Goal: Task Accomplishment & Management: Complete application form

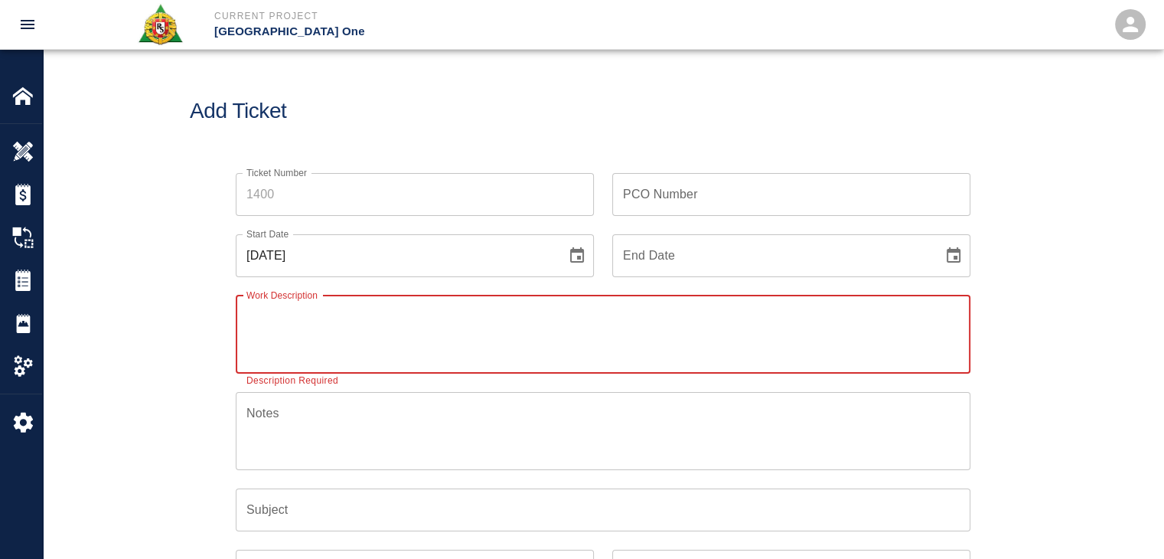
paste textarea "LOCATION: Gate 10,9 &8 L2 Electrical room infills. LABORERS- 3 Laborers- 1hr ea…"
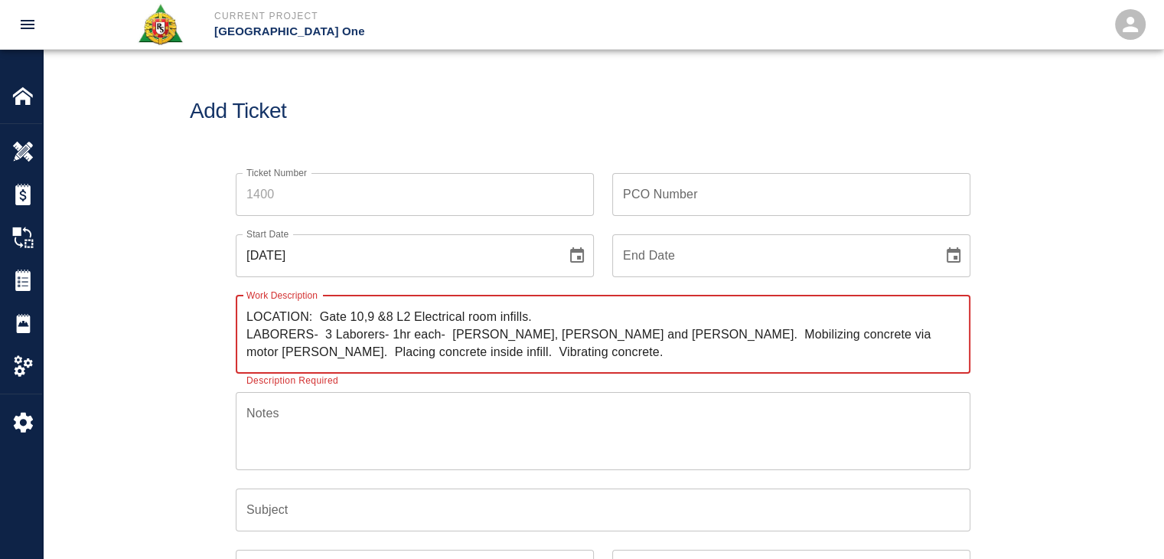
scroll to position [357, 0]
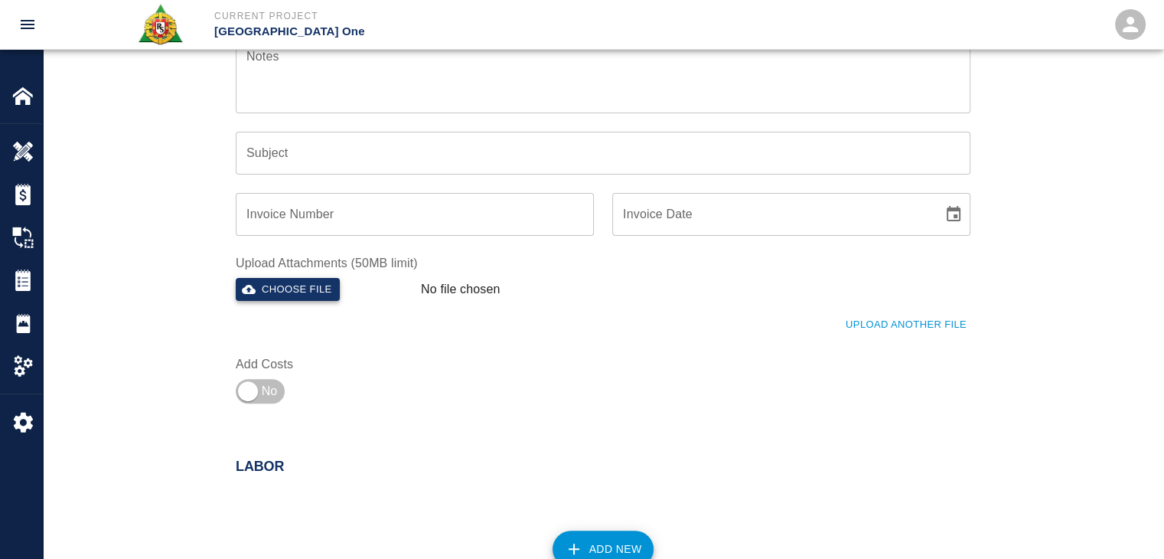
click at [308, 284] on button "Choose file" at bounding box center [288, 290] width 104 height 24
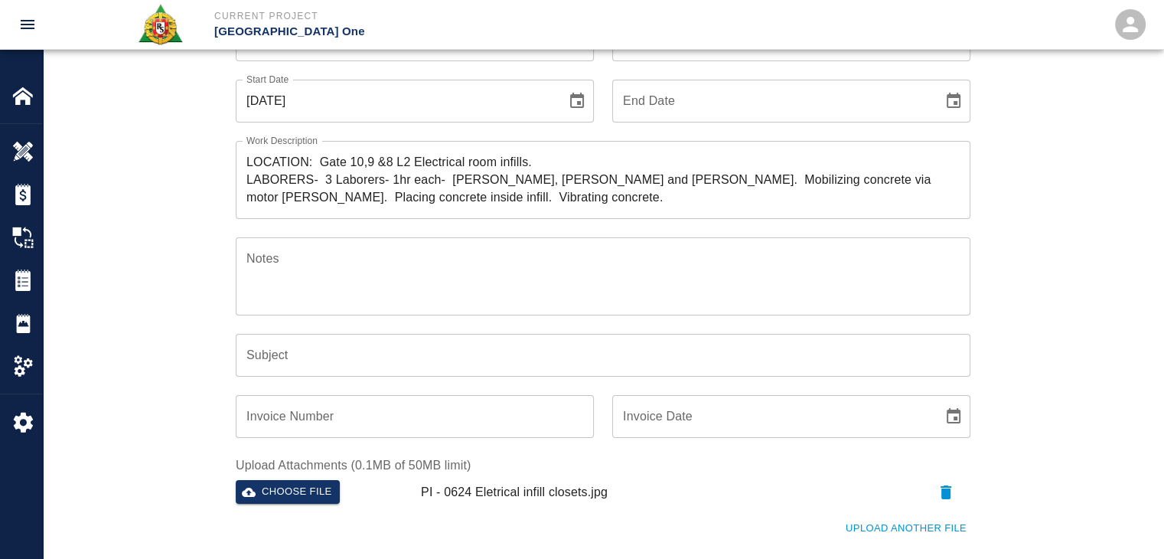
scroll to position [0, 0]
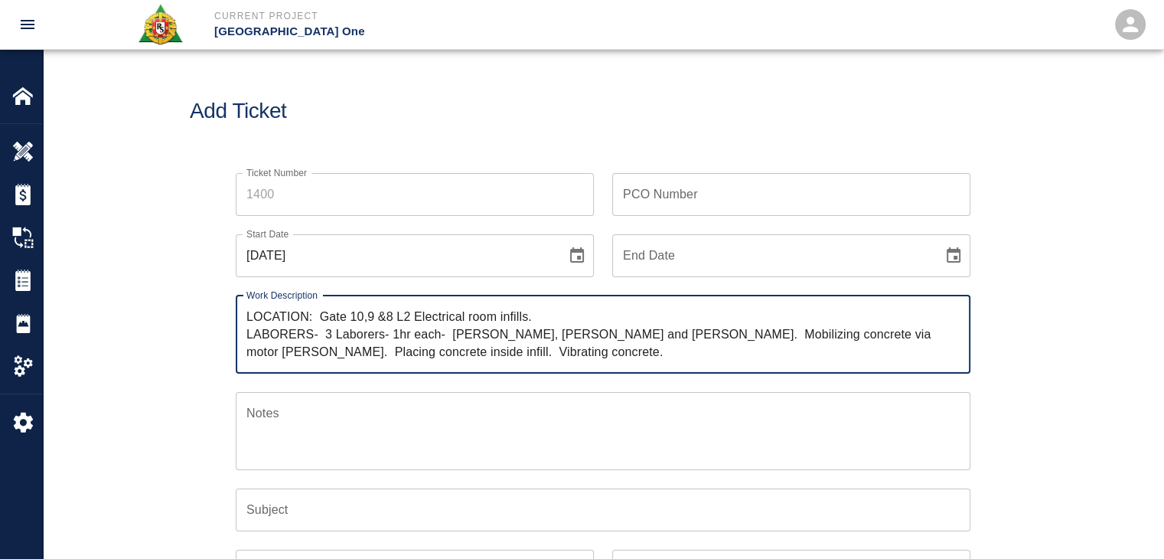
drag, startPoint x: 324, startPoint y: 313, endPoint x: 254, endPoint y: 304, distance: 70.3
click at [254, 304] on div "LOCATION: Gate 10,9 &8 L2 Electrical room infills. LABORERS- 3 Laborers- 1hr ea…" at bounding box center [603, 334] width 735 height 78
type textarea "R&S worked on Gate 10,9 &8 L2 Electrical room infills. LABORERS- 3 Laborers- 1h…"
click at [640, 196] on input "PCO Number" at bounding box center [791, 194] width 358 height 43
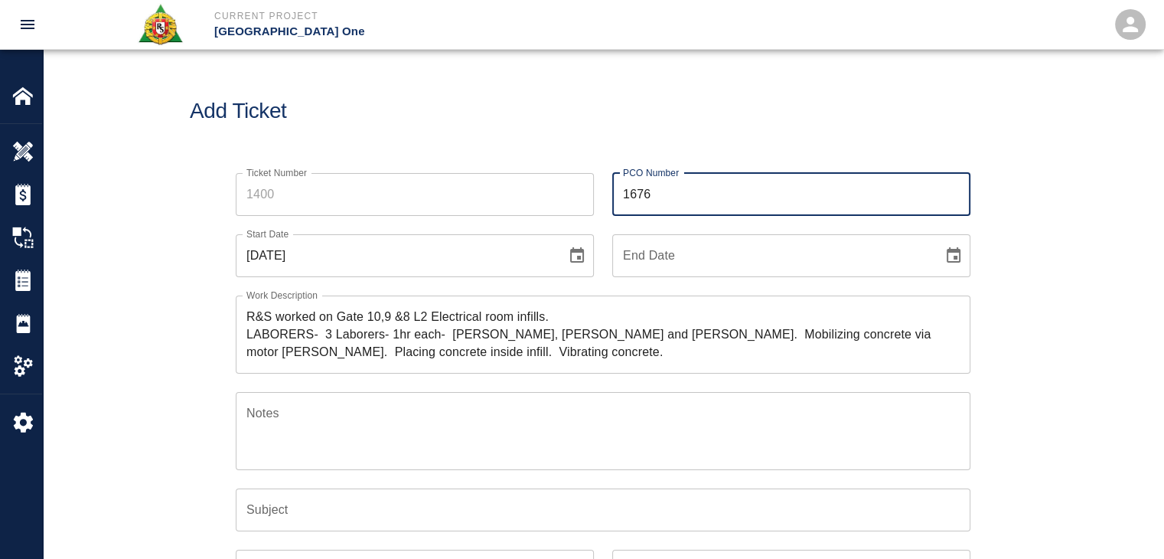
type input "1676"
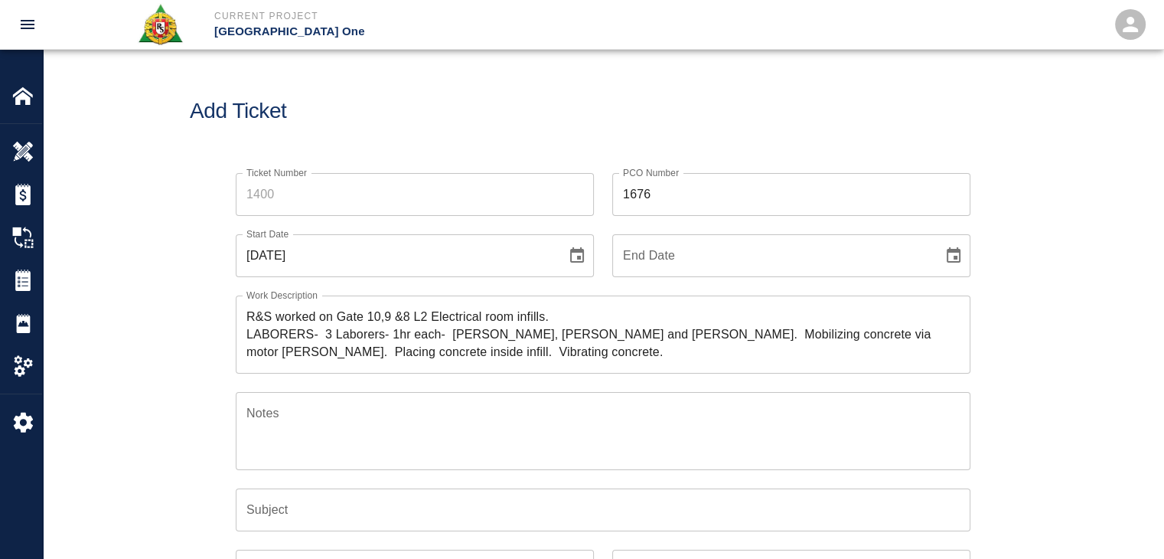
click at [522, 141] on div "Add Ticket" at bounding box center [603, 111] width 1121 height 123
click at [393, 212] on input "Ticket Number" at bounding box center [415, 194] width 358 height 43
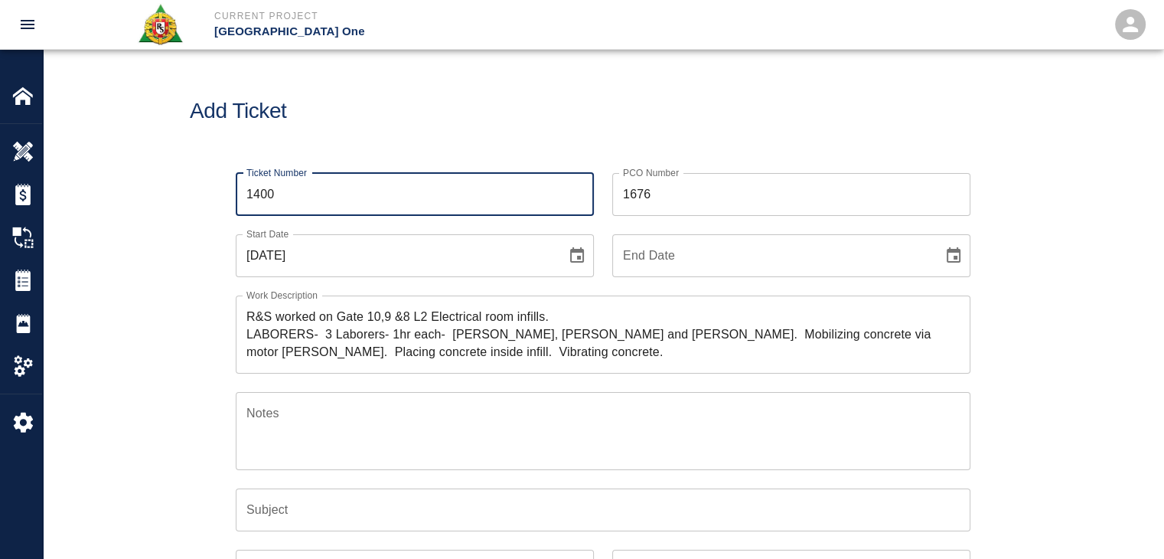
type input "1400"
click at [367, 322] on textarea "R&S worked on Gate 10,9 &8 L2 Electrical room infills. LABORERS- 3 Laborers- 1h…" at bounding box center [602, 334] width 713 height 53
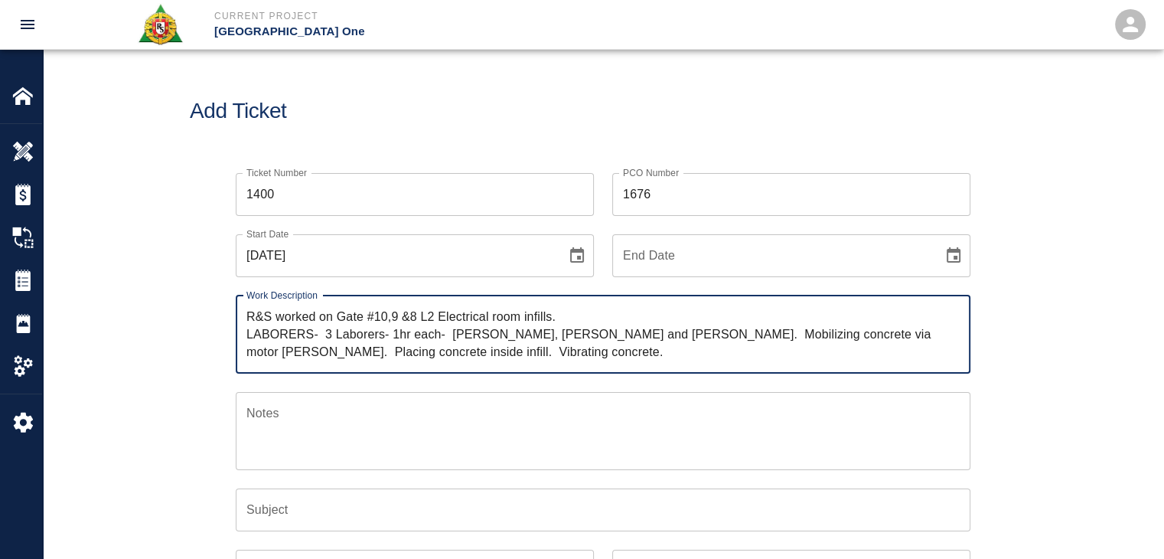
click at [390, 318] on textarea "R&S worked on Gate #10,9 &8 L2 Electrical room infills. LABORERS- 3 Laborers- 1…" at bounding box center [602, 334] width 713 height 53
click at [424, 313] on textarea "R&S worked on Gate #10, #9 &8 L2 Electrical room infills. LABORERS- 3 Laborers-…" at bounding box center [602, 334] width 713 height 53
click at [421, 320] on textarea "R&S worked on Gate #10, #9 &8 L2 Electrical room infills. LABORERS- 3 Laborers-…" at bounding box center [602, 334] width 713 height 53
click at [465, 321] on textarea "R&S worked on Gate #10, #9 and #8 L2 Electrical room infills. LABORERS- 3 Labor…" at bounding box center [602, 334] width 713 height 53
click at [458, 321] on textarea "R&S worked on Gate #10, #9 and #8 L2 Electrical room infills. LABORERS- 3 Labor…" at bounding box center [602, 334] width 713 height 53
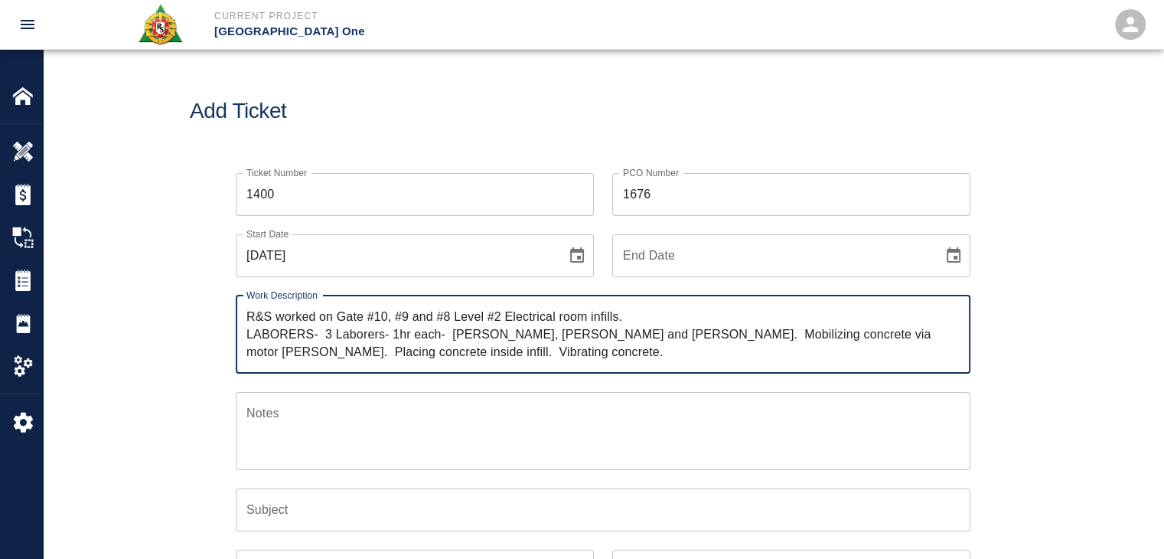
click at [644, 315] on textarea "R&S worked on Gate #10, #9 and #8 Level #2 Electrical room infills. LABORERS- 3…" at bounding box center [602, 334] width 713 height 53
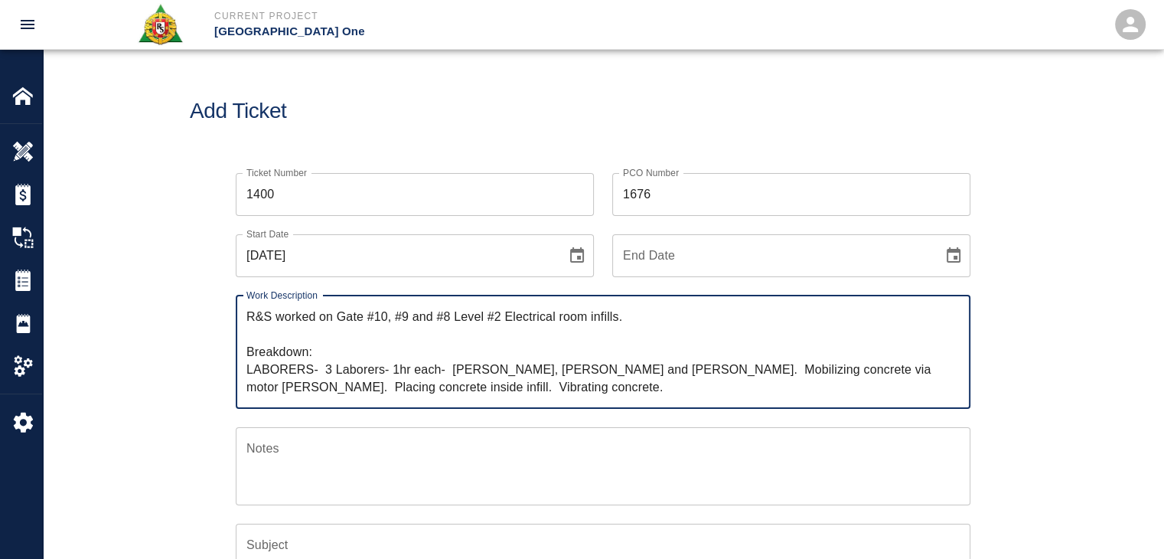
click at [324, 373] on textarea "R&S worked on Gate #10, #9 and #8 Level #2 Electrical room infills. Breakdown: …" at bounding box center [602, 352] width 713 height 88
drag, startPoint x: 314, startPoint y: 371, endPoint x: 255, endPoint y: 369, distance: 59.0
click at [255, 369] on textarea "R&S worked on Gate #10, #9 and #8 Level #2 Electrical room infills. Breakdown: …" at bounding box center [602, 352] width 713 height 88
click at [312, 371] on textarea "R&S worked on Gate #10, #9 and #8 Level #2 Electrical room infills. Breakdown: …" at bounding box center [602, 352] width 713 height 88
click at [363, 374] on textarea "R&S worked on Gate #10, #9 and #8 Level #2 Electrical room infills. Breakdown: …" at bounding box center [602, 352] width 713 height 88
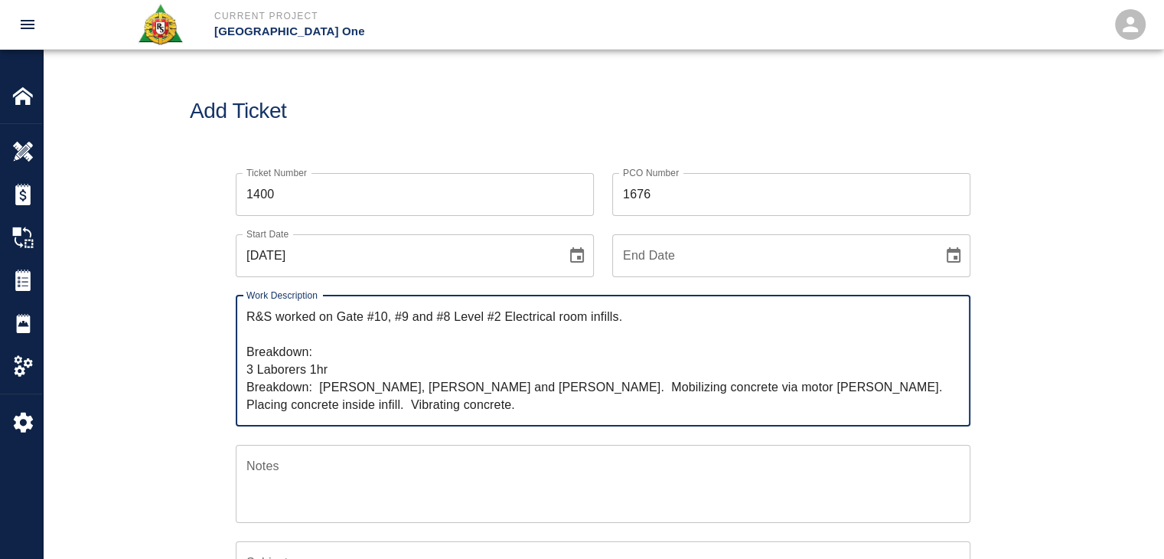
click at [316, 387] on textarea "R&S worked on Gate #10, #9 and #8 Level #2 Electrical room infills. Breakdown: …" at bounding box center [602, 361] width 713 height 106
click at [321, 388] on textarea "R&S worked on Gate #10, #9 and #8 Level #2 Electrical room infills. Breakdown: …" at bounding box center [602, 361] width 713 height 106
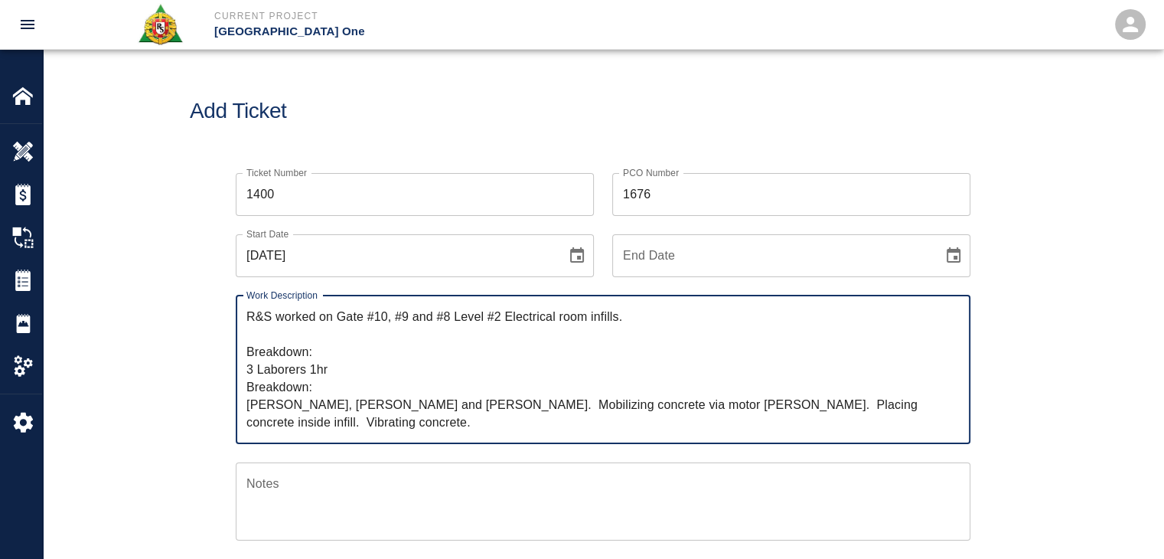
click at [353, 407] on textarea "R&S worked on Gate #10, #9 and #8 Level #2 Electrical room infills. Breakdown: …" at bounding box center [602, 369] width 713 height 123
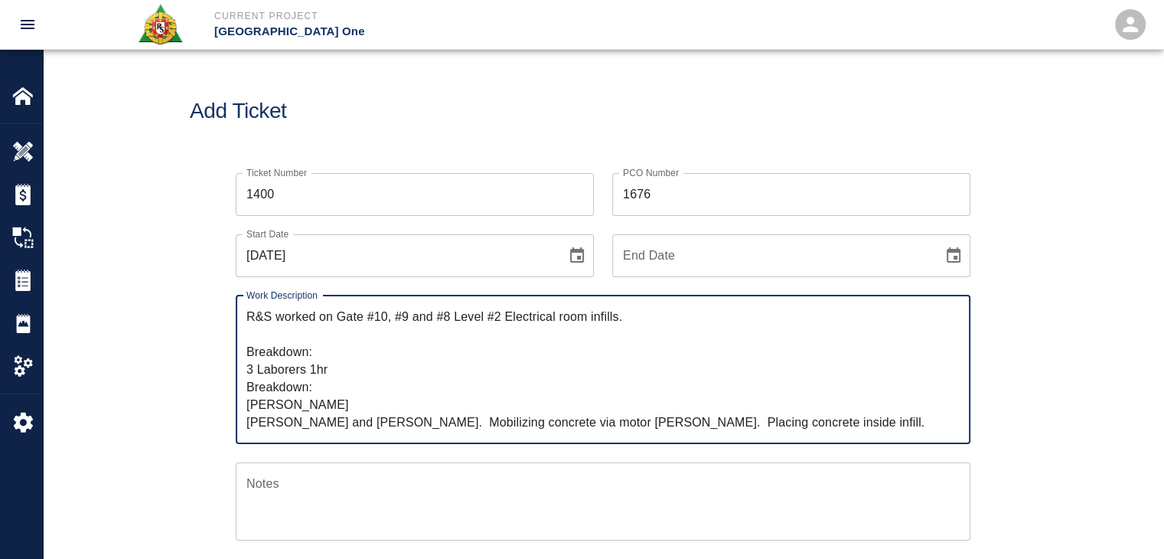
click at [358, 423] on textarea "R&S worked on Gate #10, #9 and #8 Level #2 Electrical room infills. Breakdown: …" at bounding box center [602, 369] width 713 height 123
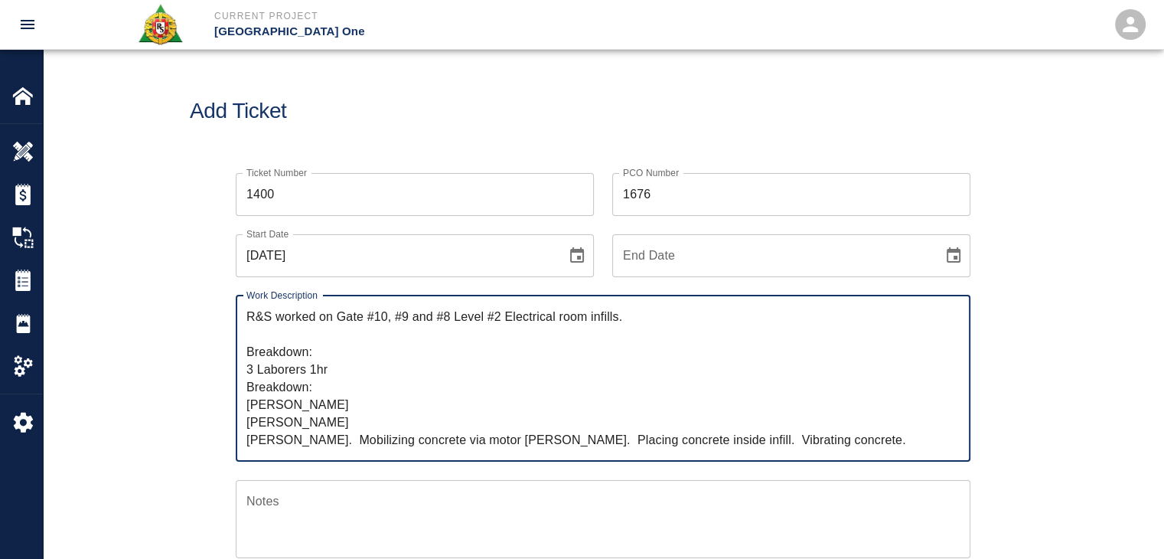
click at [331, 430] on textarea "R&S worked on Gate #10, #9 and #8 Level #2 Electrical room infills. Breakdown: …" at bounding box center [602, 378] width 713 height 141
click at [331, 442] on textarea "R&S worked on Gate #10, #9 and #8 Level #2 Electrical room infills. Breakdown: …" at bounding box center [602, 378] width 713 height 141
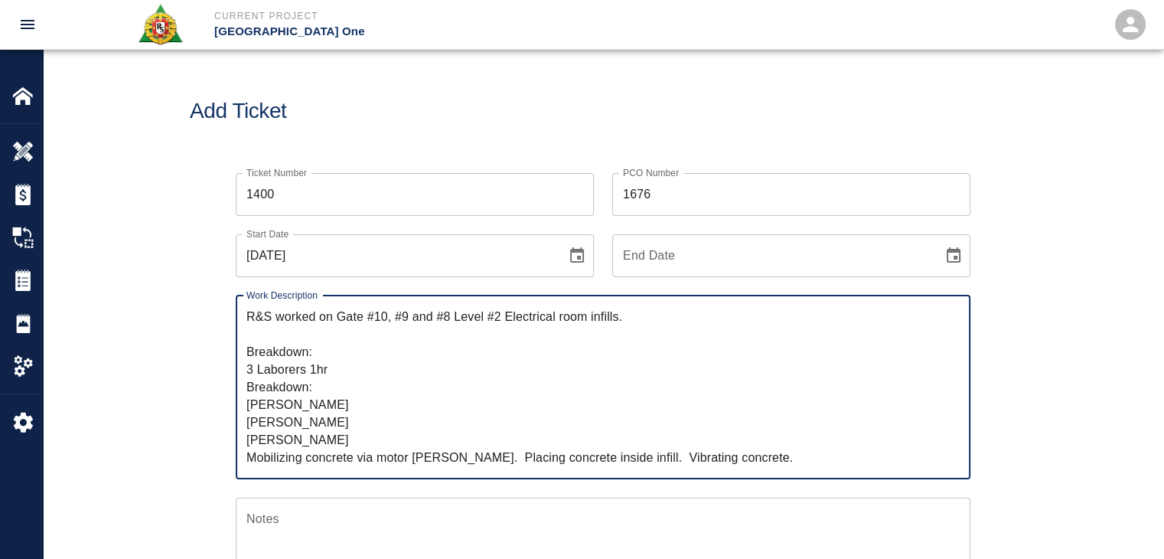
click at [463, 456] on textarea "R&S worked on Gate #10, #9 and #8 Level #2 Electrical room infills. Breakdown: …" at bounding box center [602, 387] width 713 height 158
click at [448, 461] on textarea "R&S worked on Gate #10, #9 and #8 Level #2 Electrical room infills. Breakdown: …" at bounding box center [602, 387] width 713 height 158
click at [631, 452] on textarea "R&S worked on Gate #10, #9 and #8 Level #2 Electrical room infills. Breakdown: …" at bounding box center [602, 387] width 713 height 158
drag, startPoint x: 755, startPoint y: 460, endPoint x: 246, endPoint y: 468, distance: 509.8
click at [246, 468] on div "R&S worked on Gate #10, #9 and #8 Level #2 Electrical room infills. Breakdown: …" at bounding box center [603, 387] width 735 height 184
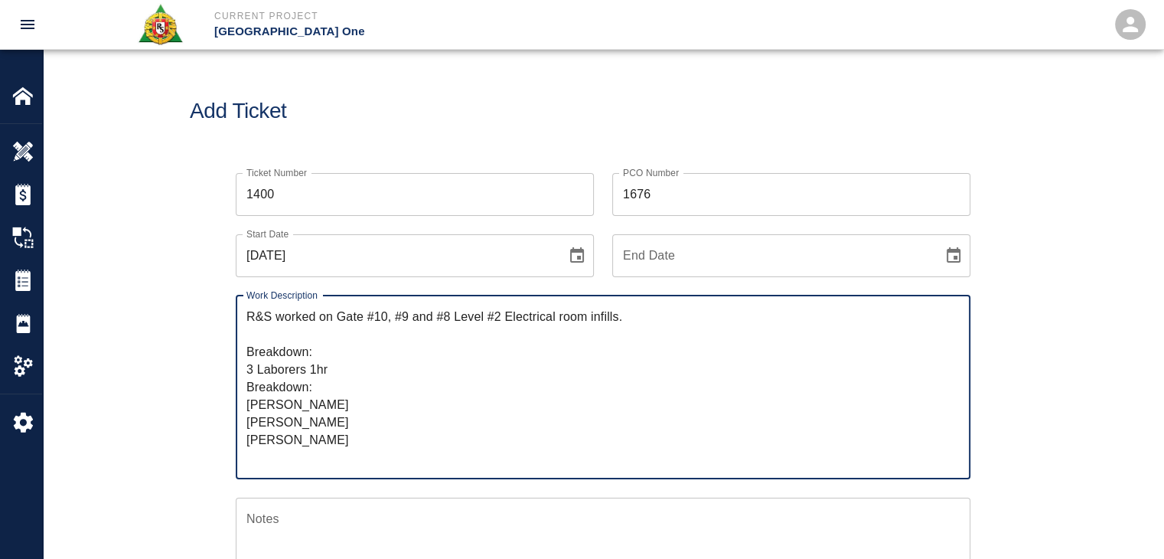
click at [332, 309] on textarea "R&S worked on Gate #10, #9 and #8 Level #2 Electrical room infills. Breakdown: …" at bounding box center [602, 387] width 713 height 158
paste textarea "Mobilizing concrete via motor buggy and placing concrete inside infill. Vibrati…"
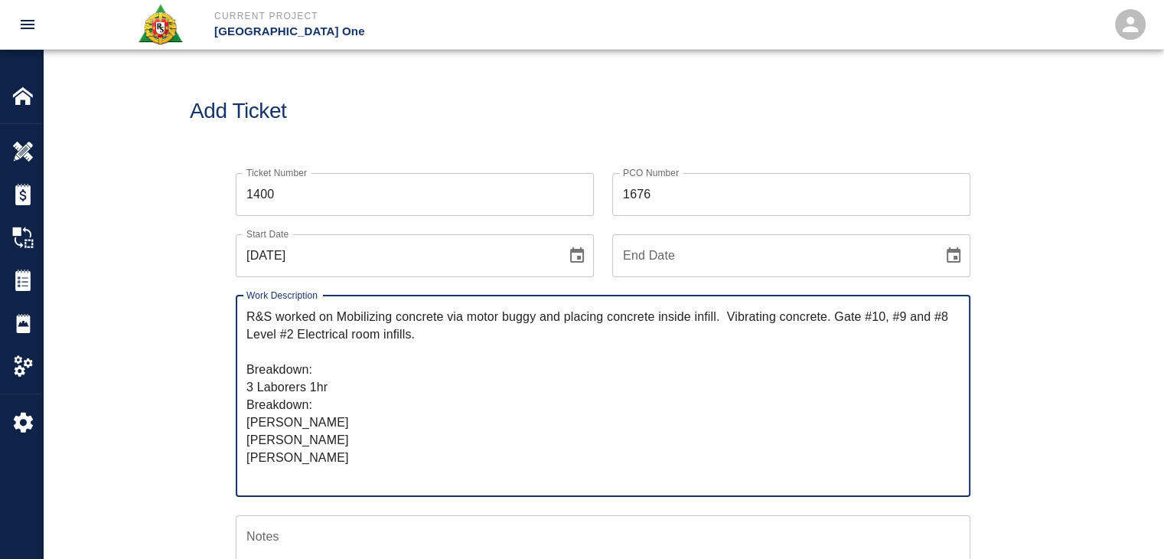
click at [341, 319] on textarea "R&S worked on Mobilizing concrete via motor buggy and placing concrete inside i…" at bounding box center [602, 396] width 713 height 176
click at [828, 319] on textarea "R&S worked on mobilizing concrete via motor buggy and placing concrete inside i…" at bounding box center [602, 396] width 713 height 176
drag, startPoint x: 832, startPoint y: 321, endPoint x: 738, endPoint y: 318, distance: 94.2
click at [738, 318] on textarea "R&S worked on mobilizing concrete via motor buggy and placing concrete inside i…" at bounding box center [602, 396] width 713 height 176
click at [307, 368] on textarea "R&S worked on mobilizing concrete via motor buggy and placing concrete inside i…" at bounding box center [602, 396] width 713 height 176
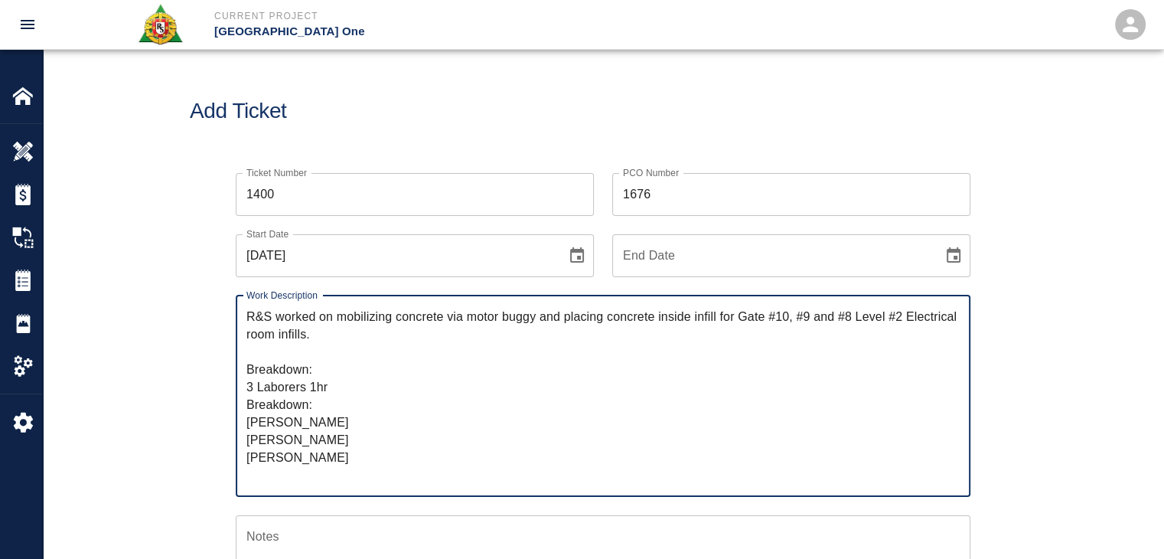
scroll to position [38, 0]
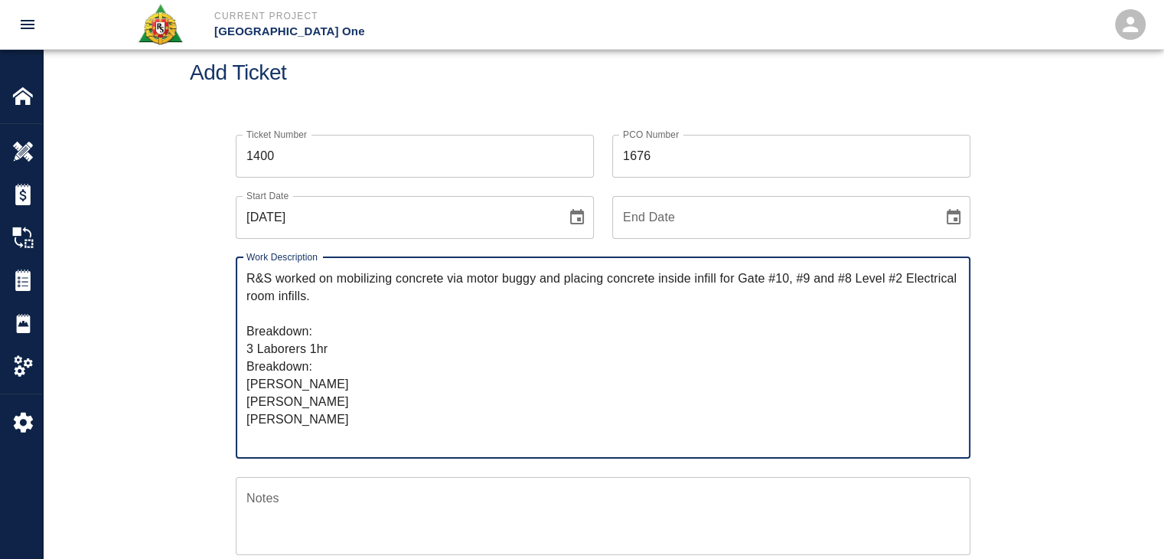
click at [296, 436] on textarea "R&S worked on mobilizing concrete via motor buggy and placing concrete inside i…" at bounding box center [602, 357] width 713 height 176
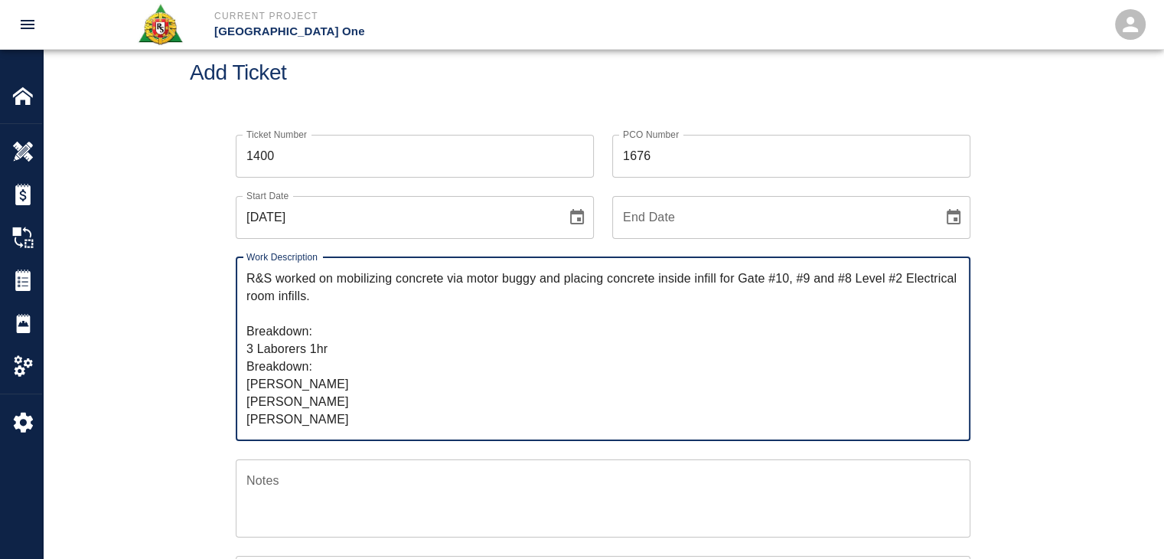
drag, startPoint x: 328, startPoint y: 289, endPoint x: 332, endPoint y: 279, distance: 9.9
click at [332, 279] on textarea "R&S worked on mobilizing concrete via motor buggy and placing concrete inside i…" at bounding box center [602, 348] width 713 height 158
click at [344, 295] on textarea "R&S worked on mobilizing concrete via motor buggy and placing concrete inside i…" at bounding box center [602, 348] width 713 height 158
drag, startPoint x: 344, startPoint y: 295, endPoint x: 337, endPoint y: 282, distance: 14.7
click at [337, 282] on textarea "R&S worked on mobilizing concrete via motor buggy and placing concrete inside i…" at bounding box center [602, 348] width 713 height 158
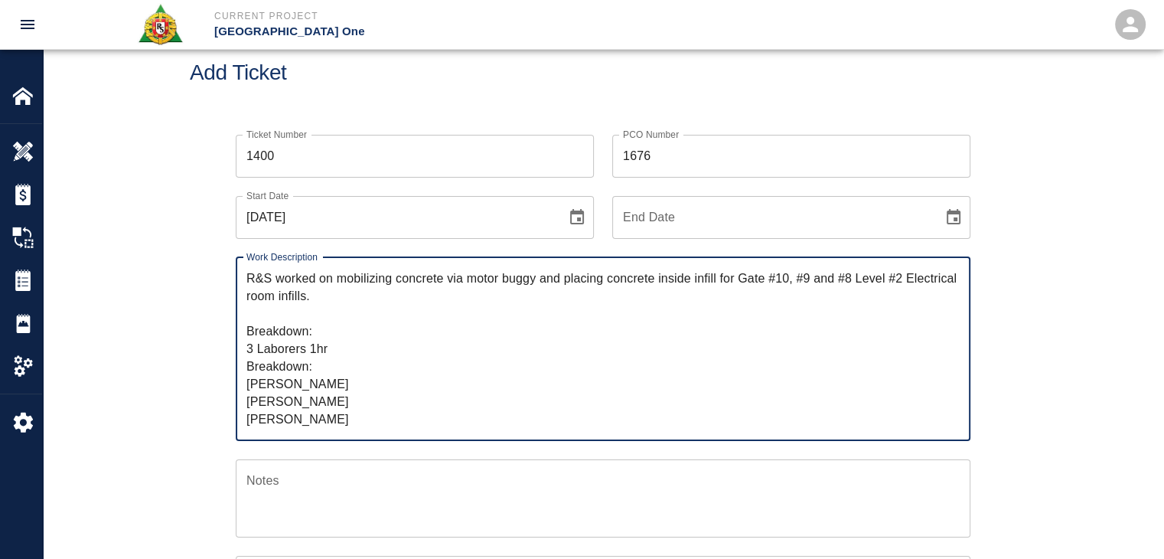
type textarea "R&S worked on mobilizing concrete via motor buggy and placing concrete inside i…"
click at [183, 374] on div "Ticket Number 1400 Ticket Number PCO Number 1676 PCO Number Start Date 09/25/20…" at bounding box center [603, 493] width 1121 height 755
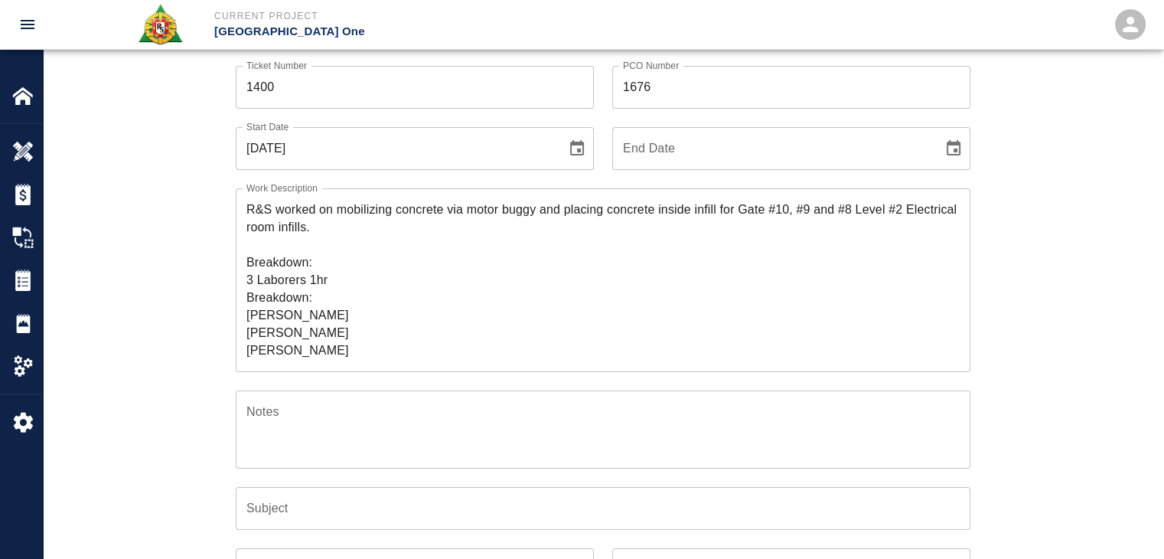
scroll to position [109, 0]
click at [290, 509] on input "Subject" at bounding box center [603, 506] width 735 height 43
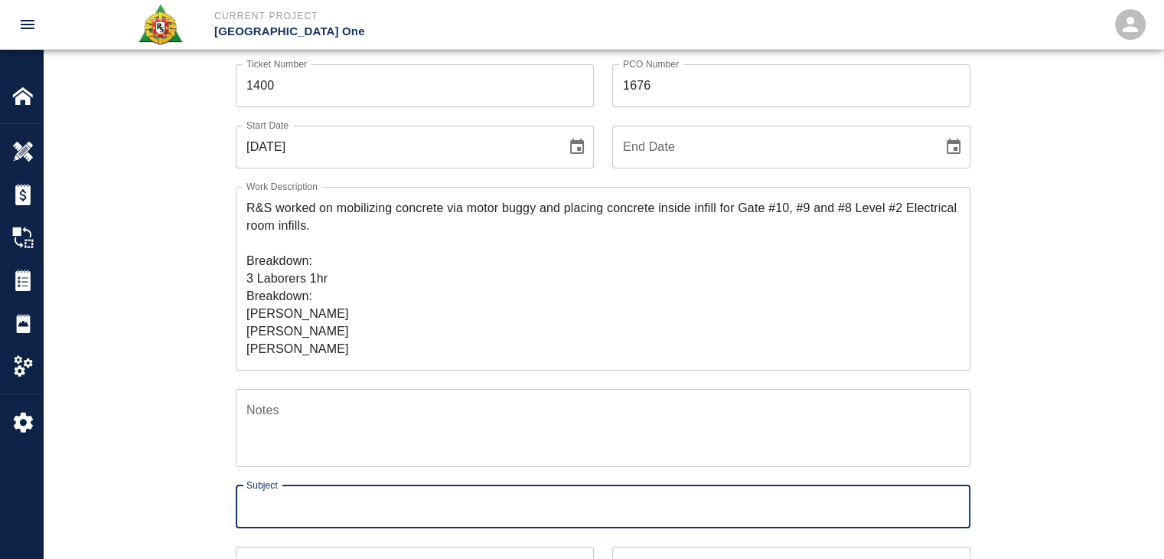
paste input "mobilizing concrete via motor buggy and placing concrete inside infill for Gate…"
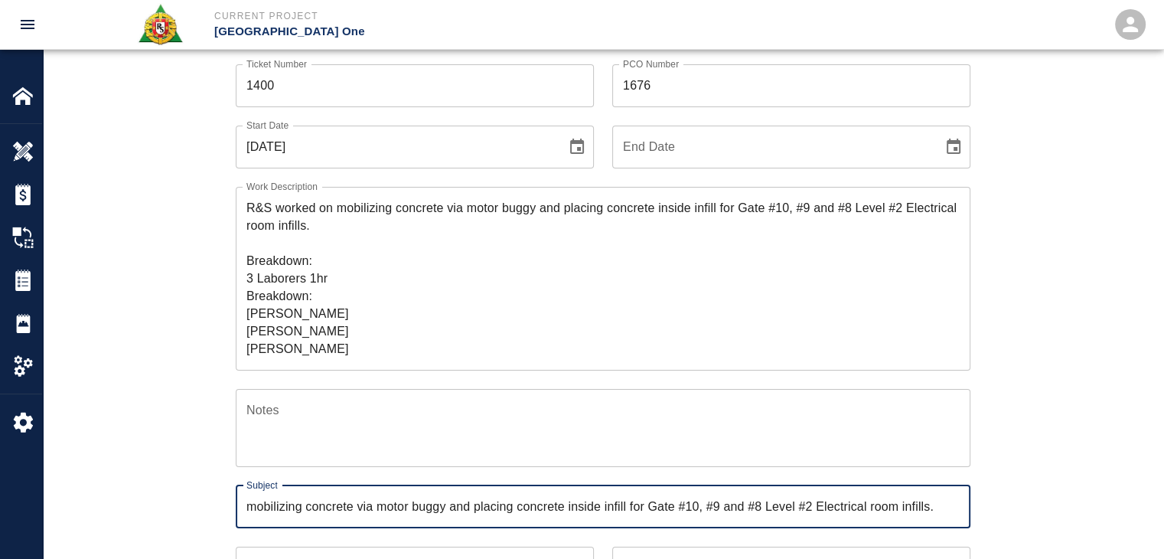
type input "mobilizing concrete via motor buggy and placing concrete inside infill for Gate…"
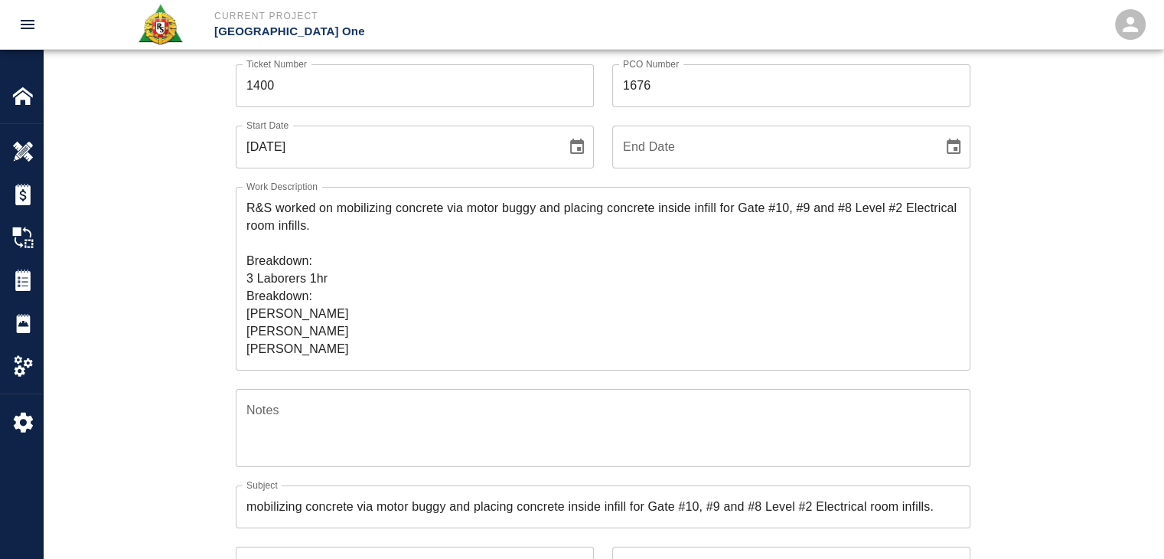
click at [197, 470] on div "Ticket Number 1400 Ticket Number PCO Number 1676 PCO Number Start Date 09/25/20…" at bounding box center [603, 405] width 827 height 719
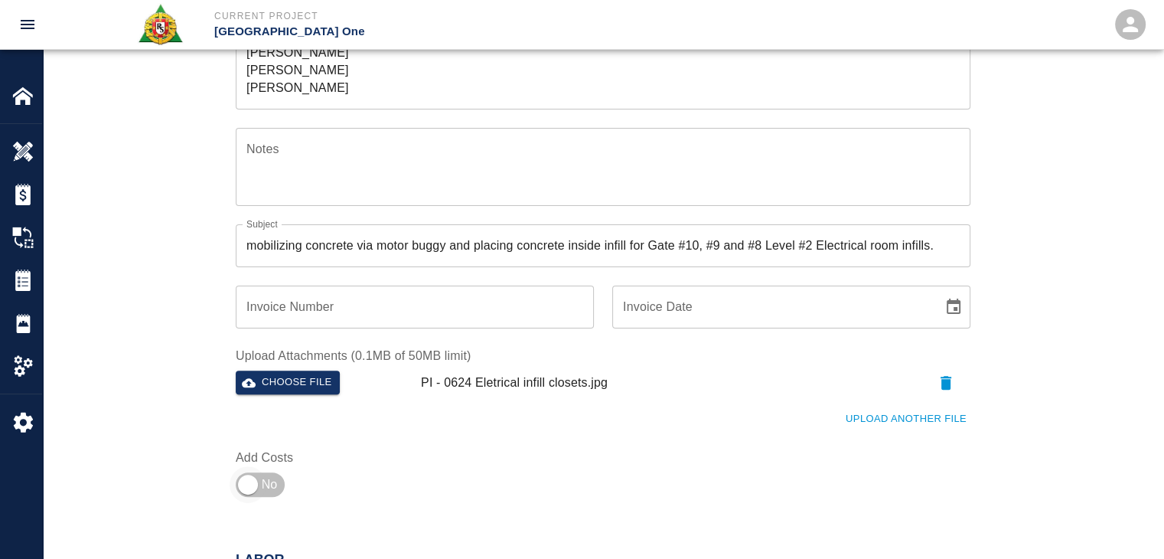
click at [260, 491] on input "checkbox" at bounding box center [248, 484] width 110 height 37
checkbox input "true"
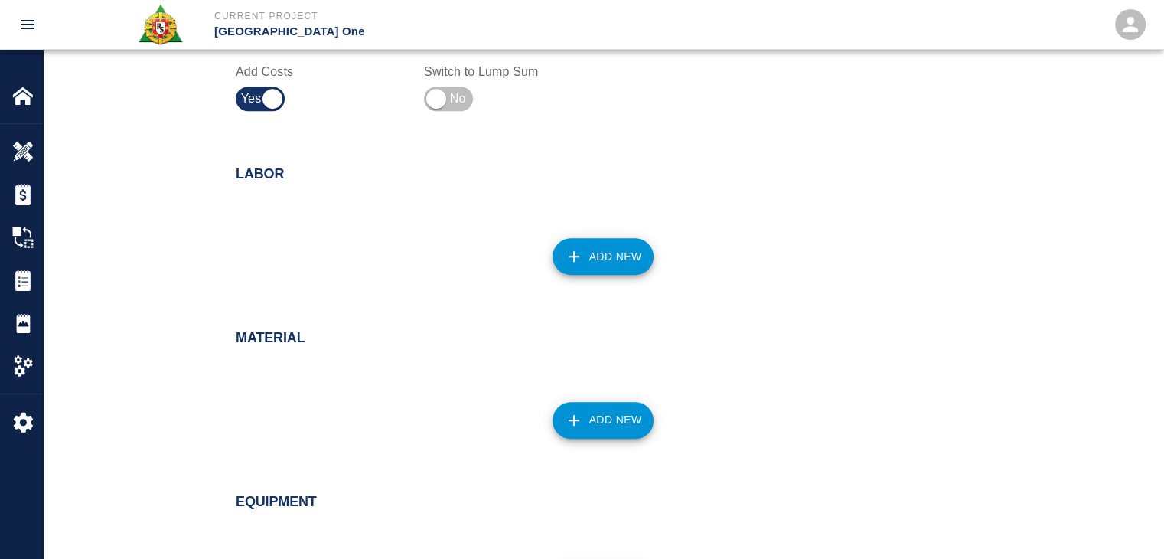
scroll to position [759, 0]
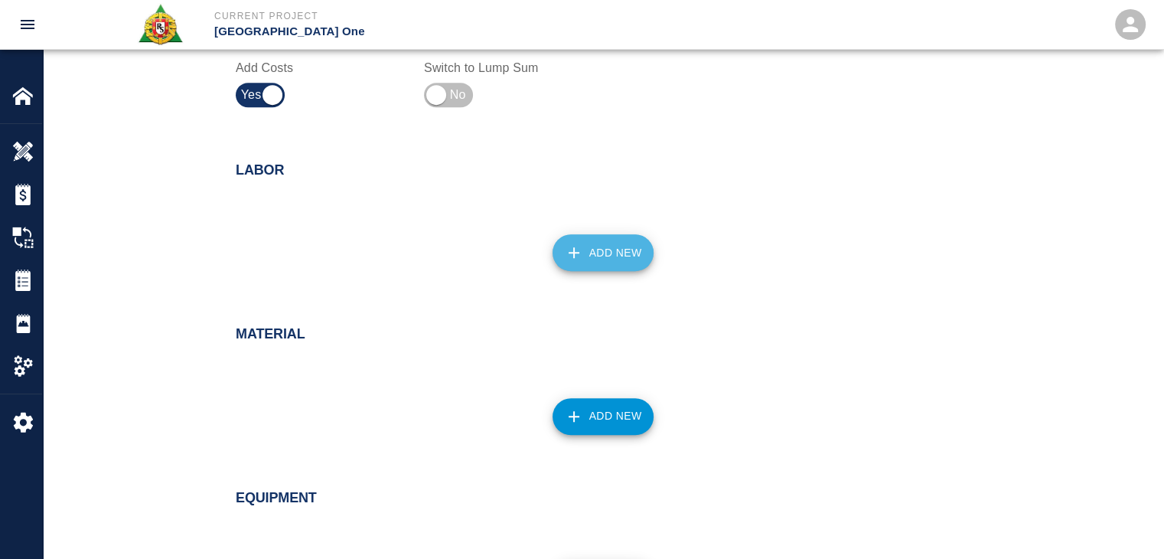
click at [606, 256] on button "Add New" at bounding box center [604, 252] width 102 height 37
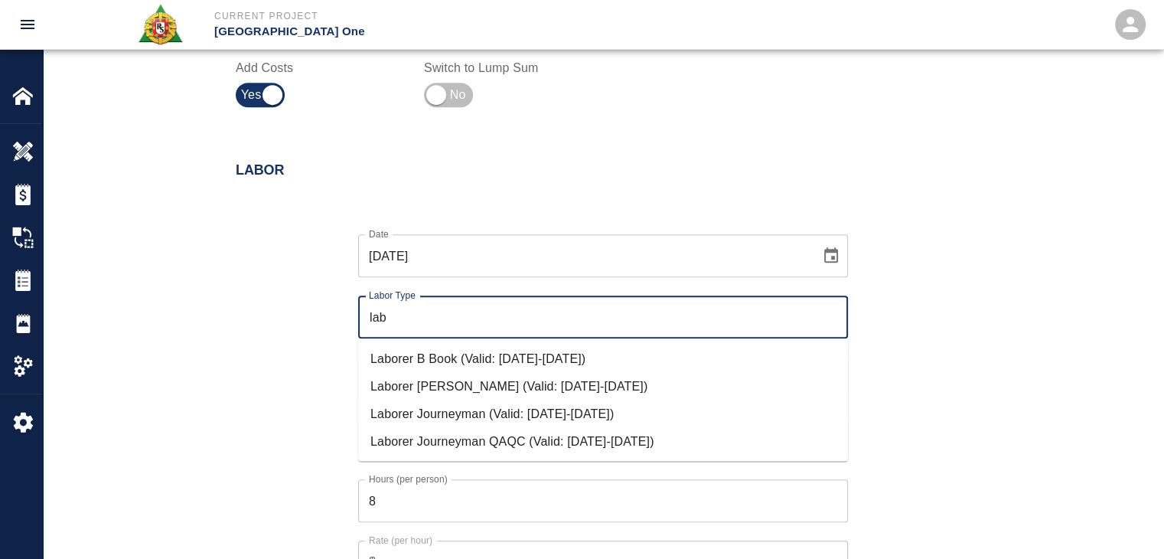
click at [437, 416] on li "Laborer Journeyman (Valid: 07/01/2024-09/30/2025)" at bounding box center [603, 414] width 490 height 28
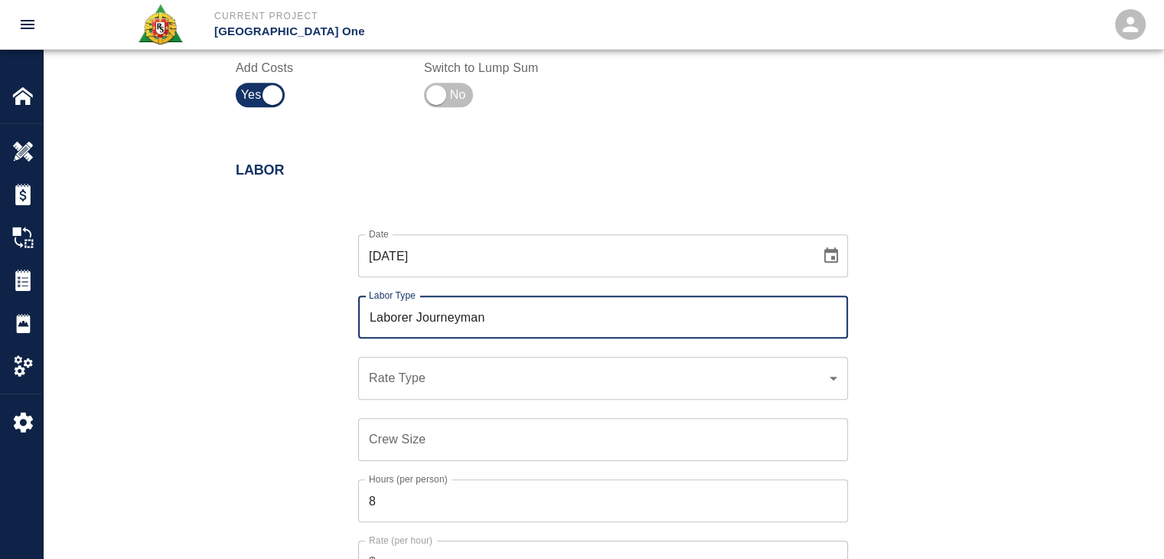
type input "Laborer Journeyman"
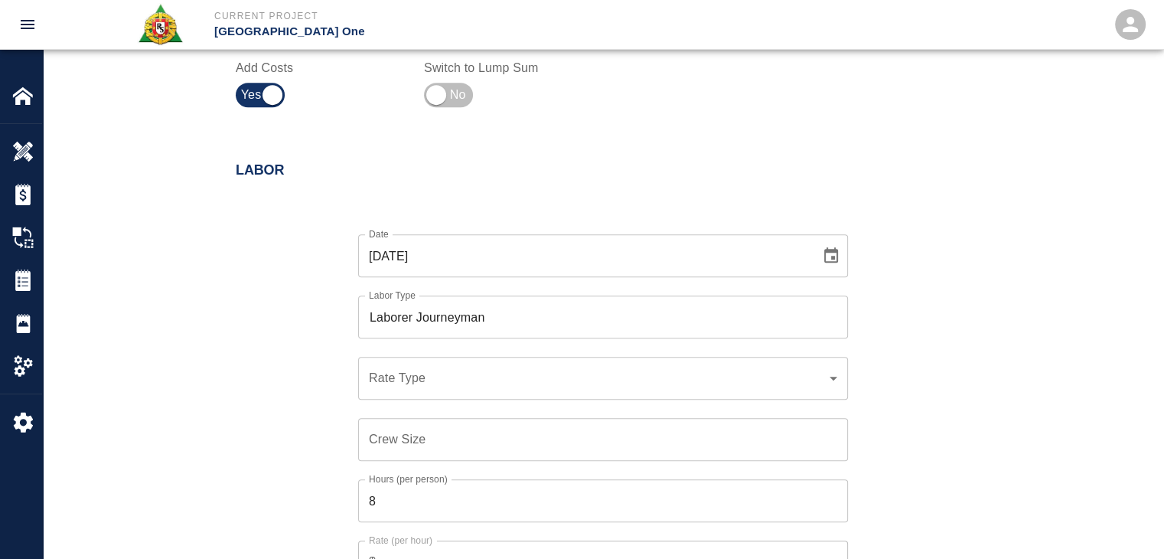
click at [412, 368] on div "​ Rate Type" at bounding box center [603, 378] width 490 height 43
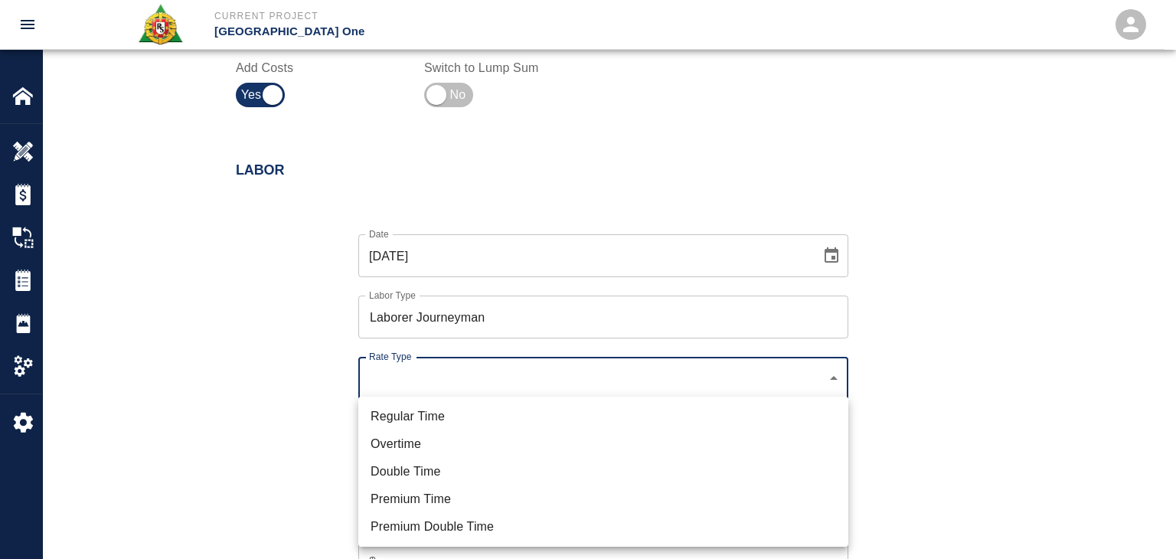
click at [411, 408] on li "Regular Time" at bounding box center [603, 417] width 490 height 28
type input "rate_rt"
type input "97.06"
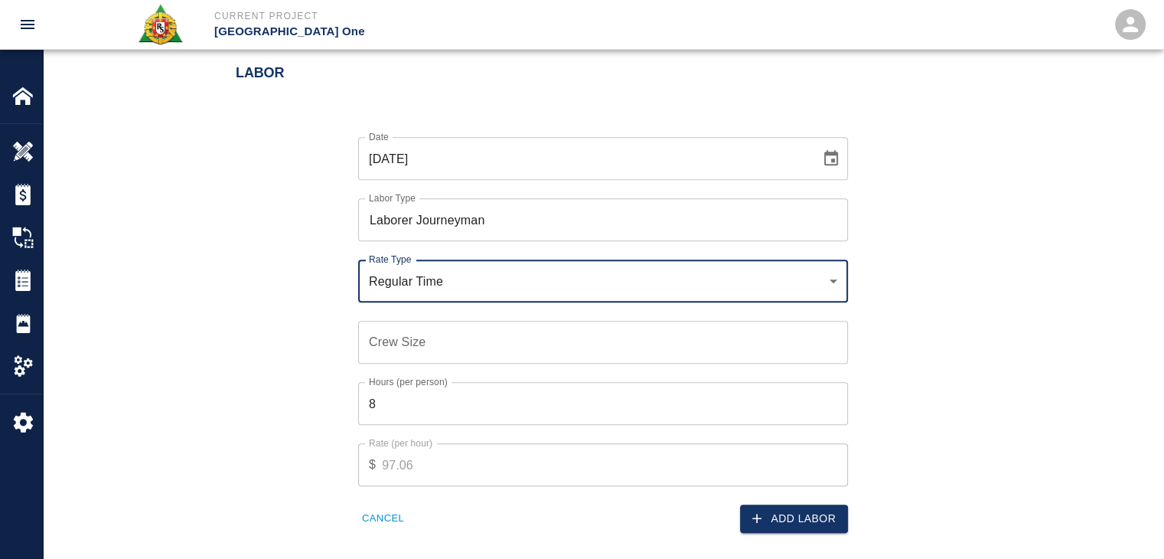
scroll to position [857, 0]
click at [428, 341] on input "Crew Size" at bounding box center [603, 341] width 490 height 43
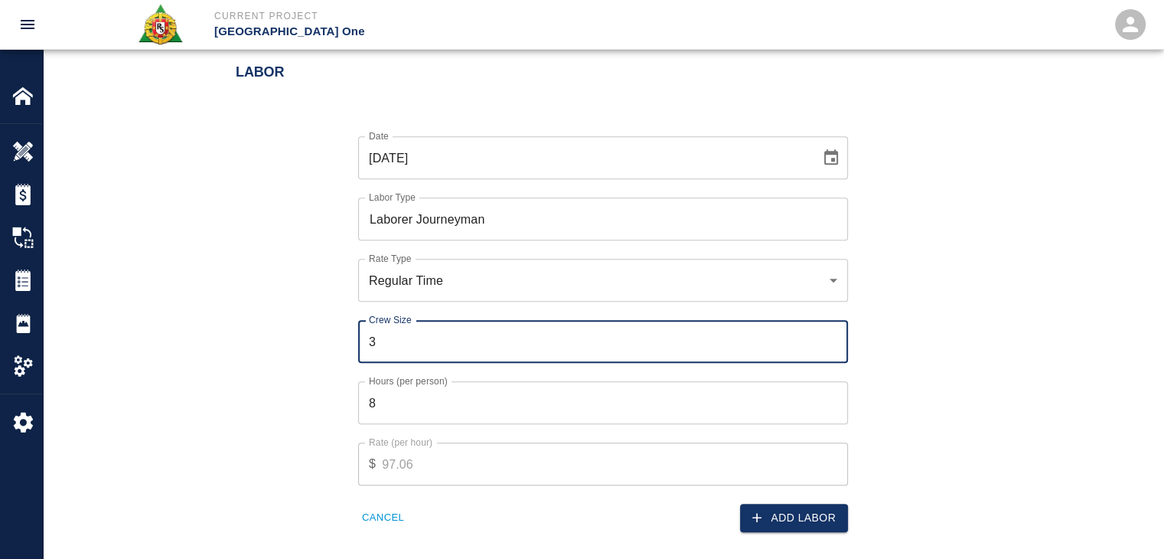
type input "3"
click at [465, 420] on input "8" at bounding box center [603, 402] width 490 height 43
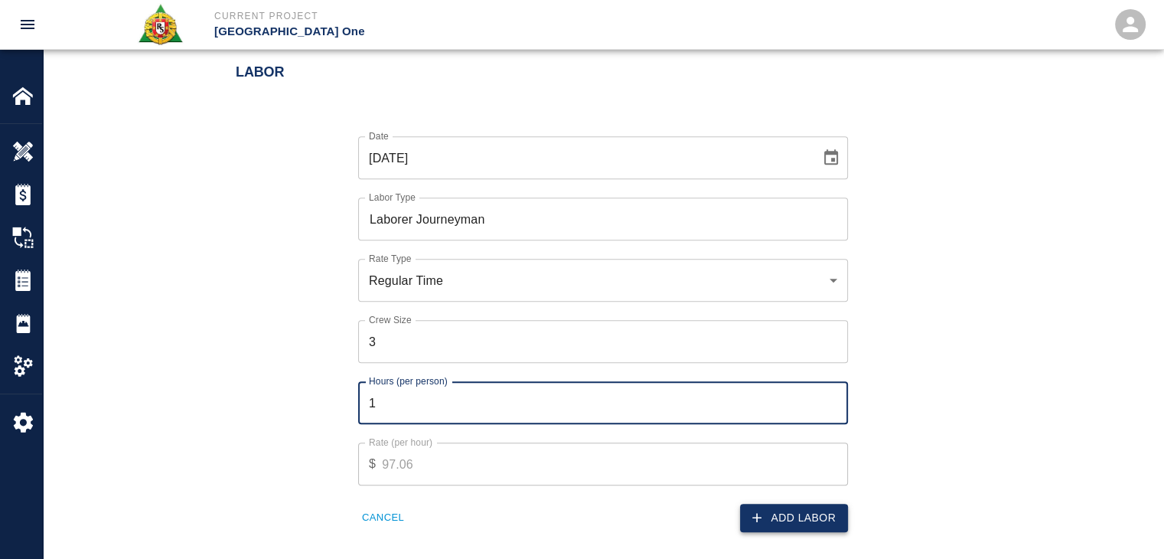
type input "1"
click at [763, 512] on icon "button" at bounding box center [756, 517] width 15 height 15
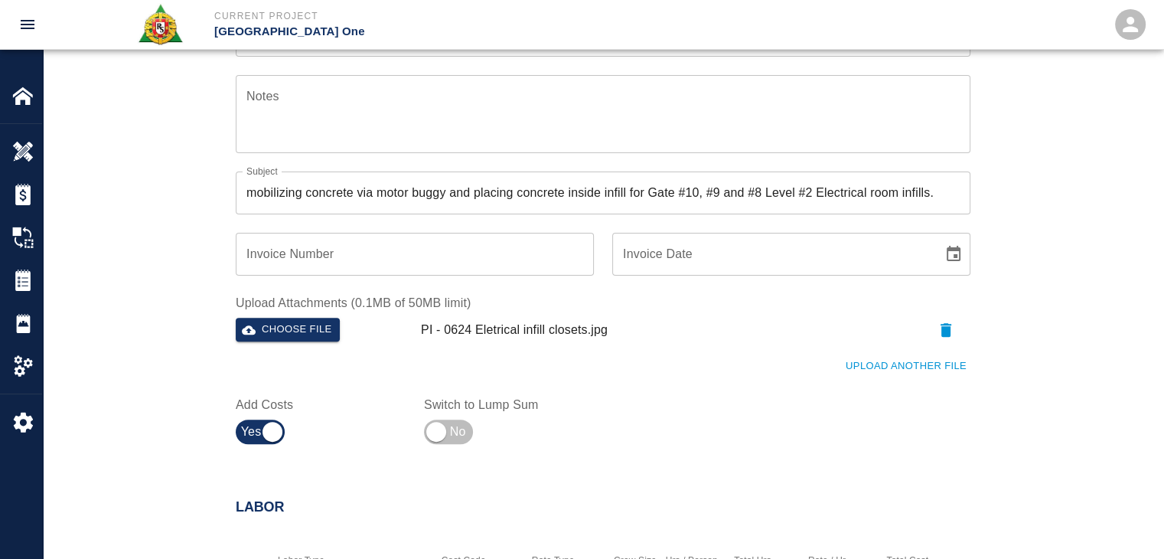
scroll to position [447, 0]
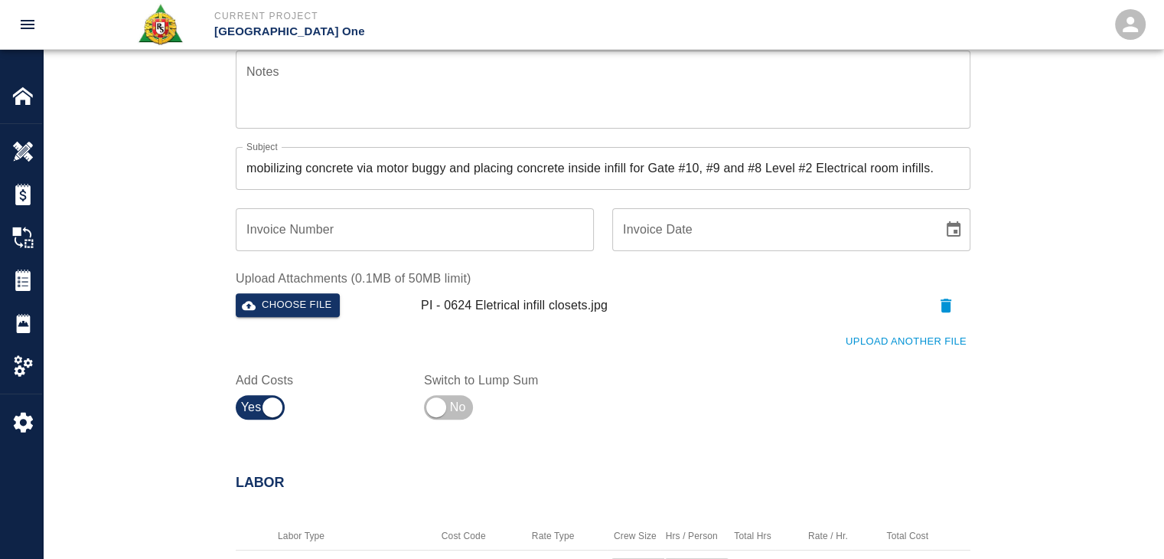
click at [844, 342] on button "Upload Another File" at bounding box center [906, 342] width 129 height 24
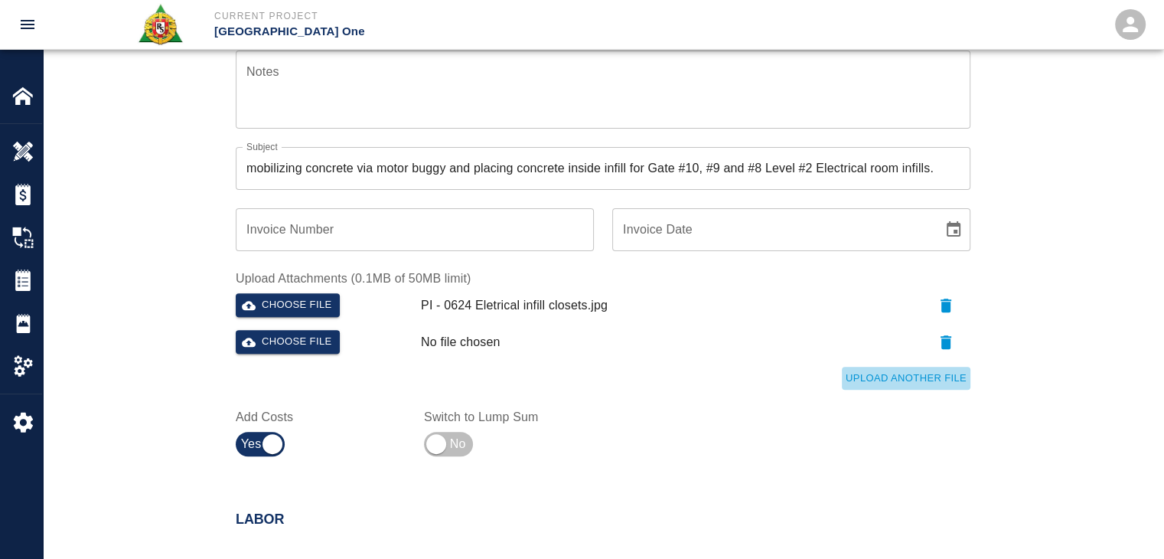
click at [866, 367] on button "Upload Another File" at bounding box center [906, 379] width 129 height 24
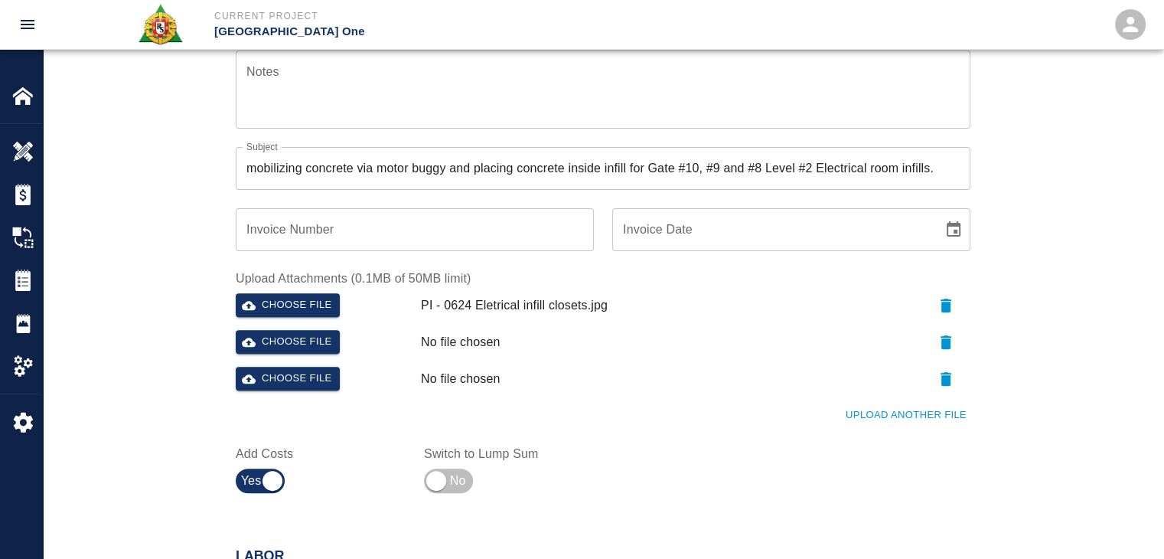
click at [880, 416] on button "Upload Another File" at bounding box center [906, 415] width 129 height 24
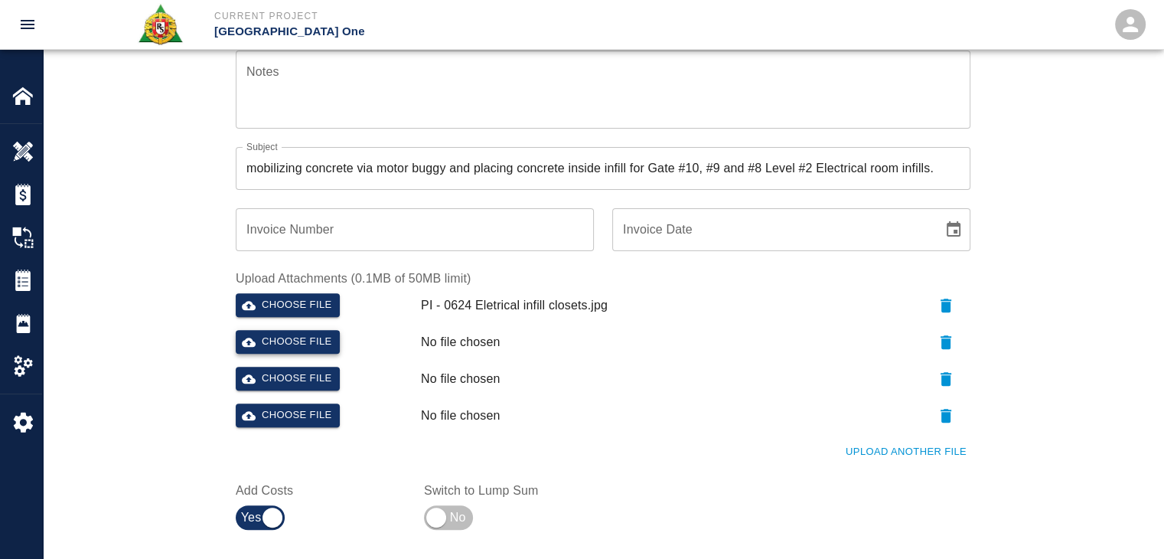
click at [306, 341] on button "Choose file" at bounding box center [288, 342] width 104 height 24
click at [334, 379] on button "Choose file" at bounding box center [288, 379] width 104 height 24
click at [894, 462] on button "Upload Another File" at bounding box center [906, 452] width 129 height 24
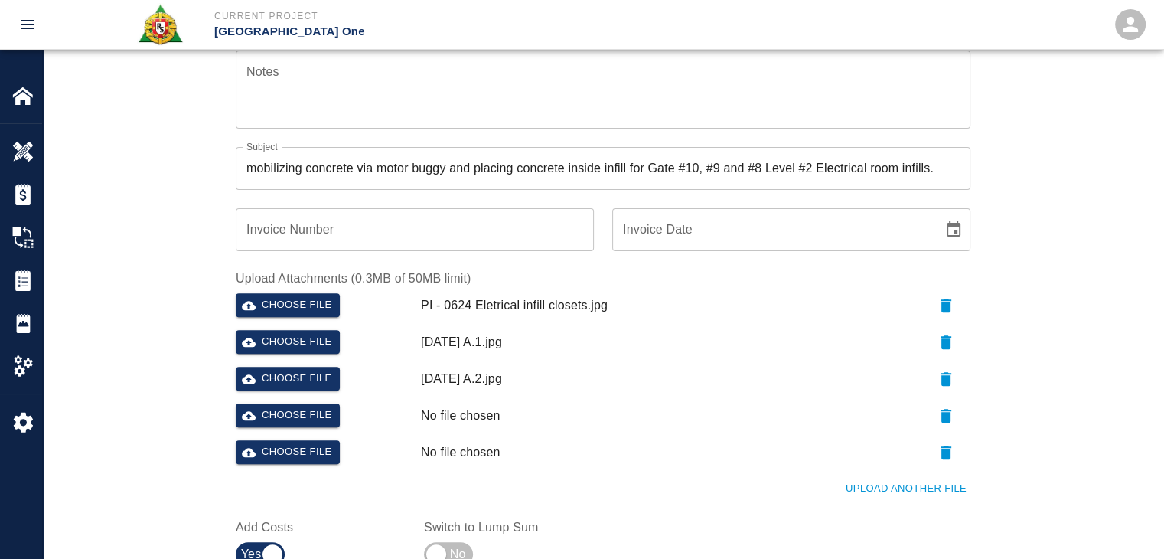
click at [872, 494] on button "Upload Another File" at bounding box center [906, 489] width 129 height 24
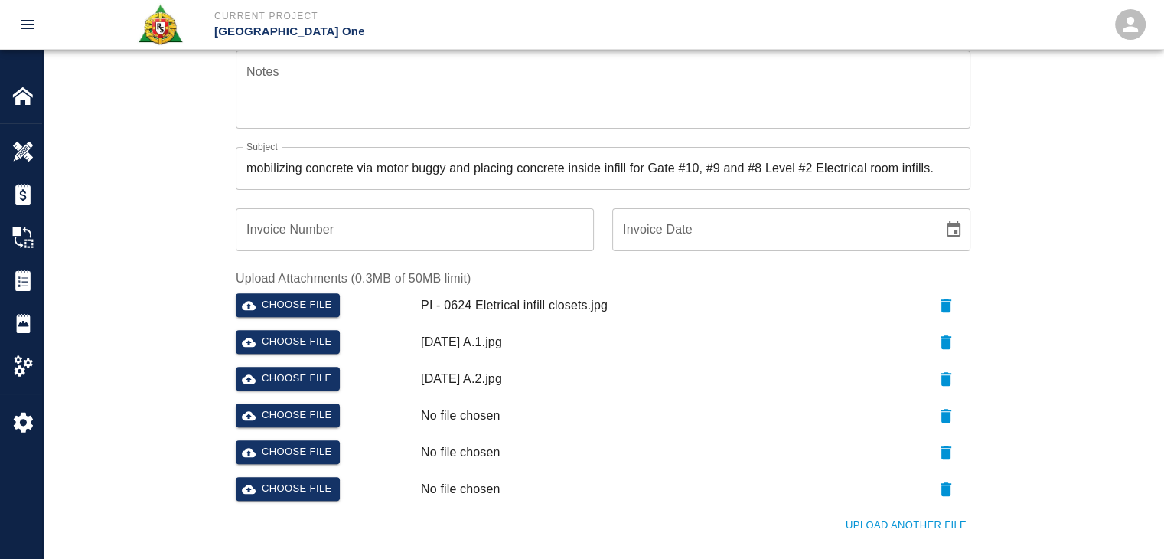
click at [313, 400] on div "Choose file" at bounding box center [322, 412] width 185 height 31
click at [318, 404] on button "Choose file" at bounding box center [288, 415] width 104 height 24
click at [279, 439] on div "Choose file" at bounding box center [322, 449] width 185 height 31
click at [289, 443] on button "Choose file" at bounding box center [288, 452] width 104 height 24
click at [881, 515] on button "Upload Another File" at bounding box center [906, 526] width 129 height 24
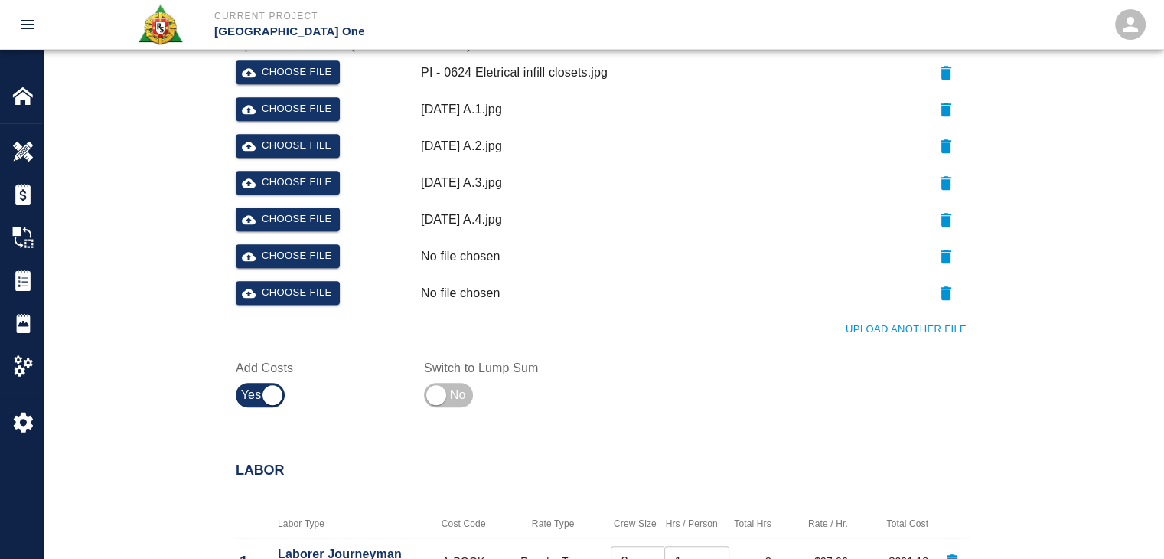
scroll to position [682, 0]
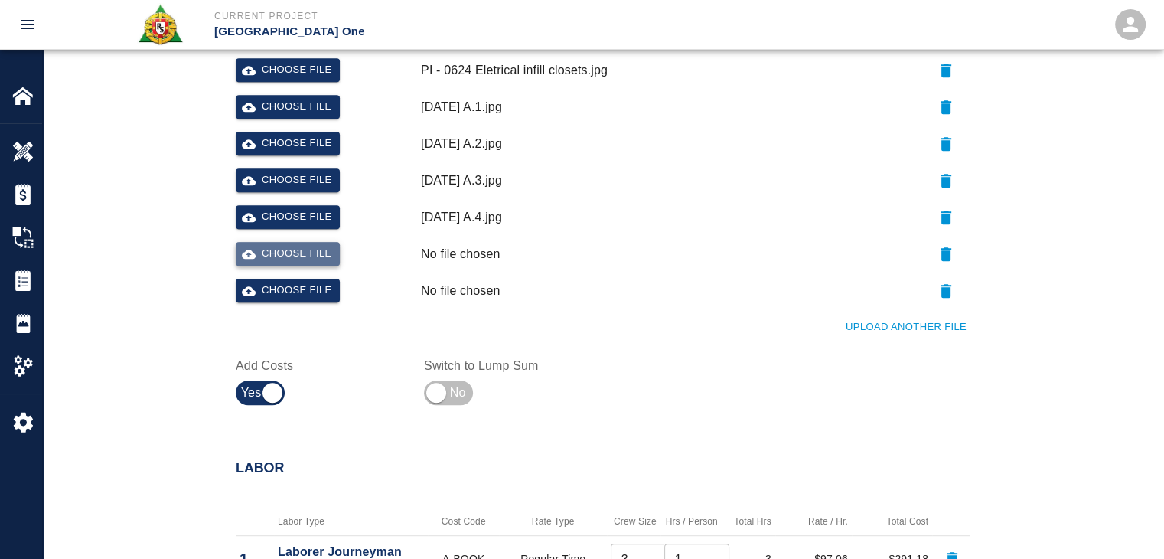
click at [291, 259] on button "Choose file" at bounding box center [288, 254] width 104 height 24
click at [307, 287] on button "Choose file" at bounding box center [288, 291] width 104 height 24
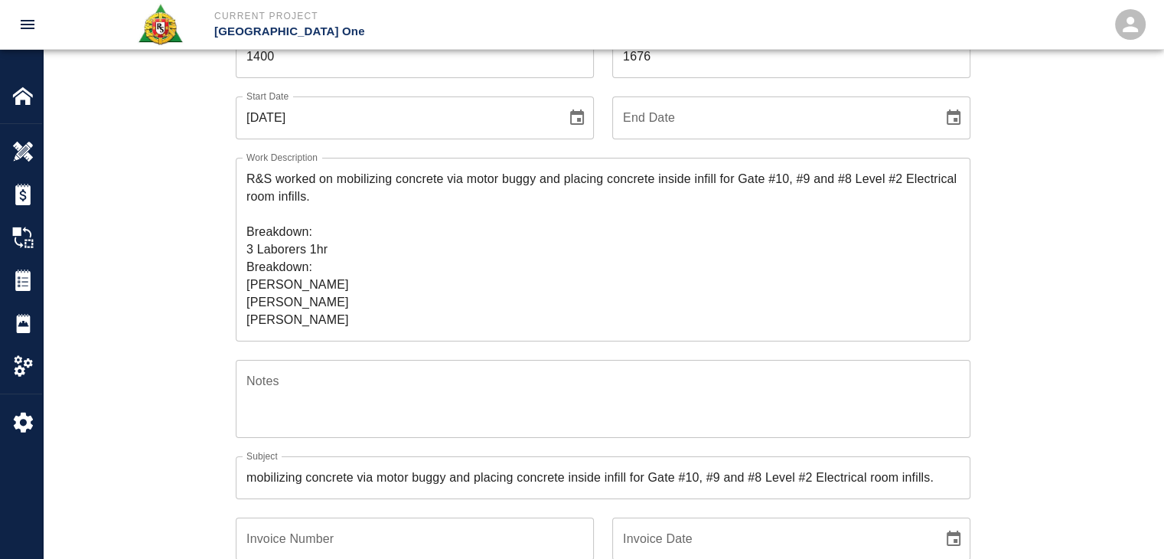
scroll to position [0, 0]
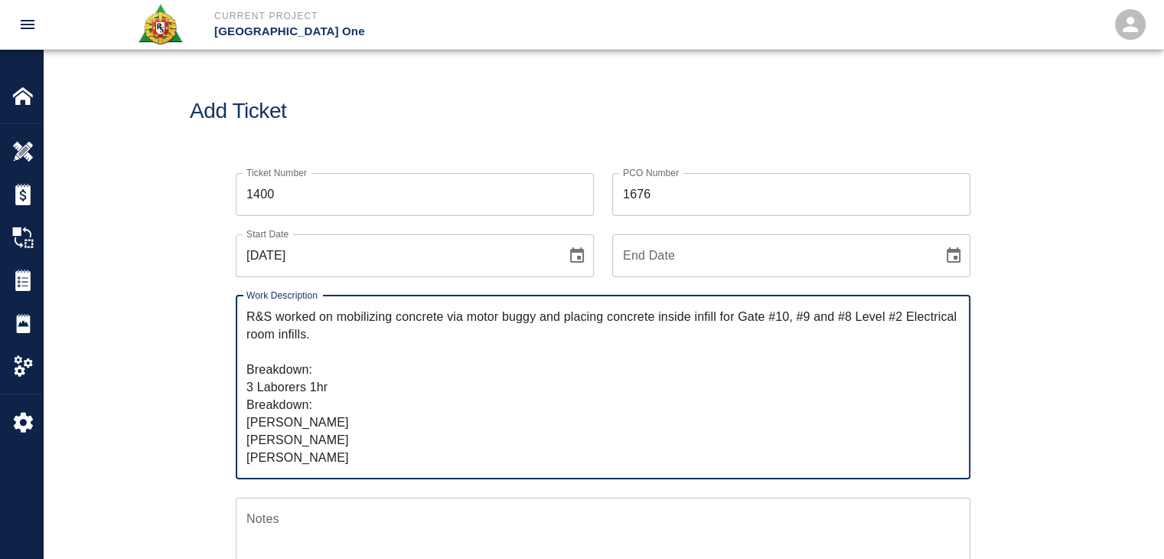
click at [315, 391] on textarea "R&S worked on mobilizing concrete via motor buggy and placing concrete inside i…" at bounding box center [602, 387] width 713 height 158
type textarea "R&S worked on mobilizing concrete via motor buggy and placing concrete inside i…"
click at [304, 98] on div "Add Ticket" at bounding box center [603, 111] width 1121 height 123
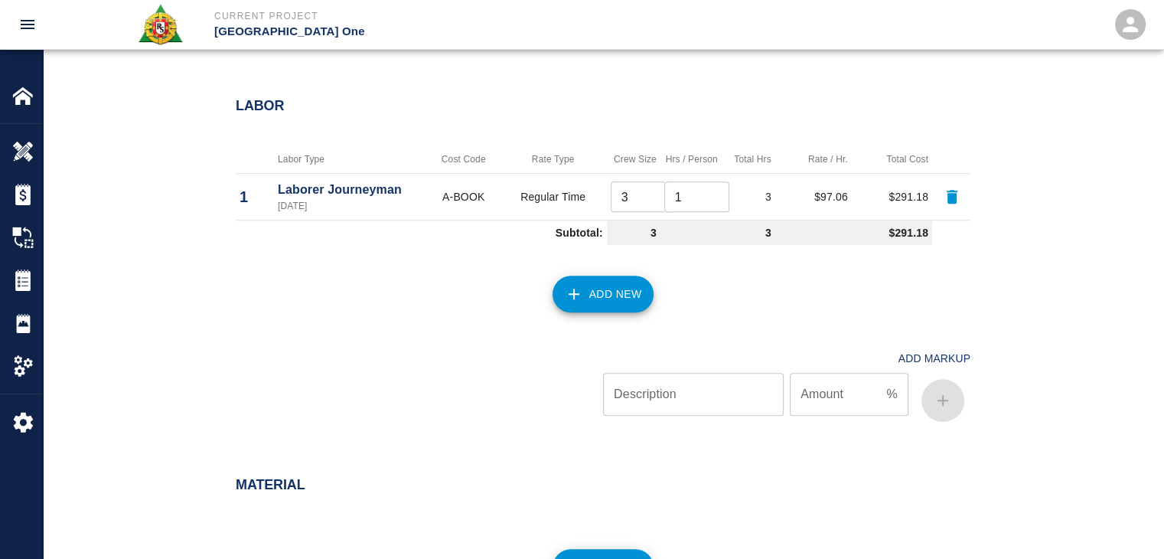
scroll to position [1046, 0]
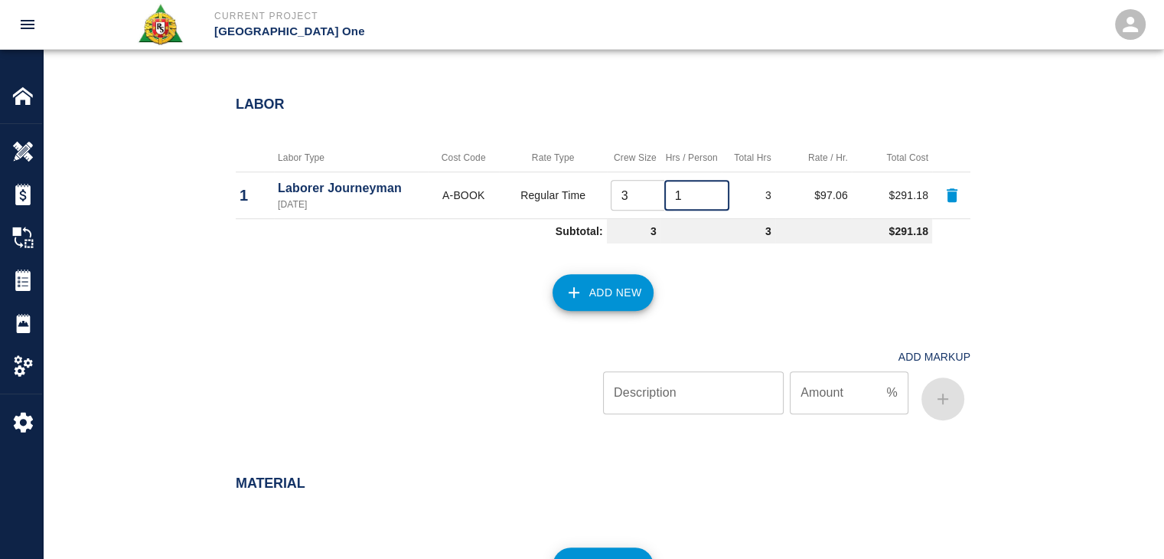
click at [686, 191] on input "1" at bounding box center [696, 195] width 65 height 31
type input "2"
click at [697, 268] on div "Add New" at bounding box center [593, 283] width 753 height 67
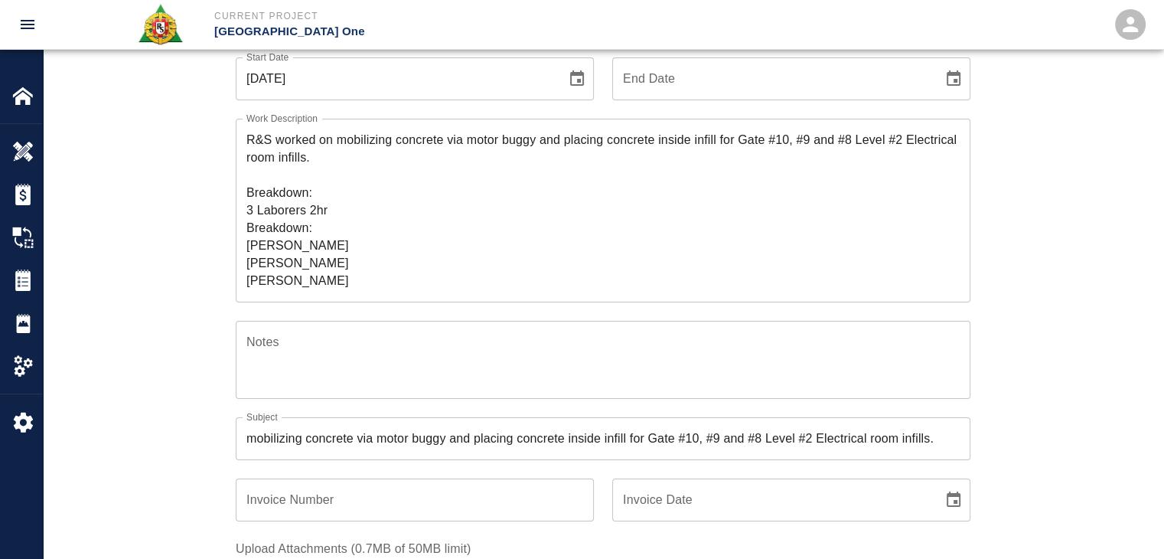
scroll to position [175, 0]
click at [340, 215] on textarea "R&S worked on mobilizing concrete via motor buggy and placing concrete inside i…" at bounding box center [602, 212] width 713 height 158
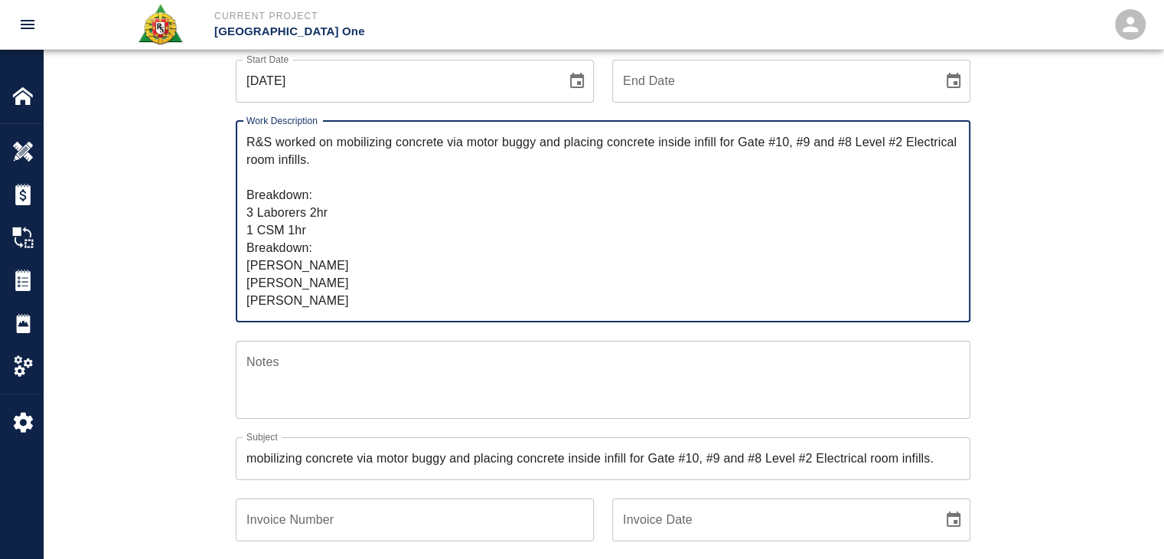
type textarea "R&S worked on mobilizing concrete via motor buggy and placing concrete inside i…"
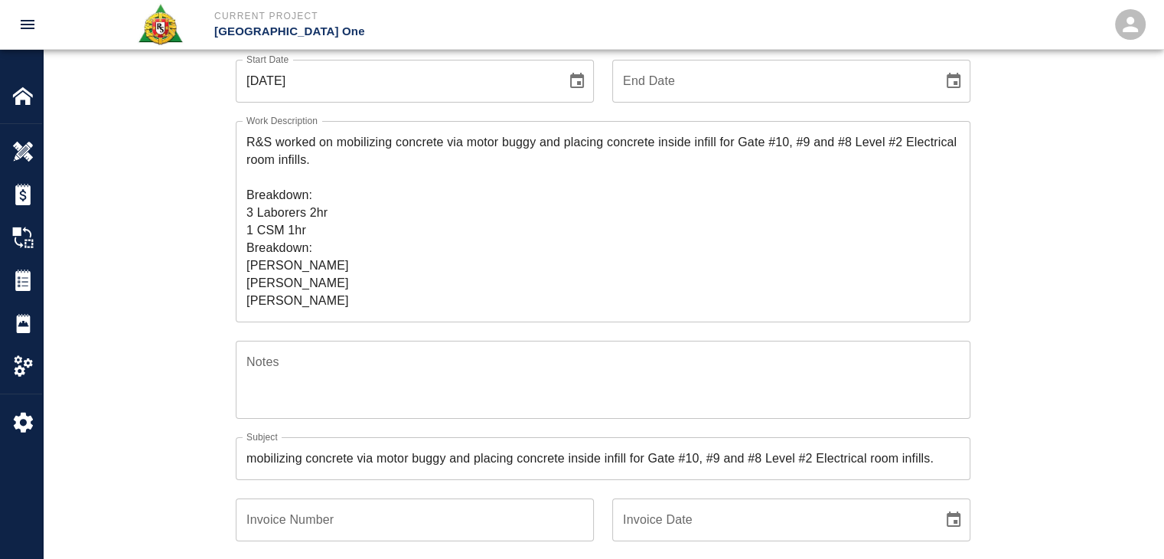
click at [181, 291] on div "Ticket Number 1400 Ticket Number PCO Number 1676 PCO Number Start Date 09/25/20…" at bounding box center [603, 476] width 1121 height 993
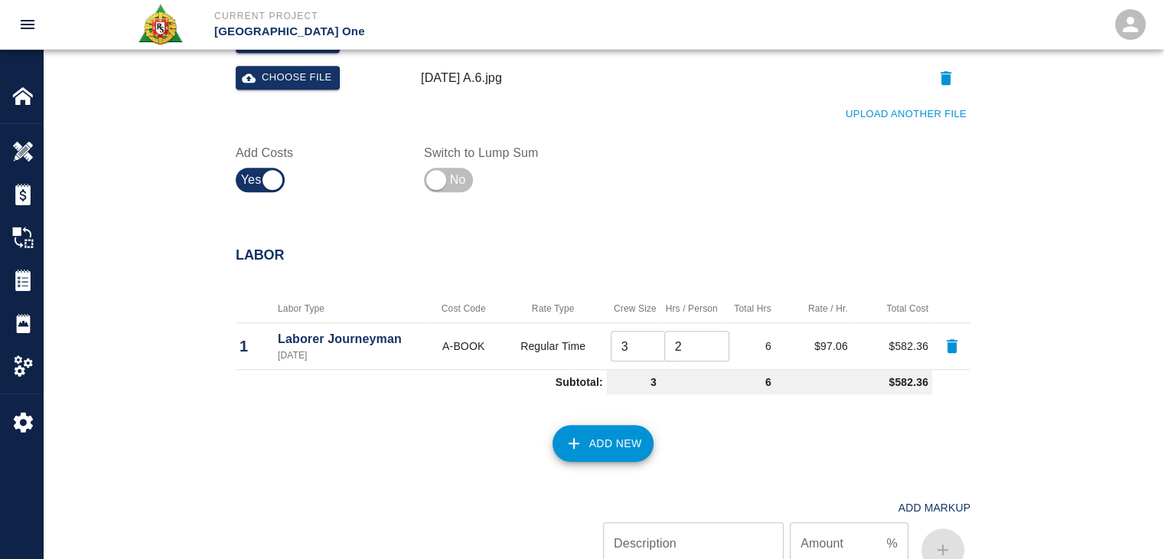
scroll to position [912, 0]
click at [594, 434] on button "Add New" at bounding box center [604, 443] width 102 height 37
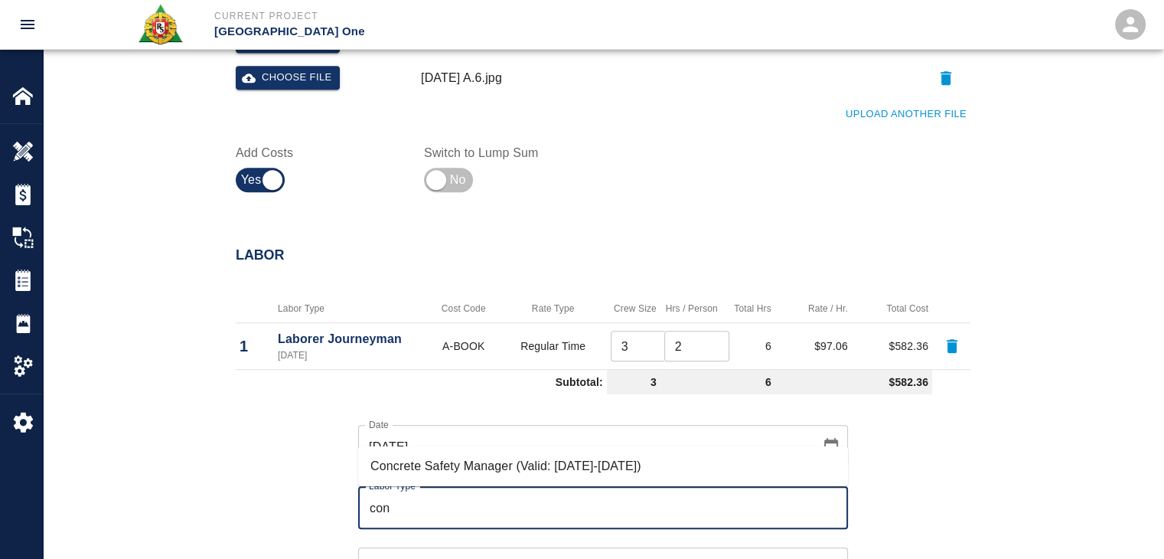
click at [524, 460] on li "Concrete Safety Manager (Valid: 01/01/2025-01/01/2026)" at bounding box center [603, 466] width 490 height 28
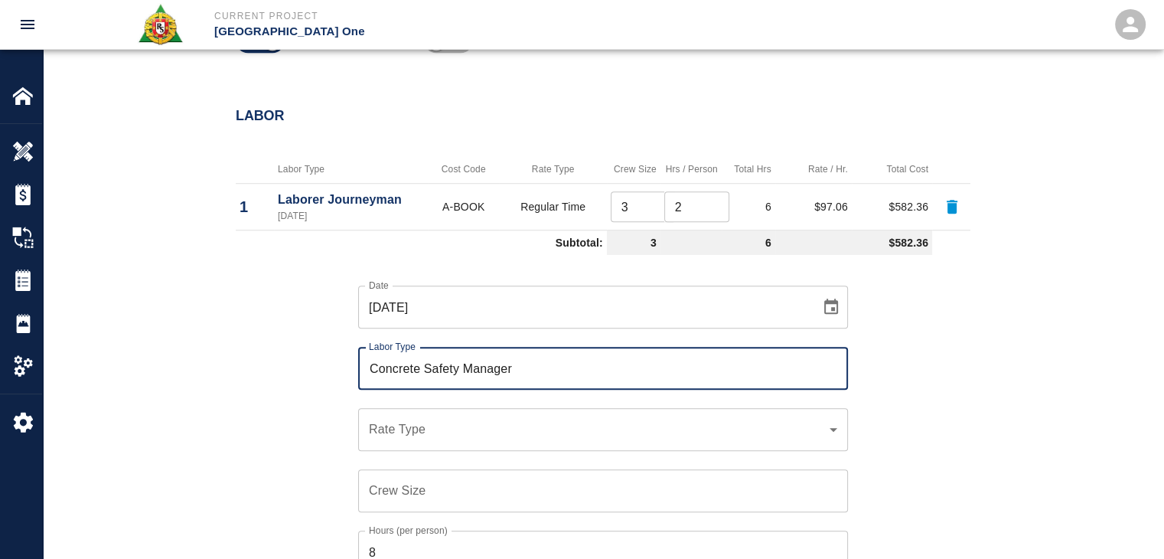
type input "Concrete Safety Manager"
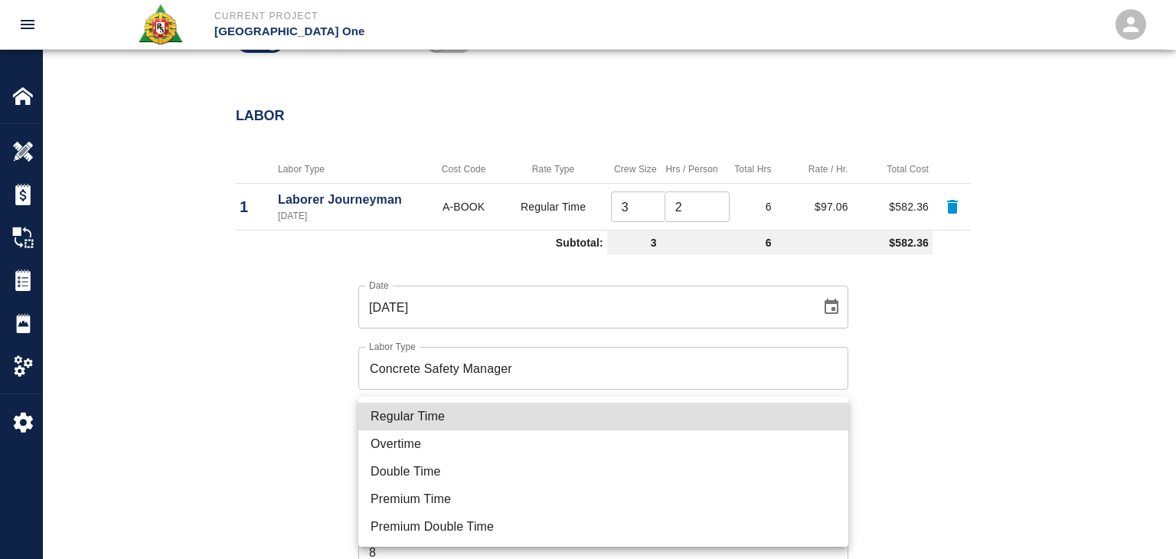
click at [440, 413] on li "Regular Time" at bounding box center [603, 417] width 490 height 28
type input "rate_rt"
type input "100.05"
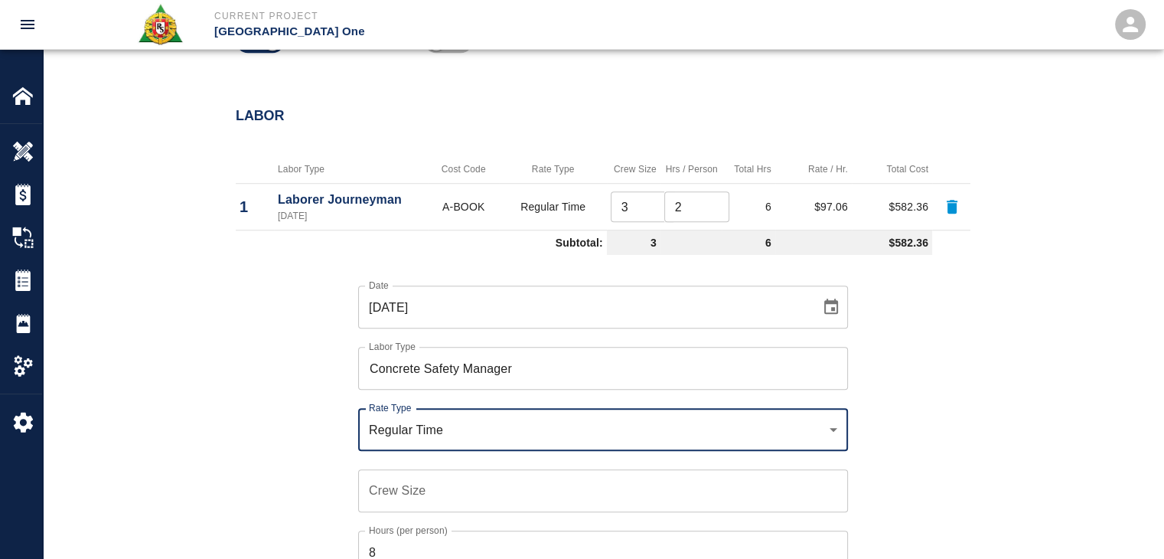
scroll to position [1237, 0]
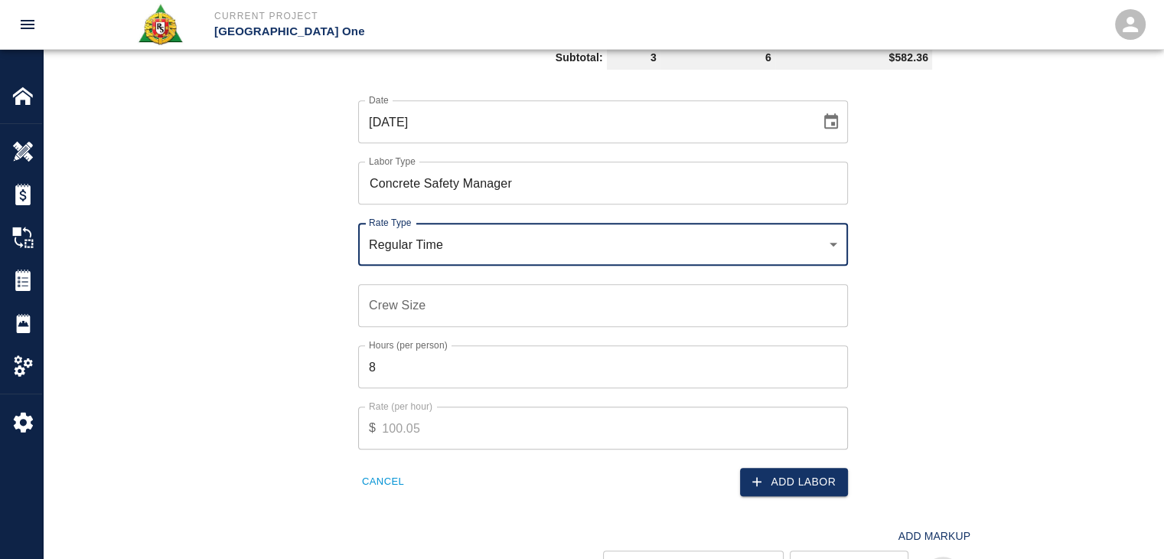
click at [380, 315] on input "Crew Size" at bounding box center [603, 305] width 490 height 43
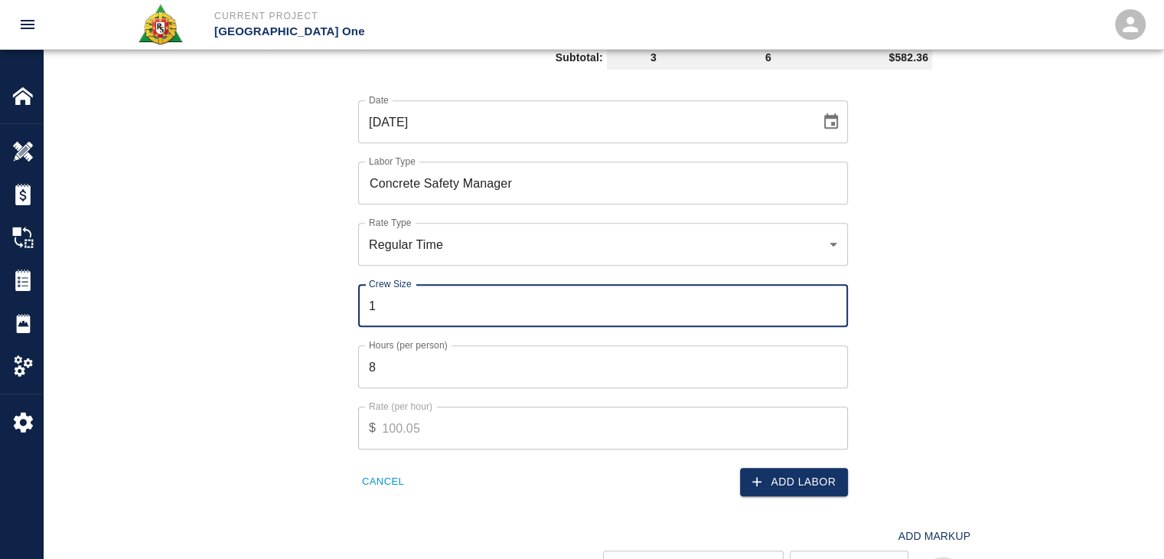
type input "1"
click at [418, 356] on input "8" at bounding box center [603, 366] width 490 height 43
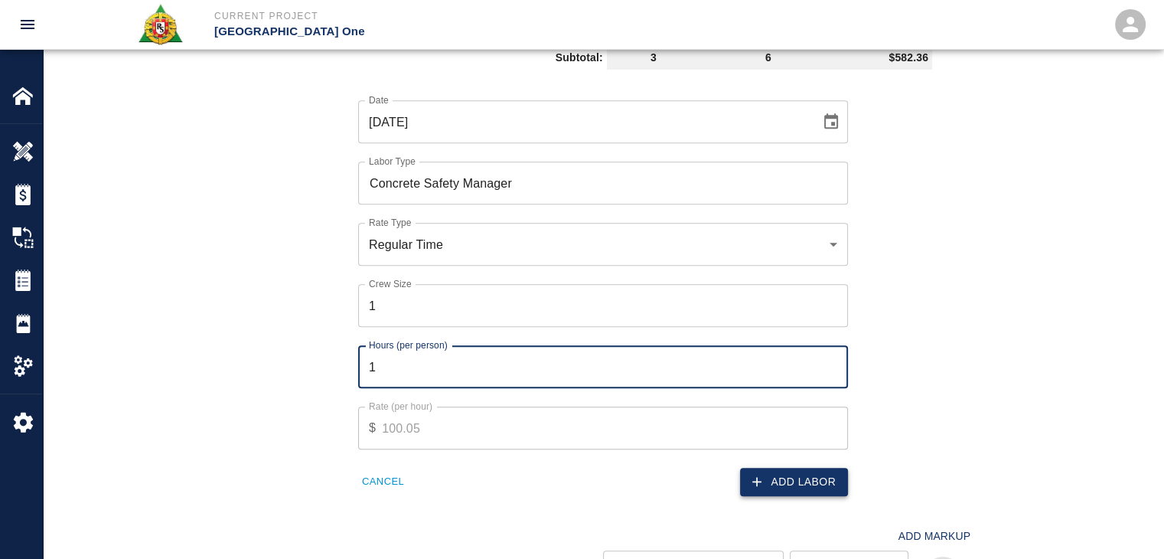
type input "1"
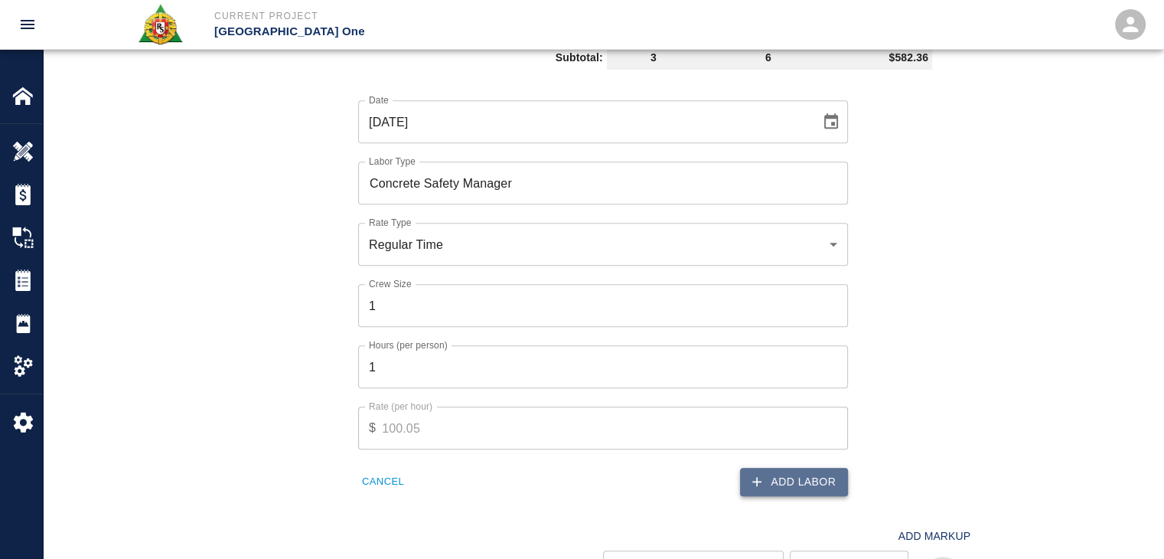
click at [762, 477] on icon "button" at bounding box center [756, 481] width 15 height 15
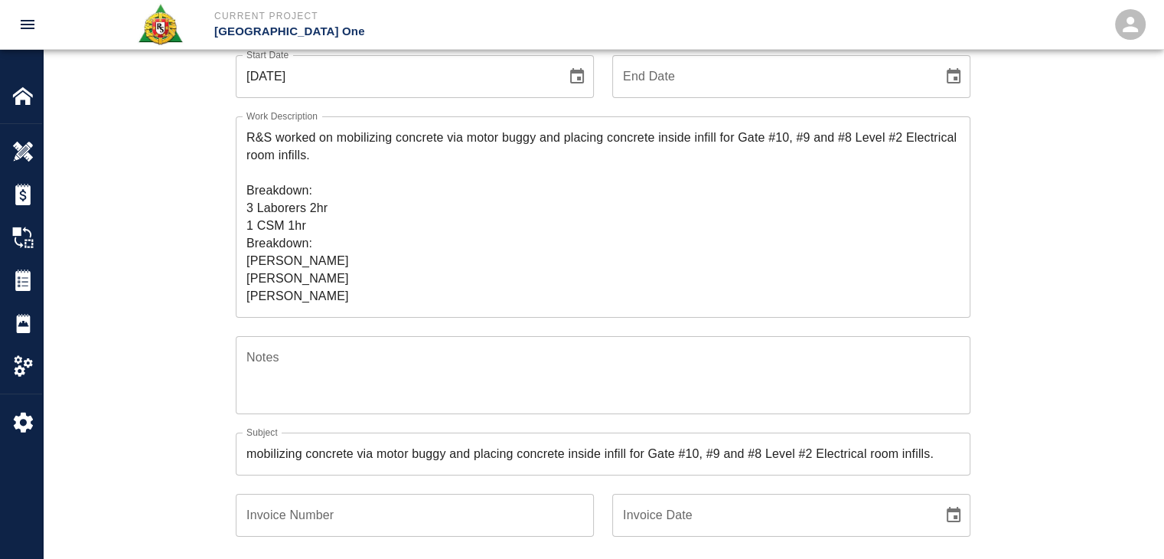
scroll to position [175, 0]
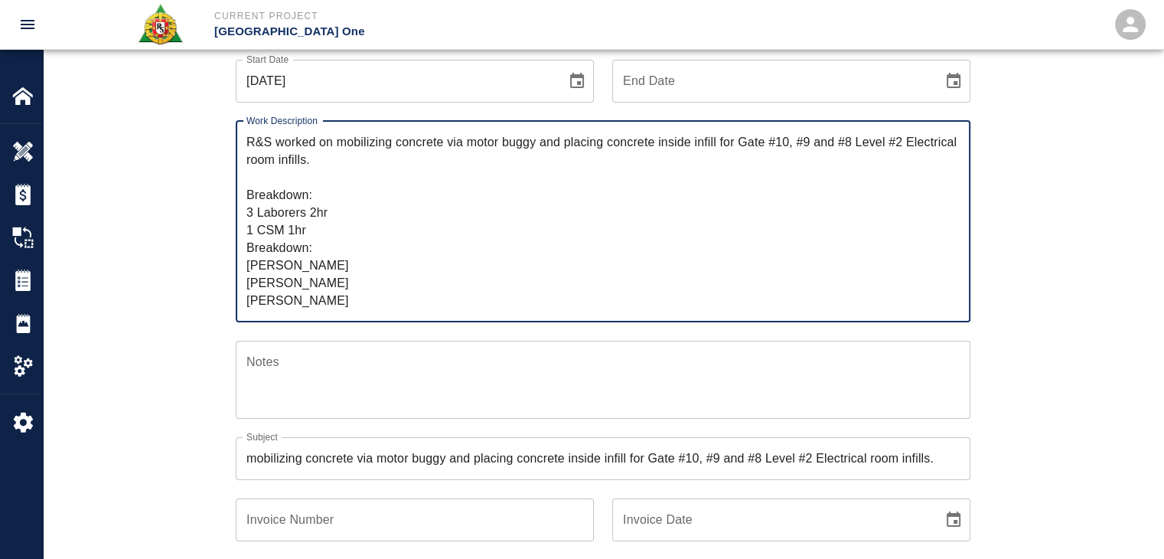
drag, startPoint x: 327, startPoint y: 304, endPoint x: 216, endPoint y: 90, distance: 241.3
click at [216, 90] on div "Ticket Number 1400 Ticket Number PCO Number 1676 PCO Number Start Date 09/25/20…" at bounding box center [603, 458] width 827 height 957
click at [223, 131] on div "Work Description R&S worked on mobilizing concrete via motor buggy and placing …" at bounding box center [593, 213] width 753 height 220
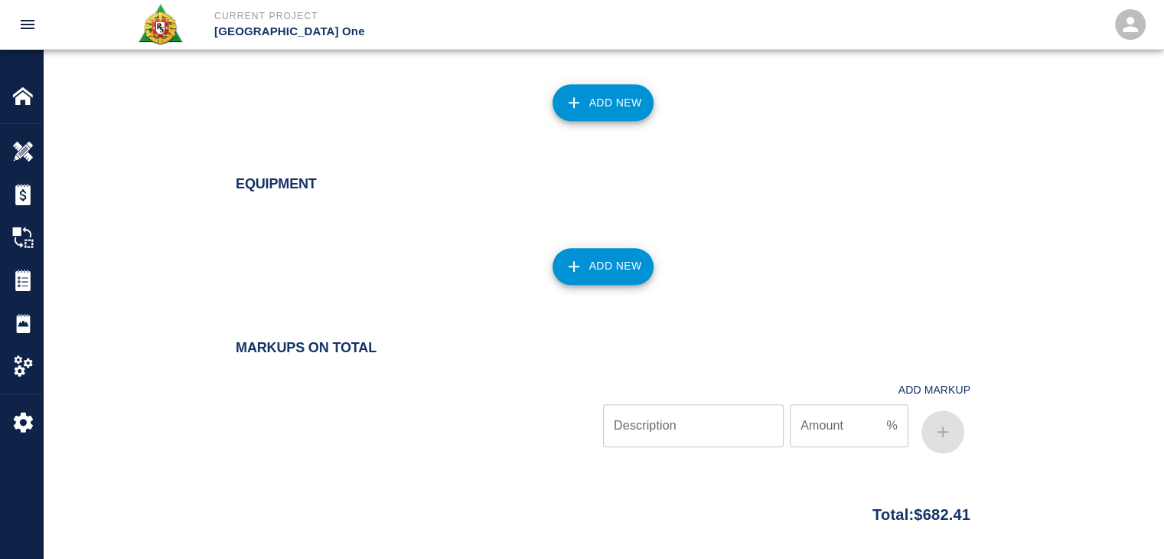
scroll to position [1666, 0]
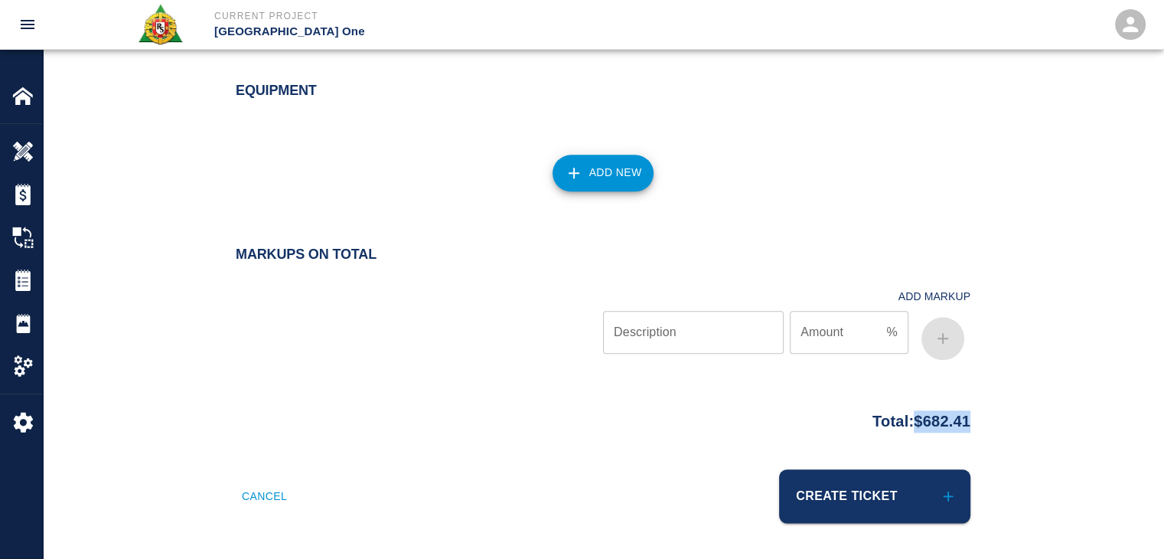
drag, startPoint x: 983, startPoint y: 427, endPoint x: 906, endPoint y: 429, distance: 76.6
click at [906, 429] on div "Total: $682.41" at bounding box center [603, 418] width 827 height 30
click at [758, 367] on div "Markups on Total Add Markup Description Description Amount % Amount" at bounding box center [603, 324] width 1121 height 157
drag, startPoint x: 974, startPoint y: 419, endPoint x: 903, endPoint y: 422, distance: 71.2
click at [903, 422] on div "Total: $682.41" at bounding box center [603, 418] width 827 height 30
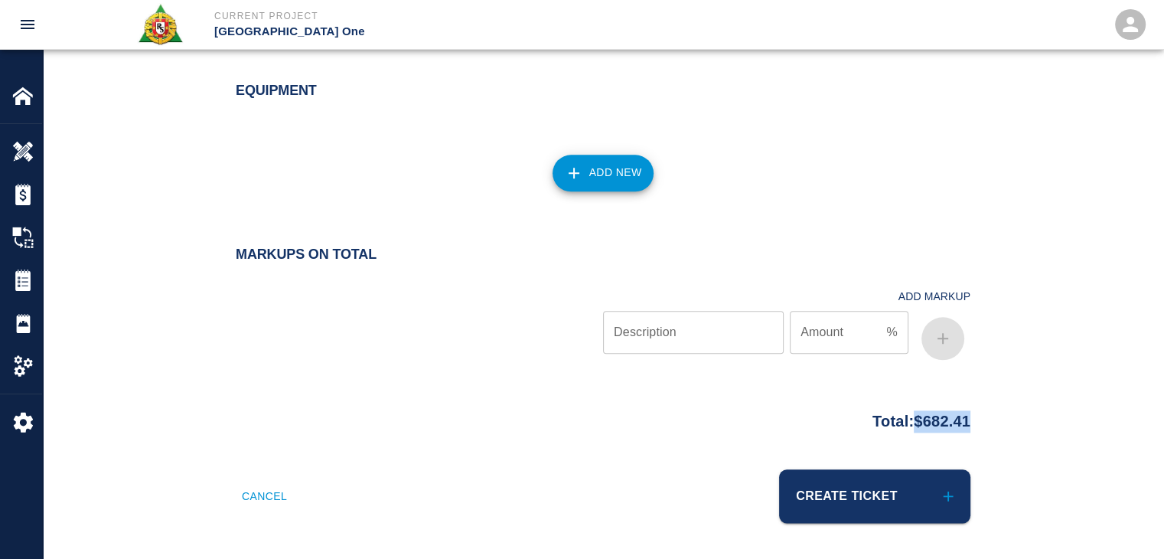
copy p "$682.41"
click at [824, 444] on div "Total: $682.41" at bounding box center [603, 436] width 1121 height 67
click at [871, 478] on button "Create Ticket" at bounding box center [874, 496] width 191 height 54
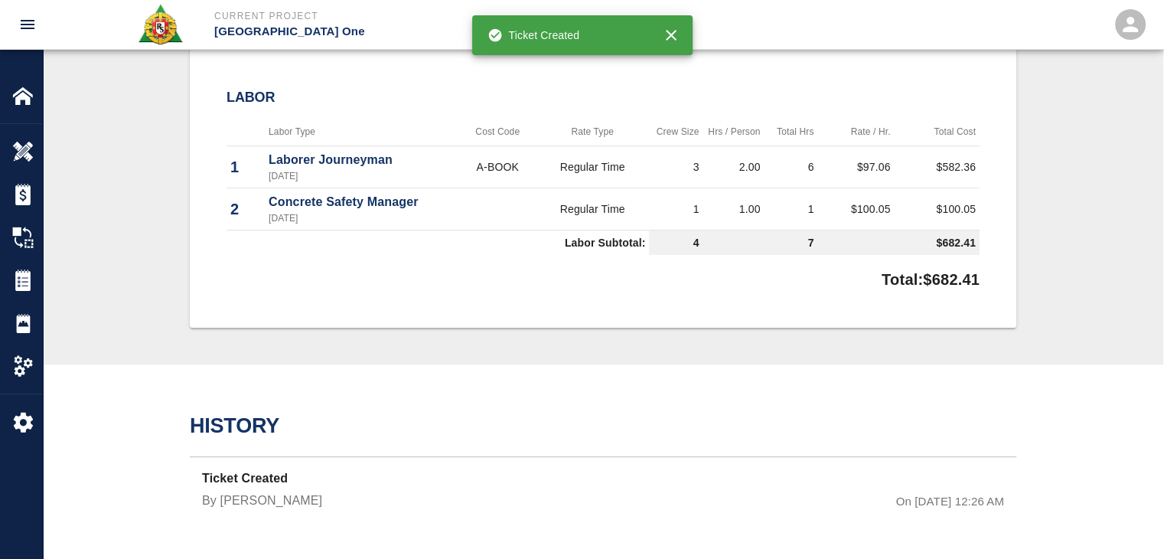
scroll to position [915, 0]
click at [404, 191] on td "Concrete Safety Manager 09/25/2025" at bounding box center [362, 210] width 195 height 42
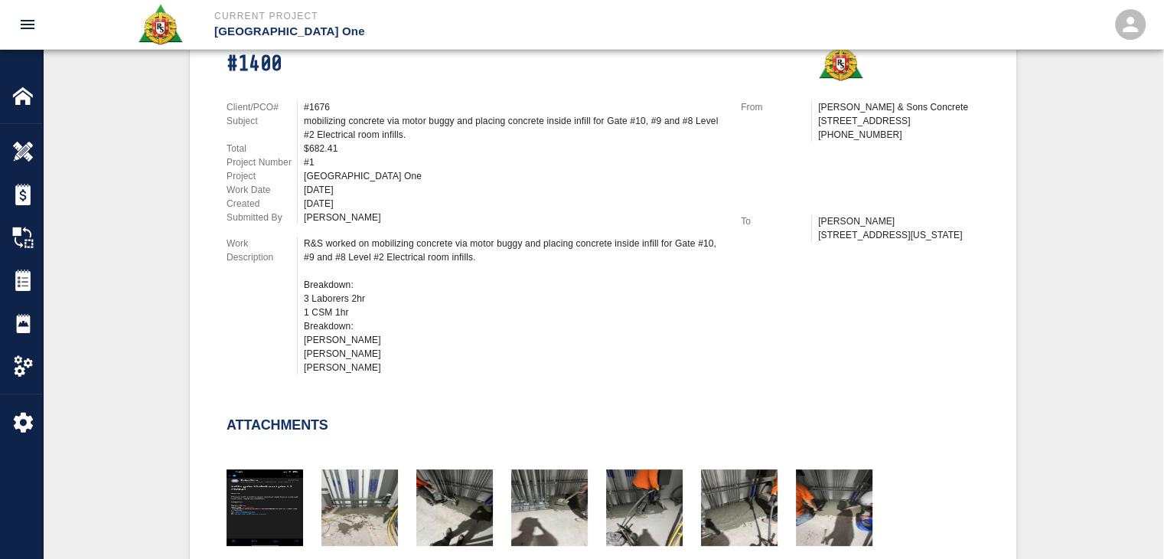
scroll to position [110, 0]
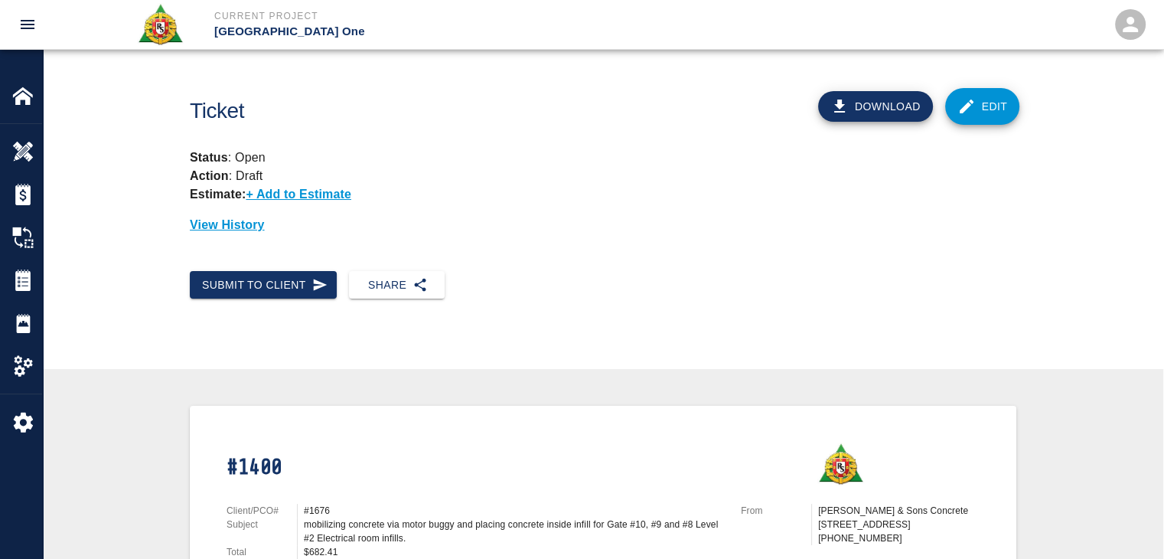
click at [987, 116] on link "Edit" at bounding box center [982, 106] width 75 height 37
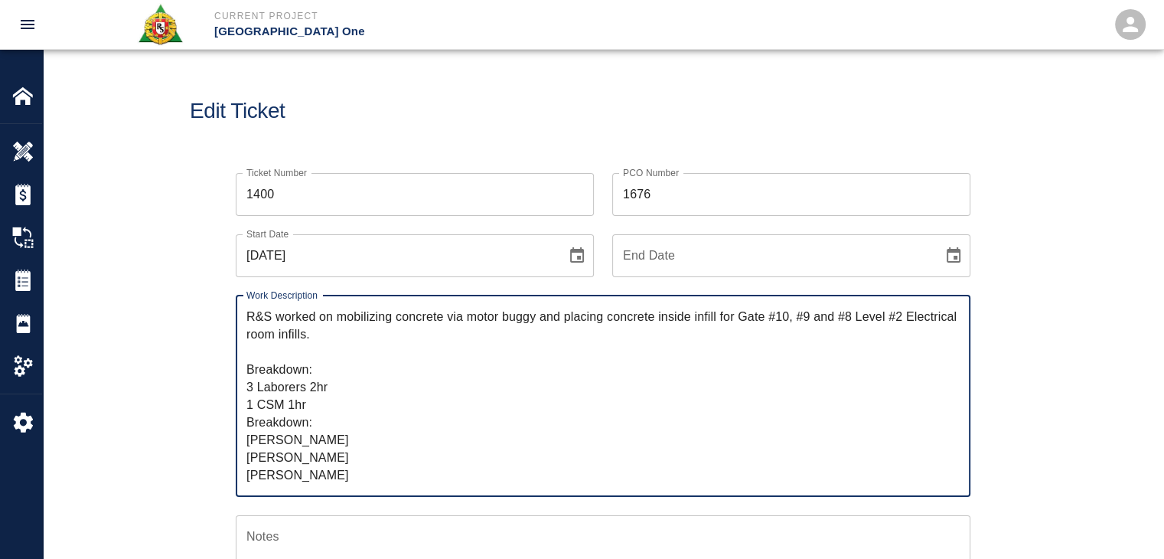
click at [563, 261] on button "Choose date, selected date is Sep 25, 2025" at bounding box center [577, 255] width 31 height 31
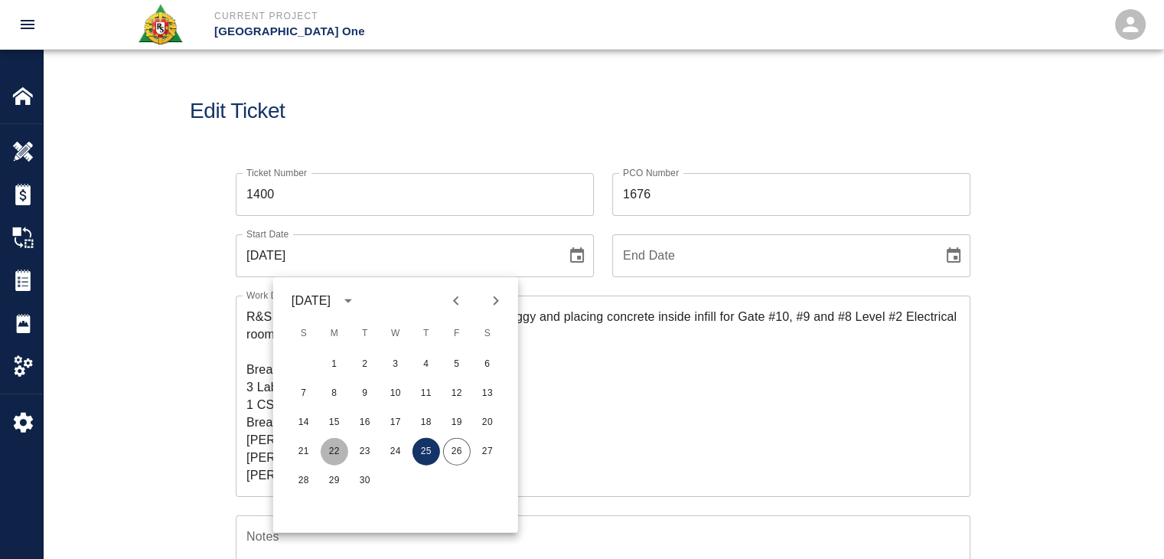
click at [340, 448] on button "22" at bounding box center [335, 452] width 28 height 28
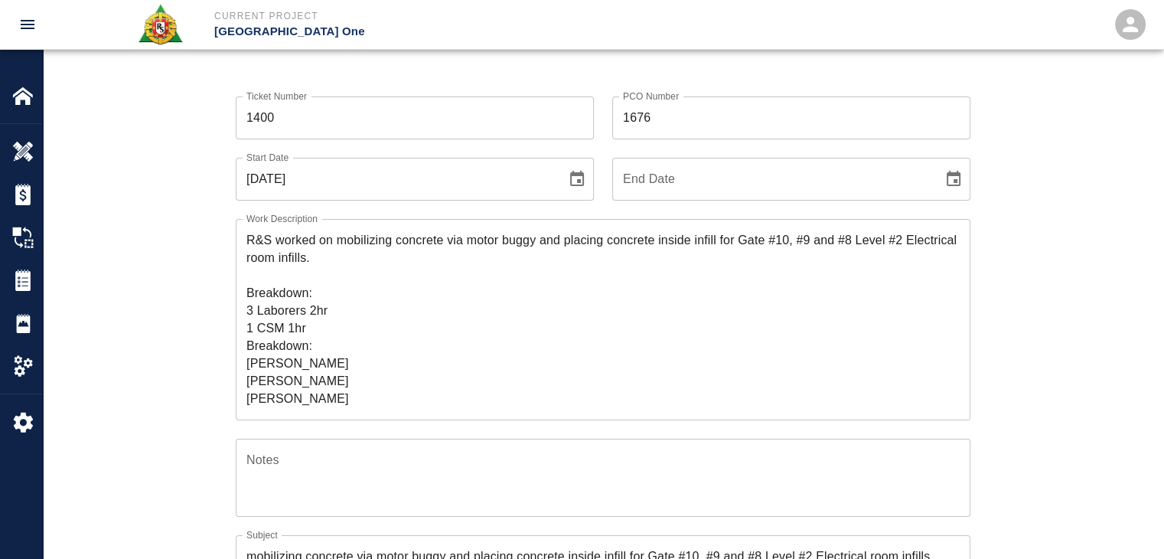
scroll to position [79, 0]
click at [568, 175] on icon "Choose date, selected date is Sep 22, 2025" at bounding box center [577, 177] width 18 height 18
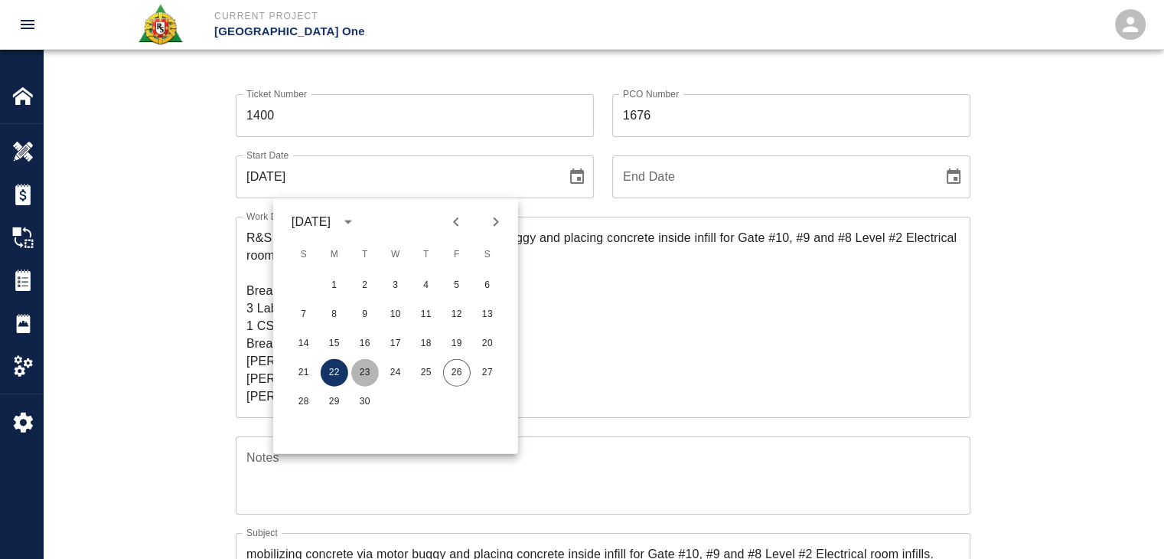
click at [370, 374] on button "23" at bounding box center [365, 373] width 28 height 28
type input "09/23/2025"
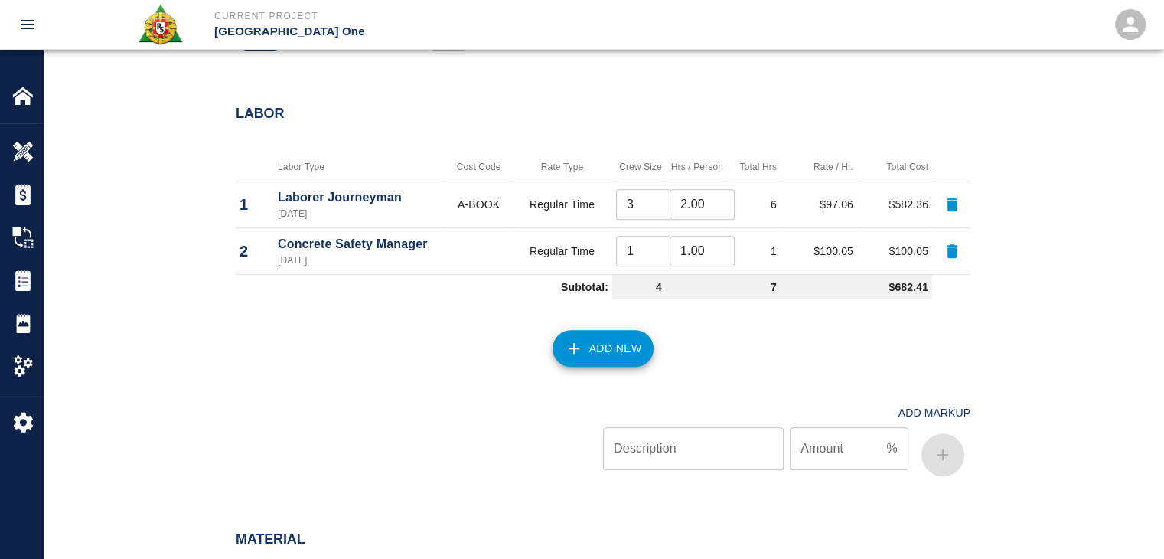
scroll to position [1180, 0]
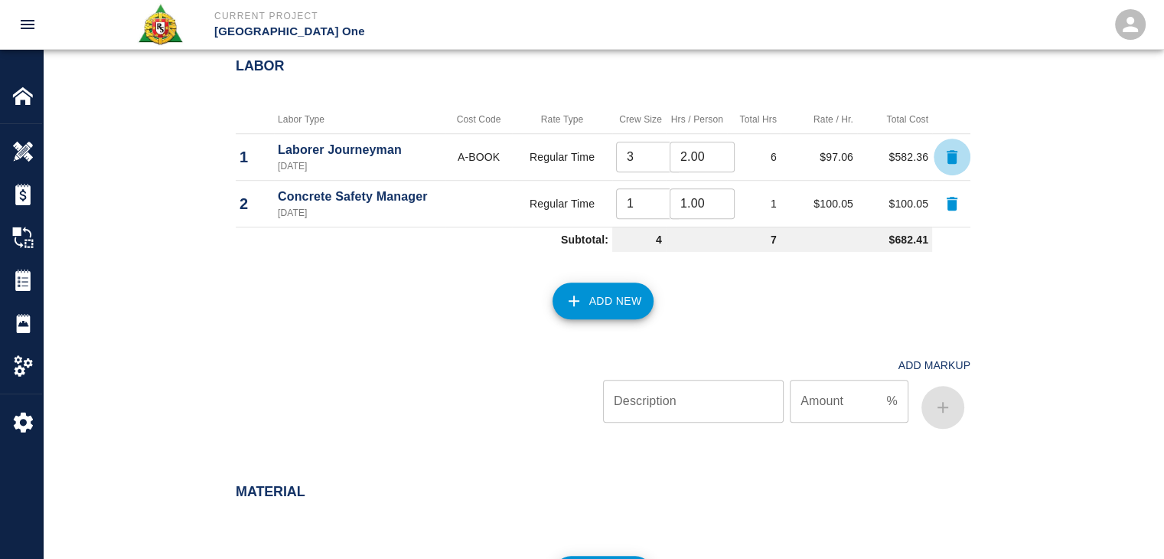
click at [951, 158] on icon "button" at bounding box center [952, 157] width 11 height 14
type input "1"
type input "1.00"
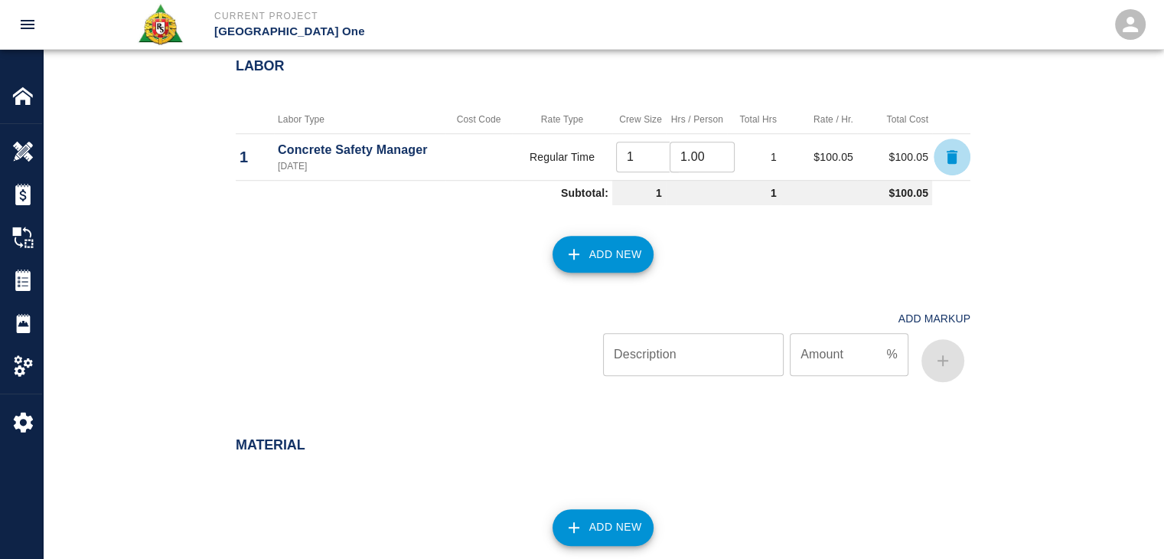
click at [951, 158] on icon "button" at bounding box center [952, 157] width 11 height 14
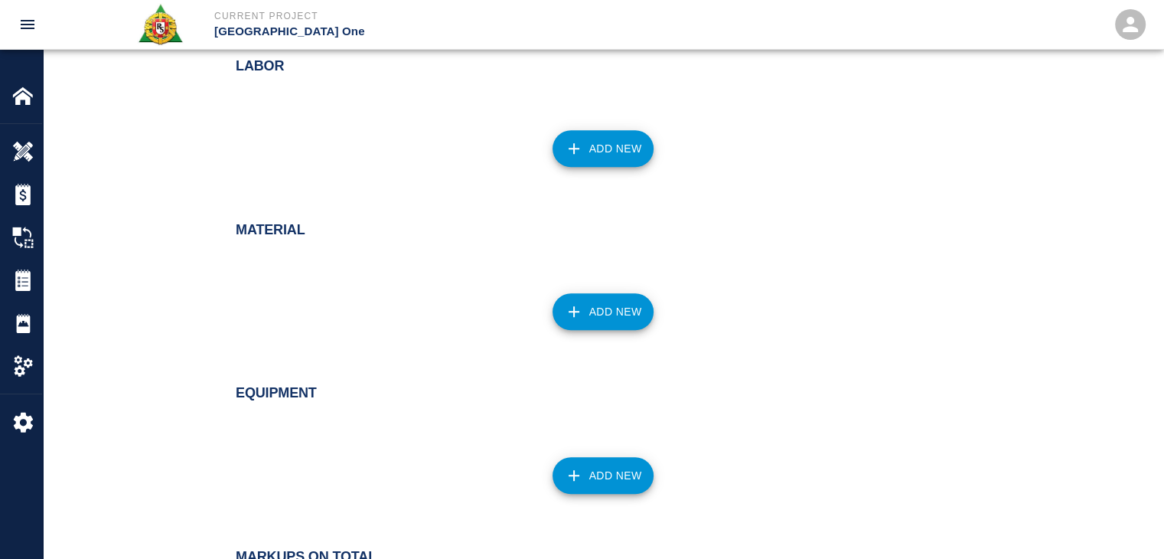
click at [601, 149] on button "Add New" at bounding box center [604, 148] width 102 height 37
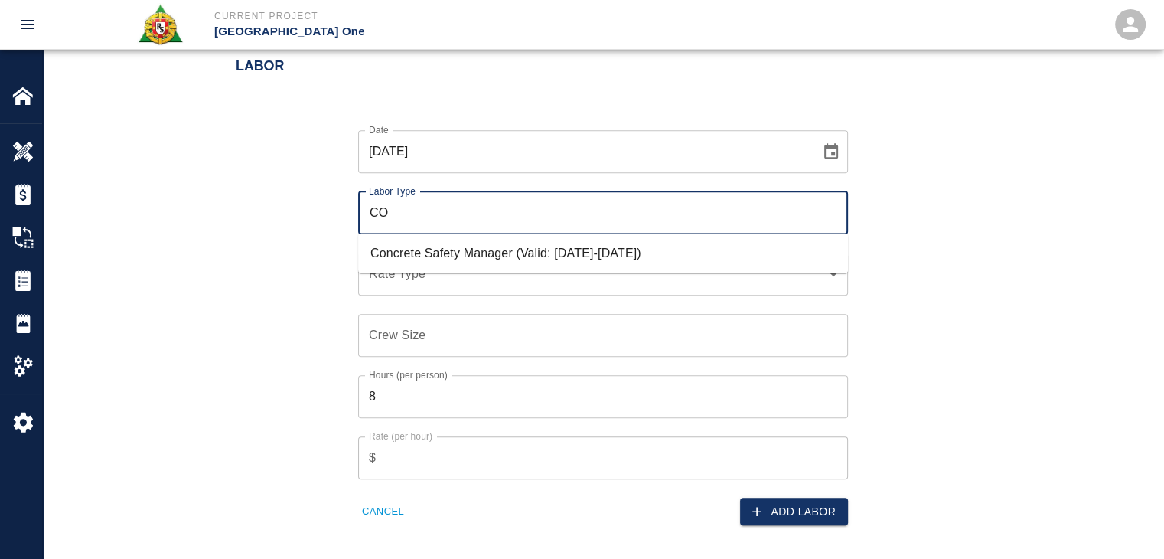
click at [475, 233] on ul "Concrete Safety Manager (Valid: 01/01/2025-01/01/2026)" at bounding box center [603, 253] width 490 height 40
click at [451, 246] on li "Concrete Safety Manager (Valid: 01/01/2025-01/01/2026)" at bounding box center [603, 253] width 490 height 28
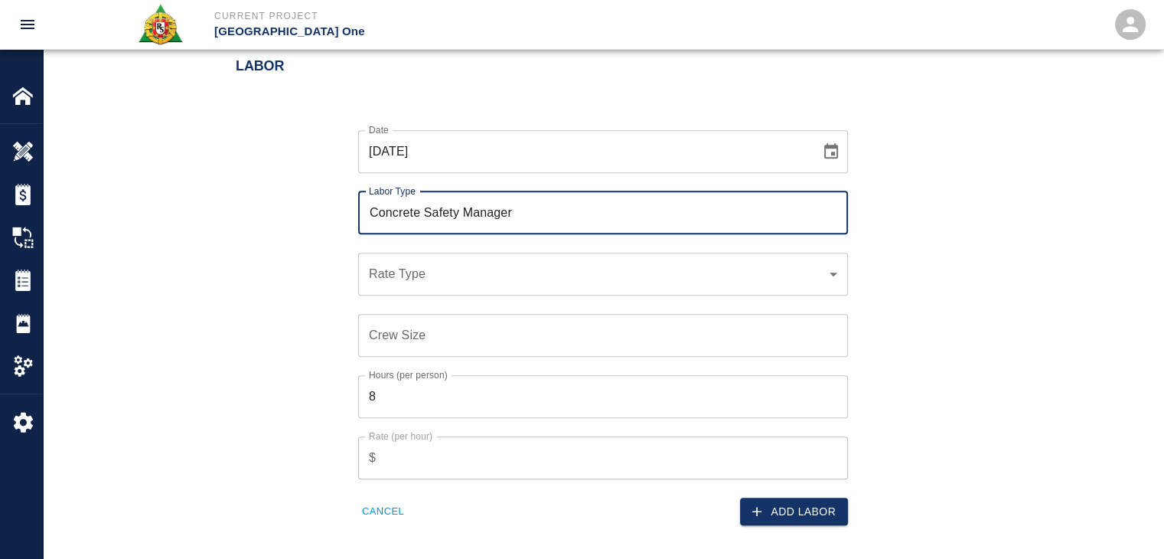
type input "Concrete Safety Manager"
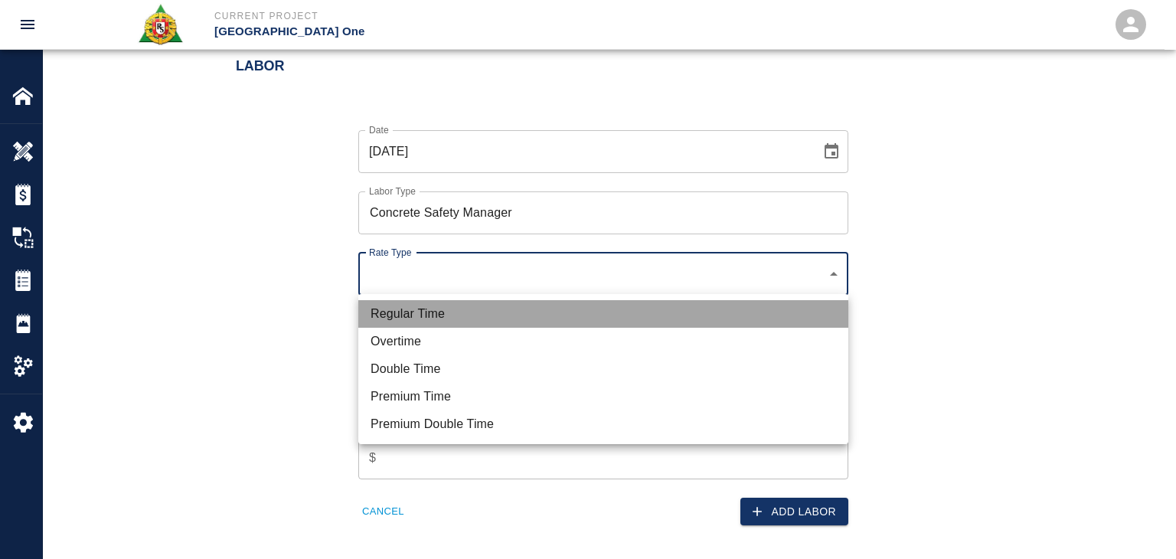
click at [413, 319] on li "Regular Time" at bounding box center [603, 314] width 490 height 28
type input "rate_rt"
type input "100.05"
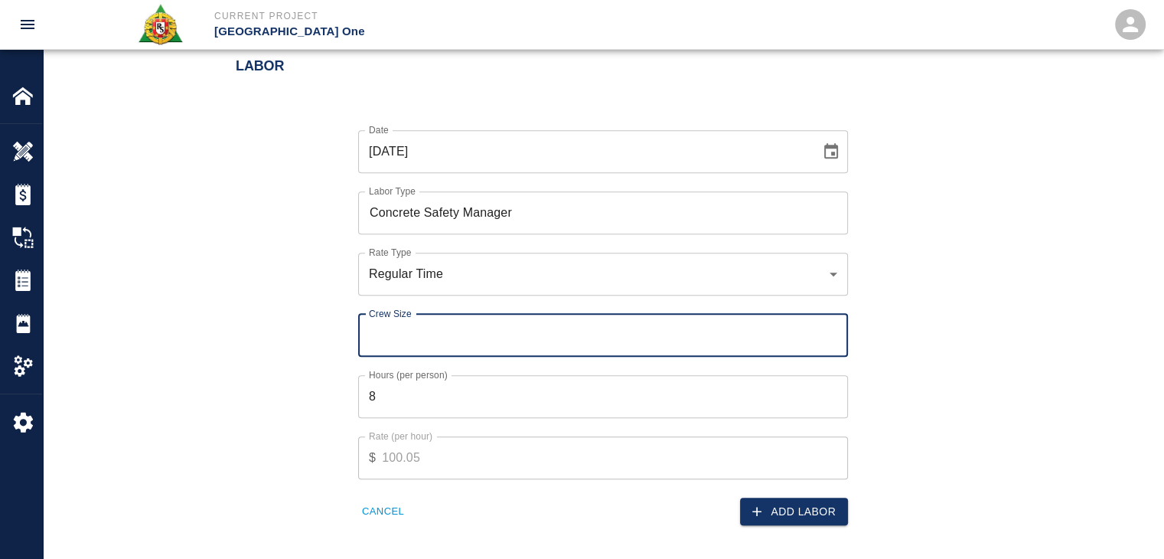
click at [390, 349] on input "Crew Size" at bounding box center [603, 335] width 490 height 43
type input "1"
click at [401, 391] on input "8" at bounding box center [603, 396] width 490 height 43
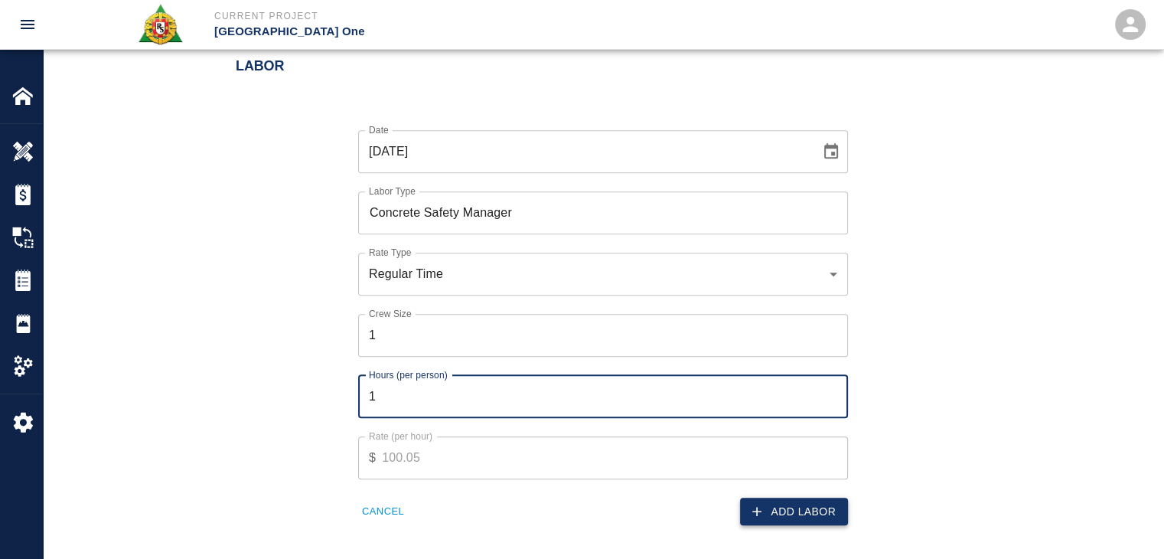
type input "1"
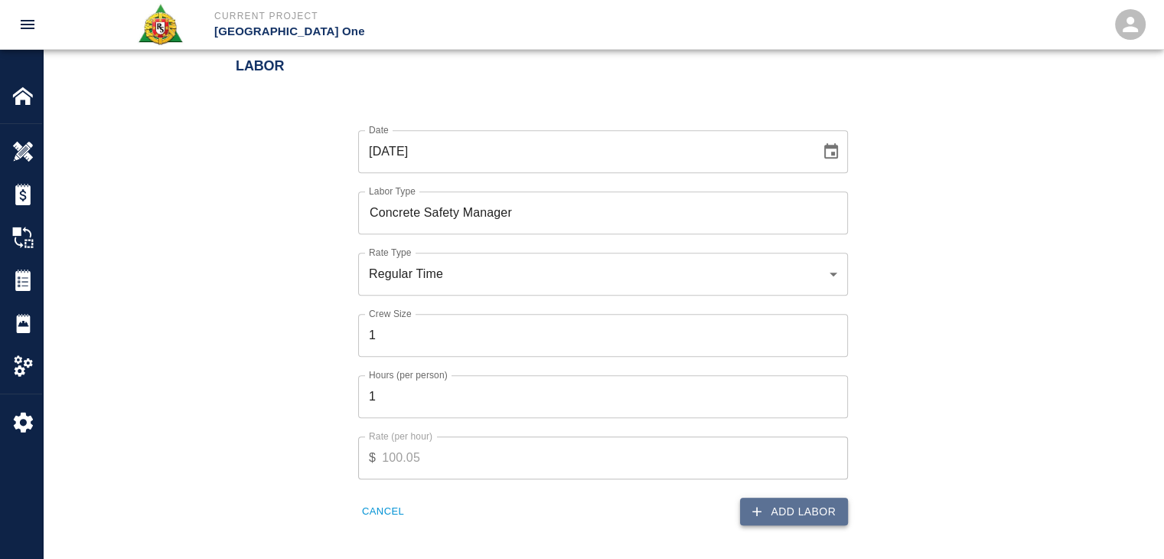
click at [770, 510] on button "Add Labor" at bounding box center [794, 511] width 108 height 28
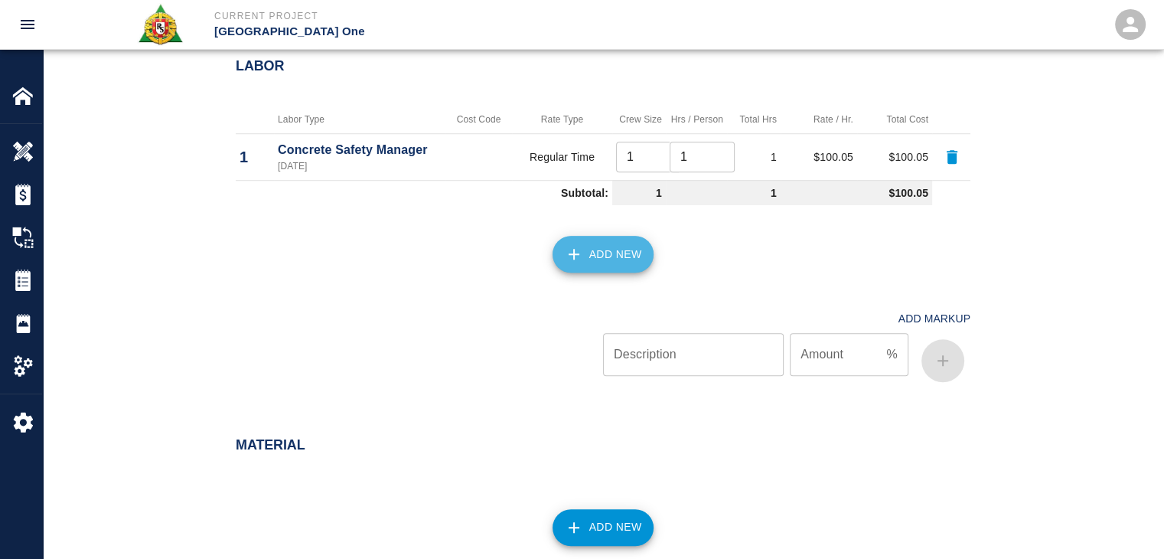
click at [579, 266] on button "Add New" at bounding box center [604, 254] width 102 height 37
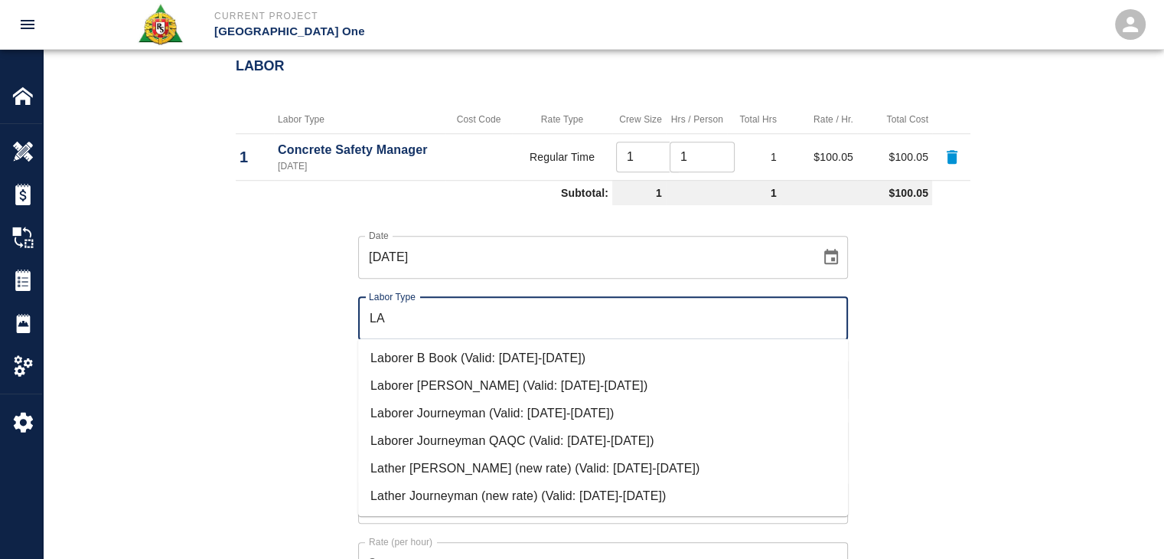
click at [462, 410] on li "Laborer Journeyman (Valid: 07/01/2024-09/30/2025)" at bounding box center [603, 414] width 490 height 28
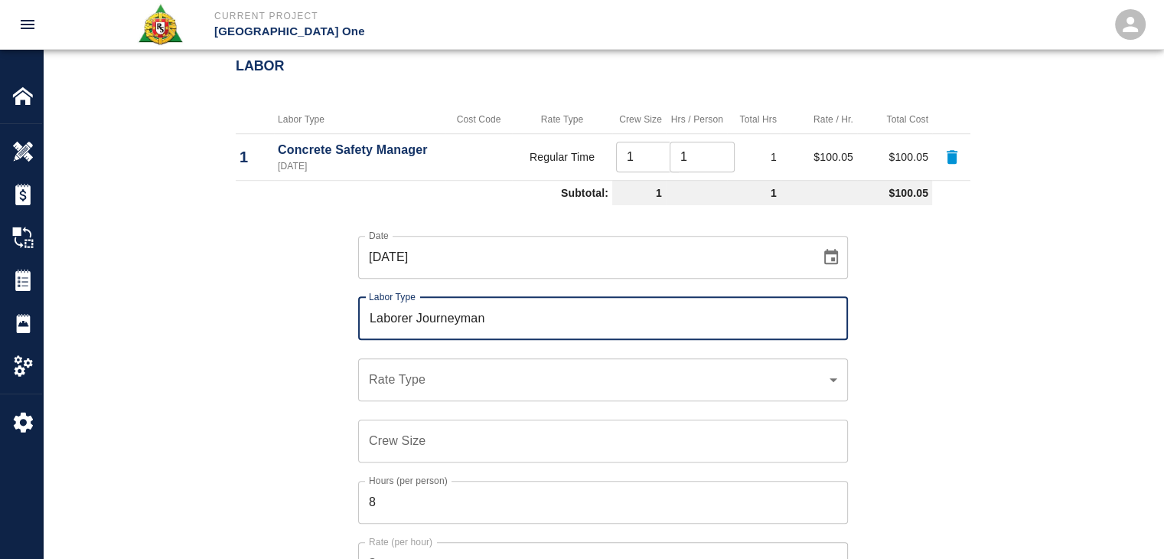
type input "Laborer Journeyman"
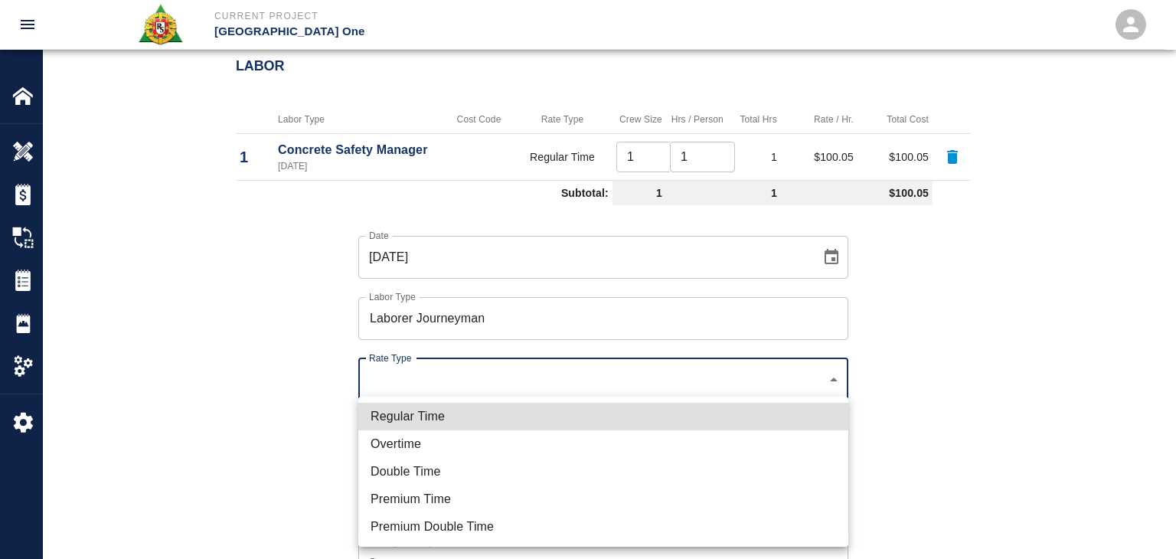
click at [432, 418] on li "Regular Time" at bounding box center [603, 417] width 490 height 28
type input "rate_rt"
type input "97.06"
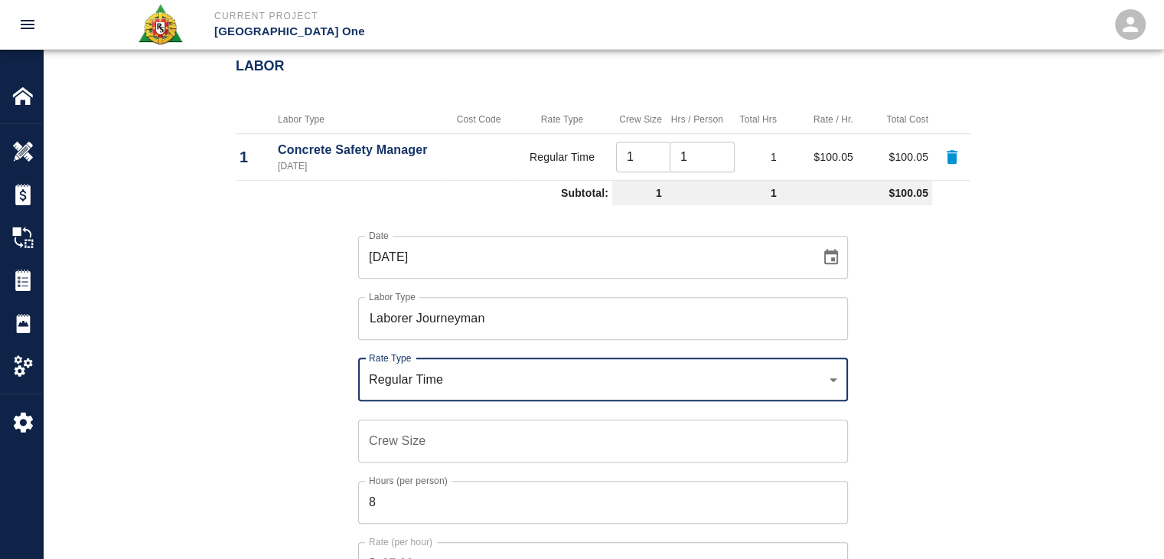
scroll to position [1231, 0]
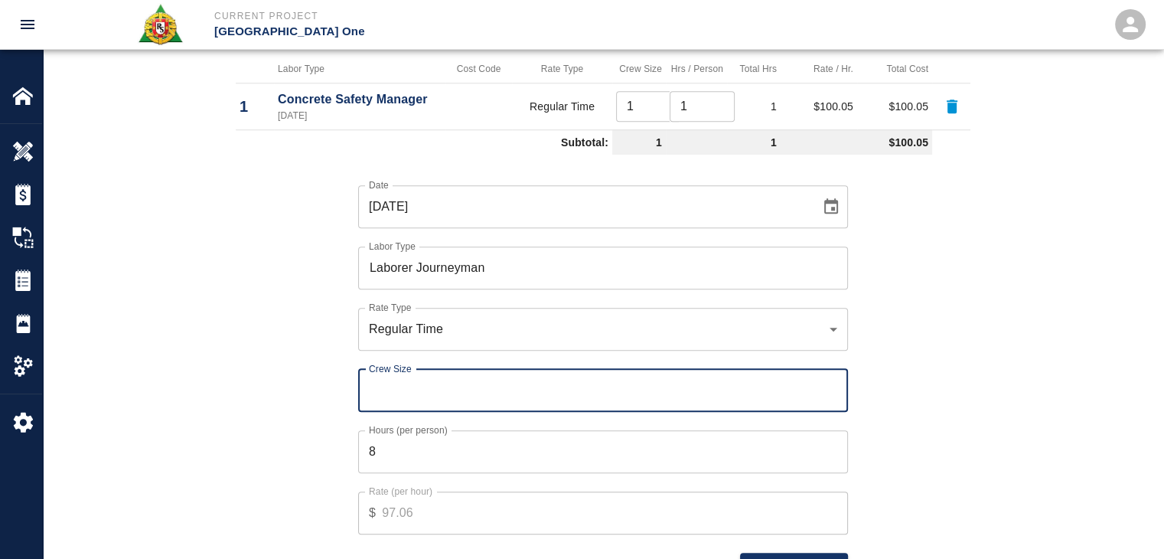
click at [402, 393] on input "Crew Size" at bounding box center [603, 390] width 490 height 43
type input "3"
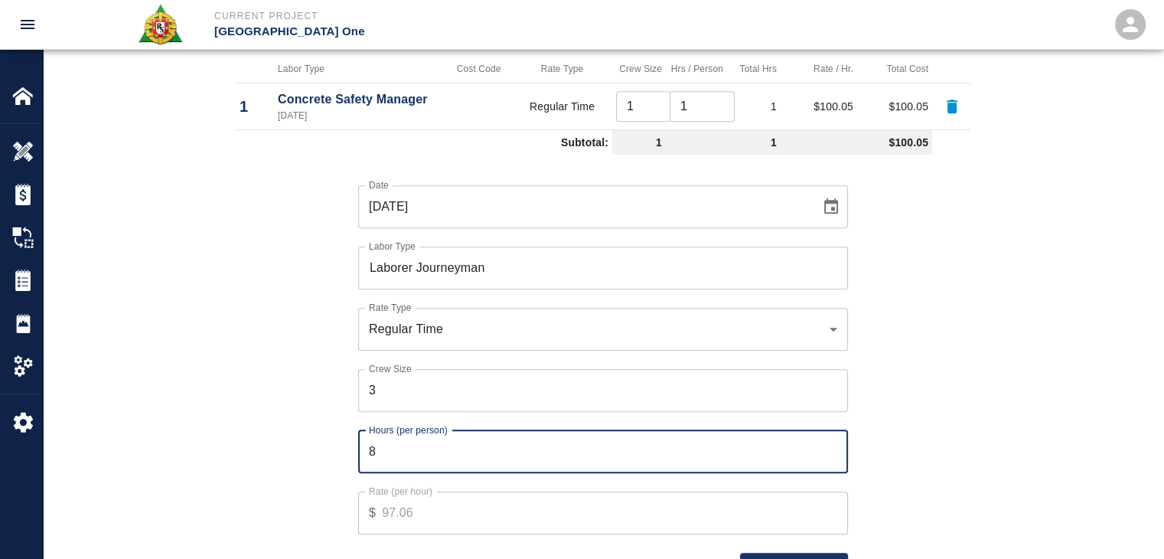
click at [398, 444] on input "8" at bounding box center [603, 451] width 490 height 43
type input "1"
click at [347, 442] on div "Hours (per person) 1 Hours (per person)" at bounding box center [594, 442] width 508 height 61
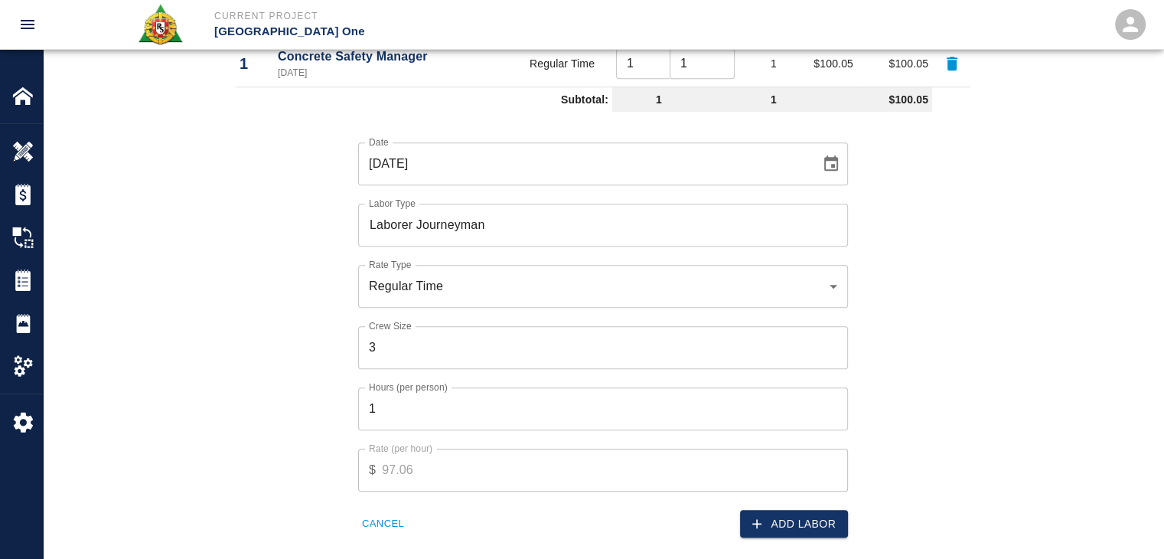
scroll to position [1276, 0]
click at [755, 521] on icon "button" at bounding box center [756, 521] width 15 height 15
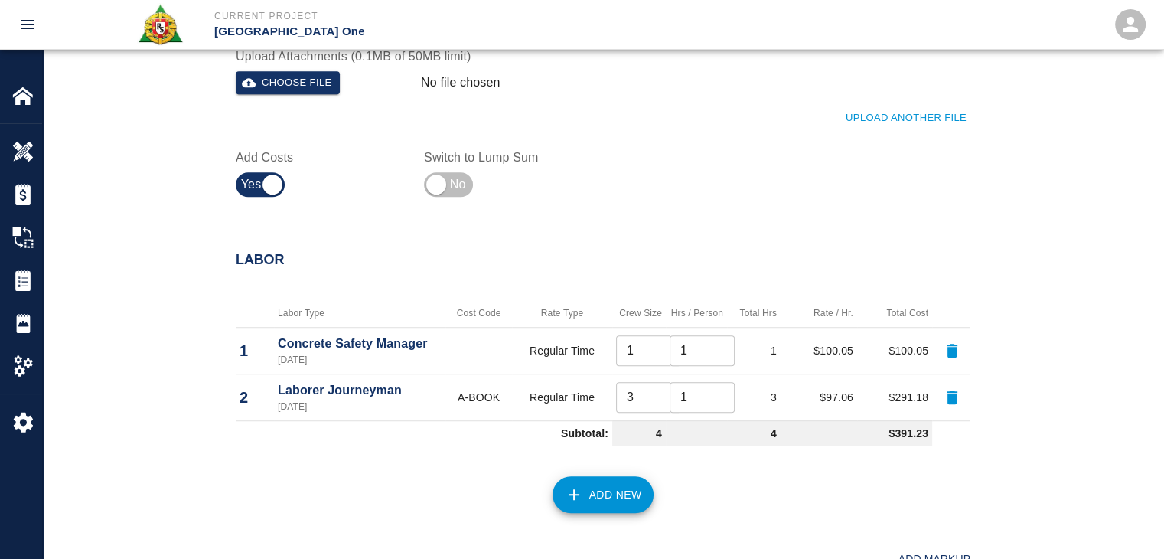
scroll to position [1007, 0]
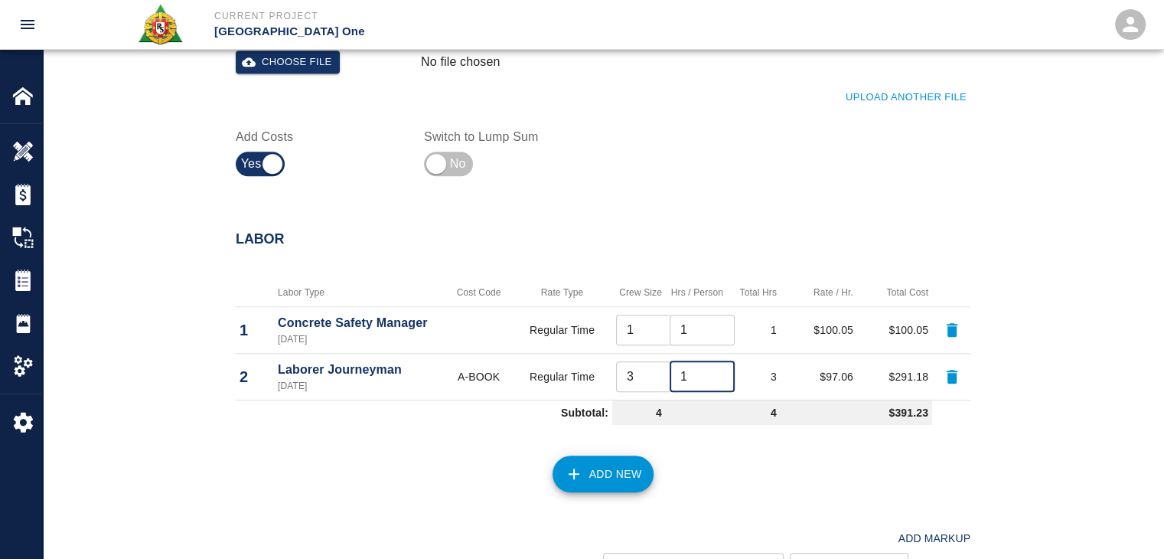
click at [690, 377] on input "1" at bounding box center [702, 376] width 65 height 31
type input "2"
click at [615, 263] on div "Labor Type Cost Code Rate Type Crew Size Hrs / Person Total Hrs Rate / Hr. Tota…" at bounding box center [593, 345] width 753 height 171
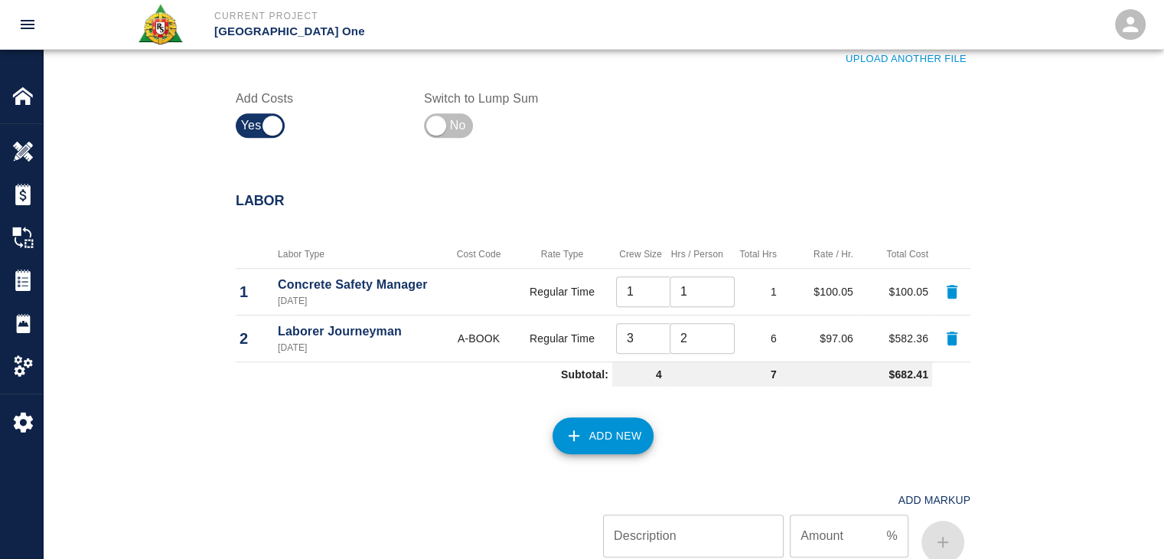
scroll to position [1744, 0]
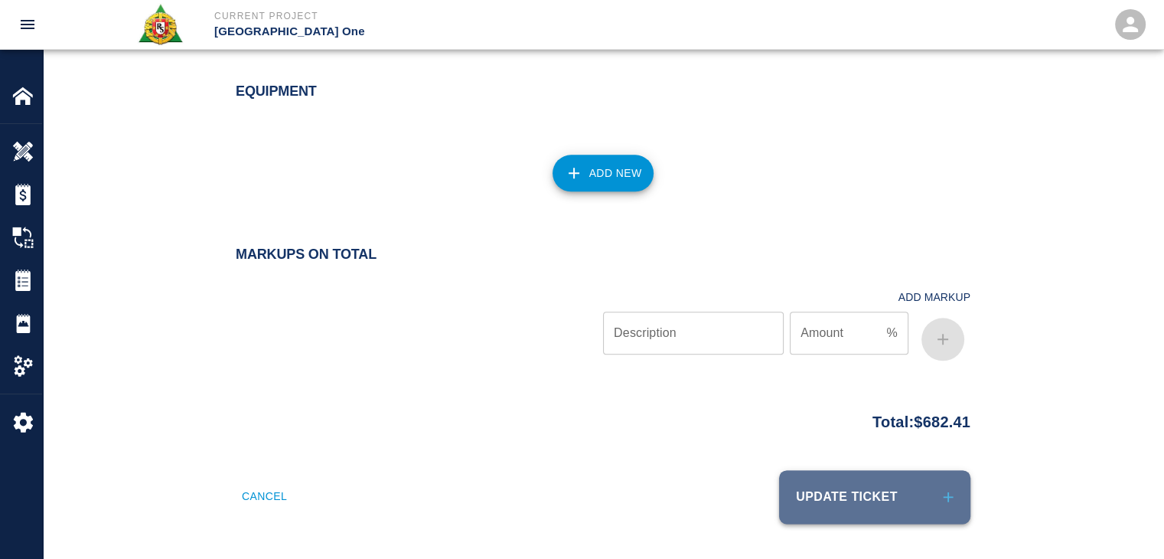
click at [831, 489] on button "Update Ticket" at bounding box center [874, 497] width 191 height 54
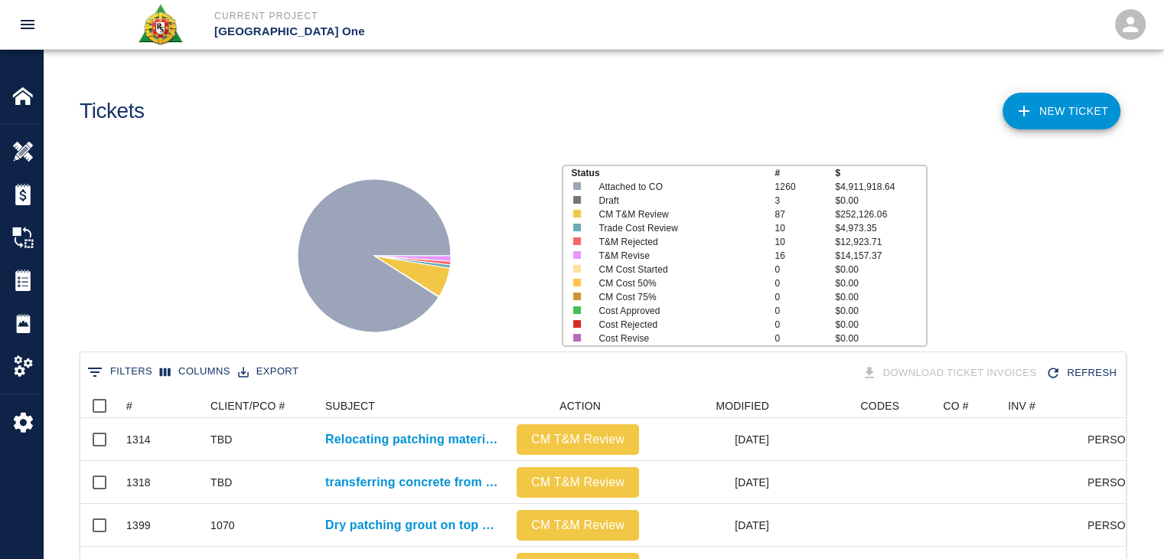
click at [1060, 109] on link "NEW TICKET" at bounding box center [1062, 111] width 118 height 37
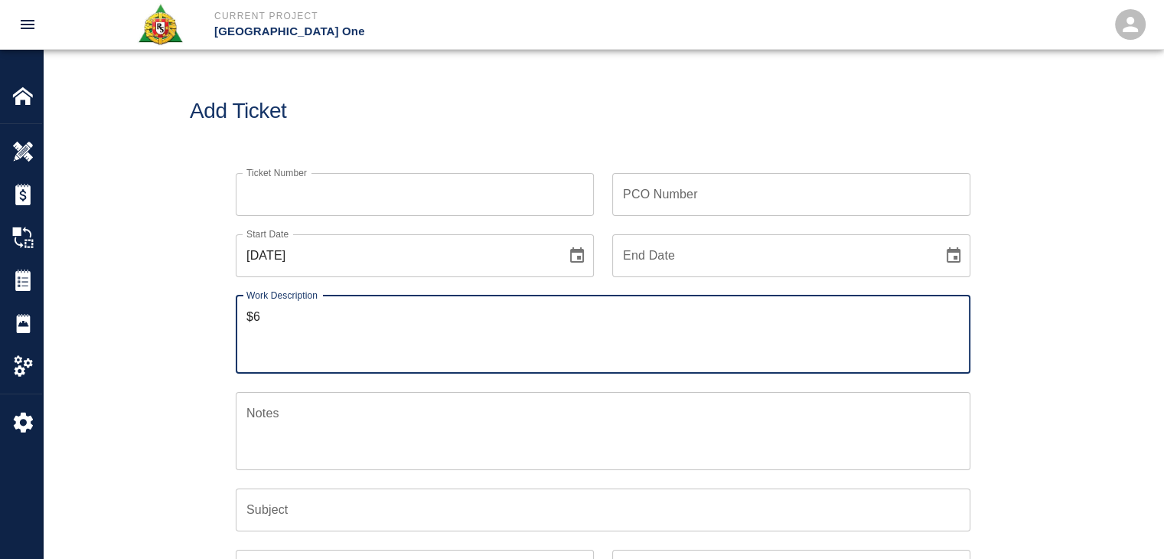
type textarea "$"
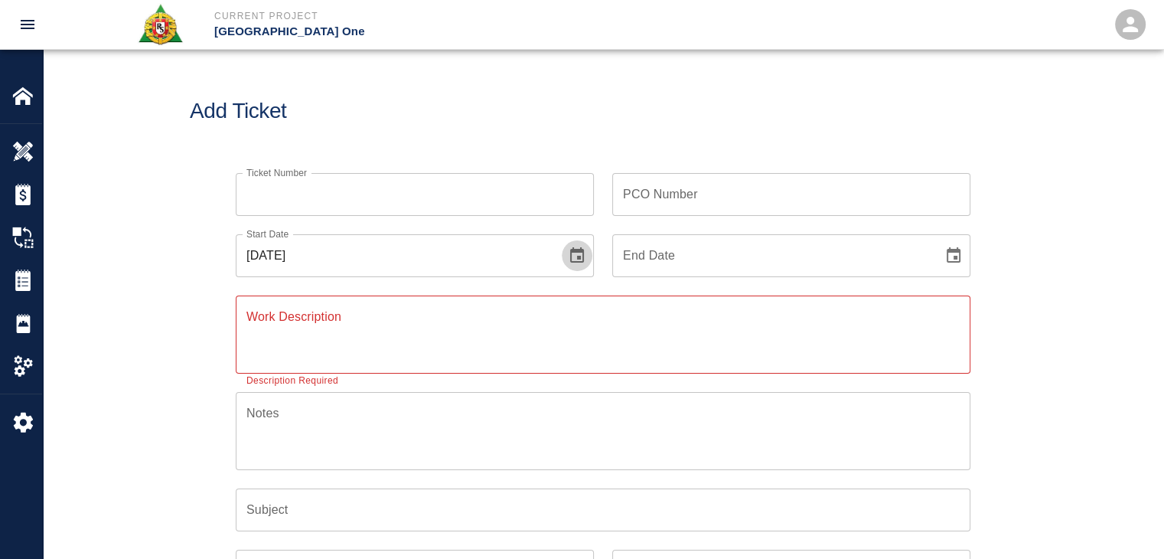
click at [581, 244] on button "Choose date, selected date is Sep 26, 2025" at bounding box center [577, 255] width 31 height 31
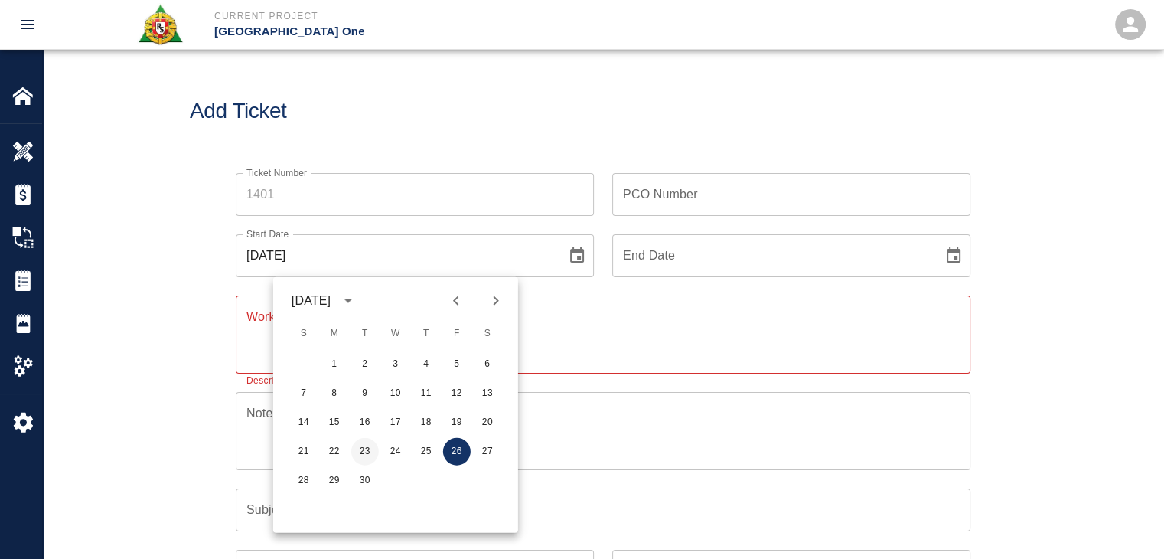
click at [362, 451] on button "23" at bounding box center [365, 452] width 28 height 28
type input "[DATE]"
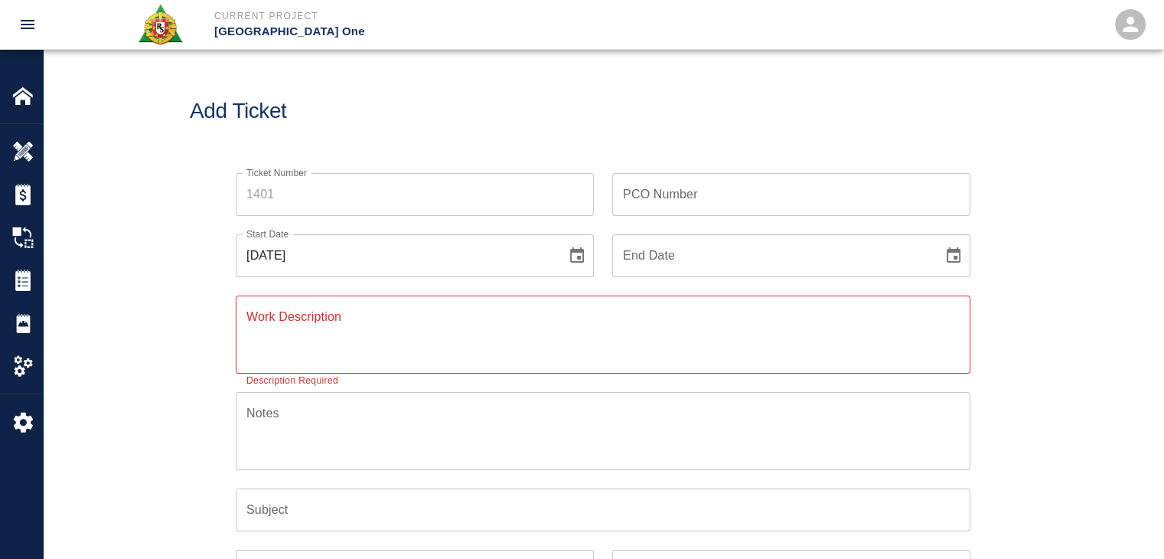
click at [384, 331] on textarea "Work Description" at bounding box center [602, 334] width 713 height 53
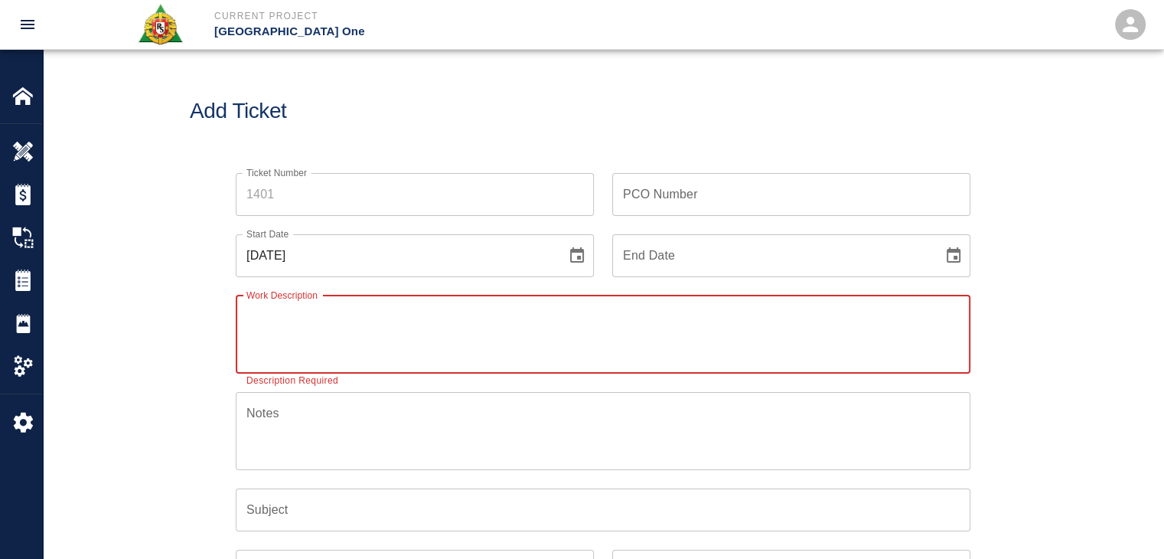
paste textarea "1 mason Sandro Giambrone 1 labor Giuseppe Gentle 4hrs each Framing,packing and …"
type textarea "1 mason Sandro Giambrone 1 labor Giuseppe Gentle 4hrs each Framing,packing and …"
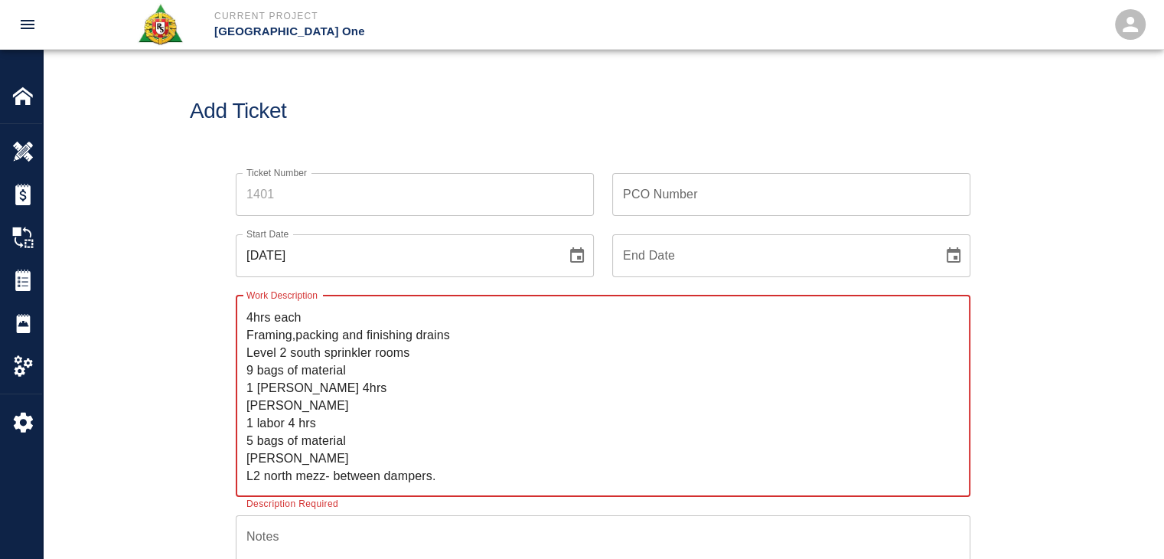
scroll to position [3, 0]
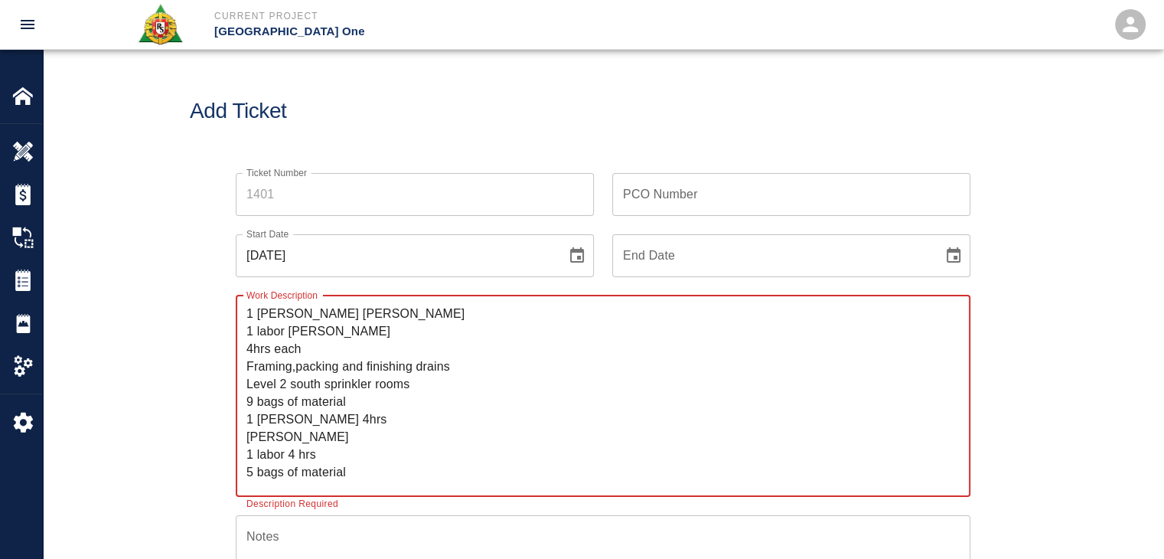
drag, startPoint x: 456, startPoint y: 471, endPoint x: 219, endPoint y: 313, distance: 284.9
click at [219, 313] on div "Work Description 1 mason Sandro Giambrone 1 labor Giuseppe Gentle 4hrs each Fra…" at bounding box center [593, 387] width 753 height 220
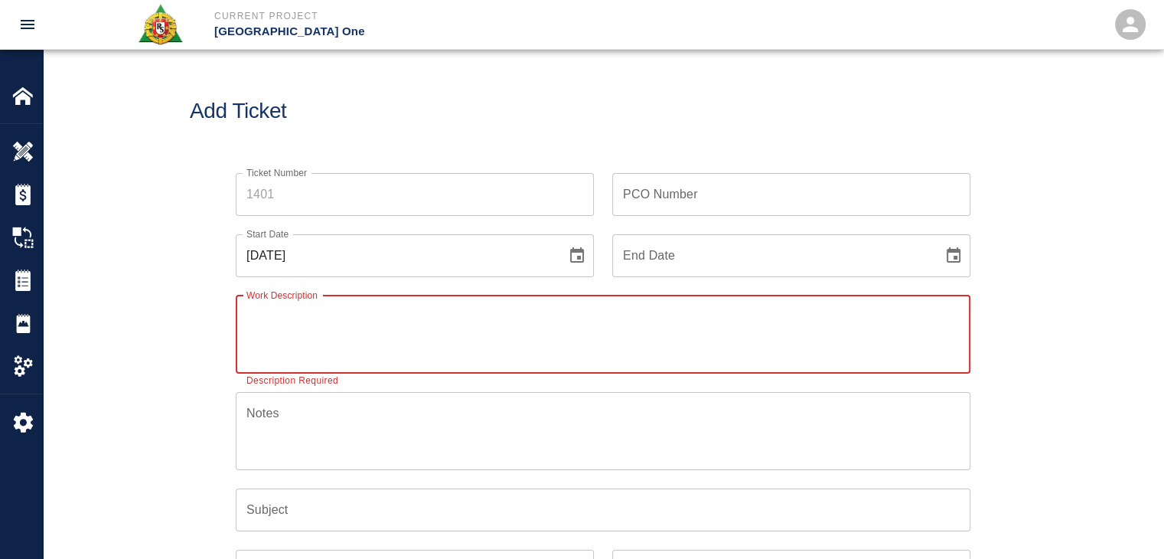
click at [268, 186] on input "Ticket Number" at bounding box center [415, 194] width 358 height 43
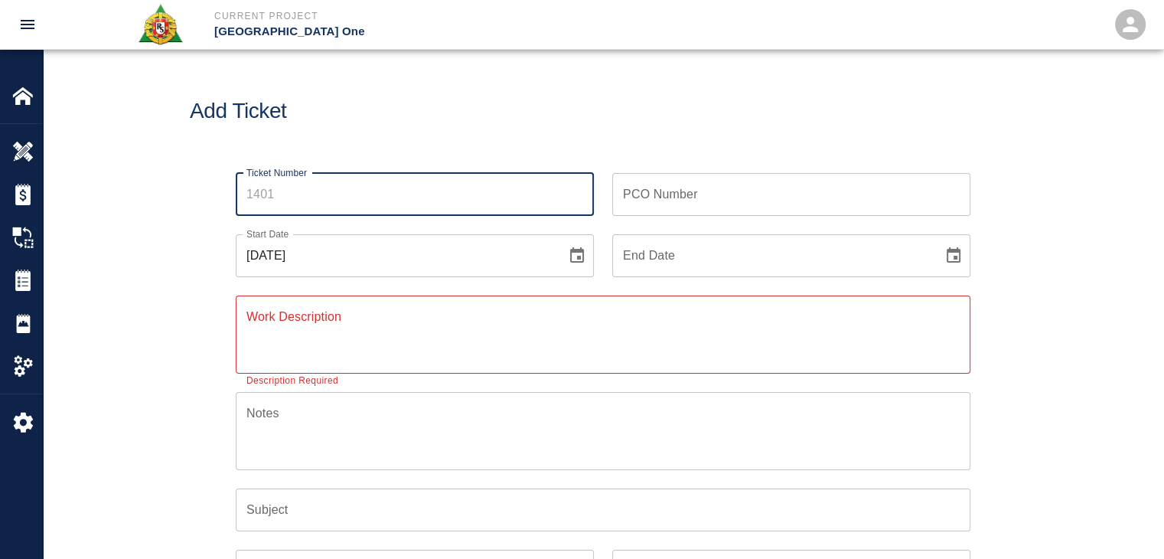
click at [349, 348] on textarea "Work Description" at bounding box center [602, 334] width 713 height 53
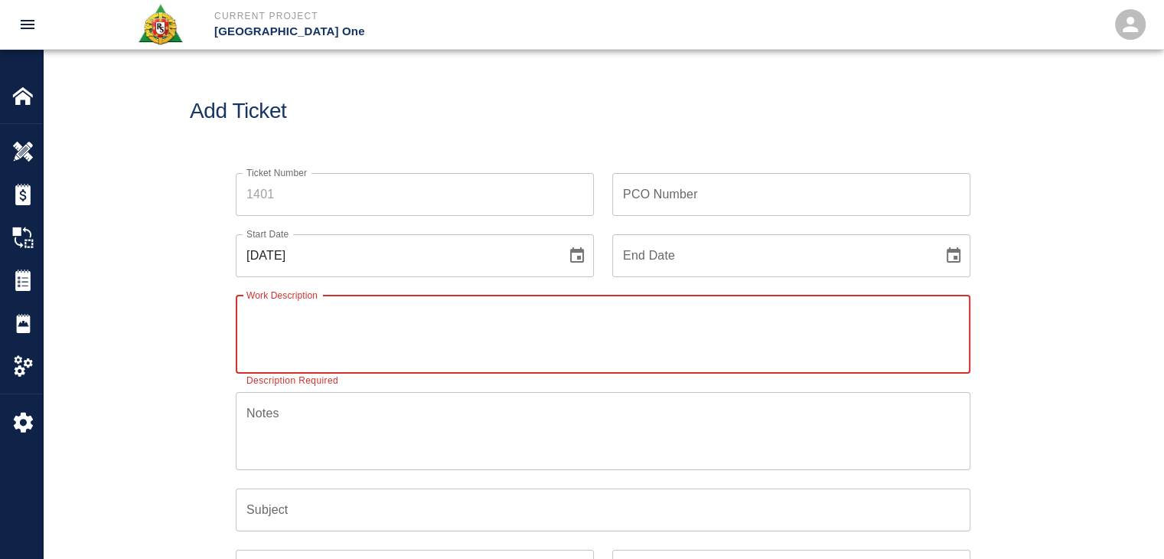
paste textarea "1 mason Sandro Giambrone 1 labor Giuseppe Gentle 4hrs each Framing,packing and …"
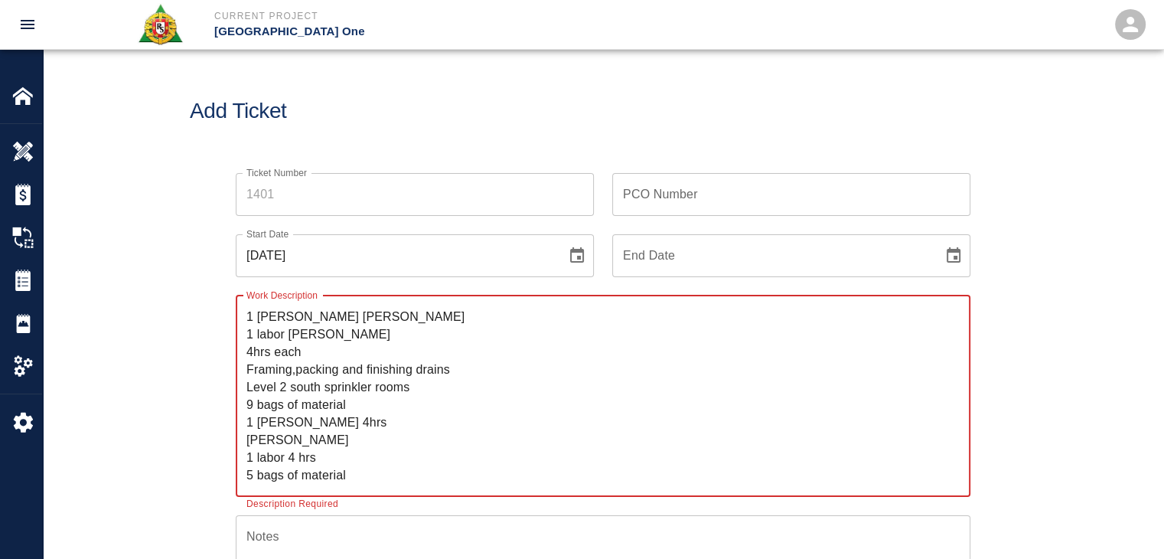
type textarea "1 mason Sandro Giambrone 1 labor Giuseppe Gentle 4hrs each Framing,packing and …"
click at [337, 196] on input "Ticket Number" at bounding box center [415, 194] width 358 height 43
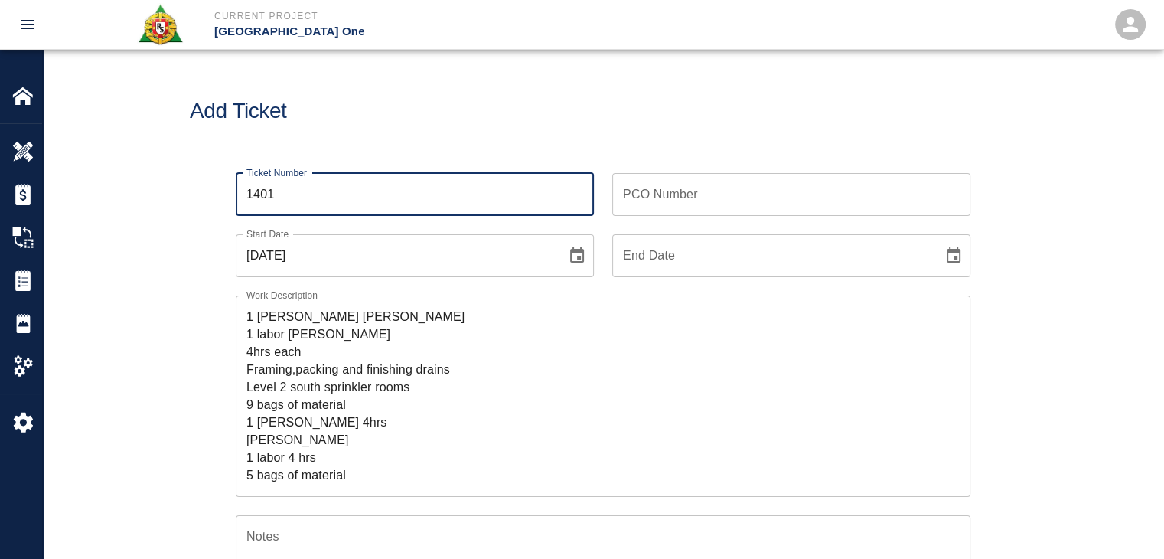
type input "1401"
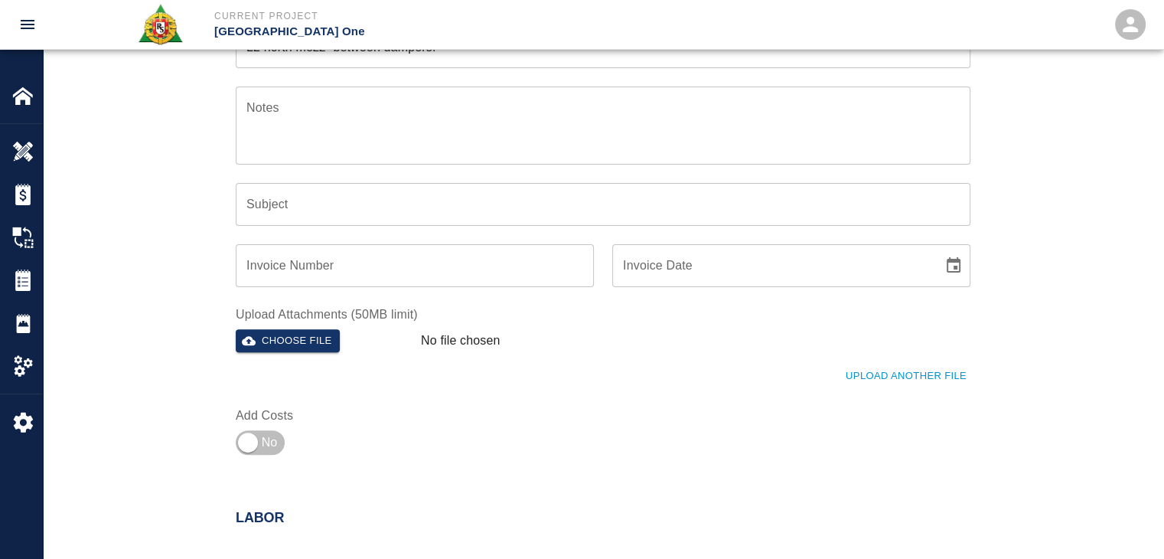
scroll to position [471, 0]
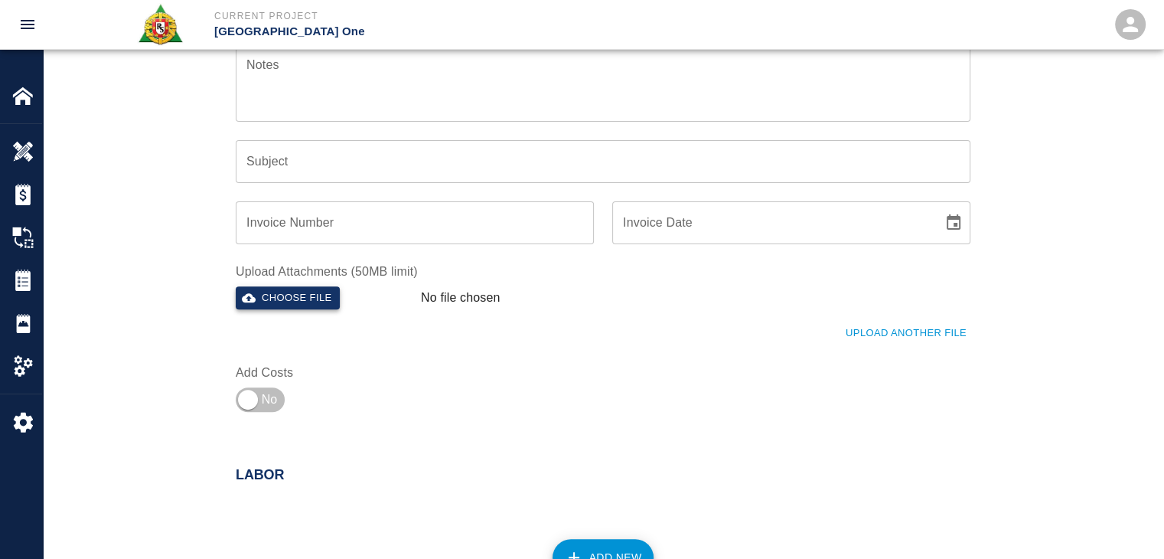
click at [285, 298] on button "Choose file" at bounding box center [288, 298] width 104 height 24
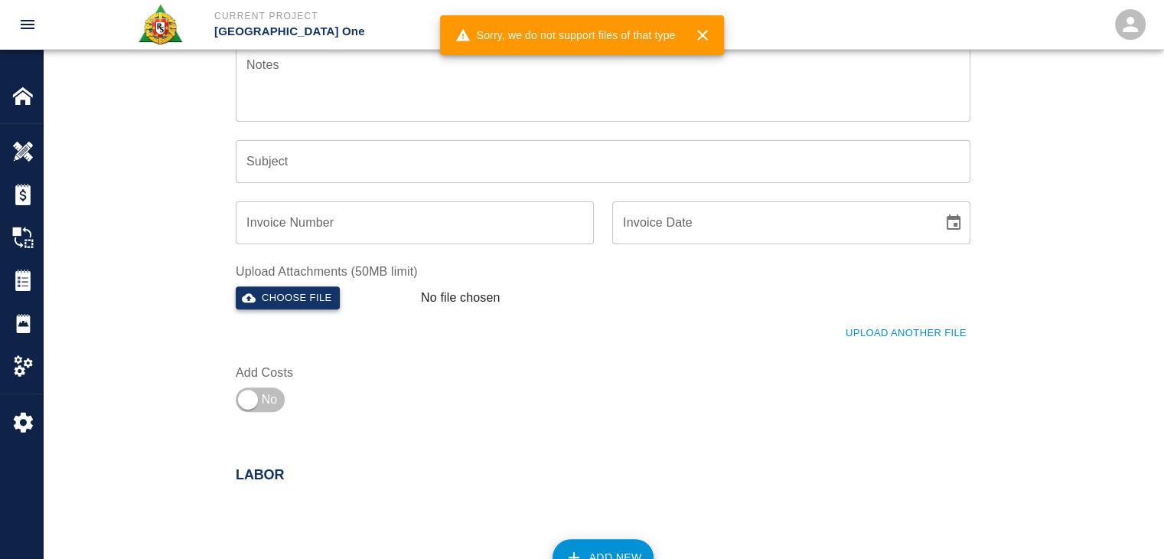
click at [327, 286] on button "Choose file" at bounding box center [288, 298] width 104 height 24
click at [321, 296] on button "Choose file" at bounding box center [288, 298] width 104 height 24
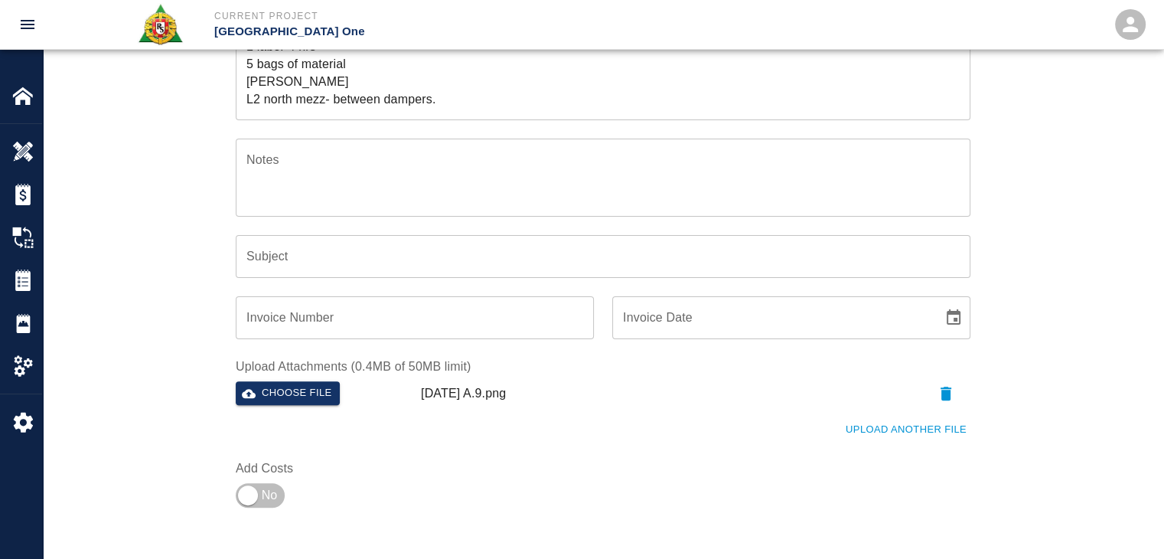
scroll to position [522, 0]
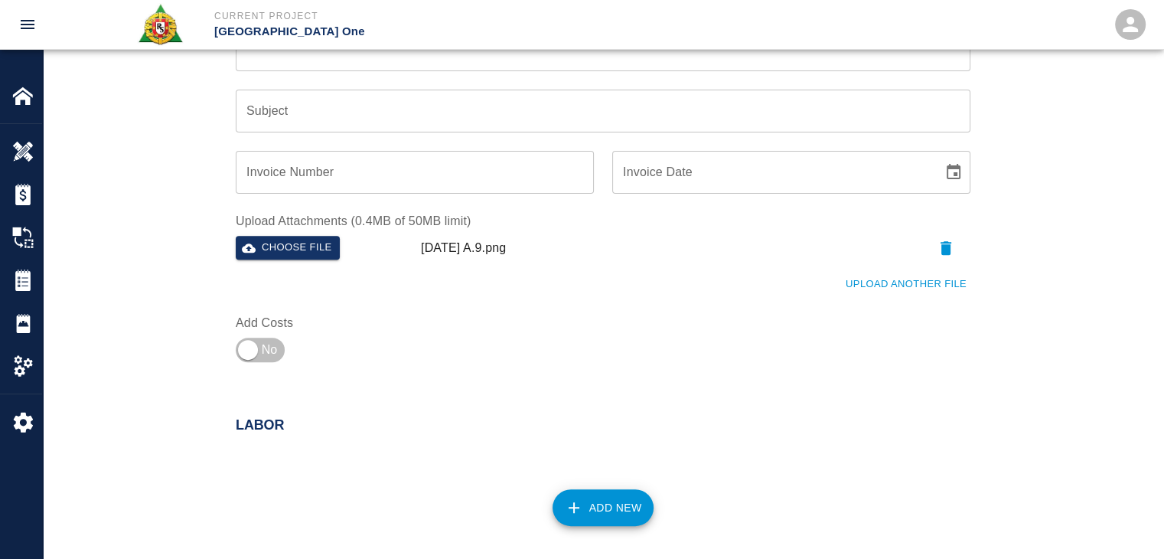
click at [891, 300] on div "Ticket Number 1401 Ticket Number PCO Number PCO Number Start Date 09/23/2025 St…" at bounding box center [593, 1] width 753 height 736
click at [872, 288] on button "Upload Another File" at bounding box center [906, 284] width 129 height 24
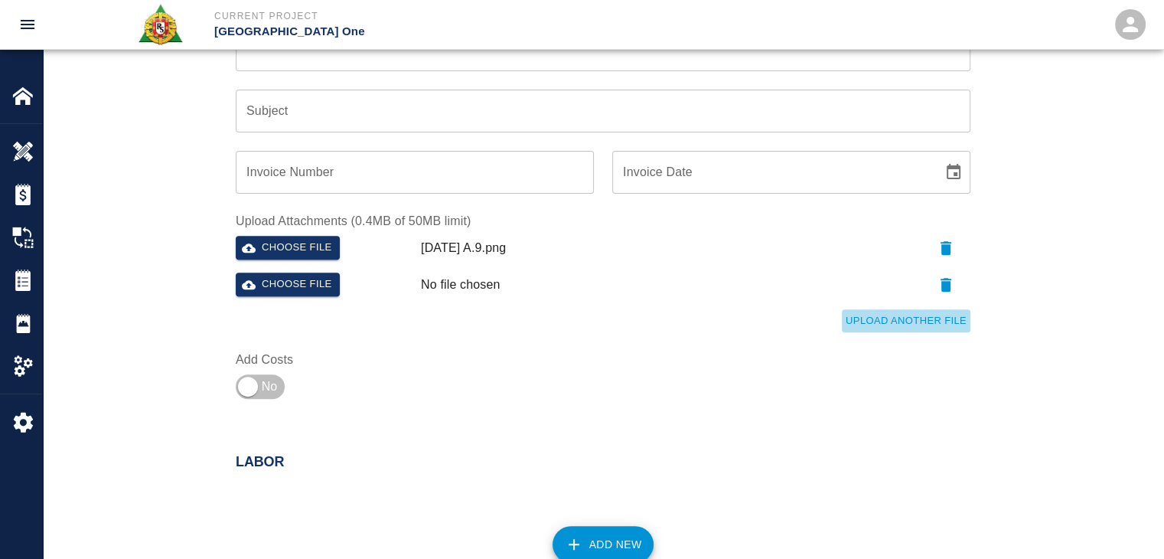
click at [894, 315] on button "Upload Another File" at bounding box center [906, 321] width 129 height 24
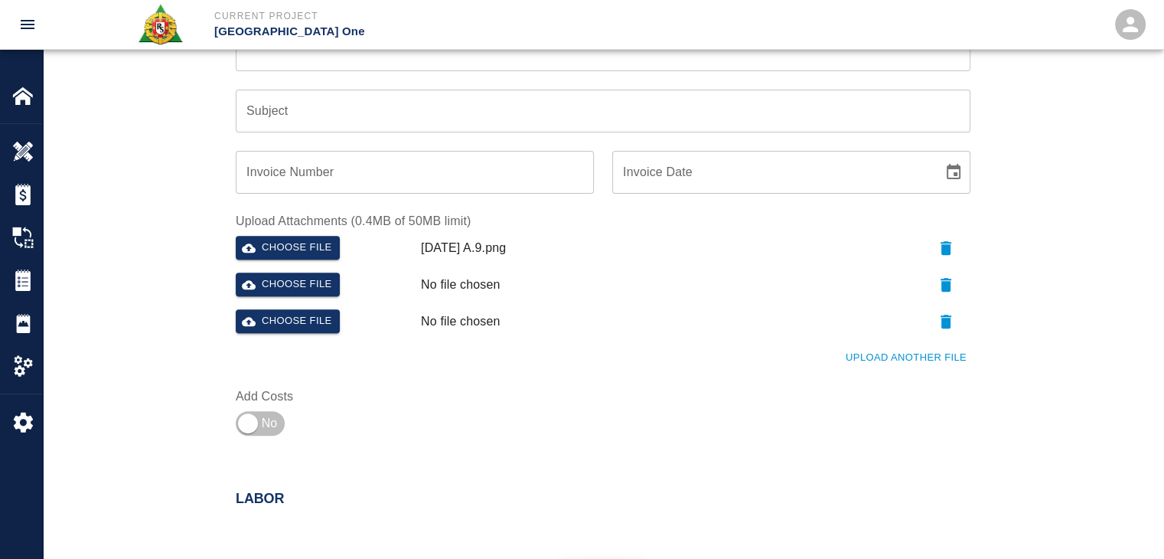
click at [872, 350] on button "Upload Another File" at bounding box center [906, 358] width 129 height 24
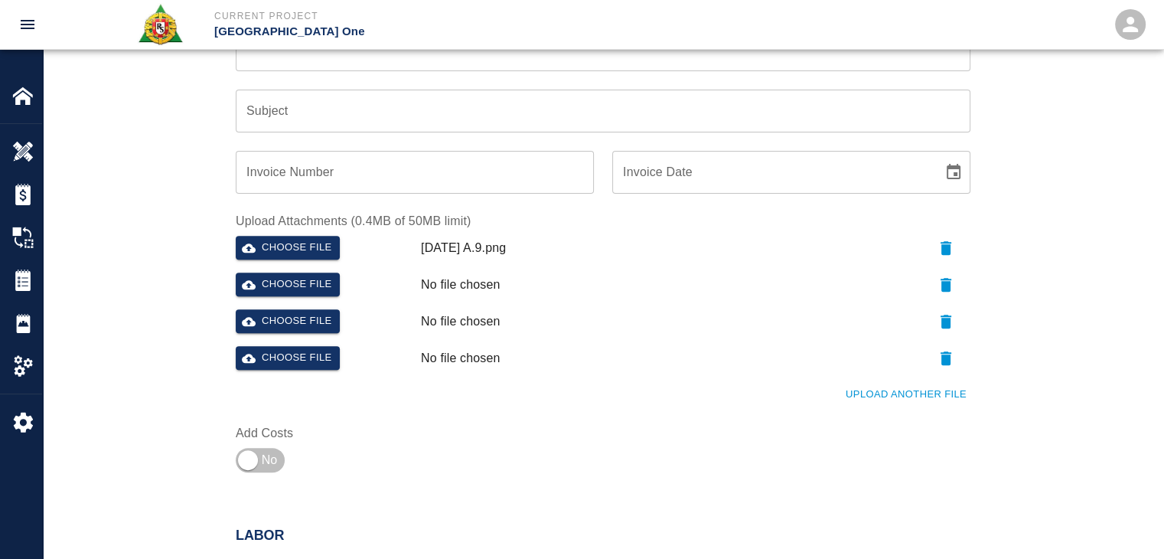
click at [905, 398] on button "Upload Another File" at bounding box center [906, 395] width 129 height 24
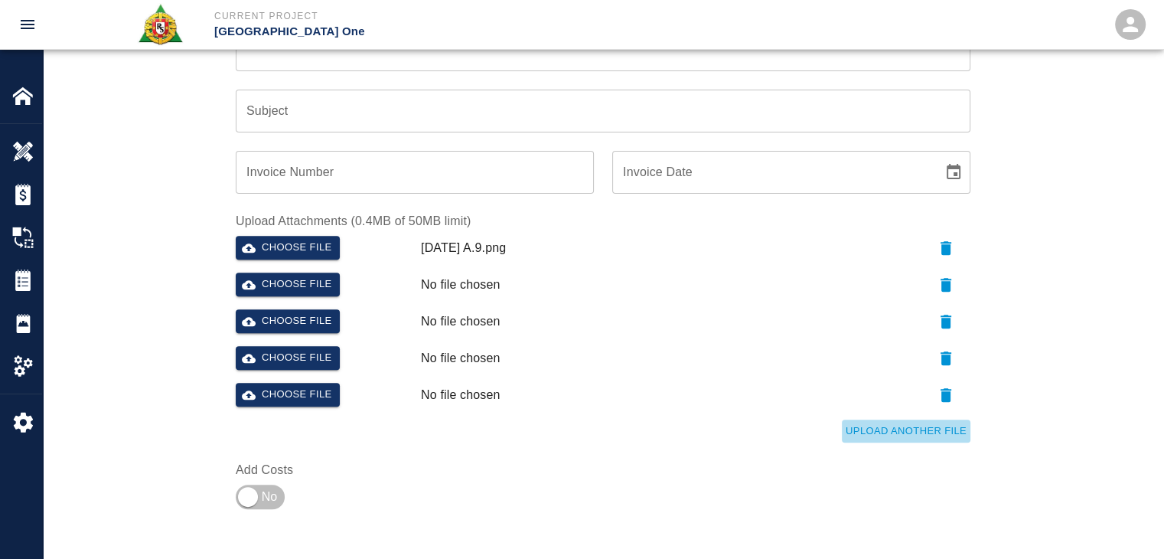
click at [863, 420] on button "Upload Another File" at bounding box center [906, 431] width 129 height 24
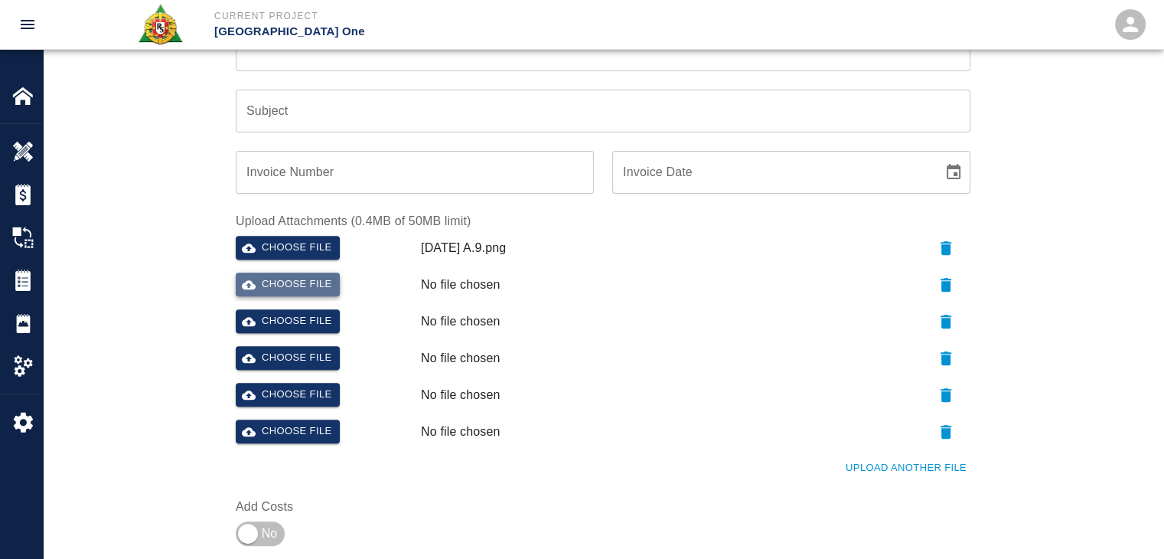
click at [295, 282] on button "Choose file" at bounding box center [288, 284] width 104 height 24
click at [285, 318] on button "Choose file" at bounding box center [288, 321] width 104 height 24
click at [288, 354] on button "Choose file" at bounding box center [288, 358] width 104 height 24
click at [294, 396] on button "Choose file" at bounding box center [288, 395] width 104 height 24
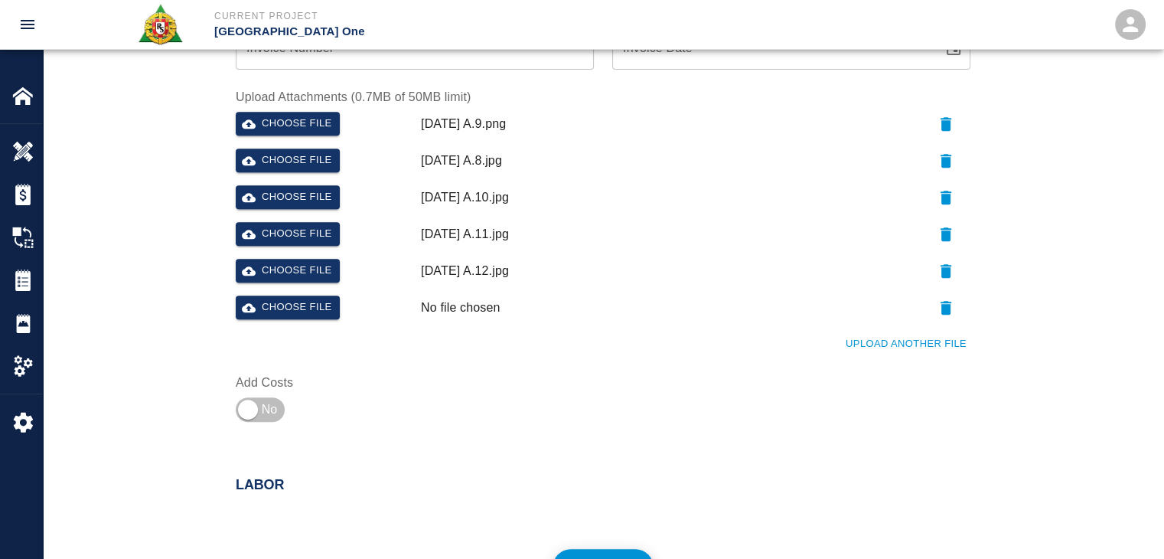
click at [888, 344] on button "Upload Another File" at bounding box center [906, 344] width 129 height 24
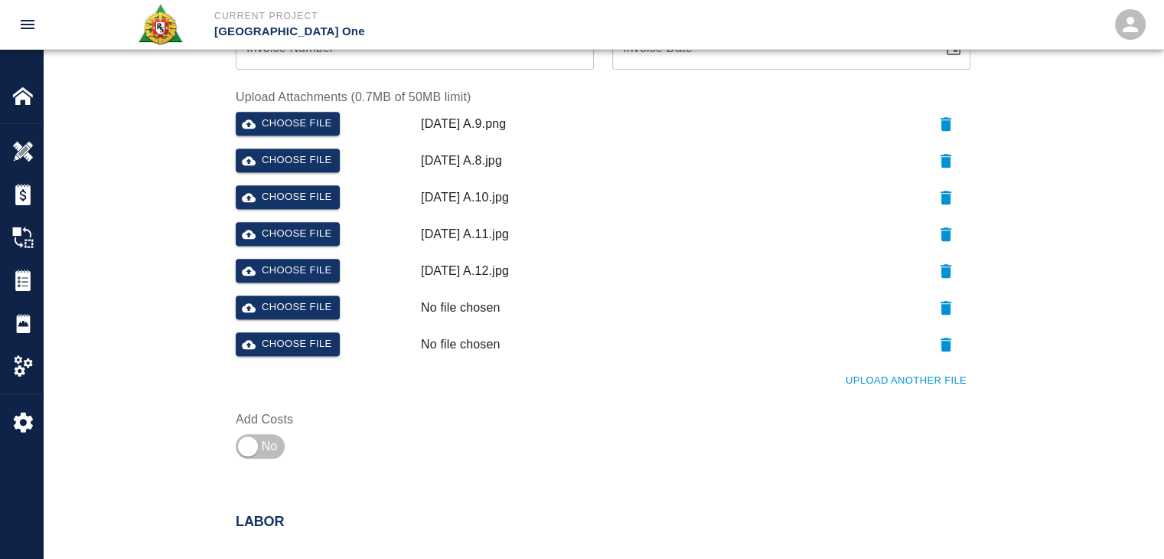
click at [866, 388] on button "Upload Another File" at bounding box center [906, 381] width 129 height 24
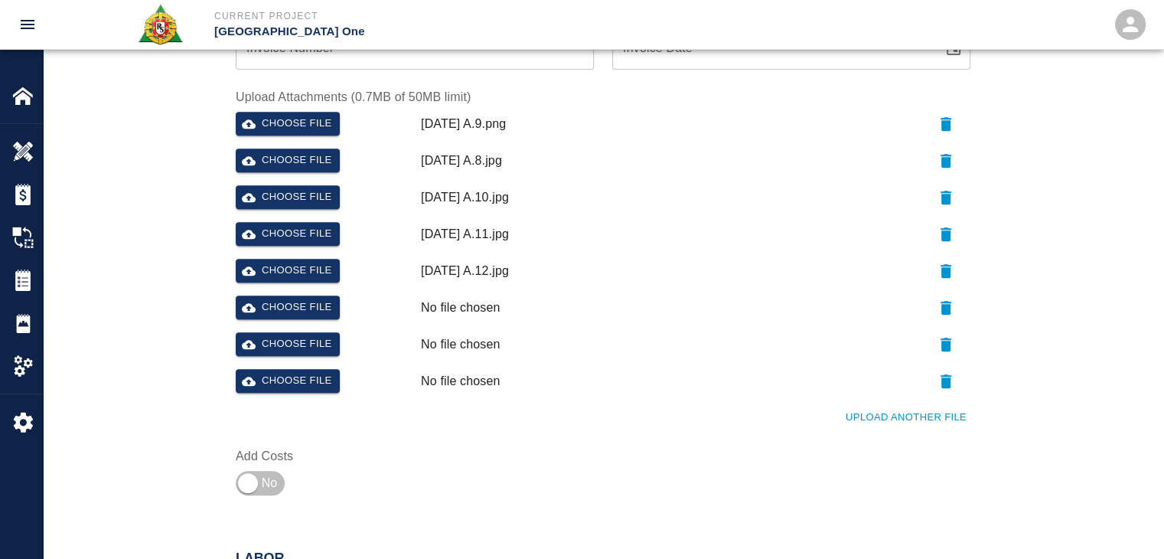
click at [860, 419] on button "Upload Another File" at bounding box center [906, 418] width 129 height 24
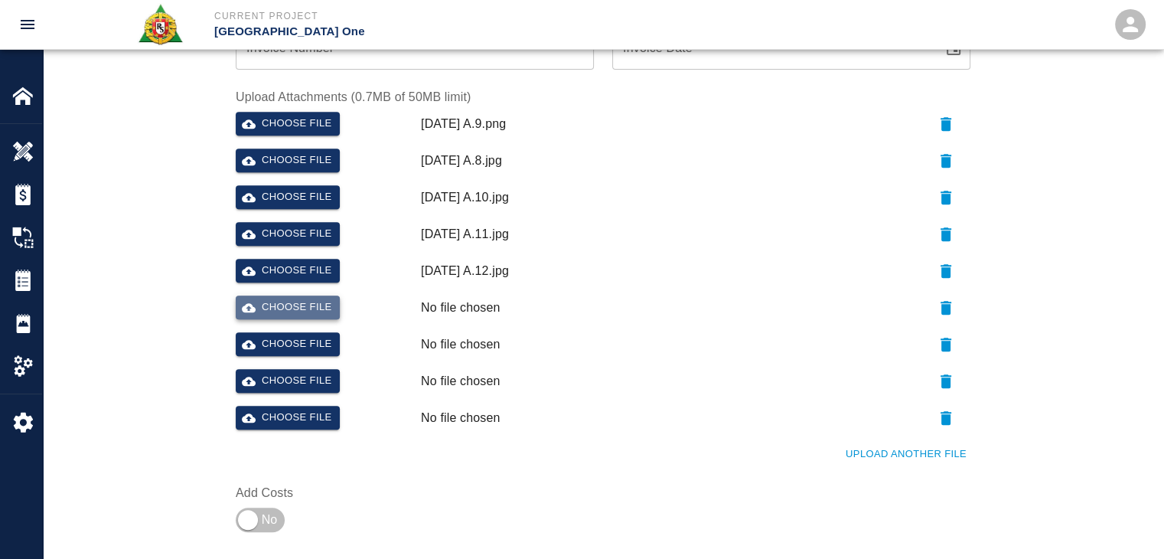
click at [292, 308] on button "Choose file" at bounding box center [288, 307] width 104 height 24
click at [273, 349] on button "Choose file" at bounding box center [288, 344] width 104 height 24
click at [285, 385] on button "Choose file" at bounding box center [288, 381] width 104 height 24
click at [280, 416] on button "Choose file" at bounding box center [288, 418] width 104 height 24
click at [166, 334] on div "Ticket Number 1401 Ticket Number PCO Number PCO Number Start Date 09/23/2025 St…" at bounding box center [603, 42] width 1121 height 1067
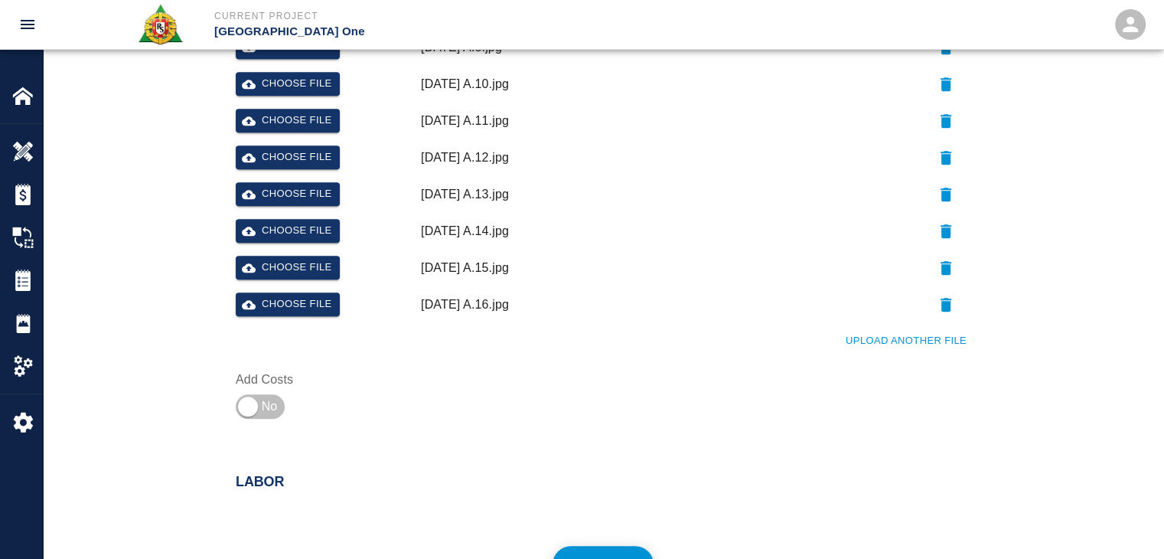
scroll to position [765, 0]
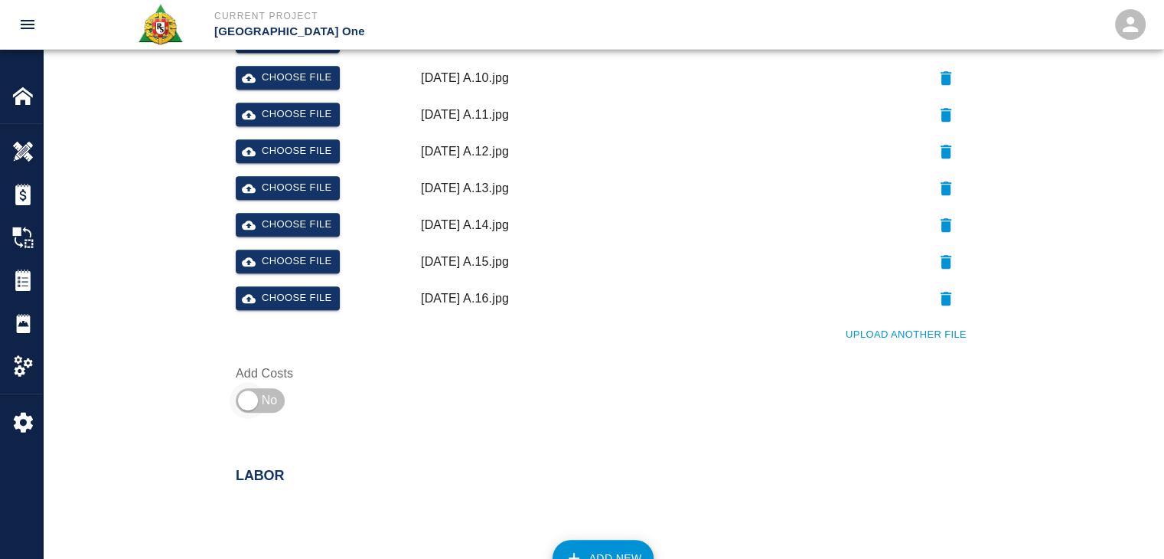
click at [248, 383] on input "checkbox" at bounding box center [248, 400] width 110 height 37
checkbox input "true"
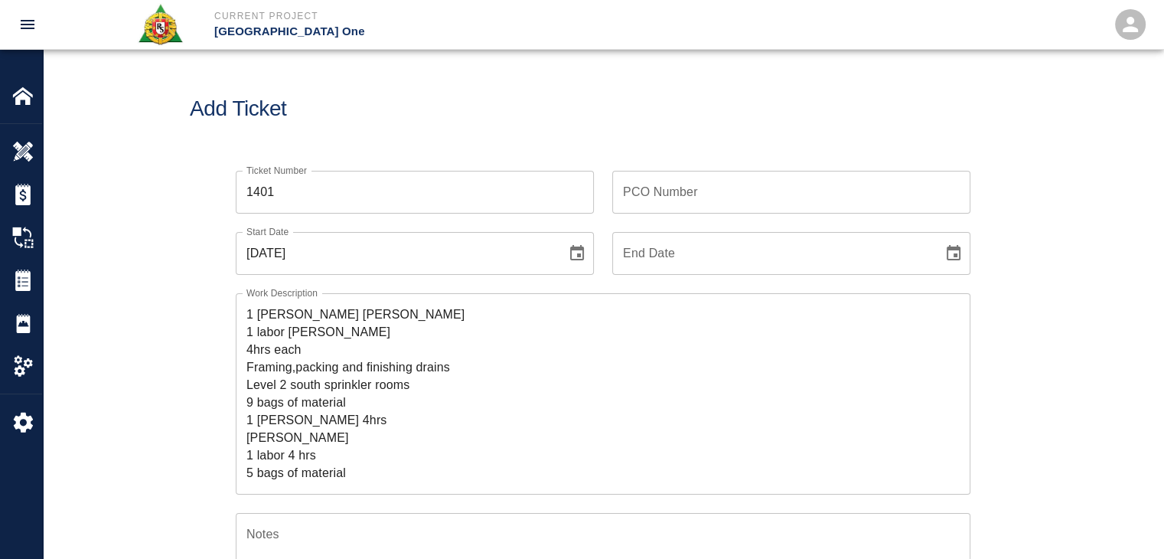
scroll to position [34, 0]
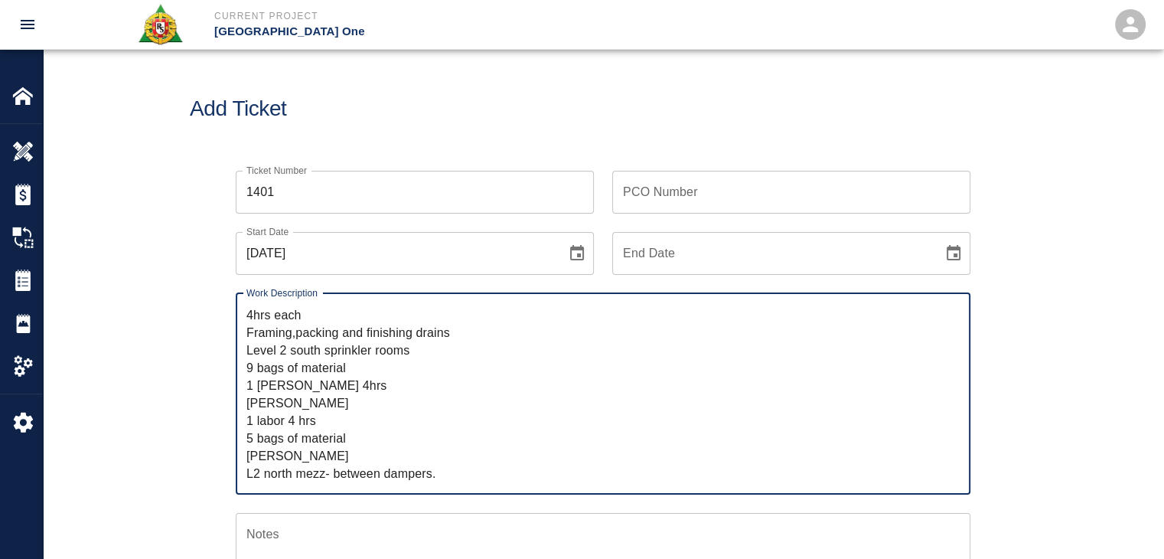
click at [438, 471] on textarea "1 mason Sandro Giambrone 1 labor Giuseppe Gentle 4hrs each Framing,packing and …" at bounding box center [602, 393] width 713 height 176
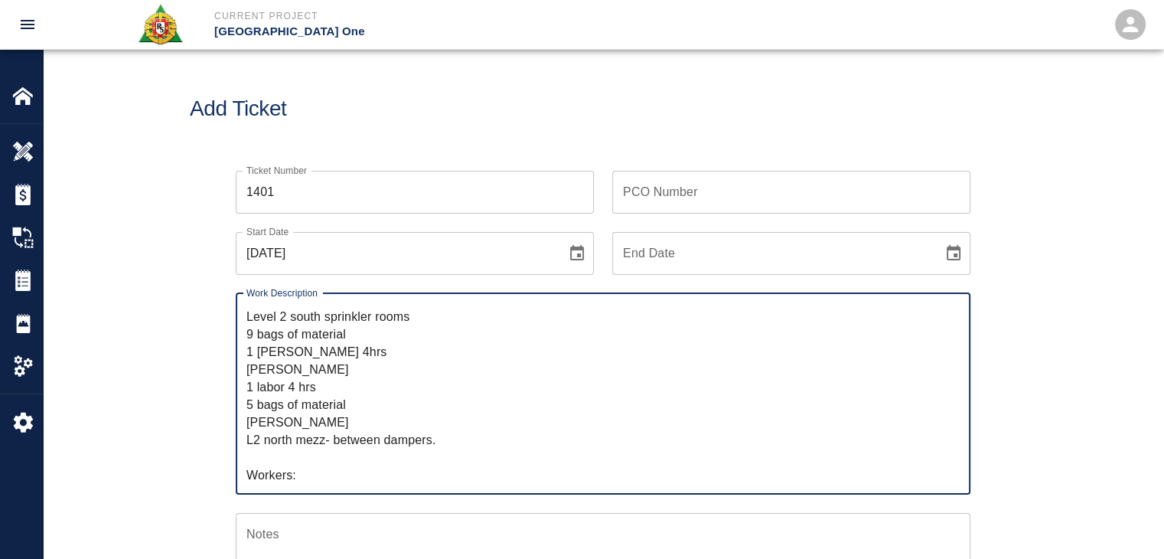
drag, startPoint x: 355, startPoint y: 424, endPoint x: 227, endPoint y: 424, distance: 128.6
click at [227, 424] on div "Work Description 1 mason Sandro Giambrone 1 labor Giuseppe Gentle 4hrs each Fra…" at bounding box center [593, 385] width 753 height 220
click at [323, 480] on textarea "1 mason Sandro Giambrone 1 labor Giuseppe Gentle 4hrs each Framing,packing and …" at bounding box center [602, 393] width 713 height 176
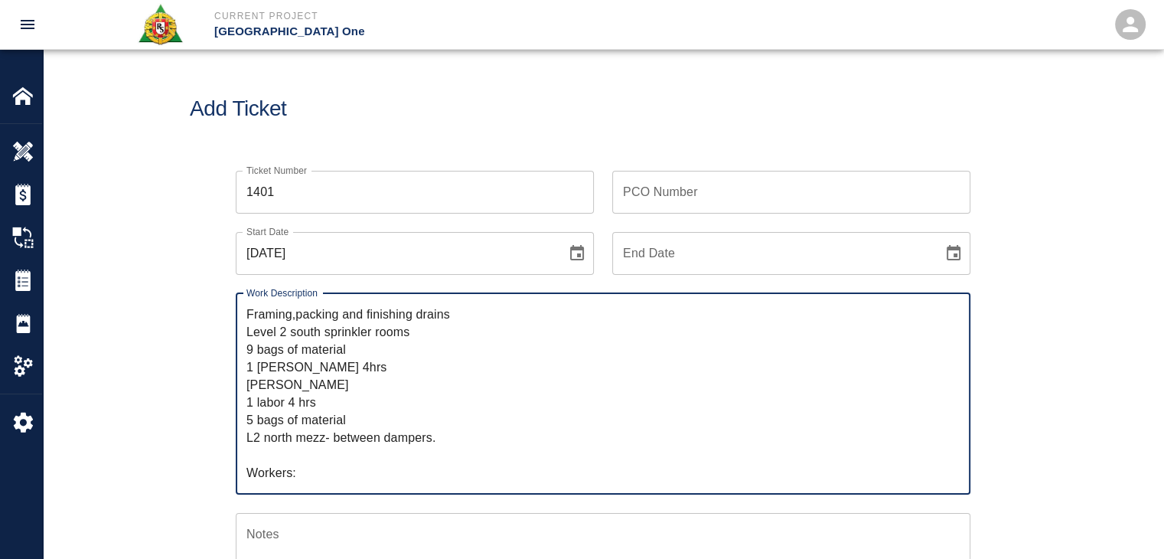
paste textarea "Giuseppe Gentle"
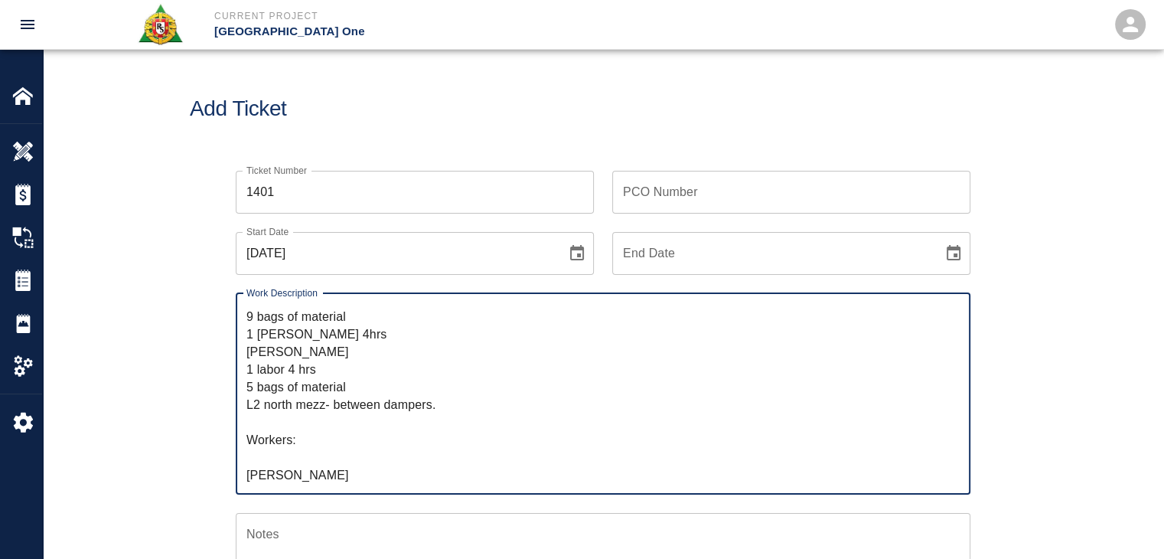
drag, startPoint x: 365, startPoint y: 348, endPoint x: 233, endPoint y: 358, distance: 132.8
click at [233, 358] on div "Work Description 1 mason Sandro Giambrone 1 labor Giuseppe Gentle 4hrs each Fra…" at bounding box center [593, 385] width 753 height 220
click at [305, 459] on textarea "1 mason Sandro Giambrone 1 labor Giuseppe Gentle 4hrs each Framing,packing and …" at bounding box center [602, 393] width 713 height 176
paste textarea "Sandro Giambrone"
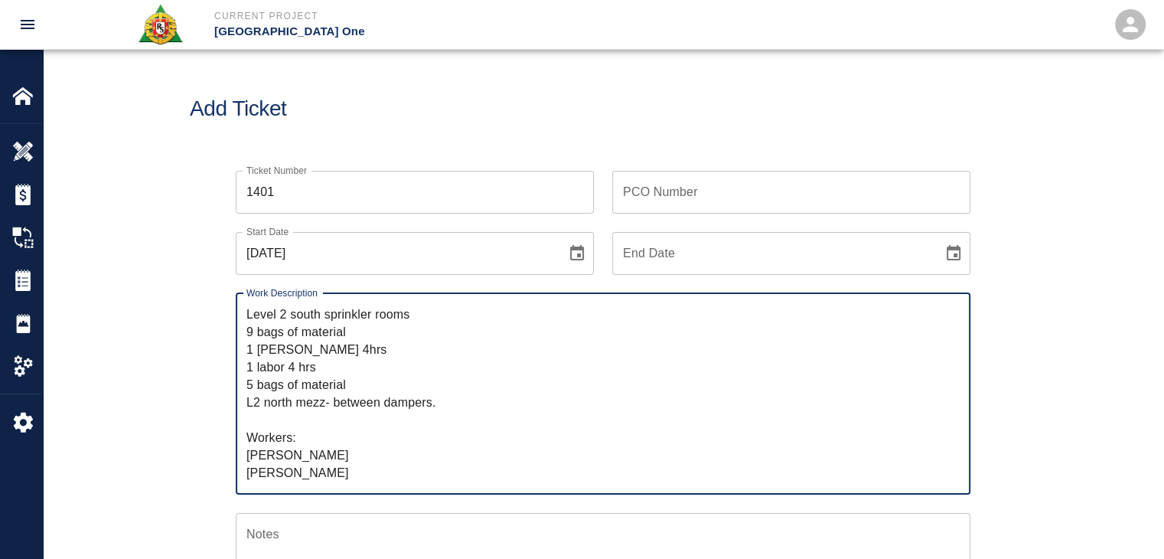
click at [302, 368] on textarea "1 mason Sandro Giambrone 1 labor Giuseppe Gentle 4hrs each Framing,packing and …" at bounding box center [602, 393] width 713 height 176
click at [289, 386] on textarea "1 mason Sandro Giambrone 1 labor Giuseppe Gentle 4hrs each Framing,packing and …" at bounding box center [602, 393] width 713 height 176
click at [298, 370] on textarea "1 mason Sandro Giambrone 1 labor Giuseppe Gentle 4hrs each Framing,packing and …" at bounding box center [602, 393] width 713 height 176
click at [273, 387] on textarea "1 mason Sandro Giambrone 1 labor Giuseppe Gentle 4hrs each Framing,packing and …" at bounding box center [602, 393] width 713 height 176
click at [276, 387] on textarea "1 mason Sandro Giambrone 1 labor Giuseppe Gentle 4hrs each Framing,packing and …" at bounding box center [602, 393] width 713 height 176
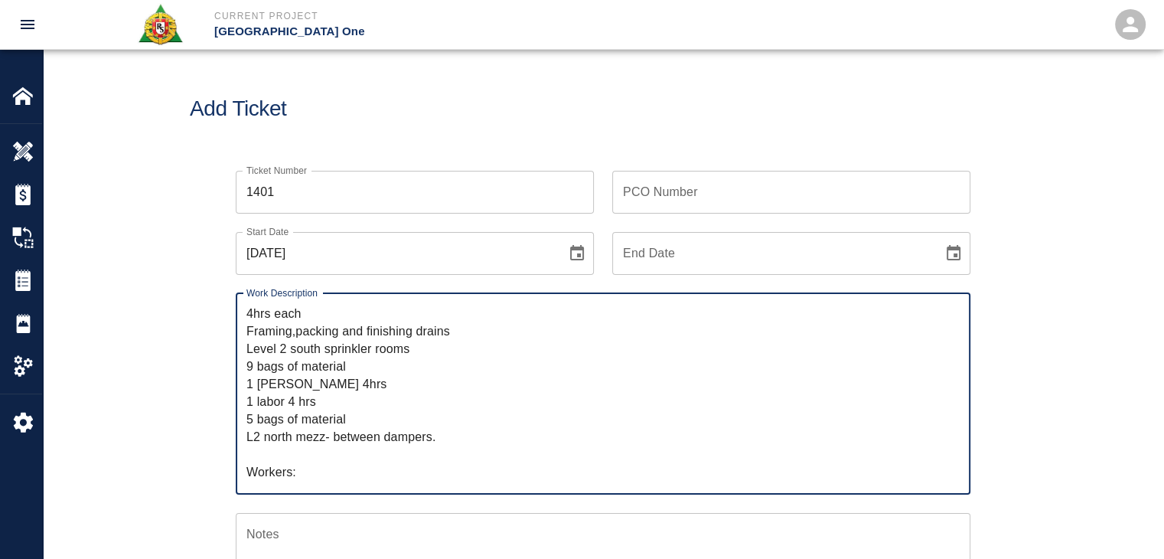
scroll to position [0, 0]
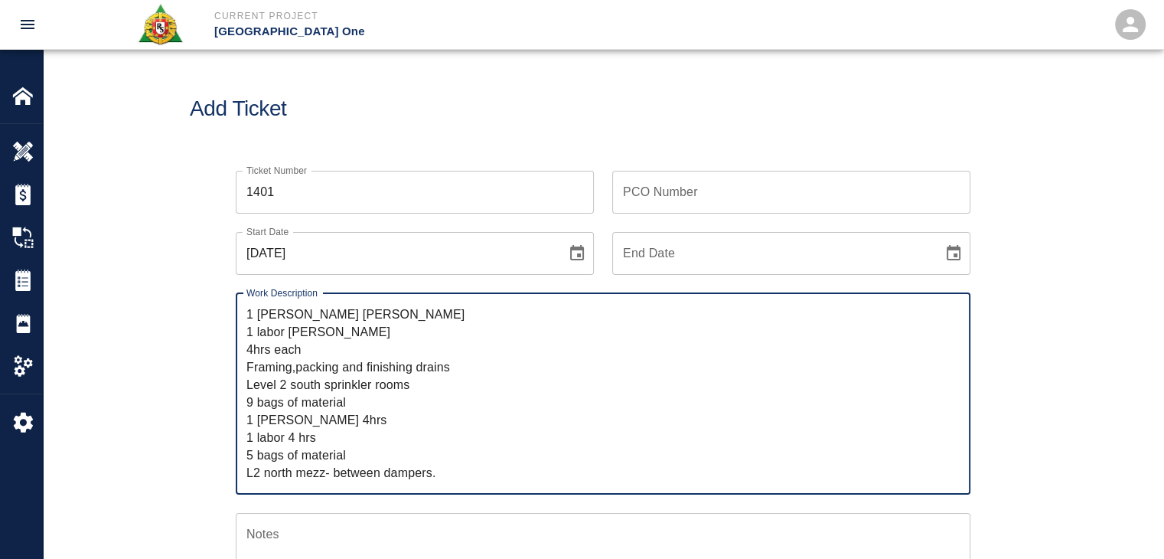
click at [249, 314] on textarea "1 mason Sandro Giambrone 1 labor Giuseppe Gentle 4hrs each Framing,packing and …" at bounding box center [602, 393] width 713 height 176
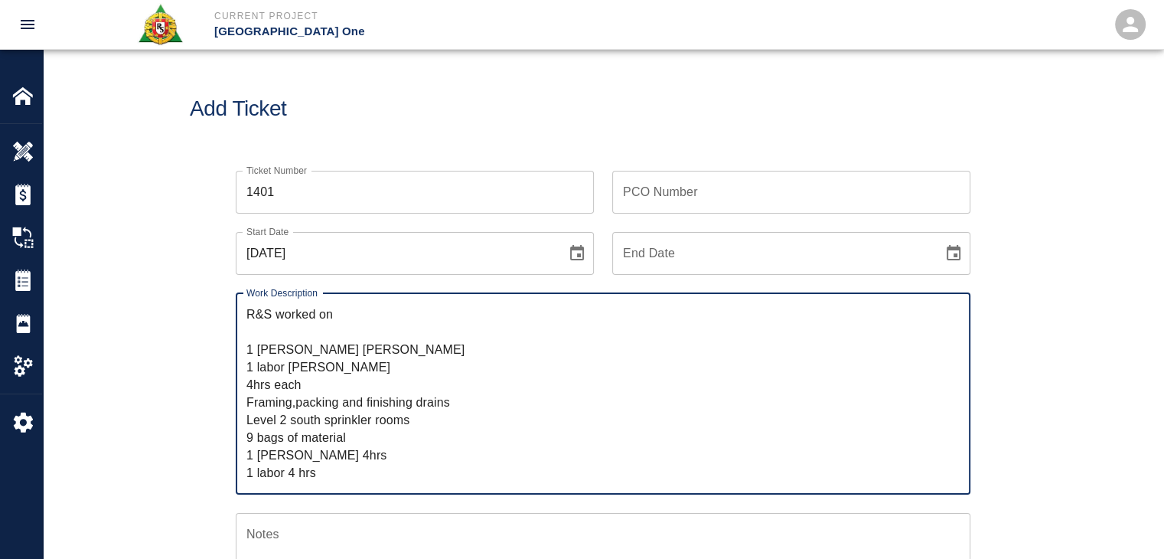
drag, startPoint x: 469, startPoint y: 396, endPoint x: 242, endPoint y: 398, distance: 227.3
click at [242, 398] on div "R&S worked on 1 mason Sandro Giambrone 1 labor Giuseppe Gentle 4hrs each Framin…" at bounding box center [603, 393] width 735 height 201
click at [364, 315] on textarea "R&S worked on 1 mason Sandro Giambrone 1 labor Giuseppe Gentle 4hrs each Level …" at bounding box center [602, 393] width 713 height 176
paste textarea "Framing,packing and finishing drains"
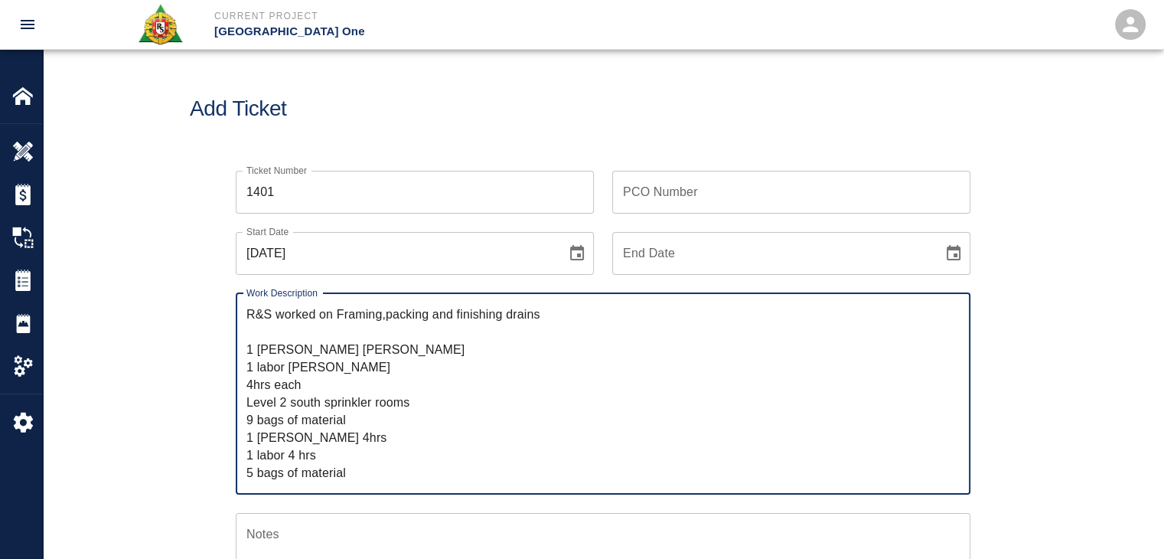
click at [344, 313] on textarea "R&S worked on Framing,packing and finishing drains 1 mason Sandro Giambrone 1 l…" at bounding box center [602, 393] width 713 height 176
click at [381, 316] on textarea "R&S worked on framing,packing and finishing drains 1 mason Sandro Giambrone 1 l…" at bounding box center [602, 393] width 713 height 176
click at [459, 308] on textarea "R&S worked on framing, packing and finishing drains 1 mason Sandro Giambrone 1 …" at bounding box center [602, 393] width 713 height 176
click at [548, 310] on textarea "R&S worked on framing, packing and finishing drains 1 mason Sandro Giambrone 1 …" at bounding box center [602, 393] width 713 height 176
drag, startPoint x: 422, startPoint y: 406, endPoint x: 241, endPoint y: 410, distance: 181.4
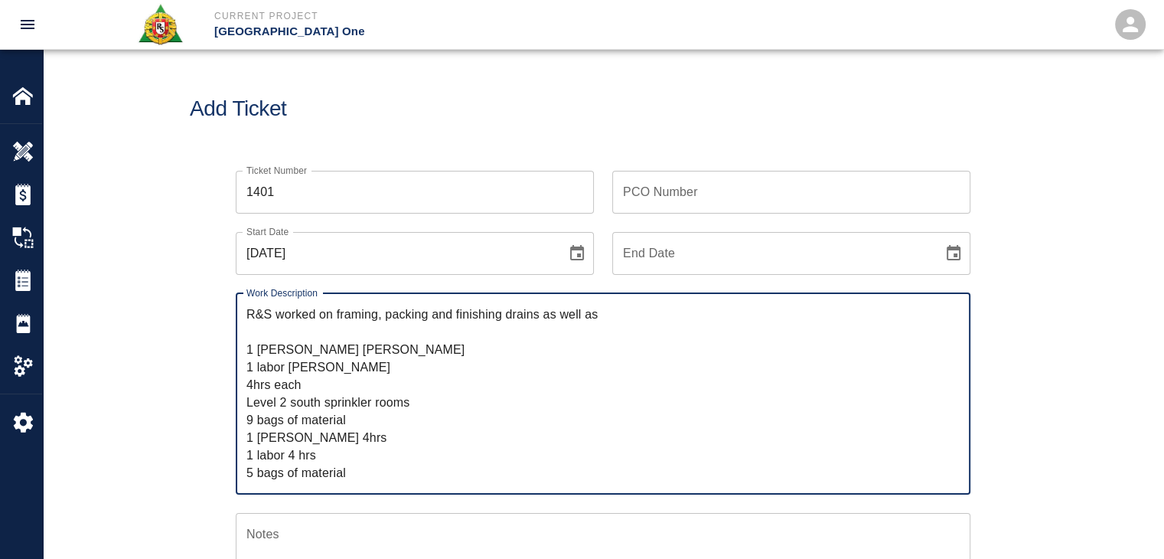
click at [241, 410] on div "R&S worked on framing, packing and finishing drains as well as 1 mason Sandro G…" at bounding box center [603, 393] width 735 height 201
click at [540, 315] on textarea "R&S worked on framing, packing and finishing drains as well as 1 mason Sandro G…" at bounding box center [602, 393] width 713 height 176
paste textarea "Level 2 south sprinkler rooms"
click at [595, 317] on textarea "R&S worked on framing, packing and finishing drains for Level 2 south sprinkler…" at bounding box center [602, 393] width 713 height 176
click at [548, 366] on textarea "R&S worked on framing, packing and finishing drains for Level #2 south sprinkle…" at bounding box center [602, 393] width 713 height 176
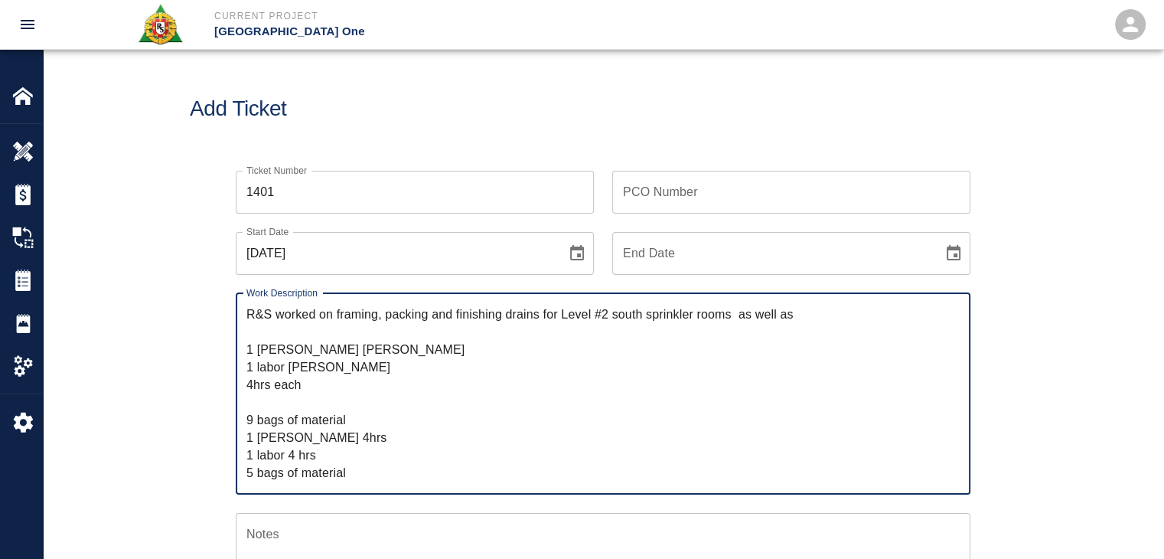
click at [742, 312] on textarea "R&S worked on framing, packing and finishing drains for Level #2 south sprinkle…" at bounding box center [602, 393] width 713 height 176
click at [776, 315] on textarea "R&S worked on framing, packing and finishing drains for Level #2 south sprinkle…" at bounding box center [602, 393] width 713 height 176
click at [809, 315] on textarea "R&S worked on framing, packing and finishing drains for Level #2 south sprinkle…" at bounding box center [602, 393] width 713 height 176
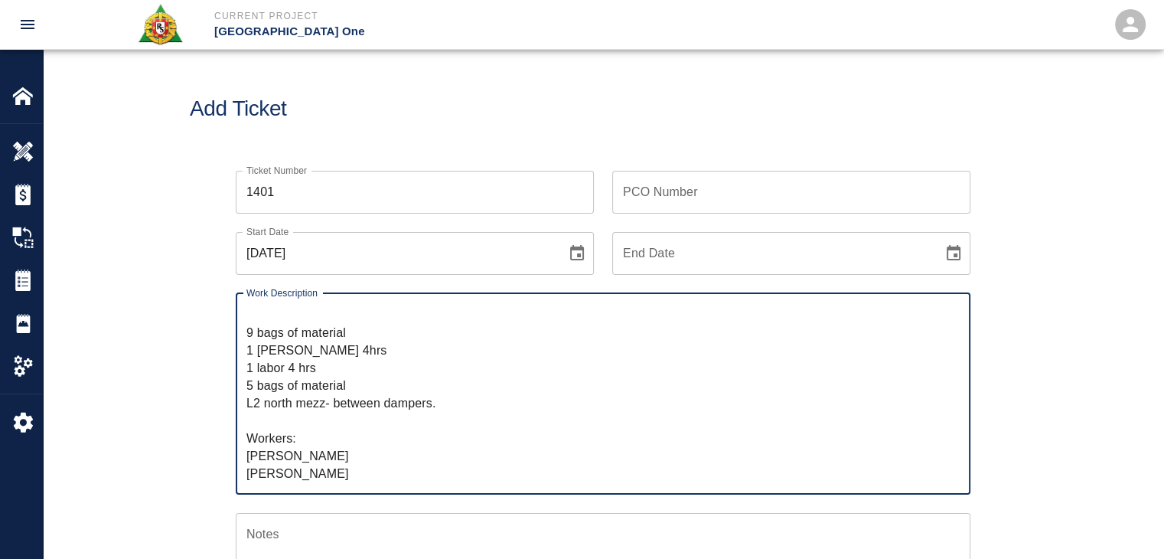
drag, startPoint x: 442, startPoint y: 402, endPoint x: 246, endPoint y: 408, distance: 196.0
click at [246, 408] on textarea "R&S worked on framing, packing and finishing drains for Level #2 south sprinkle…" at bounding box center [602, 393] width 713 height 176
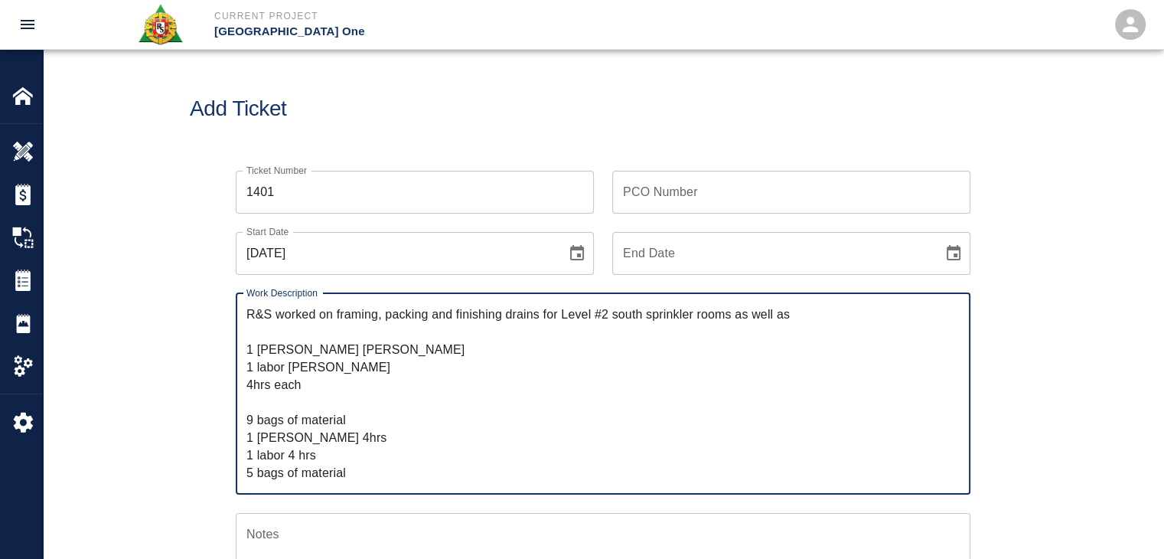
click at [814, 310] on textarea "R&S worked on framing, packing and finishing drains for Level #2 south sprinkle…" at bounding box center [602, 393] width 713 height 176
paste textarea "L2 north mezz- between dampers."
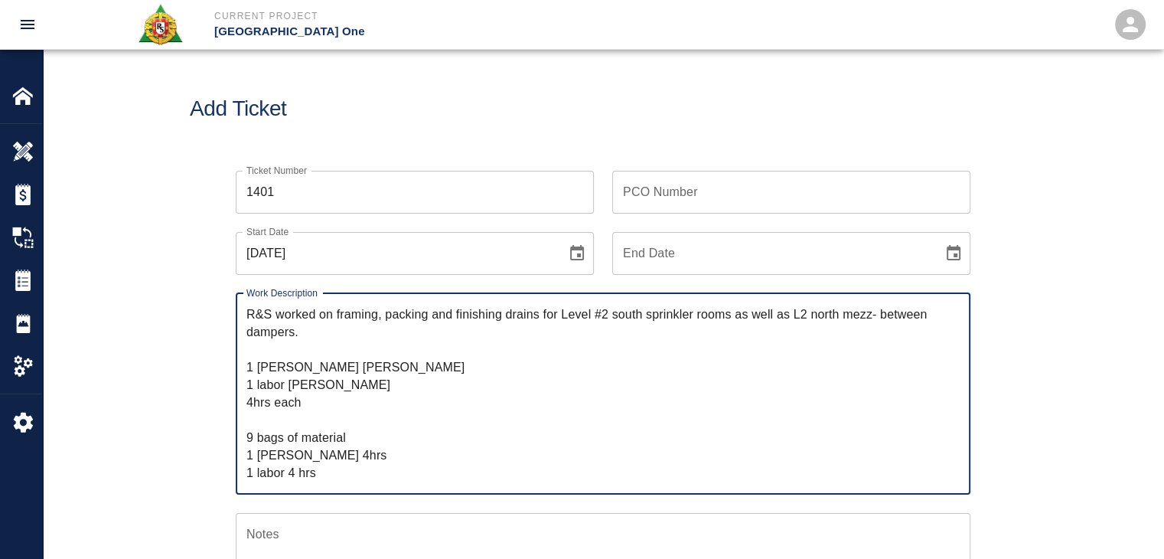
click at [795, 312] on textarea "R&S worked on framing, packing and finishing drains for Level #2 south sprinkle…" at bounding box center [602, 393] width 713 height 176
click at [814, 315] on textarea "R&S worked on framing, packing and finishing drains for Level #2 south sprinkle…" at bounding box center [602, 393] width 713 height 176
click at [869, 310] on textarea "R&S worked on framing, packing and finishing drains for Level #2 south sprinkle…" at bounding box center [602, 393] width 713 height 176
click at [282, 330] on textarea "R&S worked on framing, packing and finishing drains for Level #2 south sprinkle…" at bounding box center [602, 393] width 713 height 176
click at [387, 332] on textarea "R&S worked on framing, packing and finishing drains for Level #2 south sprinkle…" at bounding box center [602, 393] width 713 height 176
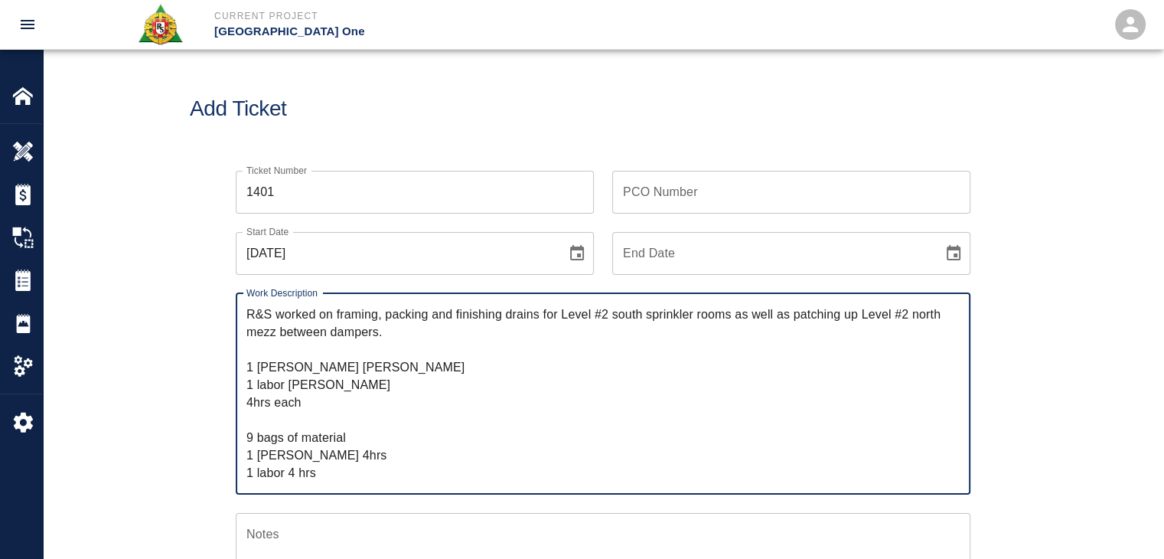
click at [287, 410] on textarea "R&S worked on framing, packing and finishing drains for Level #2 south sprinkle…" at bounding box center [602, 393] width 713 height 176
click at [310, 423] on textarea "R&S worked on framing, packing and finishing drains for Level #2 south sprinkle…" at bounding box center [602, 393] width 713 height 176
click at [306, 399] on textarea "R&S worked on framing, packing and finishing drains for Level #2 south sprinkle…" at bounding box center [602, 393] width 713 height 176
click at [341, 426] on textarea "R&S worked on framing, packing and finishing drains for Level #2 south sprinkle…" at bounding box center [602, 393] width 713 height 176
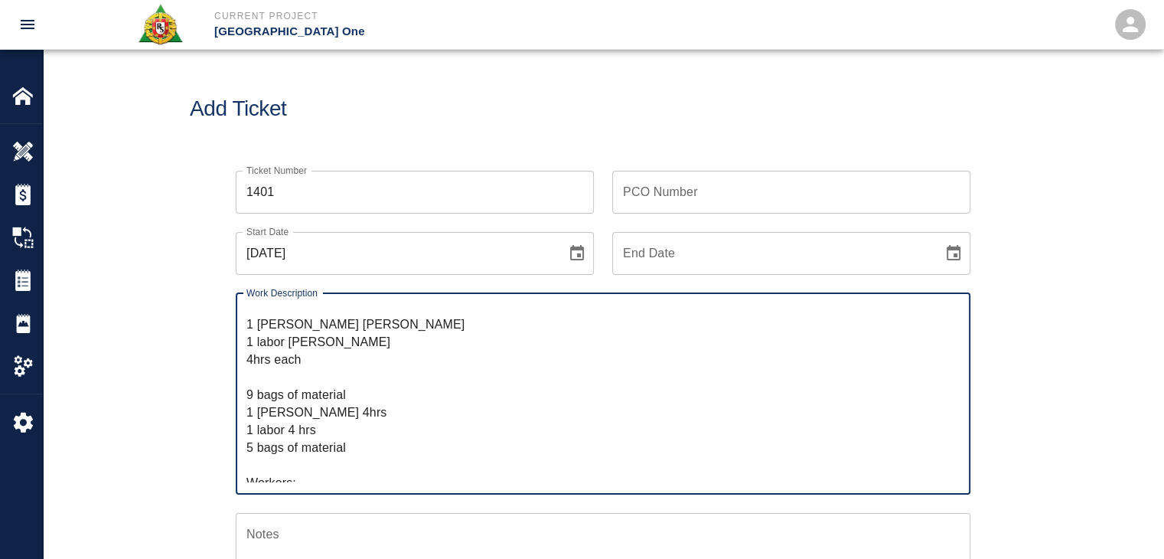
scroll to position [44, 0]
click at [249, 394] on textarea "R&S worked on framing, packing and finishing drains for Level #2 south sprinkle…" at bounding box center [602, 393] width 713 height 176
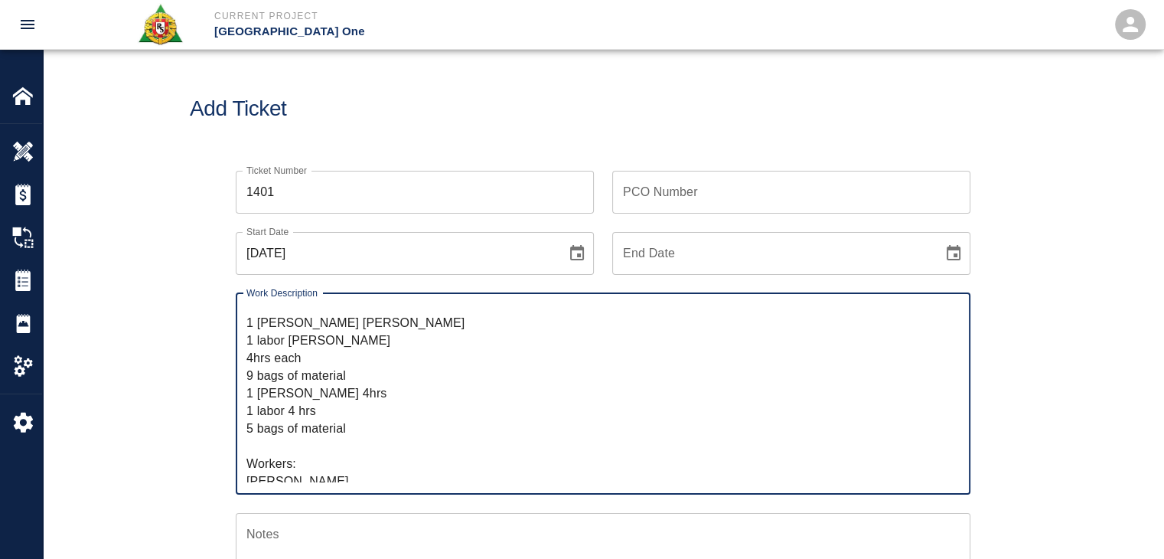
click at [364, 380] on textarea "R&S worked on framing, packing and finishing drains for Level #2 south sprinkle…" at bounding box center [602, 393] width 713 height 176
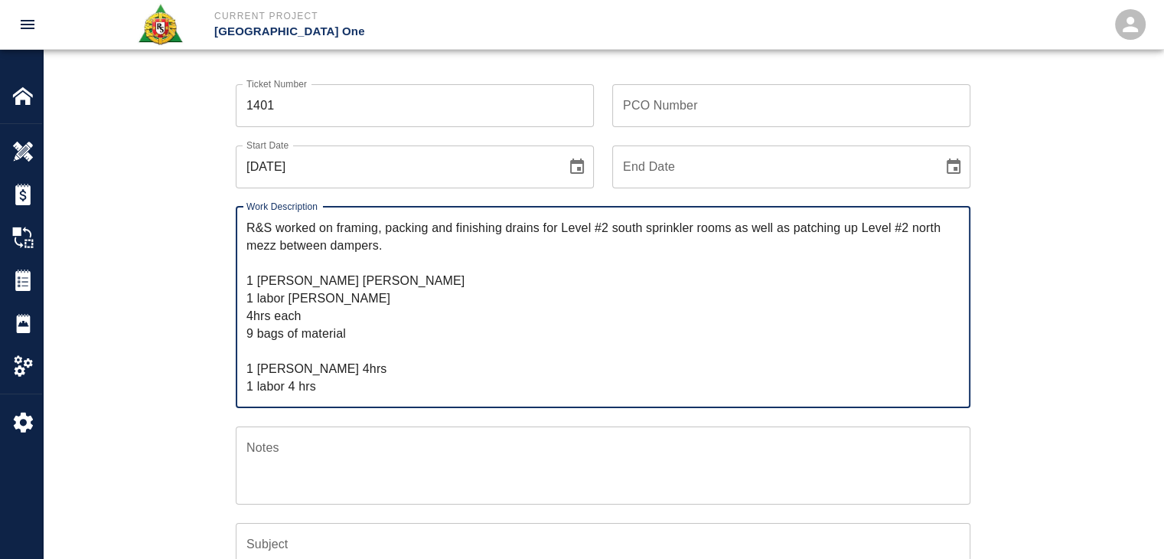
scroll to position [0, 0]
click at [394, 245] on textarea "R&S worked on framing, packing and finishing drains for Level #2 south sprinkle…" at bounding box center [602, 307] width 713 height 176
click at [310, 261] on textarea "R&S worked on framing, packing and finishing drains for Level #2 south sprinkle…" at bounding box center [602, 307] width 713 height 176
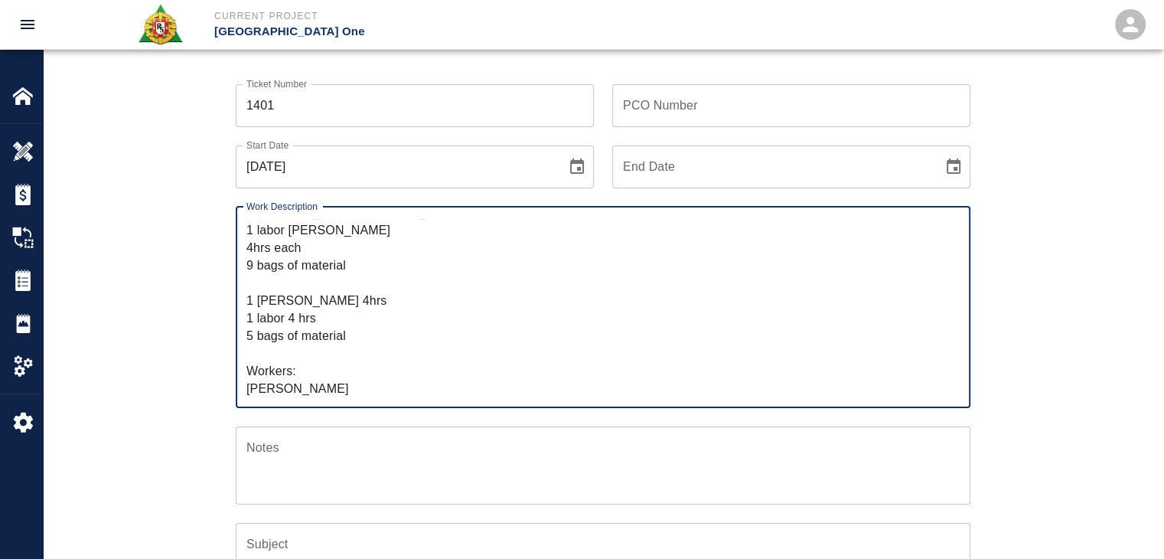
scroll to position [105, 0]
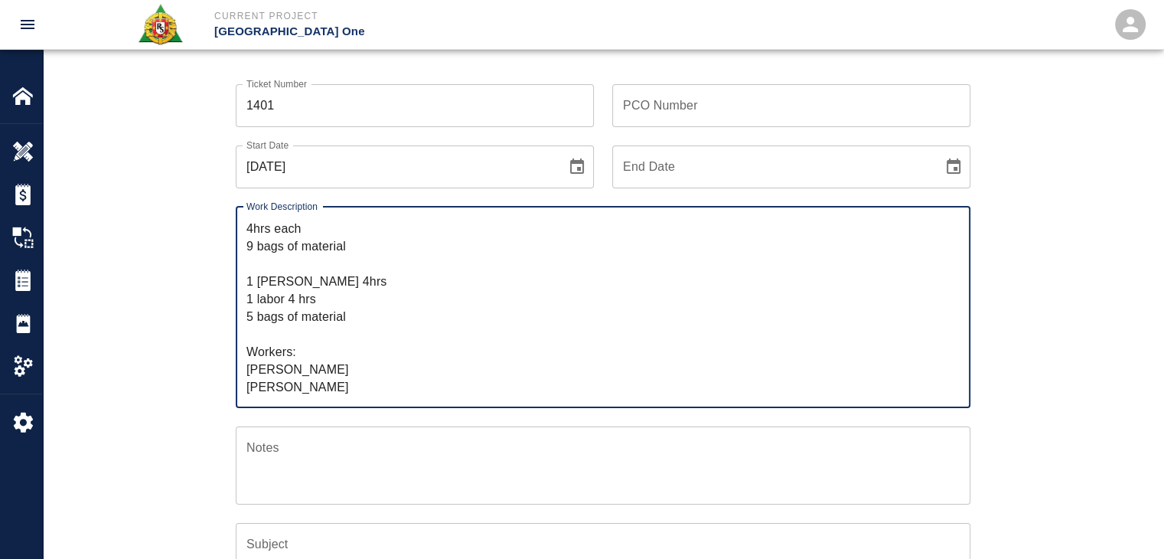
drag, startPoint x: 347, startPoint y: 380, endPoint x: 240, endPoint y: 355, distance: 110.1
click at [240, 355] on div "R&S worked on framing, packing and finishing drains for Level #2 south sprinkle…" at bounding box center [603, 307] width 735 height 201
click at [314, 338] on textarea "R&S worked on framing, packing and finishing drains for Level #2 south sprinkle…" at bounding box center [602, 307] width 713 height 176
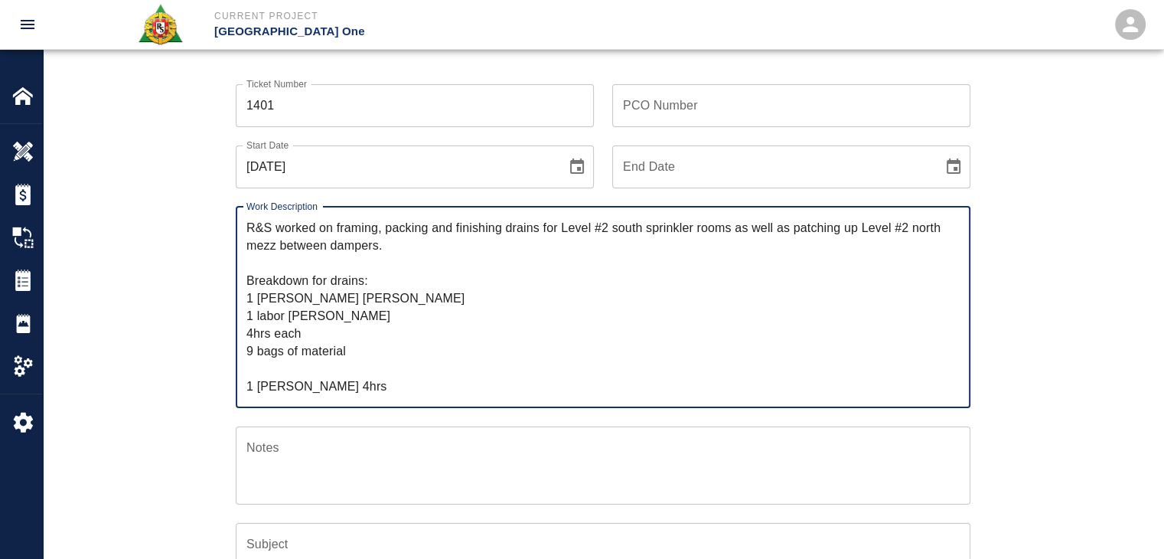
click at [361, 346] on textarea "R&S worked on framing, packing and finishing drains for Level #2 south sprinkle…" at bounding box center [602, 307] width 713 height 176
paste textarea "Workers: Sandro Giambrone Giuseppe Gentle"
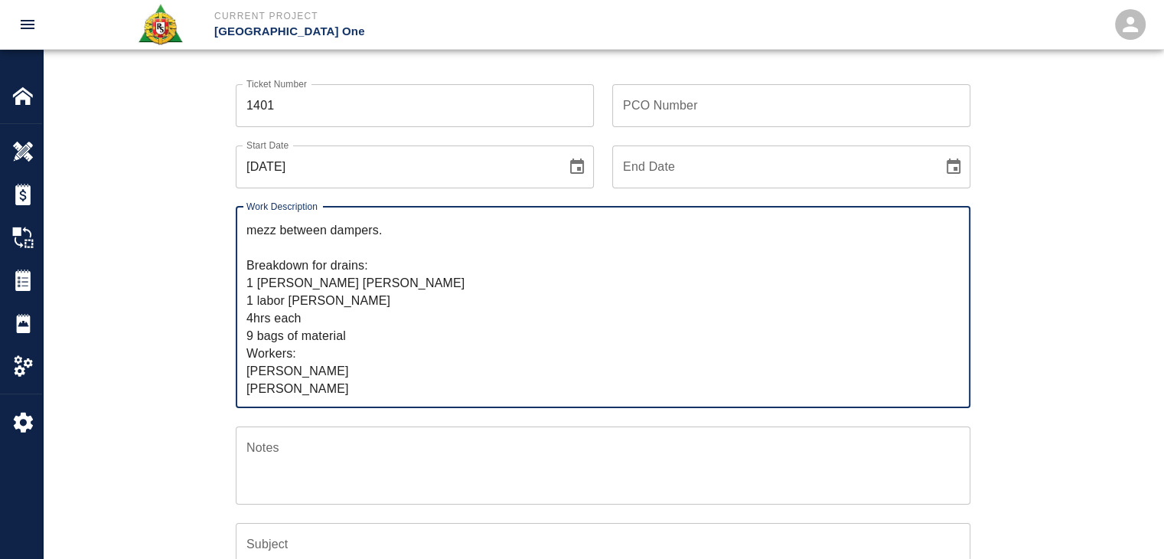
click at [316, 320] on textarea "R&S worked on framing, packing and finishing drains for Level #2 south sprinkle…" at bounding box center [602, 307] width 713 height 176
drag, startPoint x: 325, startPoint y: 316, endPoint x: 305, endPoint y: 317, distance: 19.9
click at [305, 317] on textarea "R&S worked on framing, packing and finishing drains for Level #2 south sprinkle…" at bounding box center [602, 307] width 713 height 176
drag, startPoint x: 380, startPoint y: 302, endPoint x: 289, endPoint y: 306, distance: 92.0
click at [289, 306] on textarea "R&S worked on framing, packing and finishing drains for Level #2 south sprinkle…" at bounding box center [602, 307] width 713 height 176
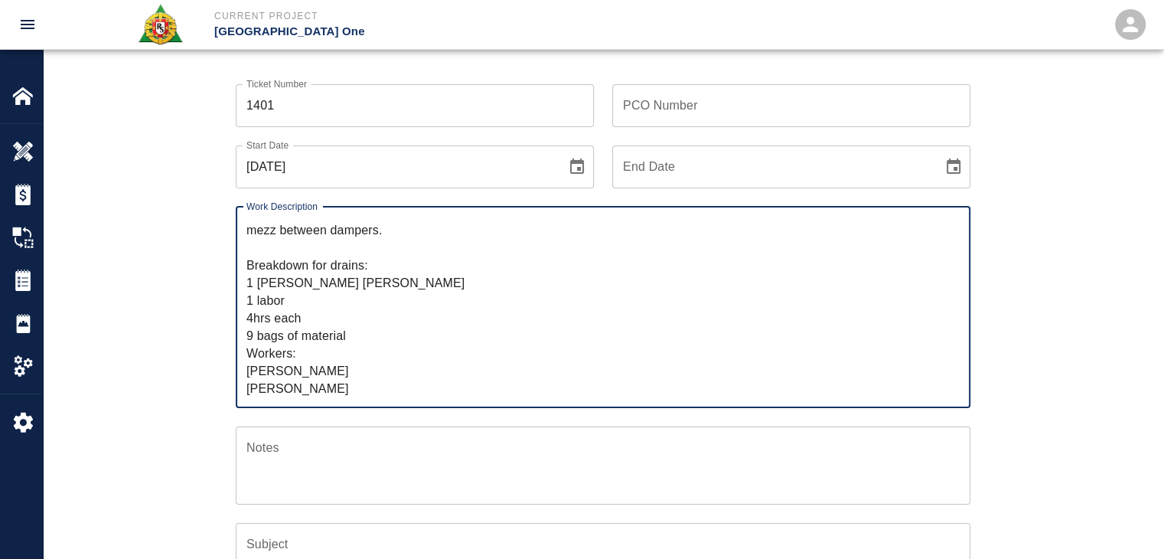
drag, startPoint x: 407, startPoint y: 278, endPoint x: 301, endPoint y: 278, distance: 106.4
click at [301, 278] on textarea "R&S worked on framing, packing and finishing drains for Level #2 south sprinkle…" at bounding box center [602, 307] width 713 height 176
click at [307, 313] on textarea "R&S worked on framing, packing and finishing drains for Level #2 south sprinkle…" at bounding box center [602, 307] width 713 height 176
drag, startPoint x: 276, startPoint y: 322, endPoint x: 246, endPoint y: 319, distance: 30.0
click at [246, 319] on textarea "R&S worked on framing, packing and finishing drains for Level #2 south sprinkle…" at bounding box center [602, 307] width 713 height 176
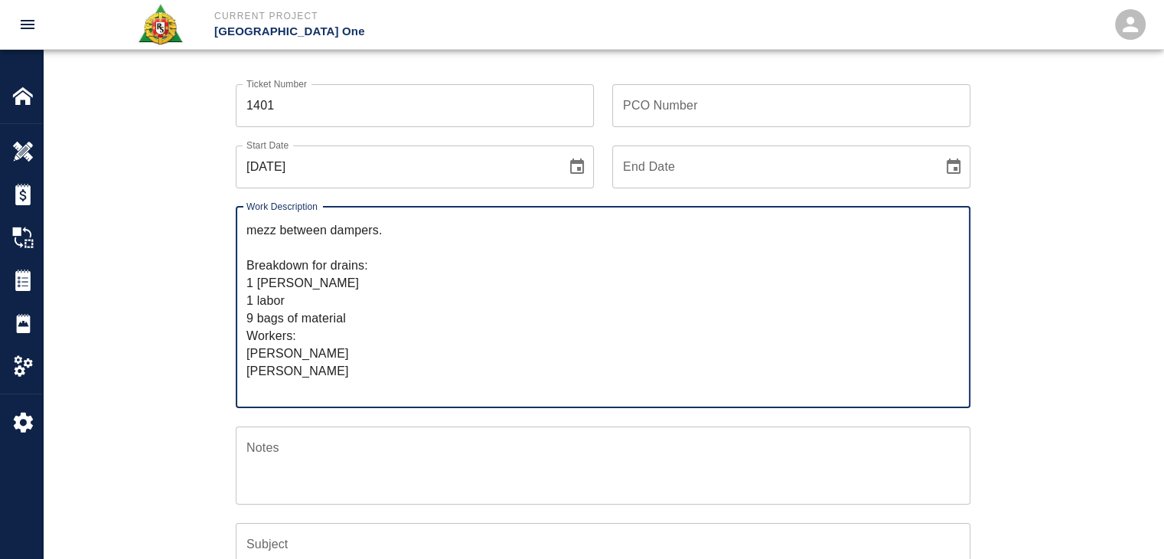
paste textarea "4hrs"
click at [312, 282] on textarea "R&S worked on framing, packing and finishing drains for Level #2 south sprinkle…" at bounding box center [602, 307] width 713 height 176
paste textarea "4hrs"
click at [331, 305] on textarea "R&S worked on framing, packing and finishing drains for Level #2 south sprinkle…" at bounding box center [602, 307] width 713 height 176
click at [330, 316] on textarea "R&S worked on framing, packing and finishing drains for Level #2 south sprinkle…" at bounding box center [602, 307] width 713 height 176
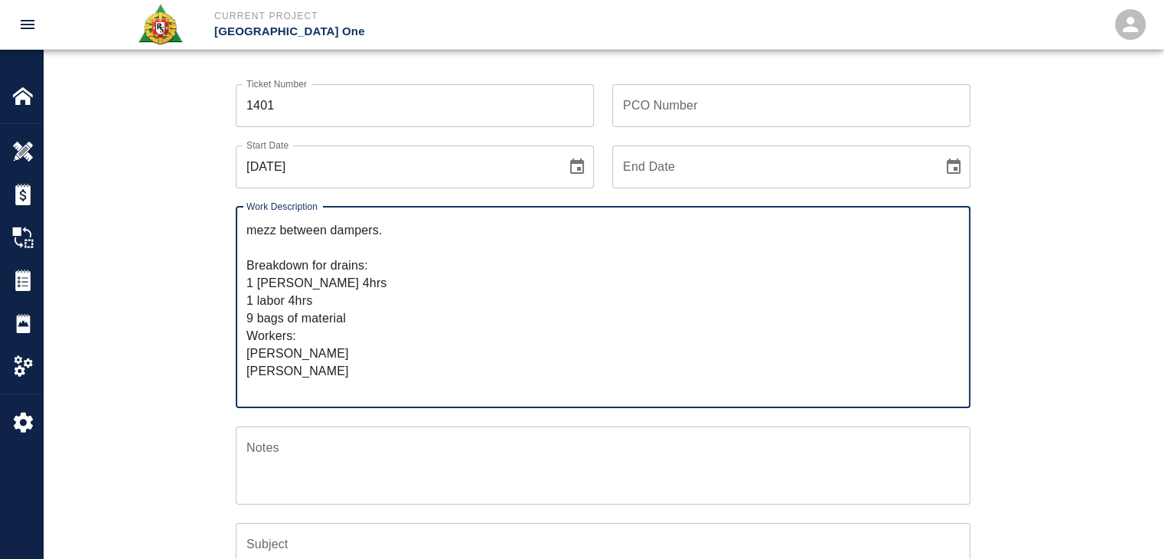
click at [368, 317] on textarea "R&S worked on framing, packing and finishing drains for Level #2 south sprinkle…" at bounding box center [602, 307] width 713 height 176
click at [328, 298] on textarea "R&S worked on framing, packing and finishing drains for Level #2 south sprinkle…" at bounding box center [602, 307] width 713 height 176
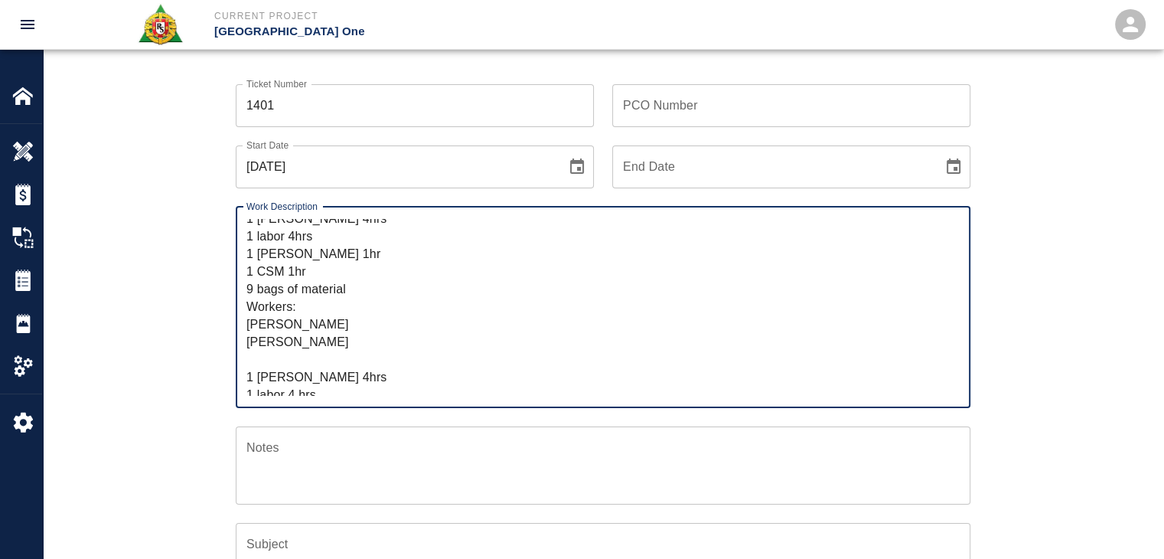
click at [306, 301] on textarea "R&S worked on framing, packing and finishing drains for Level #2 south sprinkle…" at bounding box center [602, 307] width 713 height 176
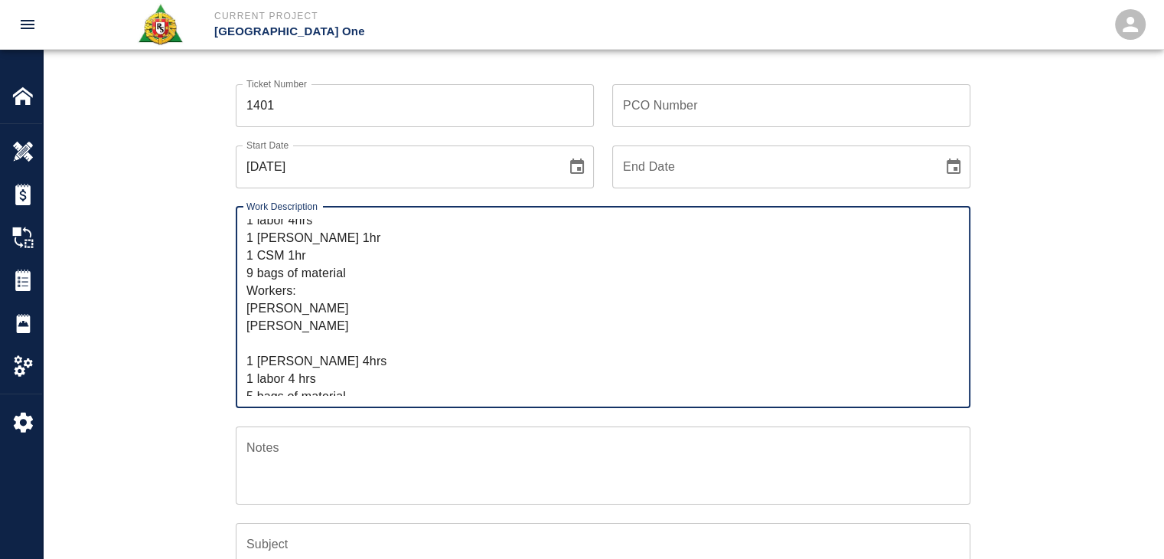
scroll to position [102, 0]
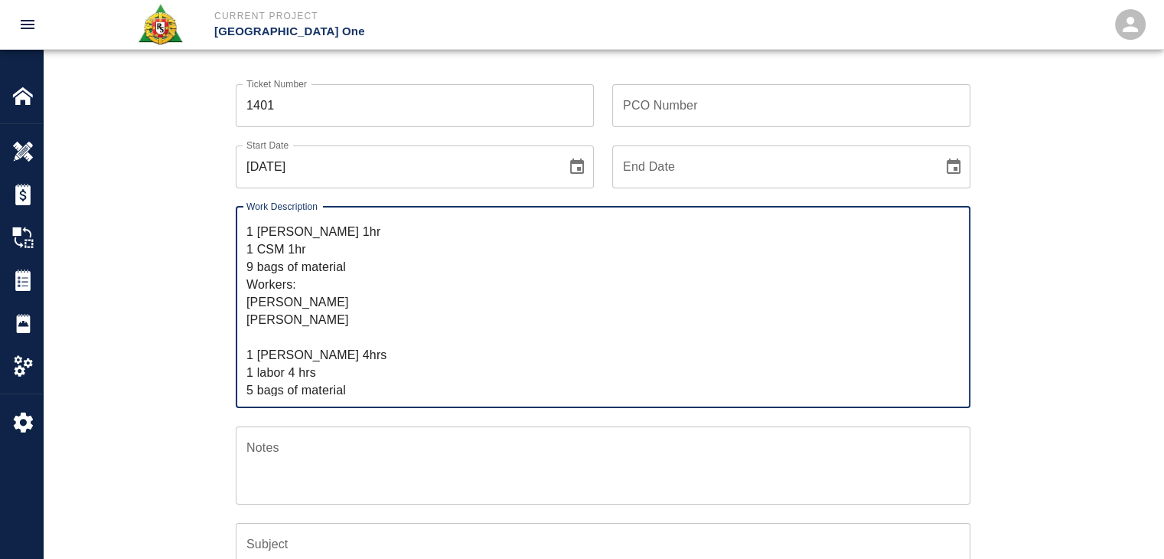
click at [276, 330] on textarea "R&S worked on framing, packing and finishing drains for Level #2 south sprinkle…" at bounding box center [602, 307] width 713 height 176
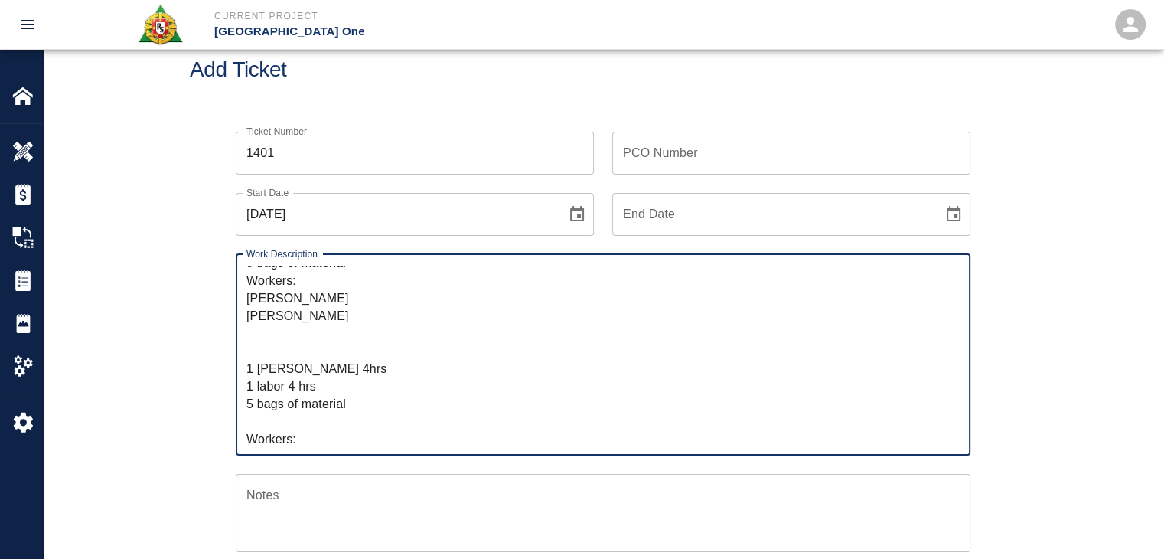
scroll to position [156, 0]
click at [296, 383] on textarea "R&S worked on framing, packing and finishing drains for Level #2 south sprinkle…" at bounding box center [602, 354] width 713 height 176
click at [279, 415] on textarea "R&S worked on framing, packing and finishing drains for Level #2 south sprinkle…" at bounding box center [602, 354] width 713 height 176
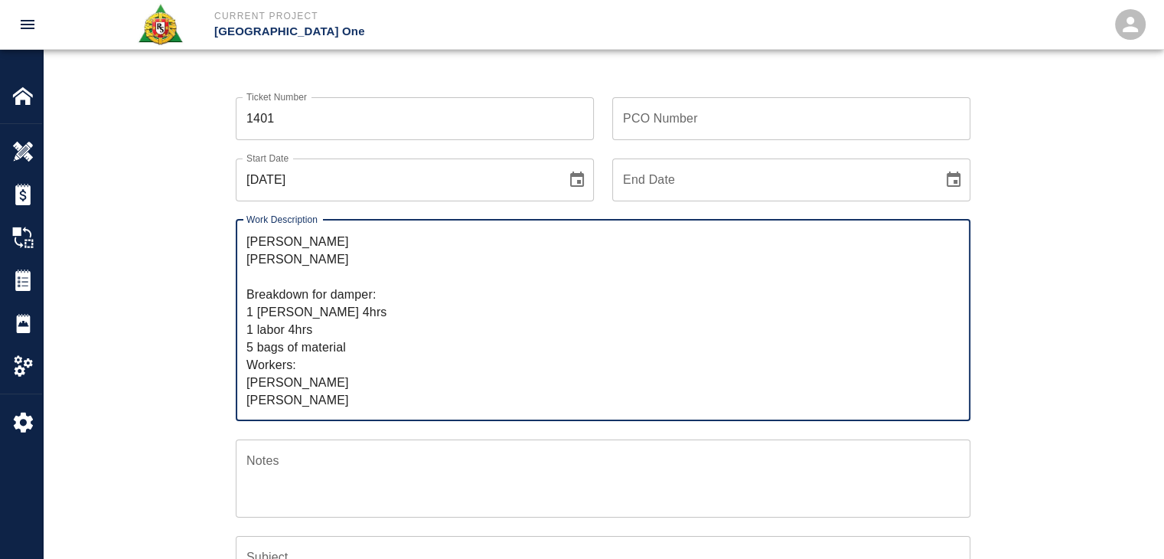
scroll to position [77, 0]
click at [315, 358] on textarea "R&S worked on framing, packing and finishing drains for Level #2 south sprinkle…" at bounding box center [602, 319] width 713 height 176
click at [363, 377] on textarea "R&S worked on framing, packing and finishing drains for Level #2 south sprinkle…" at bounding box center [602, 319] width 713 height 176
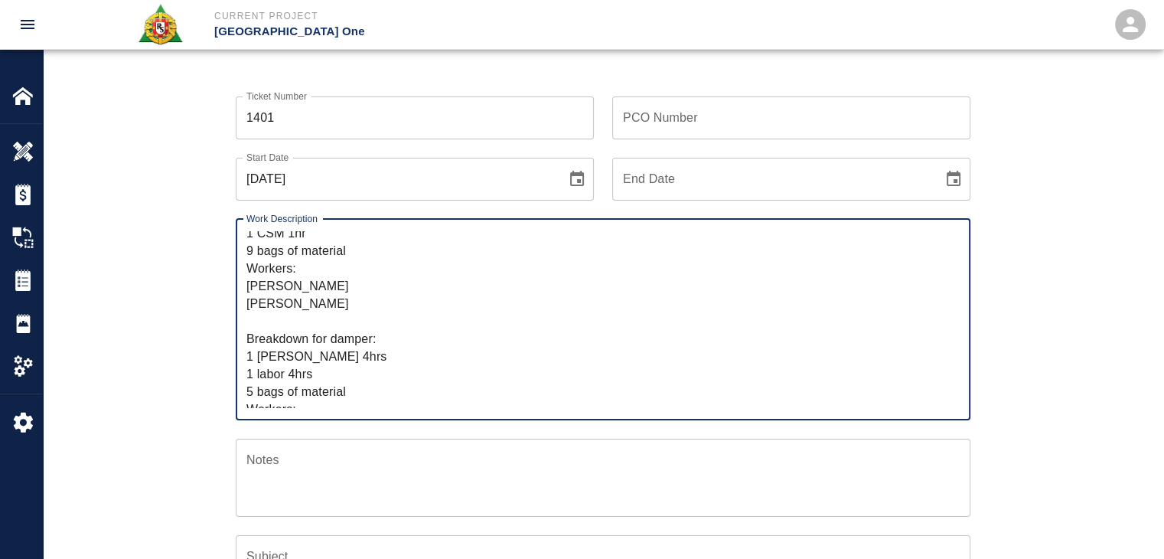
scroll to position [126, 0]
click at [333, 336] on textarea "R&S worked on framing, packing and finishing drains for Level #2 south sprinkle…" at bounding box center [602, 319] width 713 height 176
click at [311, 325] on textarea "R&S worked on framing, packing and finishing drains for Level #2 south sprinkle…" at bounding box center [602, 319] width 713 height 176
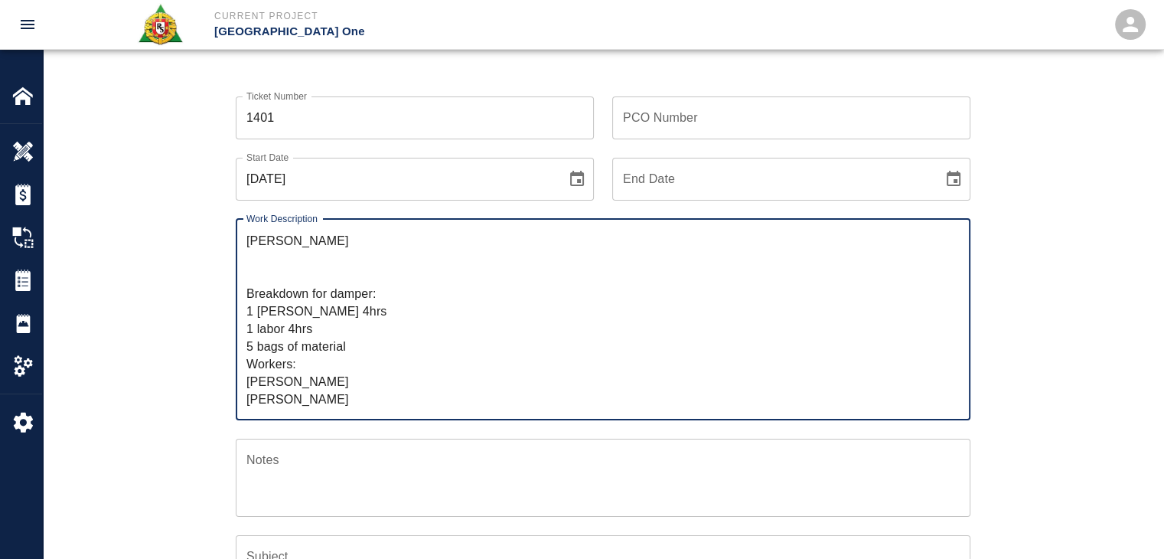
scroll to position [201, 0]
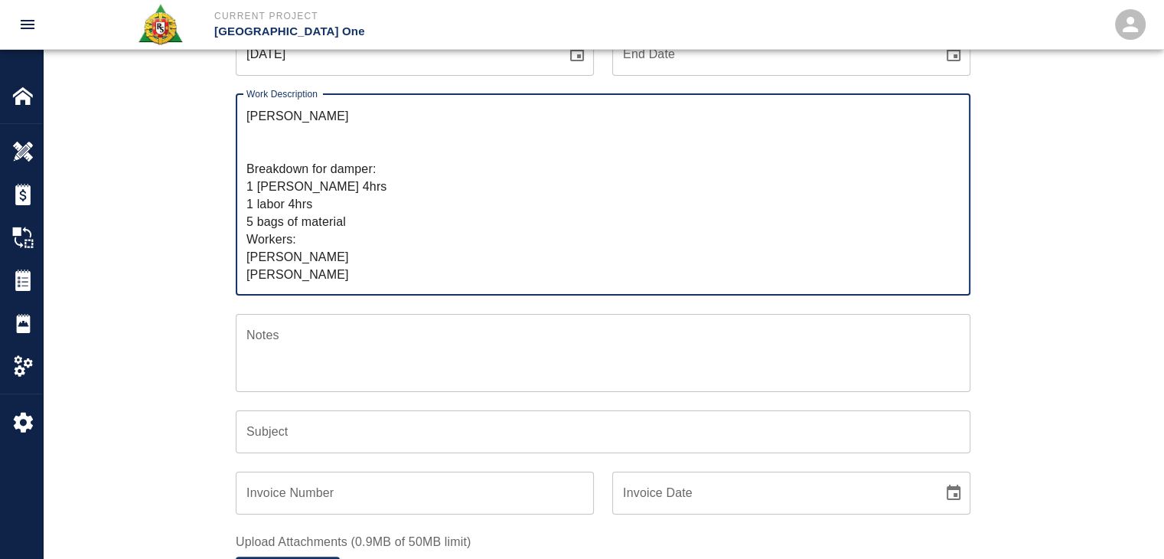
type textarea "R&S worked on framing, packing and finishing drains for Level #2 south sprinkle…"
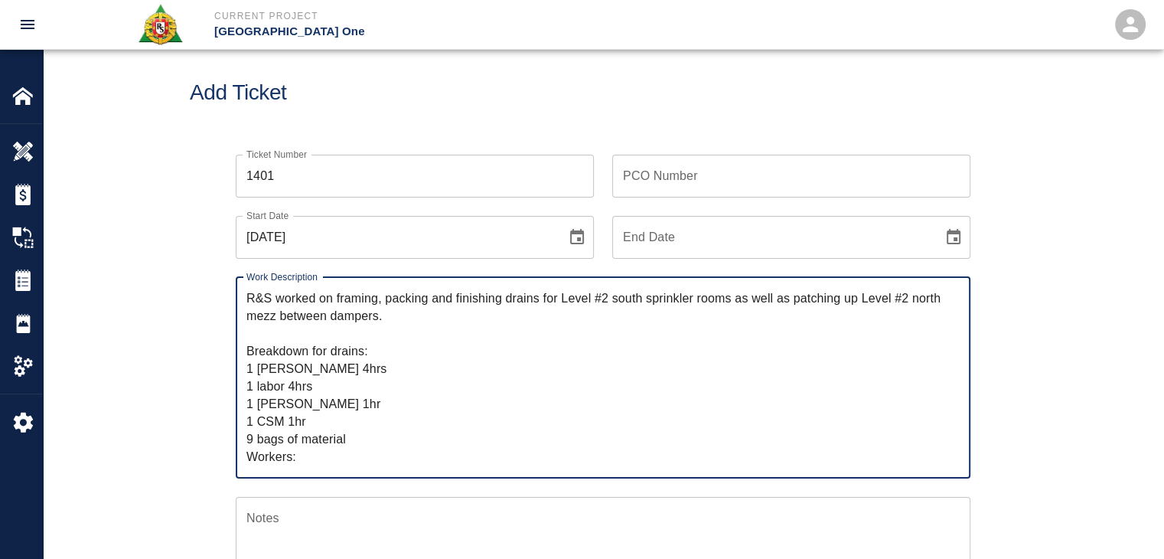
scroll to position [18, 0]
click at [662, 184] on input "PCO Number" at bounding box center [791, 176] width 358 height 43
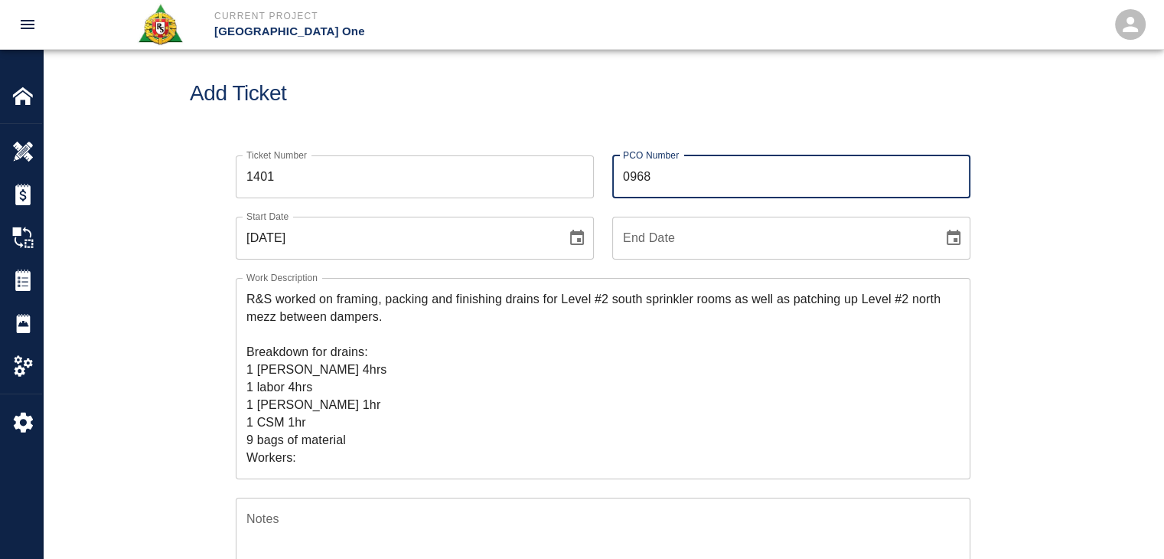
type input "0968"
click at [241, 328] on div "R&S worked on framing, packing and finishing drains for Level #2 south sprinkle…" at bounding box center [603, 378] width 735 height 201
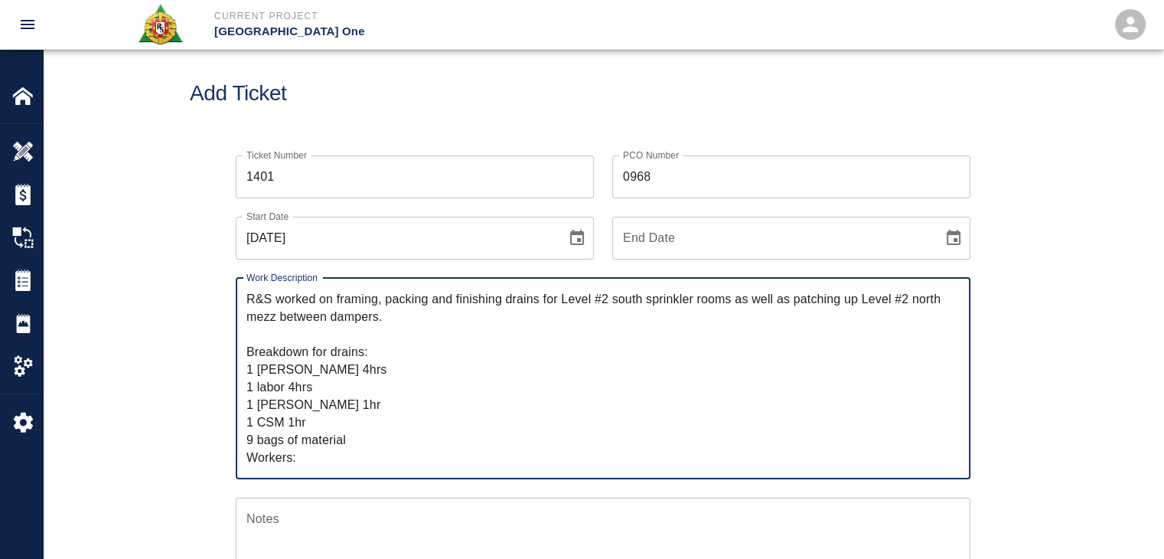
scroll to position [149, 0]
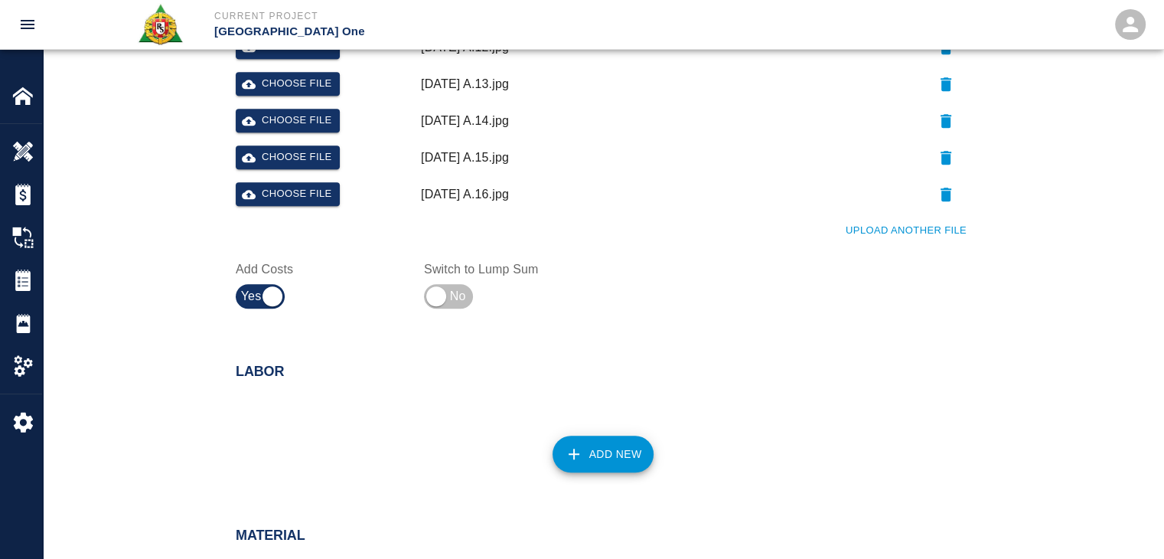
scroll to position [871, 0]
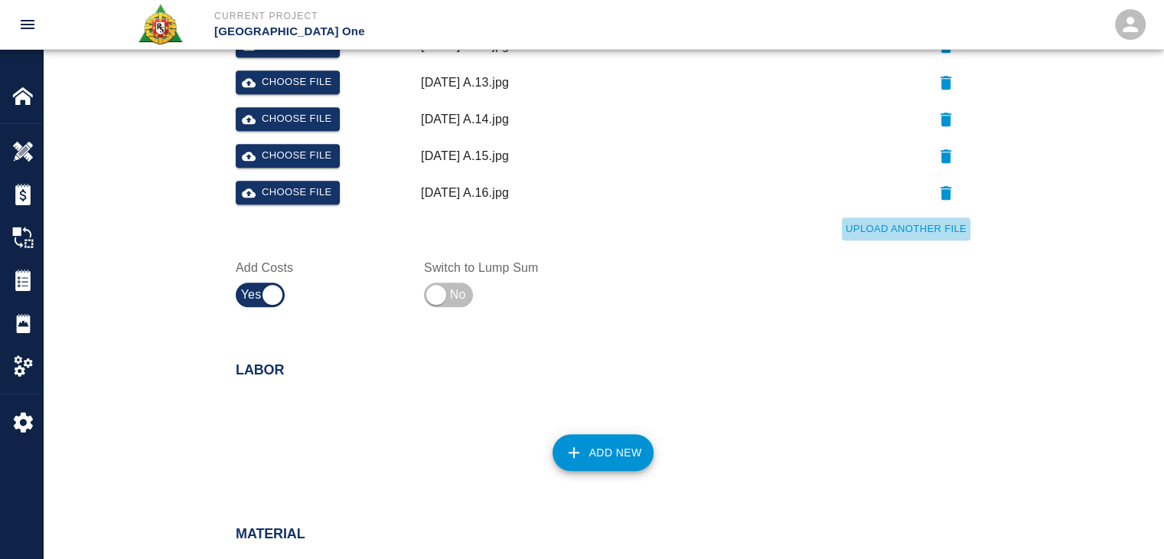
click at [843, 223] on button "Upload Another File" at bounding box center [906, 229] width 129 height 24
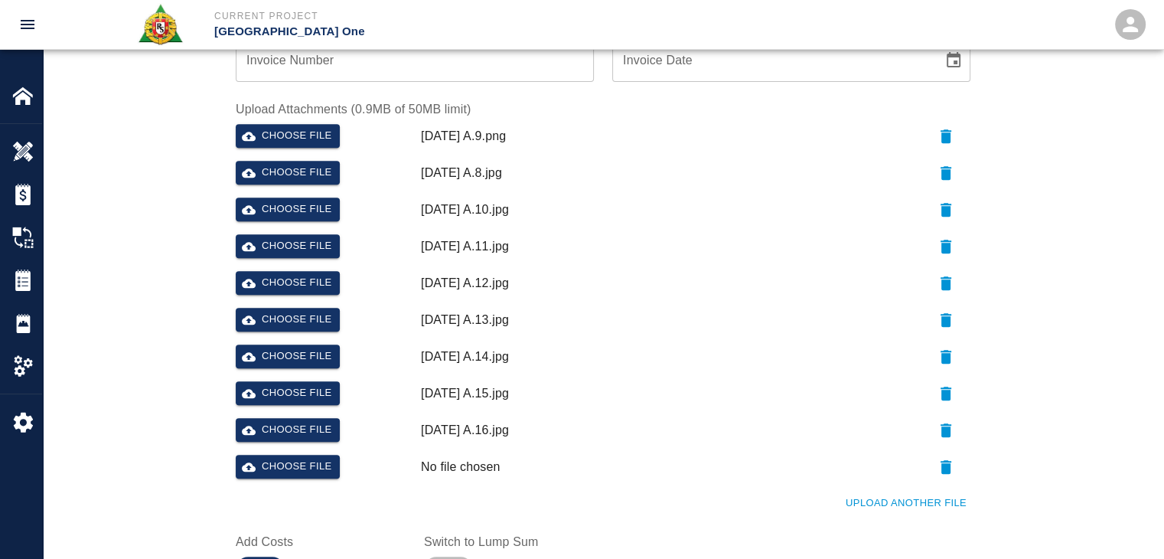
scroll to position [801, 0]
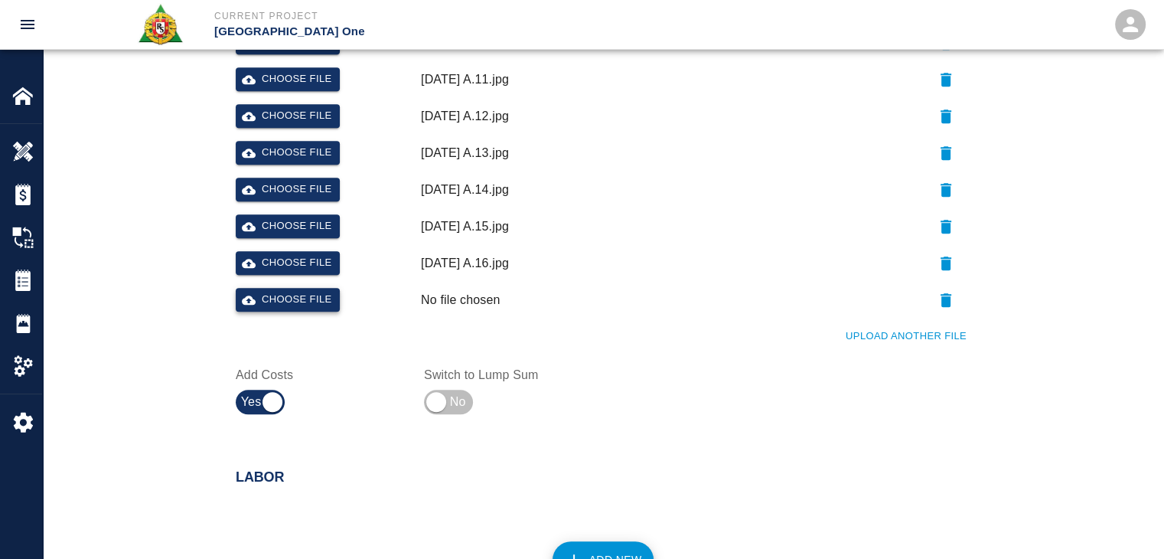
click at [318, 299] on button "Choose file" at bounding box center [288, 300] width 104 height 24
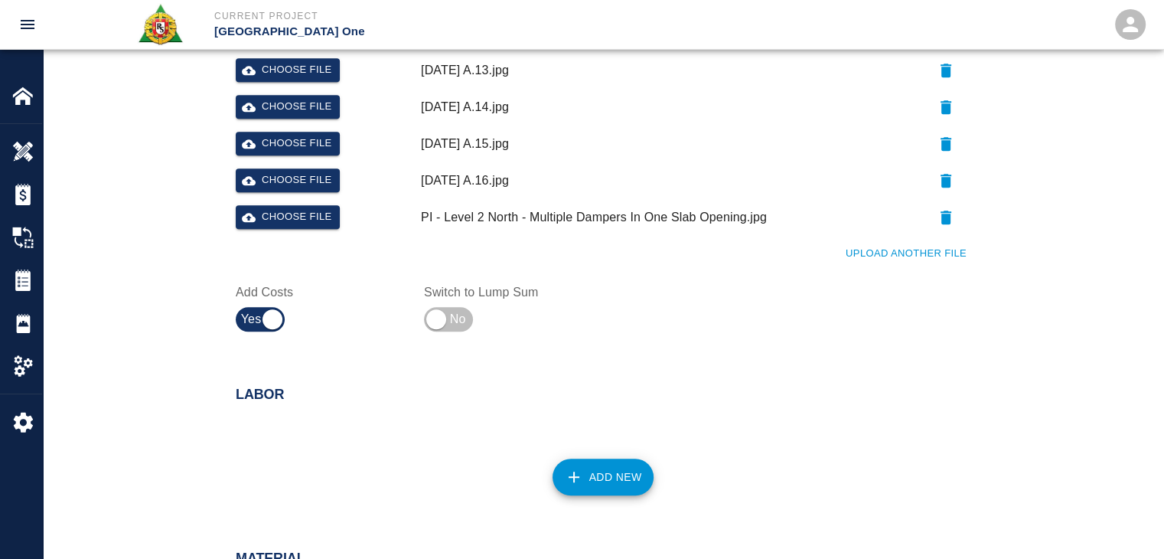
click at [856, 255] on button "Upload Another File" at bounding box center [906, 254] width 129 height 24
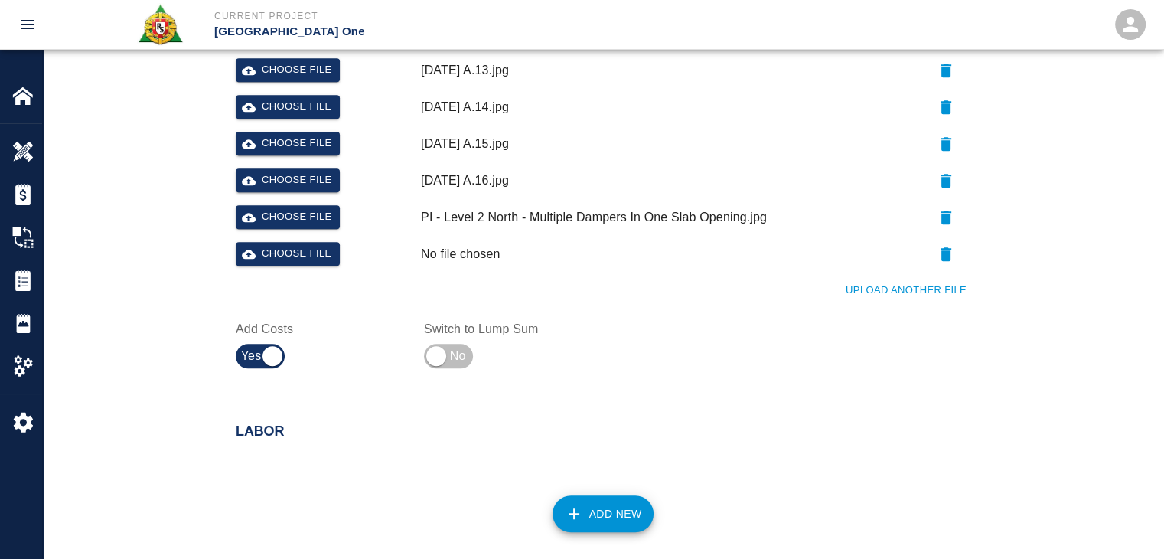
click at [930, 254] on button "button" at bounding box center [946, 254] width 49 height 24
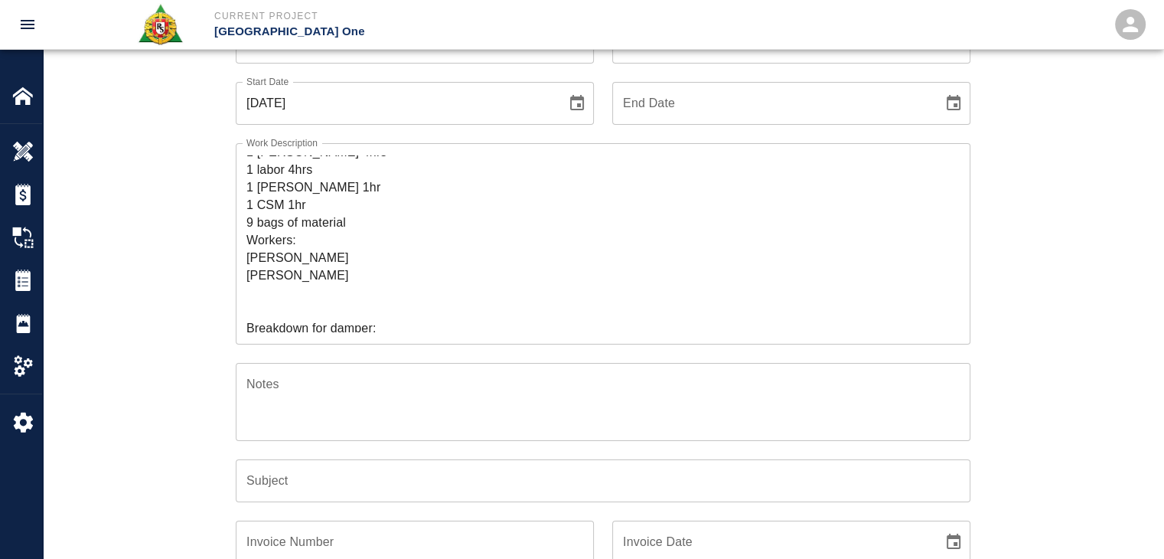
scroll to position [46, 0]
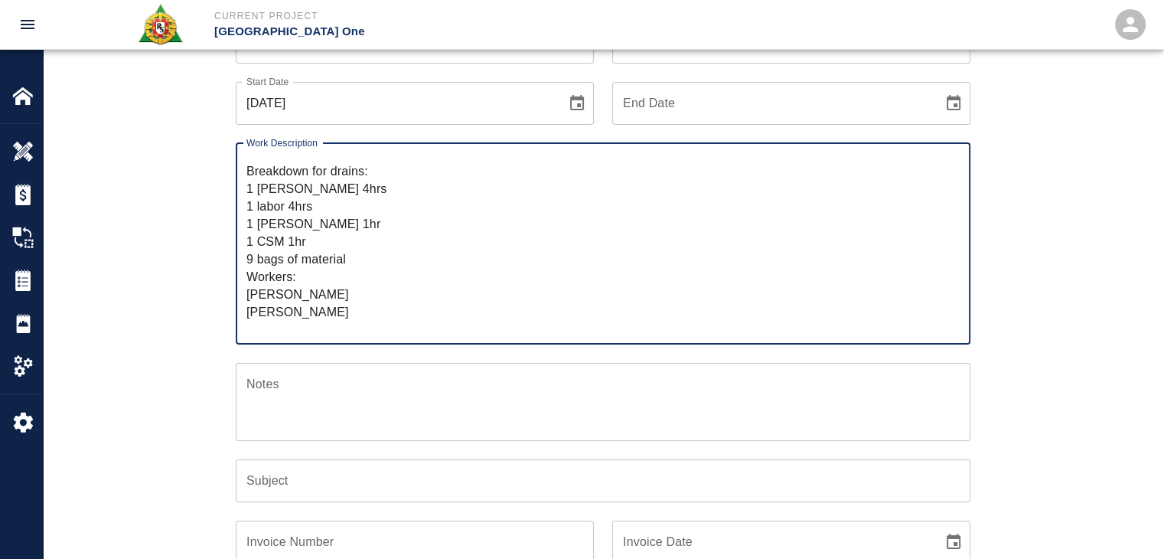
drag, startPoint x: 324, startPoint y: 232, endPoint x: 244, endPoint y: 230, distance: 79.6
click at [244, 230] on div "R&S worked on framing, packing and finishing drains for Level #2 south sprinkle…" at bounding box center [603, 243] width 735 height 201
click at [370, 275] on textarea "R&S worked on framing, packing and finishing drains for Level #2 south sprinkle…" at bounding box center [602, 243] width 713 height 176
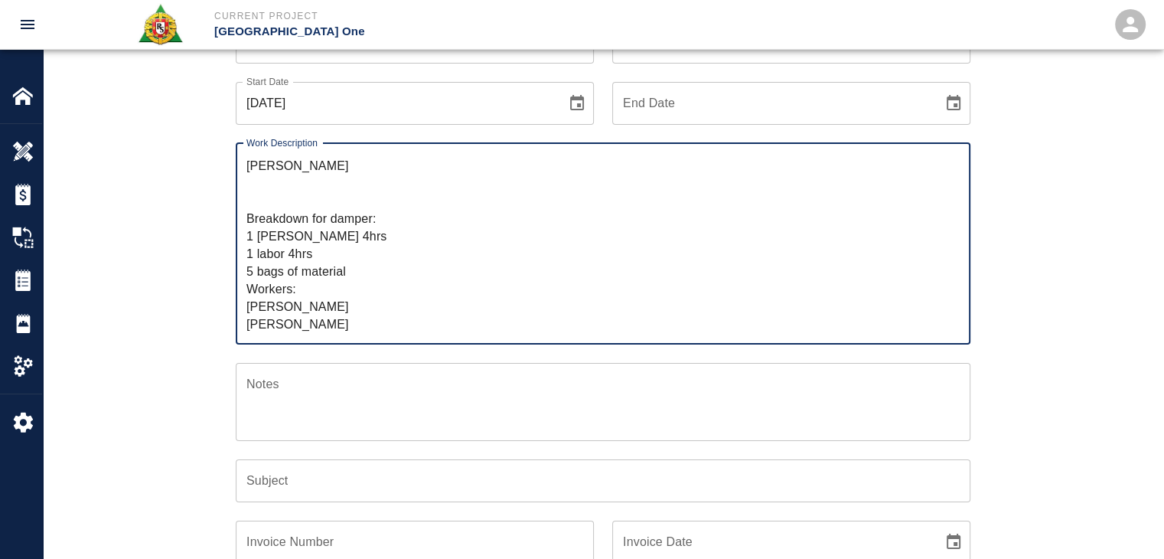
scroll to position [193, 0]
click at [355, 275] on textarea "R&S worked on framing, packing and finishing drains for Level #2 south sprinkle…" at bounding box center [602, 243] width 713 height 176
click at [326, 245] on textarea "R&S worked on framing, packing and finishing drains for Level #2 south sprinkle…" at bounding box center [602, 243] width 713 height 176
paste textarea "1 Foreman 1hr 1 CSM 1hr"
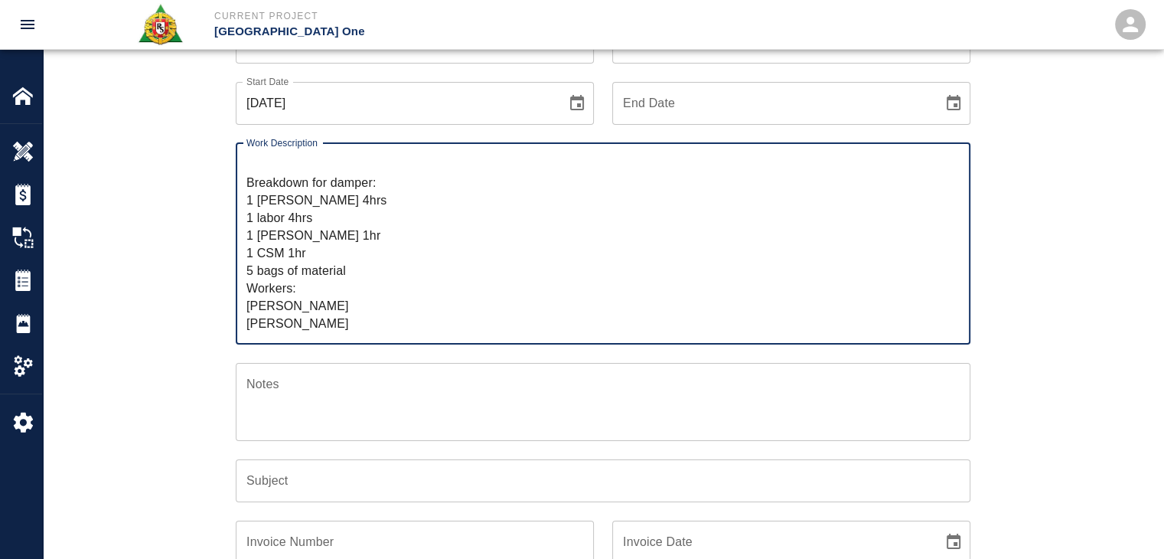
click at [350, 321] on textarea "R&S worked on framing, packing and finishing drains for Level #2 south sprinkle…" at bounding box center [602, 243] width 713 height 176
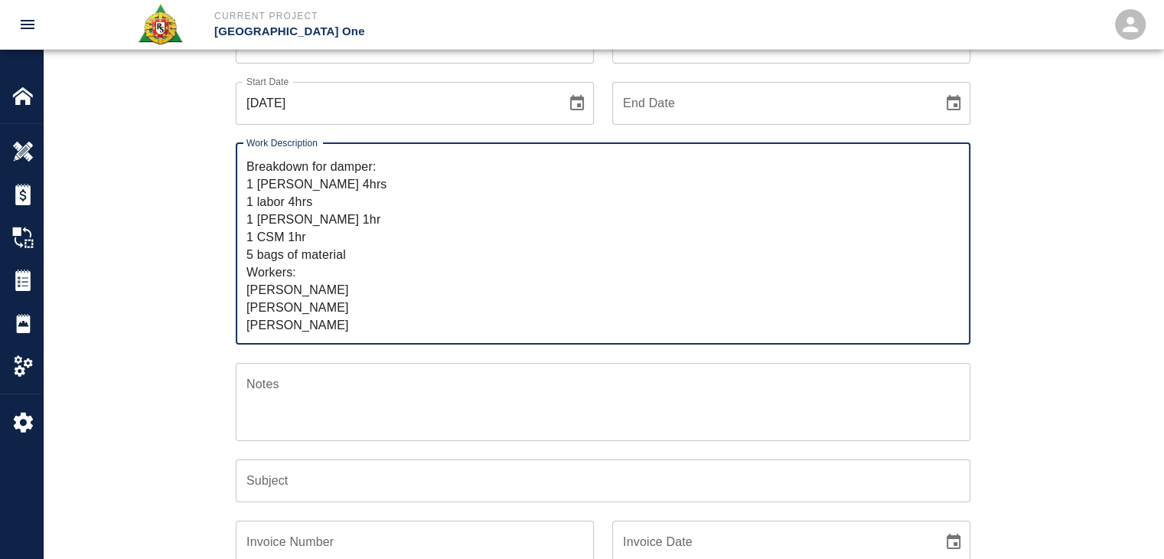
scroll to position [246, 0]
drag, startPoint x: 350, startPoint y: 321, endPoint x: 238, endPoint y: 321, distance: 111.7
click at [238, 321] on div "R&S worked on framing, packing and finishing drains for Level #2 south sprinkle…" at bounding box center [603, 243] width 735 height 201
click at [346, 287] on textarea "R&S worked on framing, packing and finishing drains for Level #2 south sprinkle…" at bounding box center [602, 243] width 713 height 176
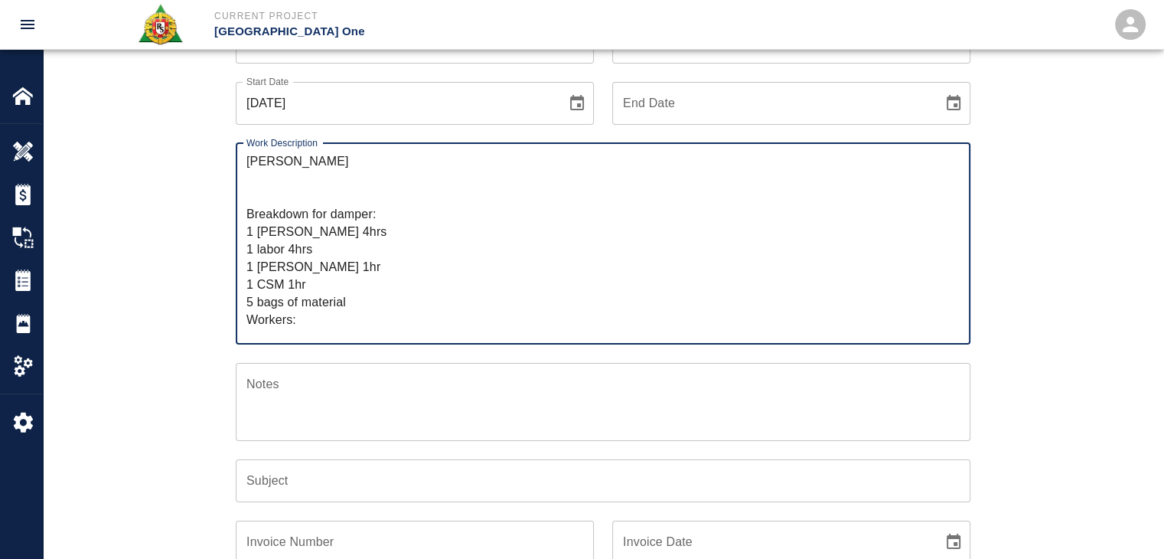
scroll to position [114, 0]
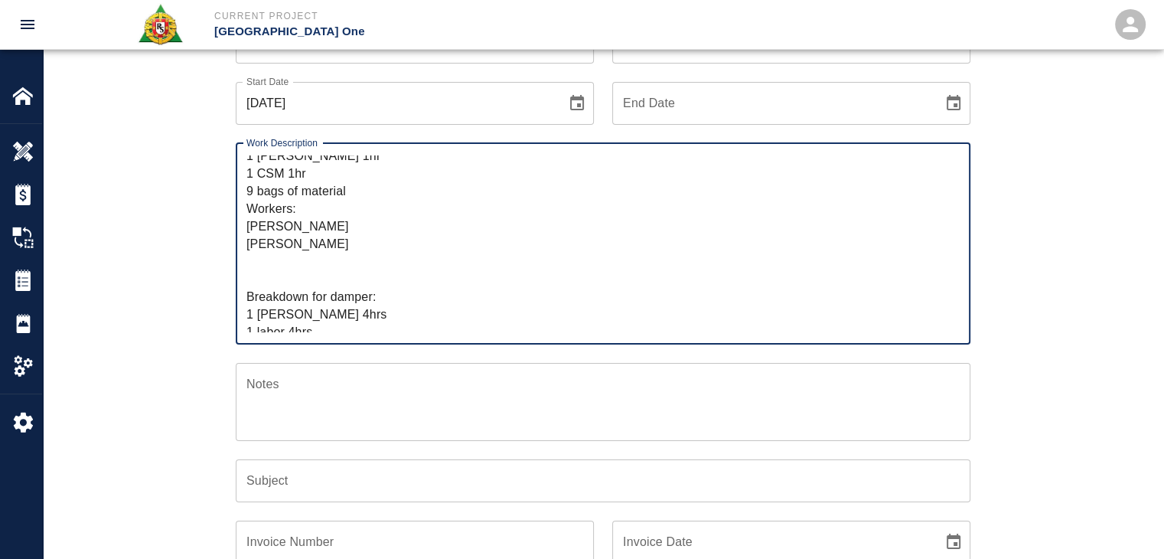
click at [347, 248] on textarea "R&S worked on framing, packing and finishing drains for Level #2 south sprinkle…" at bounding box center [602, 243] width 713 height 176
paste textarea "Dan Gerardi"
click at [291, 278] on textarea "R&S worked on framing, packing and finishing drains for Level #2 south sprinkle…" at bounding box center [602, 243] width 713 height 176
click at [318, 271] on textarea "R&S worked on framing, packing and finishing drains for Level #2 south sprinkle…" at bounding box center [602, 243] width 713 height 176
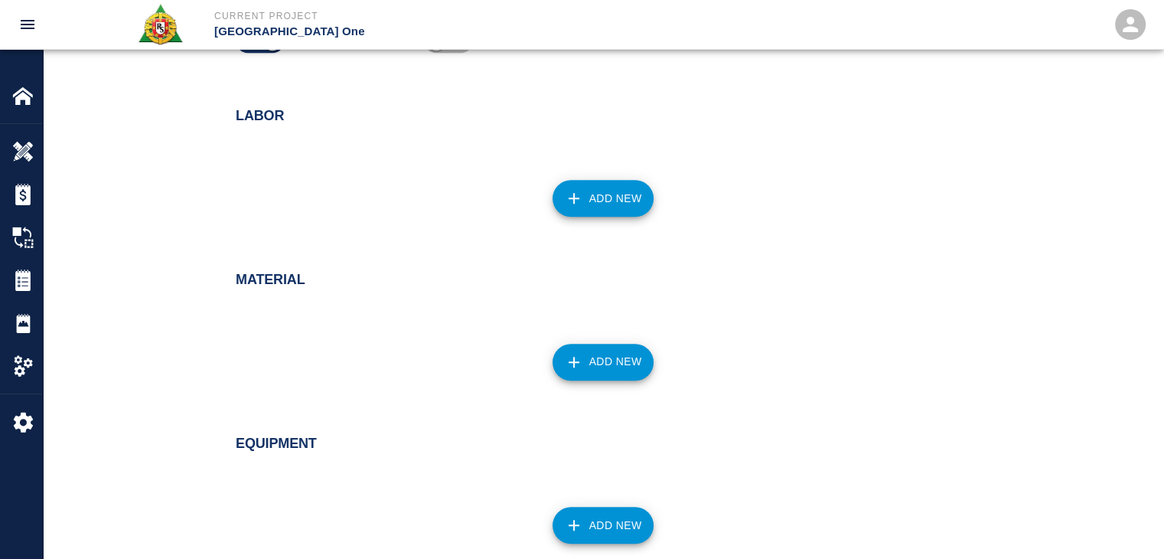
scroll to position [1169, 0]
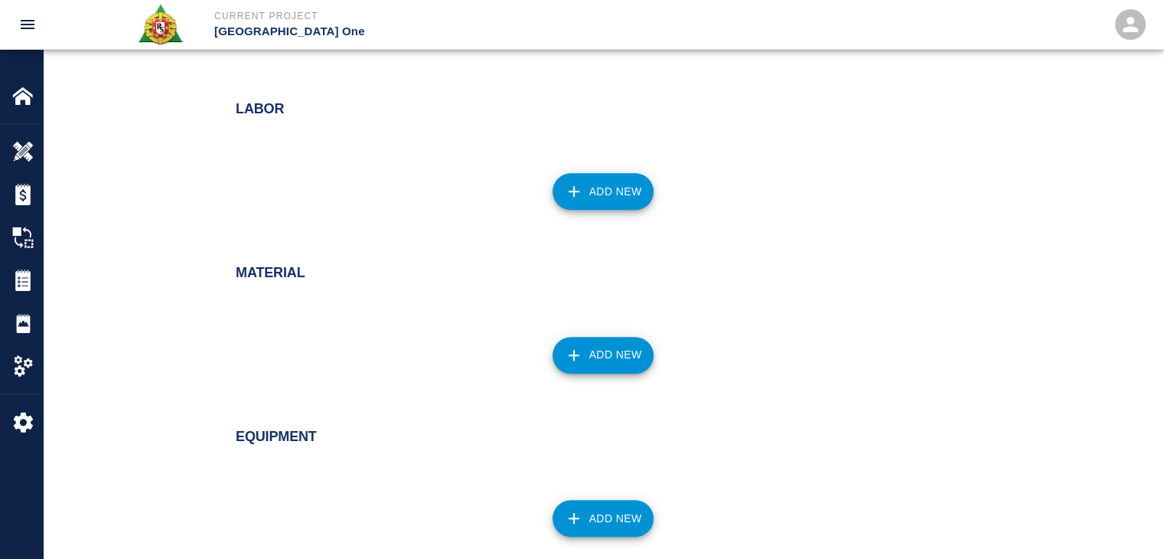
type textarea "R&S worked on framing, packing and finishing drains for Level #2 south sprinkle…"
click at [618, 193] on button "Add New" at bounding box center [604, 191] width 102 height 37
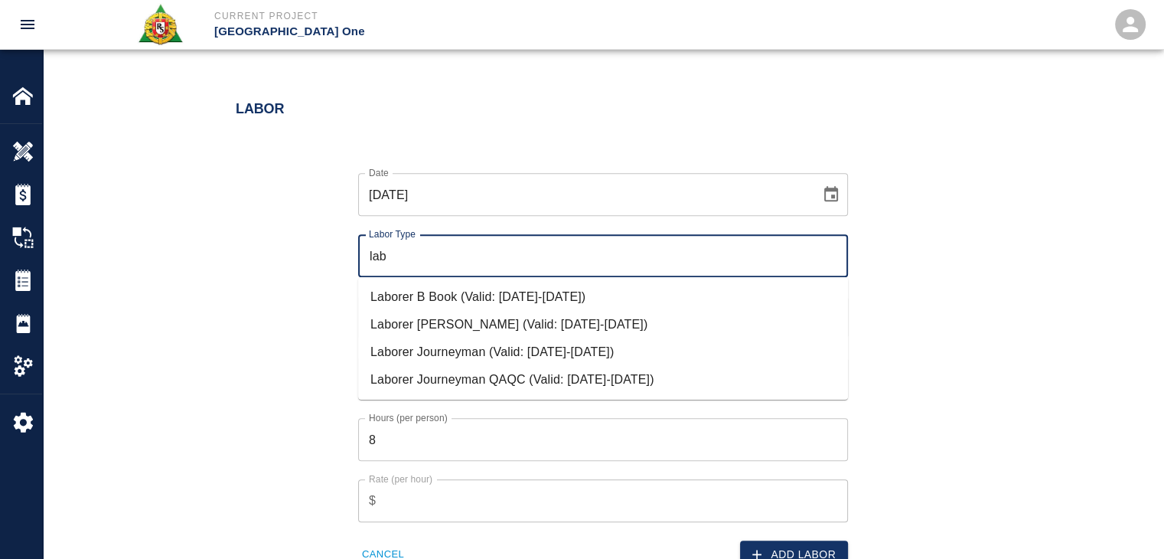
click at [444, 341] on li "Laborer Journeyman (Valid: 07/01/2024-09/30/2025)" at bounding box center [603, 352] width 490 height 28
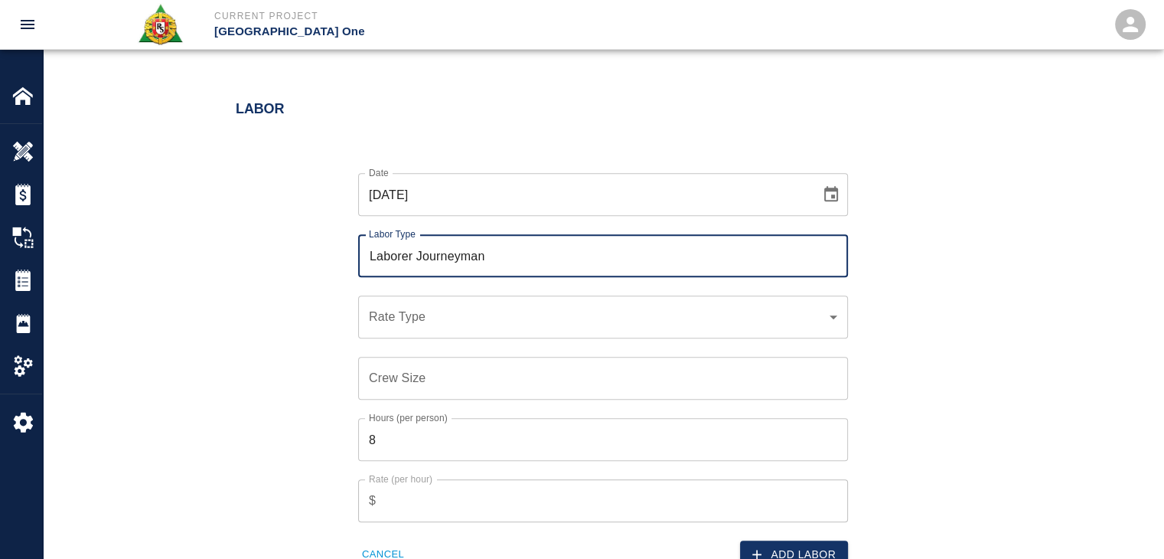
scroll to position [1273, 0]
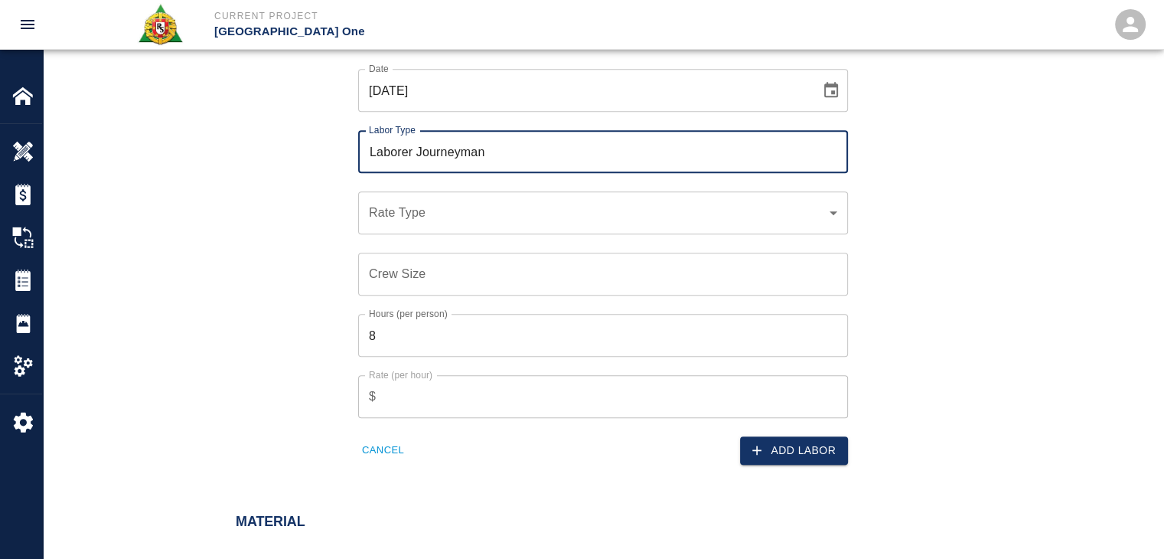
type input "Laborer Journeyman"
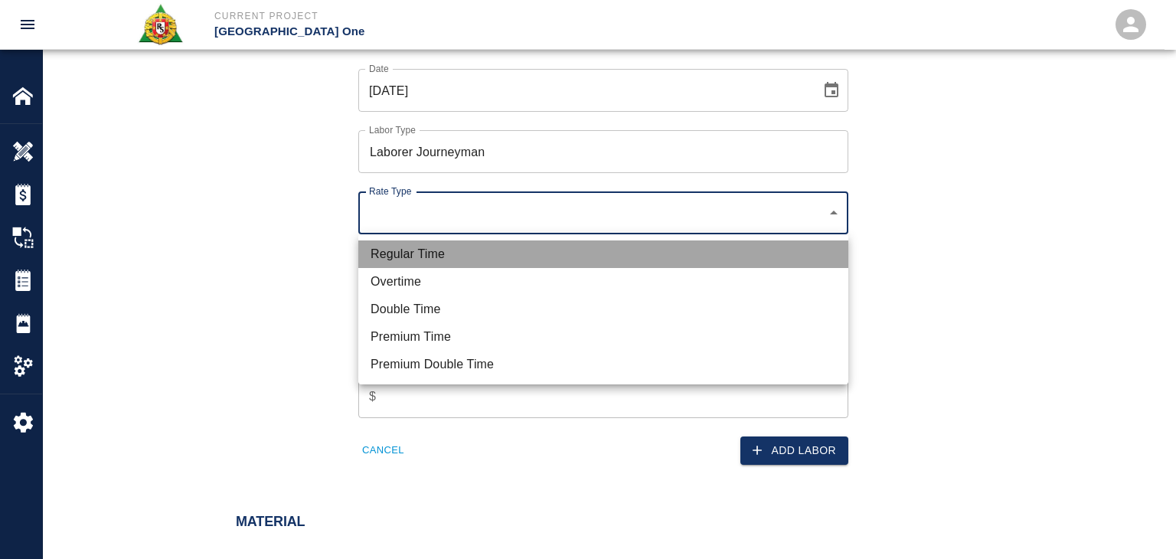
click at [442, 244] on li "Regular Time" at bounding box center [603, 254] width 490 height 28
type input "rate_rt"
type input "97.06"
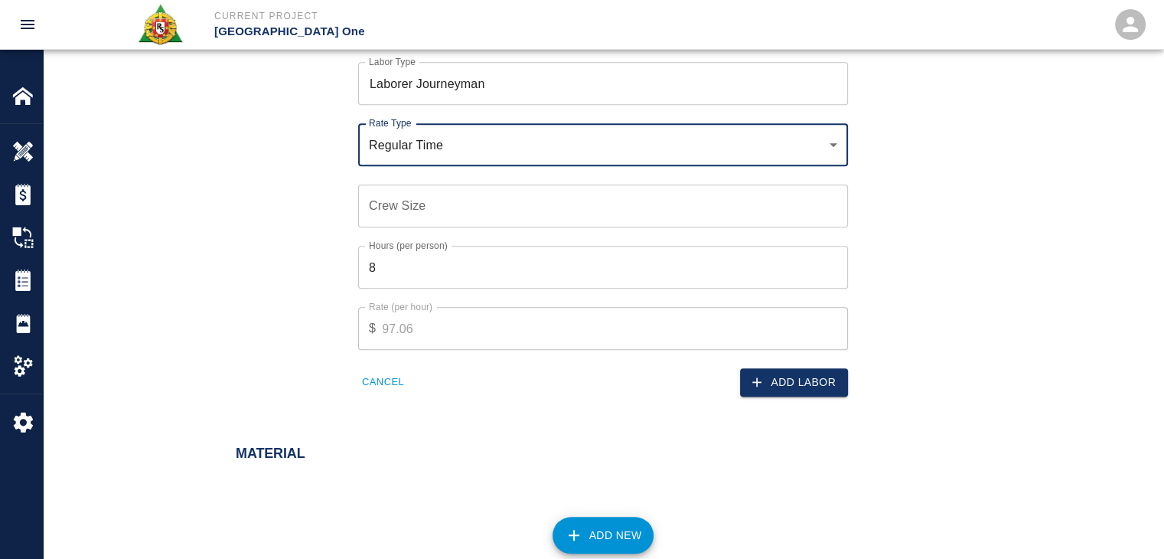
scroll to position [1341, 0]
click at [406, 197] on div "Crew Size Crew Size" at bounding box center [603, 205] width 490 height 43
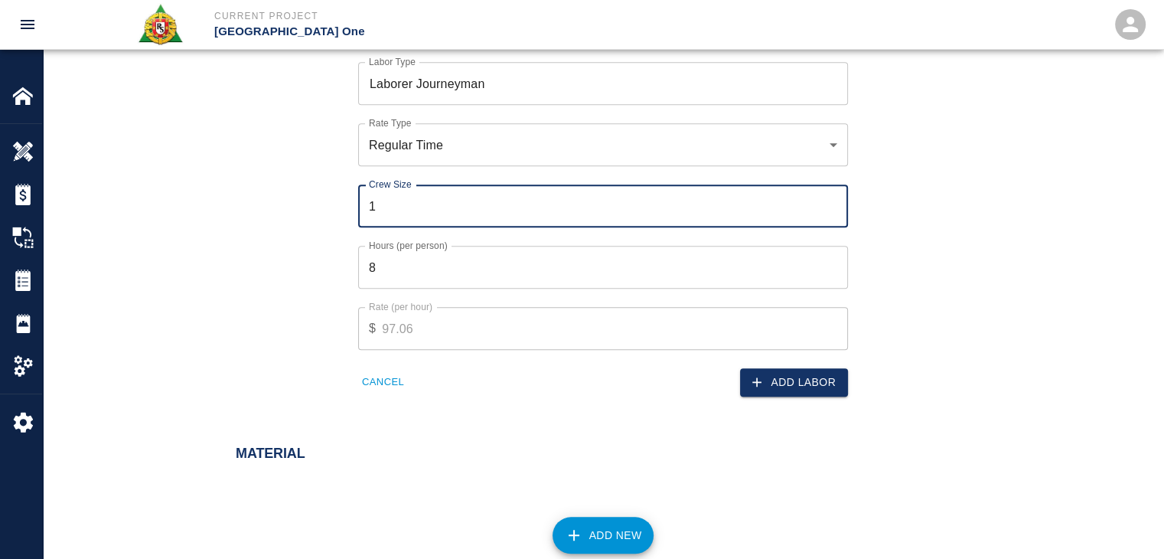
type input "1"
click at [419, 269] on input "8" at bounding box center [603, 267] width 490 height 43
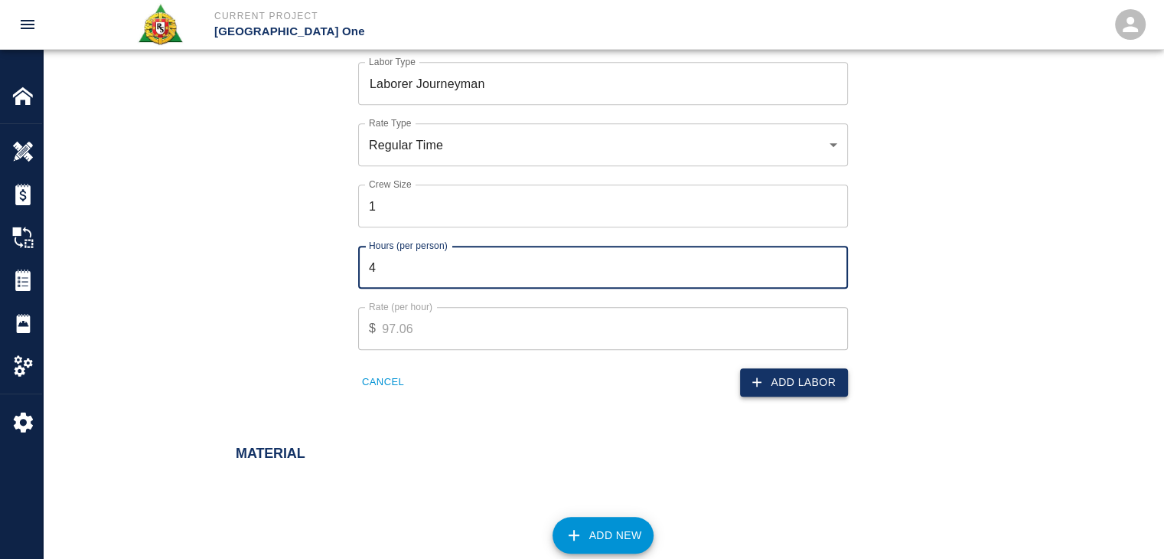
type input "4"
click at [772, 388] on button "Add Labor" at bounding box center [794, 382] width 108 height 28
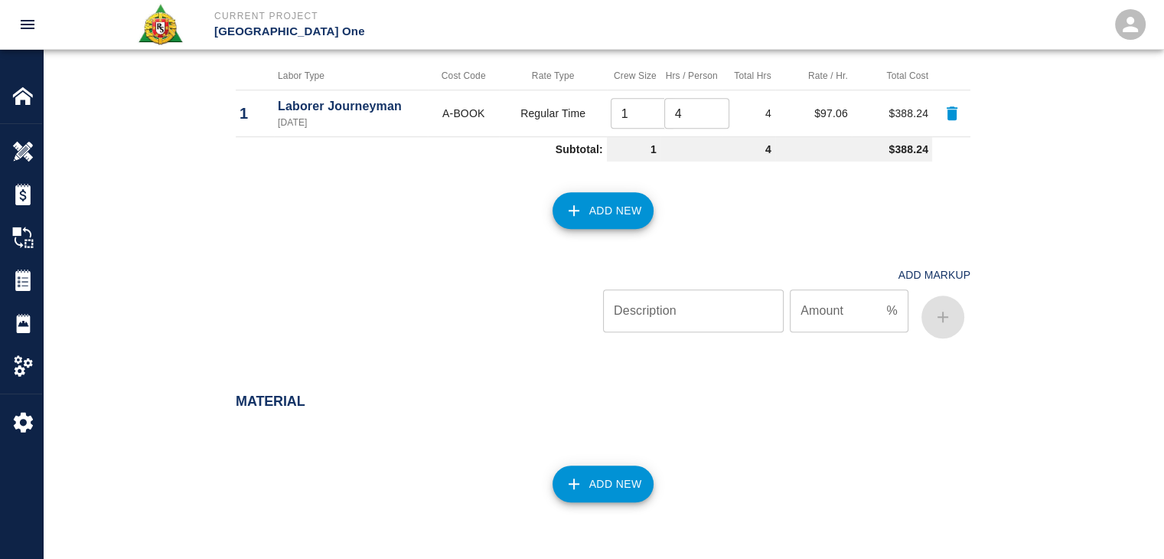
scroll to position [1199, 0]
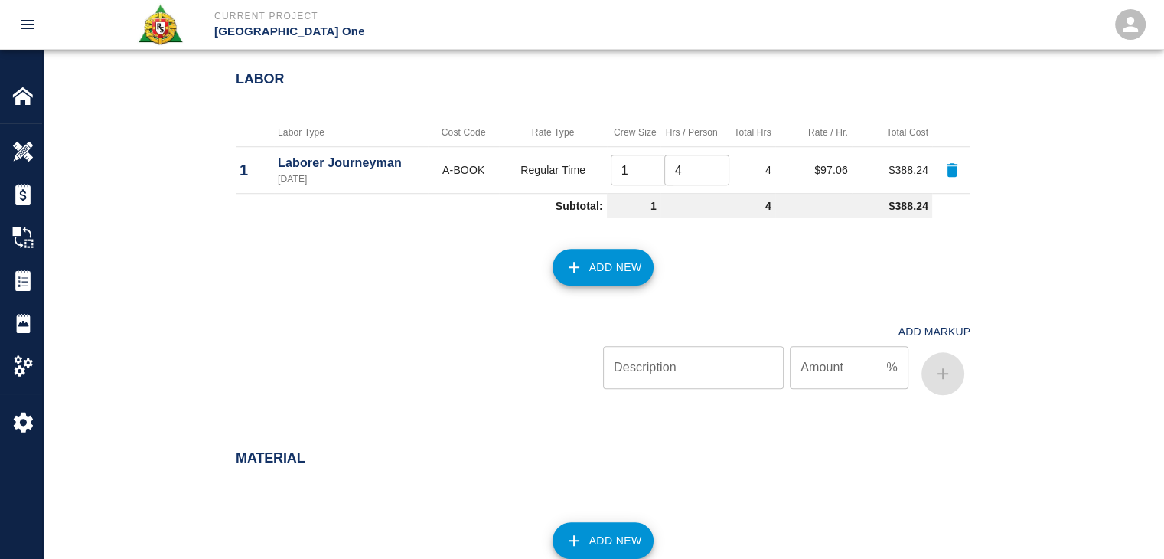
click at [571, 265] on icon "button" at bounding box center [574, 267] width 18 height 18
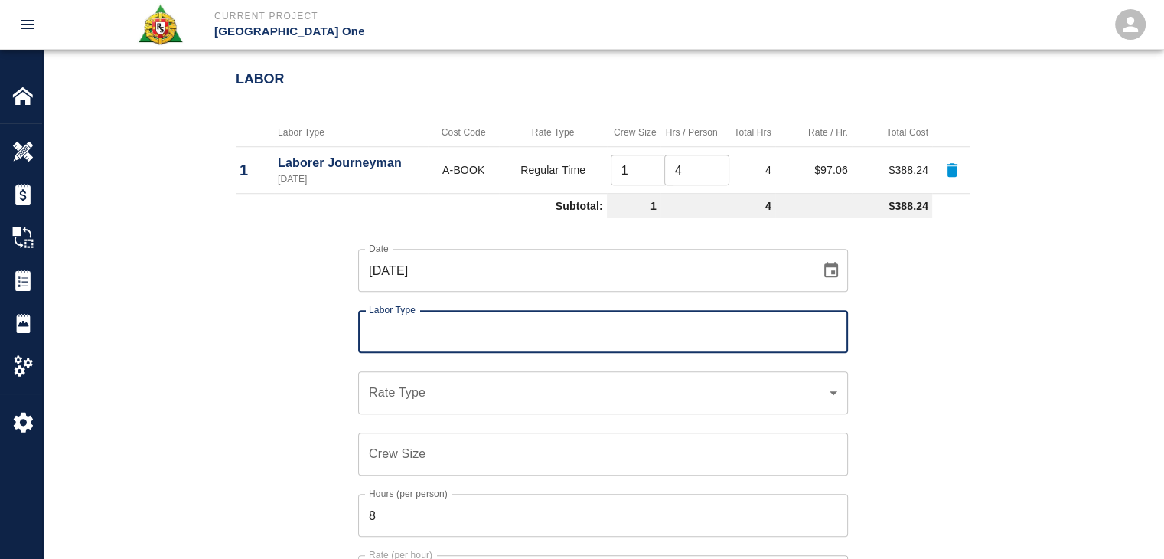
type input "l"
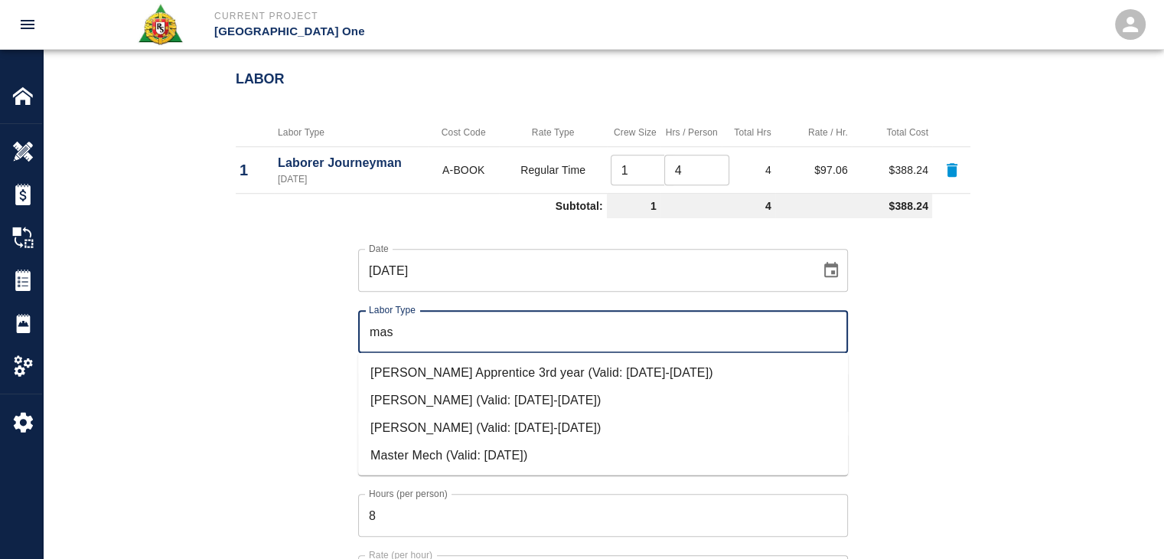
click at [424, 422] on li "Mason Journeyman (Valid: 07/01/2024-09/30/2025)" at bounding box center [603, 427] width 490 height 28
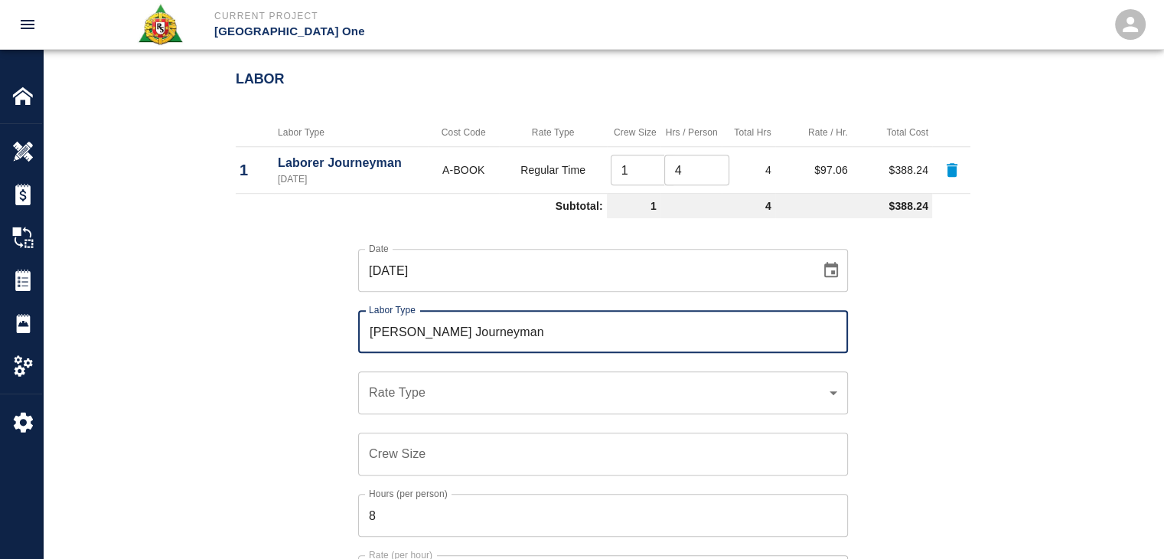
scroll to position [1357, 0]
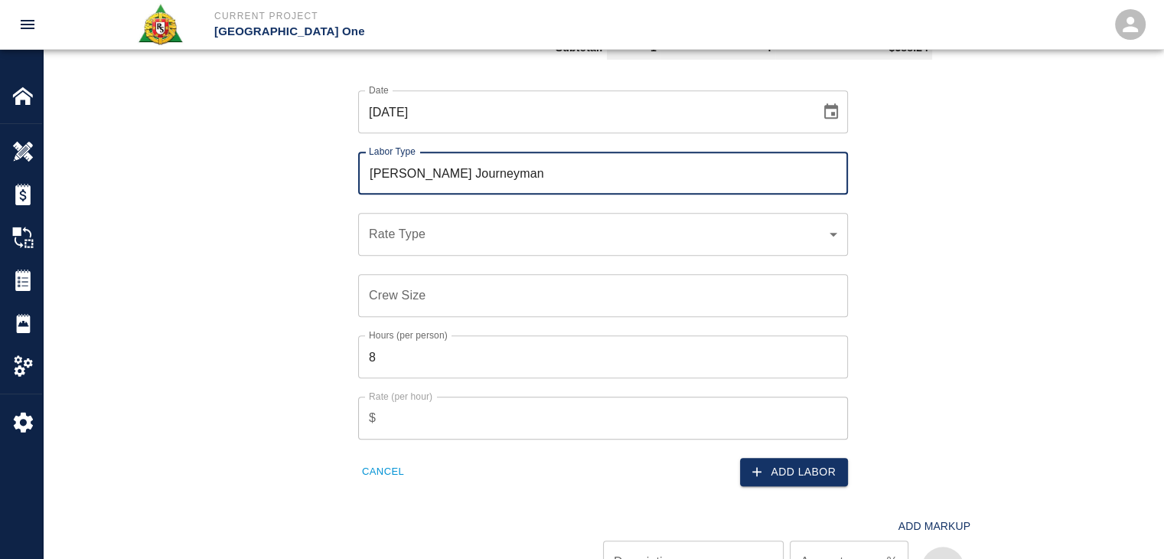
type input "Mason Journeyman"
click at [432, 246] on div "​ Rate Type" at bounding box center [603, 234] width 490 height 43
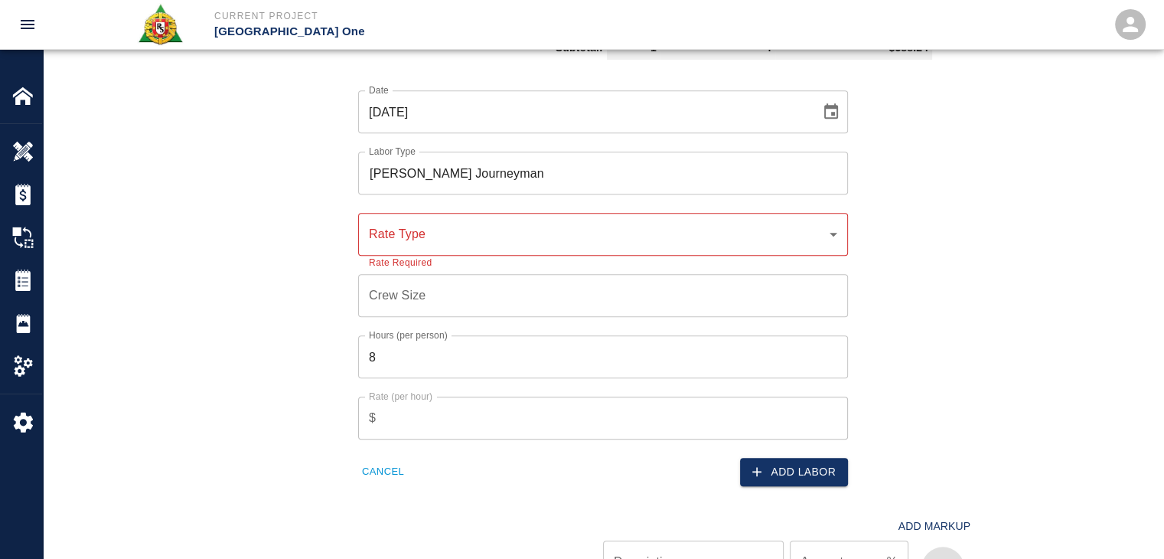
click at [393, 222] on div "​ Rate Type" at bounding box center [603, 234] width 490 height 43
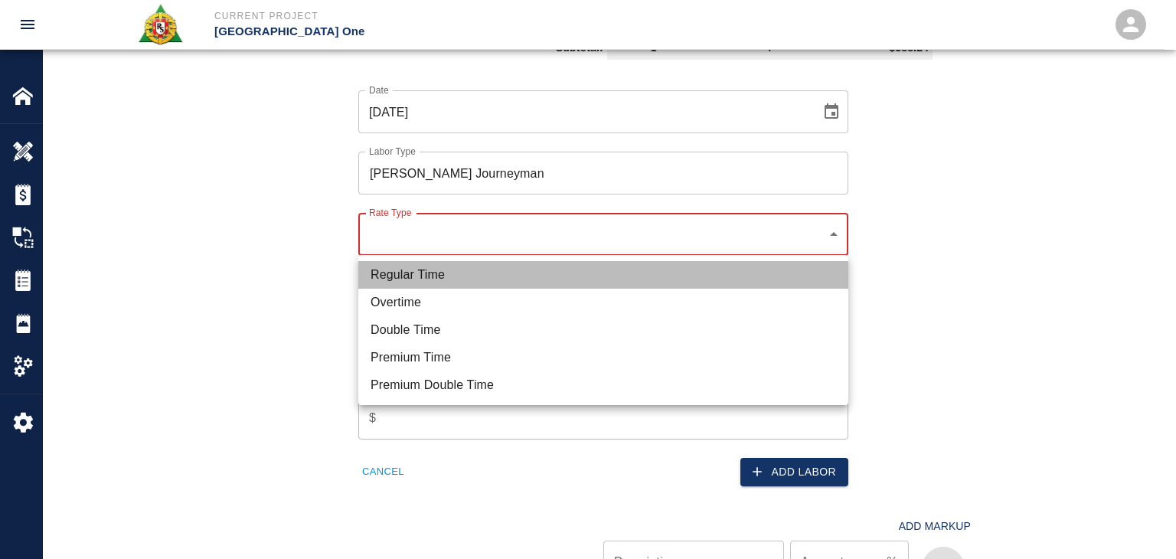
click at [429, 281] on li "Regular Time" at bounding box center [603, 275] width 490 height 28
type input "rate_rt"
type input "112.04"
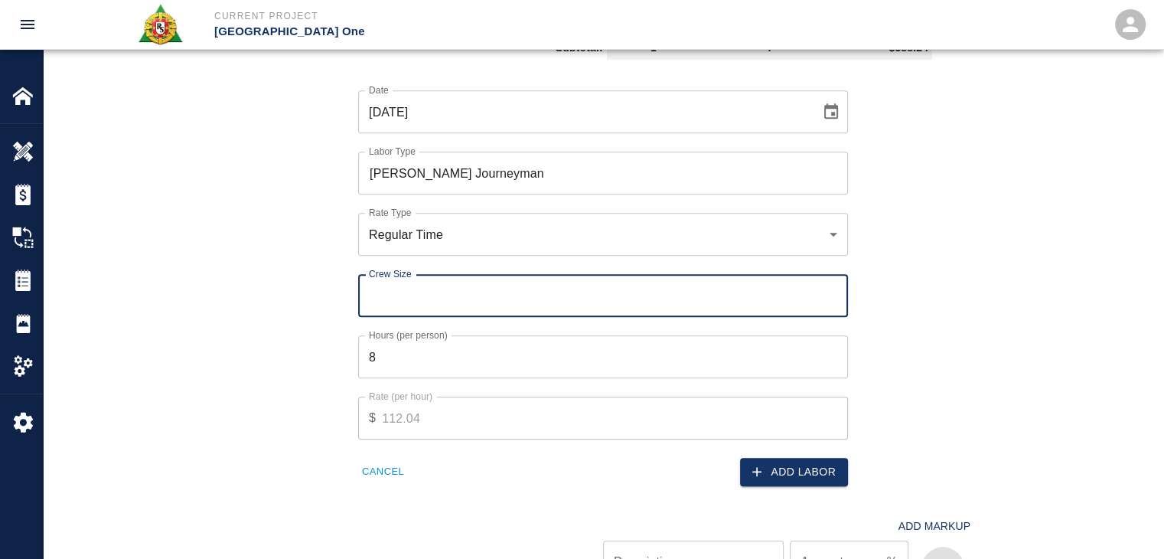
click at [412, 292] on input "Crew Size" at bounding box center [603, 295] width 490 height 43
type input "1"
click at [426, 359] on input "8" at bounding box center [603, 356] width 490 height 43
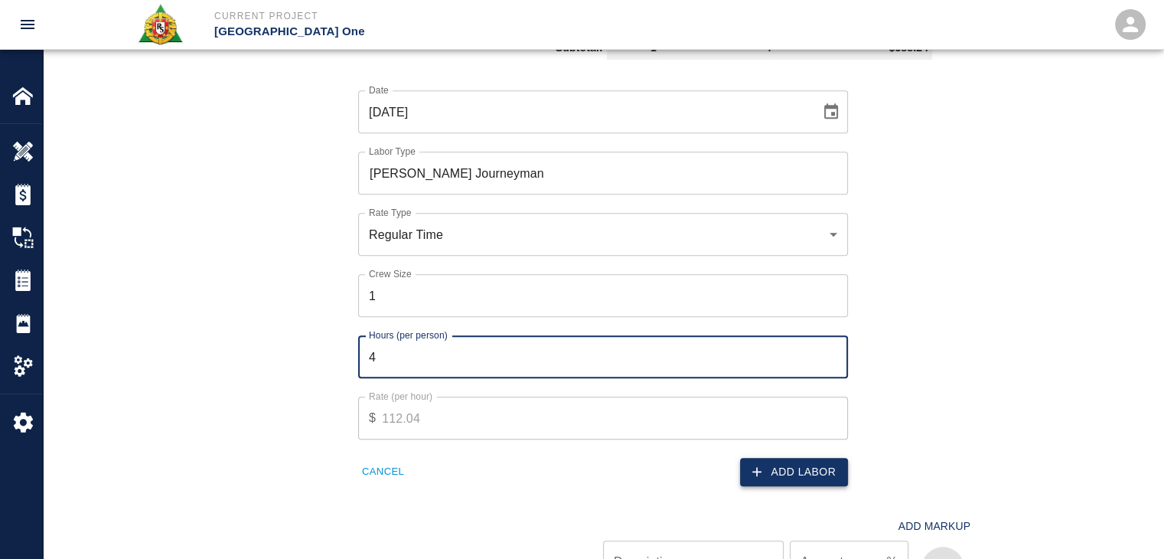
type input "4"
click at [789, 478] on button "Add Labor" at bounding box center [794, 472] width 108 height 28
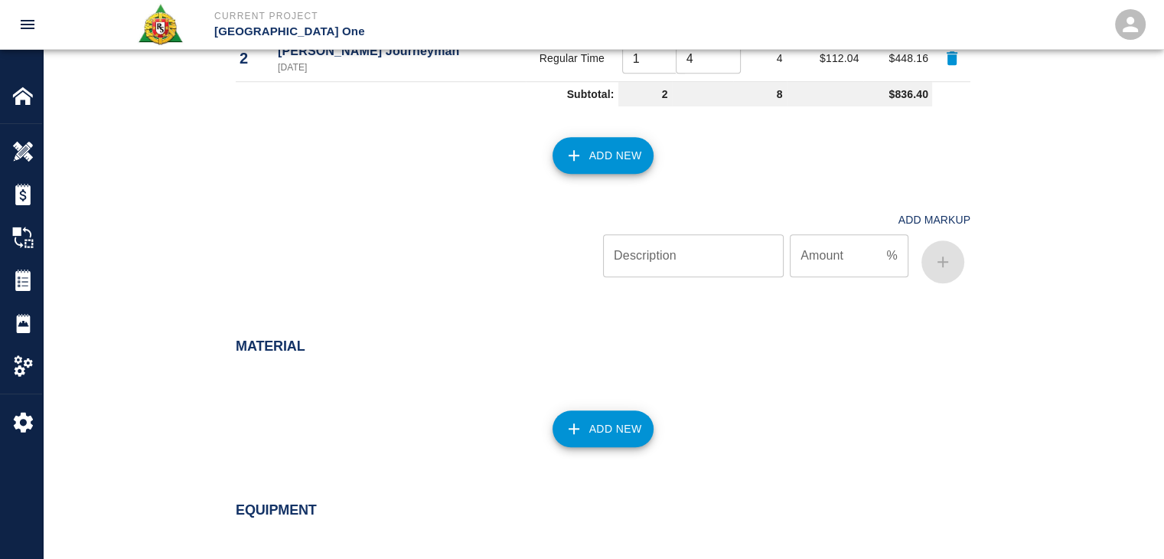
click at [563, 149] on button "Add New" at bounding box center [604, 155] width 102 height 37
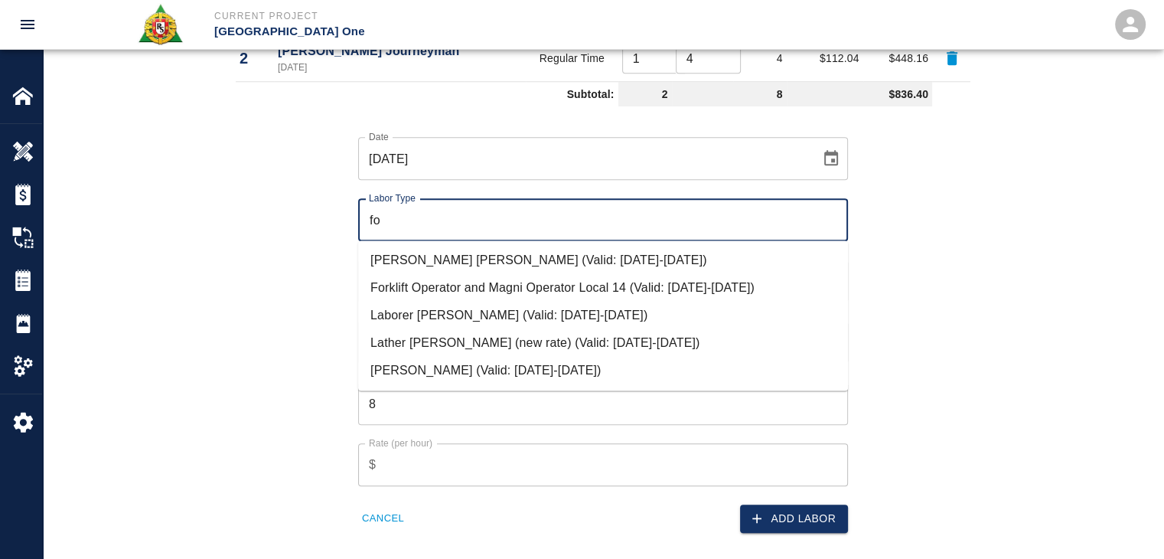
click at [426, 375] on li "Mason Foreman (Valid: 07/01/2024-09/30/2025)" at bounding box center [603, 371] width 490 height 28
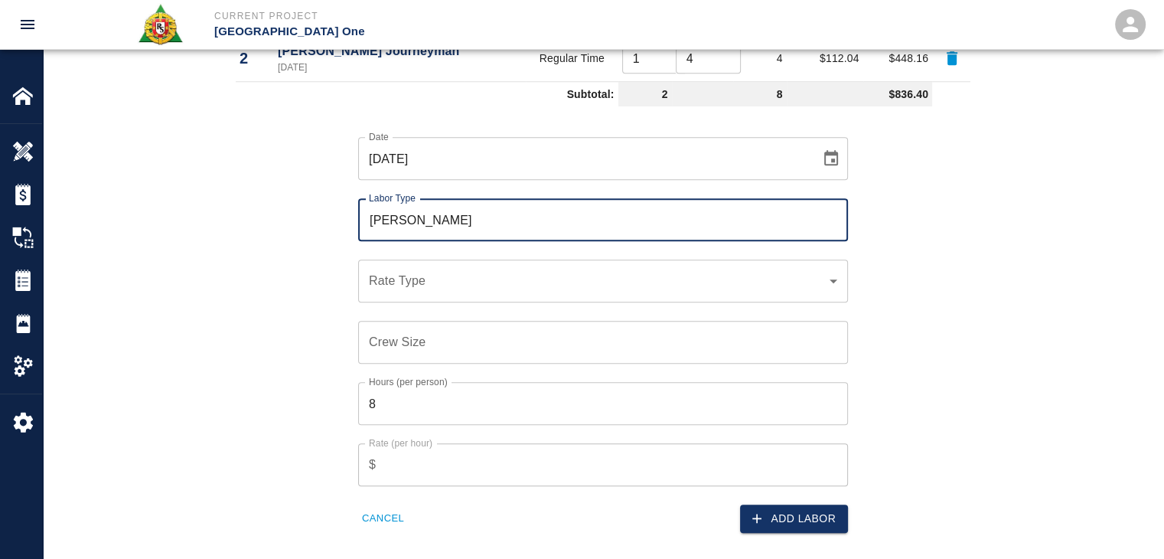
type input "Mason Foreman"
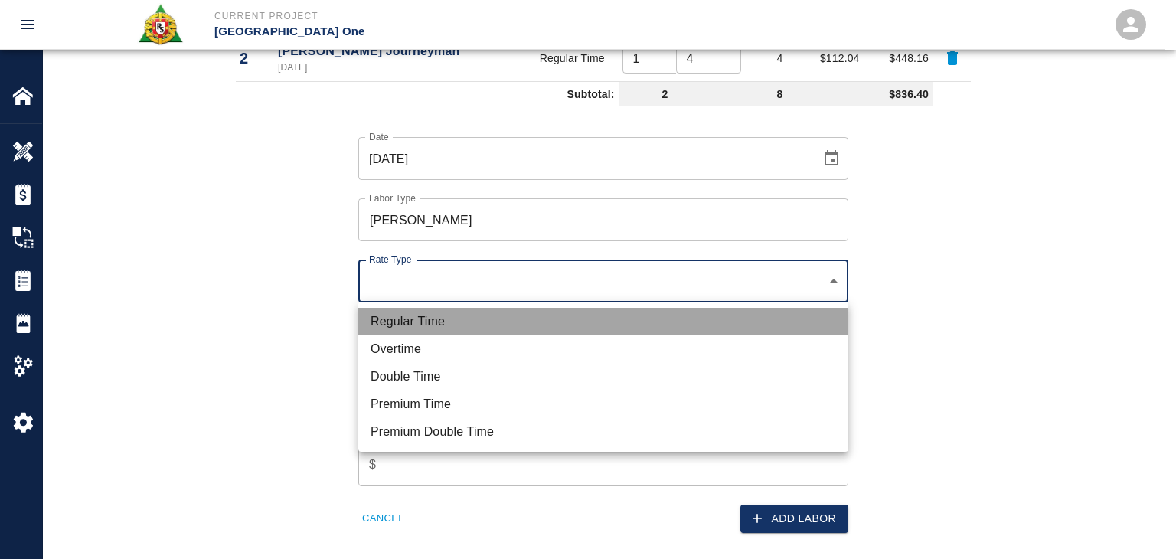
click at [422, 318] on li "Regular Time" at bounding box center [603, 322] width 490 height 28
type input "rate_rt"
type input "114.53"
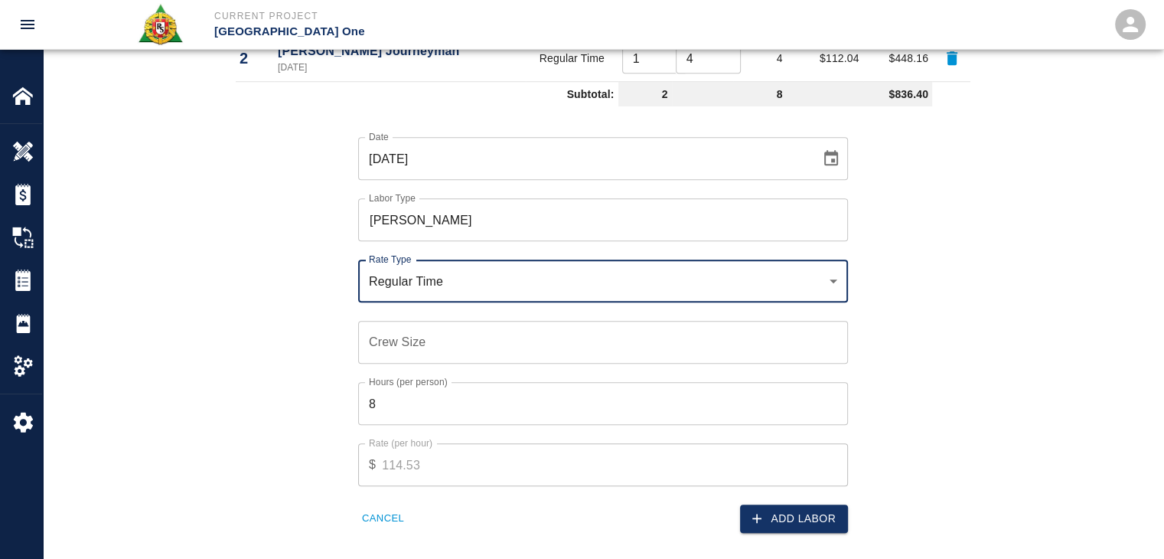
click at [445, 346] on input "Crew Size" at bounding box center [603, 342] width 490 height 43
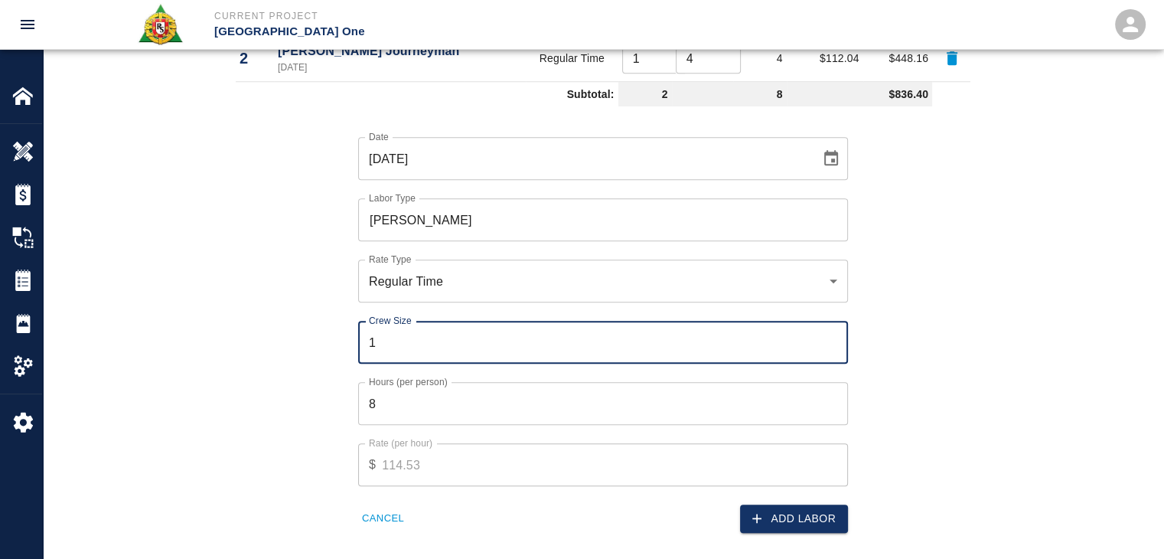
type input "1"
click at [447, 398] on input "8" at bounding box center [603, 403] width 490 height 43
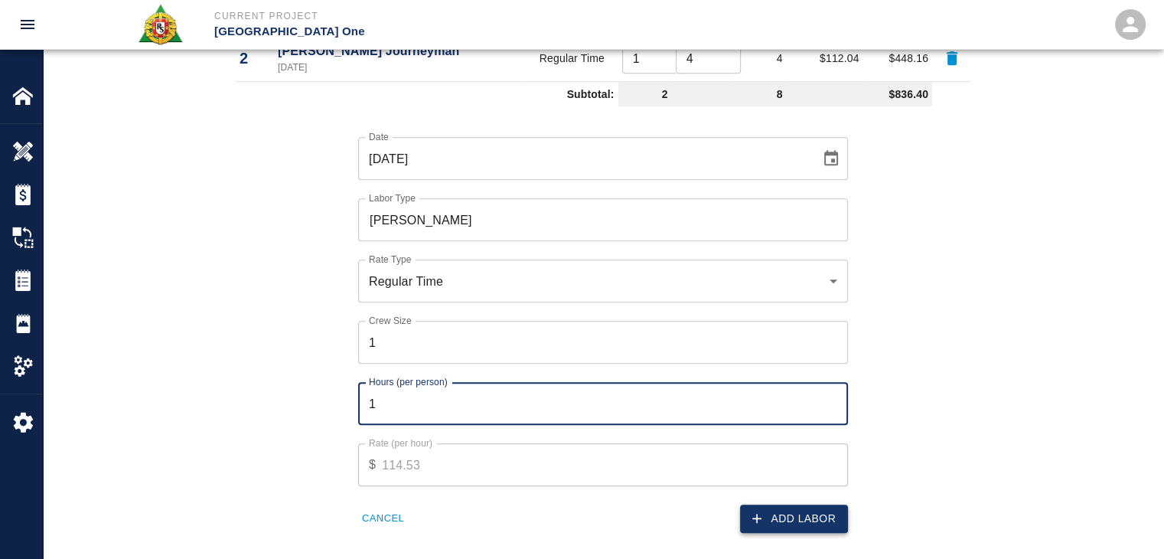
type input "1"
click at [759, 515] on icon "button" at bounding box center [756, 518] width 15 height 15
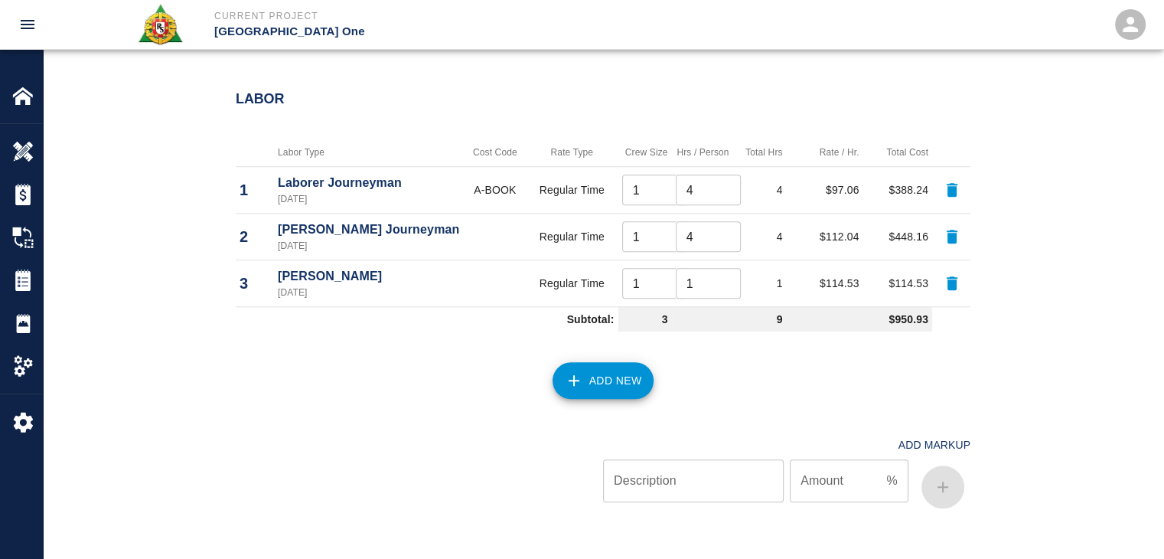
scroll to position [1303, 0]
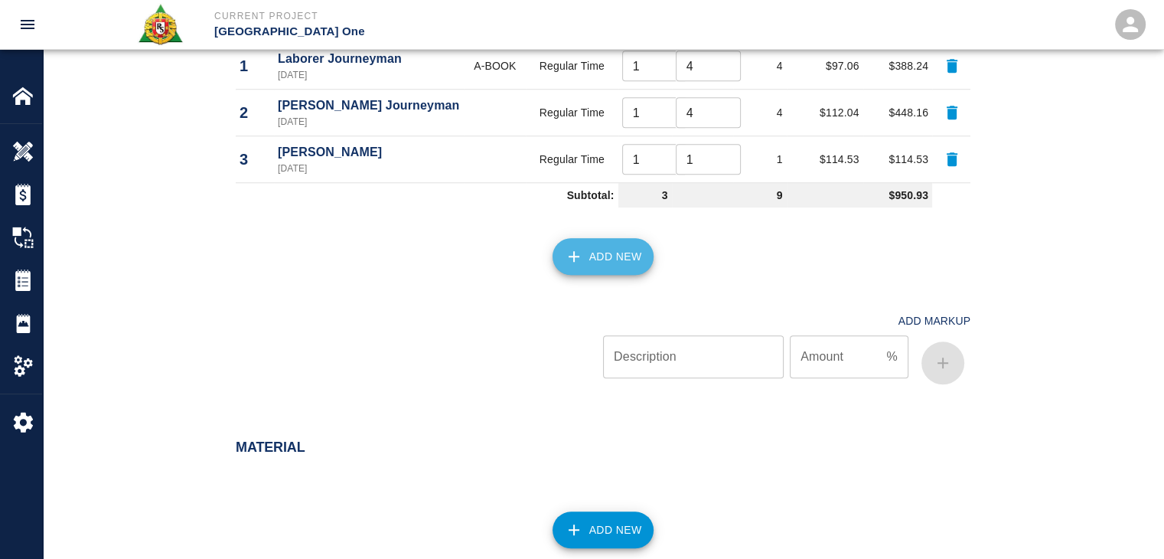
click at [589, 247] on button "Add New" at bounding box center [604, 256] width 102 height 37
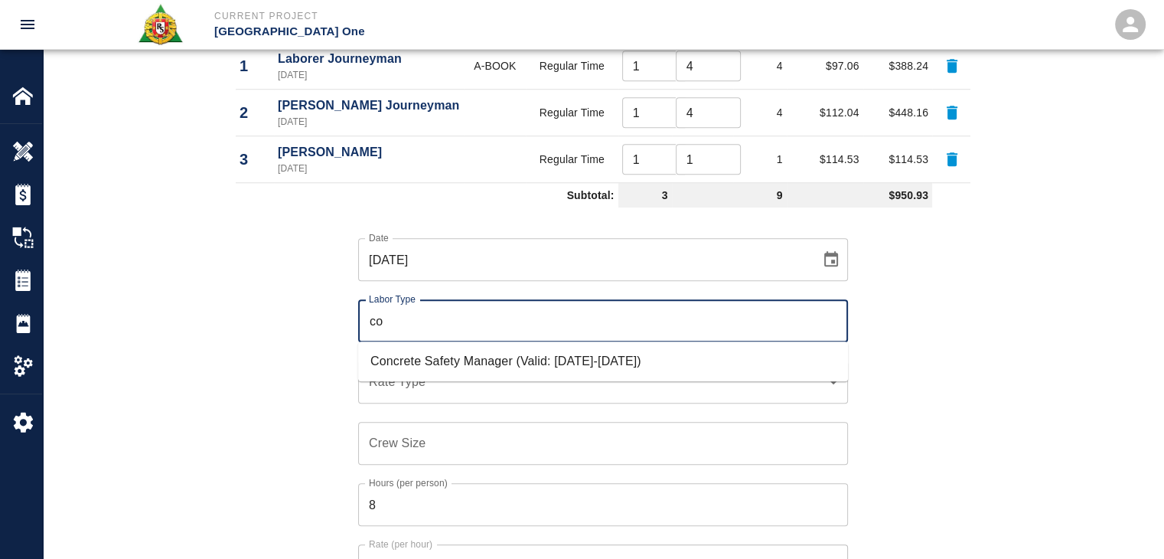
click at [520, 371] on li "Concrete Safety Manager (Valid: 01/01/2025-01/01/2026)" at bounding box center [603, 361] width 490 height 28
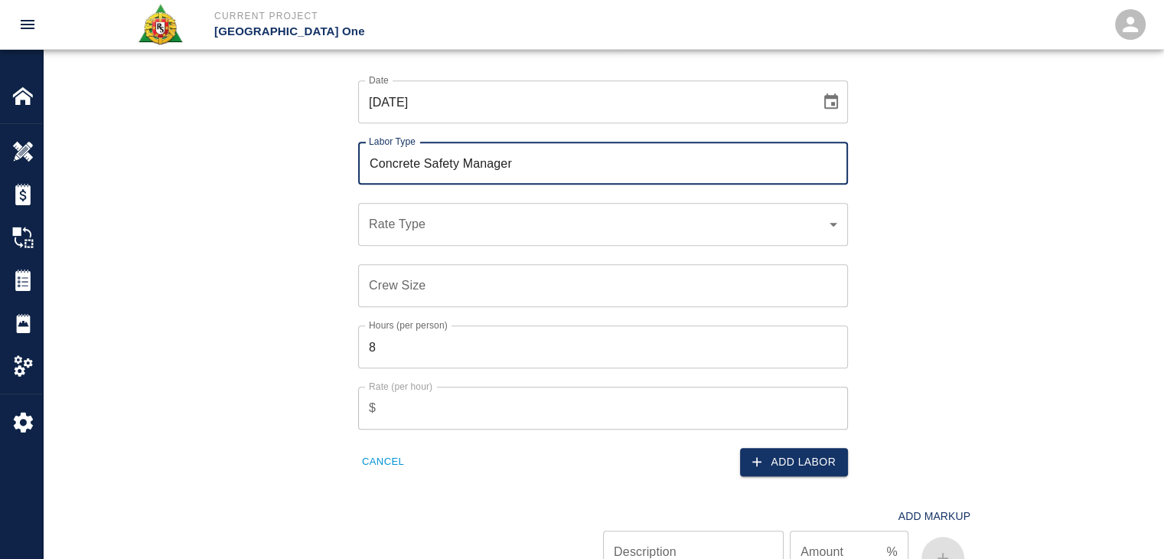
type input "Concrete Safety Manager"
click at [429, 233] on div "​ Rate Type" at bounding box center [603, 224] width 490 height 43
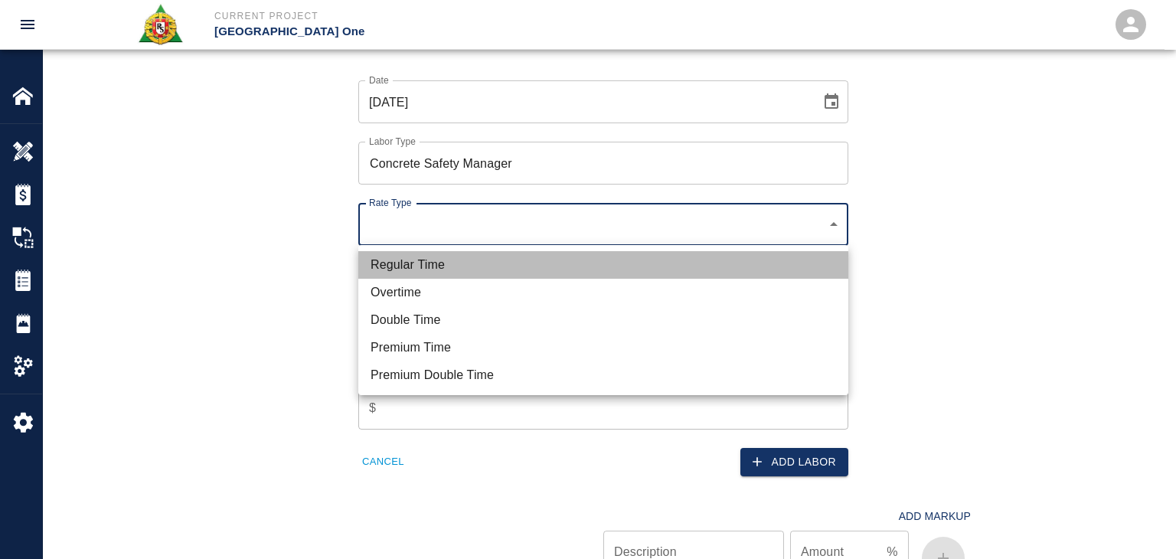
click at [415, 261] on li "Regular Time" at bounding box center [603, 265] width 490 height 28
type input "rate_rt"
type input "100.05"
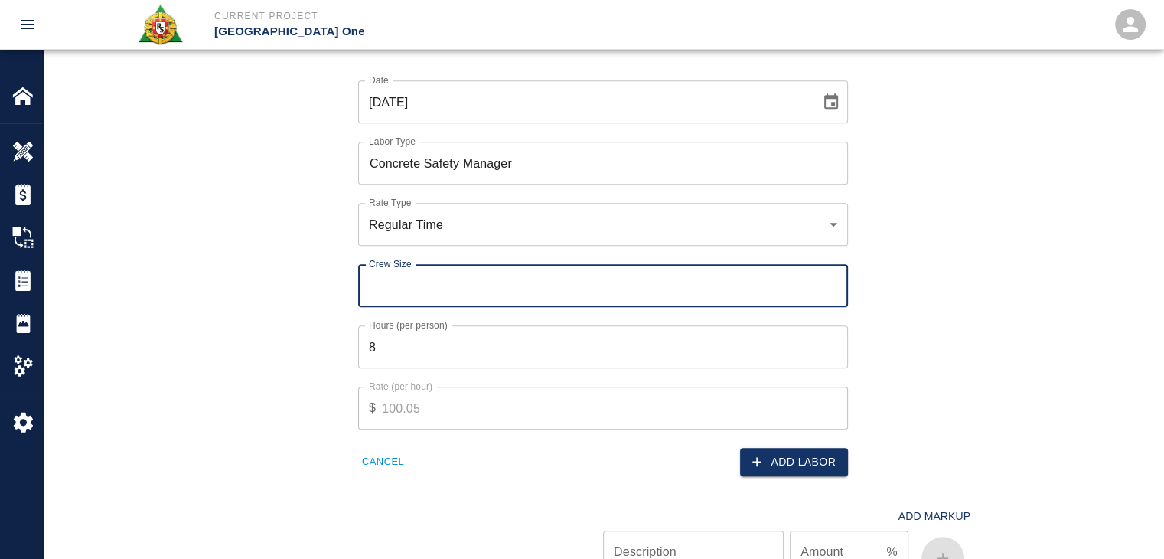
click at [426, 285] on input "Crew Size" at bounding box center [603, 285] width 490 height 43
type input "1"
click at [435, 347] on input "8" at bounding box center [603, 346] width 490 height 43
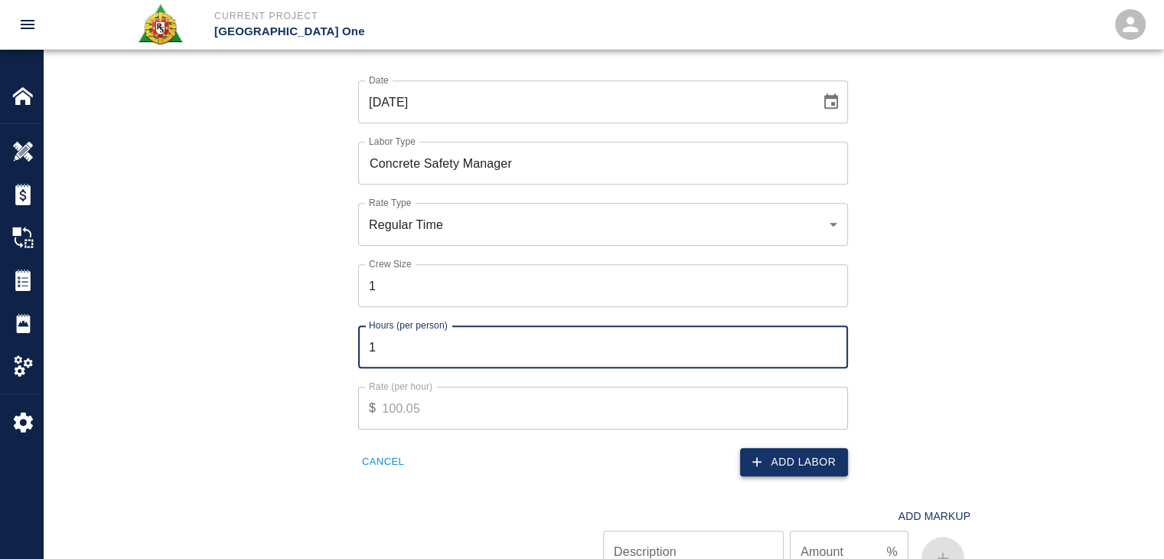
type input "1"
click at [778, 472] on button "Add Labor" at bounding box center [794, 462] width 108 height 28
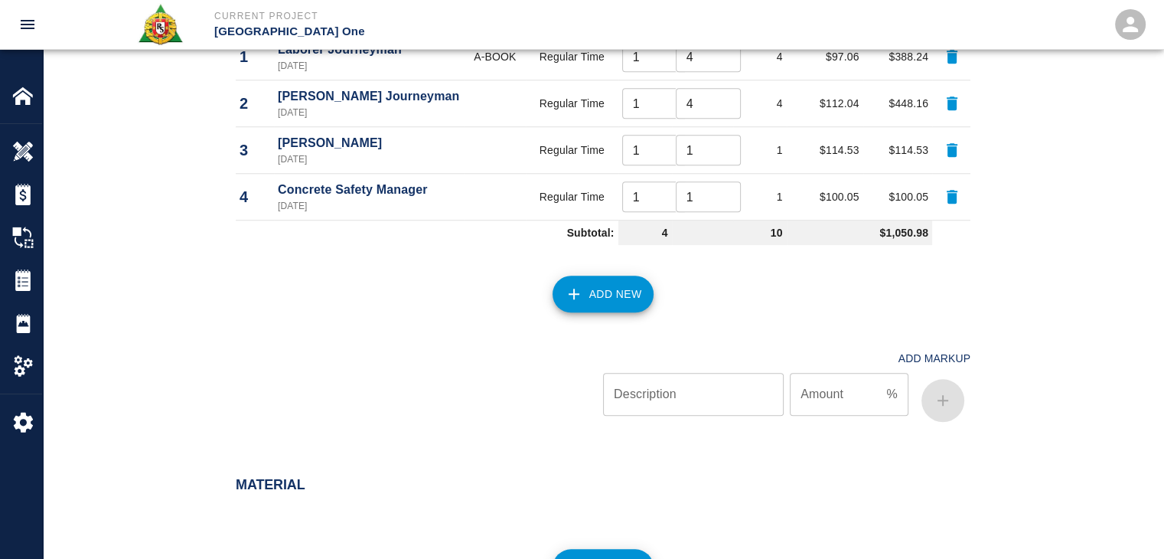
scroll to position [1311, 0]
click at [585, 300] on button "Add New" at bounding box center [604, 294] width 102 height 37
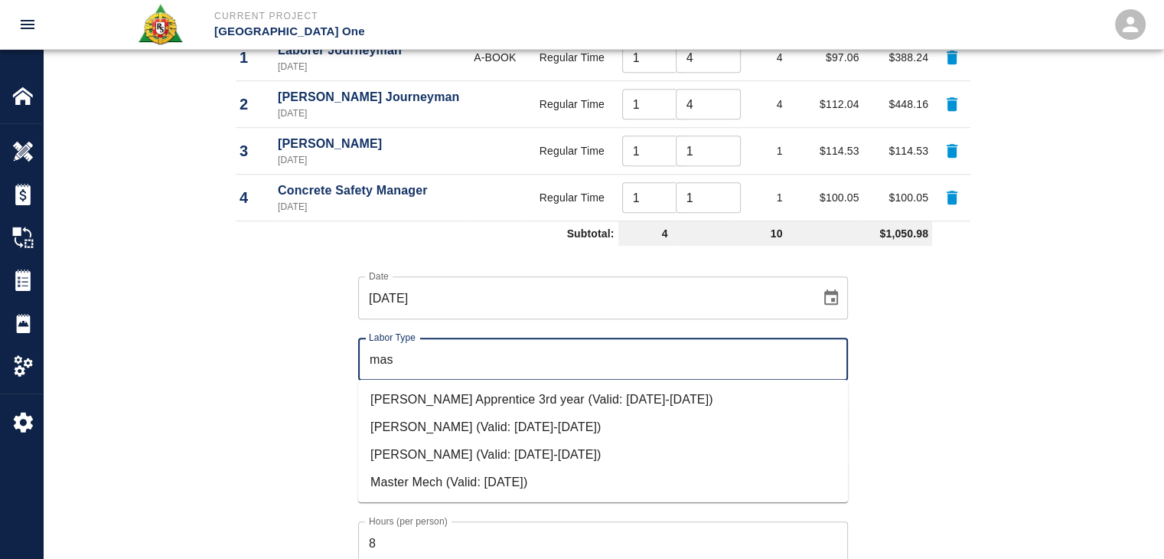
click at [441, 451] on li "Mason Journeyman (Valid: 07/01/2024-09/30/2025)" at bounding box center [603, 455] width 490 height 28
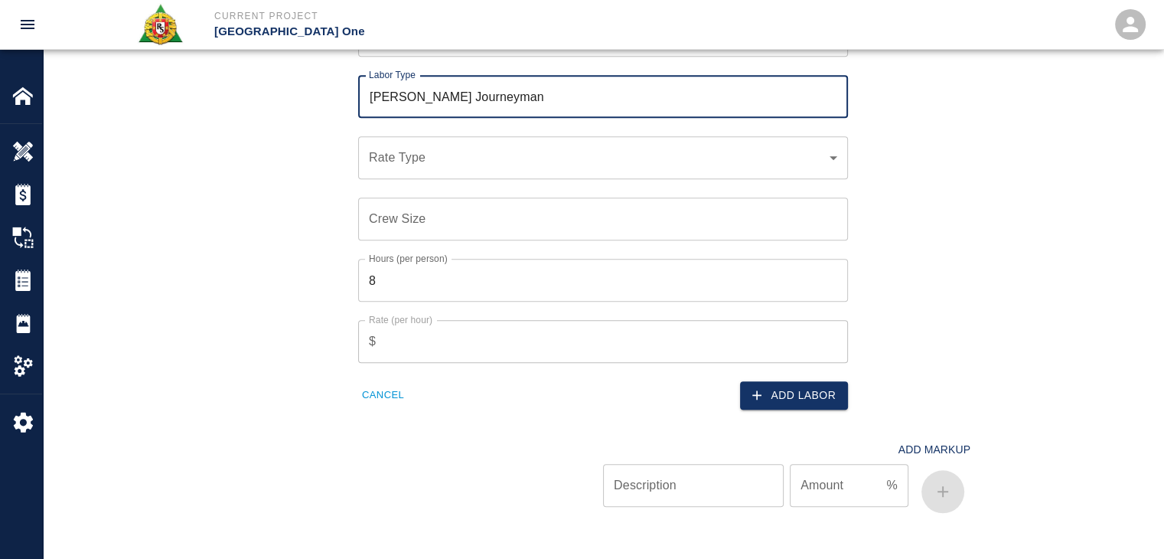
scroll to position [1574, 0]
type input "[PERSON_NAME] Journeyman"
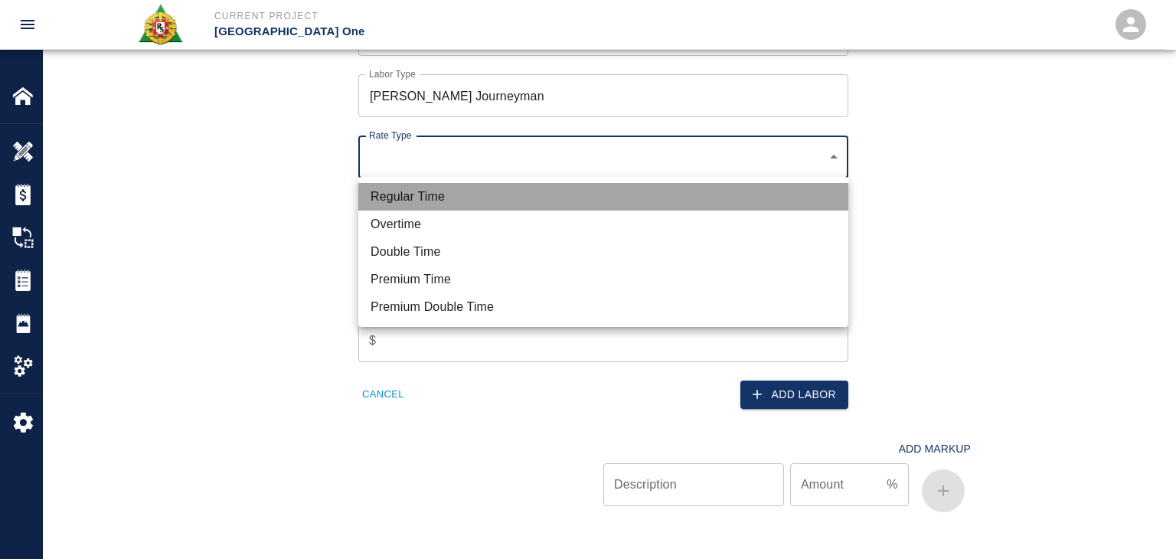
click at [397, 201] on li "Regular Time" at bounding box center [603, 197] width 490 height 28
type input "rate_rt"
type input "112.04"
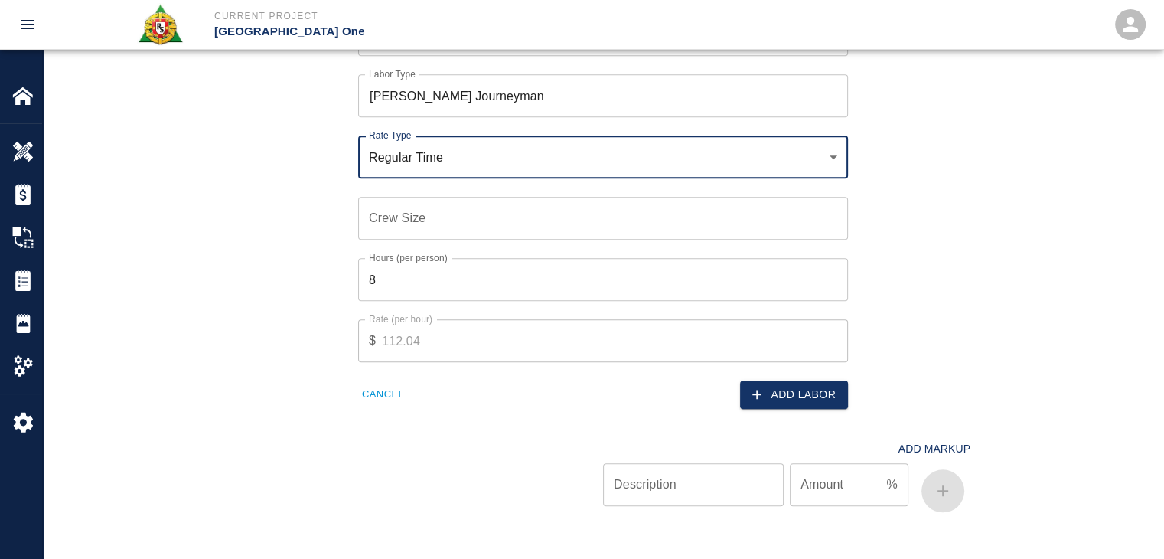
click at [405, 230] on input "Crew Size" at bounding box center [603, 218] width 490 height 43
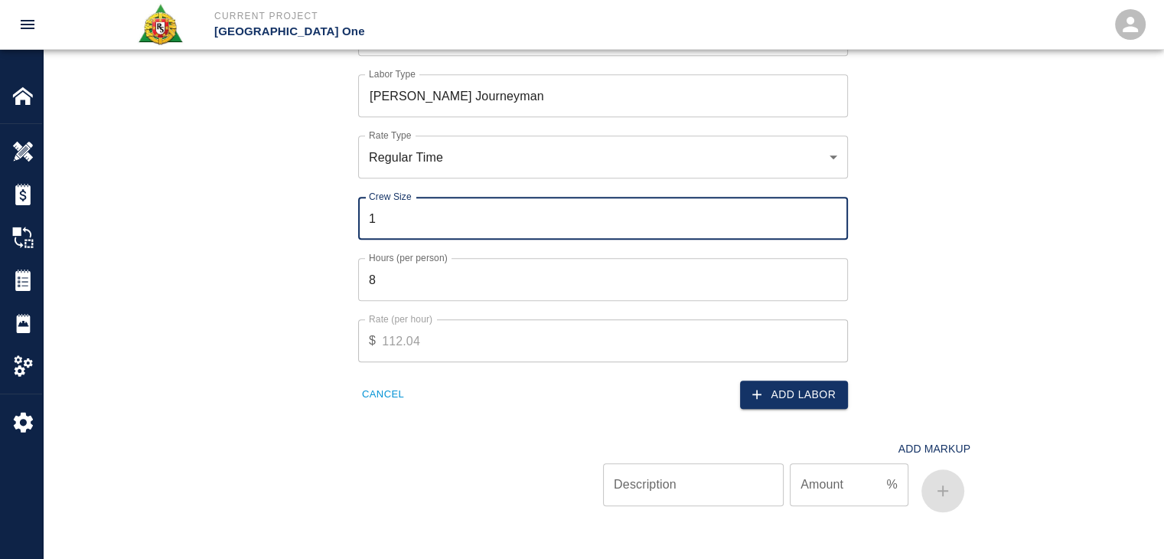
type input "1"
click at [586, 287] on input "8" at bounding box center [603, 279] width 490 height 43
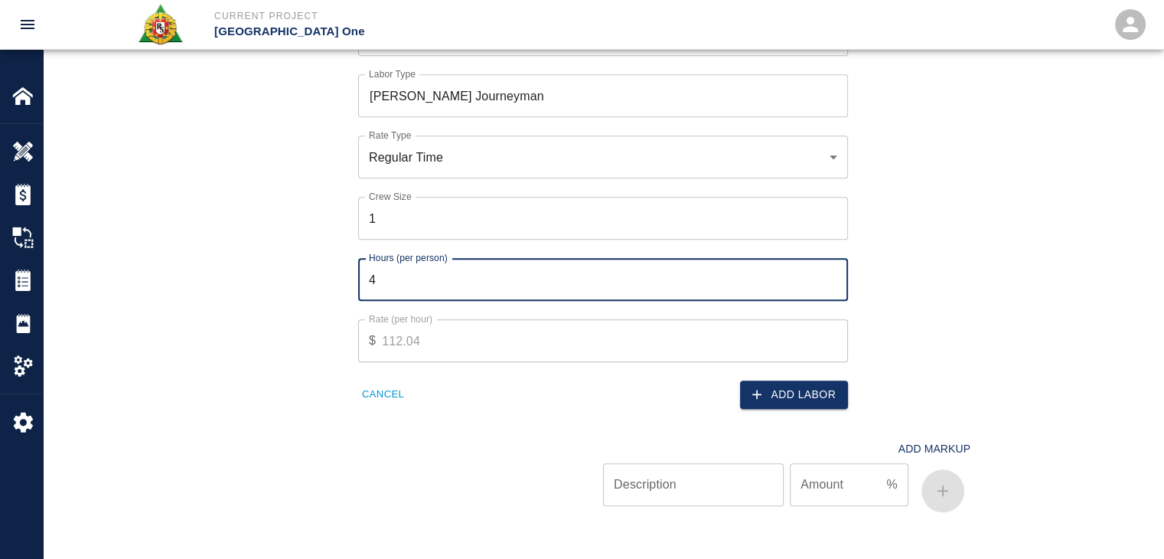
type input "4"
click at [758, 390] on icon "button" at bounding box center [756, 394] width 15 height 15
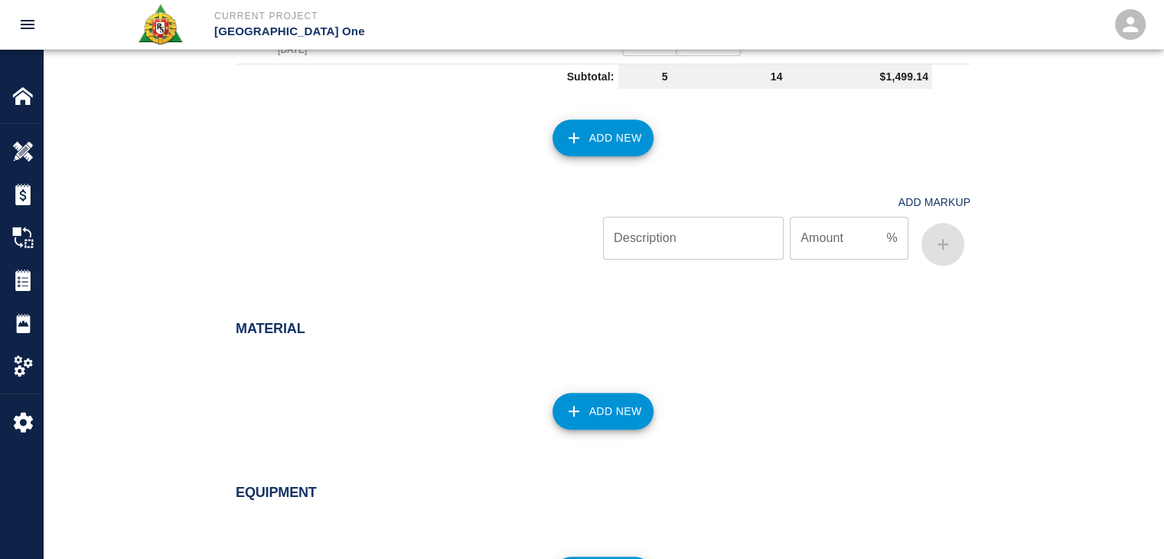
scroll to position [1514, 0]
click at [579, 134] on icon "button" at bounding box center [574, 138] width 18 height 18
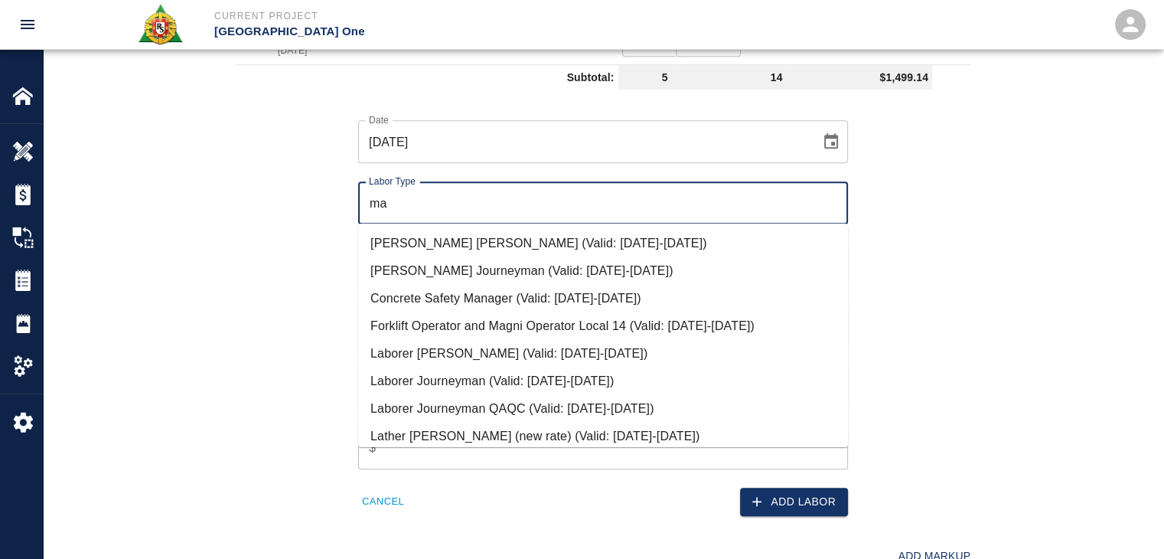
type input "m"
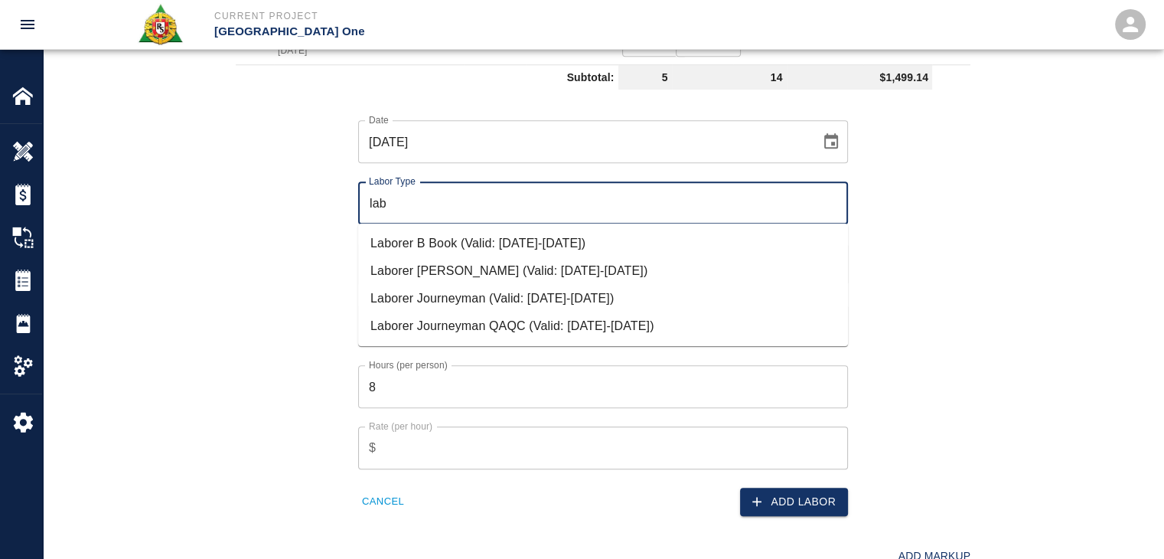
click at [398, 276] on li "Laborer Foreman (Valid: 07/01/2024-09/30/2025)" at bounding box center [603, 271] width 490 height 28
type input "Laborer Foreman"
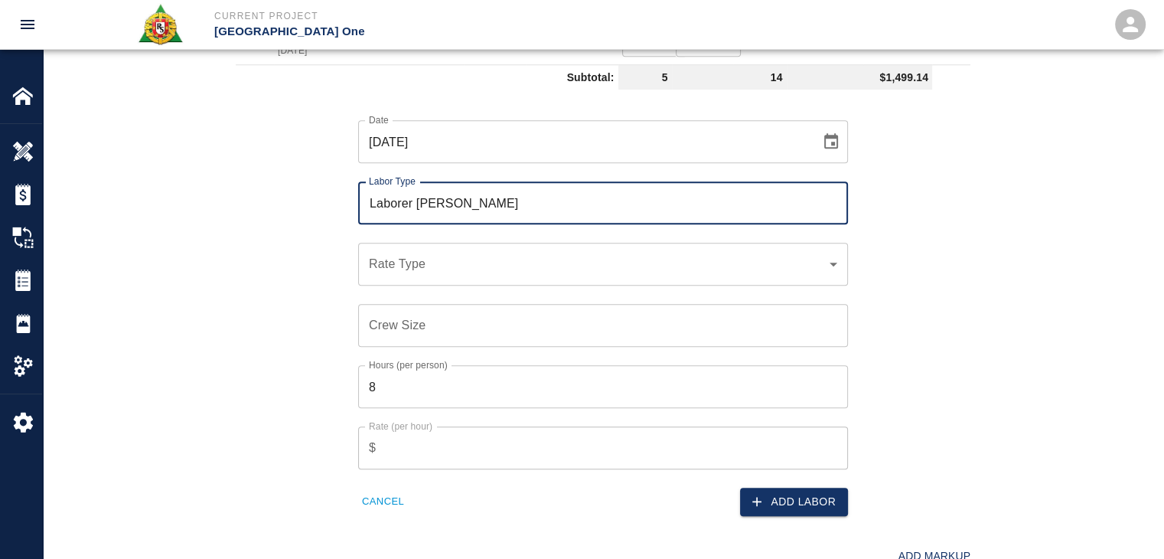
click at [496, 197] on input "Laborer Foreman" at bounding box center [603, 202] width 476 height 29
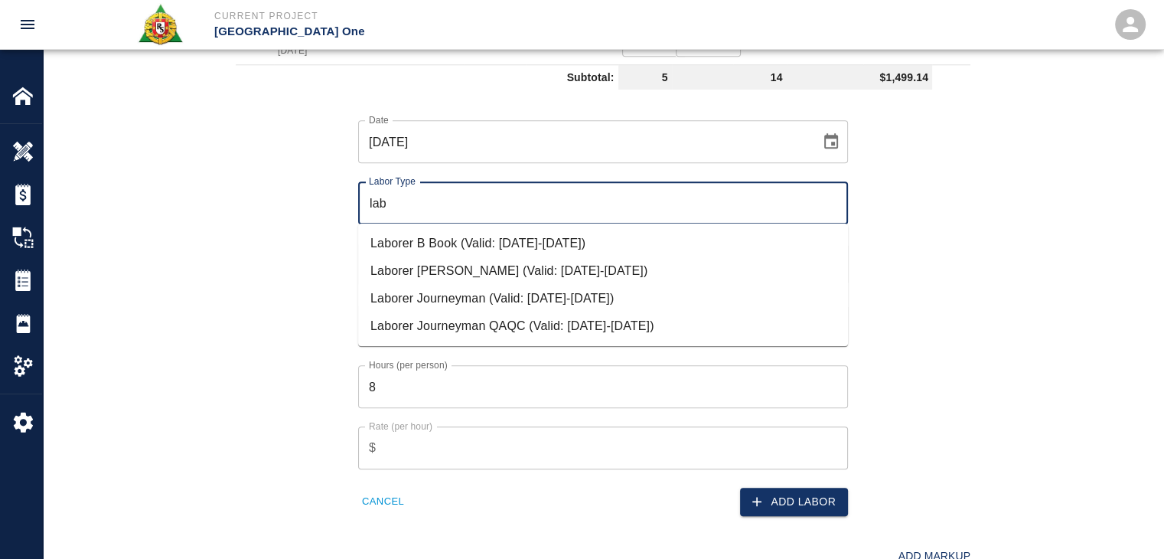
click at [443, 309] on li "Laborer Journeyman (Valid: 07/01/2024-09/30/2025)" at bounding box center [603, 299] width 490 height 28
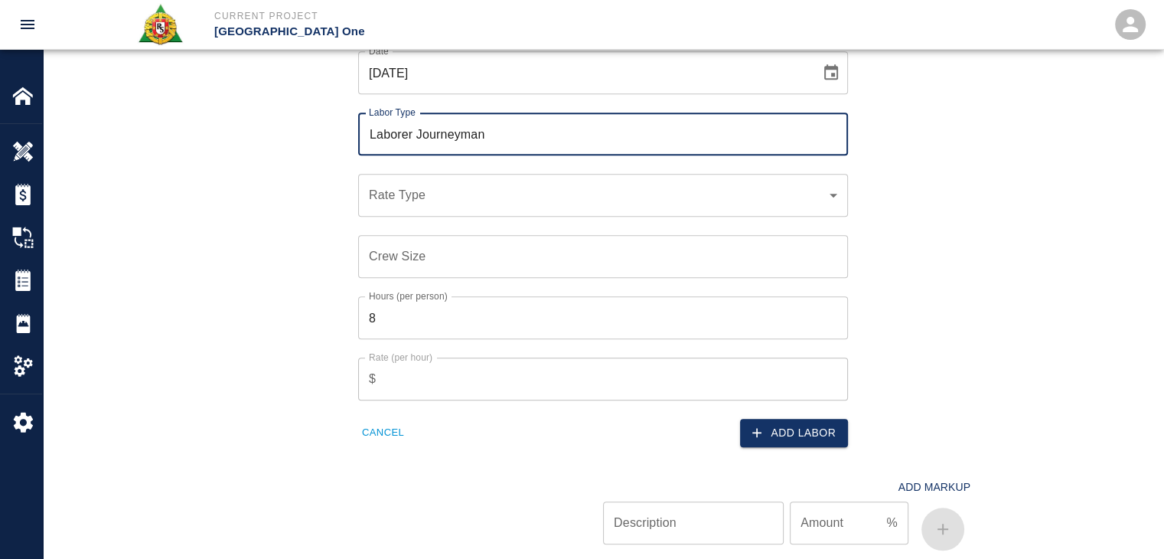
scroll to position [1584, 0]
type input "Laborer Journeyman"
click at [434, 209] on div "​ Rate Type" at bounding box center [603, 194] width 490 height 43
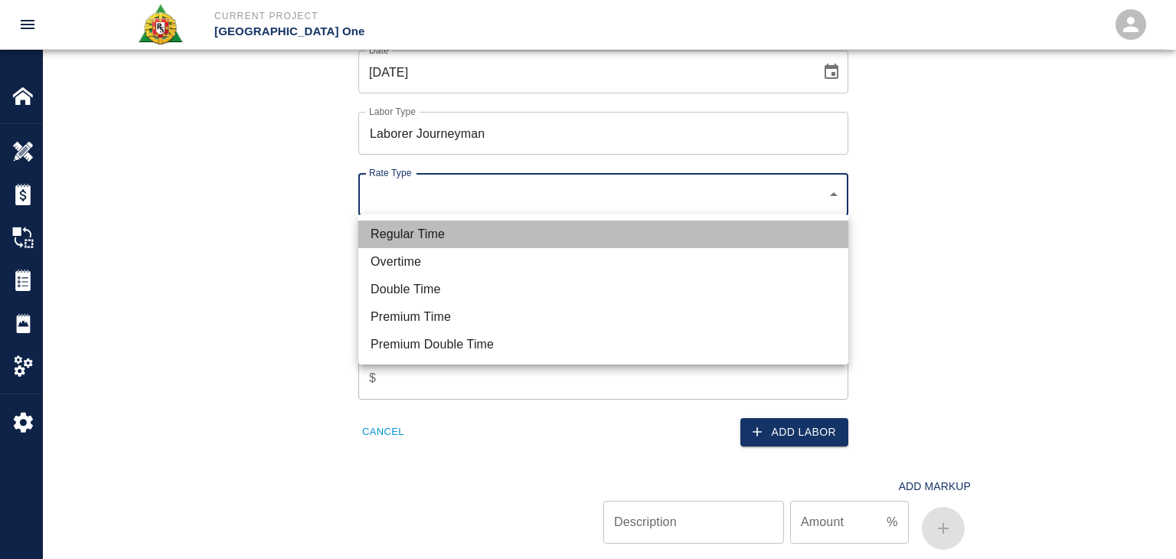
click at [438, 227] on li "Regular Time" at bounding box center [603, 234] width 490 height 28
type input "rate_rt"
type input "97.06"
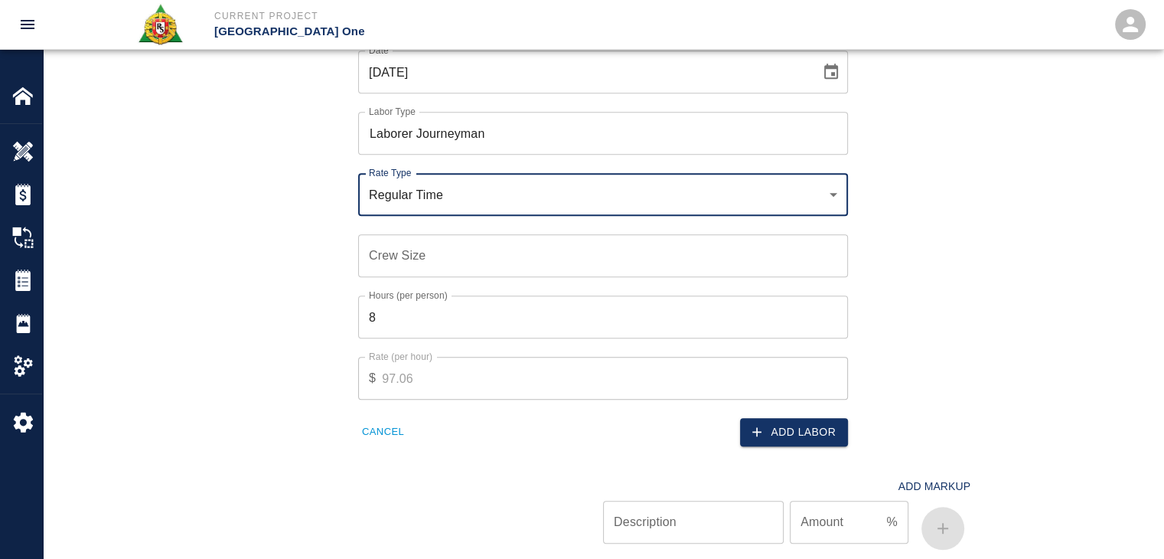
click at [404, 245] on div "Crew Size Crew Size" at bounding box center [603, 255] width 490 height 43
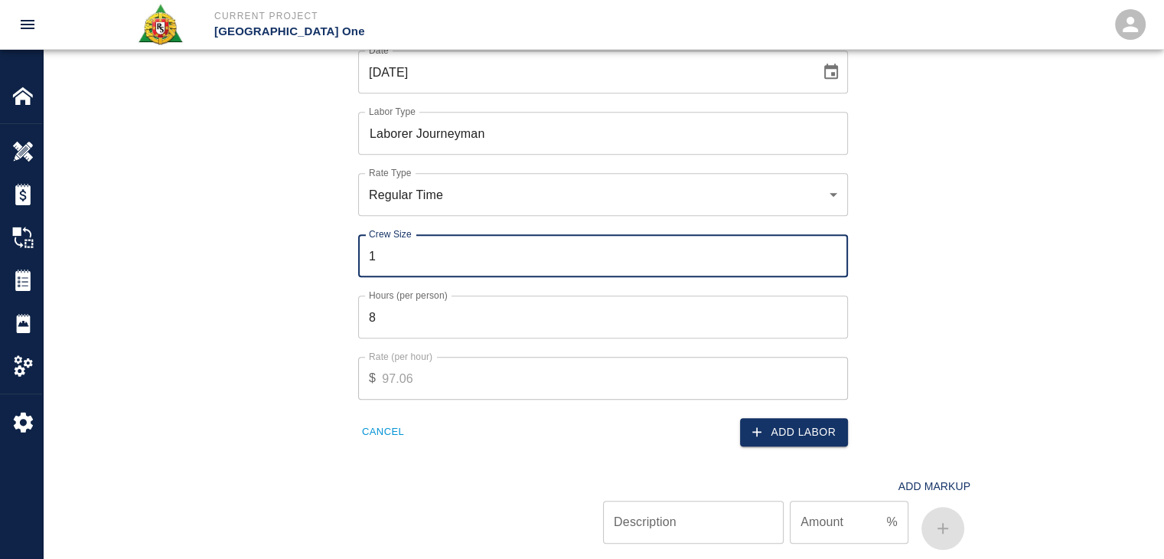
type input "1"
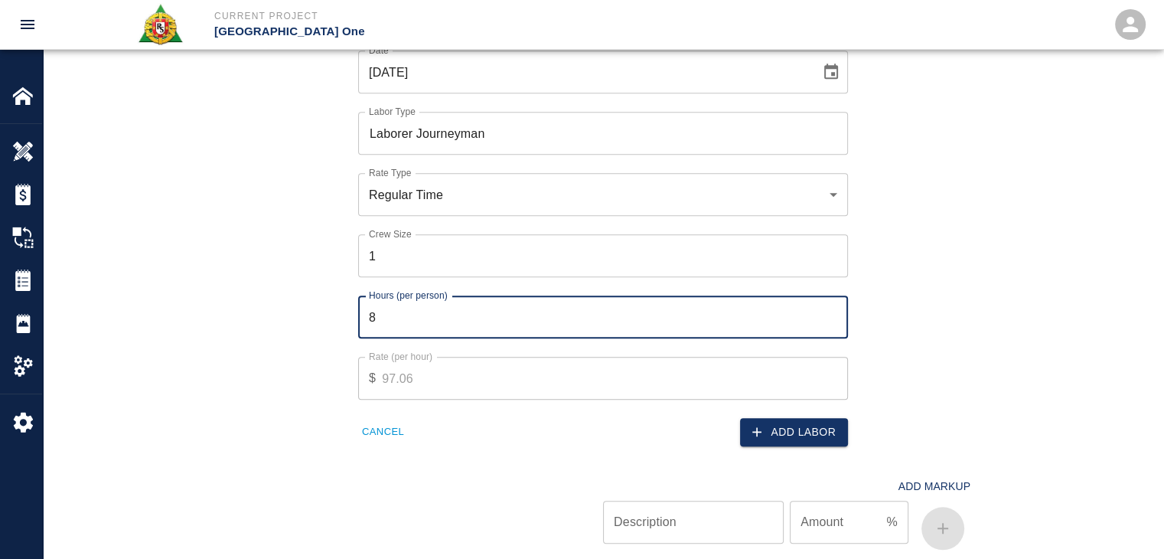
click at [418, 305] on input "8" at bounding box center [603, 316] width 490 height 43
type input "1"
type input "4"
click at [738, 433] on div "Add Labor" at bounding box center [721, 423] width 254 height 47
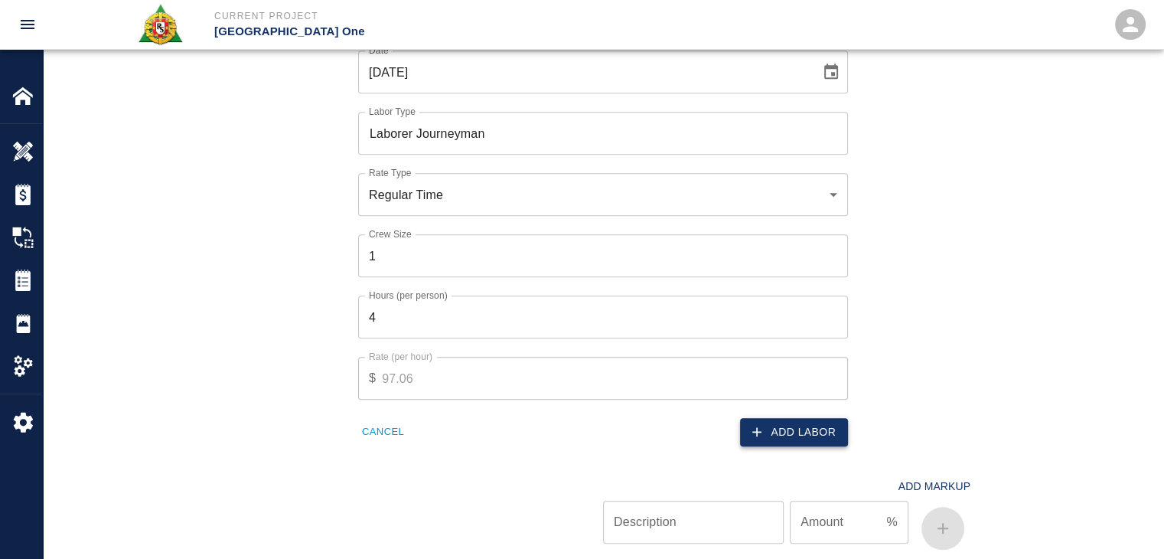
click at [765, 429] on button "Add Labor" at bounding box center [794, 432] width 108 height 28
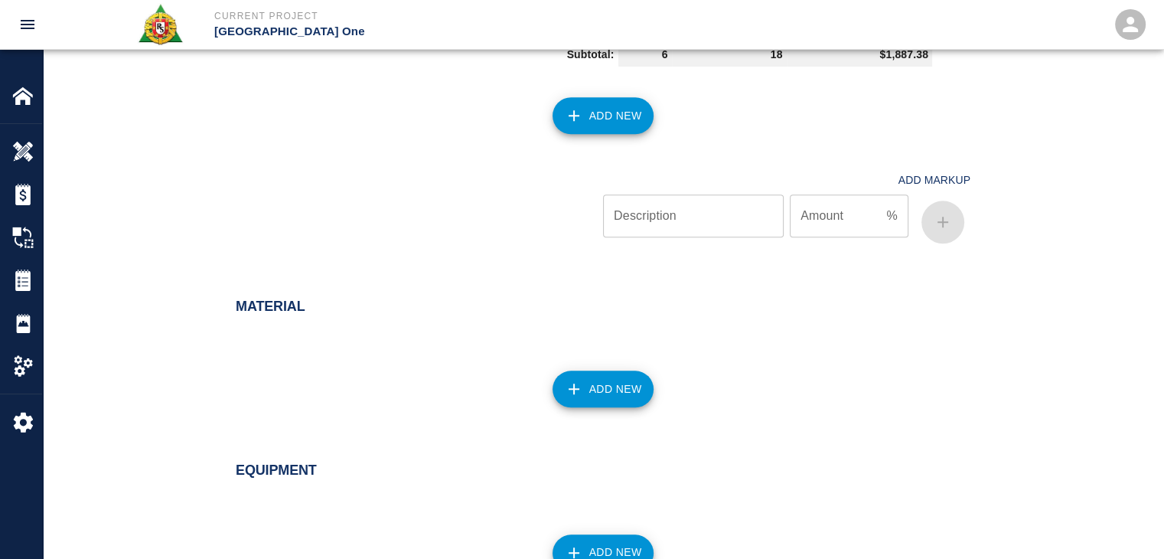
scroll to position [1630, 0]
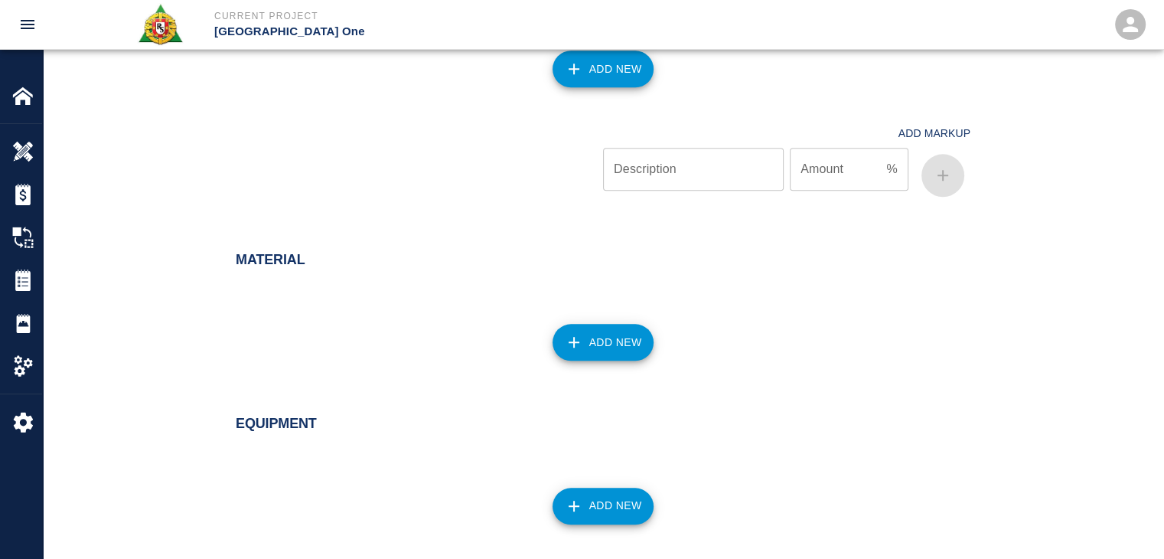
click at [582, 77] on button "Add New" at bounding box center [604, 69] width 102 height 37
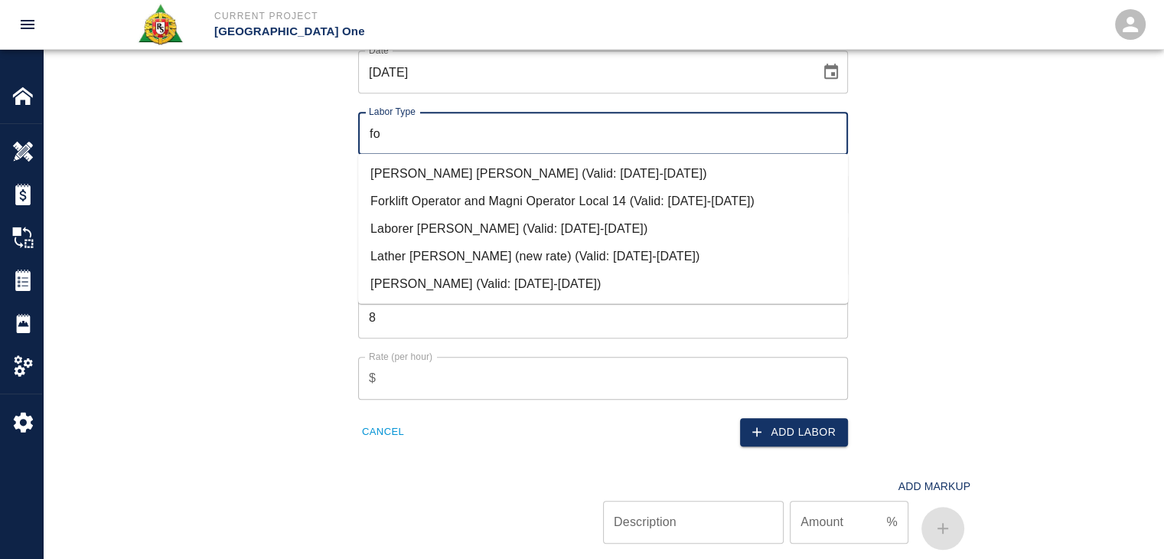
click at [438, 279] on li "Mason Foreman (Valid: 07/01/2024-09/30/2025)" at bounding box center [603, 283] width 490 height 28
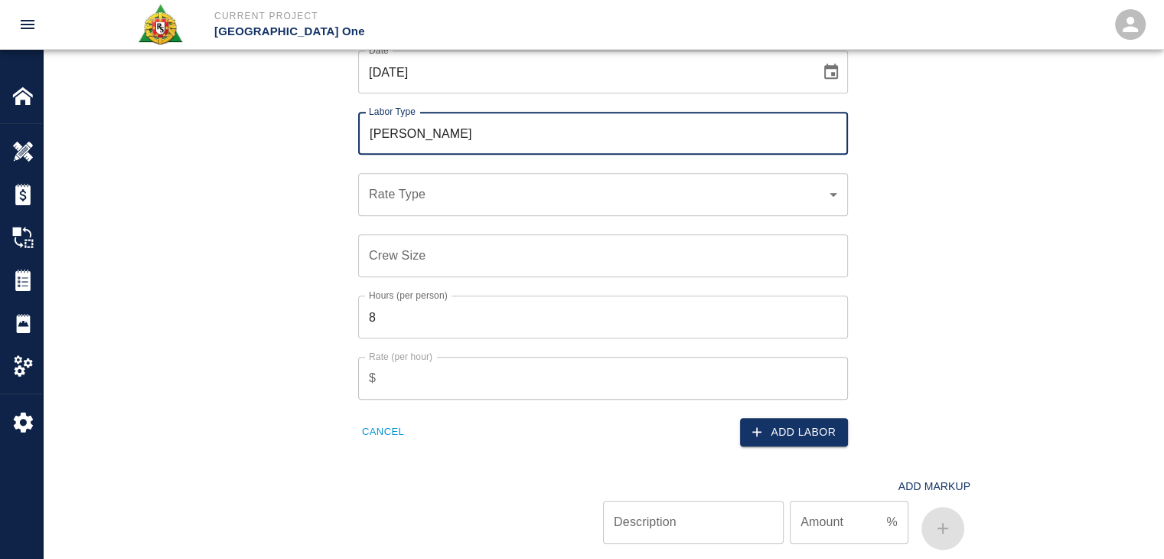
type input "[PERSON_NAME]"
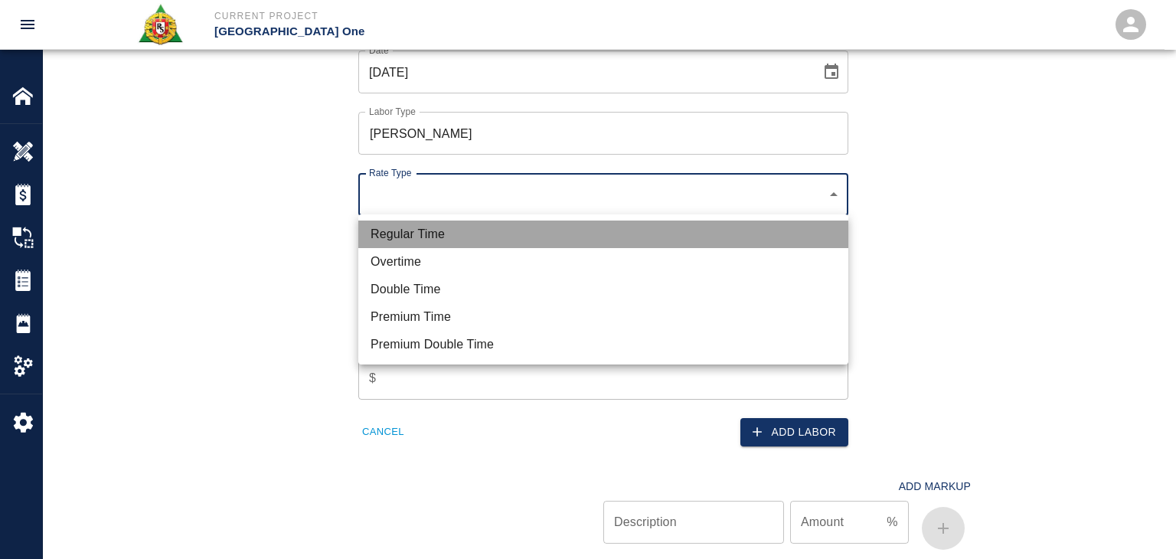
click at [419, 232] on li "Regular Time" at bounding box center [603, 234] width 490 height 28
type input "rate_rt"
type input "114.53"
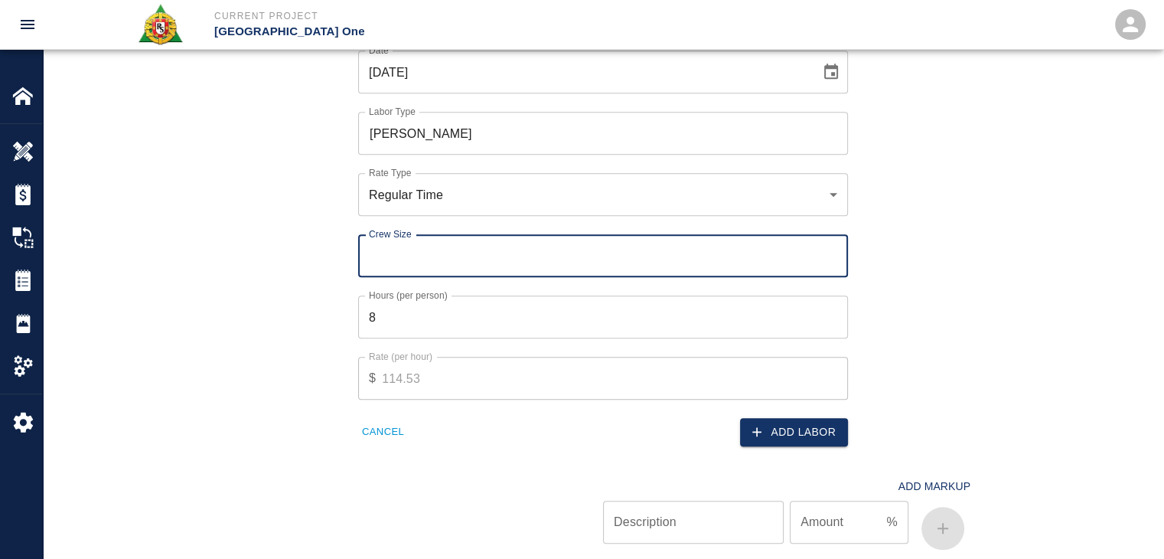
click at [416, 258] on input "Crew Size" at bounding box center [603, 255] width 490 height 43
type input "1"
click at [414, 315] on input "8" at bounding box center [603, 316] width 490 height 43
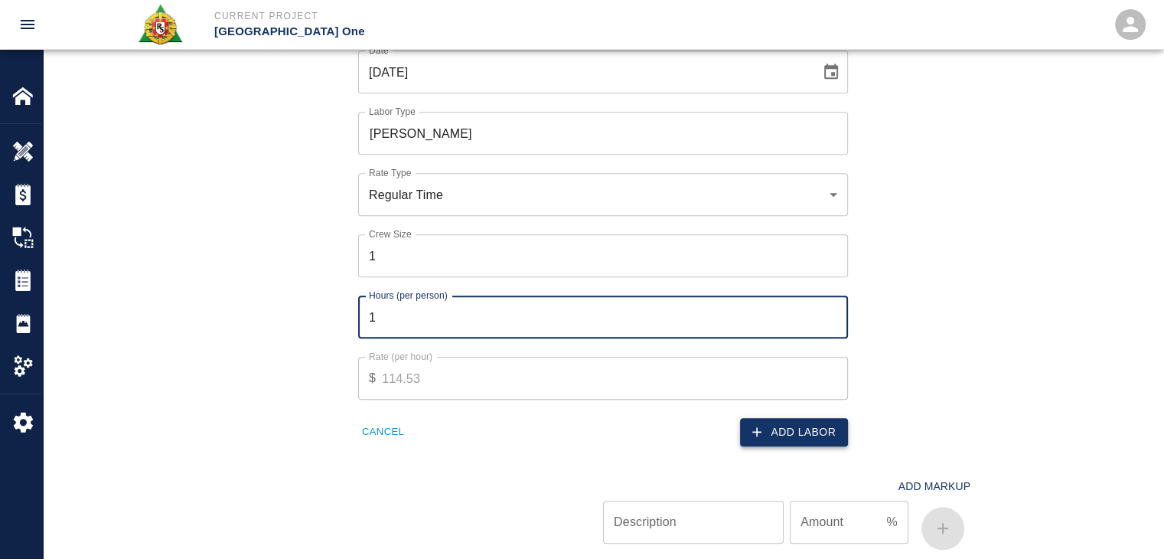
type input "1"
click at [817, 436] on button "Add Labor" at bounding box center [794, 432] width 108 height 28
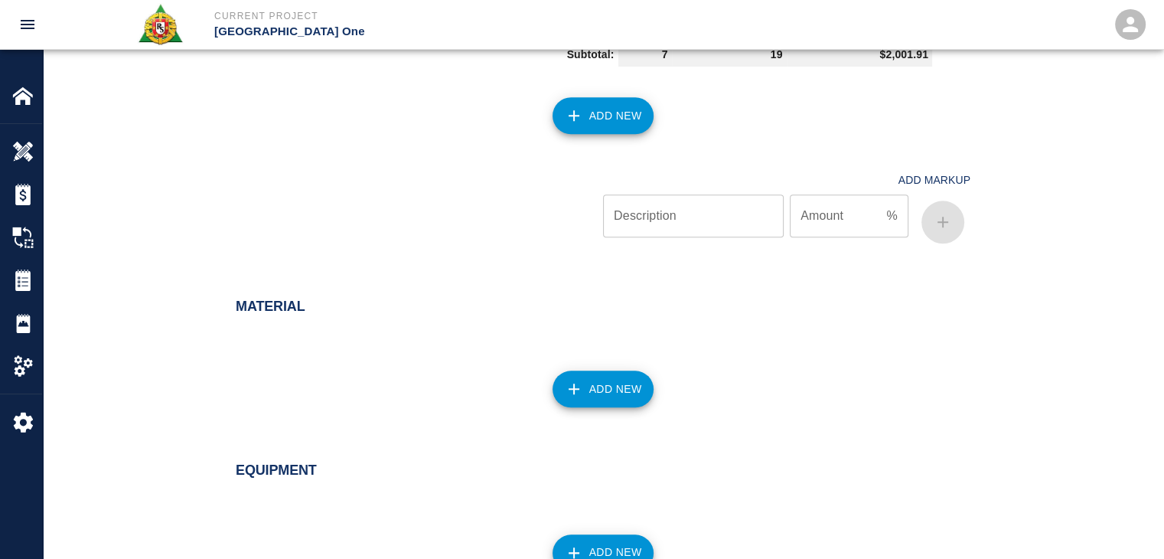
scroll to position [1677, 0]
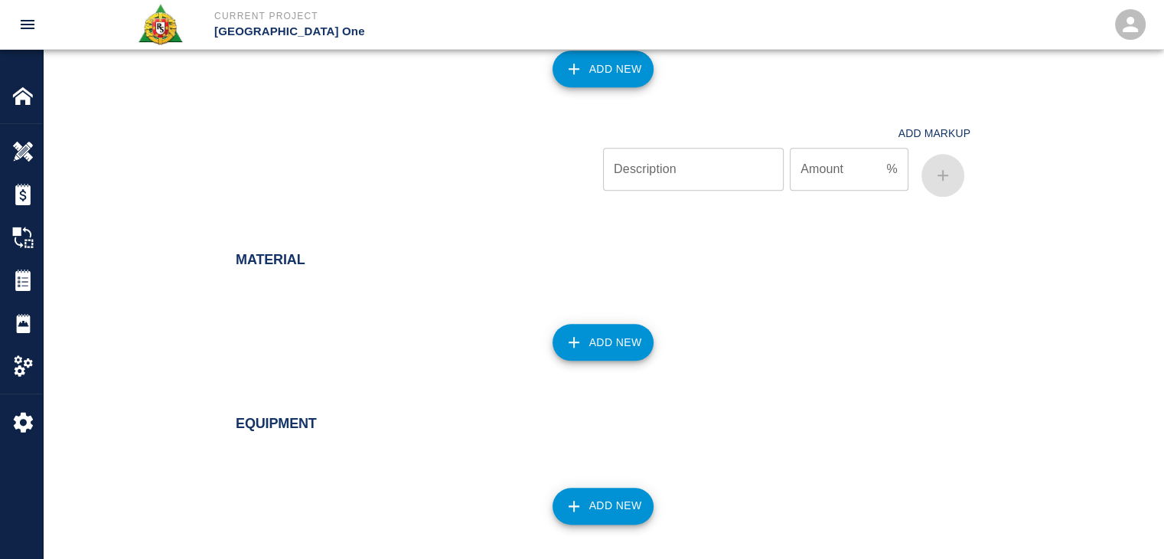
click at [571, 82] on button "Add New" at bounding box center [604, 69] width 102 height 37
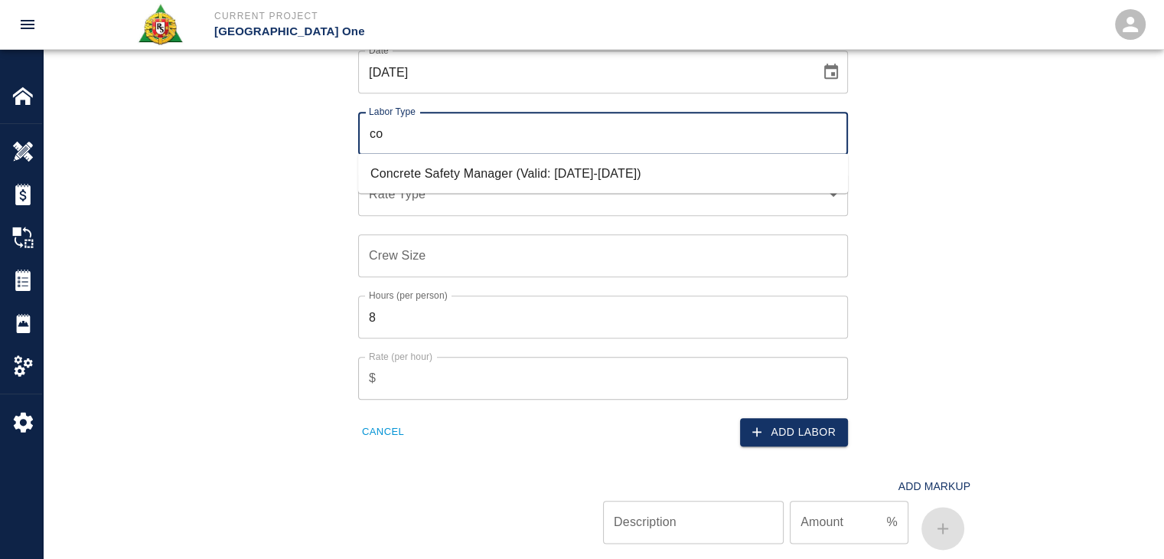
click at [450, 176] on li "Concrete Safety Manager (Valid: 01/01/2025-01/01/2026)" at bounding box center [603, 173] width 490 height 28
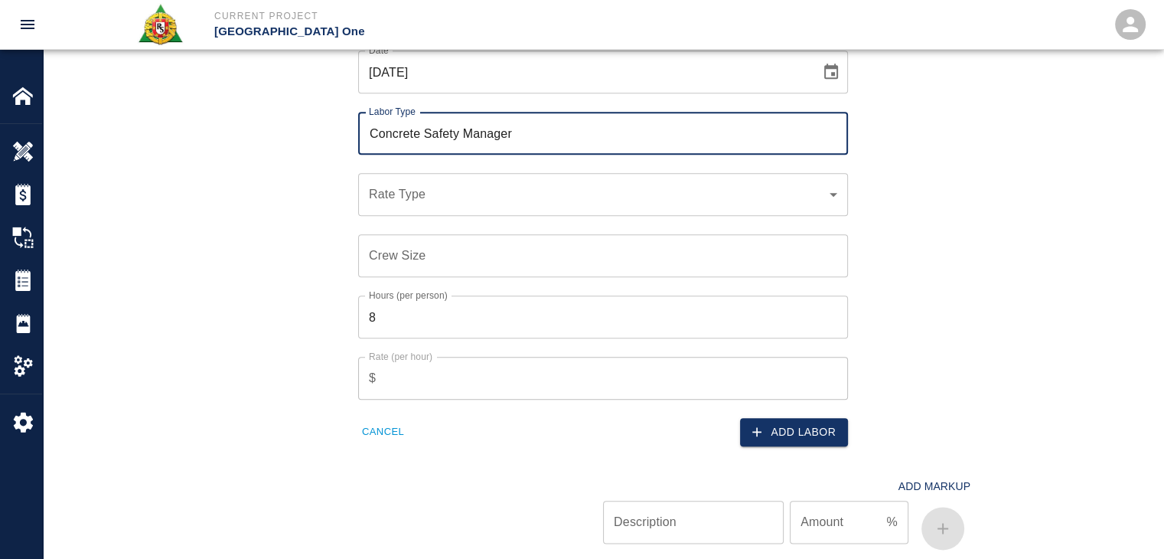
type input "Concrete Safety Manager"
click at [413, 202] on div "​ Rate Type" at bounding box center [603, 194] width 490 height 43
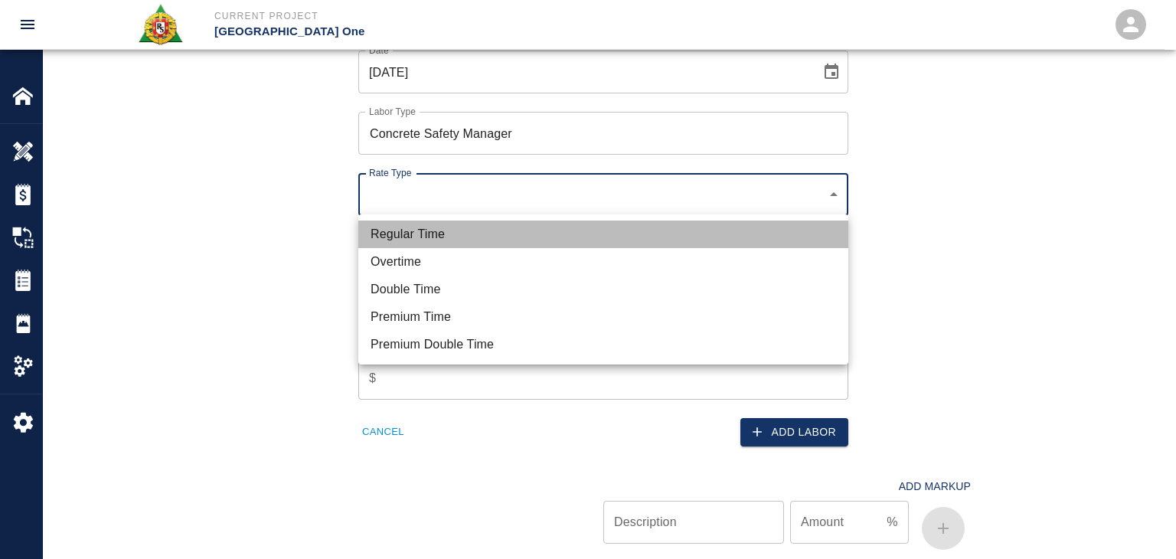
click at [403, 221] on li "Regular Time" at bounding box center [603, 234] width 490 height 28
type input "rate_rt"
type input "100.05"
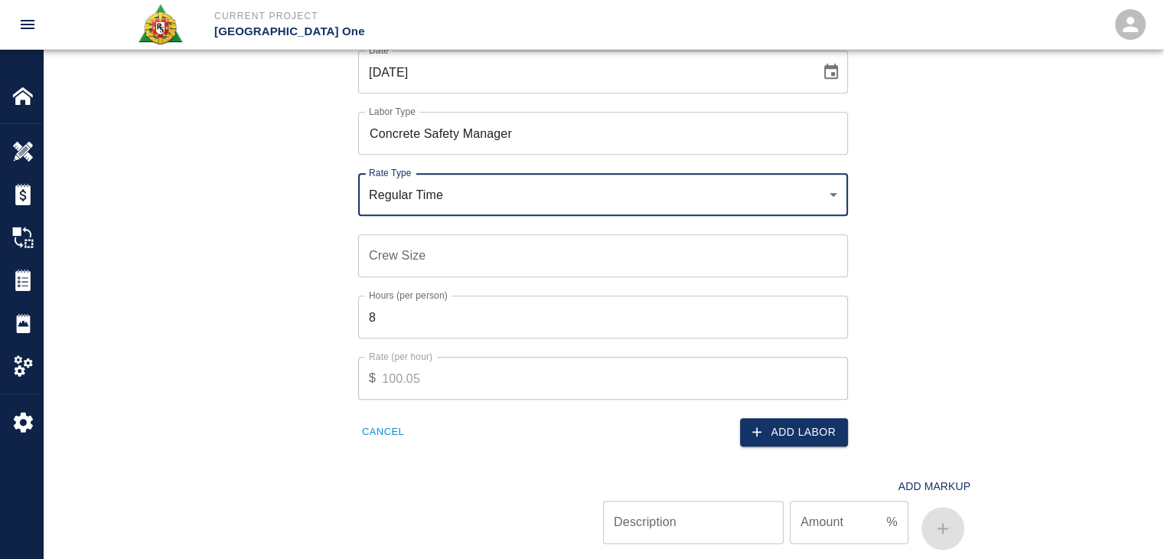
click at [400, 263] on input "Crew Size" at bounding box center [603, 255] width 490 height 43
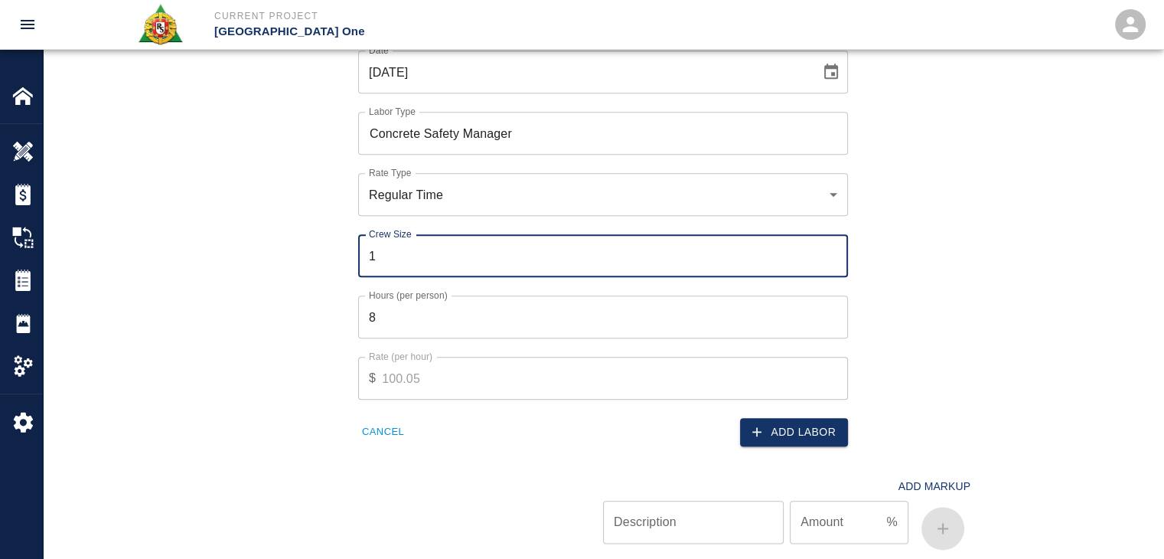
type input "1"
click at [408, 312] on input "8" at bounding box center [603, 316] width 490 height 43
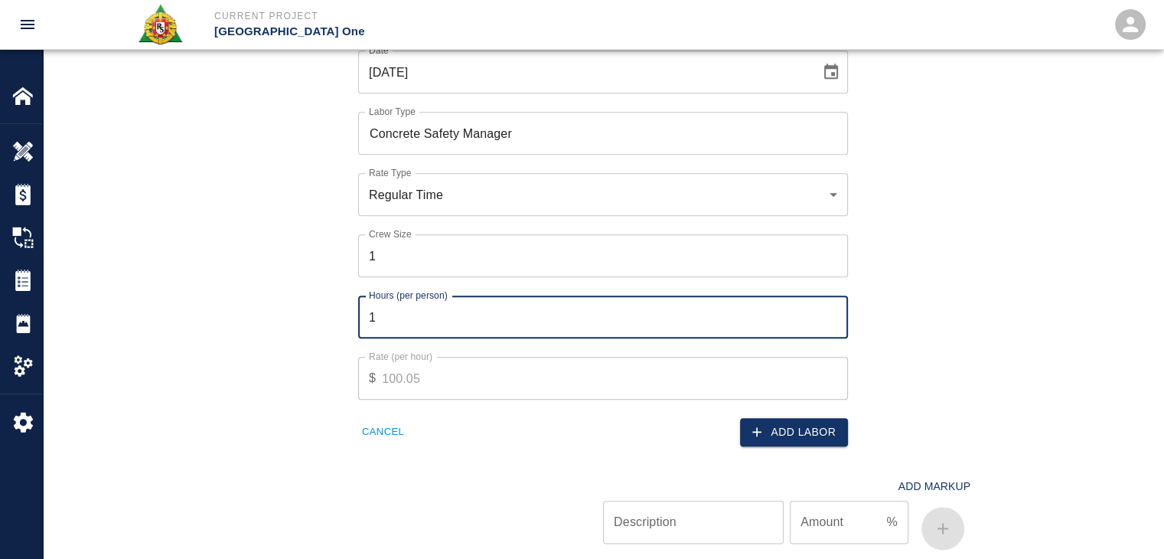
type input "1"
click at [784, 429] on button "Add Labor" at bounding box center [794, 432] width 108 height 28
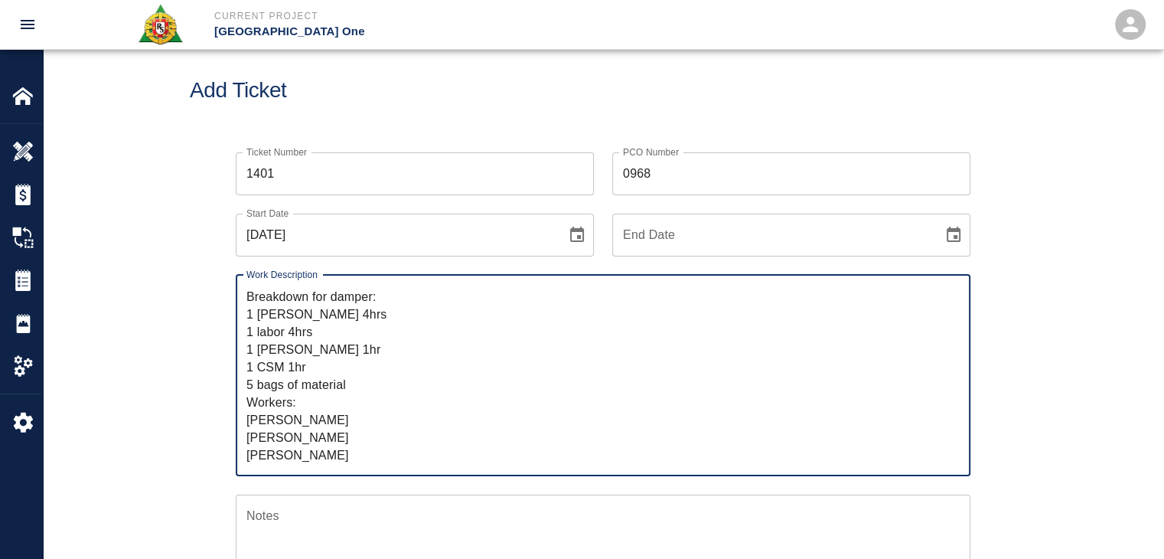
scroll to position [0, 0]
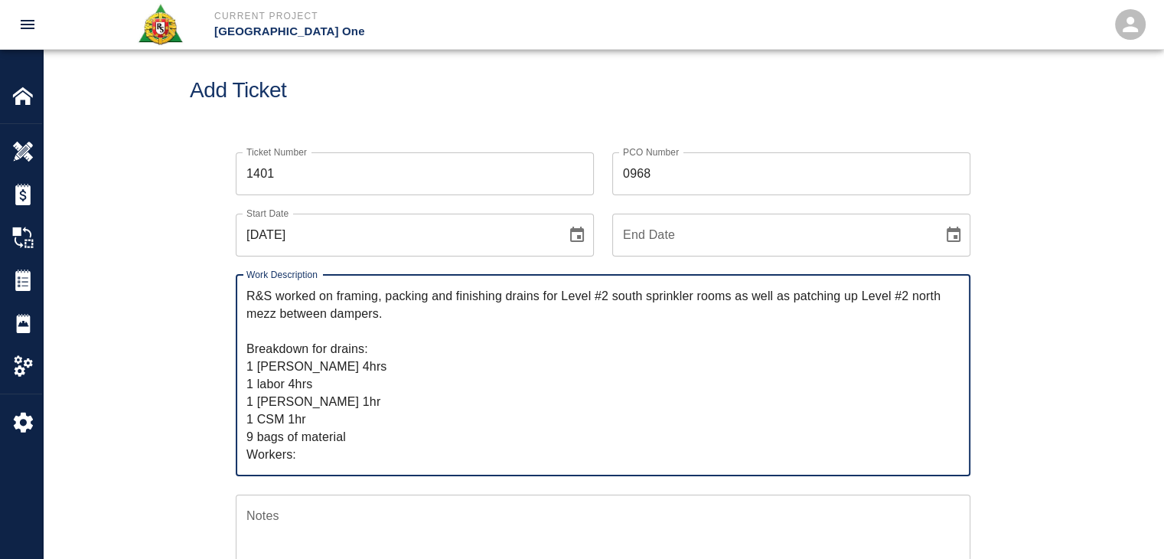
drag, startPoint x: 321, startPoint y: 454, endPoint x: 208, endPoint y: 261, distance: 223.3
click at [390, 112] on div "Add Ticket" at bounding box center [603, 90] width 1121 height 123
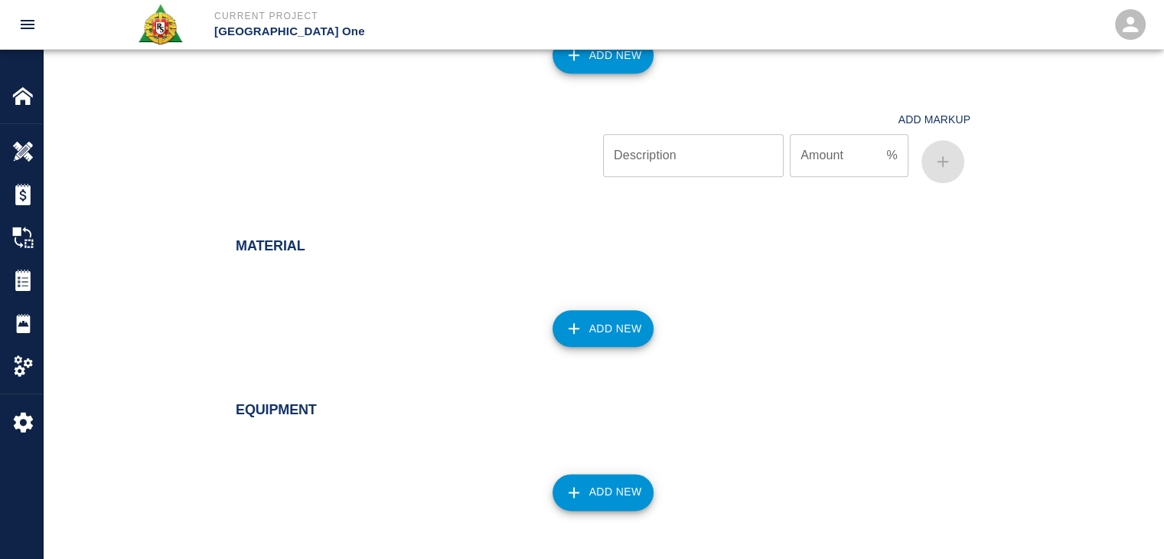
scroll to position [1889, 0]
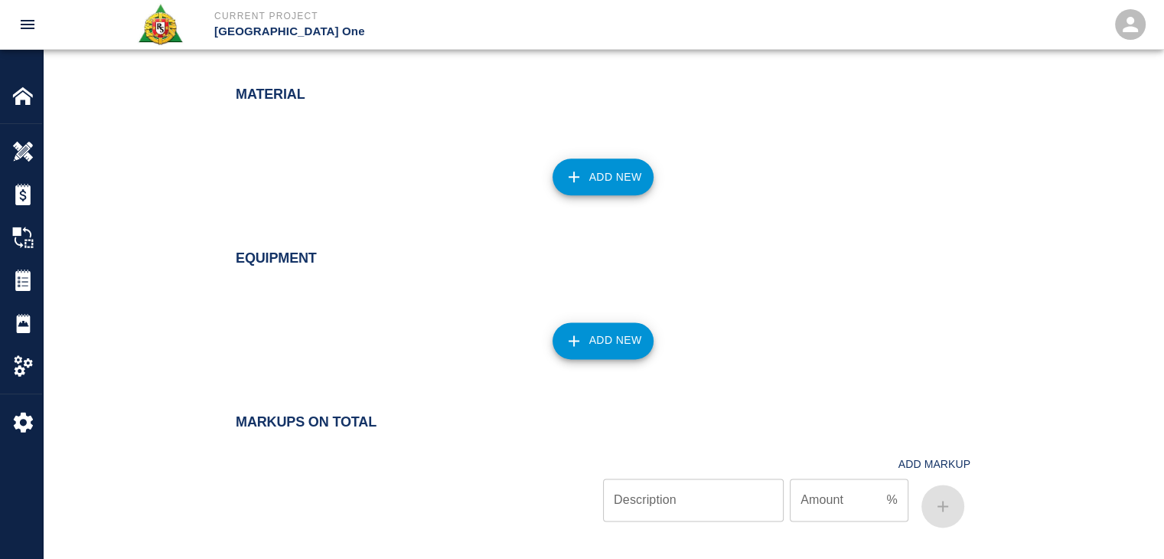
click at [583, 166] on button "Add New" at bounding box center [604, 176] width 102 height 37
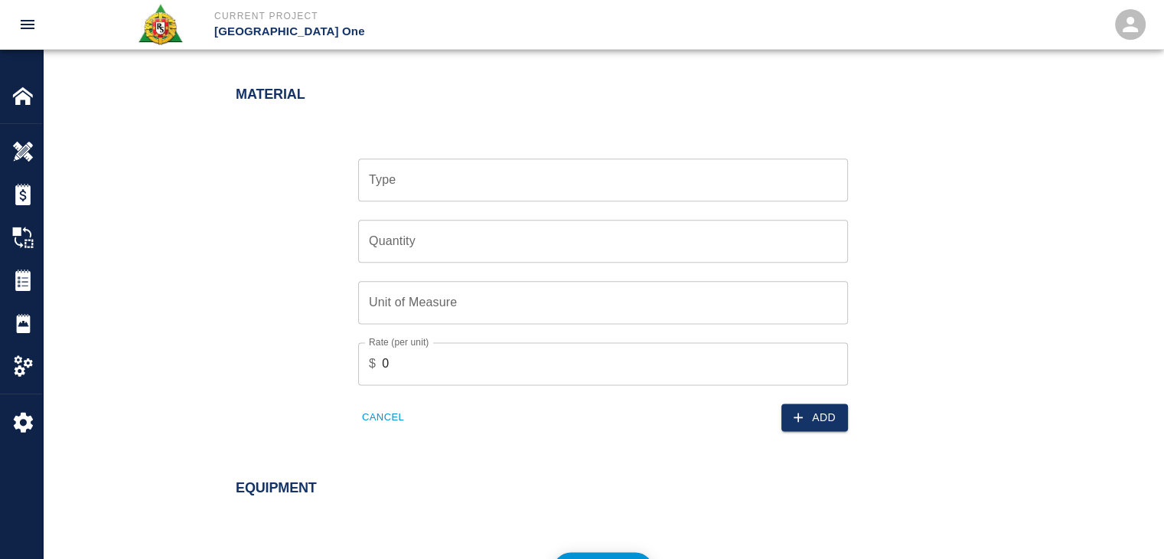
click at [422, 189] on input "Type" at bounding box center [603, 179] width 476 height 29
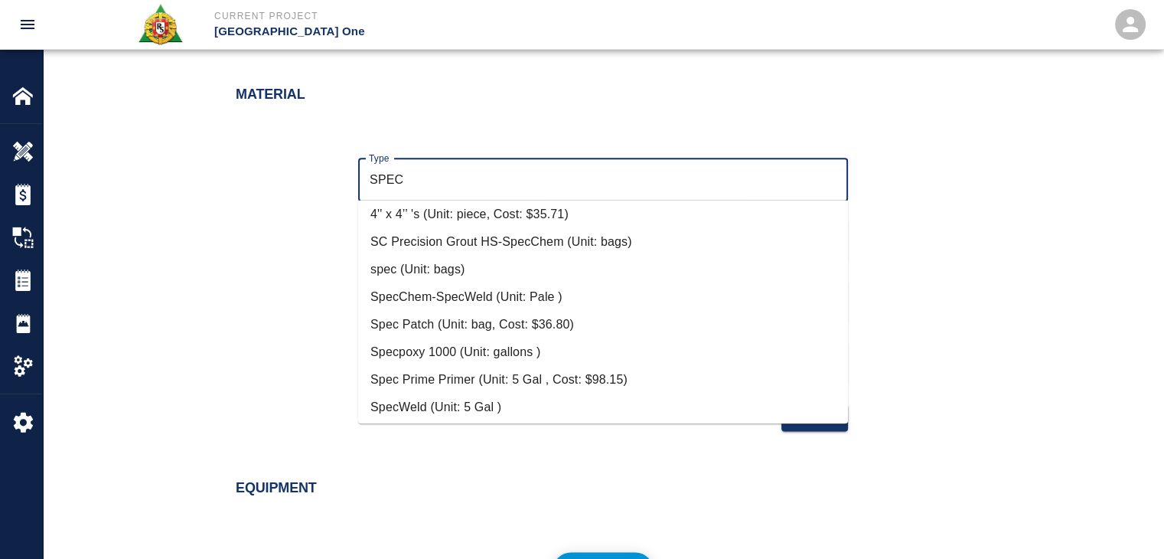
scroll to position [147, 0]
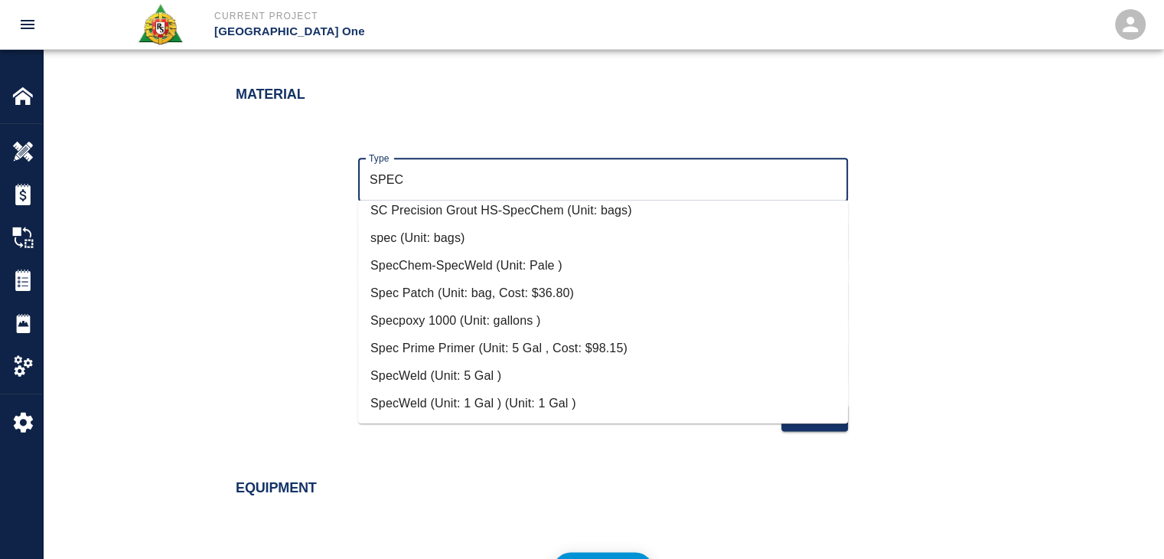
click at [475, 285] on li "Spec Patch (Unit: bag, Cost: $36.80)" at bounding box center [603, 293] width 490 height 28
type input "Spec Patch (Unit: bag, Cost: $36.80)"
type input "bag"
type input "36.8"
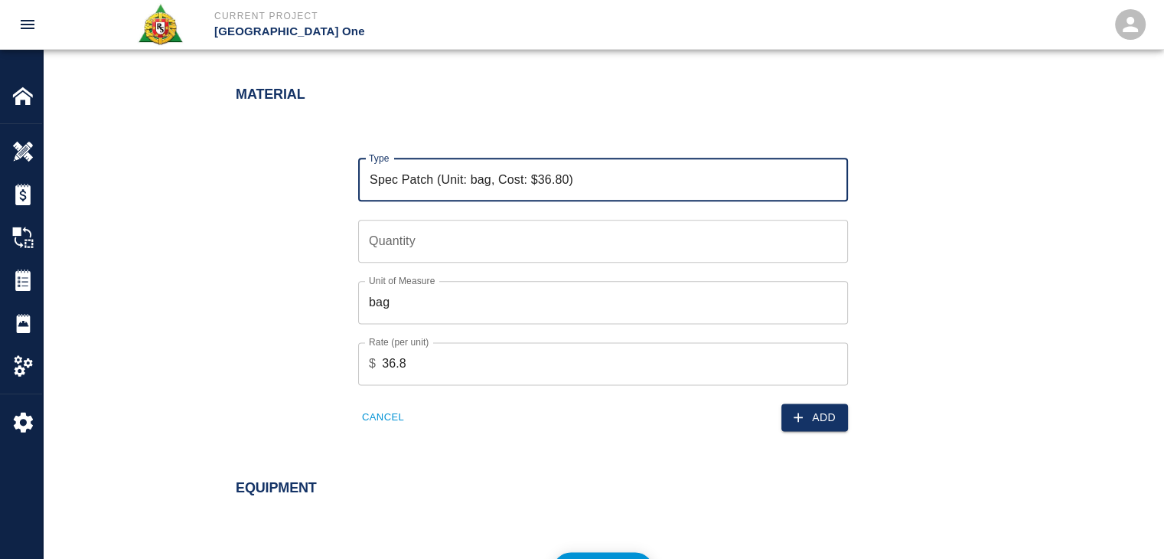
type input "Spec Patch (Unit: bag, Cost: $36.80)"
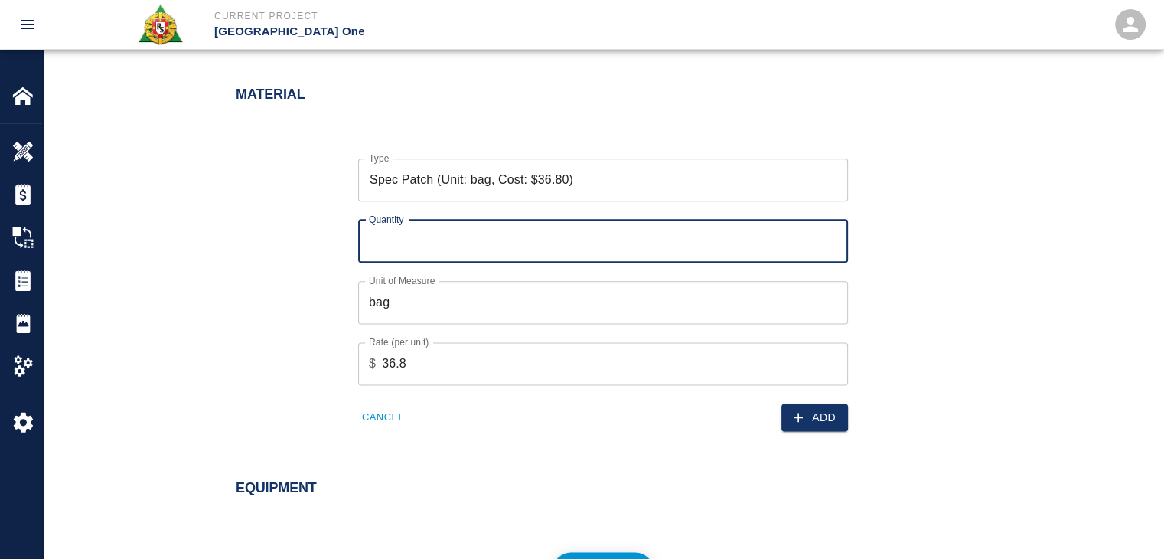
click at [403, 240] on input "Quantity" at bounding box center [603, 241] width 490 height 43
type input "9"
click at [798, 403] on button "Add" at bounding box center [814, 417] width 67 height 28
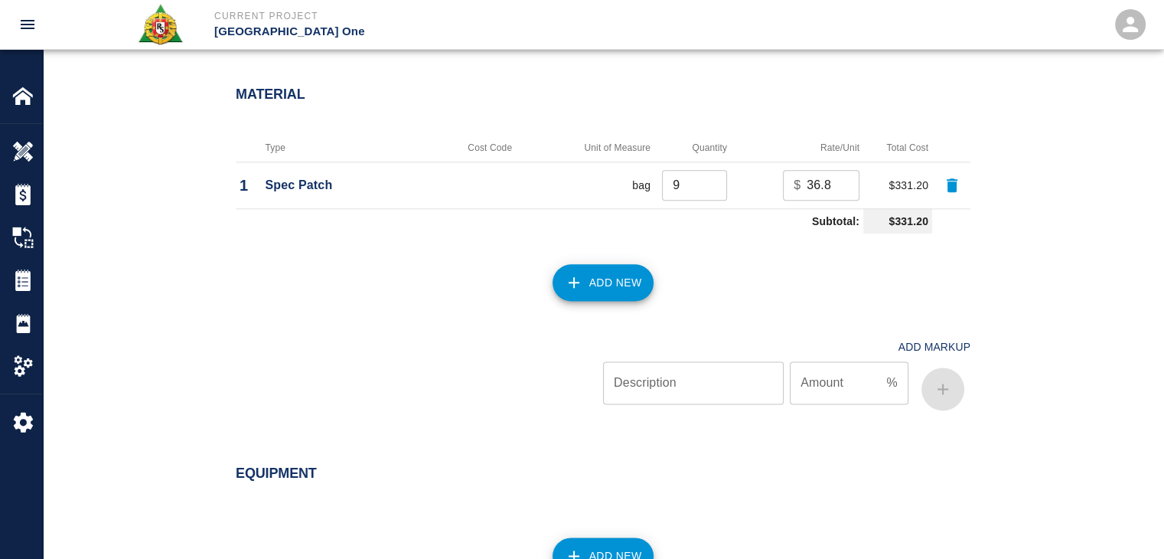
click at [578, 276] on icon "button" at bounding box center [574, 282] width 18 height 18
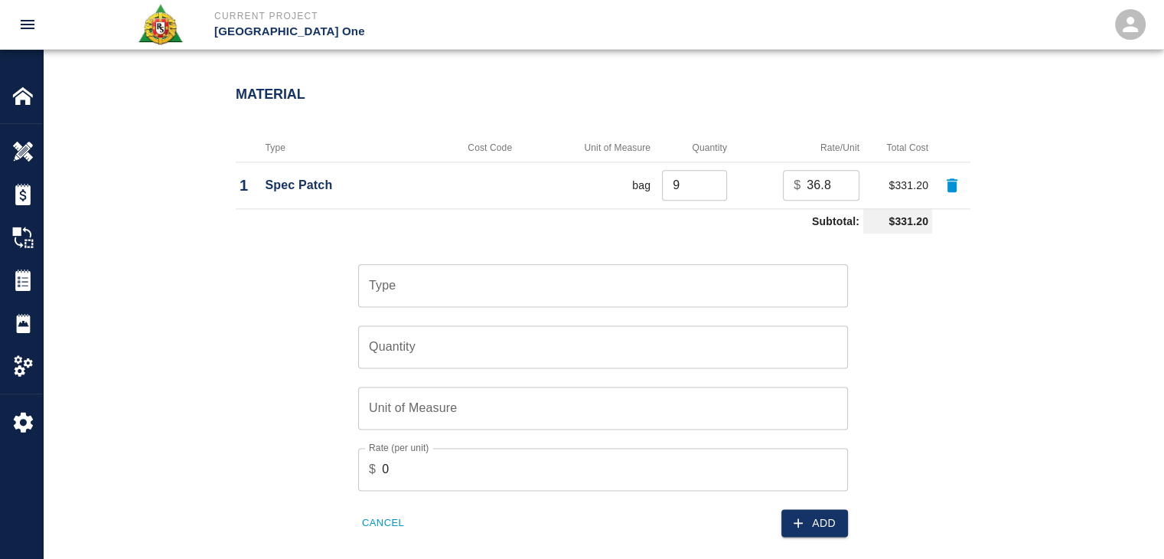
click at [578, 276] on input "Type" at bounding box center [603, 285] width 476 height 29
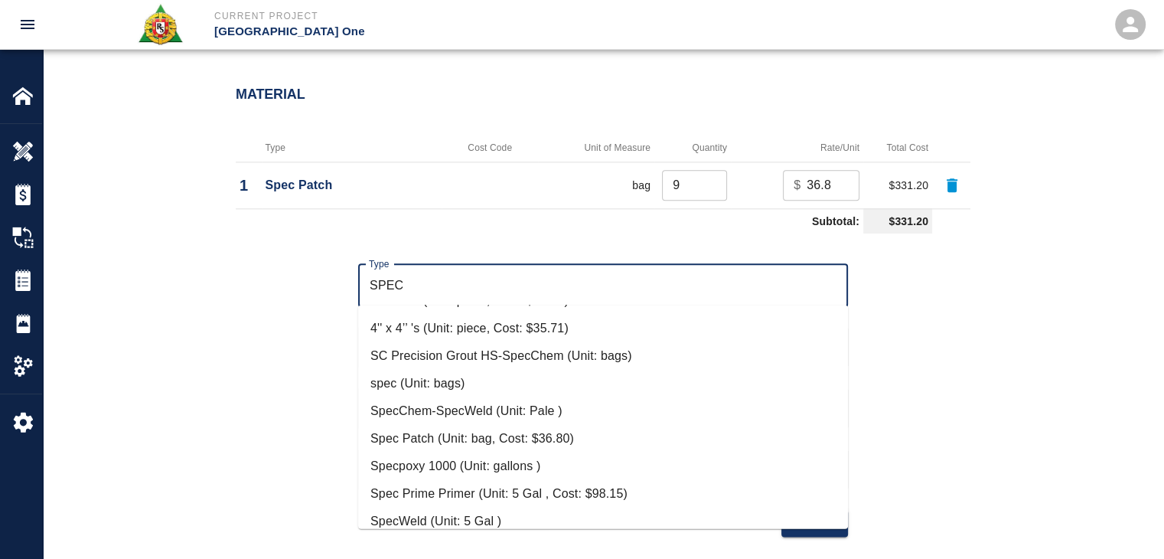
scroll to position [126, 0]
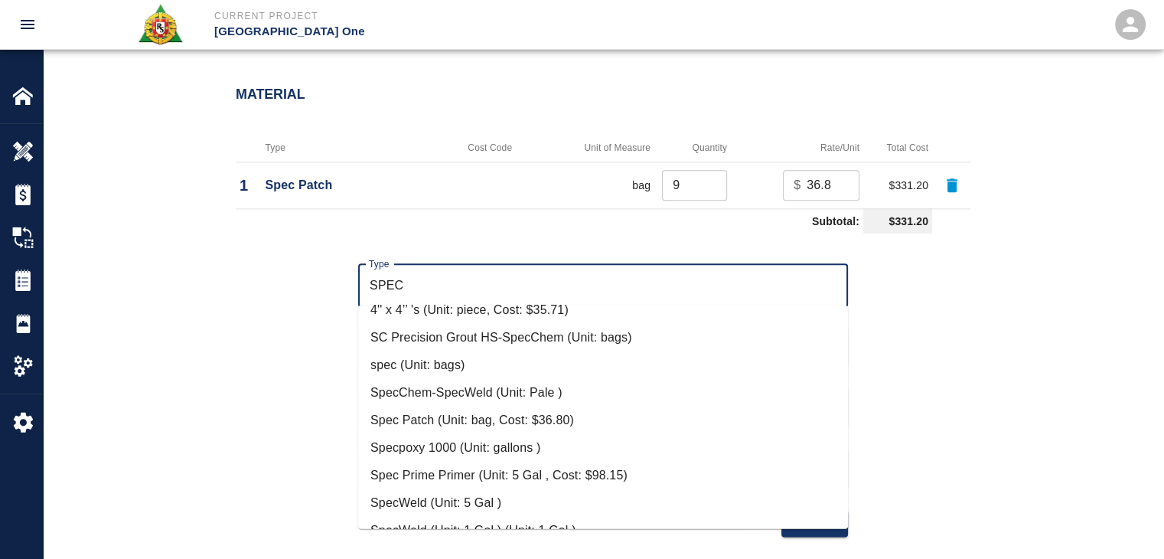
click at [497, 419] on li "Spec Patch (Unit: bag, Cost: $36.80)" at bounding box center [603, 420] width 490 height 28
type input "Spec Patch (Unit: bag, Cost: $36.80)"
type input "bag"
type input "36.8"
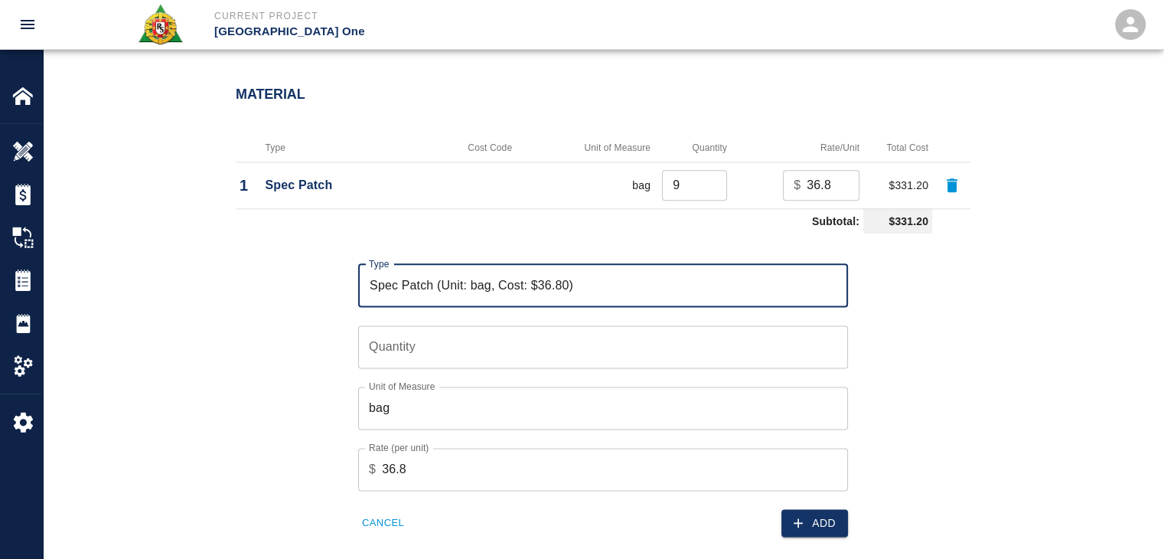
type input "Spec Patch (Unit: bag, Cost: $36.80)"
click at [439, 350] on input "Quantity" at bounding box center [603, 346] width 490 height 43
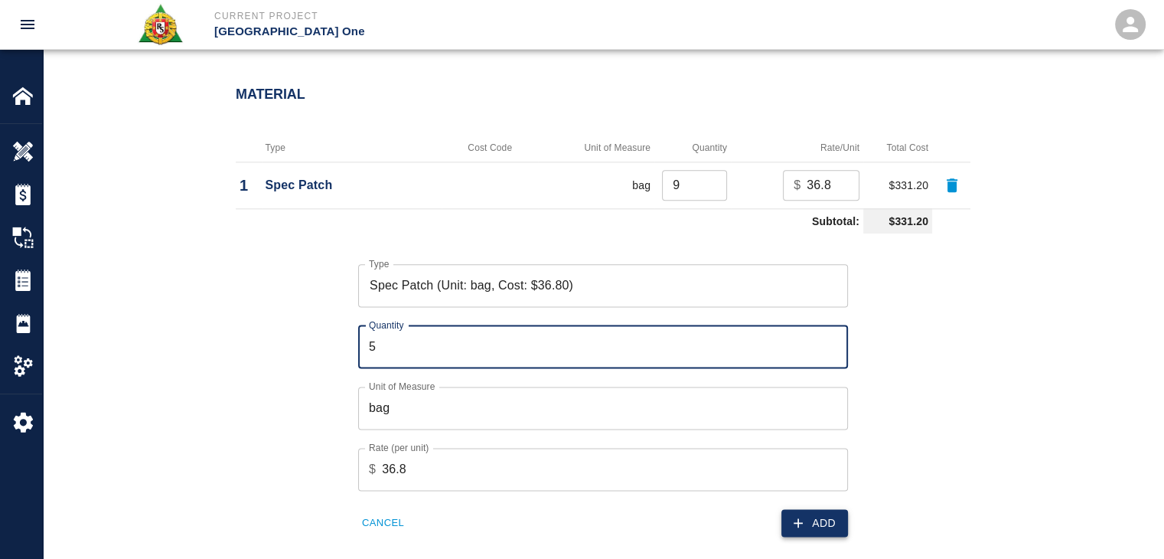
type input "5"
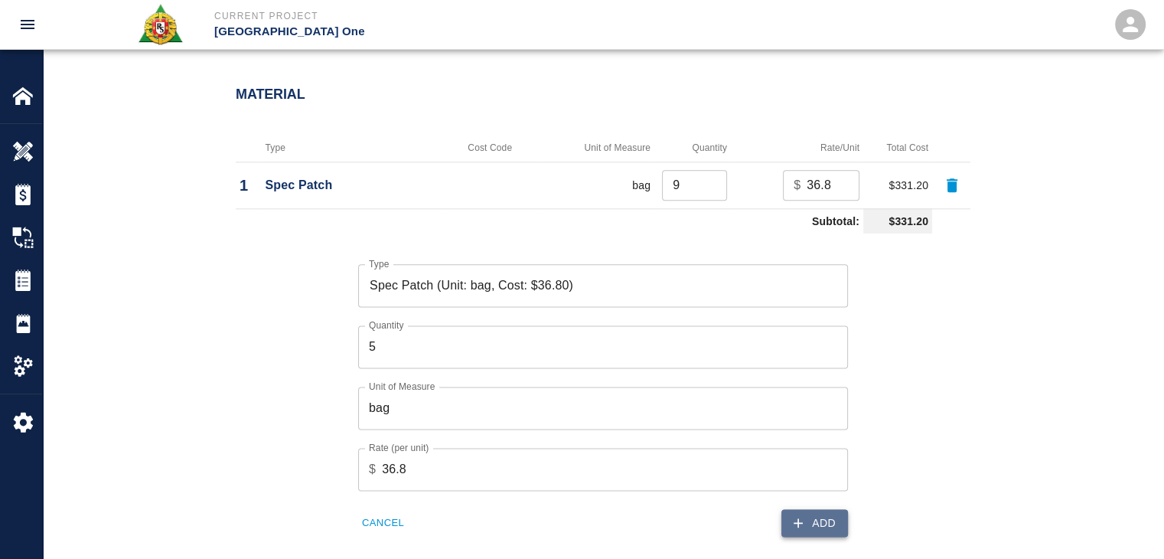
click at [810, 519] on button "Add" at bounding box center [814, 523] width 67 height 28
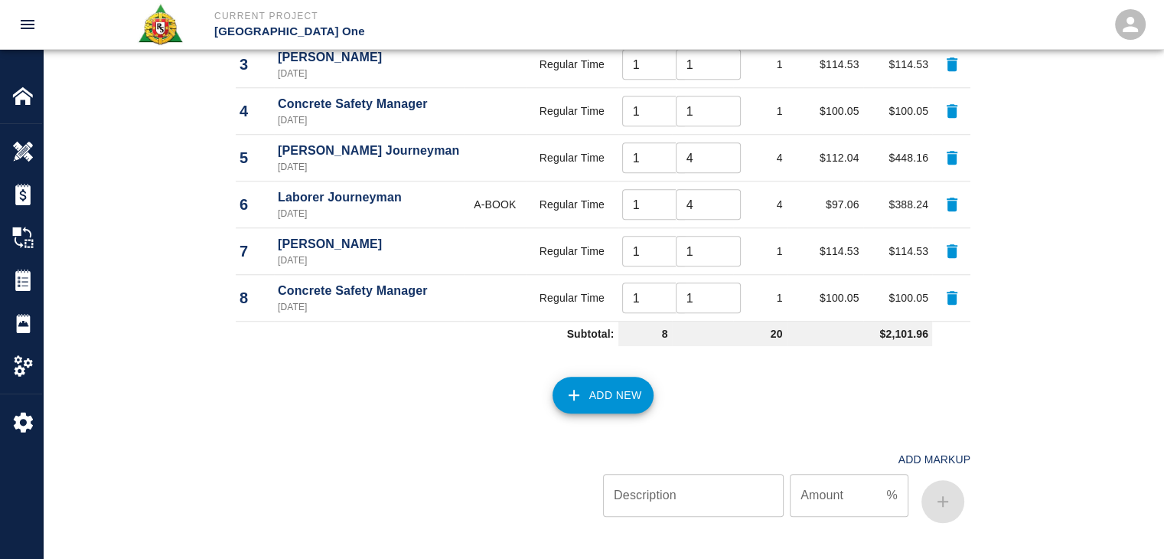
scroll to position [2318, 0]
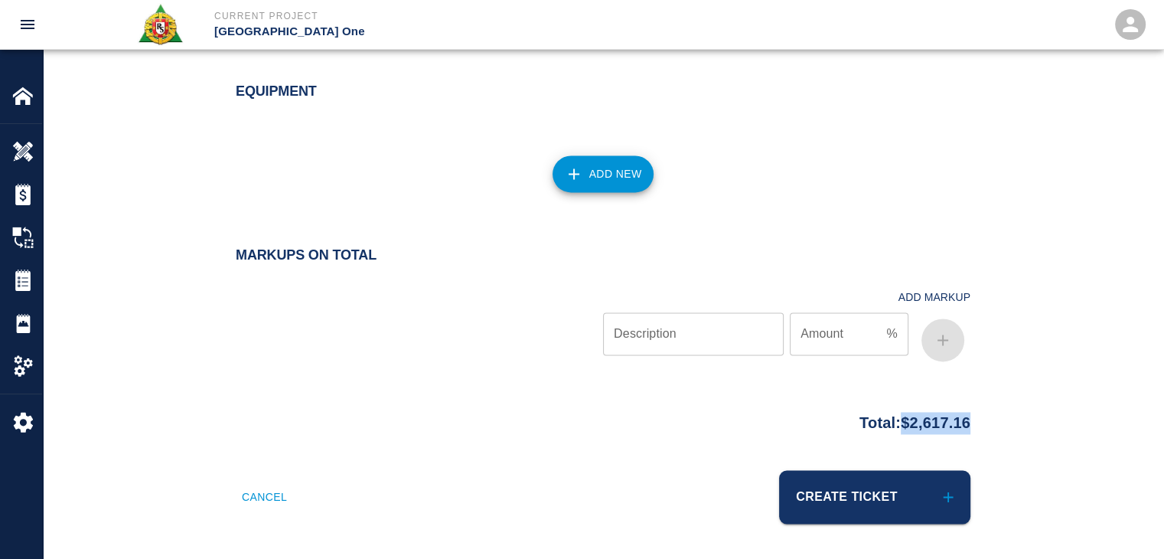
drag, startPoint x: 987, startPoint y: 419, endPoint x: 886, endPoint y: 427, distance: 101.3
click at [886, 427] on div "Total: $2,617.16" at bounding box center [603, 419] width 827 height 30
copy p "$2,617.16"
click at [457, 297] on div at bounding box center [419, 321] width 367 height 91
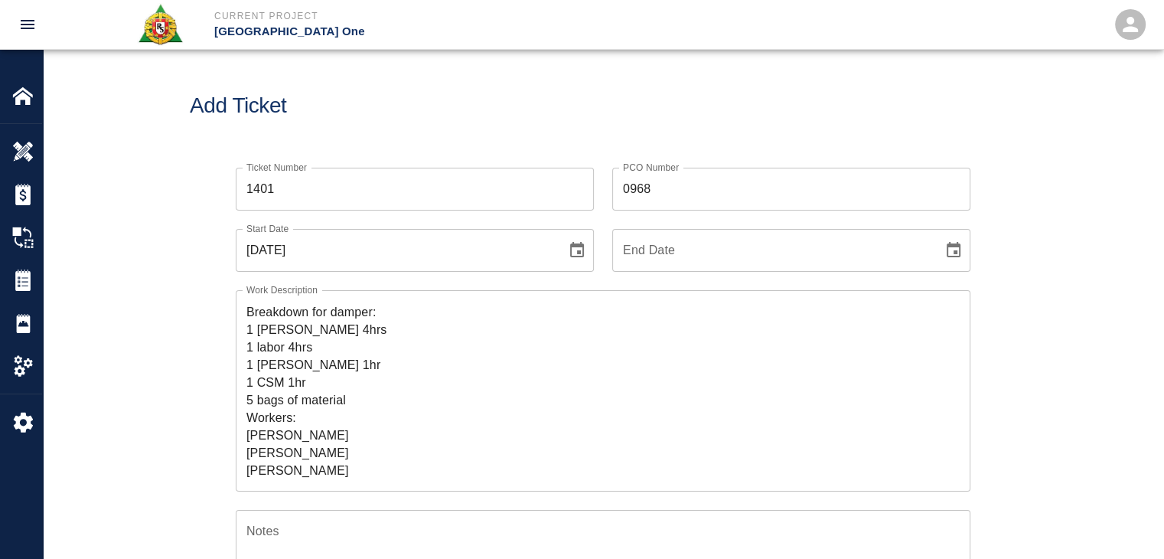
scroll to position [0, 0]
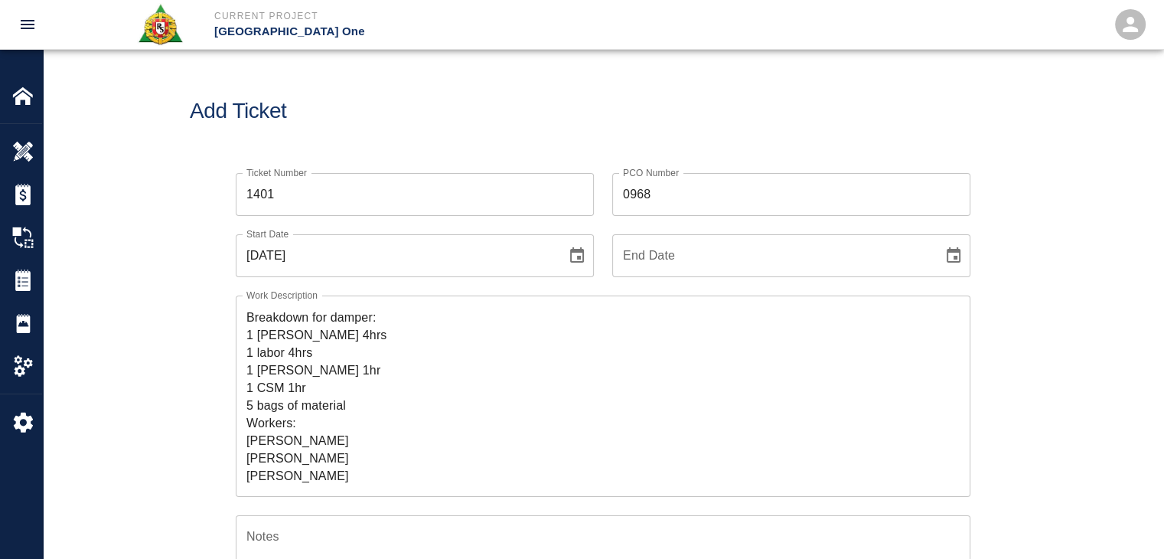
click at [500, 142] on div "Add Ticket" at bounding box center [603, 111] width 1121 height 123
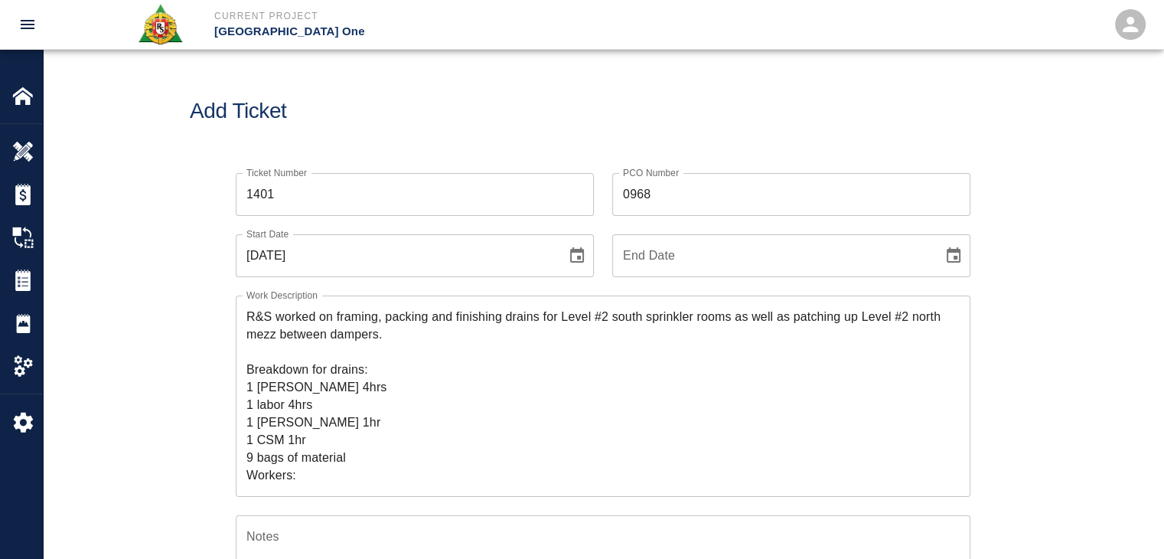
click at [417, 99] on h1 "Add Ticket" at bounding box center [603, 111] width 827 height 25
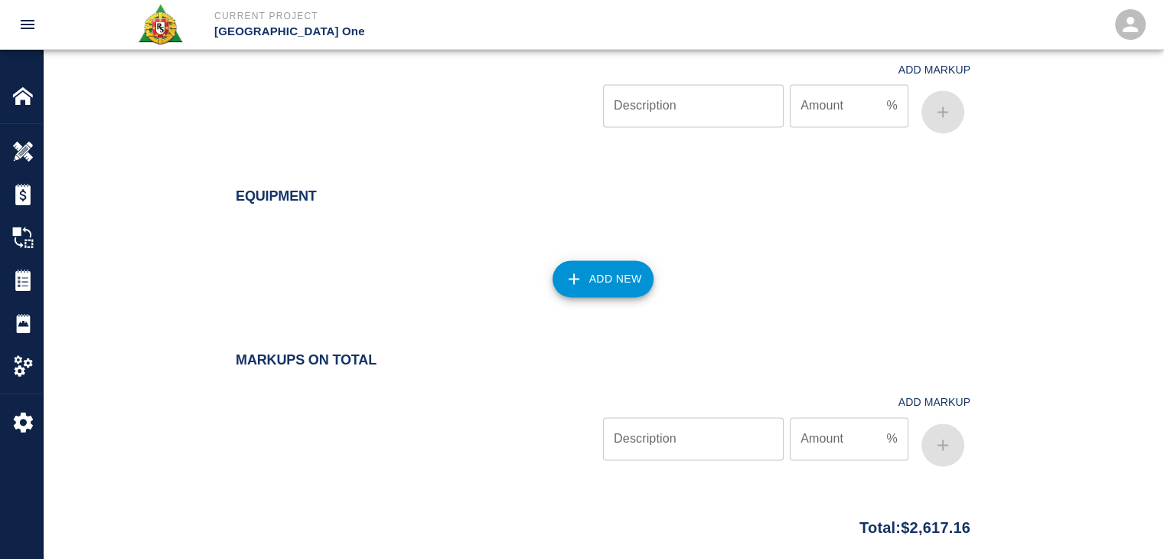
scroll to position [2318, 0]
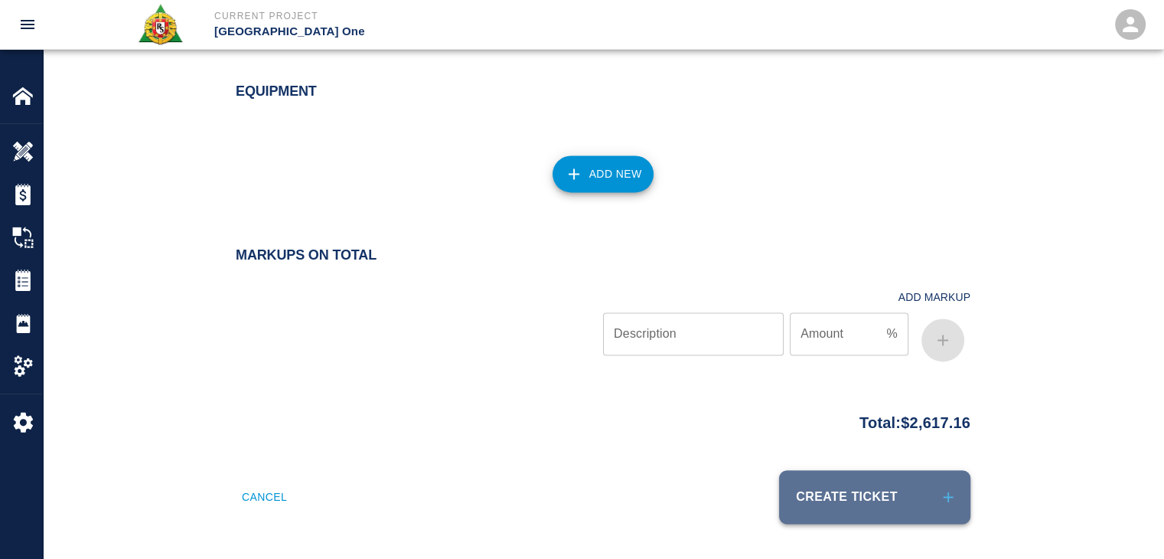
click at [830, 494] on button "Create Ticket" at bounding box center [874, 497] width 191 height 54
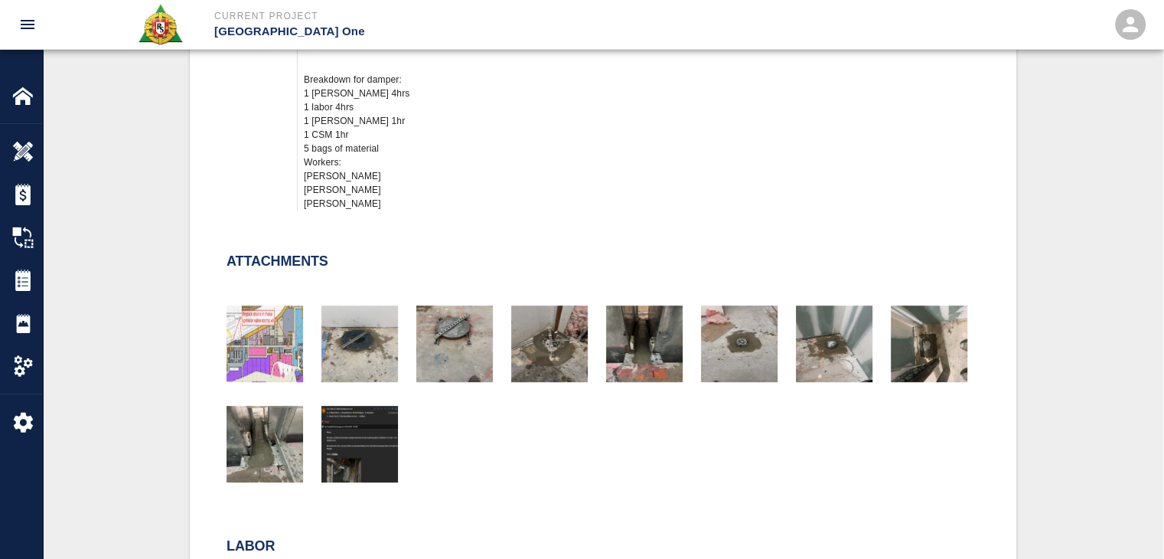
scroll to position [815, 0]
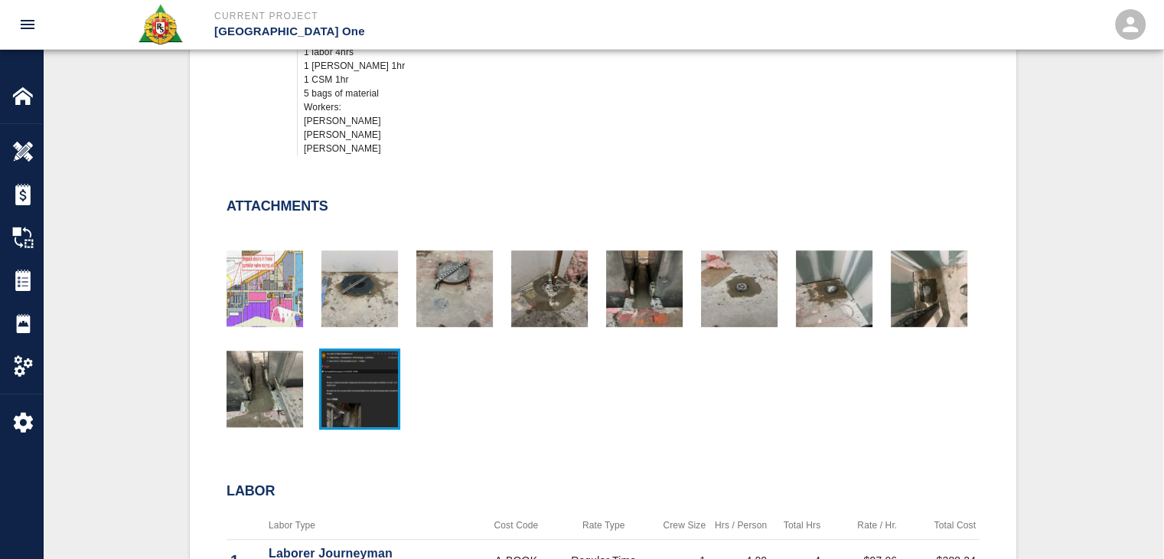
click at [367, 367] on img "button" at bounding box center [359, 389] width 77 height 77
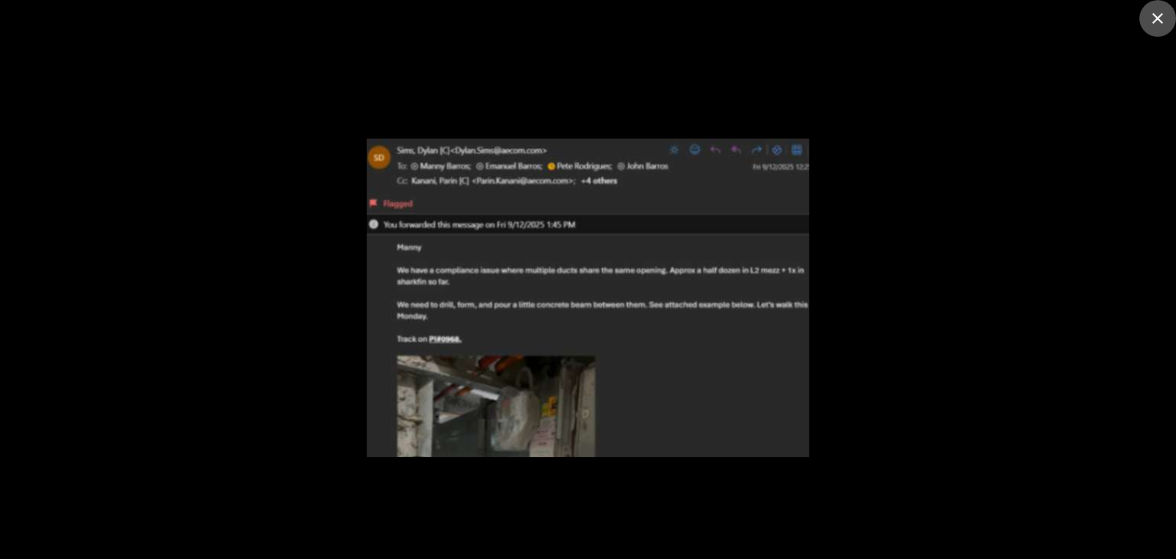
click at [1158, 11] on icon "close" at bounding box center [1157, 18] width 18 height 18
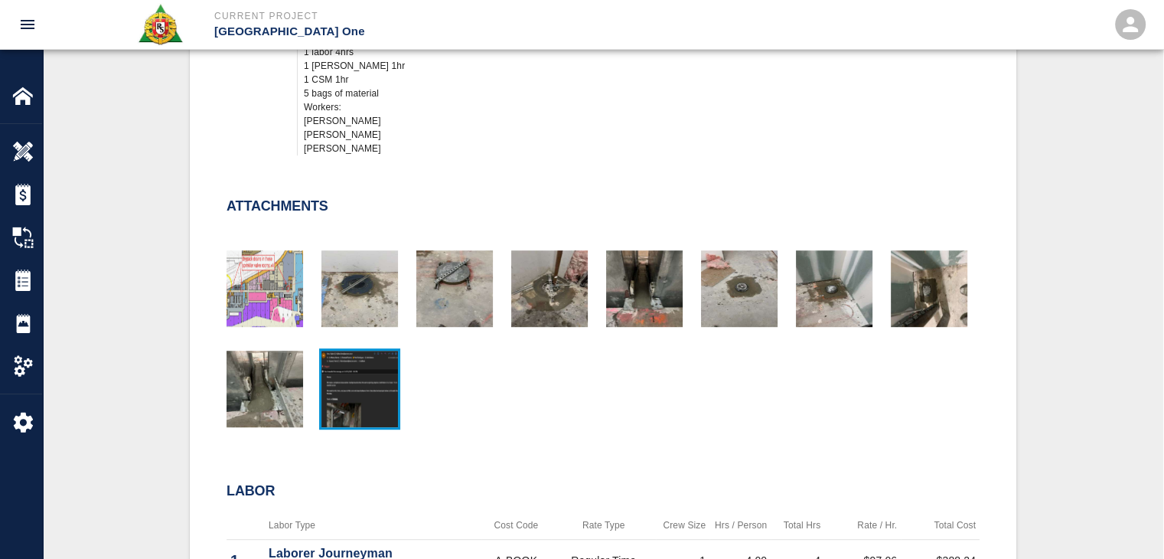
click at [383, 396] on img "button" at bounding box center [359, 389] width 77 height 77
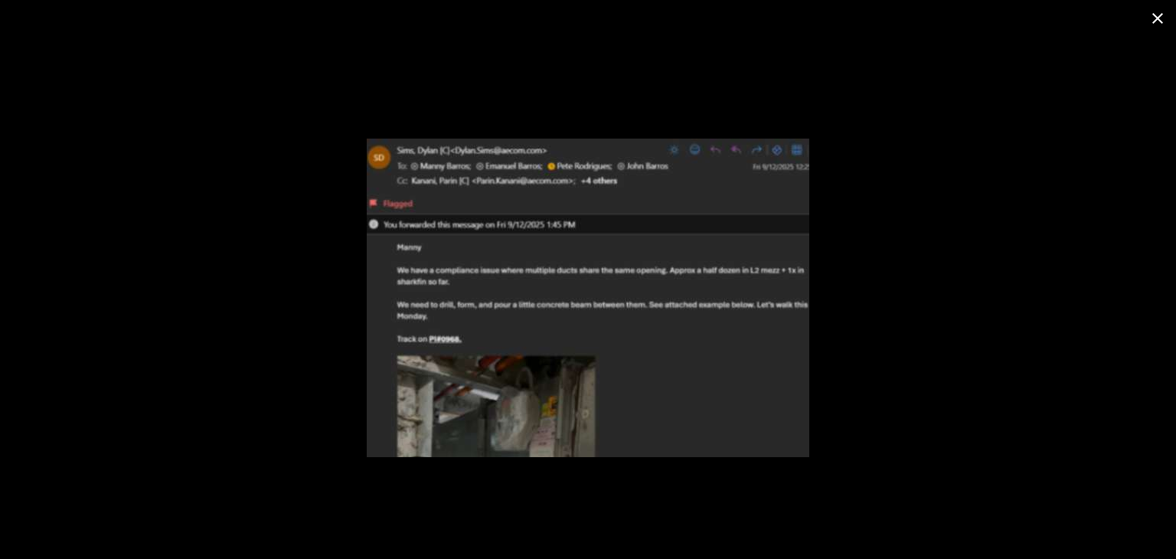
click at [1163, 12] on button "close" at bounding box center [1157, 18] width 37 height 37
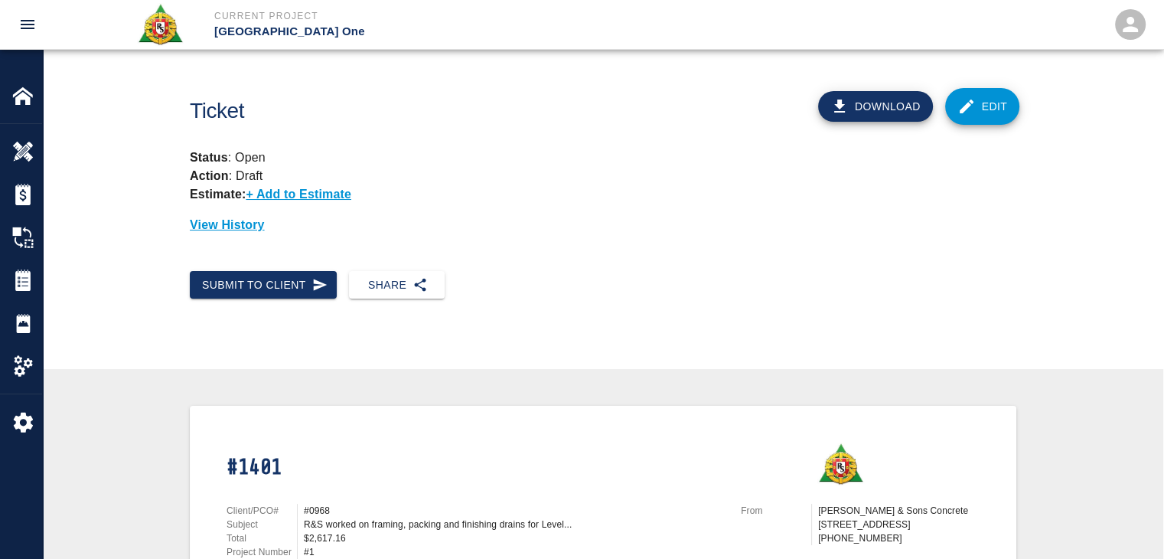
scroll to position [0, 0]
click at [318, 277] on icon "button" at bounding box center [319, 284] width 15 height 15
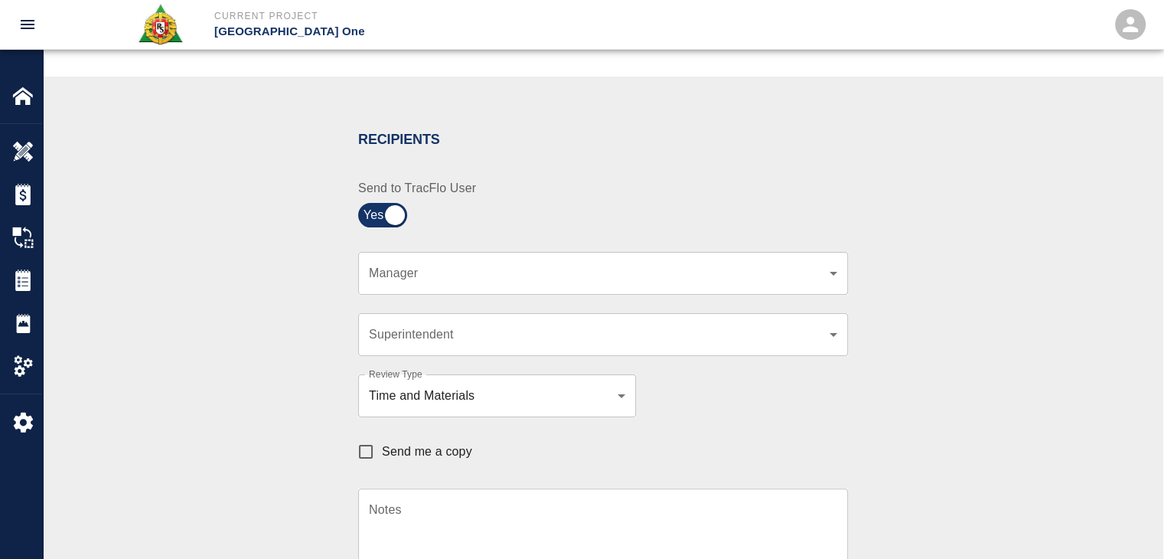
scroll to position [323, 0]
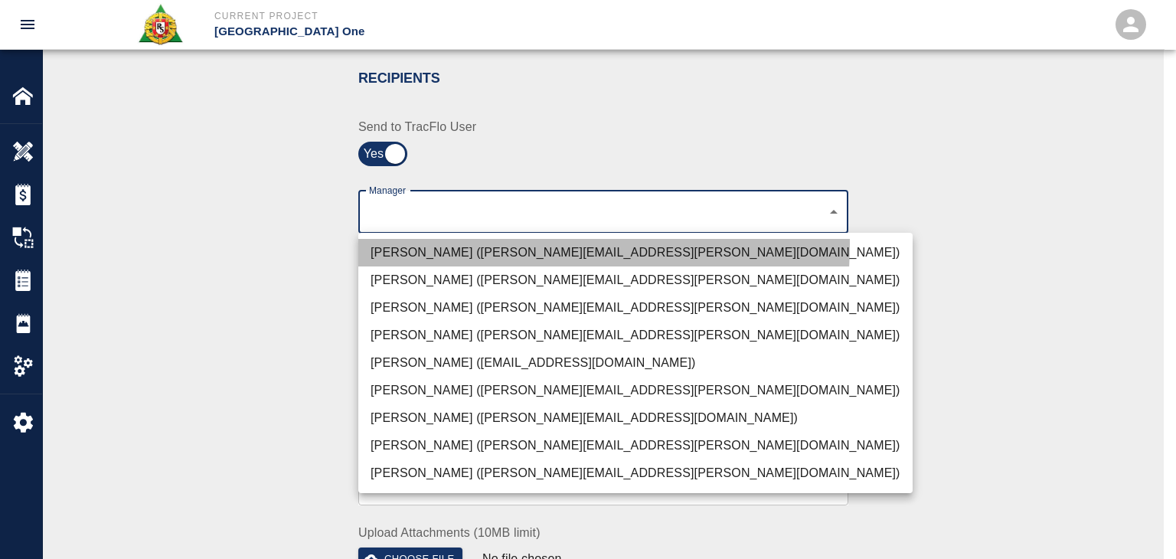
click at [419, 243] on li "Peter Hardecker (peter.hardecker@aecom.com)" at bounding box center [635, 253] width 554 height 28
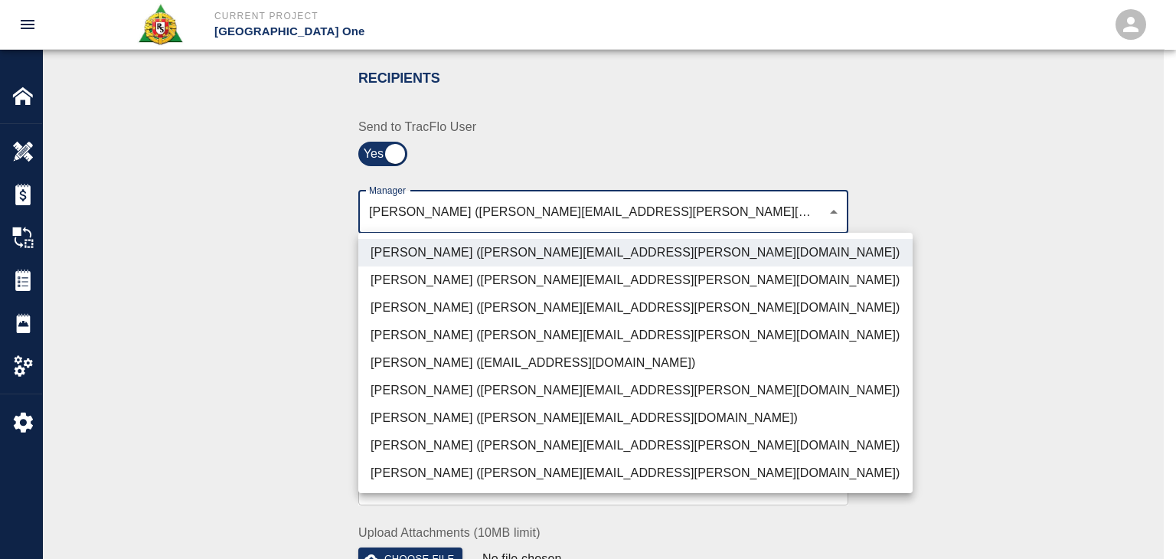
click at [422, 304] on li "Parin Kanani (parin.kanani@aecom.com)" at bounding box center [635, 308] width 554 height 28
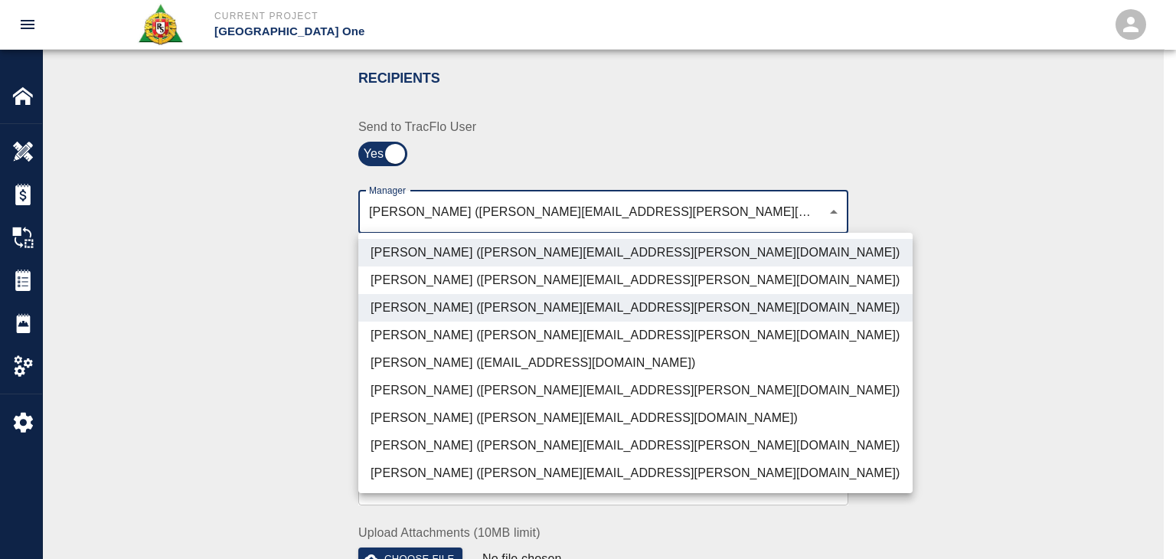
click at [406, 432] on li "Dylan Sims (dylan.sims@aecom.com)" at bounding box center [635, 446] width 554 height 28
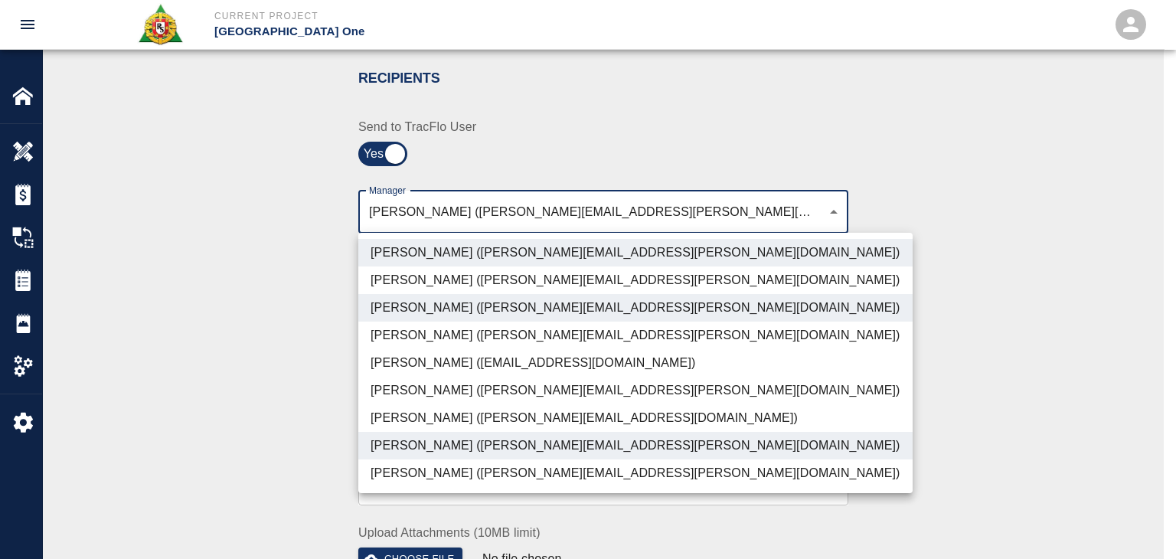
click at [421, 415] on li "Patrick Testino (patrick.testino@aecom.com)" at bounding box center [635, 418] width 554 height 28
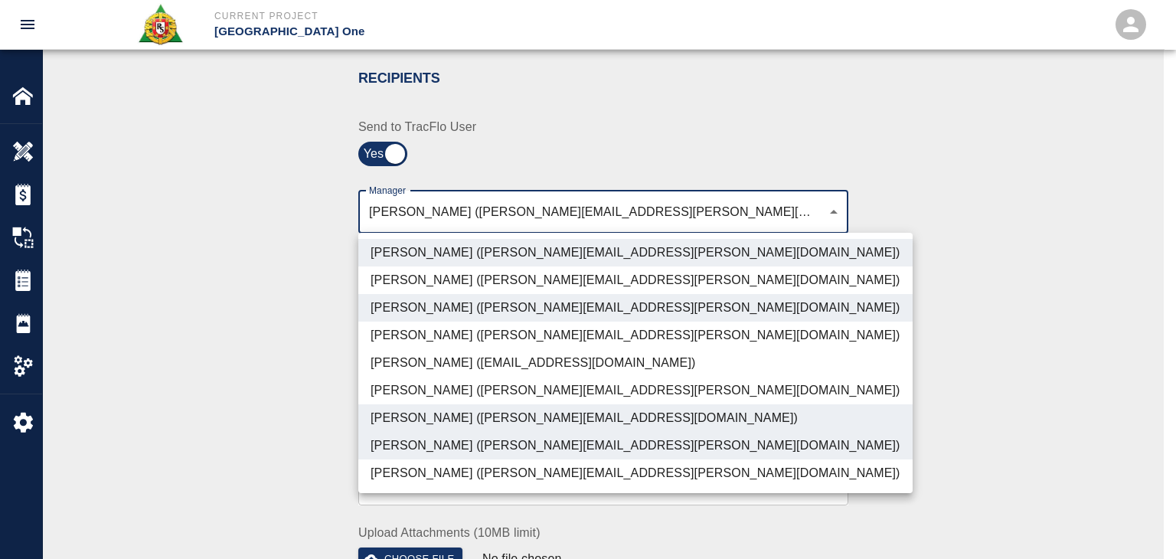
click at [403, 475] on li "Shane Lamay (shane.lamay@aecom.com)" at bounding box center [635, 473] width 554 height 28
type input "ede96749-2565-4a65-a76c-ac2c5448e16e,69d78ca4-8a93-4c72-a988-7271956ccf0b,b38a7…"
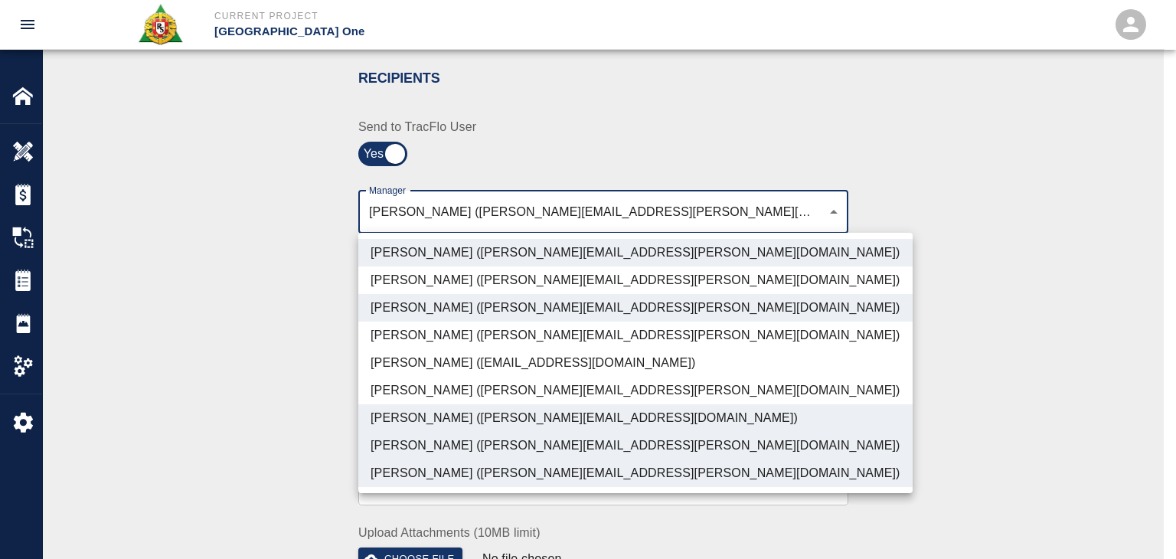
click at [308, 423] on div at bounding box center [588, 279] width 1176 height 559
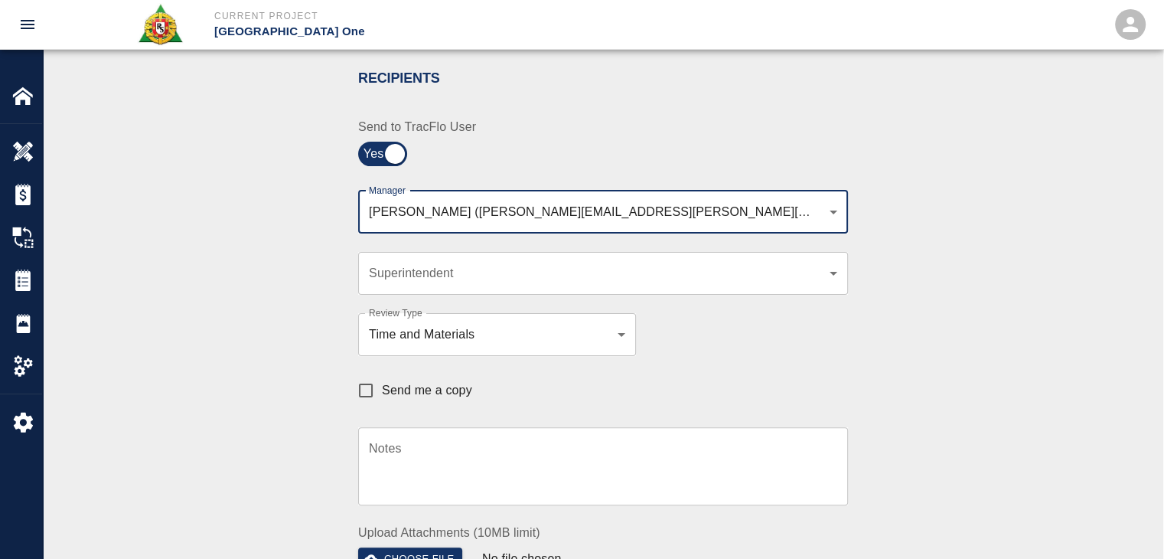
click at [380, 399] on input "Send me a copy" at bounding box center [366, 390] width 32 height 32
checkbox input "true"
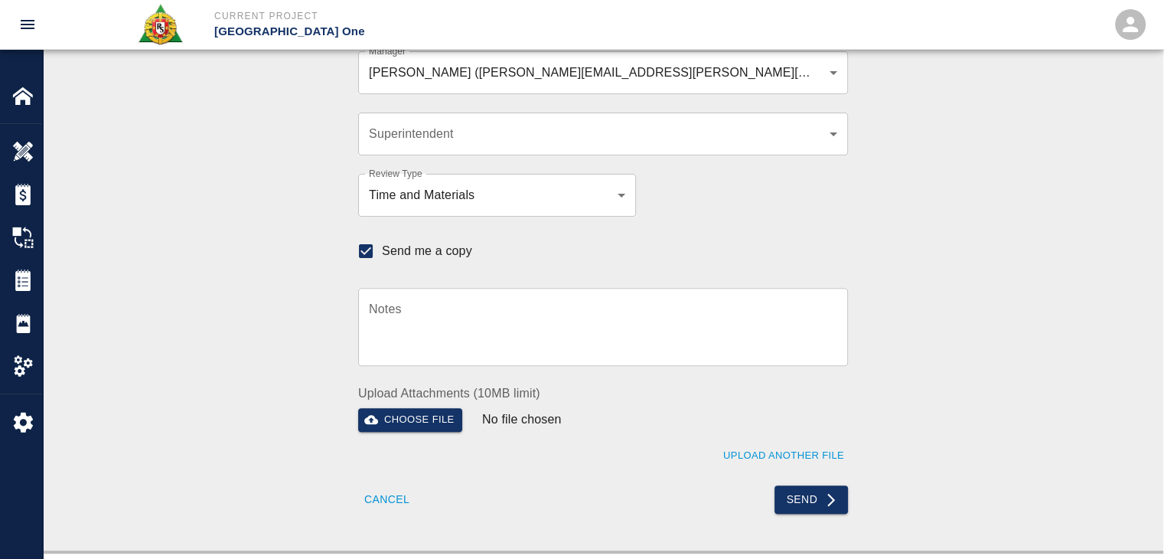
scroll to position [455, 0]
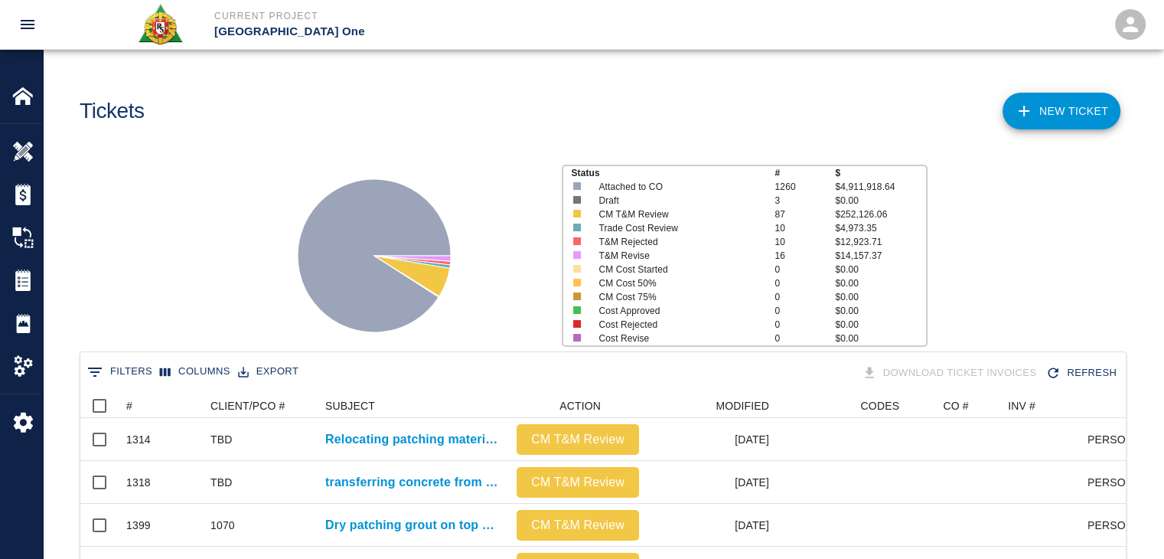
scroll to position [882, 1034]
click at [1027, 119] on icon at bounding box center [1024, 111] width 18 height 18
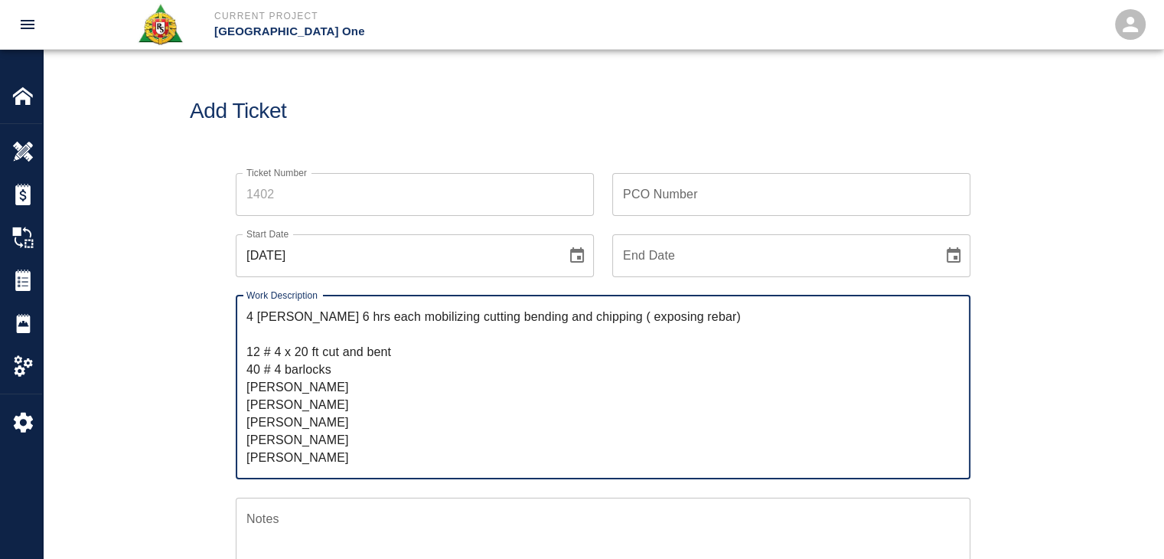
click at [247, 319] on textarea "4 lathers 6 hrs each mobilizing cutting bending and chipping ( exposing rebar) …" at bounding box center [602, 387] width 713 height 158
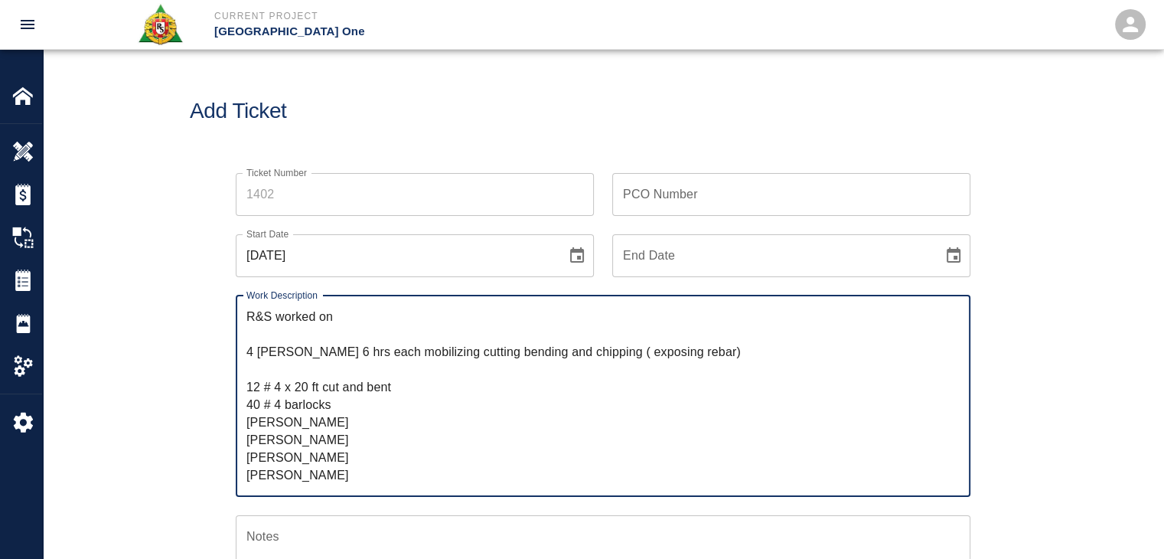
type textarea "R&S worked on 4 lathers 6 hrs each mobilizing cutting bending and chipping ( ex…"
click at [352, 88] on div "Add Ticket" at bounding box center [603, 111] width 1121 height 123
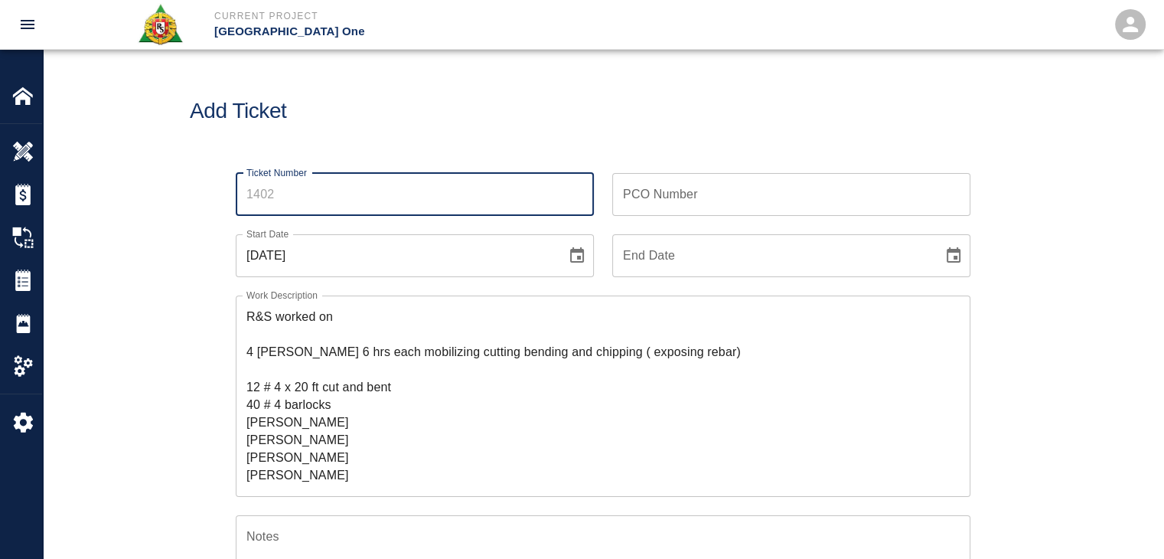
click at [295, 191] on input "Ticket Number" at bounding box center [415, 194] width 358 height 43
type input "1402"
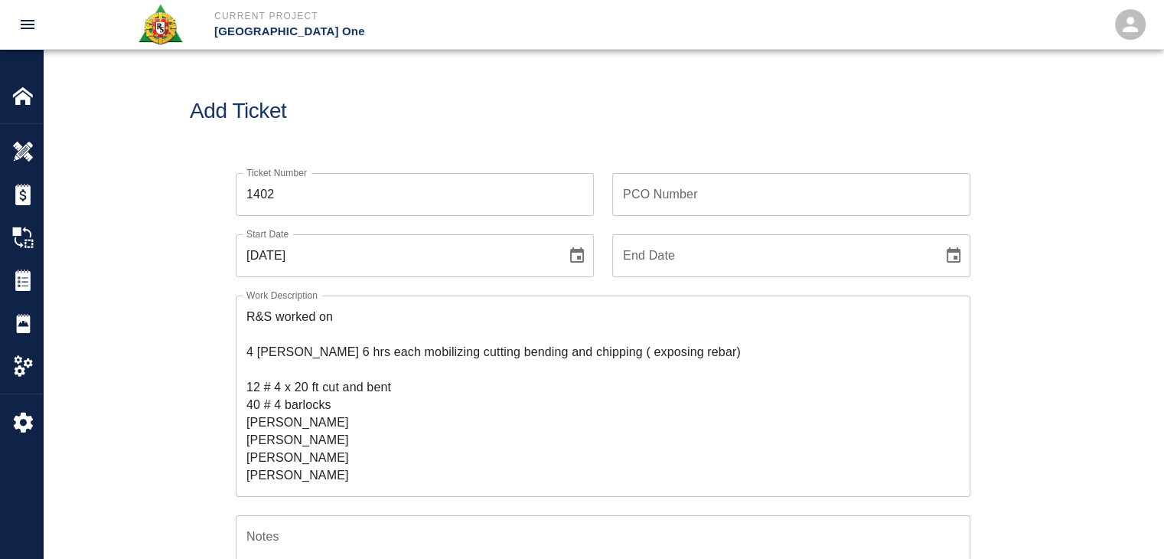
click at [384, 132] on div "Add Ticket" at bounding box center [603, 111] width 1121 height 123
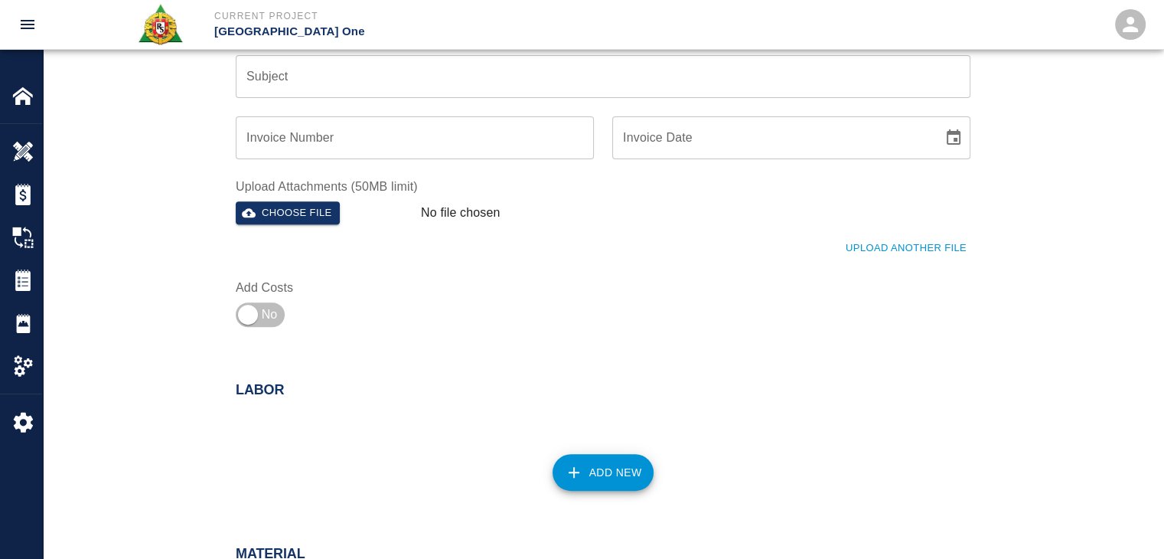
scroll to position [557, 0]
click at [873, 243] on button "Upload Another File" at bounding box center [906, 248] width 129 height 24
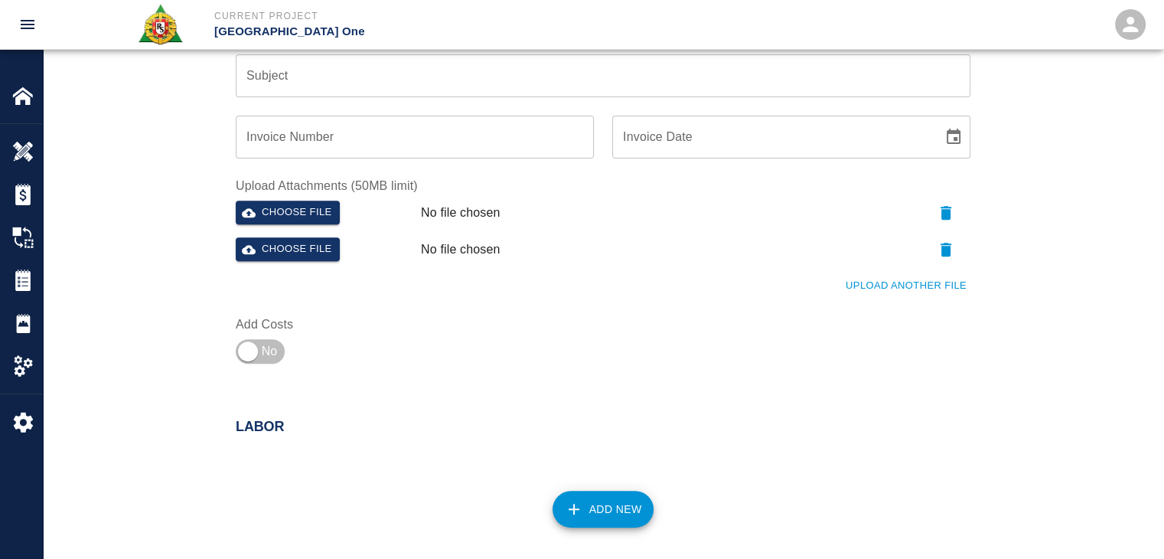
click at [860, 282] on button "Upload Another File" at bounding box center [906, 286] width 129 height 24
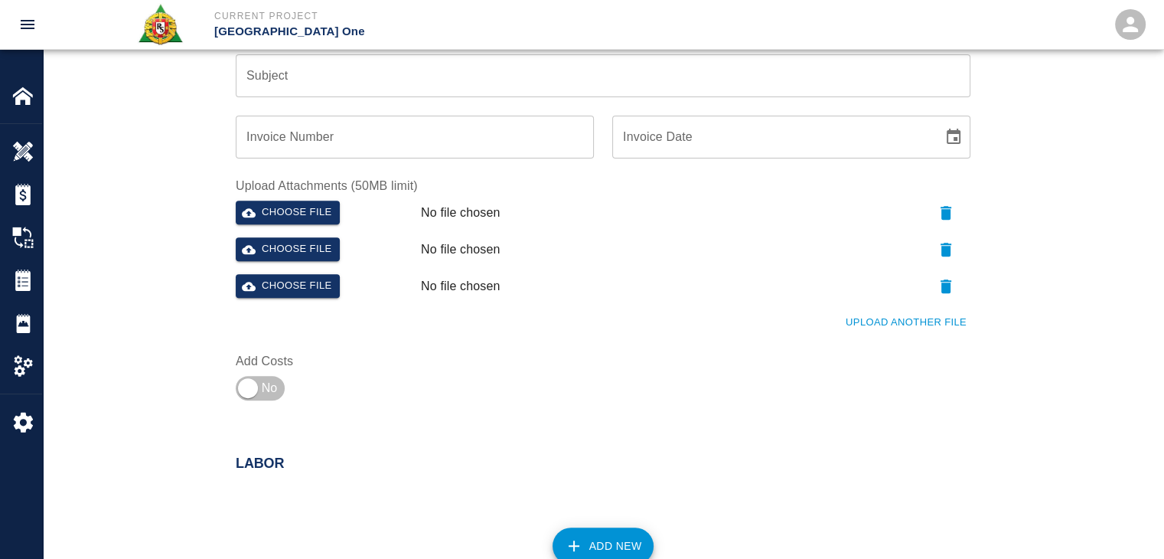
click at [856, 332] on button "Upload Another File" at bounding box center [906, 323] width 129 height 24
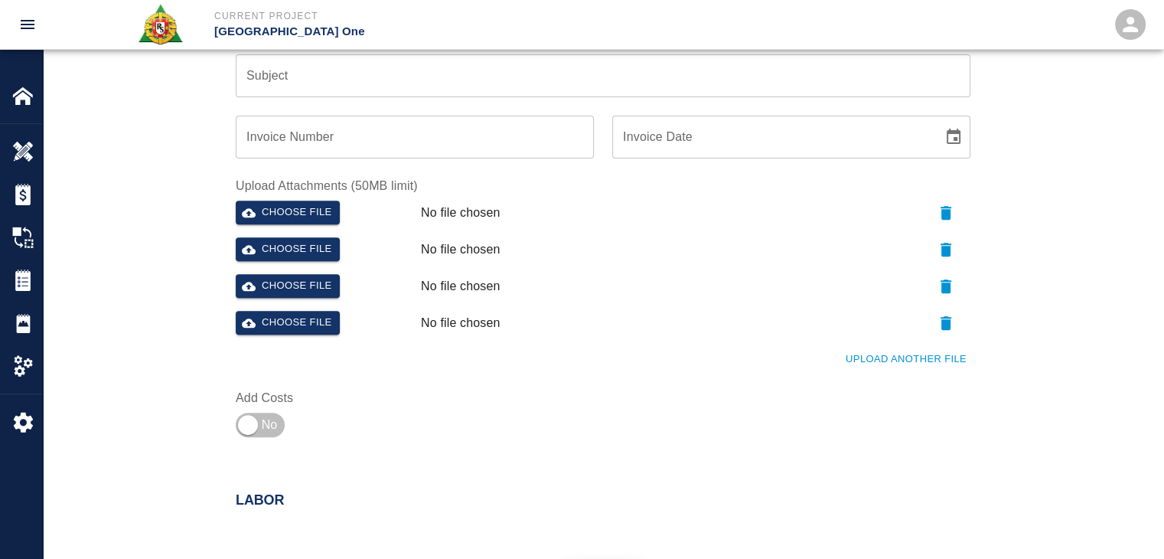
click at [866, 354] on button "Upload Another File" at bounding box center [906, 359] width 129 height 24
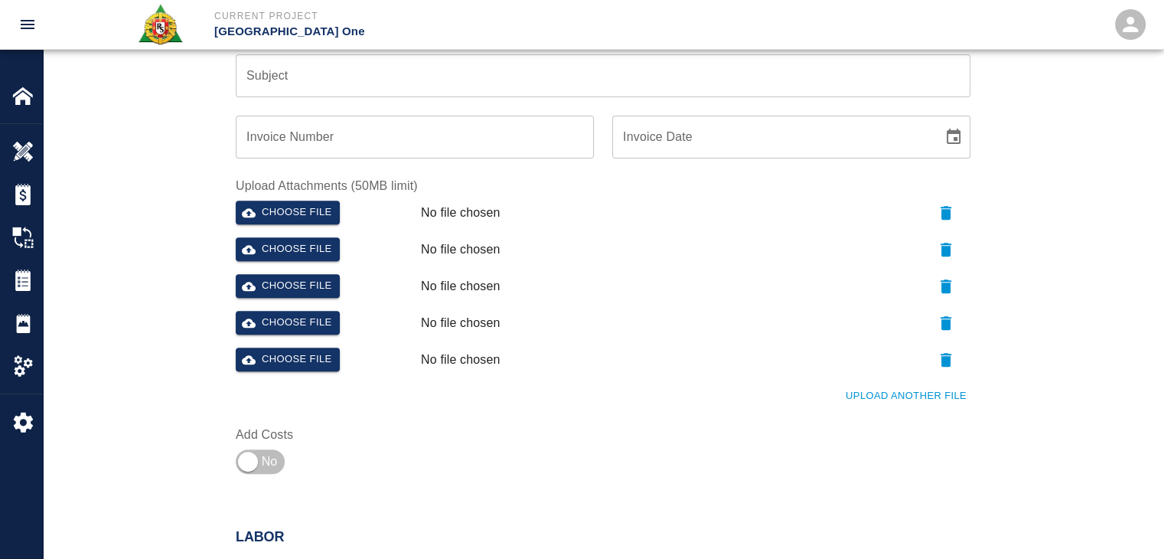
click at [894, 405] on button "Upload Another File" at bounding box center [906, 396] width 129 height 24
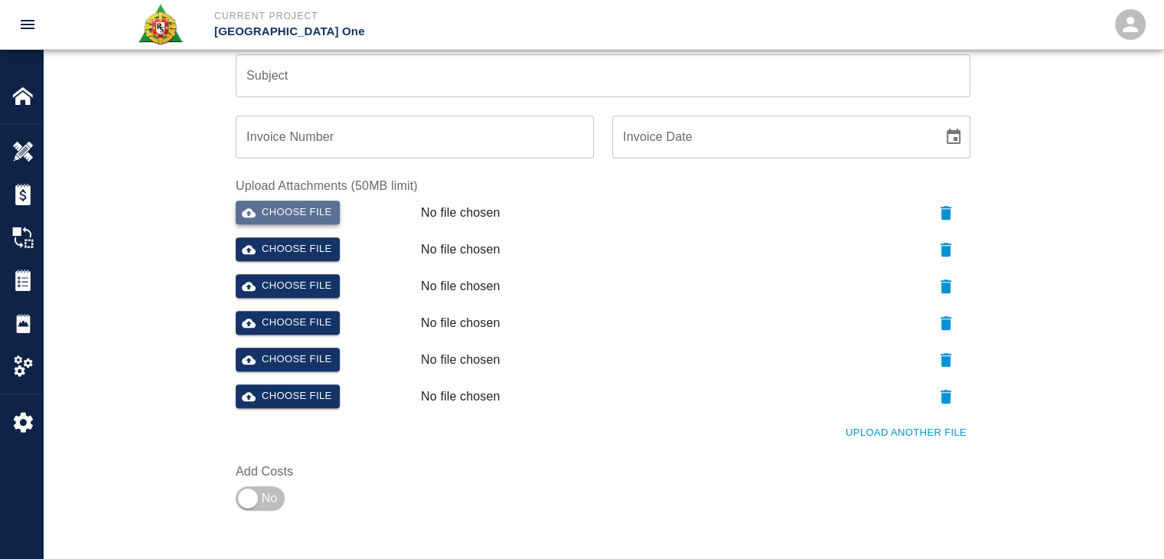
click at [298, 221] on button "Choose file" at bounding box center [288, 213] width 104 height 24
click at [302, 286] on button "Choose file" at bounding box center [288, 286] width 104 height 24
click at [288, 258] on button "Choose file" at bounding box center [288, 249] width 104 height 24
click at [292, 322] on button "Choose file" at bounding box center [288, 323] width 104 height 24
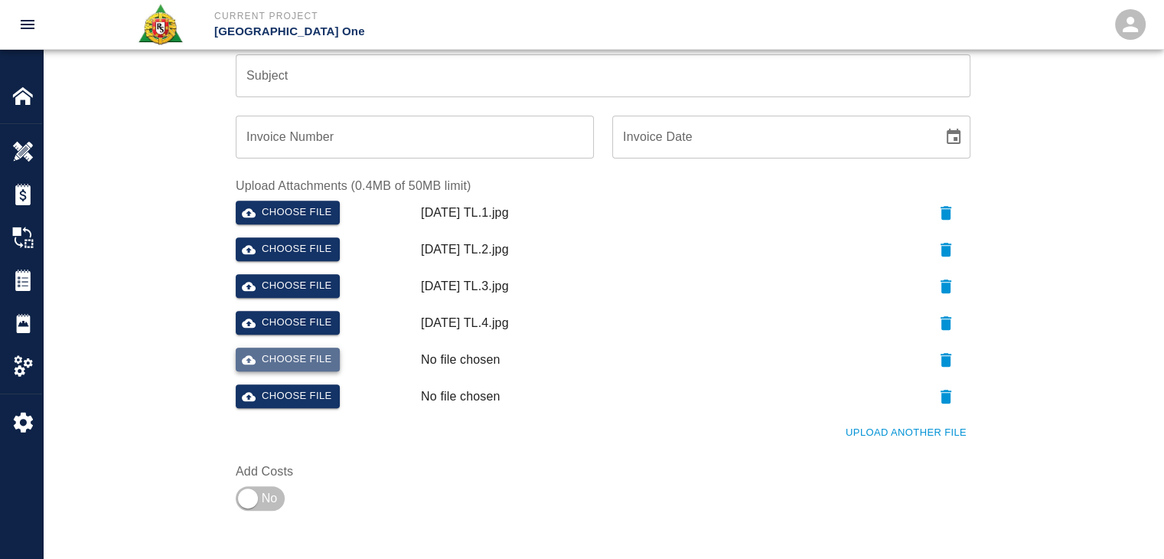
click at [272, 361] on button "Choose file" at bounding box center [288, 359] width 104 height 24
click at [298, 391] on button "Choose file" at bounding box center [288, 396] width 104 height 24
click at [255, 497] on input "checkbox" at bounding box center [248, 498] width 110 height 37
checkbox input "true"
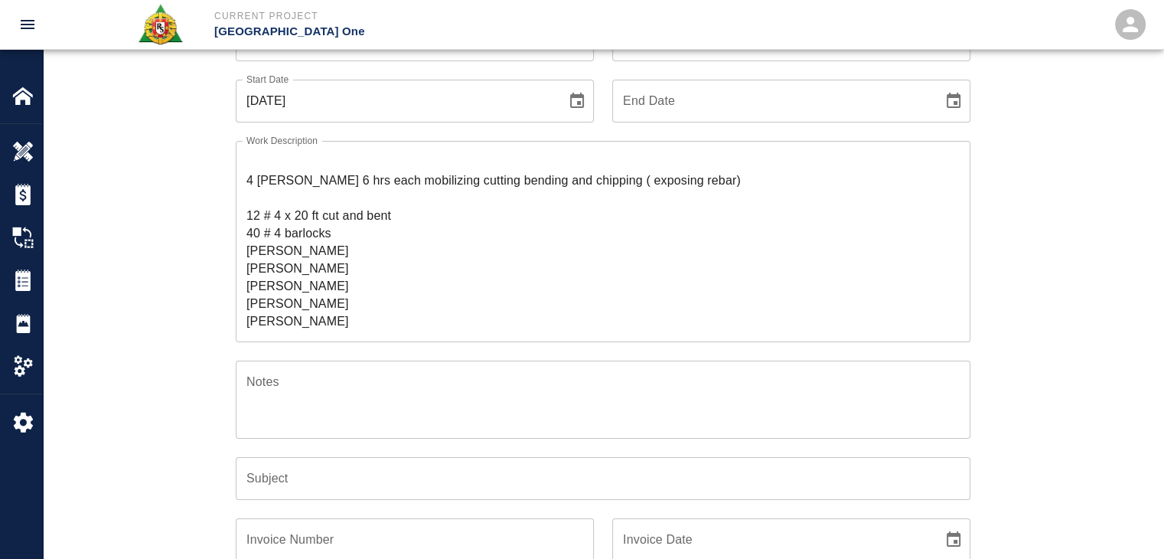
scroll to position [0, 0]
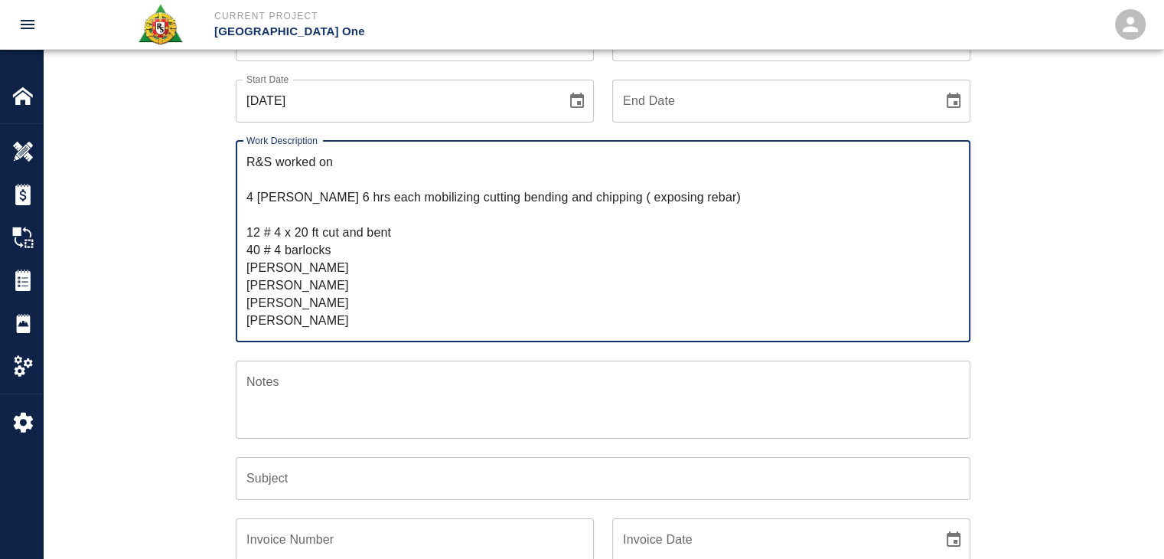
drag, startPoint x: 698, startPoint y: 197, endPoint x: 361, endPoint y: 200, distance: 336.8
click at [361, 200] on textarea "R&S worked on 4 lathers 6 hrs each mobilizing cutting bending and chipping ( ex…" at bounding box center [602, 241] width 713 height 176
click at [343, 148] on div "R&S worked on 4 lathers 6 hrs each 12 # 4 x 20 ft cut and bent 40 # 4 barlocks …" at bounding box center [603, 241] width 735 height 201
click at [350, 154] on textarea "R&S worked on 4 lathers 6 hrs each 12 # 4 x 20 ft cut and bent 40 # 4 barlocks …" at bounding box center [602, 241] width 713 height 176
paste textarea "mobilizing cutting bending and chipping ( exposing rebar)"
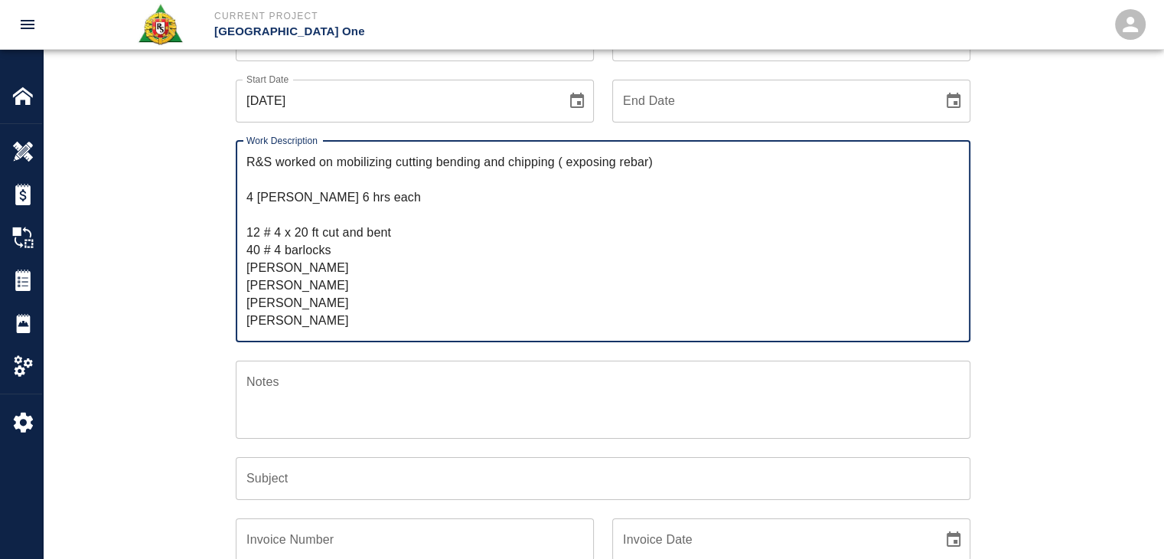
click at [268, 210] on textarea "R&S worked on mobilizing cutting bending and chipping ( exposing rebar) 4 lathe…" at bounding box center [602, 241] width 713 height 176
click at [279, 175] on textarea "R&S worked on mobilizing cutting bending and chipping ( exposing rebar) 4 lathe…" at bounding box center [602, 241] width 713 height 176
click at [308, 220] on textarea "R&S worked on mobilizing cutting bending and chipping ( exposing rebar) Breakdo…" at bounding box center [602, 241] width 713 height 176
click at [352, 209] on textarea "R&S worked on mobilizing cutting bending and chipping ( exposing rebar) Breakdo…" at bounding box center [602, 241] width 713 height 176
click at [315, 273] on textarea "R&S worked on mobilizing cutting bending and chipping ( exposing rebar) Breakdo…" at bounding box center [602, 241] width 713 height 176
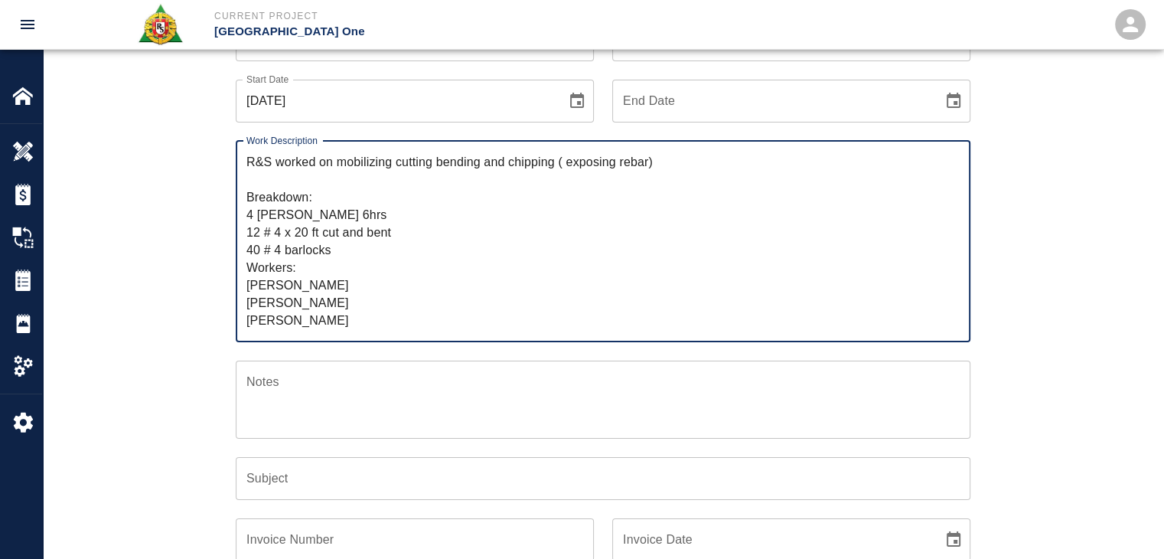
click at [297, 285] on textarea "R&S worked on mobilizing cutting bending and chipping ( exposing rebar) Breakdo…" at bounding box center [602, 241] width 713 height 176
click at [252, 289] on textarea "R&S worked on mobilizing cutting bending and chipping ( exposing rebar) Breakdo…" at bounding box center [602, 241] width 713 height 176
click at [251, 297] on textarea "R&S worked on mobilizing cutting bending and chipping ( exposing rebar) Breakdo…" at bounding box center [602, 241] width 713 height 176
click at [279, 305] on textarea "R&S worked on mobilizing cutting bending and chipping ( exposing rebar) Breakdo…" at bounding box center [602, 241] width 713 height 176
drag, startPoint x: 279, startPoint y: 305, endPoint x: 302, endPoint y: 312, distance: 23.8
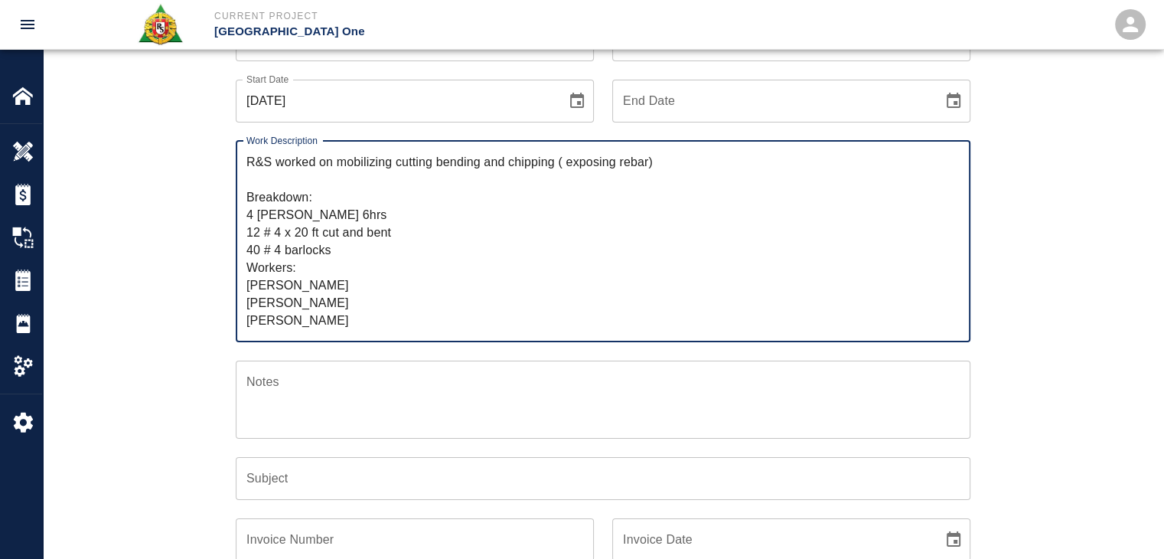
click at [302, 312] on textarea "R&S worked on mobilizing cutting bending and chipping ( exposing rebar) Breakdo…" at bounding box center [602, 241] width 713 height 176
click at [284, 308] on textarea "R&S worked on mobilizing cutting bending and chipping ( exposing rebar) Breakdo…" at bounding box center [602, 241] width 713 height 176
click at [297, 318] on textarea "R&S worked on mobilizing cutting bending and chipping ( exposing rebar) Breakdo…" at bounding box center [602, 241] width 713 height 176
click at [250, 322] on textarea "R&S worked on mobilizing cutting bending and chipping ( exposing rebar) Breakdo…" at bounding box center [602, 241] width 713 height 176
click at [317, 286] on textarea "R&S worked on mobilizing cutting bending and chipping ( exposing rebar) Breakdo…" at bounding box center [602, 241] width 713 height 176
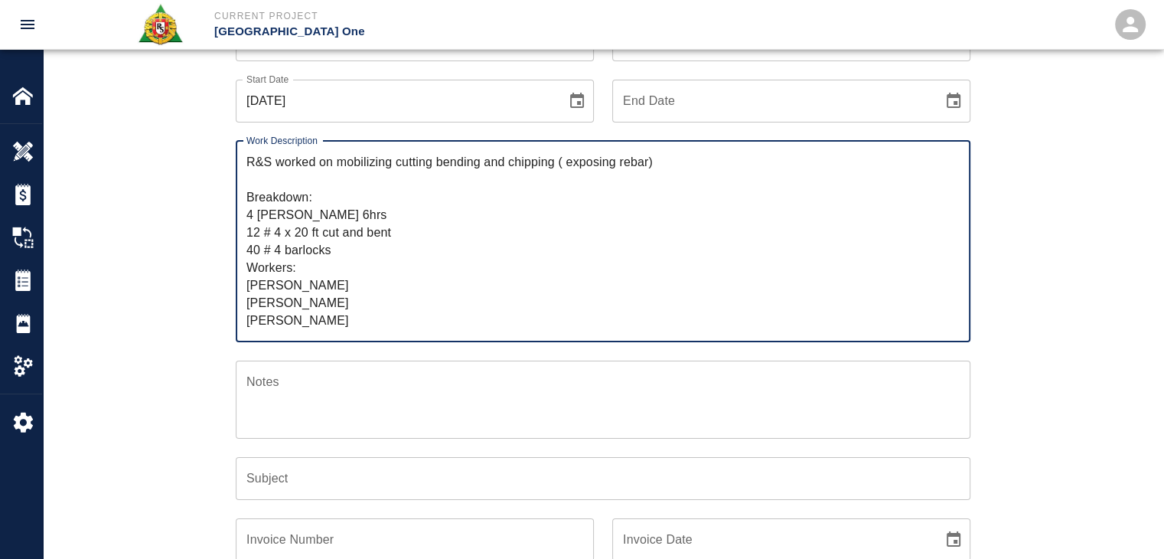
scroll to position [17, 0]
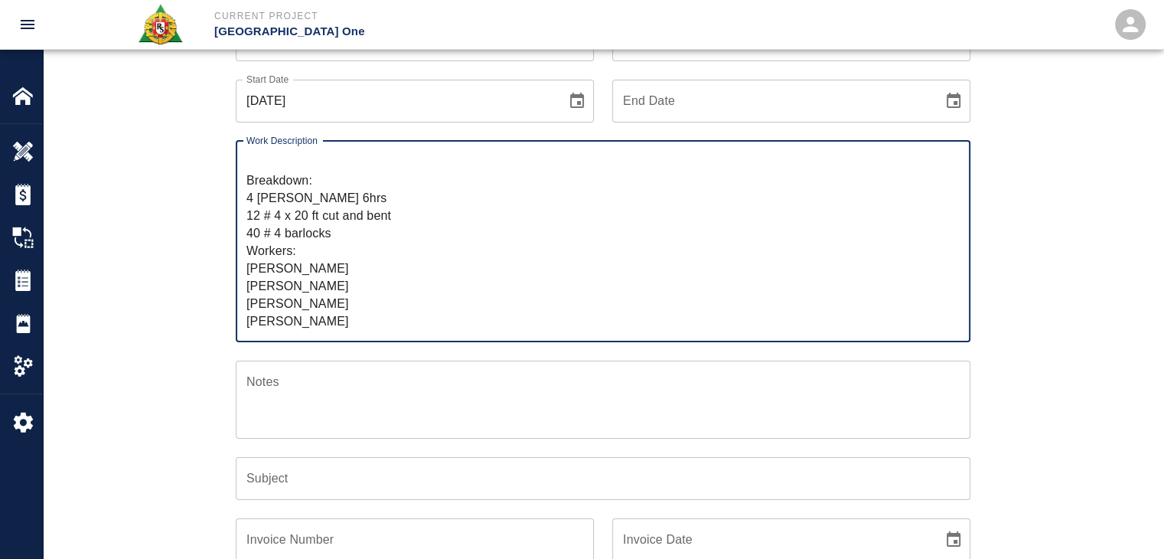
click at [279, 320] on textarea "R&S worked on mobilizing cutting bending and chipping ( exposing rebar) Breakdo…" at bounding box center [602, 241] width 713 height 176
click at [253, 321] on textarea "R&S worked on mobilizing cutting bending and chipping ( exposing rebar) Breakdo…" at bounding box center [602, 241] width 713 height 176
click at [321, 299] on textarea "R&S worked on mobilizing cutting bending and chipping ( exposing rebar) Breakdo…" at bounding box center [602, 241] width 713 height 176
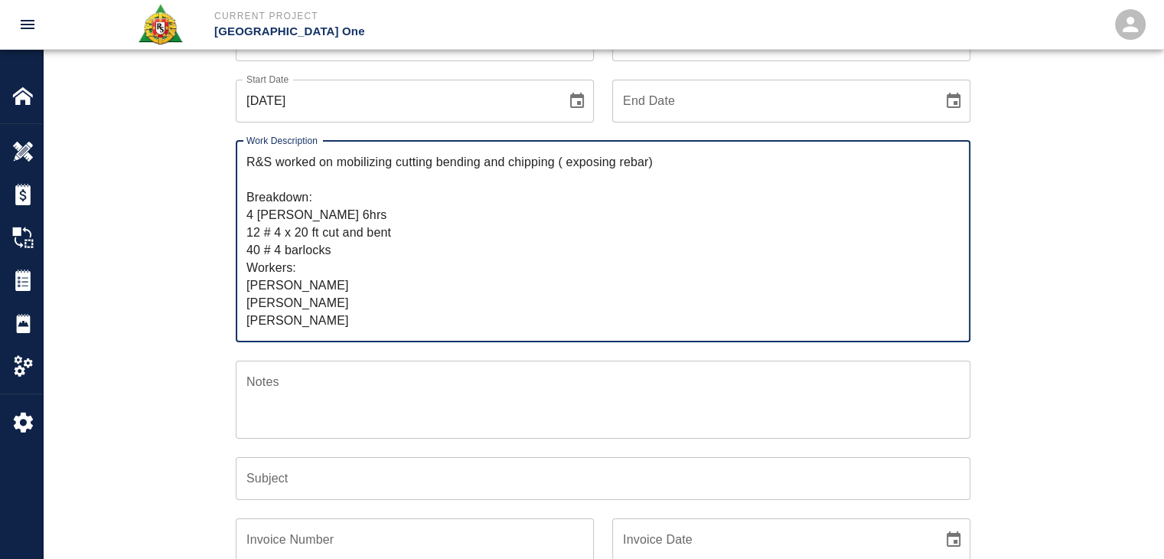
click at [285, 253] on textarea "R&S worked on mobilizing cutting bending and chipping ( exposing rebar) Breakdo…" at bounding box center [602, 241] width 713 height 176
click at [328, 254] on textarea "R&S worked on mobilizing cutting bending and chipping ( exposing rebar) Breakdo…" at bounding box center [602, 241] width 713 height 176
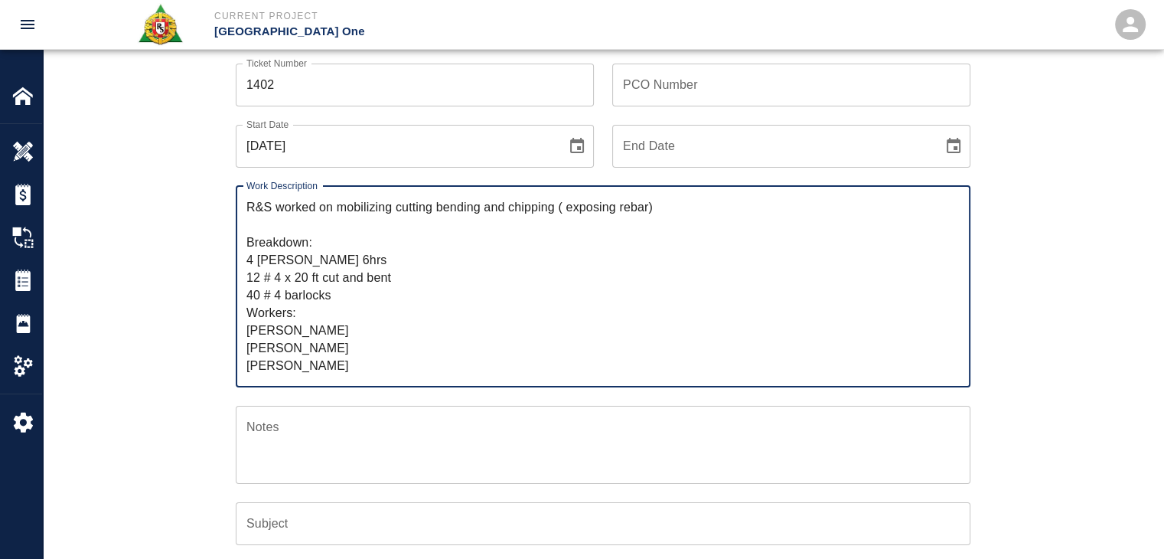
scroll to position [107, 0]
click at [566, 210] on textarea "R&S worked on mobilizing cutting bending and chipping ( exposing rebar) Breakdo…" at bounding box center [602, 289] width 713 height 176
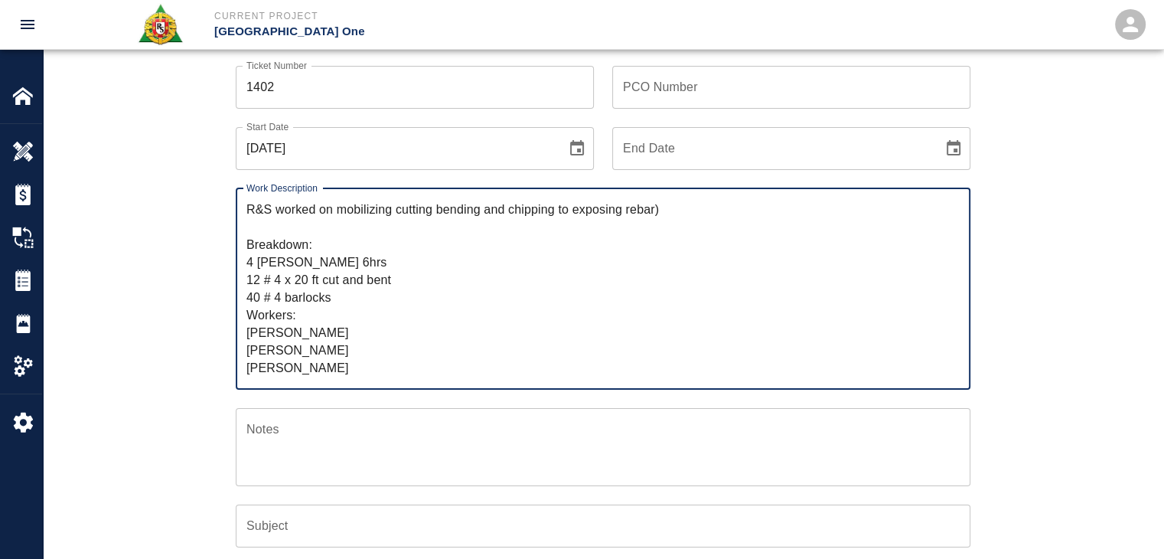
click at [621, 212] on textarea "R&S worked on mobilizing cutting bending and chipping to exposing rebar) Breakd…" at bounding box center [602, 289] width 713 height 176
click at [649, 215] on textarea "R&S worked on mobilizing cutting bending and chipping to expose rebar) Breakdow…" at bounding box center [602, 289] width 713 height 176
paste textarea "east side head house retail level 3. 5 infills"
click at [863, 210] on textarea "R&S worked on mobilizing cutting bending and chipping to expose rebar for east …" at bounding box center [602, 289] width 713 height 176
click at [849, 211] on textarea "R&S worked on mobilizing cutting bending and chipping to expose rebar for east …" at bounding box center [602, 289] width 713 height 176
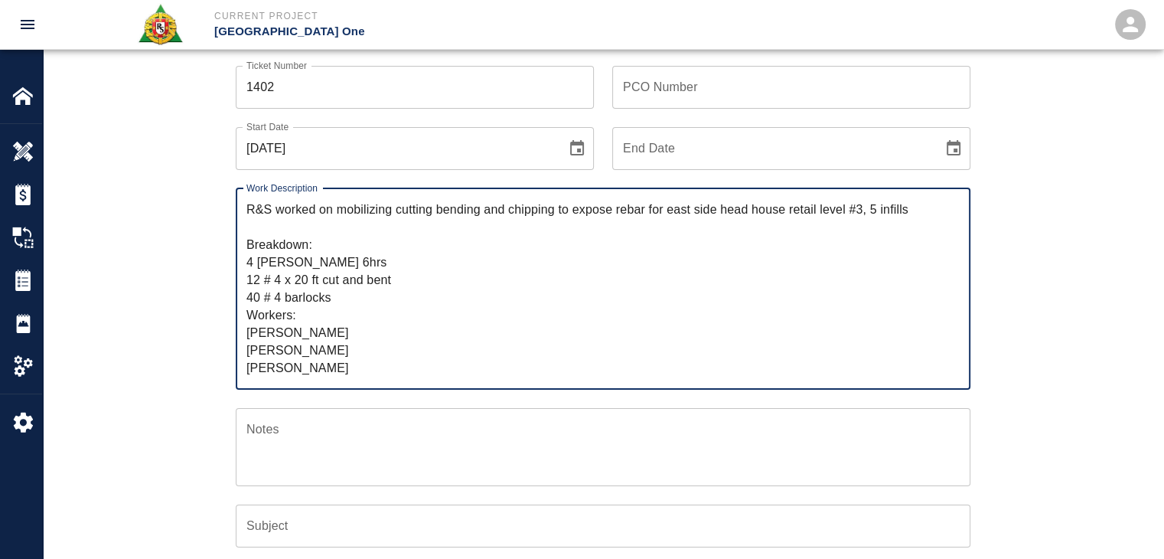
click at [826, 213] on textarea "R&S worked on mobilizing cutting bending and chipping to expose rebar for east …" at bounding box center [602, 289] width 713 height 176
click at [902, 210] on textarea "R&S worked on mobilizing cutting bending and chipping to expose rebar for east …" at bounding box center [602, 289] width 713 height 176
click at [915, 211] on textarea "R&S worked on mobilizing cutting bending and chipping to expose rebar for east …" at bounding box center [602, 289] width 713 height 176
click at [720, 276] on textarea "R&S worked on mobilizing cutting bending and chipping to expose rebar for east …" at bounding box center [602, 289] width 713 height 176
click at [582, 233] on textarea "R&S worked on mobilizing cutting bending and chipping to expose rebar for east …" at bounding box center [602, 289] width 713 height 176
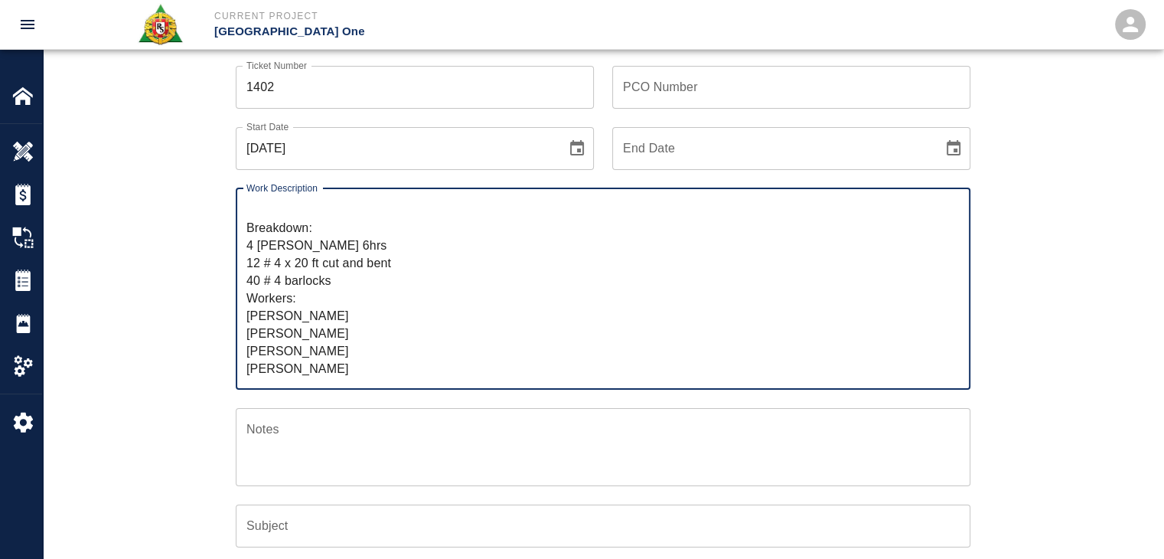
scroll to position [0, 0]
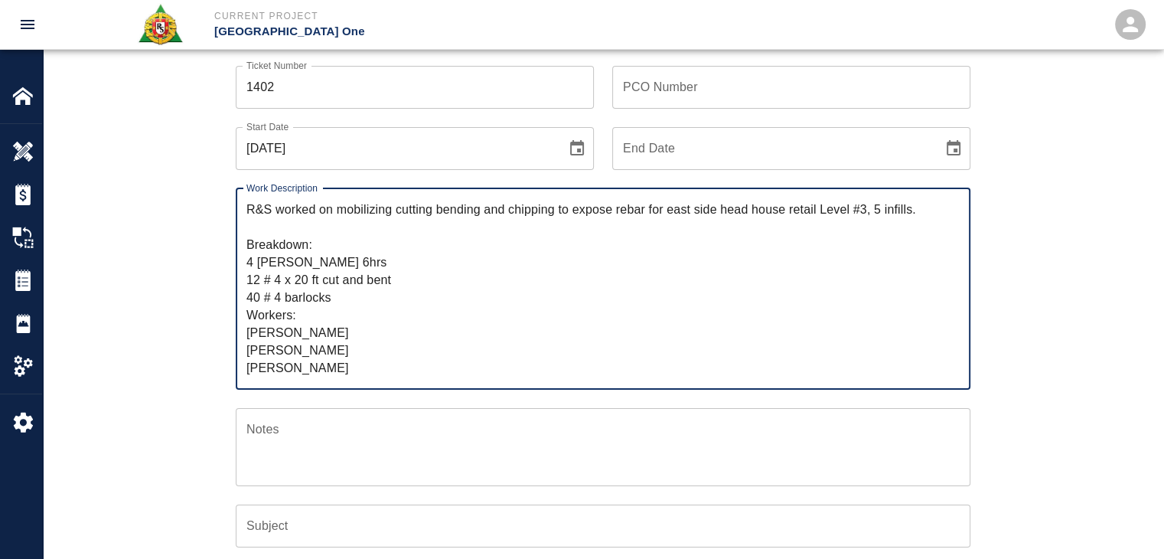
drag, startPoint x: 321, startPoint y: 366, endPoint x: 236, endPoint y: 166, distance: 217.1
click at [236, 166] on div "Ticket Number 1402 Ticket Number PCO Number PCO Number Start Date 09/26/2025 St…" at bounding box center [593, 507] width 753 height 920
type textarea "R&S worked on mobilizing cutting bending and chipping to expose rebar for east …"
click at [177, 309] on div "Ticket Number 1402 Ticket Number PCO Number PCO Number Start Date 09/26/2025 St…" at bounding box center [603, 525] width 1121 height 957
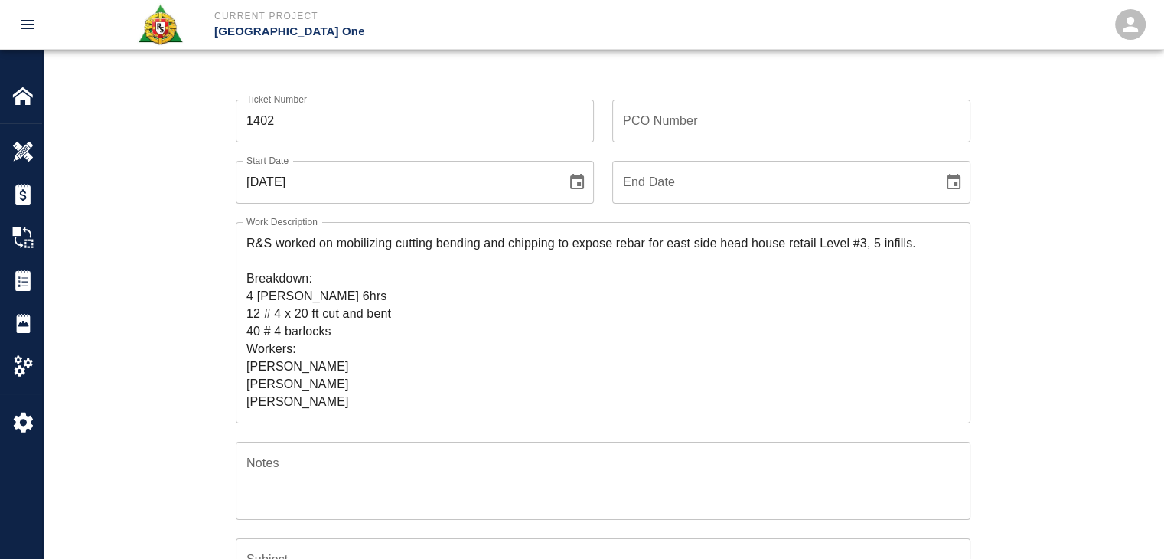
scroll to position [70, 0]
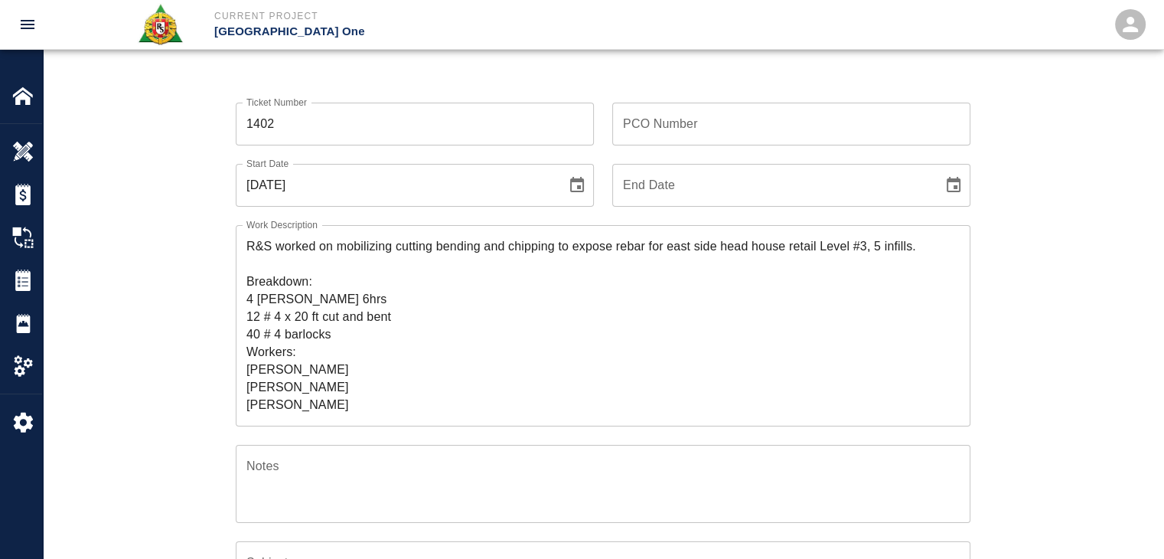
click at [625, 93] on div "PCO Number PCO Number" at bounding box center [782, 114] width 377 height 61
click at [654, 116] on input "PCO Number" at bounding box center [791, 124] width 358 height 43
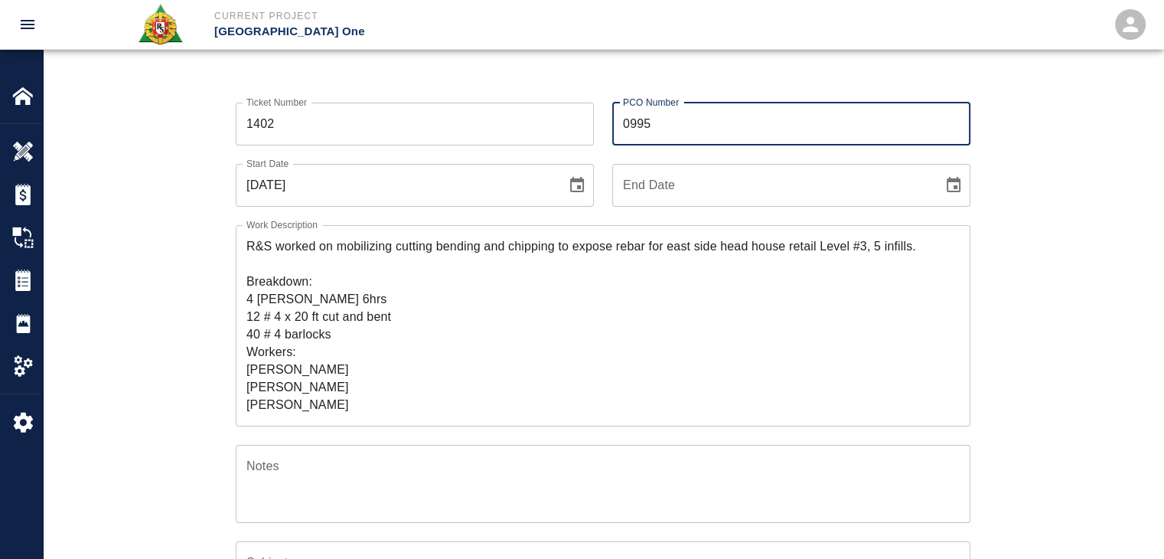
type input "0995"
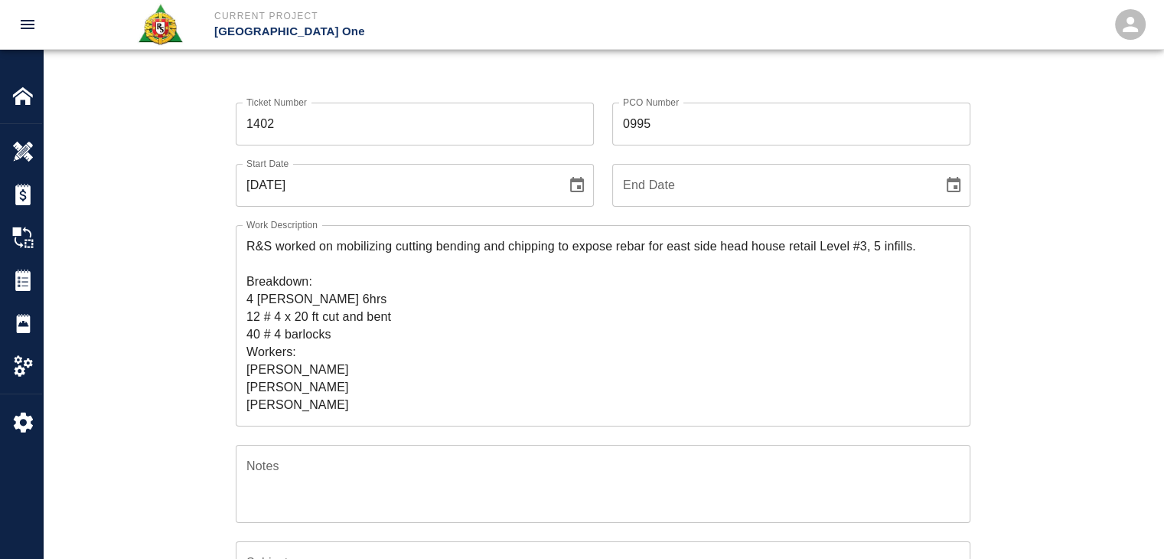
click at [594, 92] on div "PCO Number 0995 PCO Number" at bounding box center [782, 114] width 377 height 61
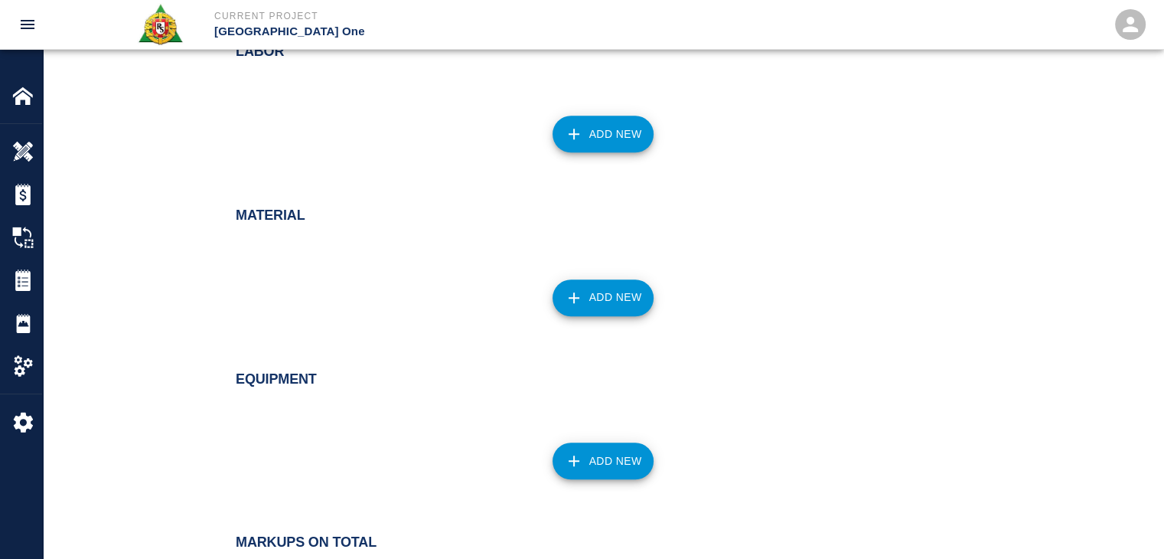
scroll to position [1369, 0]
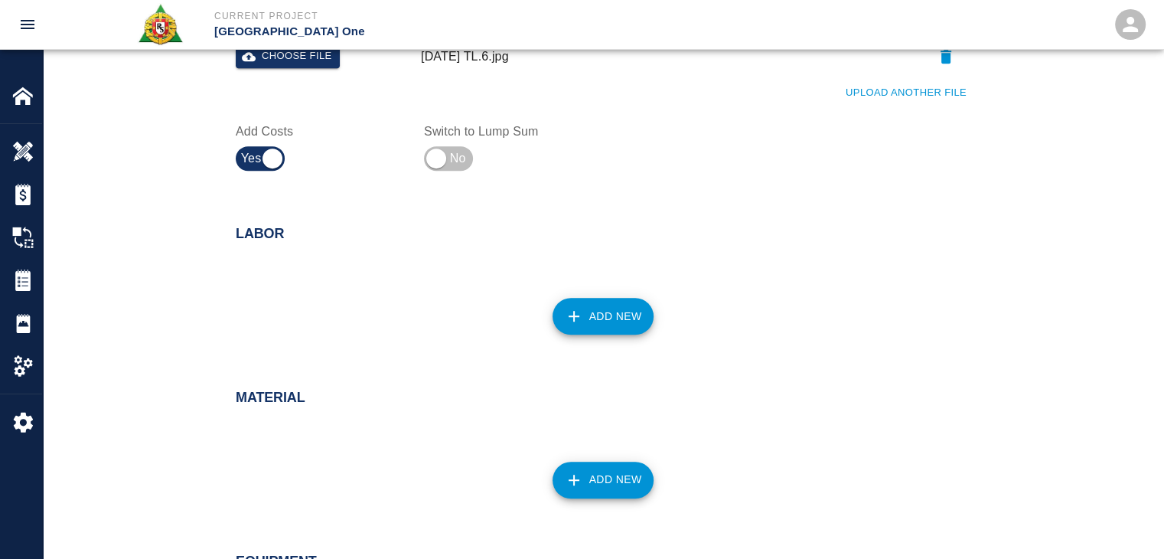
click at [612, 317] on button "Add New" at bounding box center [604, 316] width 102 height 37
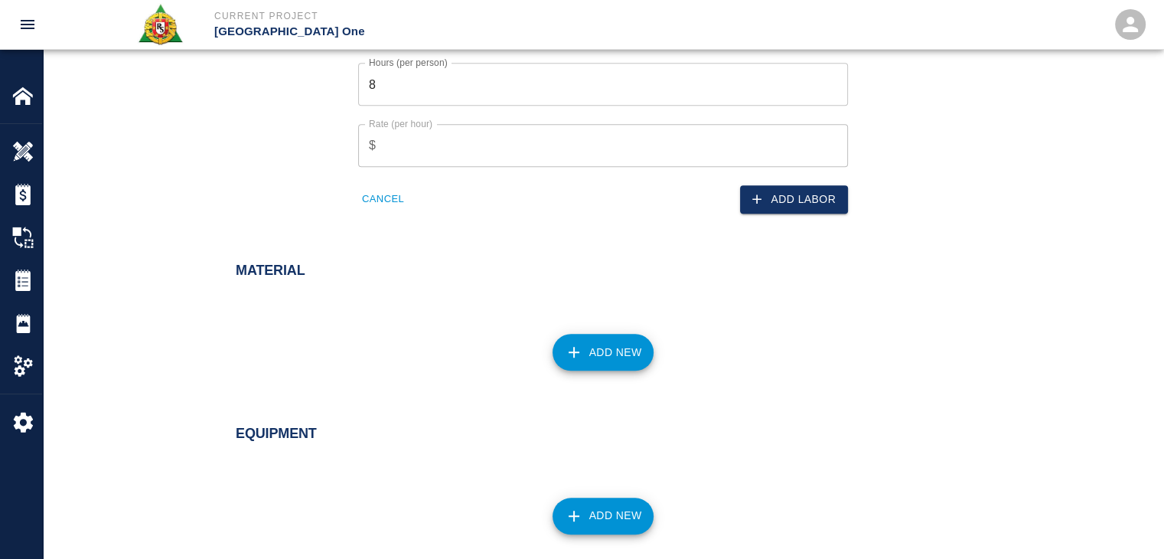
scroll to position [1616, 0]
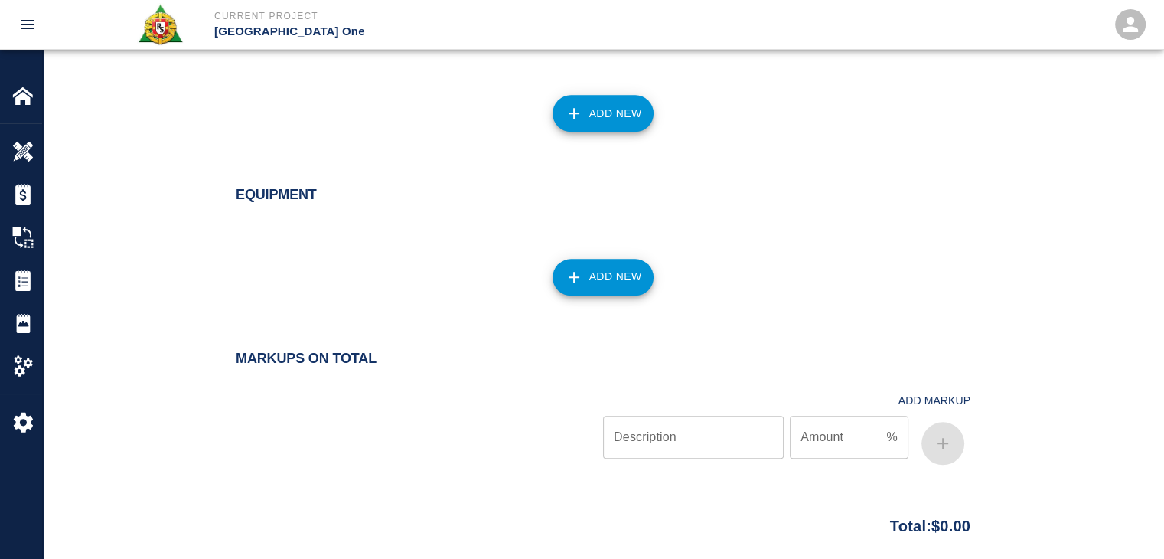
click at [596, 126] on button "Add New" at bounding box center [604, 113] width 102 height 37
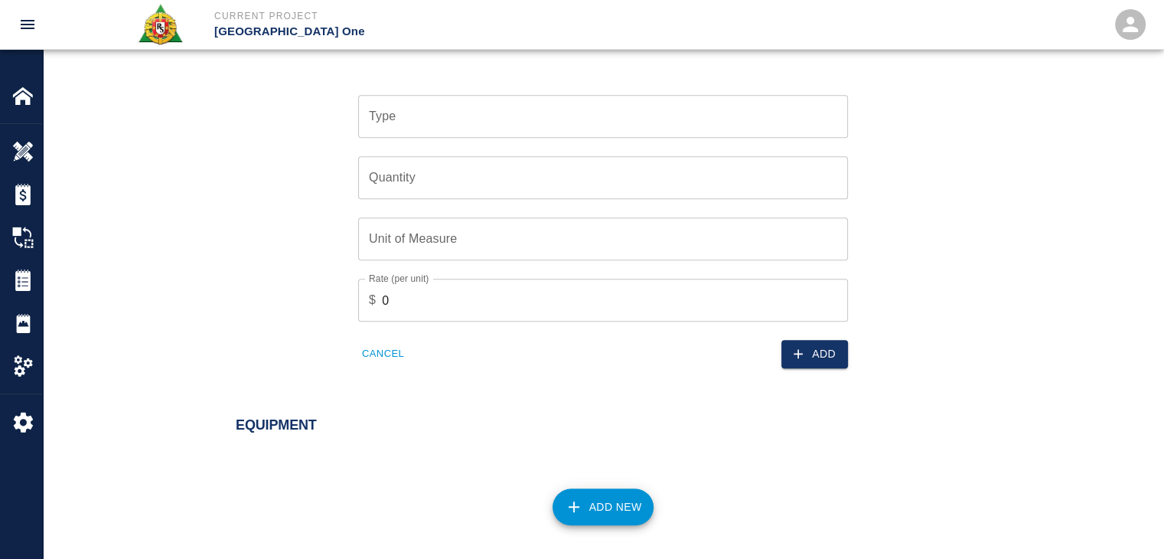
click at [507, 116] on input "Type" at bounding box center [603, 116] width 476 height 29
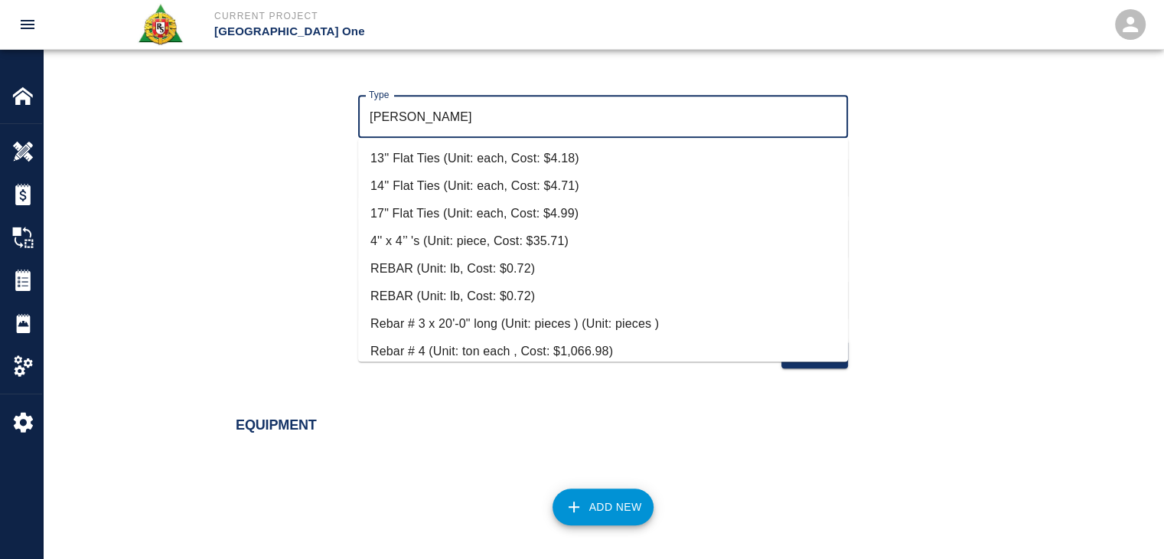
scroll to position [57, 0]
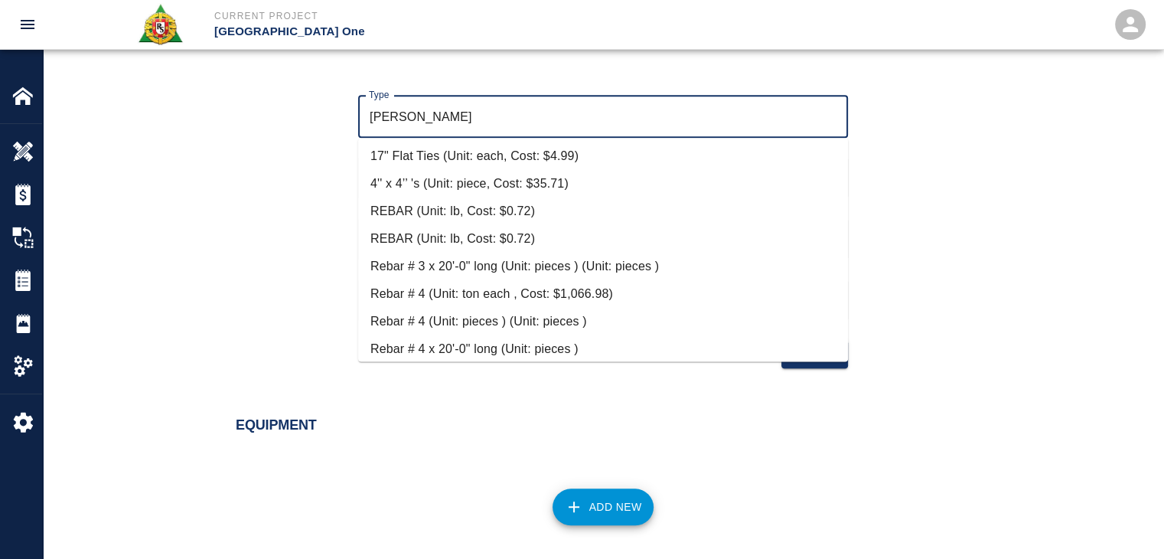
click at [462, 341] on li "Rebar # 4 x 20'-0" long (Unit: pieces )" at bounding box center [603, 349] width 490 height 28
type input "Rebar # 4 x 20'-0" long (Unit: pieces )"
type input "pieces"
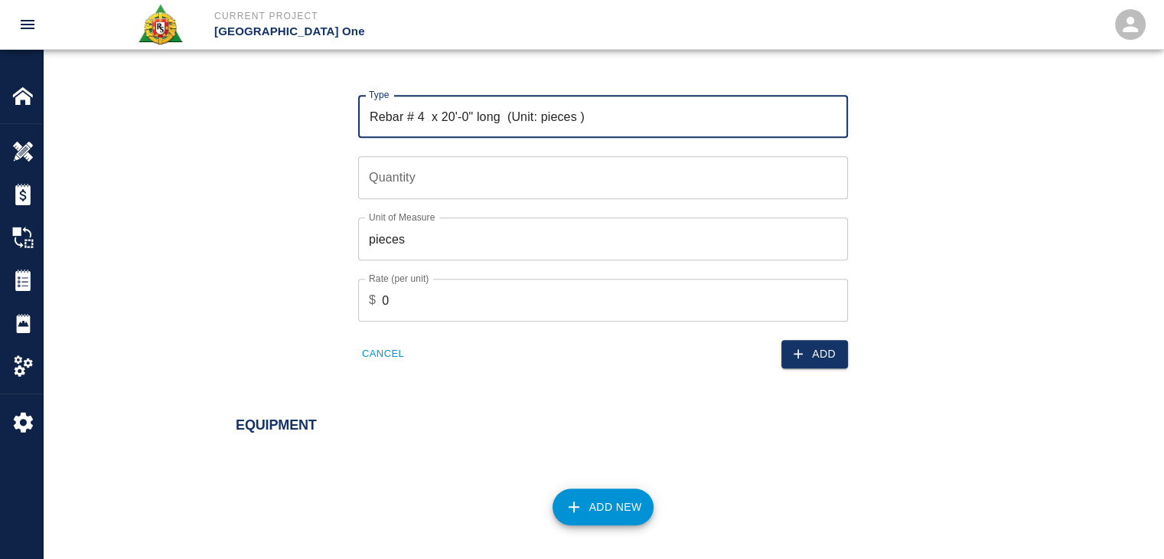
type input "Rebar # 4 x 20'-0" long (Unit: pieces )"
click at [453, 180] on input "Quantity" at bounding box center [603, 177] width 490 height 43
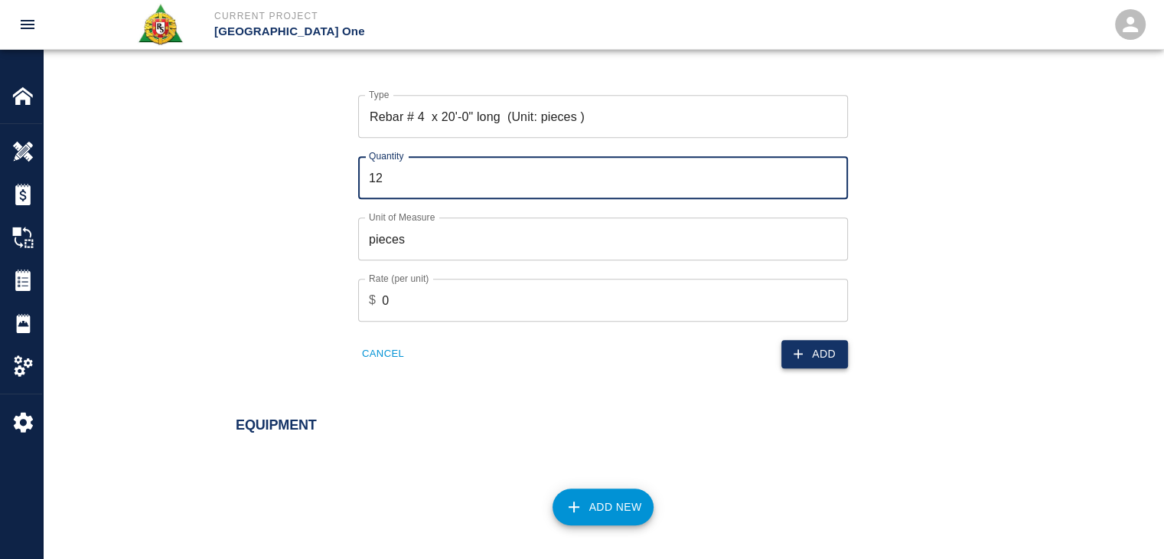
type input "12"
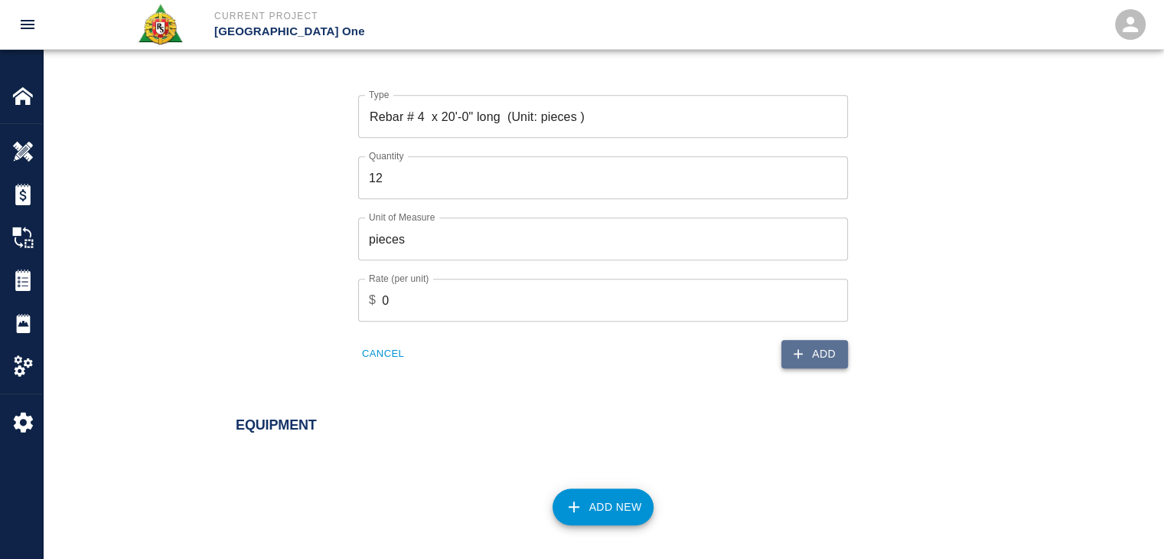
click at [794, 350] on icon "button" at bounding box center [798, 353] width 15 height 15
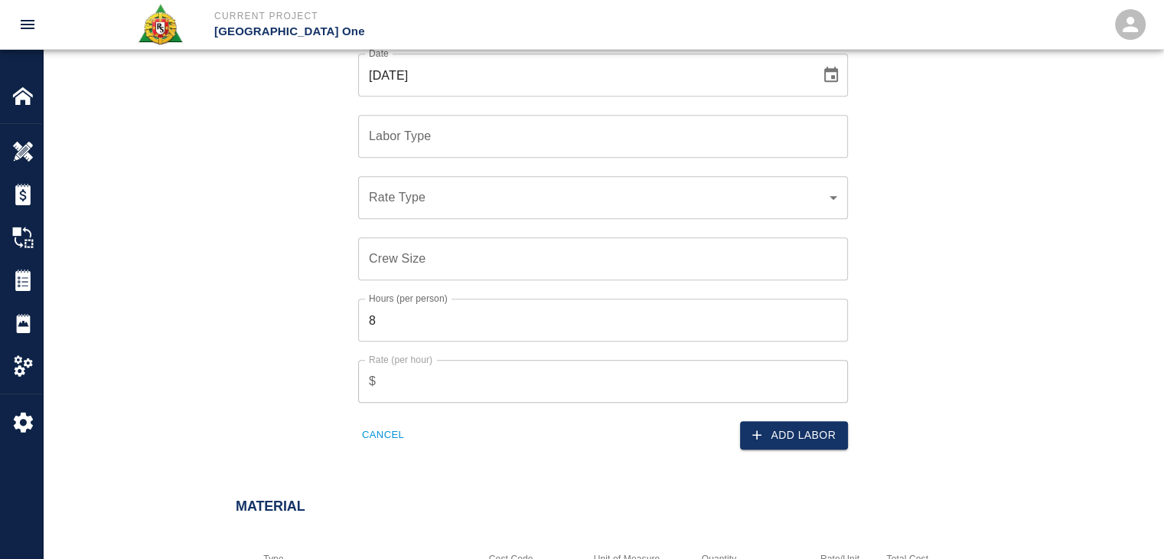
scroll to position [1188, 0]
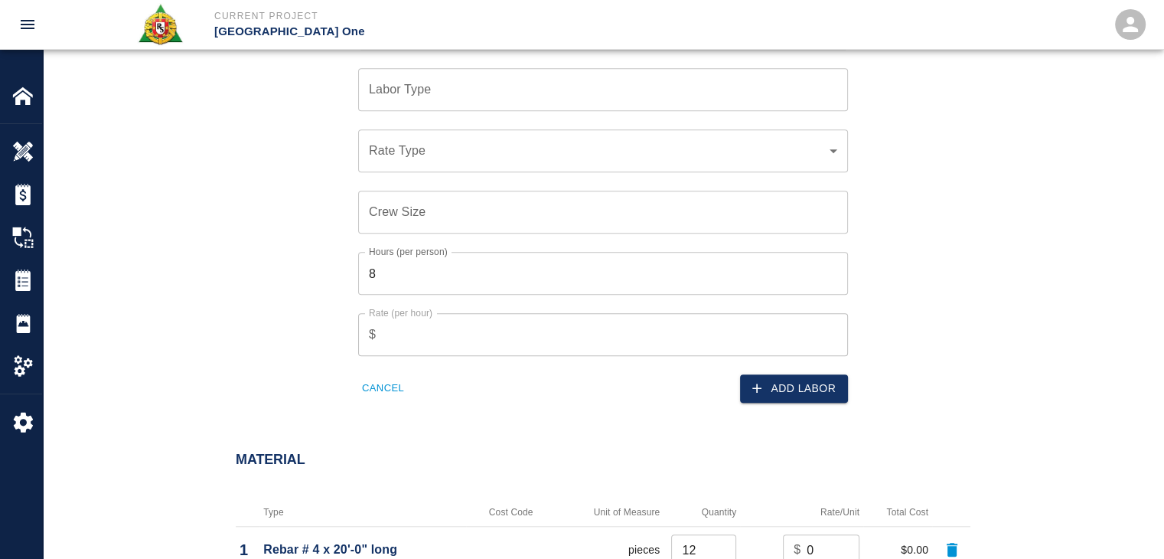
click at [415, 102] on input "Labor Type" at bounding box center [603, 89] width 476 height 29
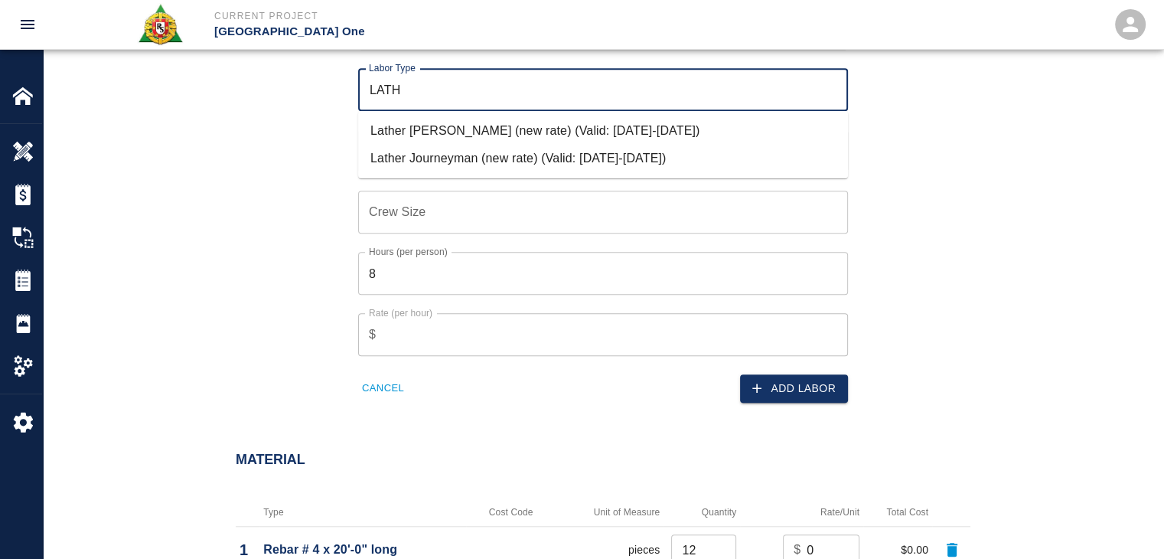
click at [427, 156] on li "Lather Journeyman (new rate) (Valid: 07/01/2024-09/30/2025)" at bounding box center [603, 159] width 490 height 28
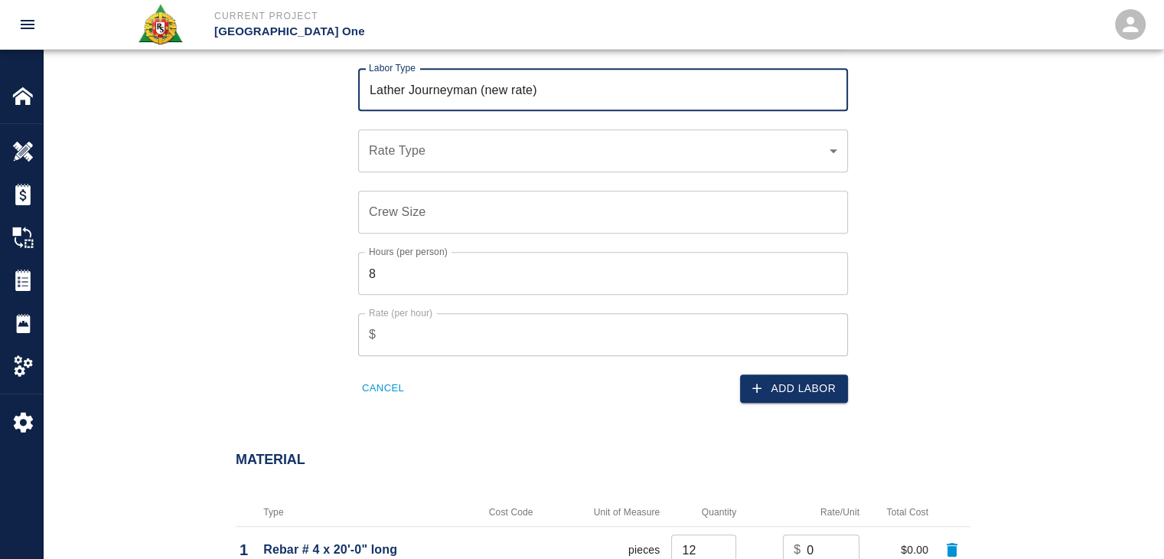
type input "Lather Journeyman (new rate)"
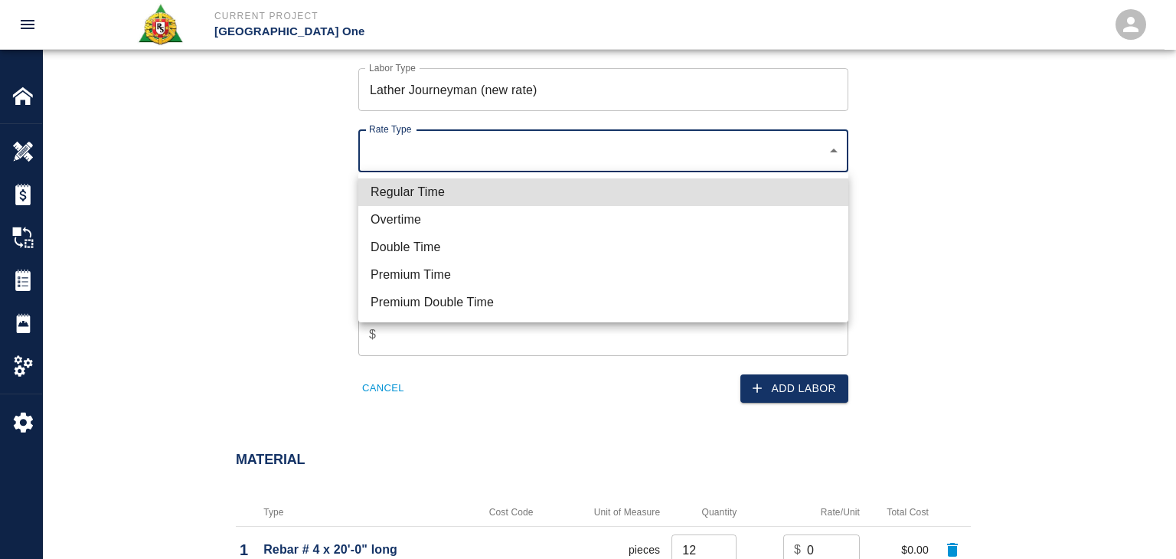
click at [413, 181] on li "Regular Time" at bounding box center [603, 192] width 490 height 28
type input "rate_rt"
type input "122.44"
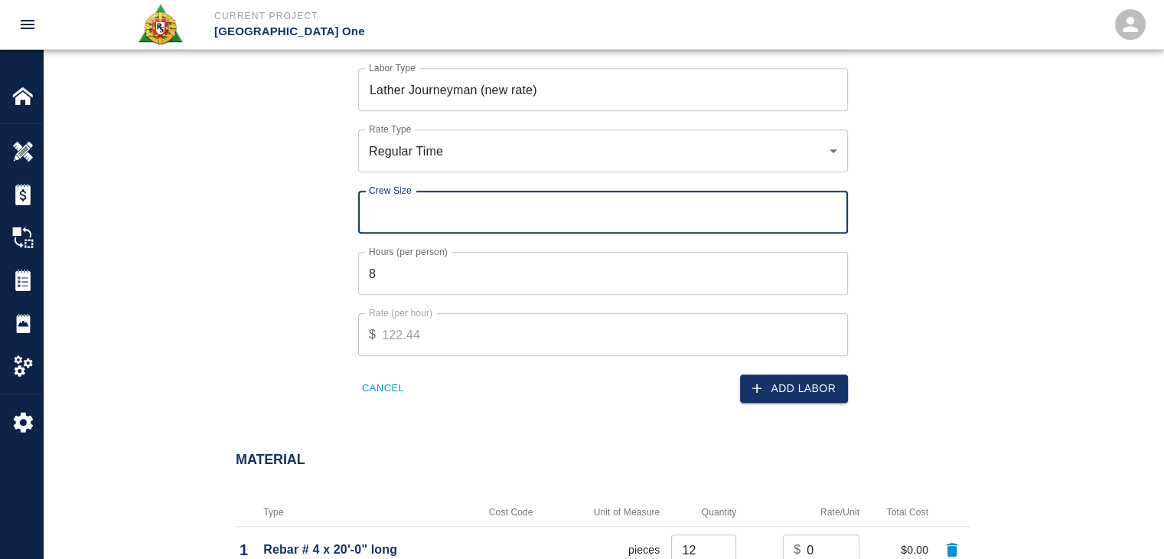
click at [422, 218] on input "Crew Size" at bounding box center [603, 212] width 490 height 43
type input "5"
type input "6"
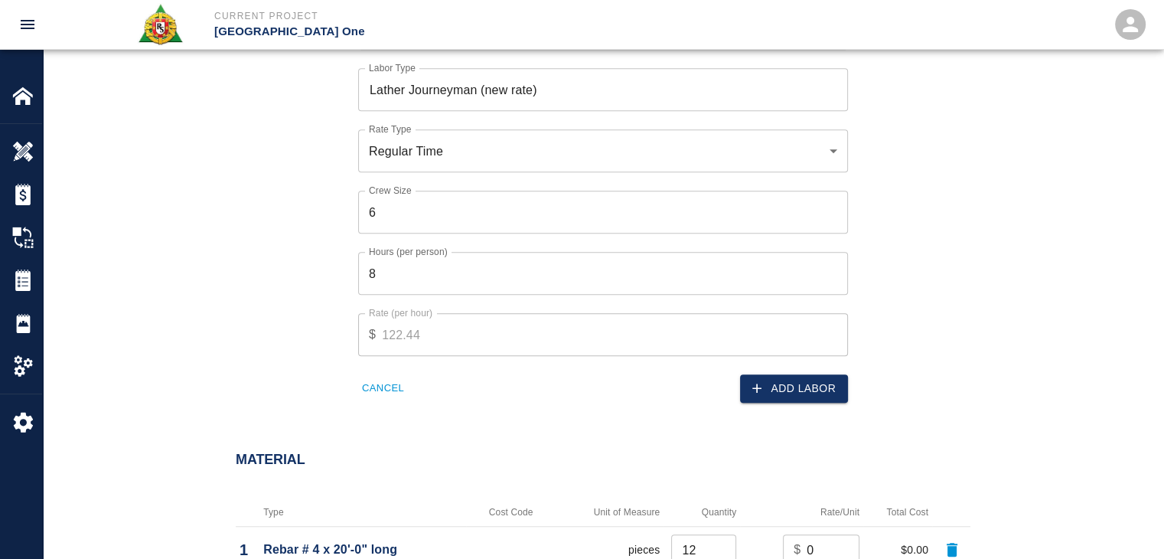
click at [324, 264] on div "Date 09/26/2025 Date Labor Type Lather Journeyman (new rate) Labor Type Rate Ty…" at bounding box center [593, 192] width 753 height 420
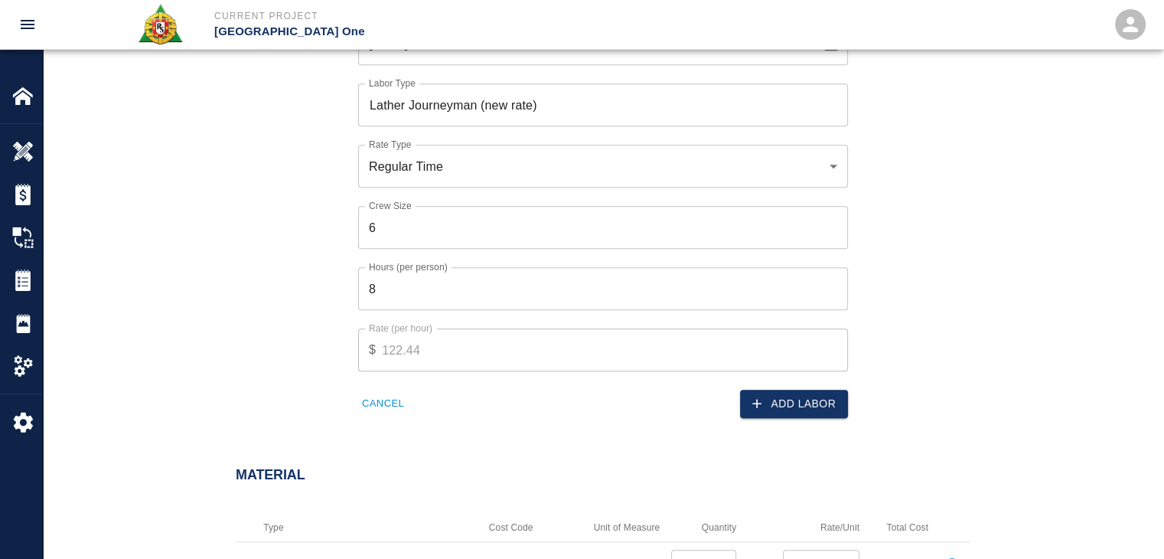
scroll to position [1182, 0]
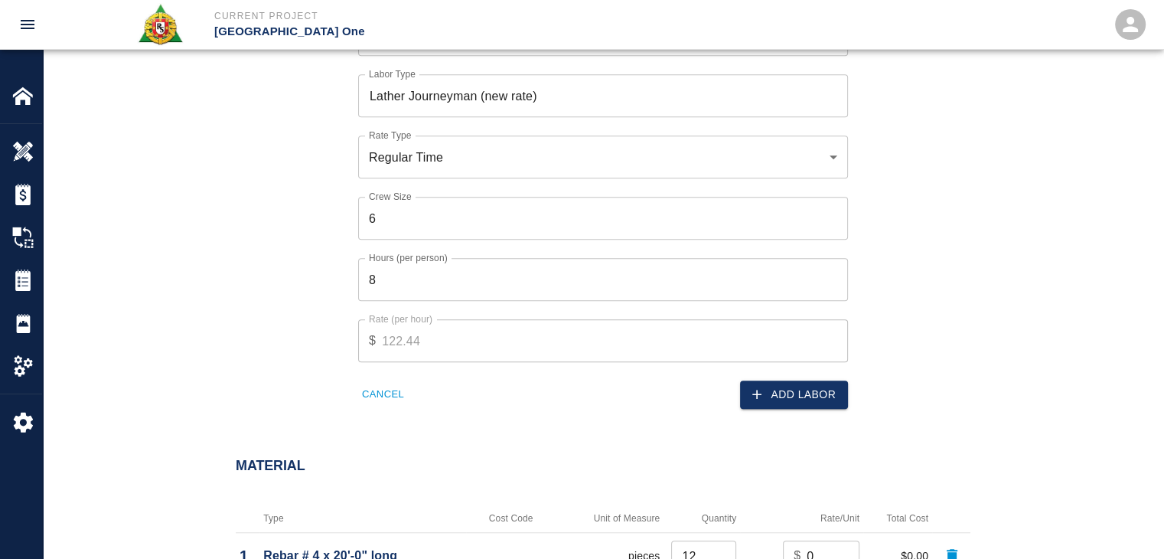
click at [394, 227] on input "6" at bounding box center [603, 218] width 490 height 43
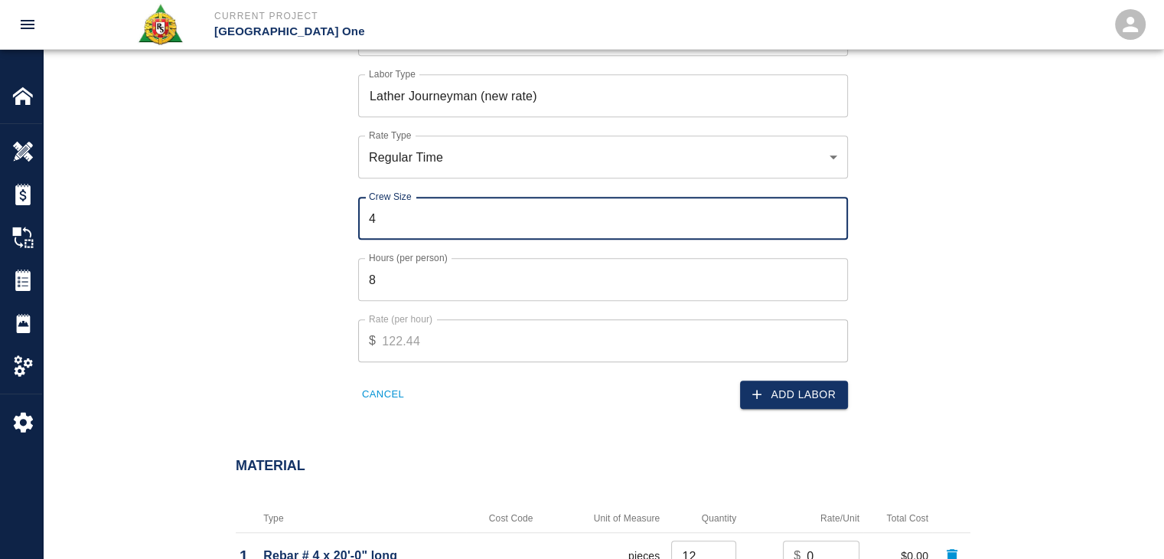
type input "4"
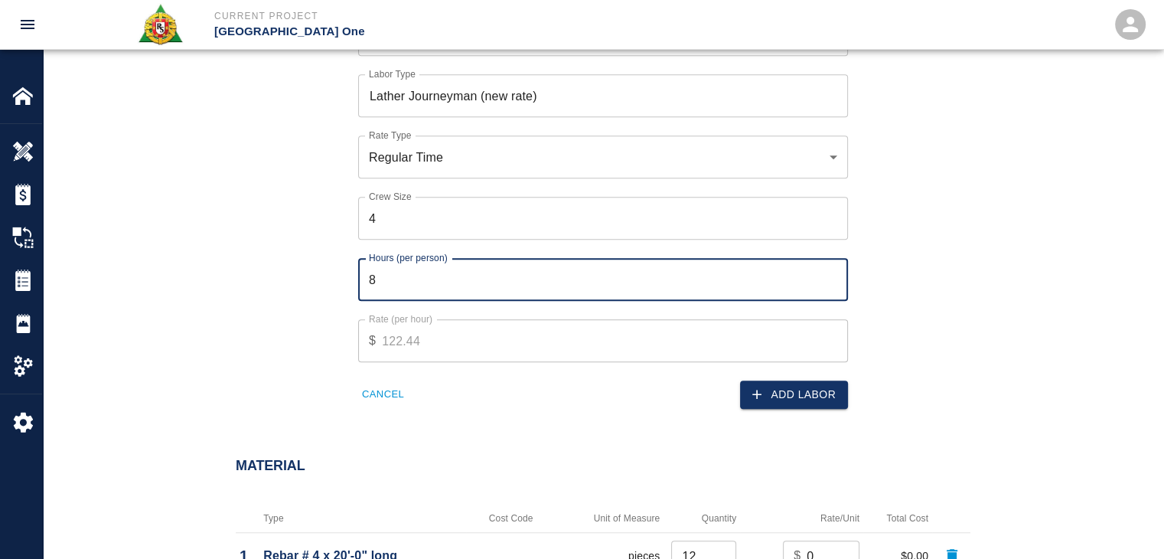
click at [381, 267] on input "8" at bounding box center [603, 279] width 490 height 43
type input "6"
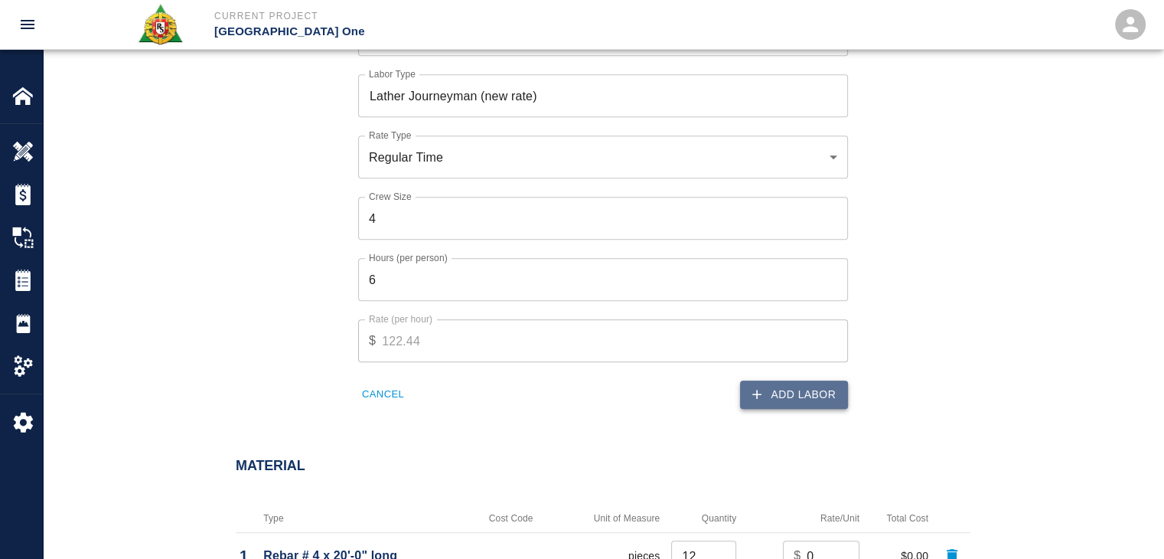
click at [771, 383] on button "Add Labor" at bounding box center [794, 394] width 108 height 28
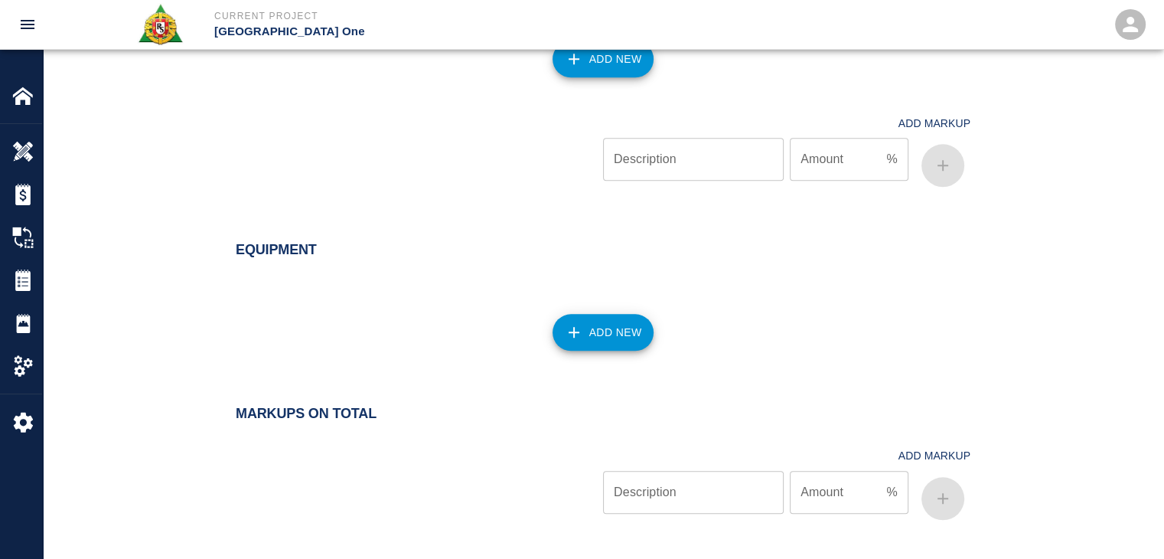
scroll to position [1798, 0]
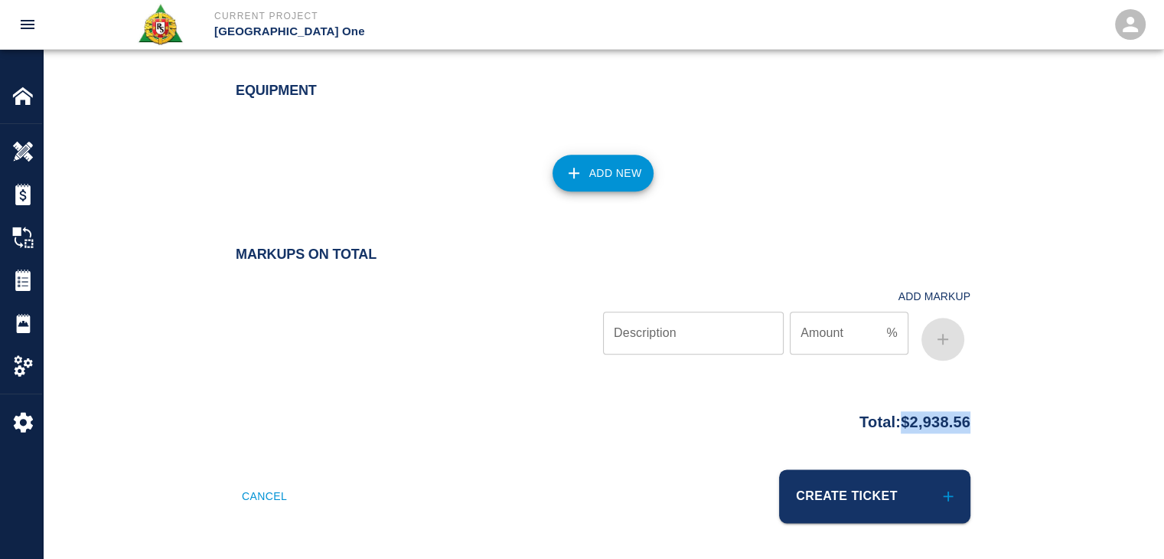
drag, startPoint x: 981, startPoint y: 413, endPoint x: 888, endPoint y: 426, distance: 94.3
click at [888, 426] on div "Total: $2,938.56" at bounding box center [603, 418] width 827 height 30
copy p "$2,938.56"
click at [368, 169] on div "Add New" at bounding box center [593, 163] width 753 height 67
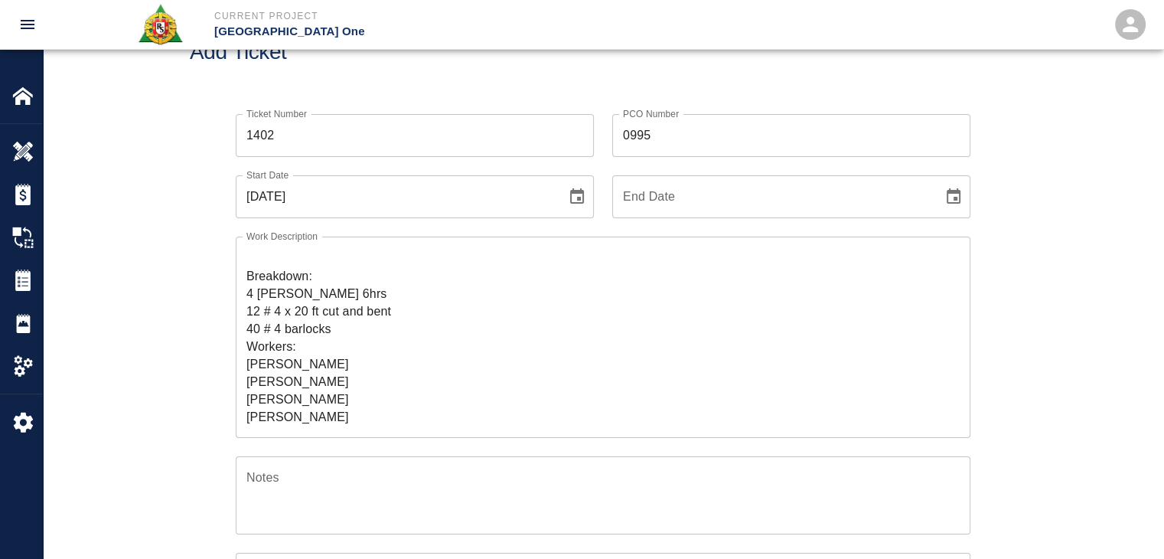
scroll to position [0, 0]
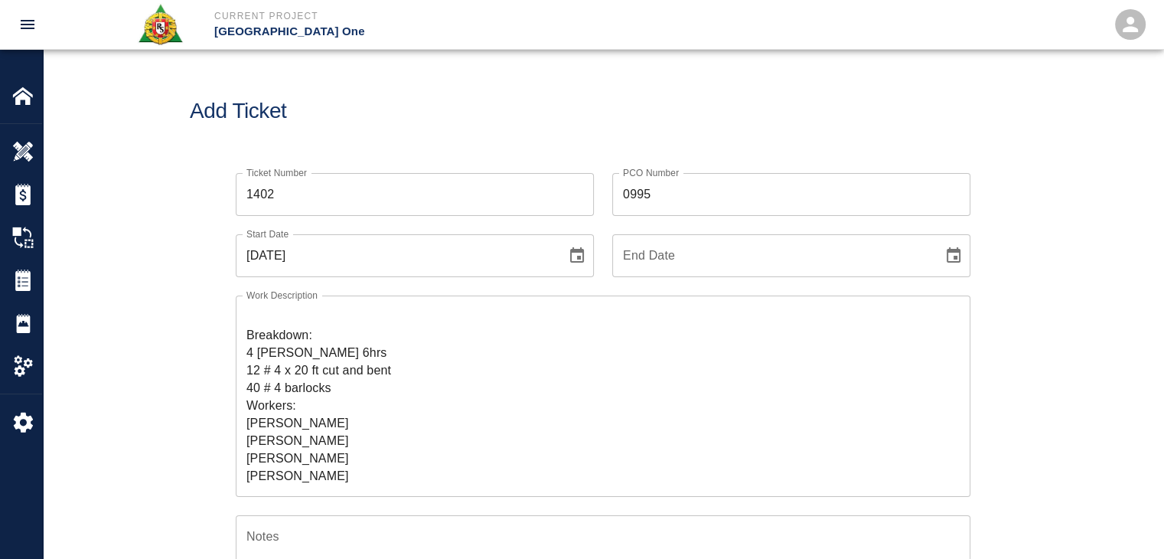
click at [605, 180] on div "PCO Number 0995 PCO Number" at bounding box center [782, 185] width 377 height 61
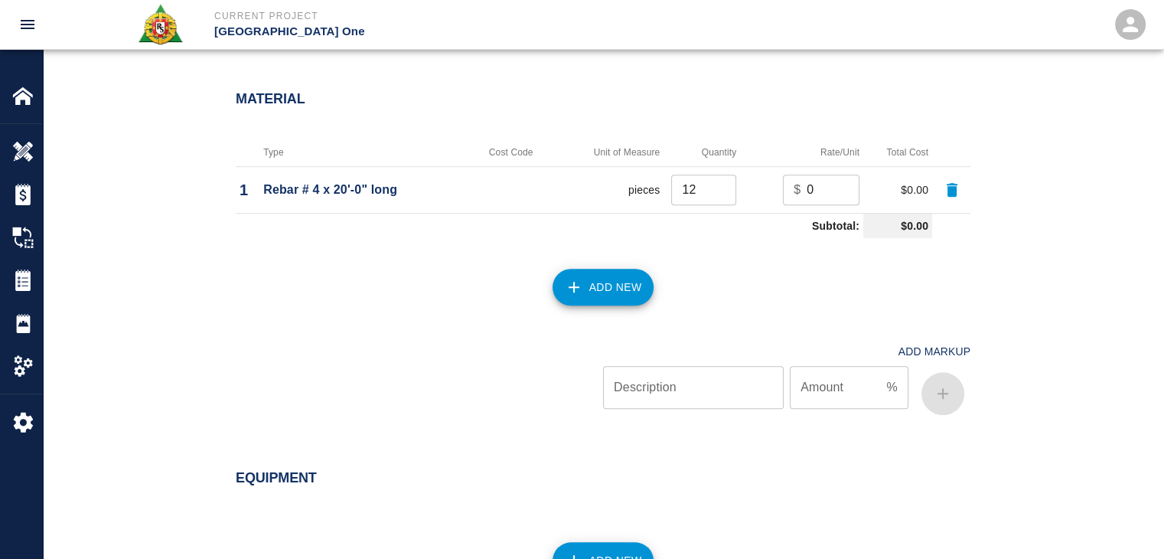
scroll to position [1798, 0]
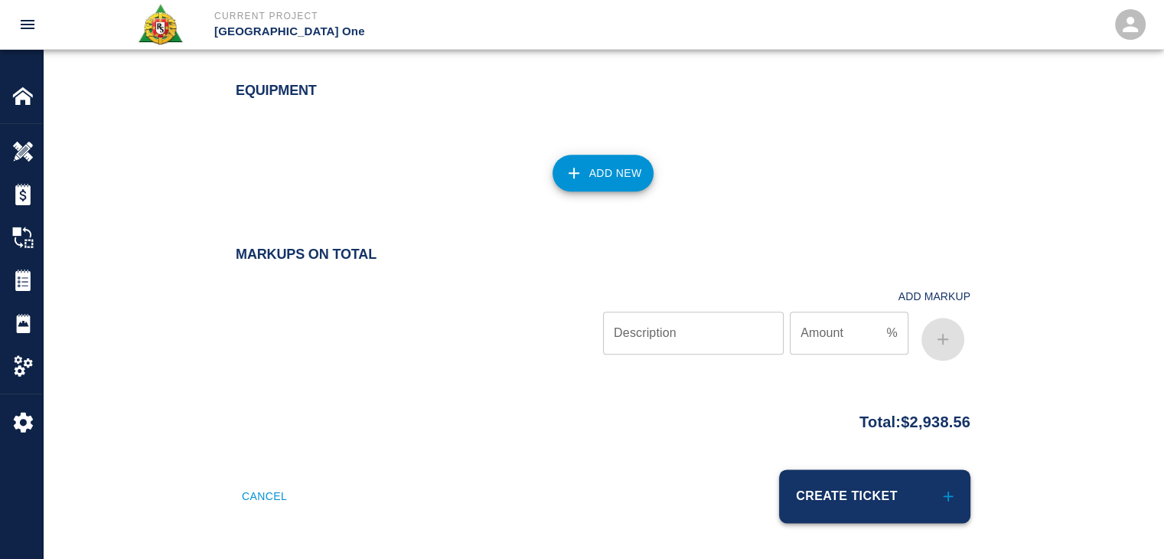
click at [828, 478] on button "Create Ticket" at bounding box center [874, 496] width 191 height 54
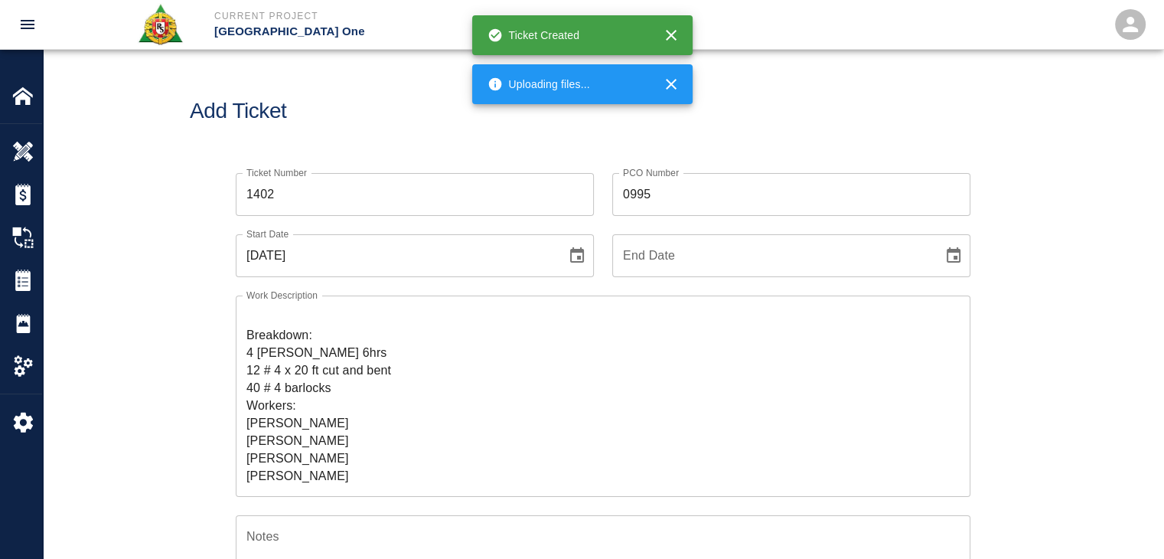
scroll to position [0, 0]
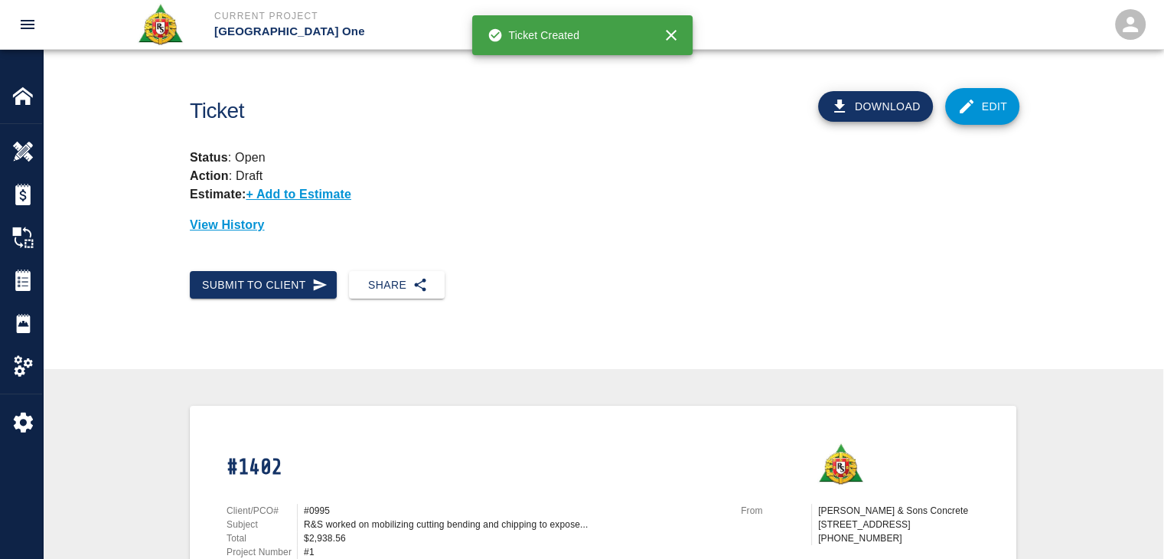
click at [381, 68] on div "Ticket Download Edit Status : Open Action : Draft Estimate: + Add to Estimate V…" at bounding box center [603, 160] width 1121 height 221
click at [306, 294] on button "Submit to Client" at bounding box center [263, 285] width 147 height 28
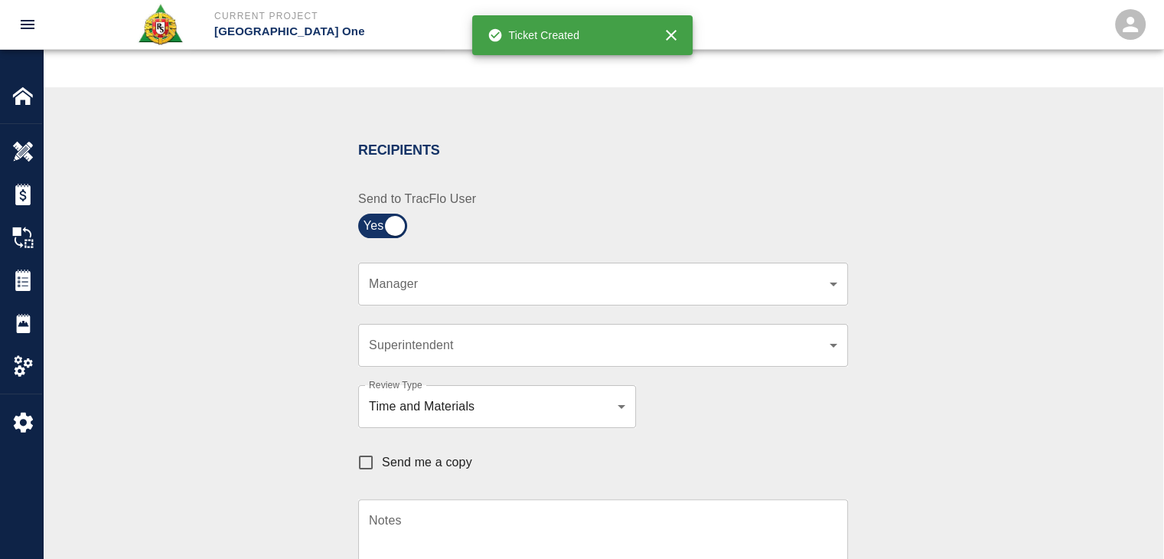
scroll to position [253, 0]
click at [416, 297] on div "​ Manager" at bounding box center [603, 282] width 490 height 43
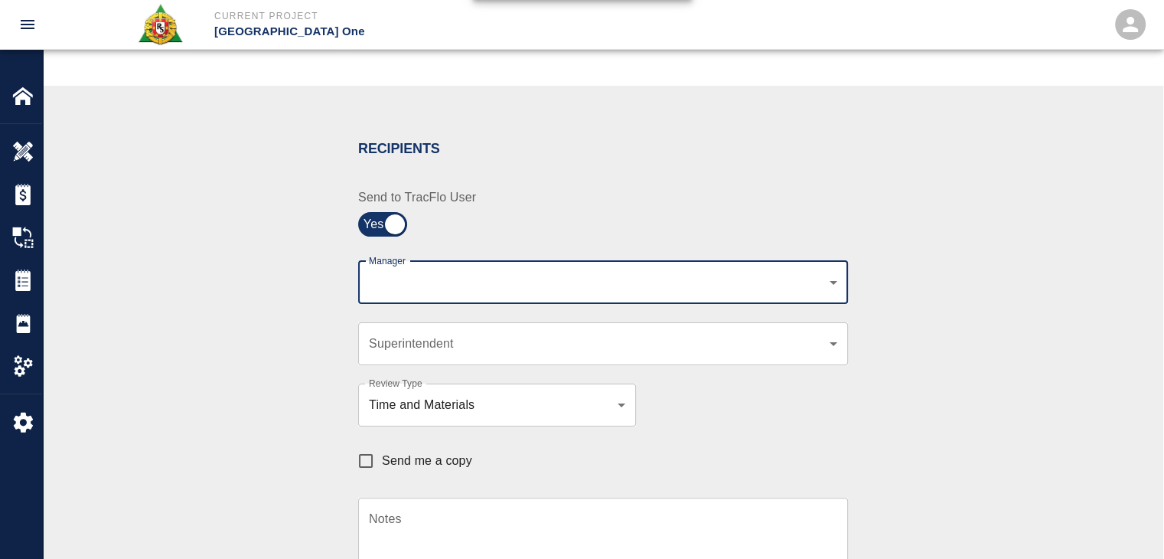
click at [416, 289] on body "Current Project JFK Terminal One Home JFK Terminal One Overview Estimates Chang…" at bounding box center [582, 26] width 1164 height 559
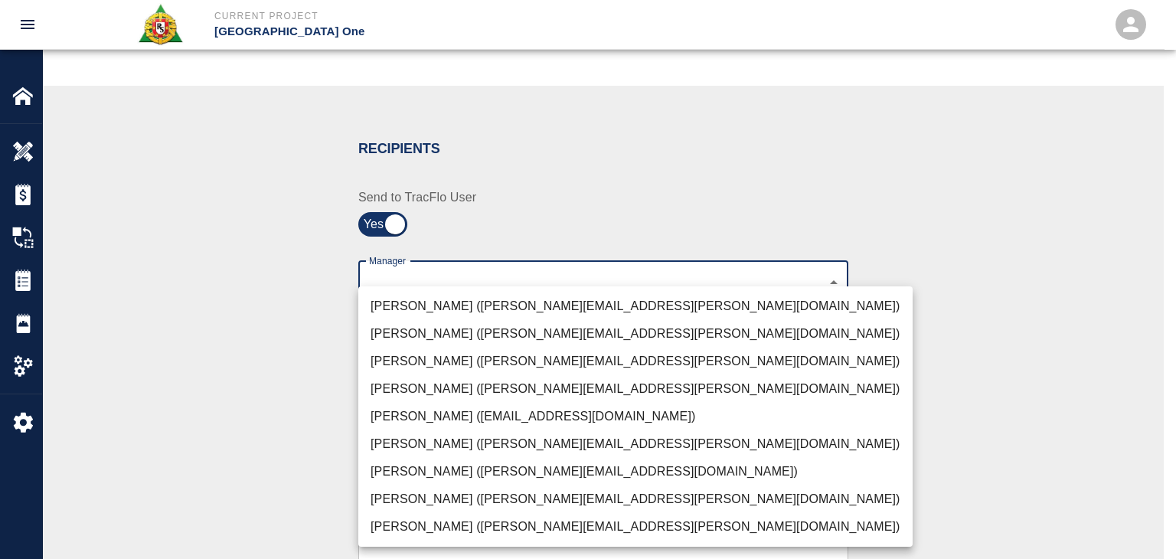
click at [429, 310] on li "Peter Hardecker (peter.hardecker@aecom.com)" at bounding box center [635, 306] width 554 height 28
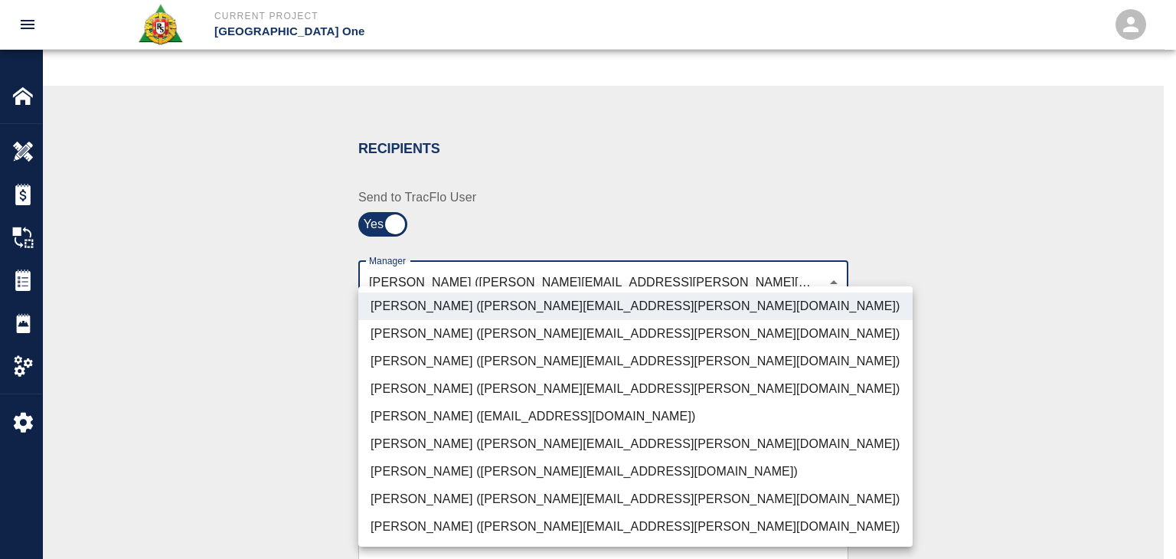
click at [428, 367] on li "Parin Kanani (parin.kanani@aecom.com)" at bounding box center [635, 361] width 554 height 28
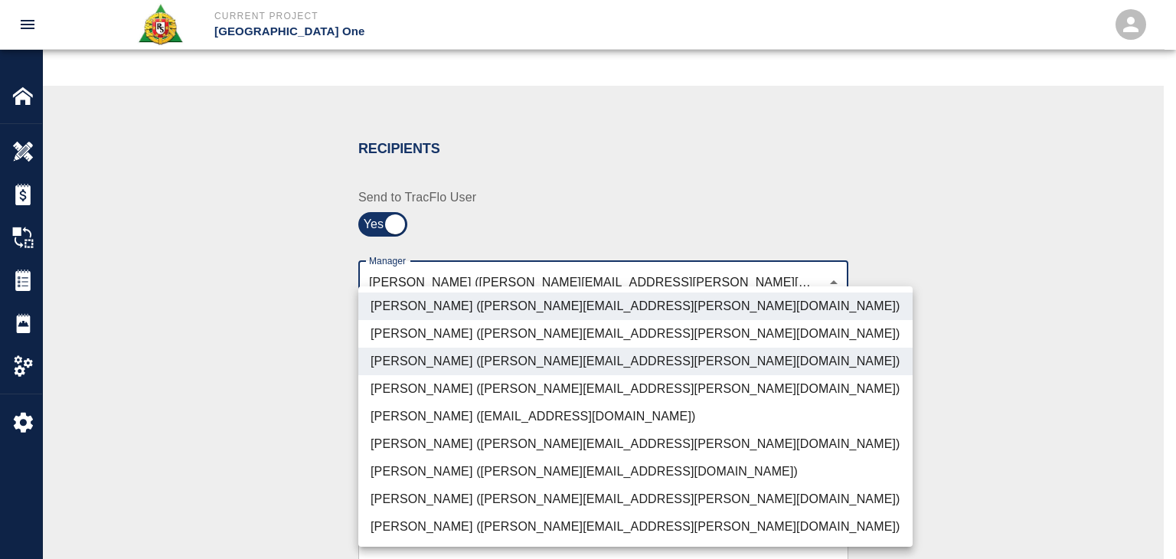
click at [421, 487] on li "Dylan Sims (dylan.sims@aecom.com)" at bounding box center [635, 499] width 554 height 28
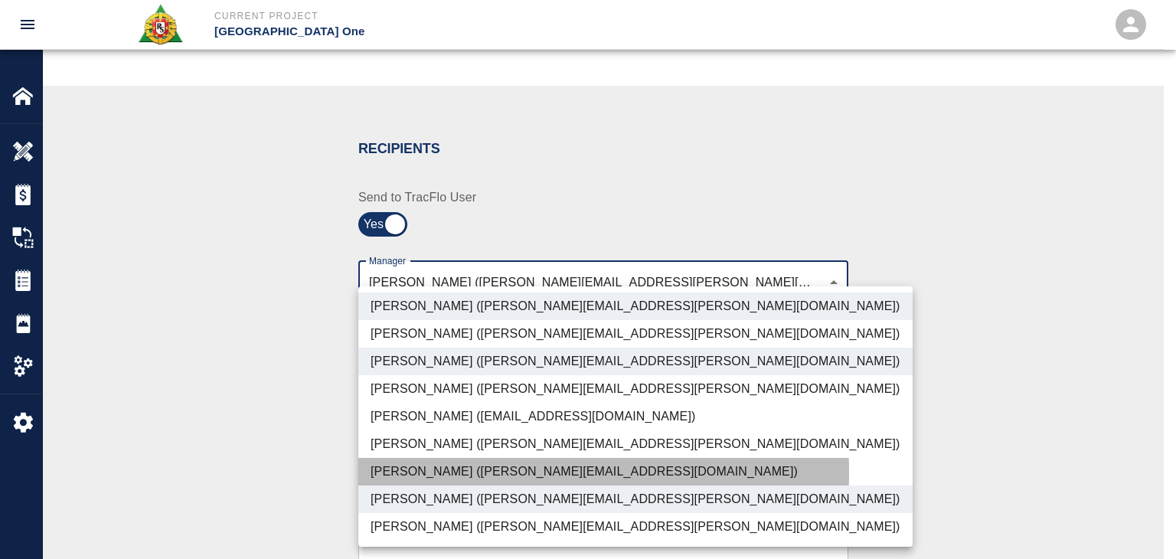
click at [409, 473] on li "Patrick Testino (patrick.testino@aecom.com)" at bounding box center [635, 472] width 554 height 28
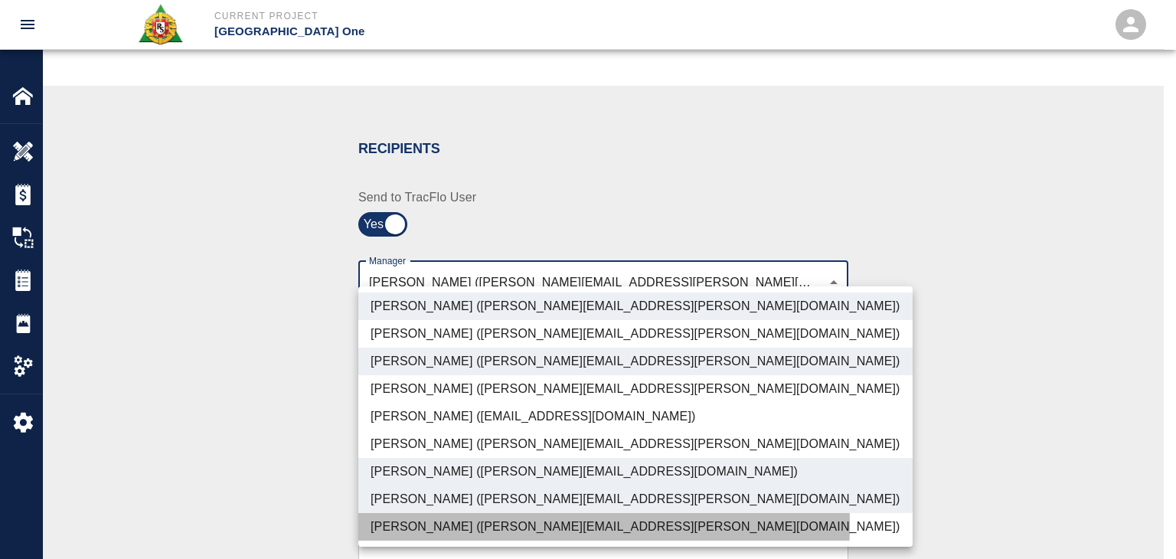
click at [413, 523] on li "Shane Lamay (shane.lamay@aecom.com)" at bounding box center [635, 527] width 554 height 28
type input "ede96749-2565-4a65-a76c-ac2c5448e16e,69d78ca4-8a93-4c72-a988-7271956ccf0b,b38a7…"
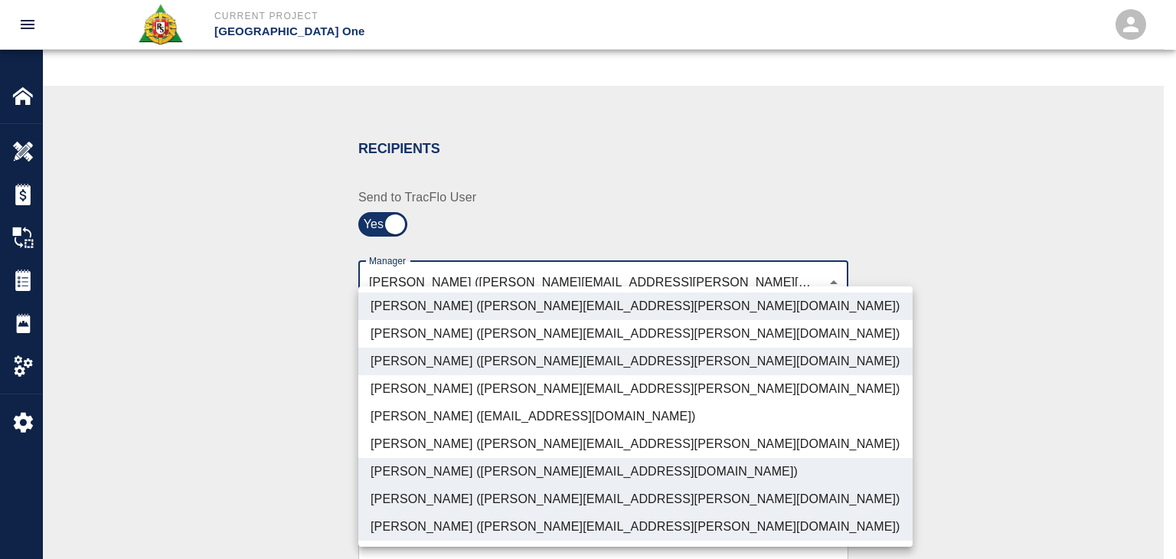
click at [303, 489] on div at bounding box center [588, 279] width 1176 height 559
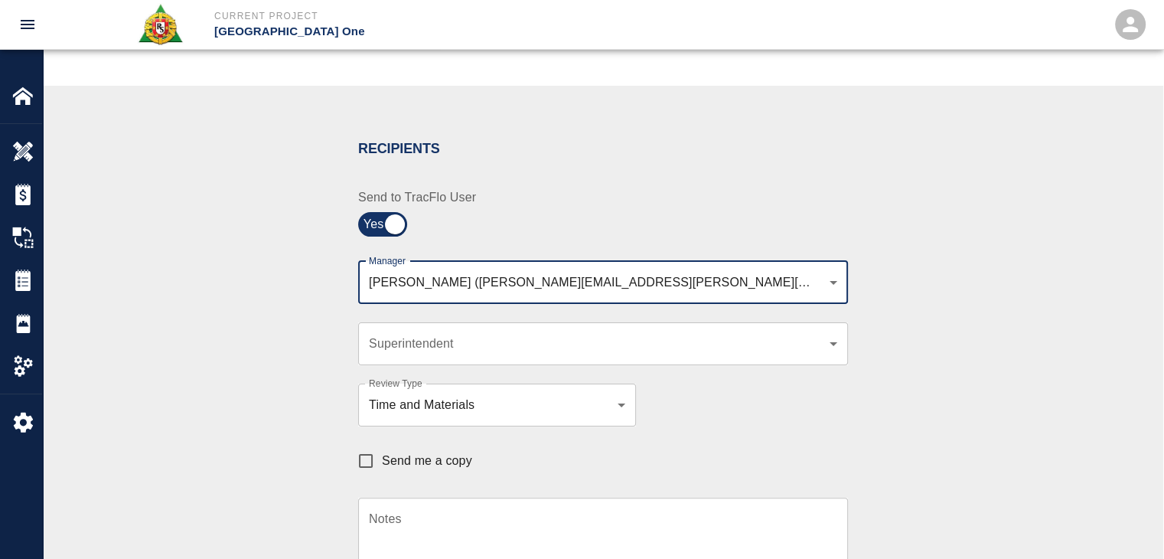
click at [385, 452] on span "Send me a copy" at bounding box center [427, 461] width 90 height 18
click at [382, 452] on input "Send me a copy" at bounding box center [366, 461] width 32 height 32
checkbox input "true"
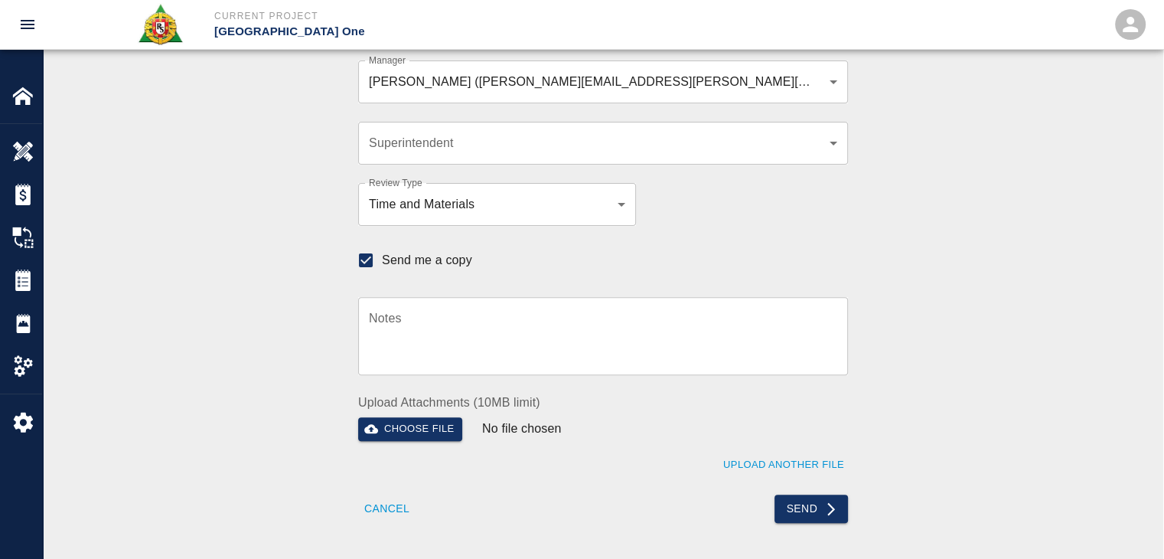
scroll to position [452, 0]
drag, startPoint x: 449, startPoint y: 13, endPoint x: 276, endPoint y: 119, distance: 203.1
click at [276, 119] on div "Recipients Send to TracFlo User Manager Peter Hardecker (peter.hardecker@aecom.…" at bounding box center [603, 223] width 827 height 601
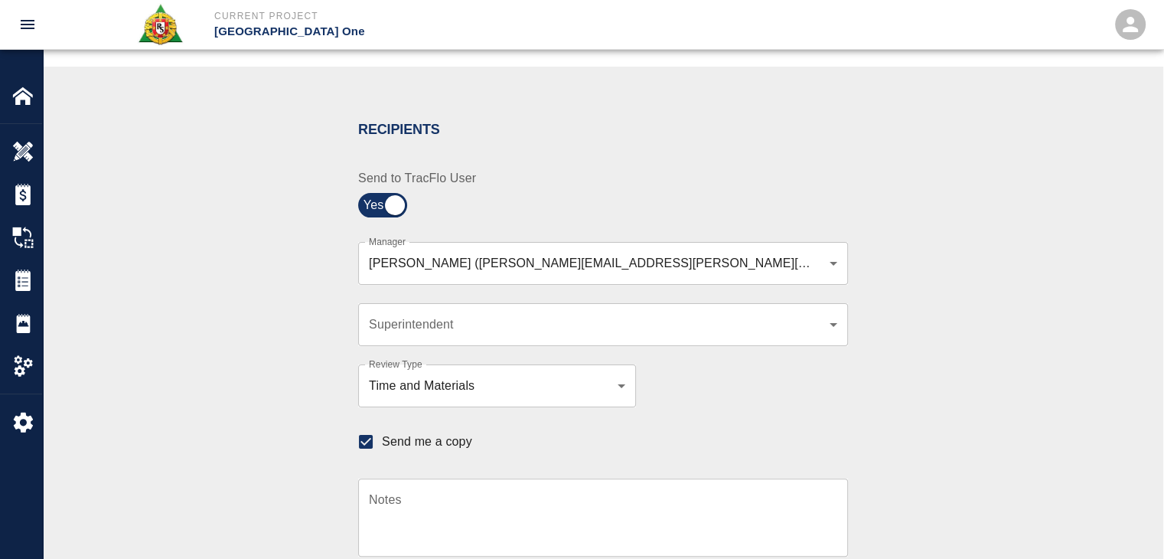
scroll to position [0, 0]
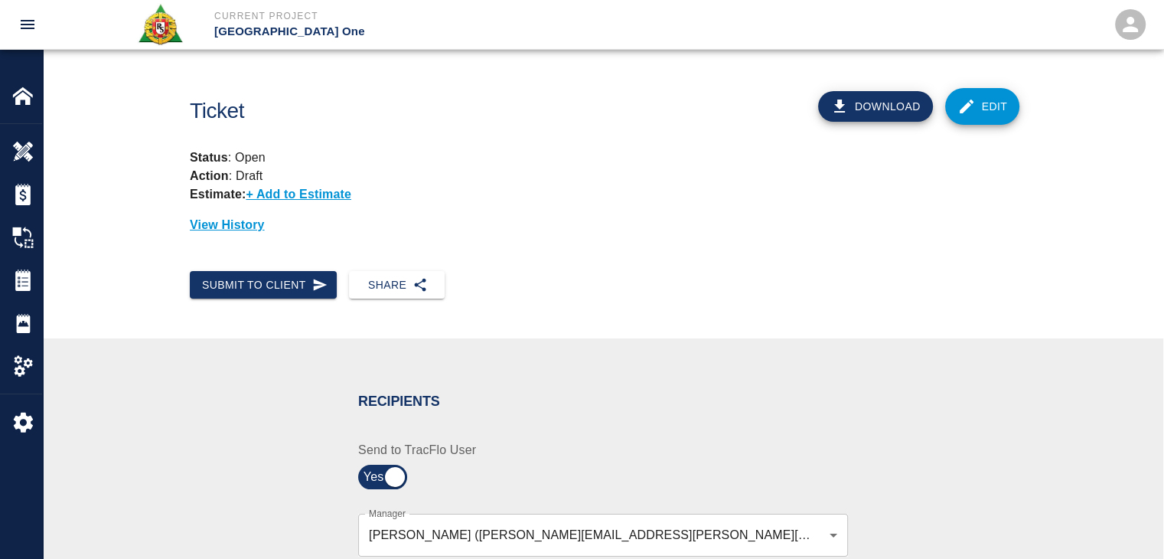
click at [964, 90] on link "Edit" at bounding box center [982, 106] width 75 height 37
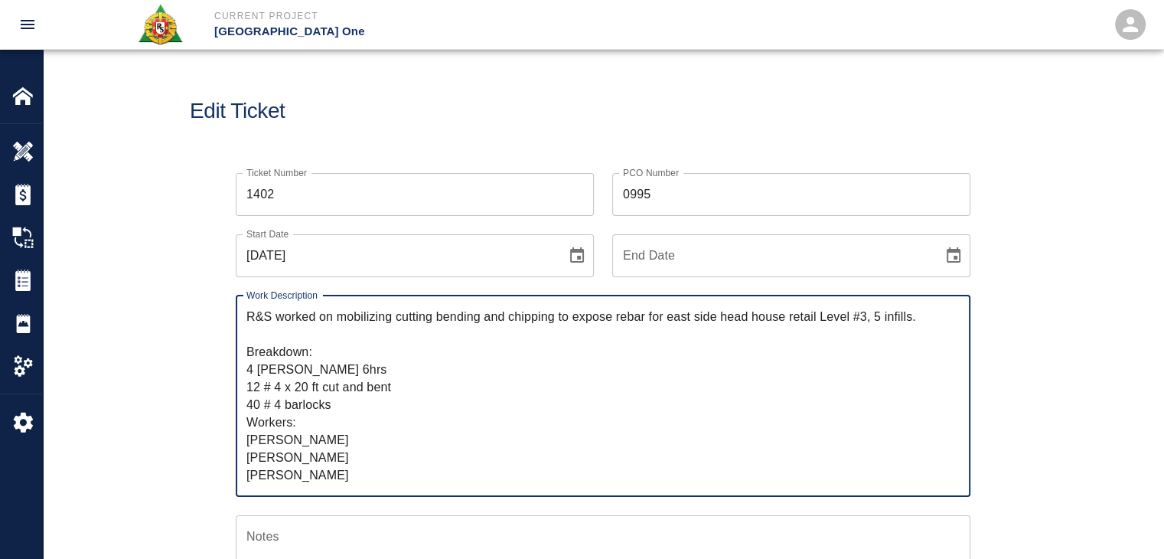
click at [695, 191] on input "0995" at bounding box center [791, 194] width 358 height 43
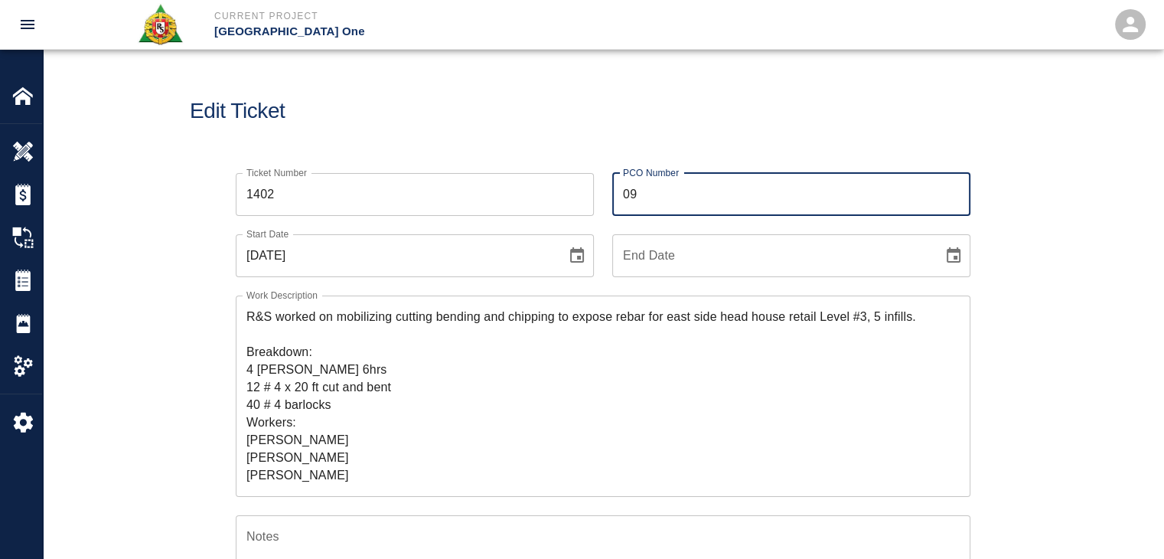
type input "0"
type input "0632.6"
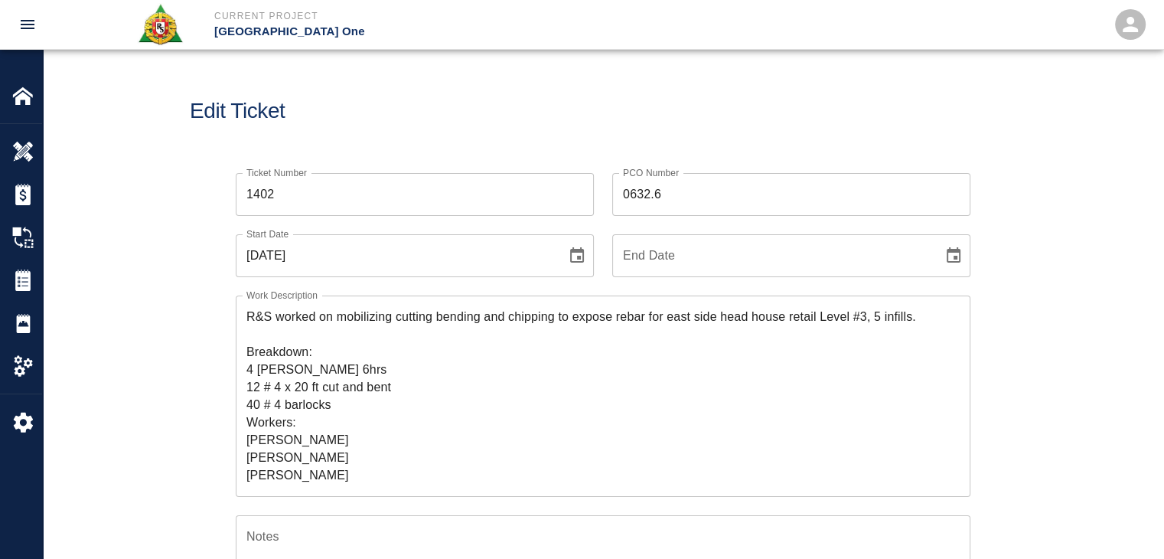
click at [549, 111] on h1 "Edit Ticket" at bounding box center [603, 111] width 827 height 25
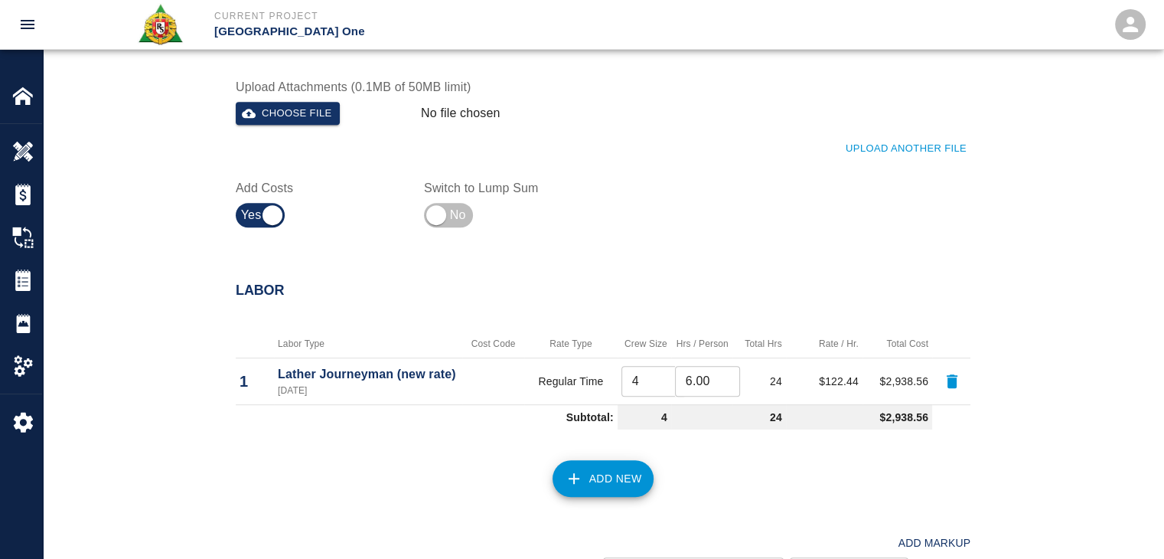
scroll to position [796, 0]
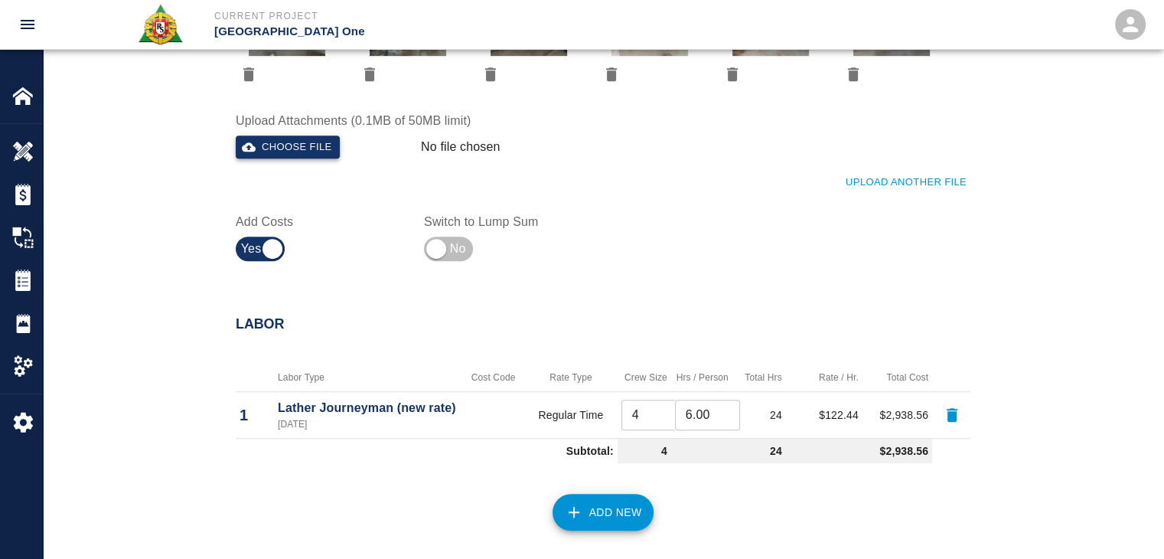
click at [325, 154] on button "Choose file" at bounding box center [288, 147] width 104 height 24
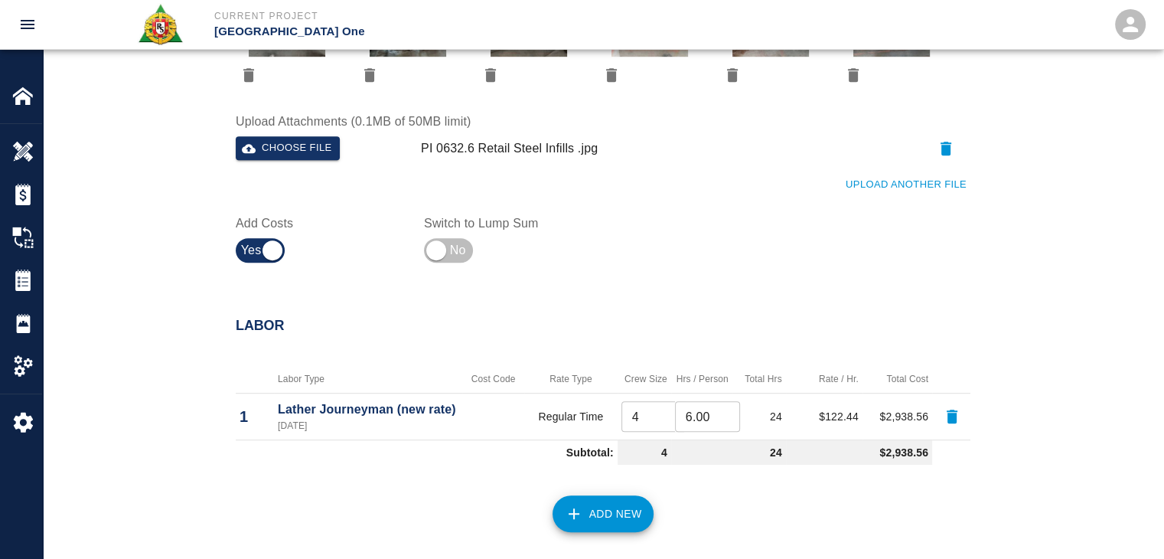
scroll to position [0, 0]
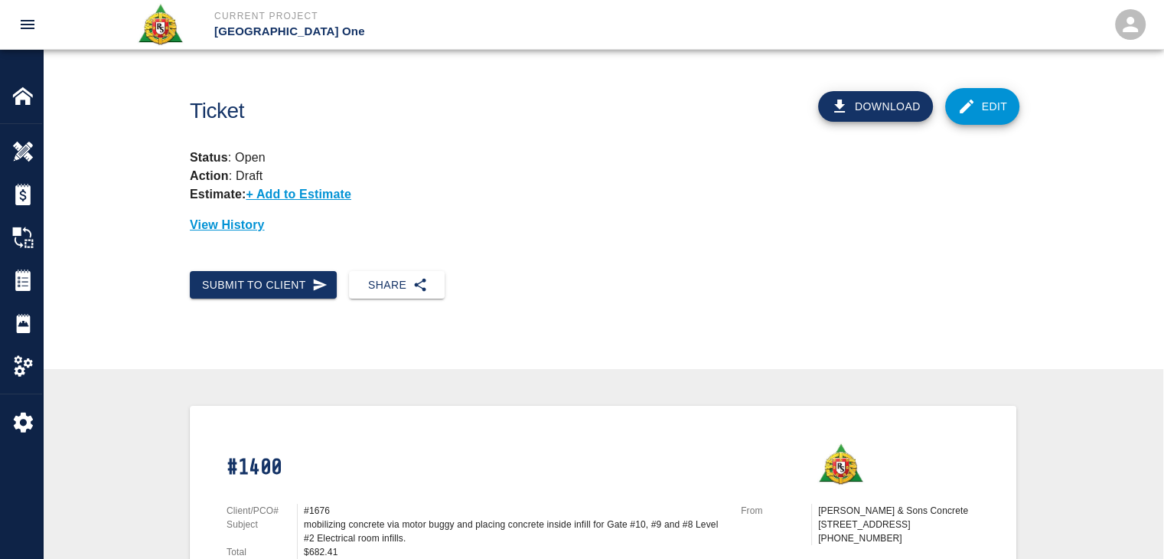
click at [358, 84] on div "Ticket" at bounding box center [422, 105] width 489 height 62
click at [276, 282] on button "Submit to Client" at bounding box center [263, 285] width 147 height 28
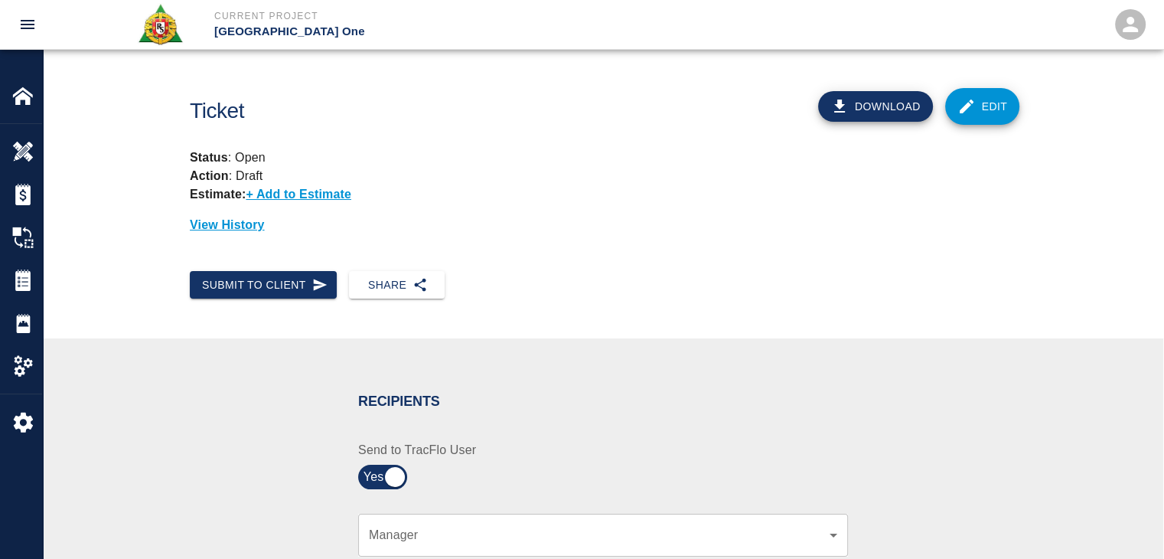
scroll to position [297, 0]
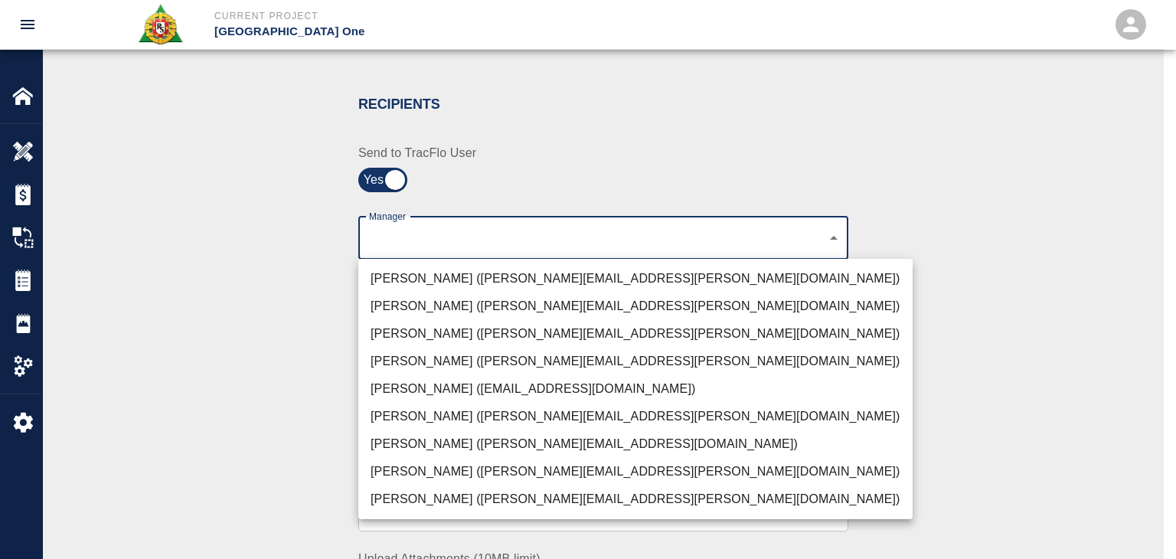
click at [419, 267] on li "[PERSON_NAME] ([PERSON_NAME][EMAIL_ADDRESS][PERSON_NAME][DOMAIN_NAME])" at bounding box center [635, 279] width 554 height 28
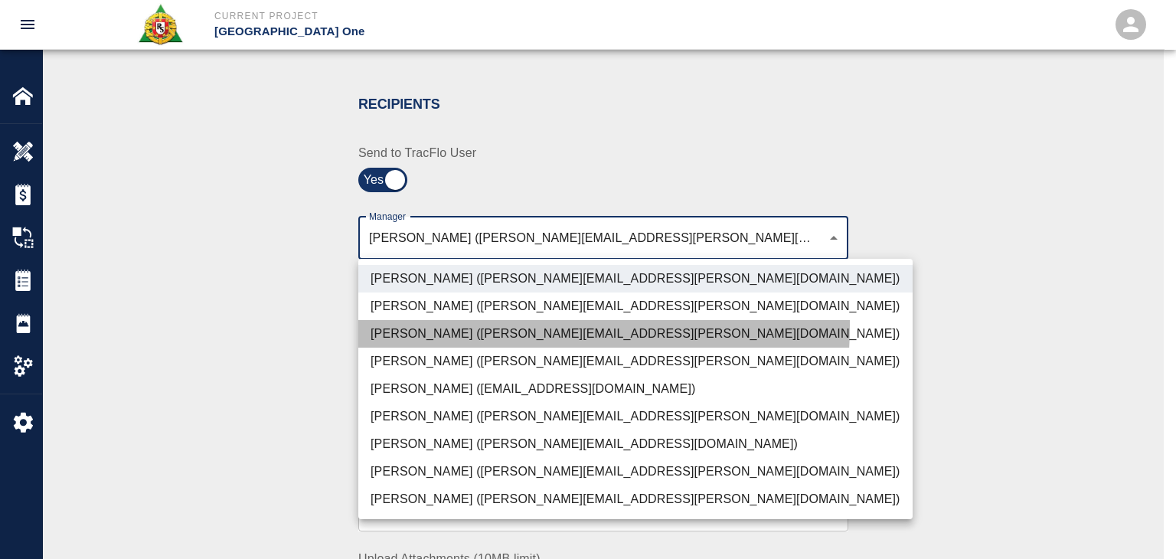
click at [419, 325] on li "[PERSON_NAME] ([PERSON_NAME][EMAIL_ADDRESS][PERSON_NAME][DOMAIN_NAME])" at bounding box center [635, 334] width 554 height 28
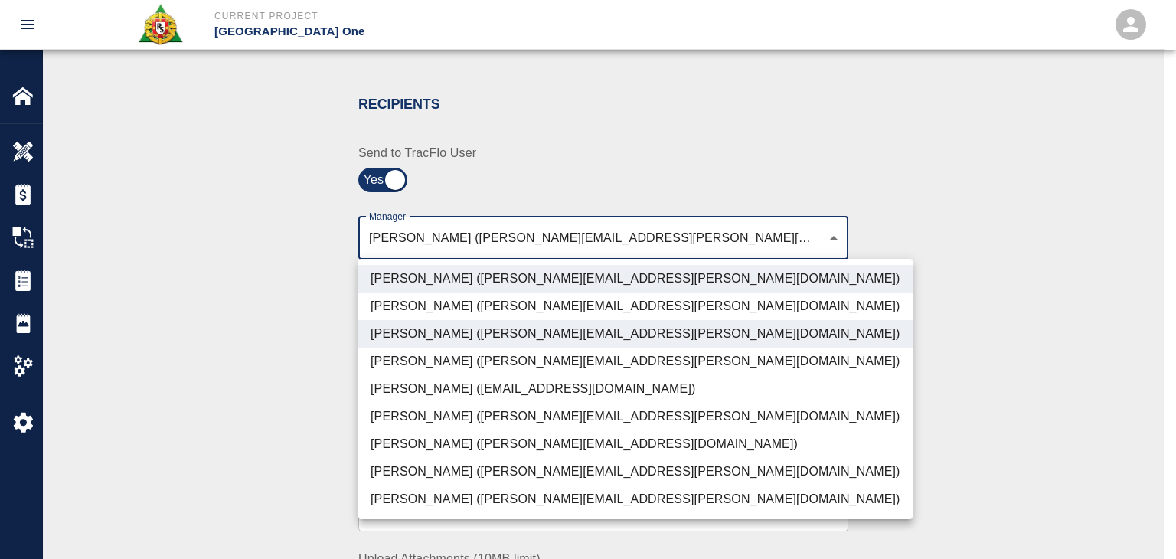
click at [437, 469] on li "[PERSON_NAME] ([PERSON_NAME][EMAIL_ADDRESS][PERSON_NAME][DOMAIN_NAME])" at bounding box center [635, 472] width 554 height 28
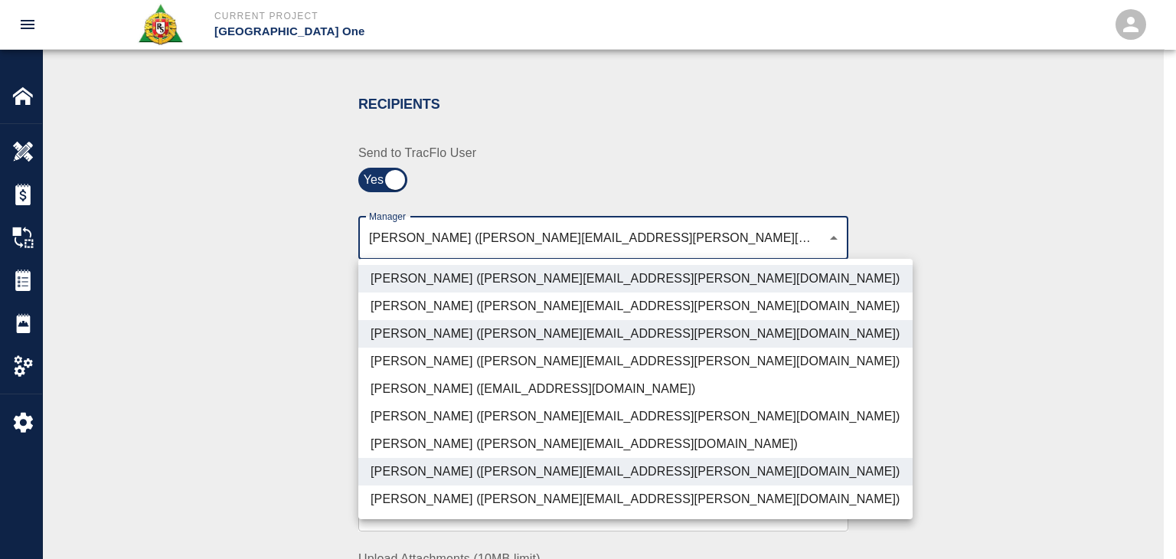
click at [424, 451] on li "[PERSON_NAME] ([PERSON_NAME][EMAIL_ADDRESS][DOMAIN_NAME])" at bounding box center [635, 444] width 554 height 28
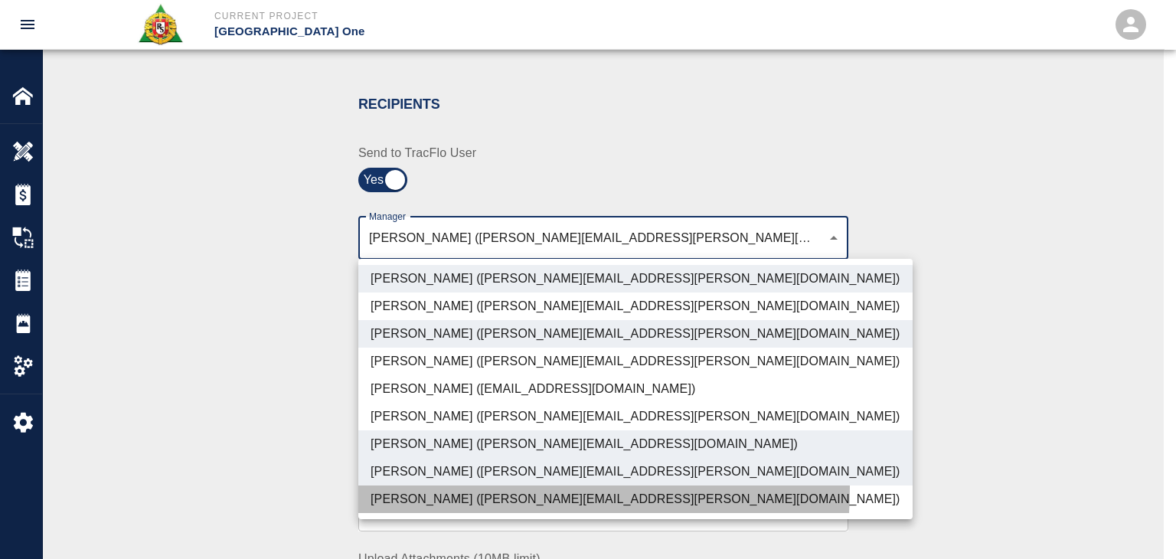
click at [434, 488] on li "[PERSON_NAME] ([PERSON_NAME][EMAIL_ADDRESS][PERSON_NAME][DOMAIN_NAME])" at bounding box center [635, 499] width 554 height 28
type input "ede96749-2565-4a65-a76c-ac2c5448e16e,69d78ca4-8a93-4c72-a988-7271956ccf0b,b38a7…"
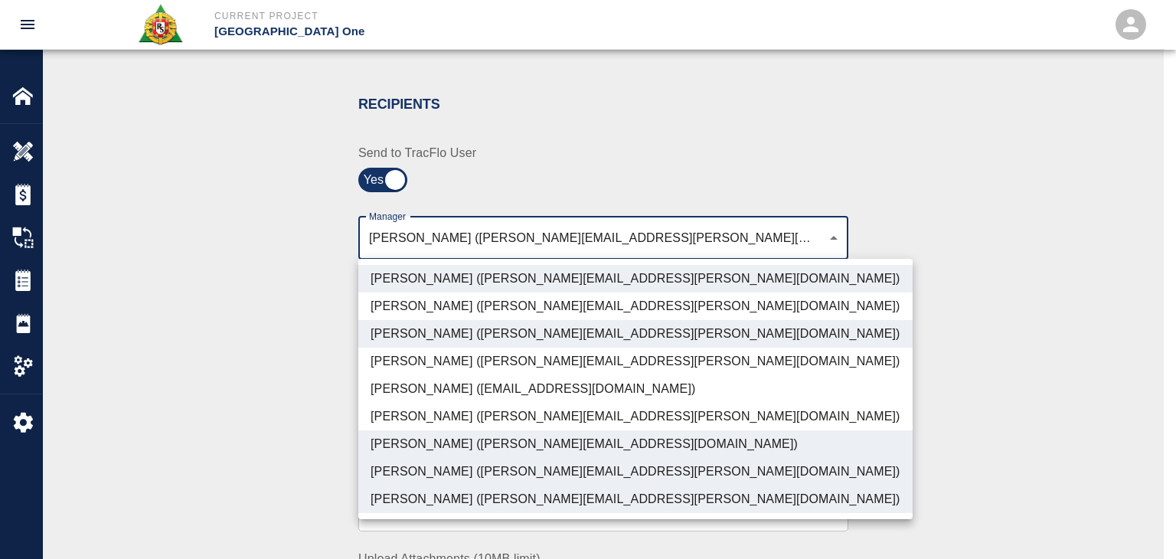
click at [318, 440] on div at bounding box center [588, 279] width 1176 height 559
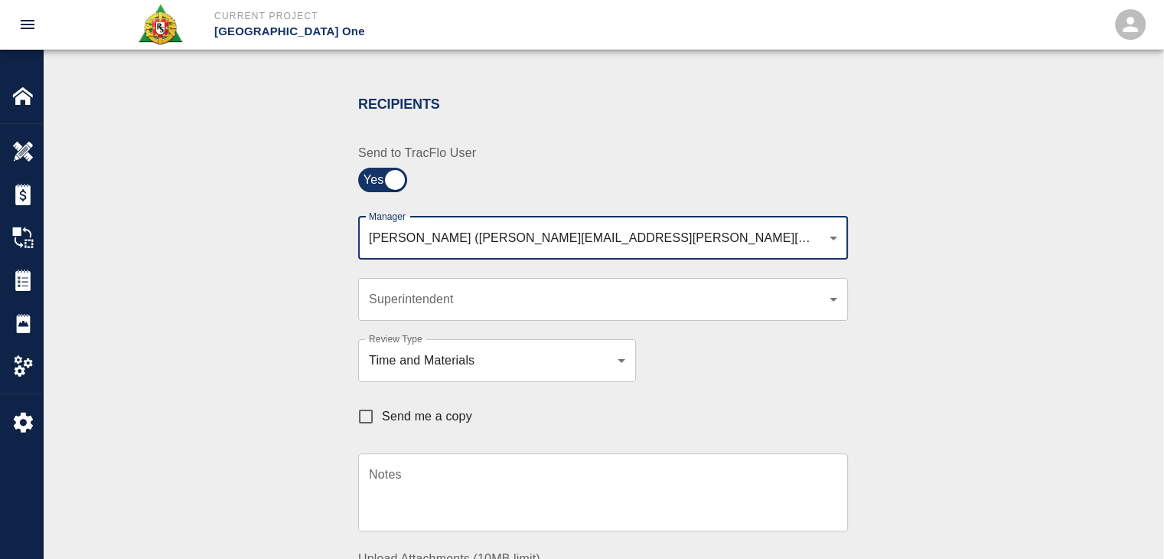
click at [387, 419] on span "Send me a copy" at bounding box center [427, 416] width 90 height 18
click at [382, 419] on input "Send me a copy" at bounding box center [366, 416] width 32 height 32
checkbox input "true"
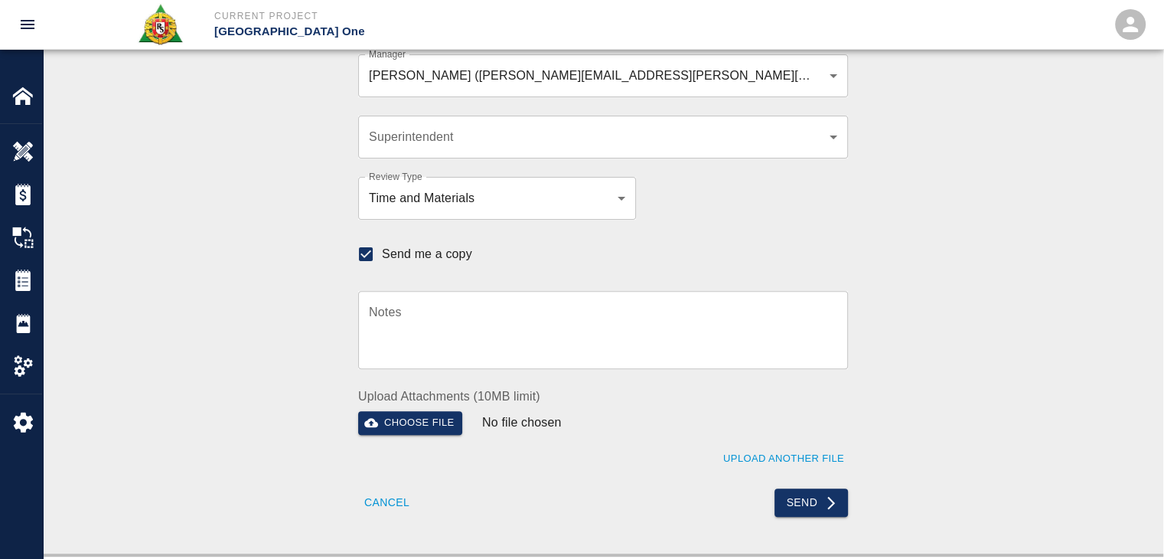
scroll to position [453, 0]
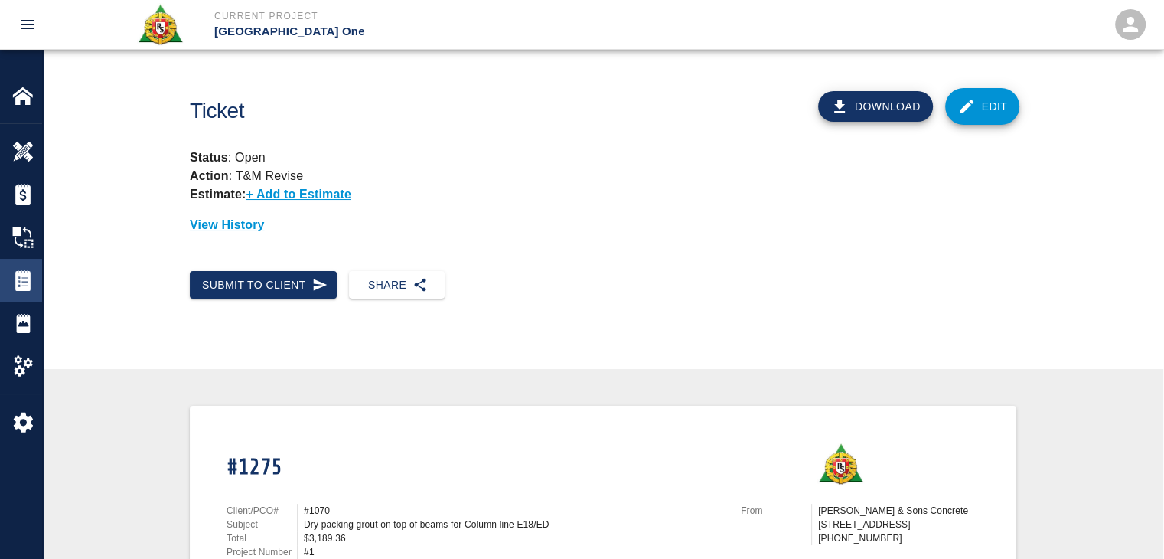
click at [28, 282] on img at bounding box center [22, 279] width 21 height 21
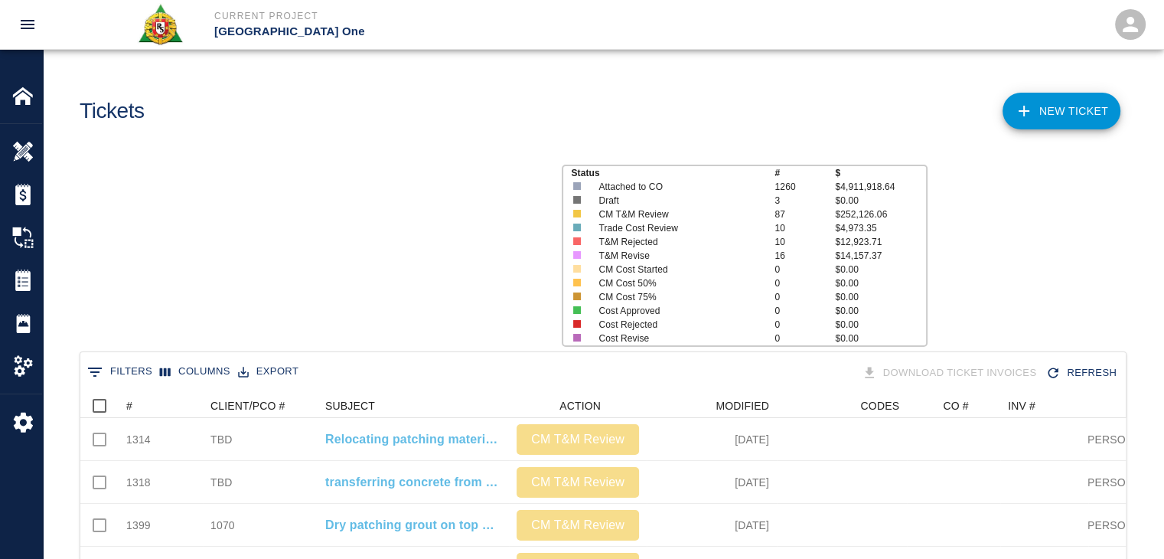
scroll to position [882, 1034]
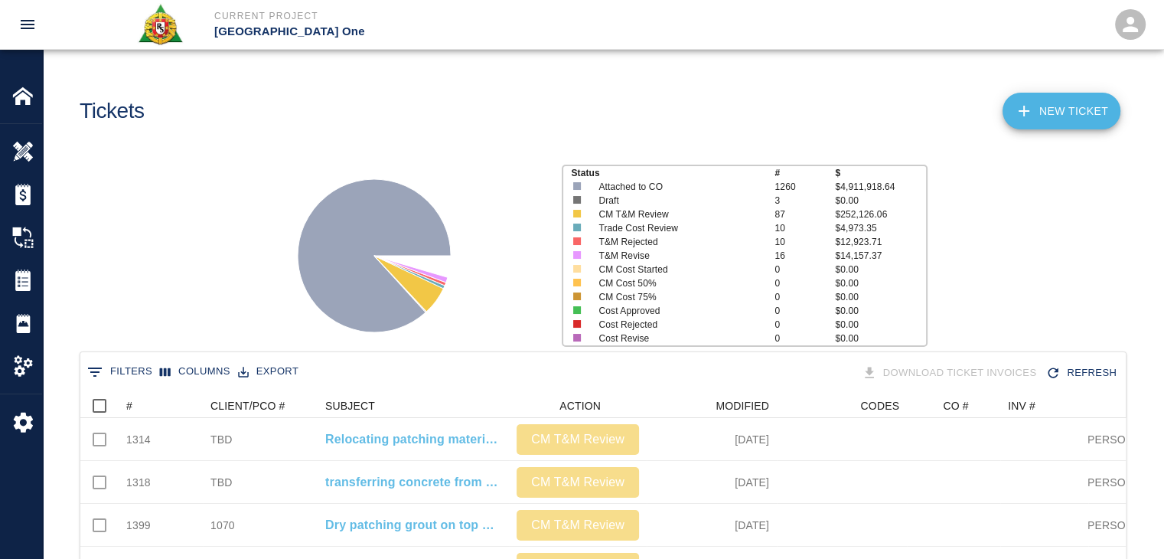
click at [1035, 126] on link "NEW TICKET" at bounding box center [1062, 111] width 118 height 37
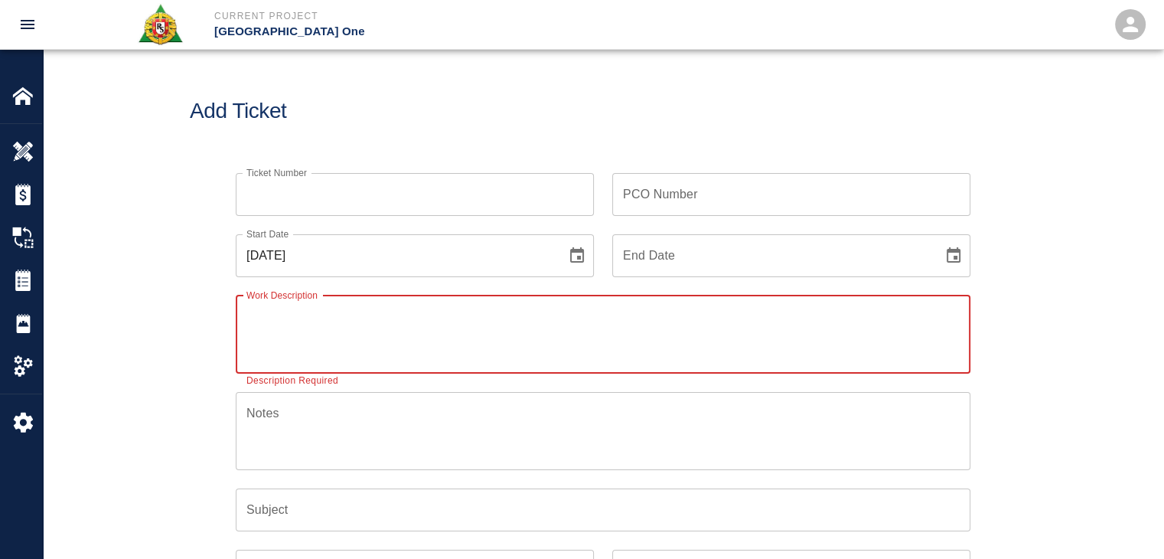
click at [573, 250] on icon "Choose date, selected date is Sep 26, 2025" at bounding box center [577, 254] width 14 height 15
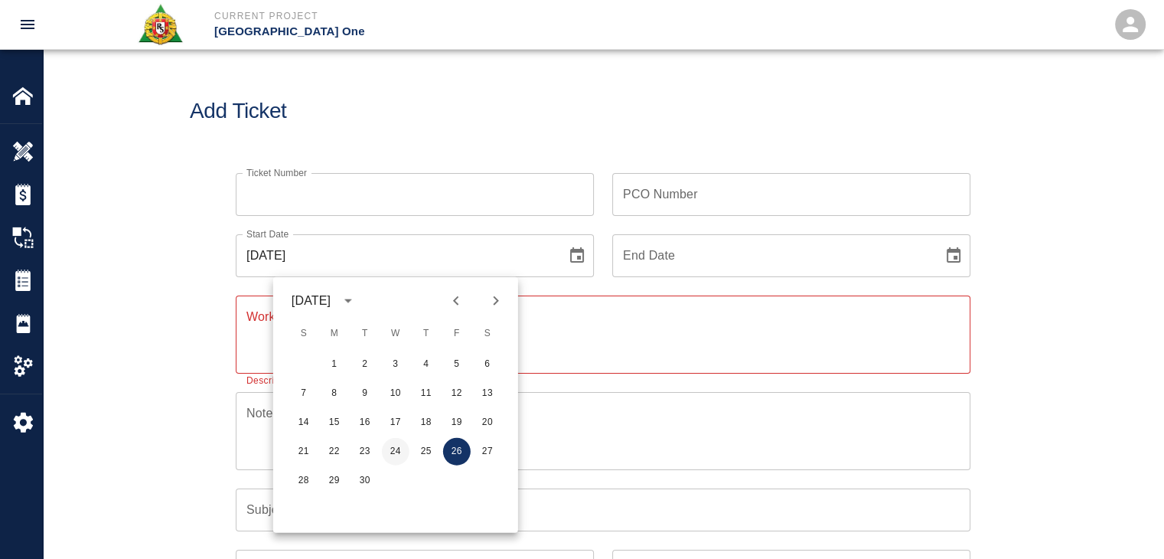
click at [387, 455] on button "24" at bounding box center [396, 452] width 28 height 28
type input "[DATE]"
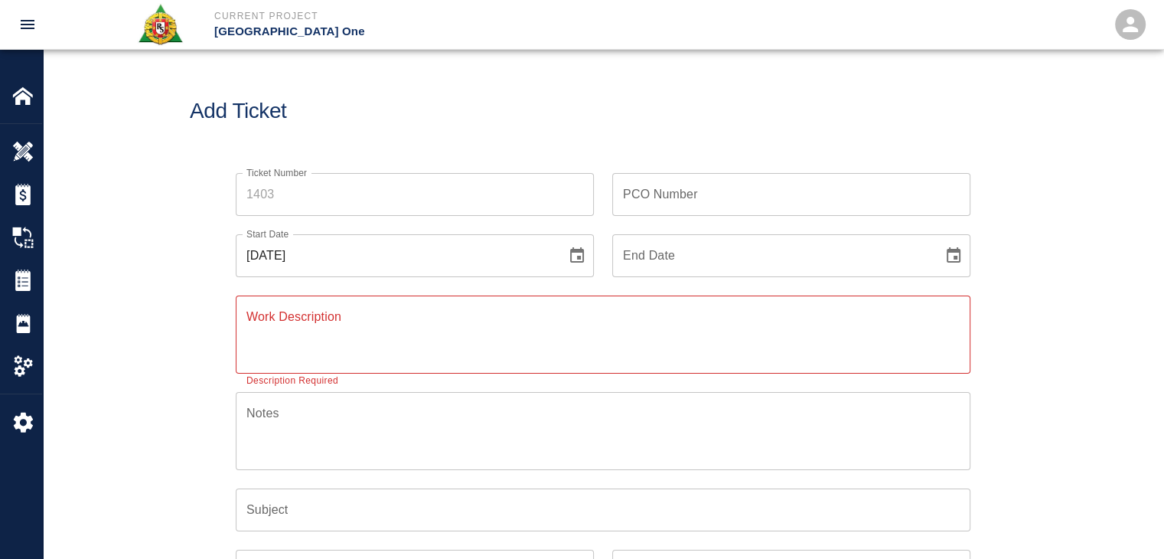
click at [272, 309] on div "Work Description x Work Description Description Required" at bounding box center [603, 334] width 735 height 78
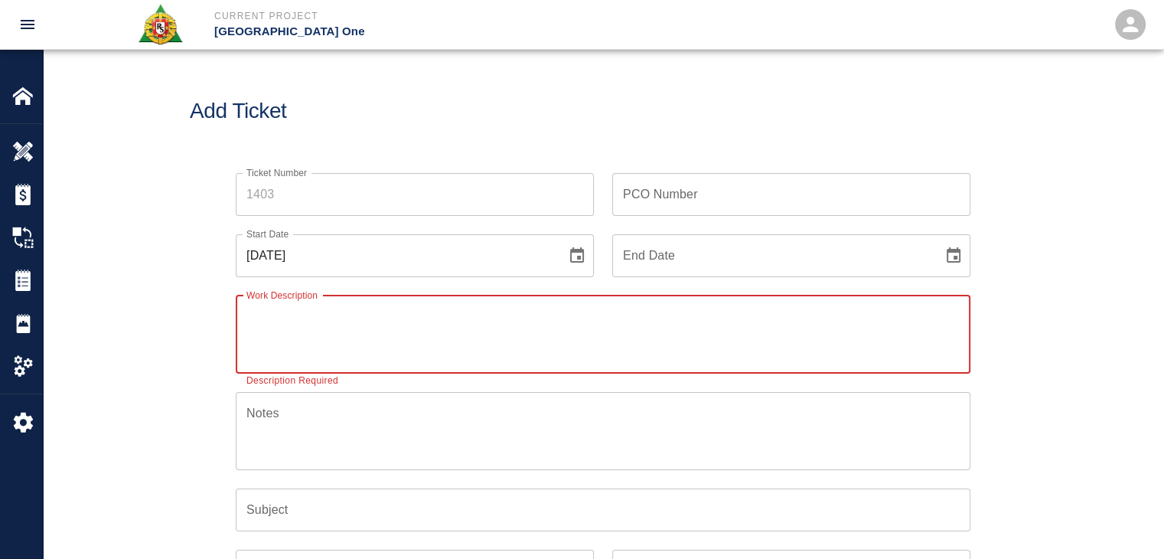
paste textarea "R&S worked on"
type textarea "R&S worked on"
click at [415, 189] on input "Ticket Number" at bounding box center [415, 194] width 358 height 43
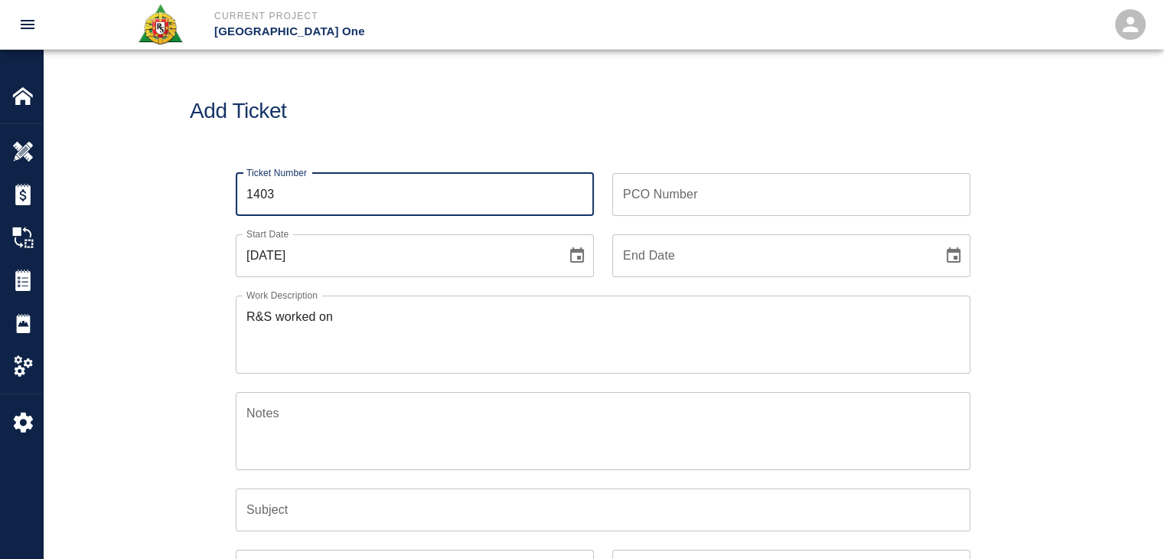
type input "1403"
click at [385, 129] on div "Add Ticket" at bounding box center [603, 111] width 1121 height 123
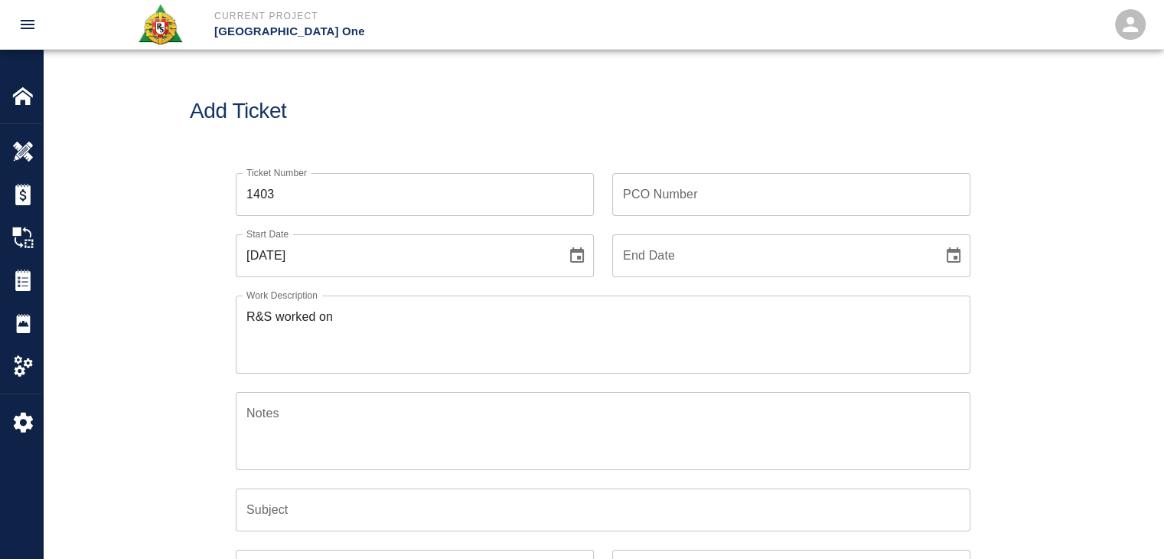
click at [358, 329] on textarea "R&S worked on" at bounding box center [602, 334] width 713 height 53
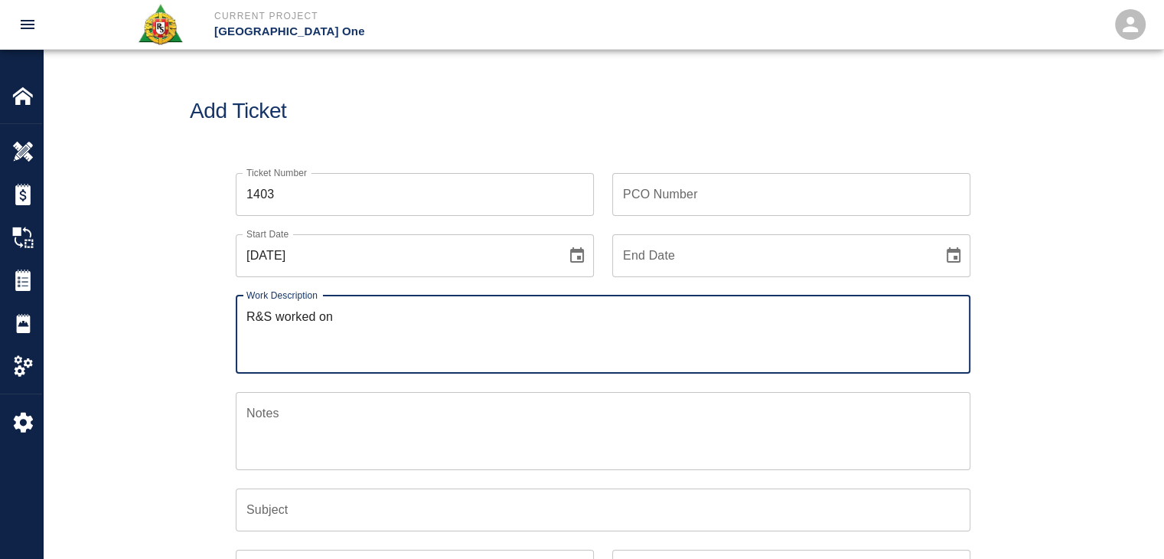
paste textarea "2 [PERSON_NAME] 8 hrs each mobilizing cutting and bending and chipping ( exposi…"
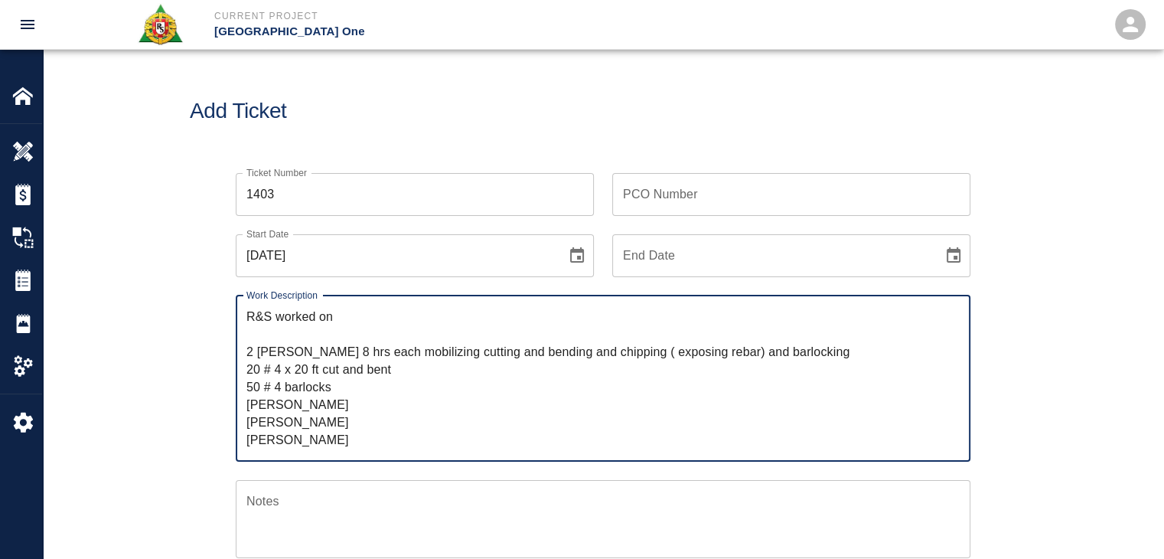
click at [305, 331] on textarea "R&S worked on 2 [PERSON_NAME] 8 hrs each mobilizing cutting and bending and chi…" at bounding box center [602, 378] width 713 height 141
paste textarea "gate 14 level 1.5 and 2.0"
type textarea "R&S worked on gate 14 level 1.5 and 2.0 2 [PERSON_NAME] 8 hrs each mobilizing c…"
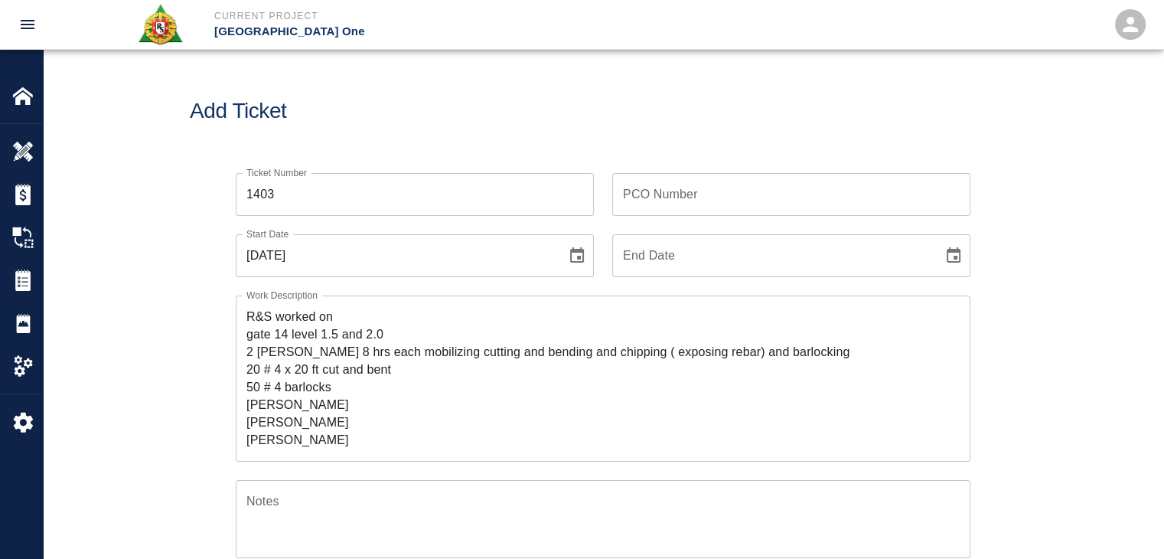
click at [511, 72] on div "Add Ticket" at bounding box center [603, 111] width 1121 height 123
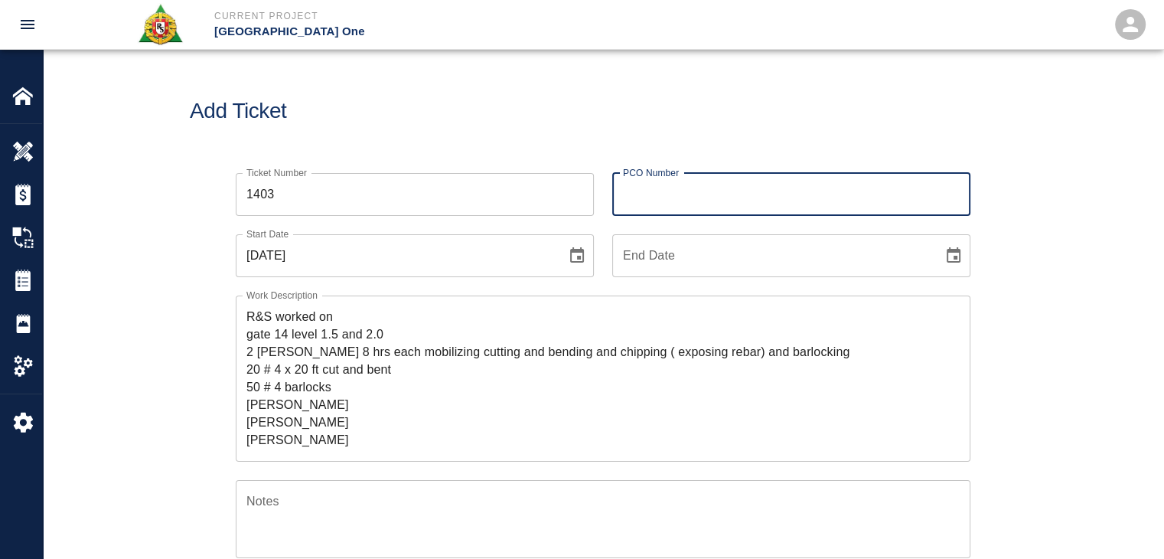
click at [643, 178] on div "PCO Number PCO Number" at bounding box center [791, 194] width 358 height 43
type input "0995"
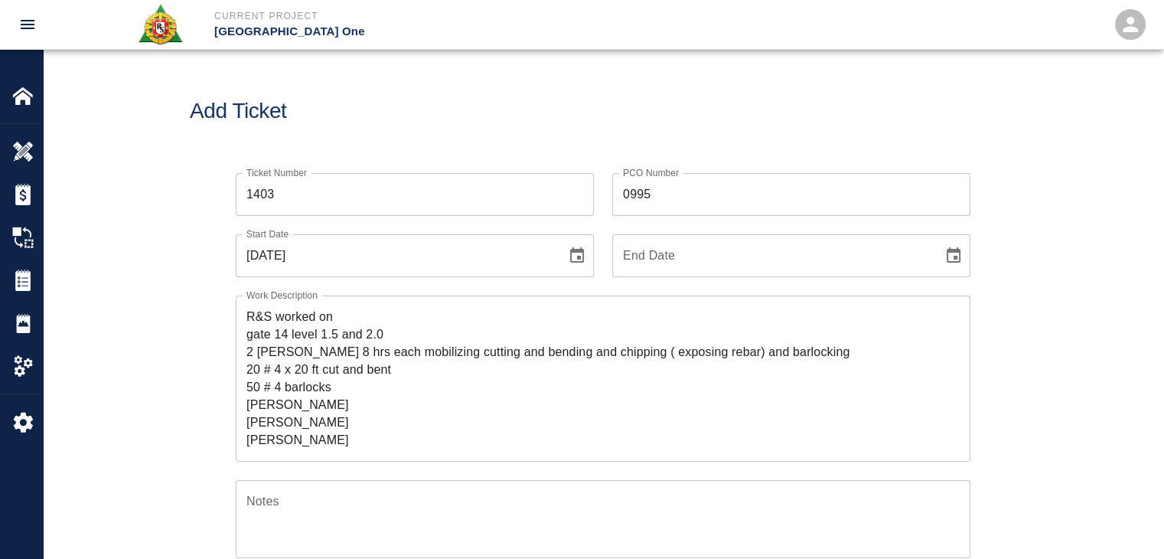
click at [582, 156] on div "Ticket Number 1403 Ticket Number" at bounding box center [405, 185] width 377 height 61
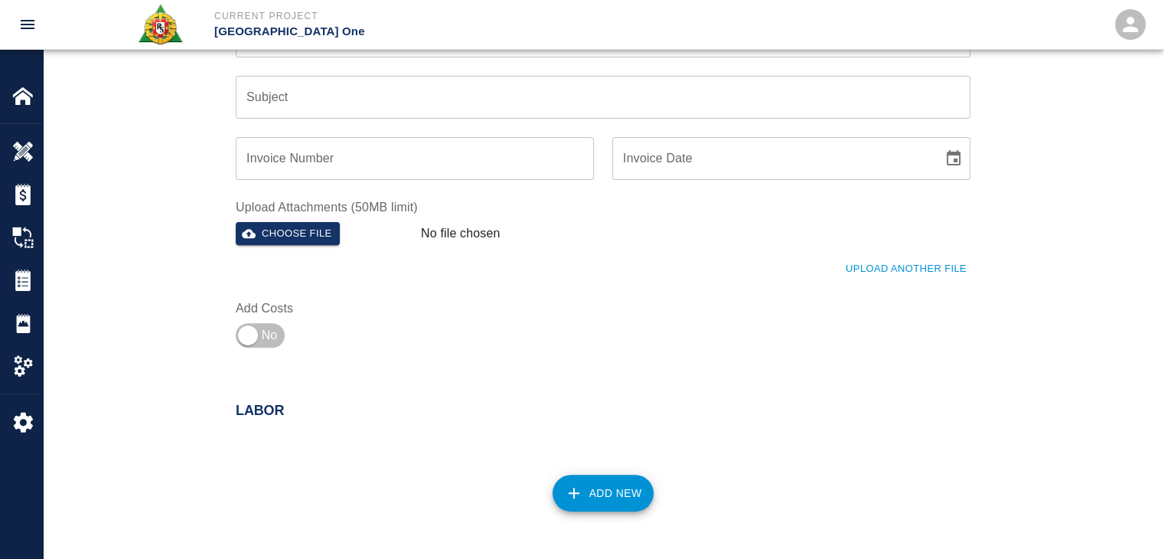
scroll to position [502, 0]
click at [318, 230] on button "Choose file" at bounding box center [288, 232] width 104 height 24
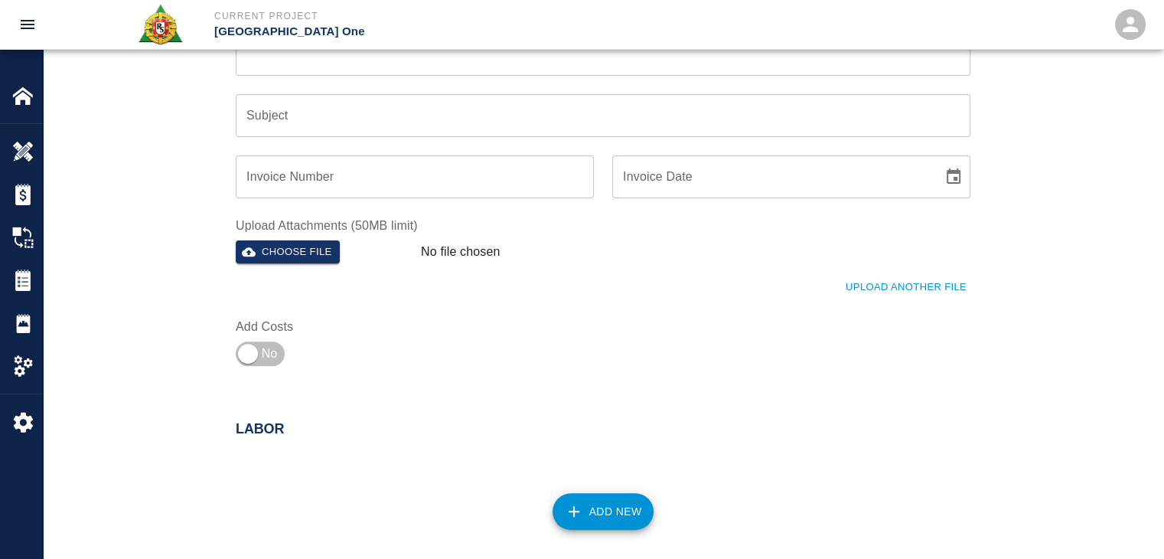
scroll to position [664, 0]
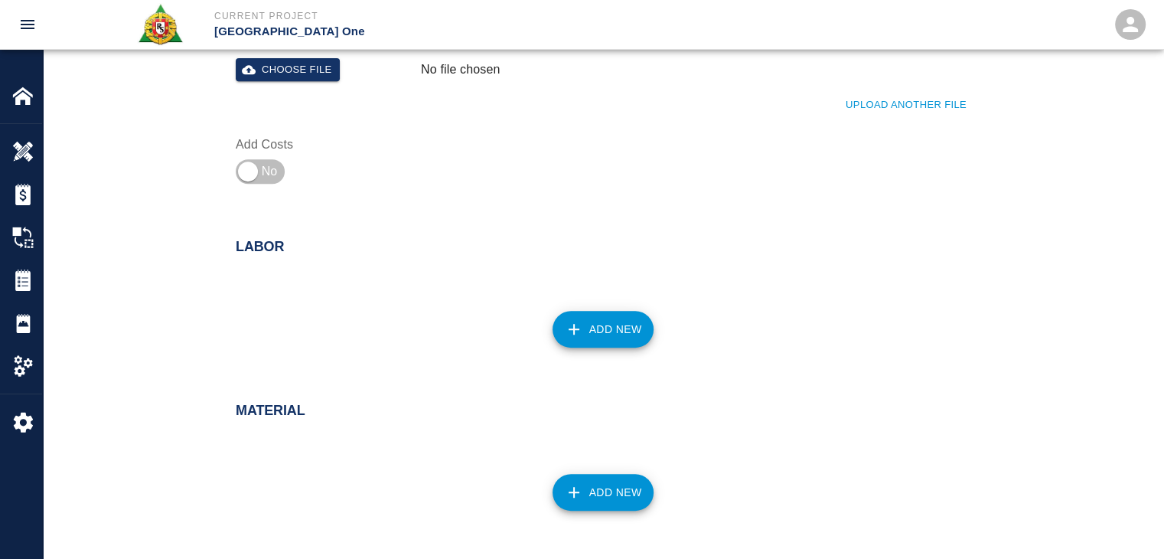
click at [863, 116] on div "Upload Another File" at bounding box center [593, 96] width 753 height 42
click at [856, 113] on button "Upload Another File" at bounding box center [906, 105] width 129 height 24
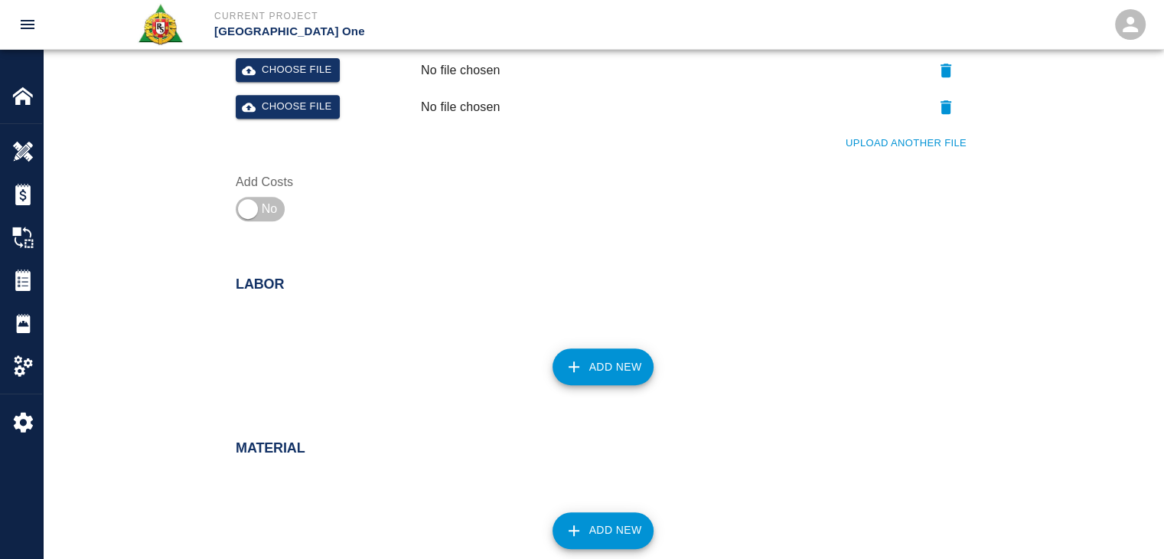
click at [863, 140] on button "Upload Another File" at bounding box center [906, 144] width 129 height 24
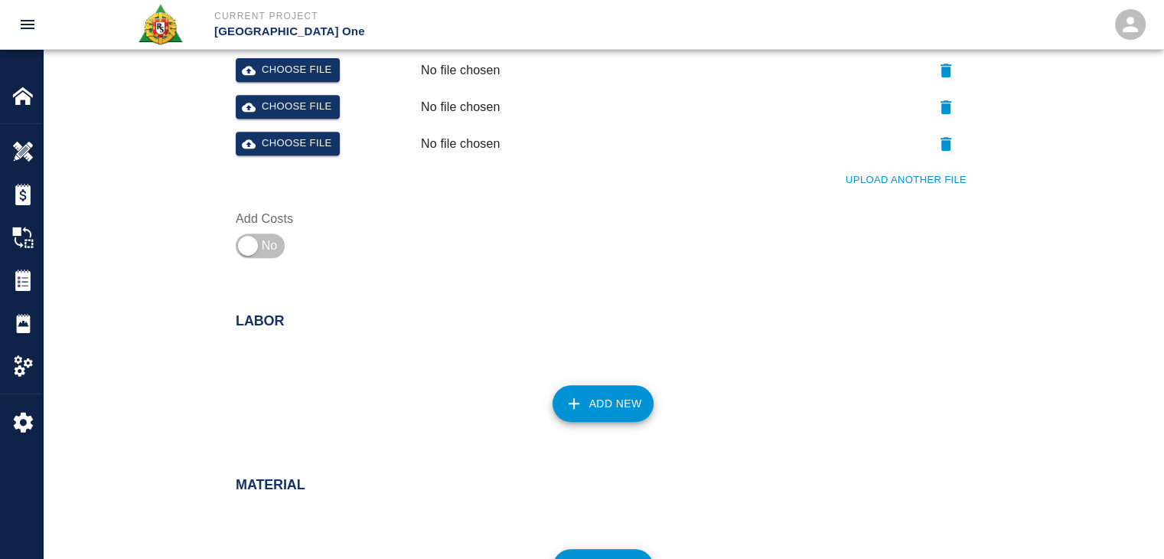
click at [337, 81] on div "Choose file" at bounding box center [322, 67] width 185 height 31
click at [318, 73] on button "Choose file" at bounding box center [288, 70] width 104 height 24
click at [304, 96] on button "Choose file" at bounding box center [288, 107] width 104 height 24
click at [303, 145] on button "Choose file" at bounding box center [288, 144] width 104 height 24
click at [250, 238] on input "checkbox" at bounding box center [248, 245] width 110 height 37
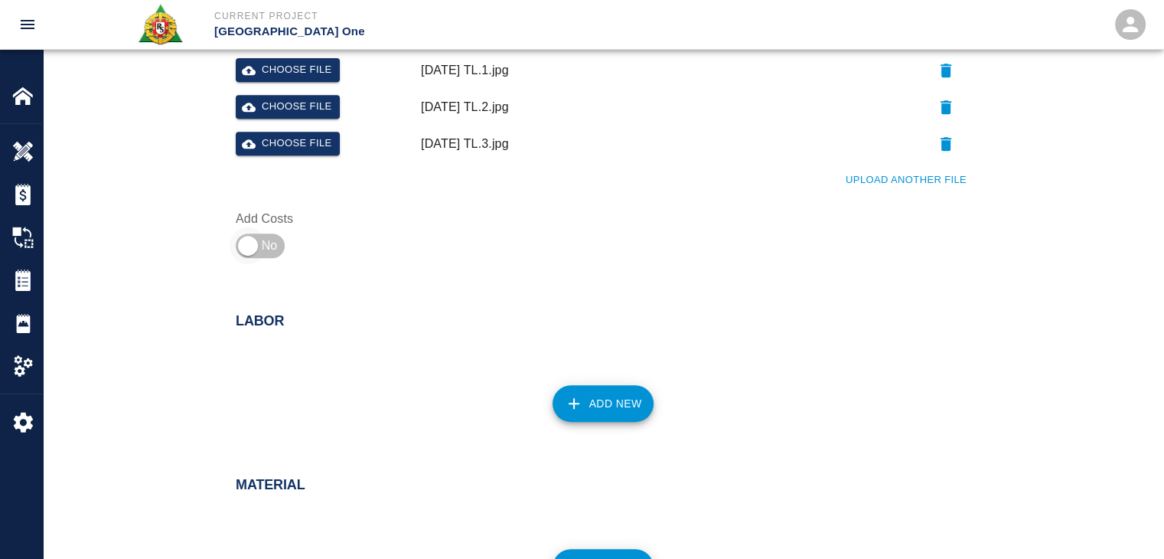
checkbox input "true"
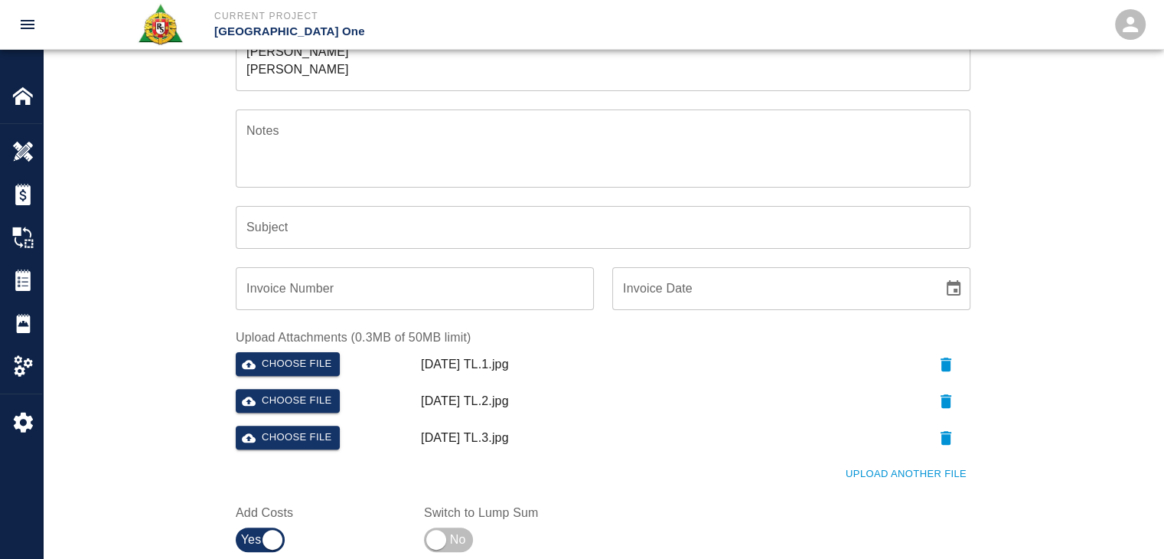
scroll to position [0, 0]
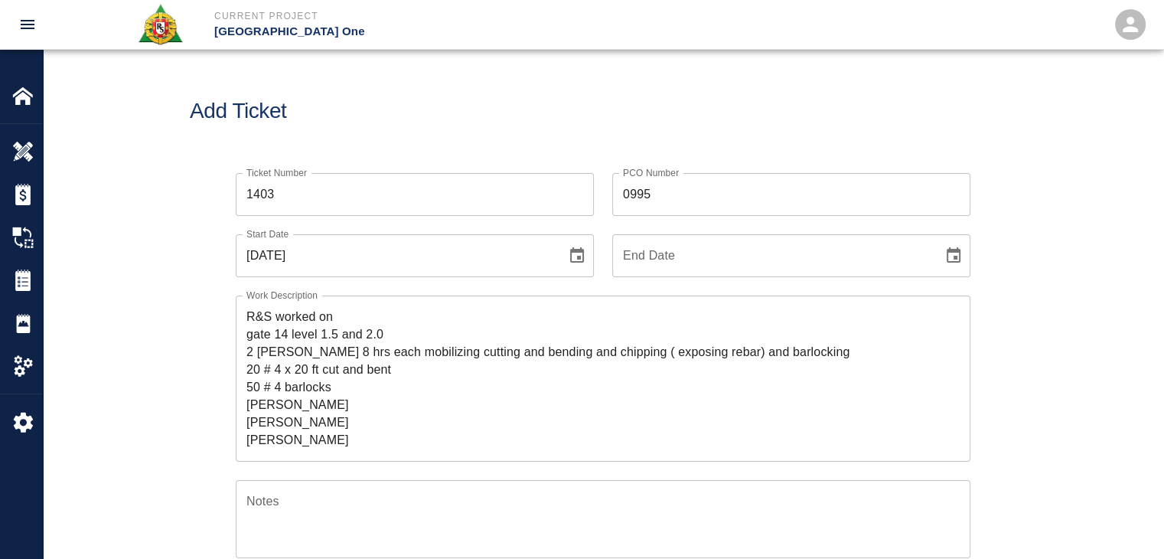
click at [670, 200] on input "0995" at bounding box center [791, 194] width 358 height 43
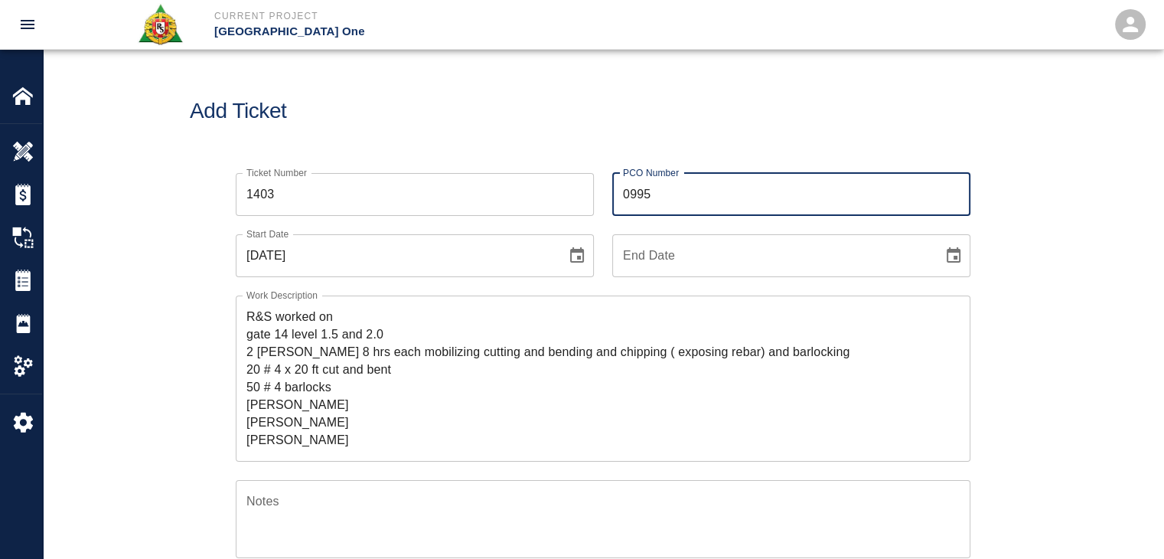
drag, startPoint x: 651, startPoint y: 200, endPoint x: 600, endPoint y: 197, distance: 50.6
click at [600, 197] on div "PCO Number 0995 PCO Number" at bounding box center [782, 185] width 377 height 61
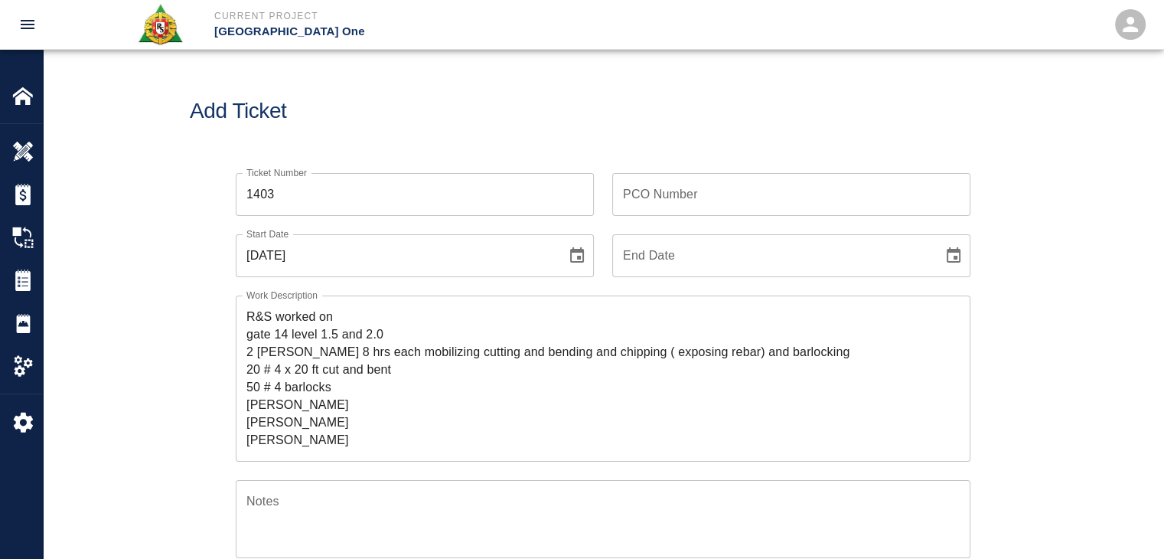
click at [600, 197] on div "PCO Number PCO Number" at bounding box center [782, 185] width 377 height 61
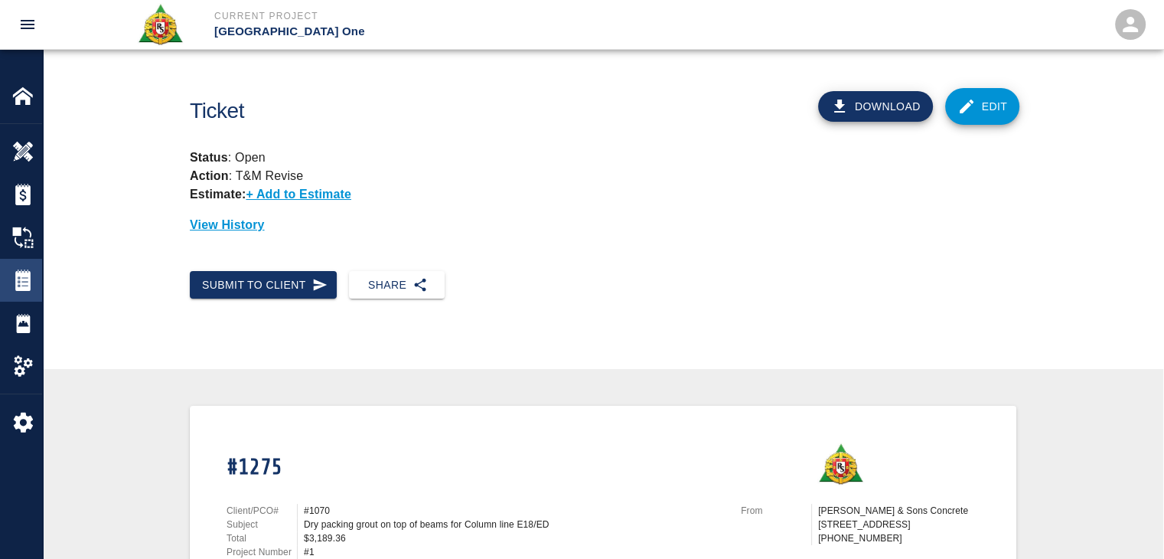
click at [20, 280] on img at bounding box center [22, 279] width 21 height 21
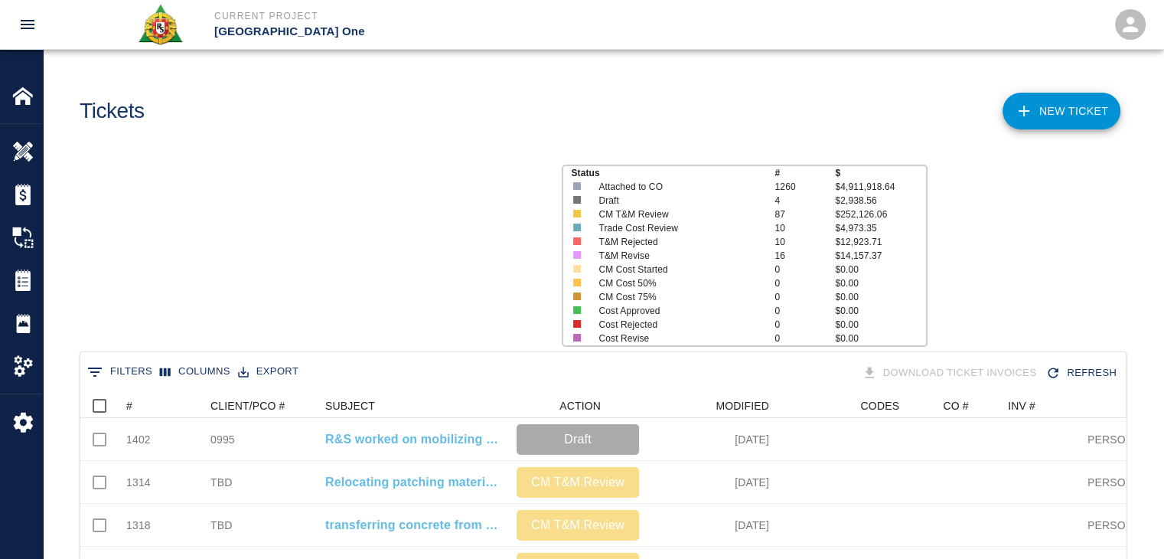
scroll to position [882, 1034]
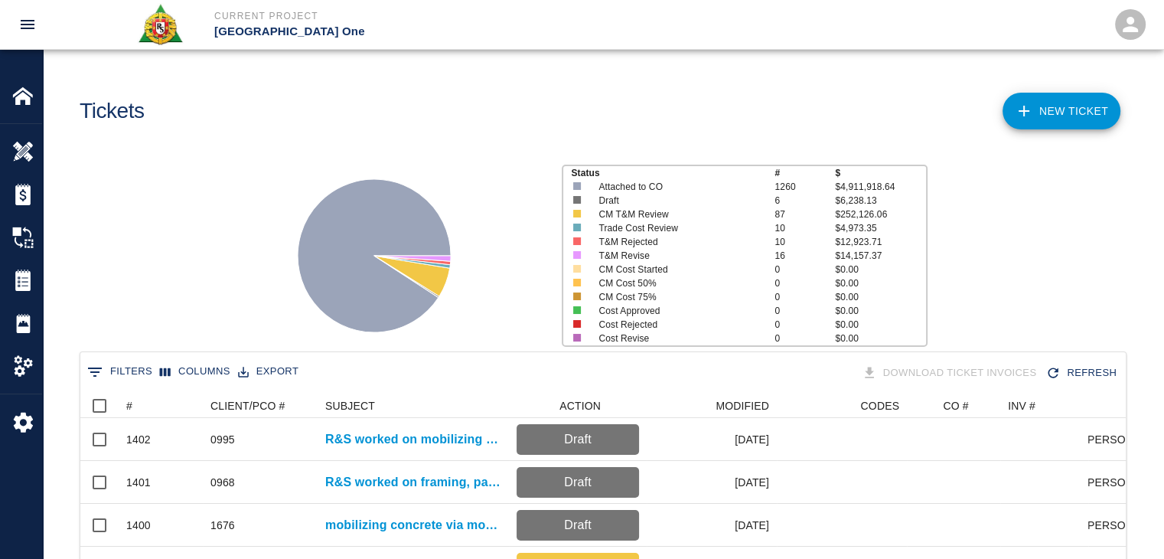
click at [109, 369] on button "0 Filters" at bounding box center [119, 372] width 73 height 24
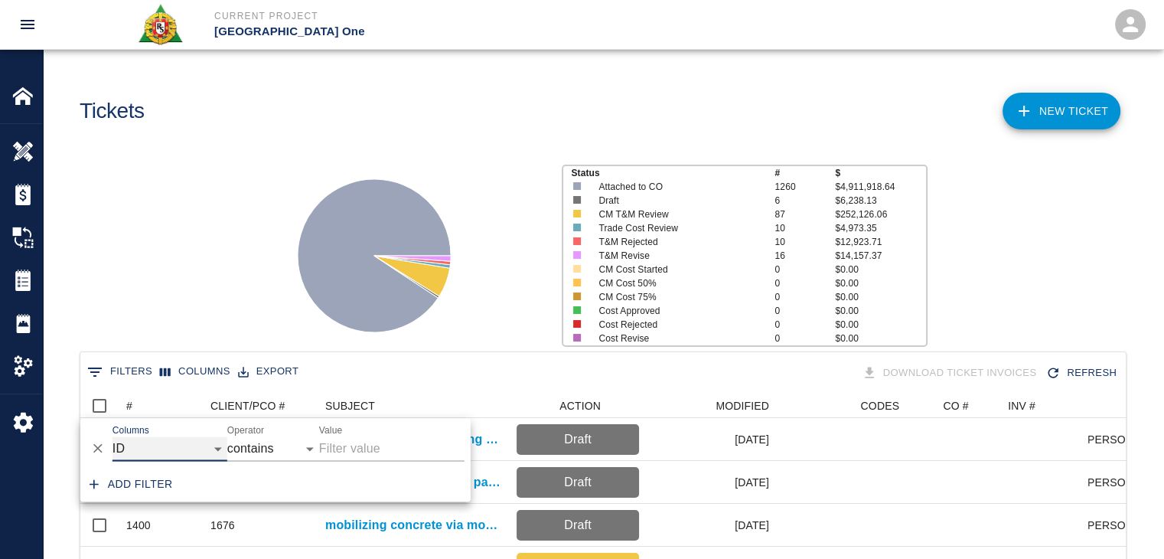
click at [167, 444] on select "ID # CLIENT/PCO # SUBJECT DESCRIPTION ACTION WORK MODIFIED CREATED CODES CO # I…" at bounding box center [170, 448] width 115 height 24
click at [113, 436] on select "ID # CLIENT/PCO # SUBJECT DESCRIPTION ACTION WORK MODIFIED CREATED CODES CO # I…" at bounding box center [170, 448] width 115 height 24
select select "description"
click at [357, 460] on input "Value" at bounding box center [391, 448] width 145 height 24
type input "retail"
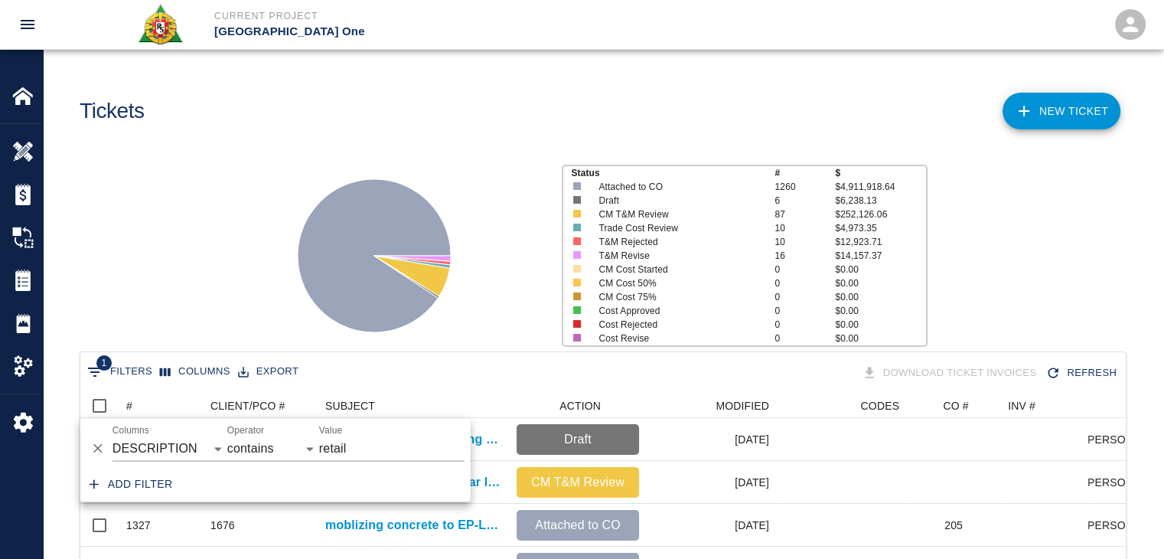
click at [197, 207] on div "Status # $ Attached to CO 1260 $4,911,918.64 Draft 6 $6,238.13 CM T&M Review 87…" at bounding box center [597, 250] width 1133 height 204
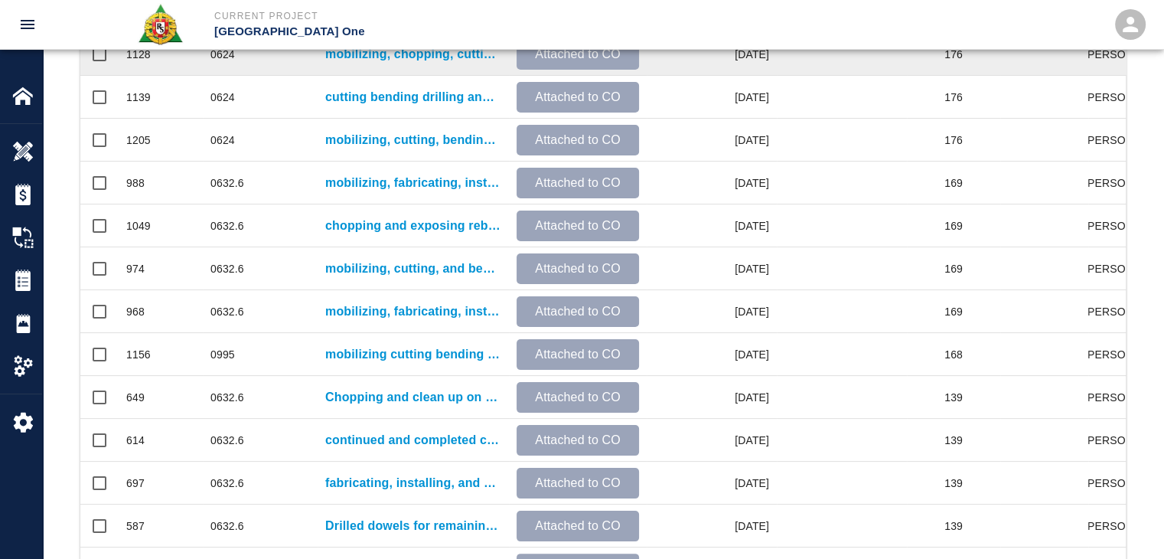
scroll to position [805, 0]
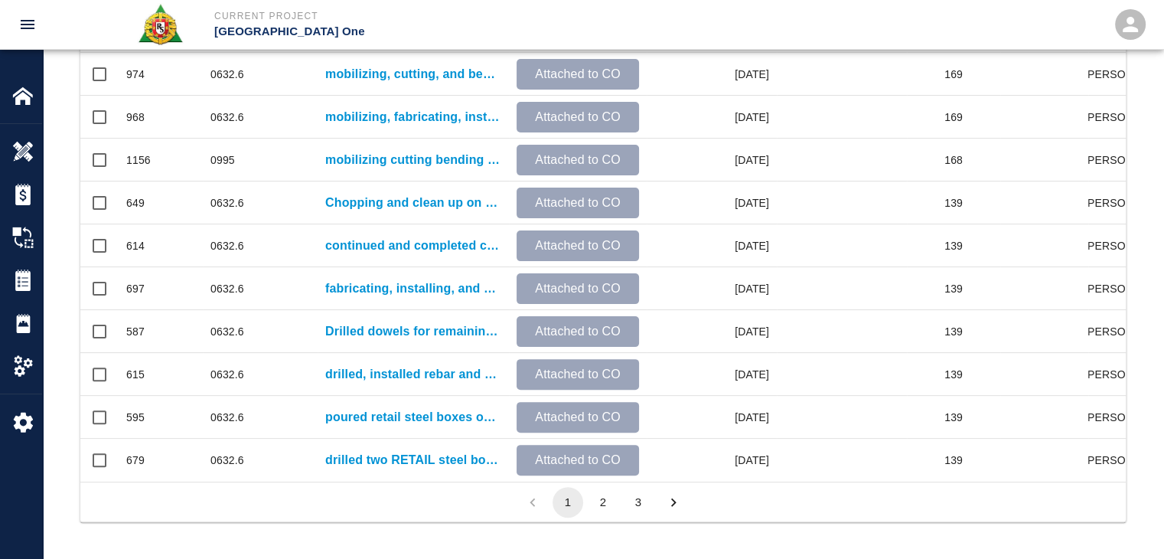
click at [600, 497] on button "2" at bounding box center [603, 502] width 31 height 31
click at [628, 500] on button "3" at bounding box center [638, 502] width 31 height 31
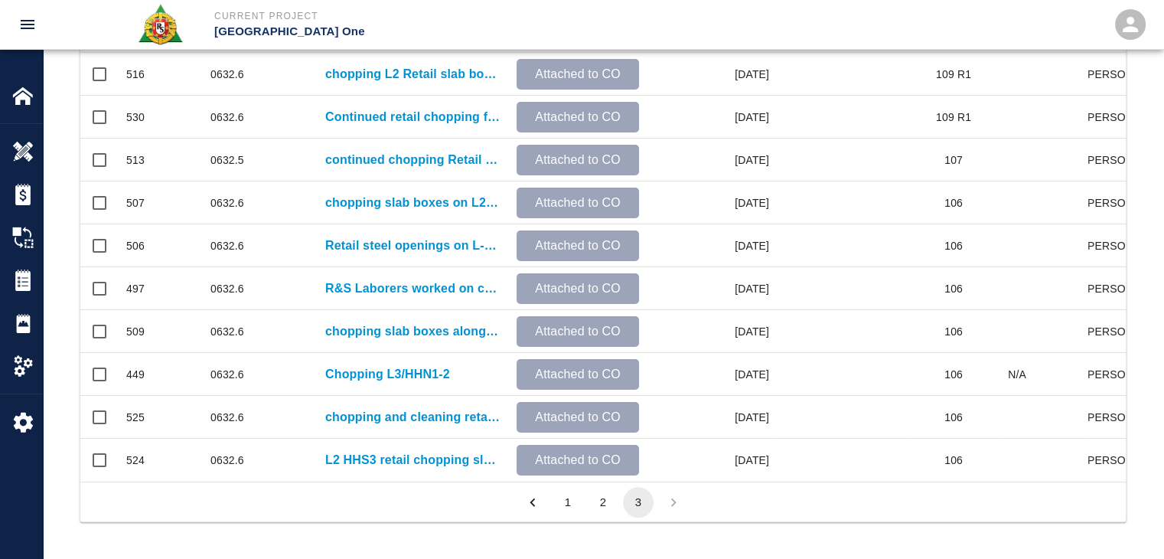
scroll to position [453, 1034]
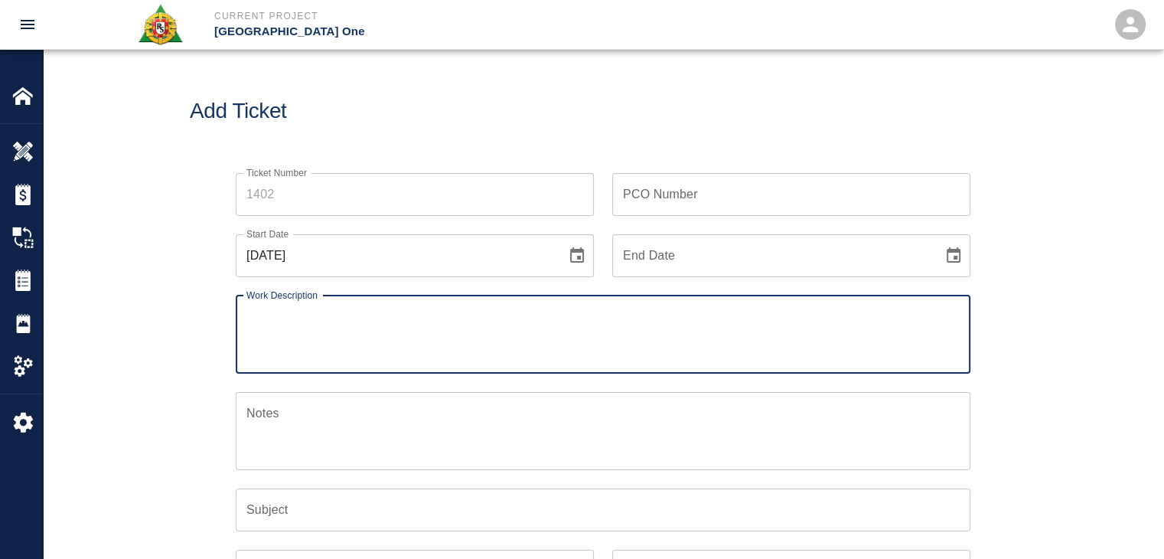
click at [581, 253] on icon "Choose date, selected date is Sep 26, 2025" at bounding box center [577, 255] width 18 height 18
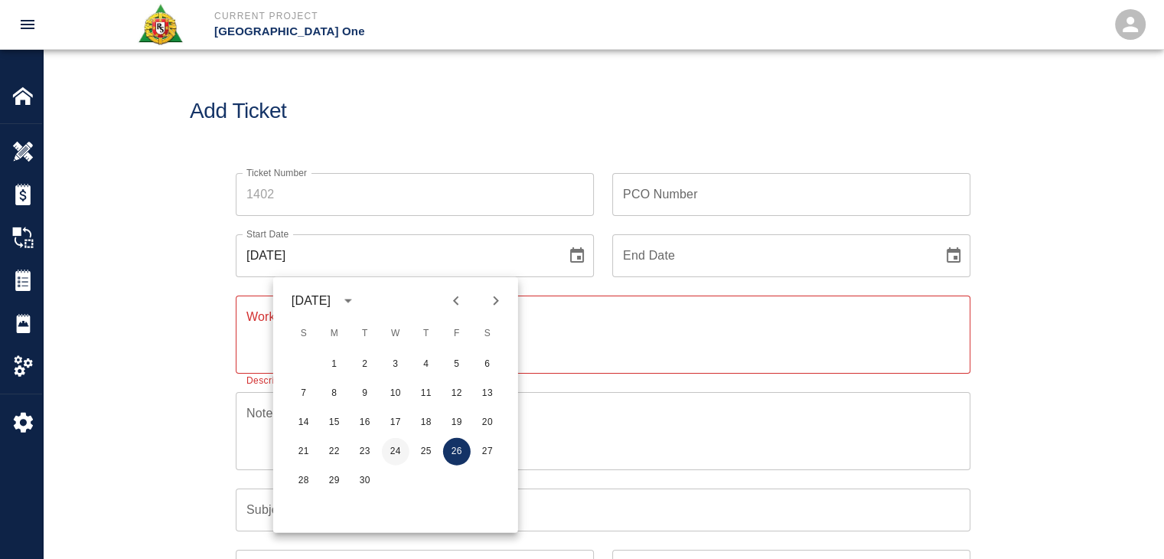
click at [392, 449] on button "24" at bounding box center [396, 452] width 28 height 28
type input "[DATE]"
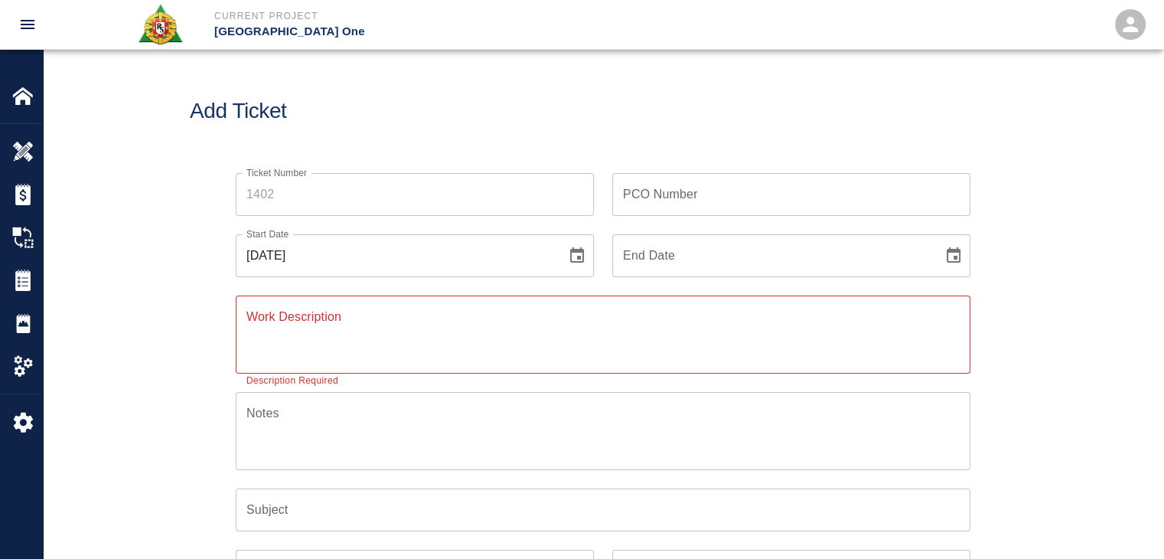
click at [294, 315] on textarea "Work Description" at bounding box center [602, 334] width 713 height 53
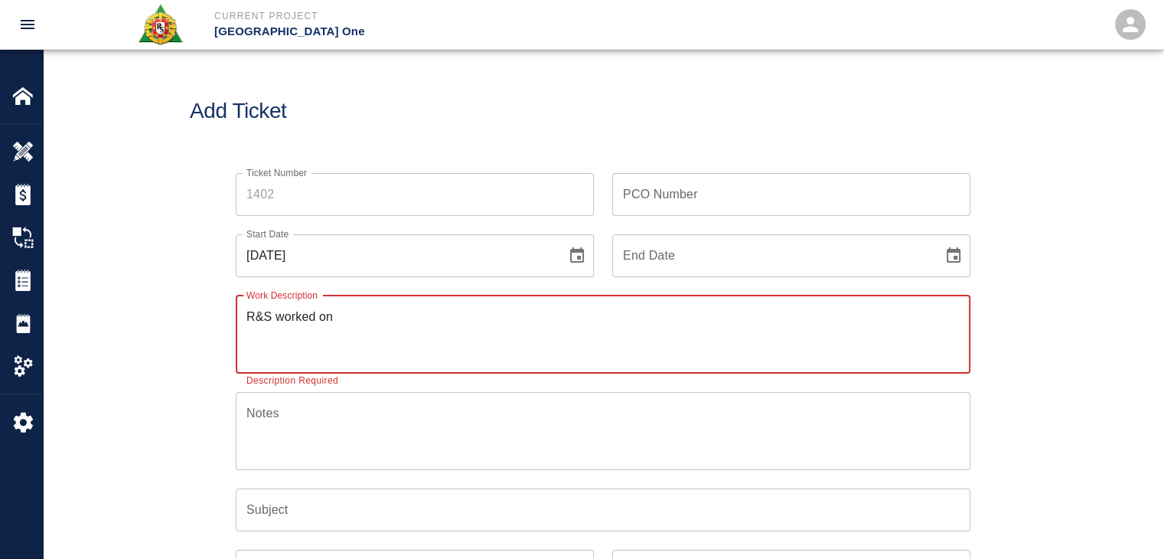
drag, startPoint x: 347, startPoint y: 323, endPoint x: 113, endPoint y: 338, distance: 234.7
click at [113, 338] on div "Ticket Number Ticket Number PCO Number PCO Number Start Date [DATE] Start Date …" at bounding box center [603, 479] width 1121 height 649
type textarea "R&S worked on"
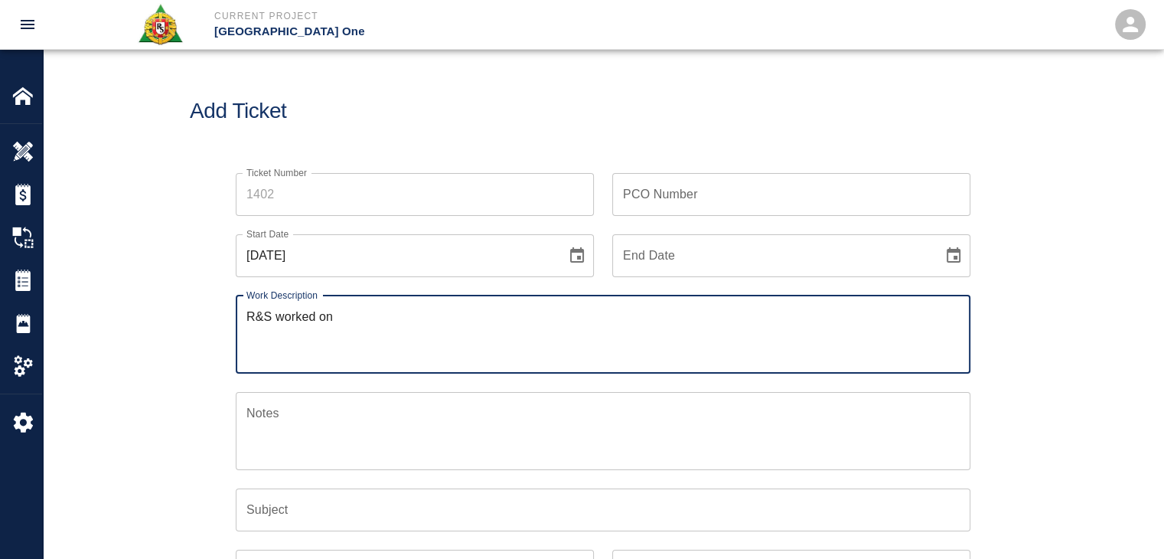
click at [305, 188] on input "Ticket Number" at bounding box center [415, 194] width 358 height 43
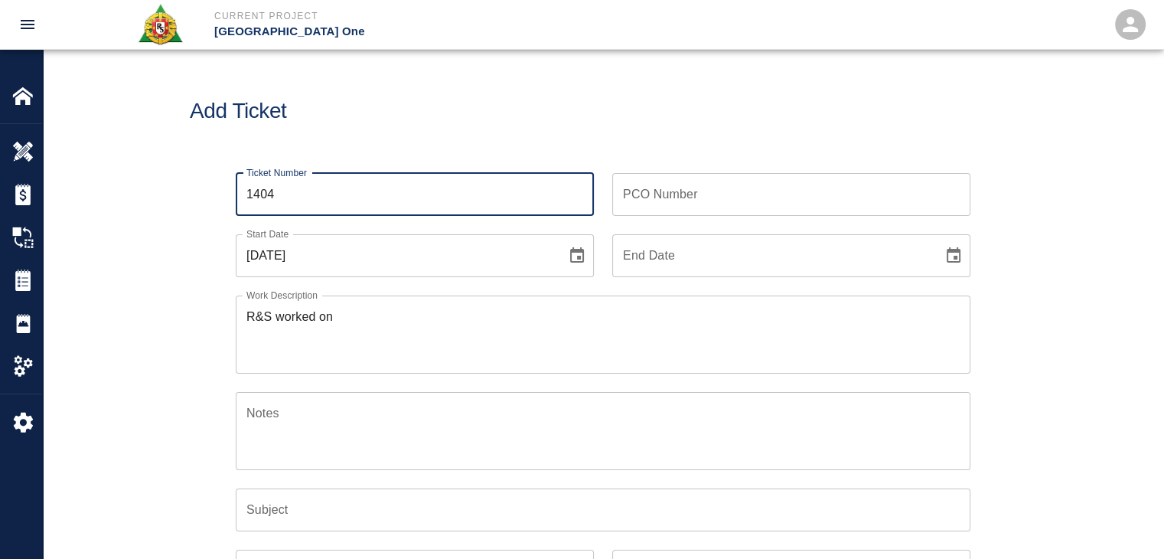
type input "1404"
click at [351, 155] on div "Ticket Number 1404 Ticket Number" at bounding box center [405, 185] width 377 height 61
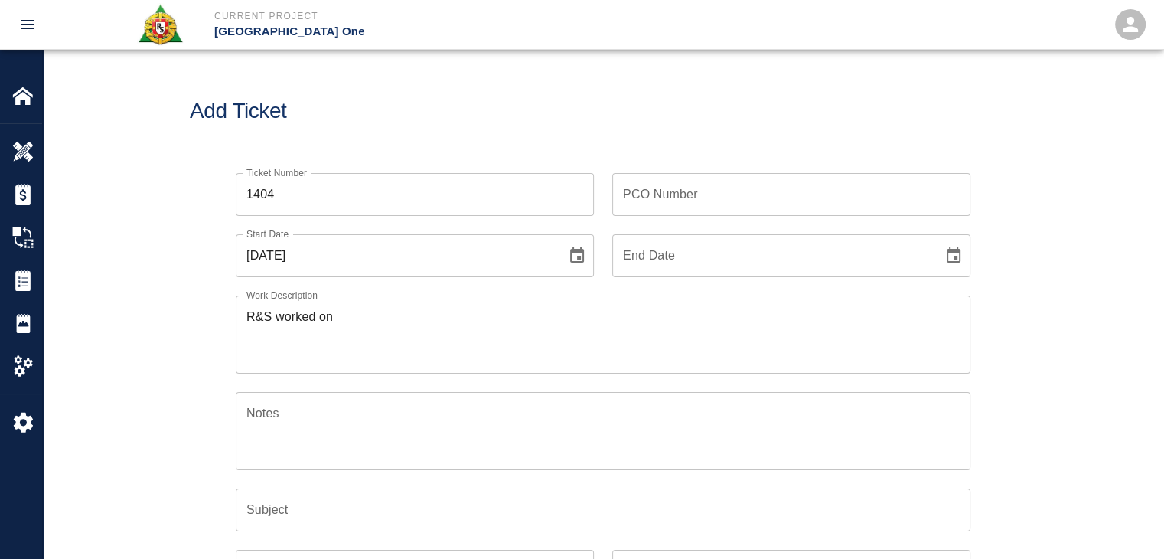
click at [345, 312] on textarea "R&S worked on" at bounding box center [602, 334] width 713 height 53
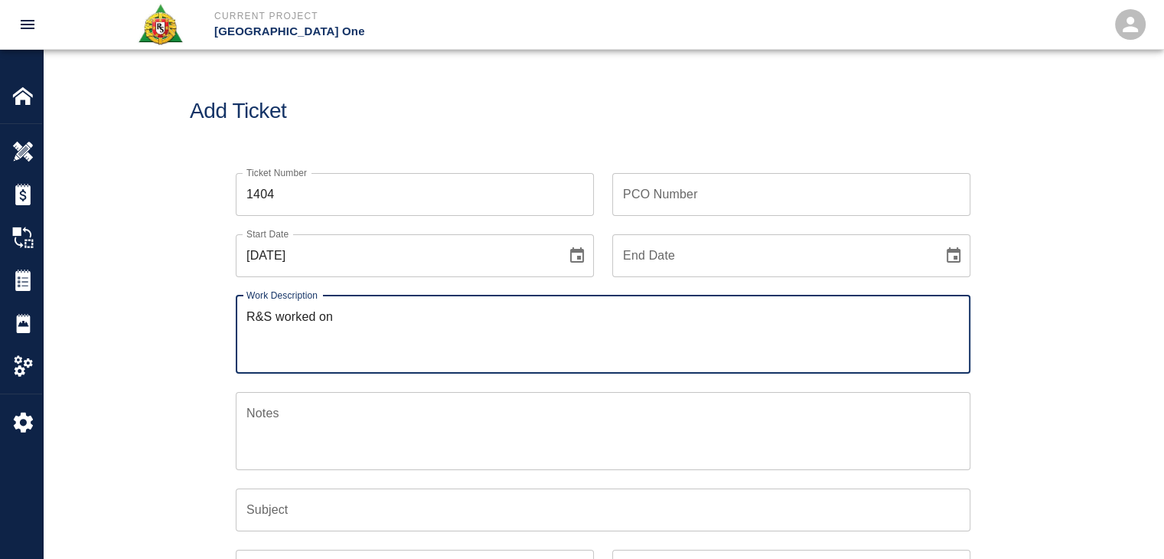
paste textarea "Framing between duct on L2 north side PI#0968 2 Carpenters 8 hours 2 [PERSON_NA…"
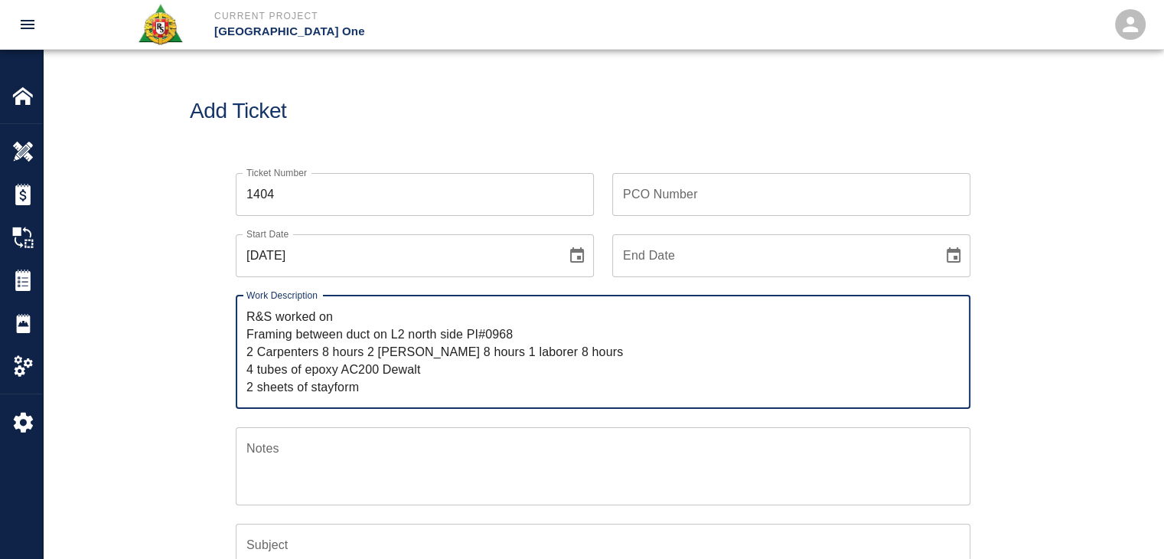
drag, startPoint x: 520, startPoint y: 334, endPoint x: 490, endPoint y: 334, distance: 29.8
click at [490, 334] on textarea "R&S worked on Framing between duct on L2 north side PI#0968 2 Carpenters 8 hour…" at bounding box center [602, 352] width 713 height 88
click at [524, 334] on textarea "R&S worked on Framing between duct on L2 north side PI#0968 2 Carpenters 8 hour…" at bounding box center [602, 352] width 713 height 88
drag, startPoint x: 543, startPoint y: 337, endPoint x: 484, endPoint y: 336, distance: 58.9
click at [484, 336] on textarea "R&S worked on Framing between duct on L2 north side PI#0968 2 Carpenters 8 hour…" at bounding box center [602, 352] width 713 height 88
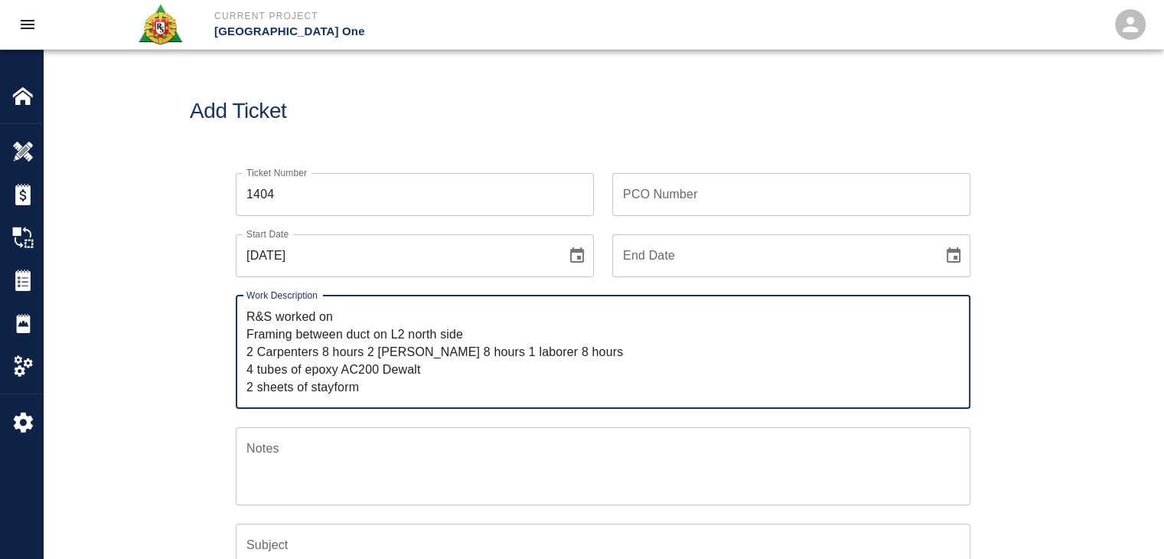
type textarea "R&S worked on Framing between duct on L2 north side 2 Carpenters 8 hours 2 [PER…"
click at [692, 208] on input "PCO Number" at bounding box center [791, 194] width 358 height 43
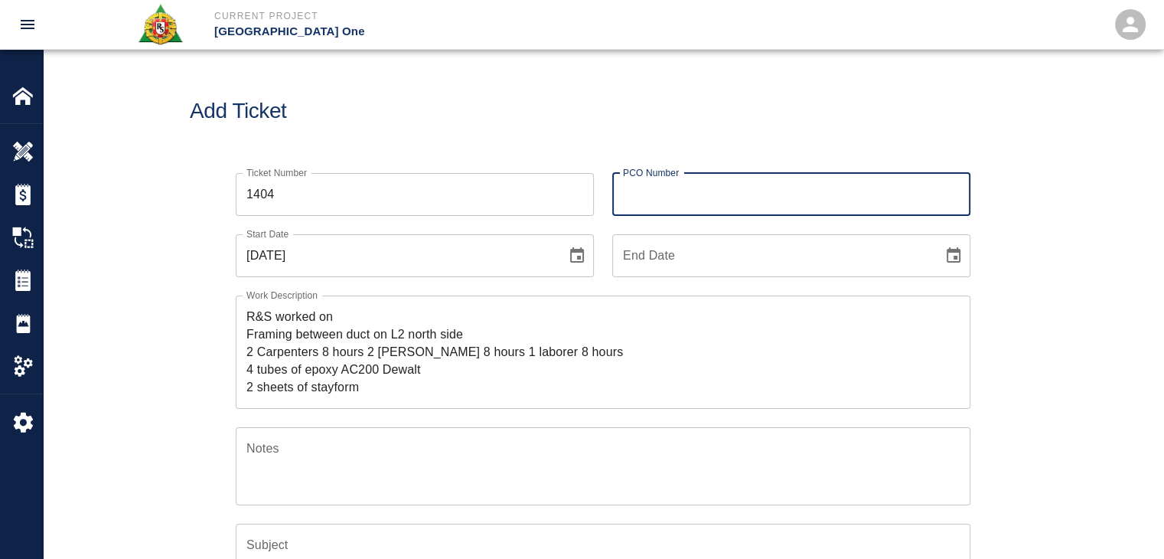
paste input "0968"
type input "0968"
click at [551, 126] on div "Add Ticket" at bounding box center [603, 111] width 1121 height 123
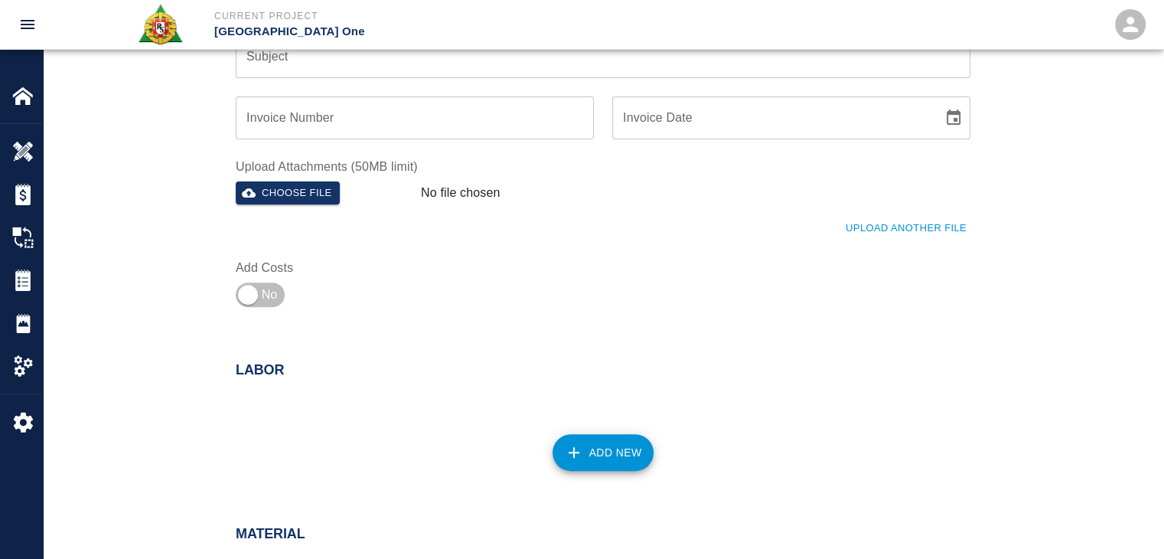
scroll to position [490, 0]
click at [869, 227] on button "Upload Another File" at bounding box center [906, 227] width 129 height 24
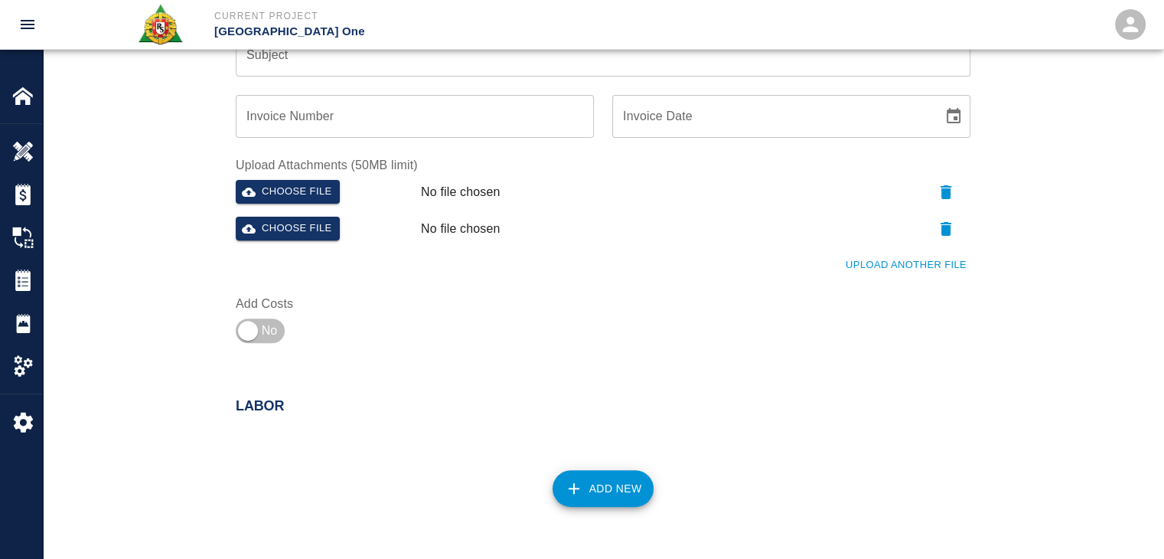
click at [863, 270] on button "Upload Another File" at bounding box center [906, 265] width 129 height 24
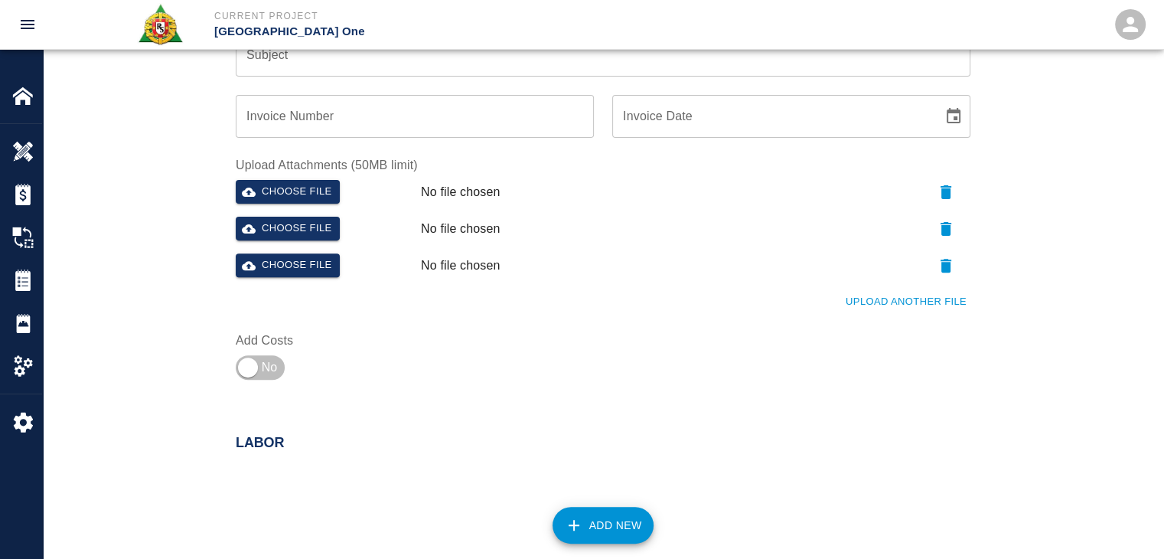
click at [889, 314] on div "Ticket Number 1404 Ticket Number PCO Number 0968 PCO Number Start Date [DATE] S…" at bounding box center [593, 26] width 753 height 722
click at [878, 307] on button "Upload Another File" at bounding box center [906, 302] width 129 height 24
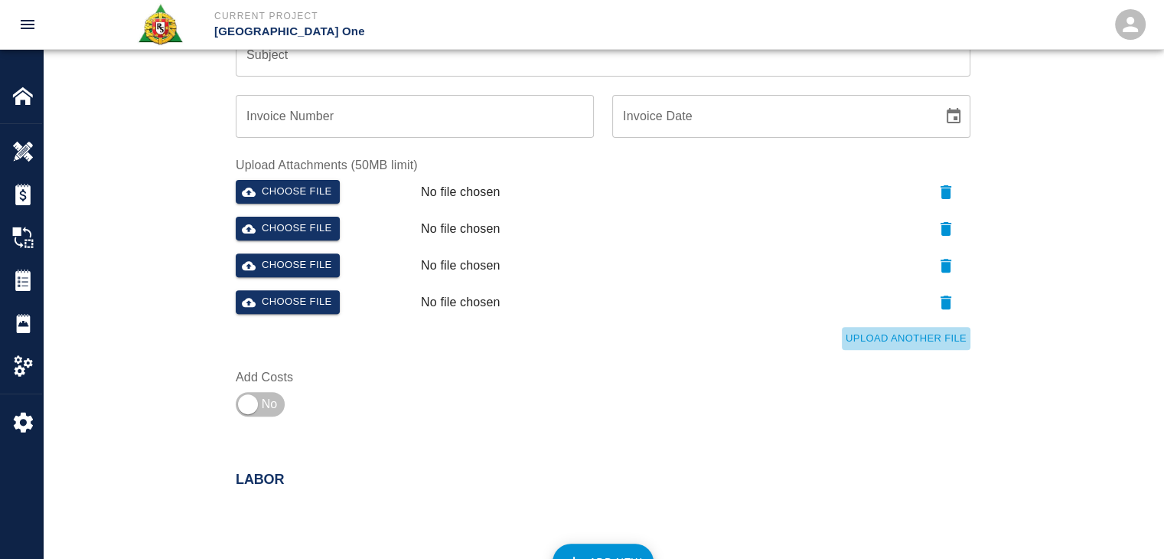
click at [879, 331] on button "Upload Another File" at bounding box center [906, 339] width 129 height 24
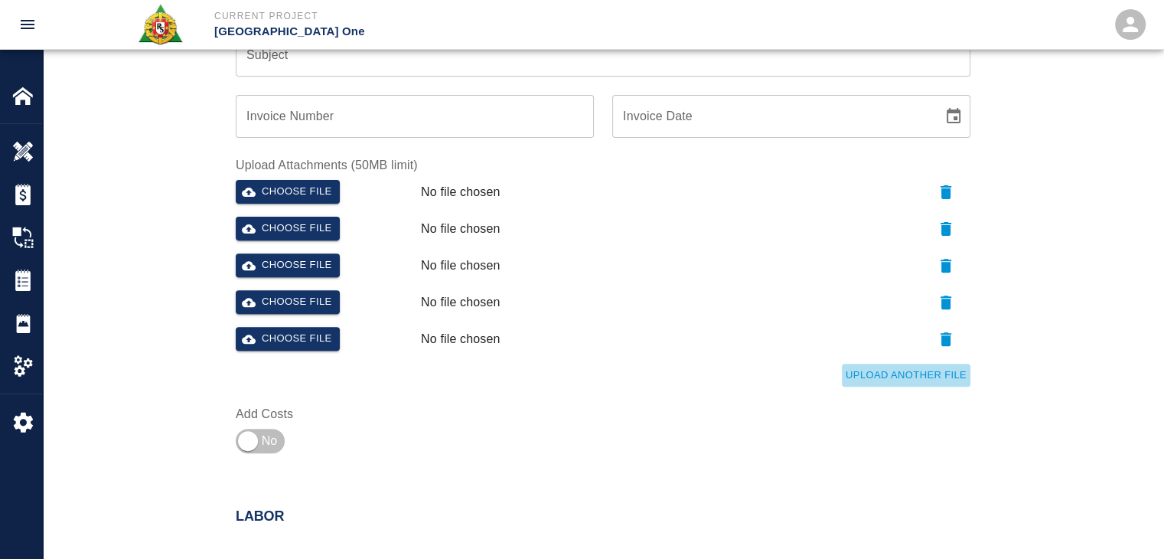
click at [869, 364] on button "Upload Another File" at bounding box center [906, 376] width 129 height 24
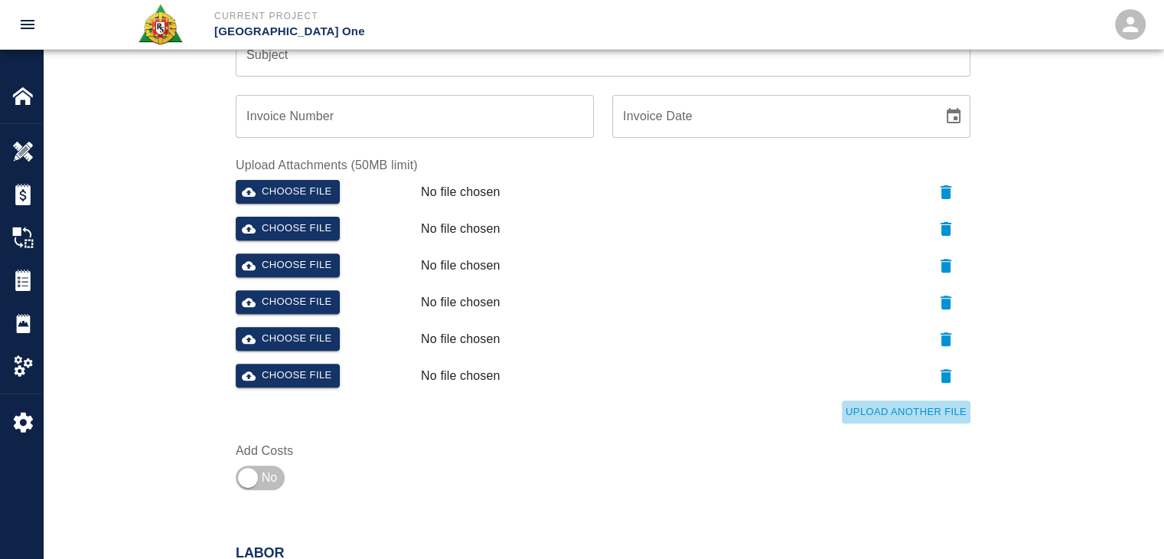
click at [853, 411] on button "Upload Another File" at bounding box center [906, 412] width 129 height 24
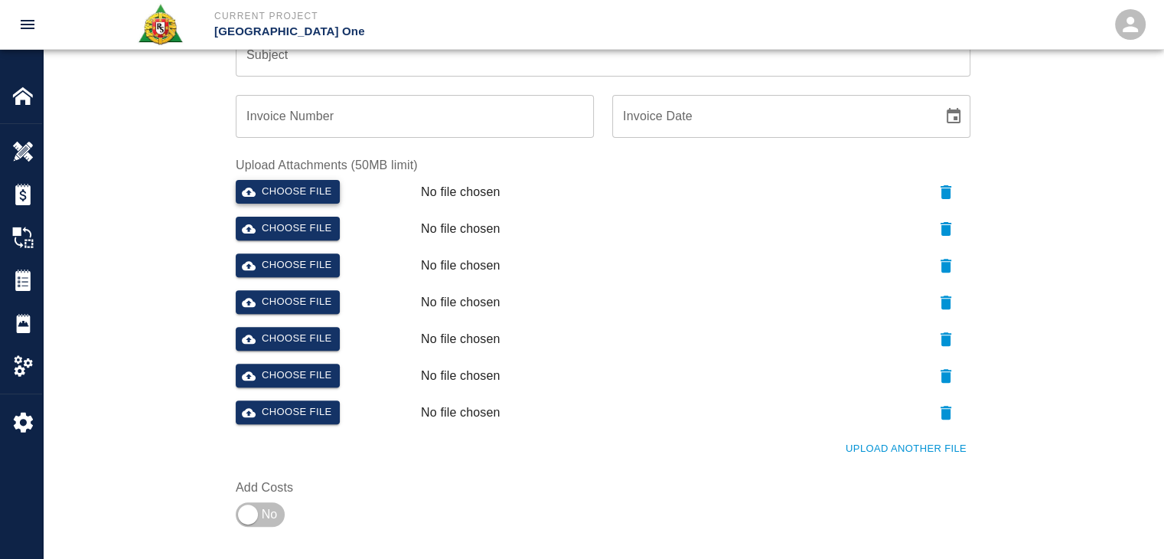
click at [318, 195] on button "Choose file" at bounding box center [288, 192] width 104 height 24
click at [279, 233] on button "Choose file" at bounding box center [288, 229] width 104 height 24
click at [290, 259] on button "Choose file" at bounding box center [288, 265] width 104 height 24
click at [291, 295] on button "Choose file" at bounding box center [288, 302] width 104 height 24
click at [290, 325] on div "Choose file" at bounding box center [322, 336] width 185 height 31
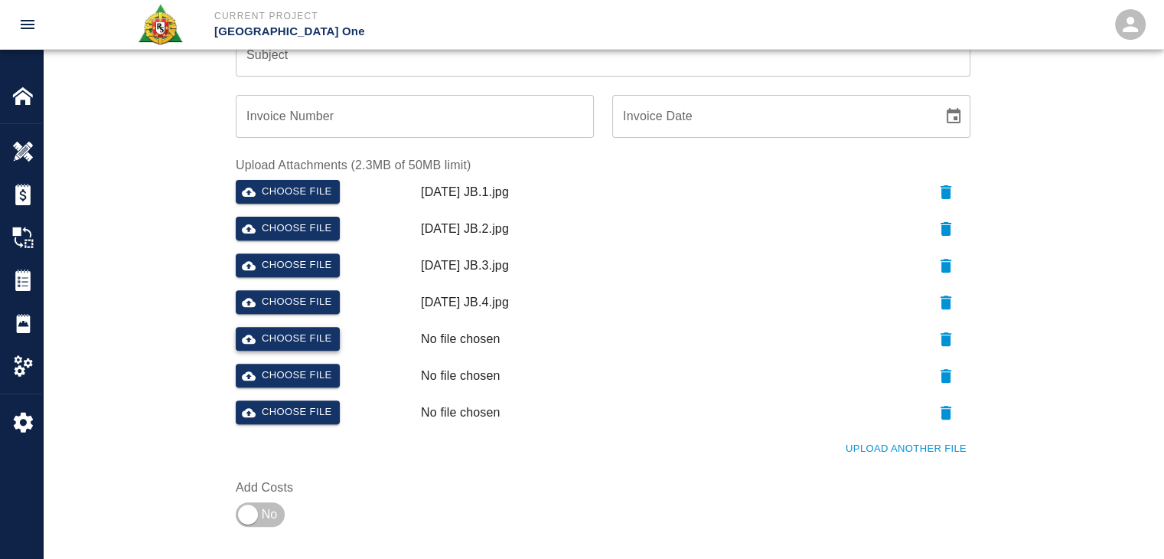
click at [275, 331] on button "Choose file" at bounding box center [288, 339] width 104 height 24
click at [857, 454] on button "Upload Another File" at bounding box center [906, 449] width 129 height 24
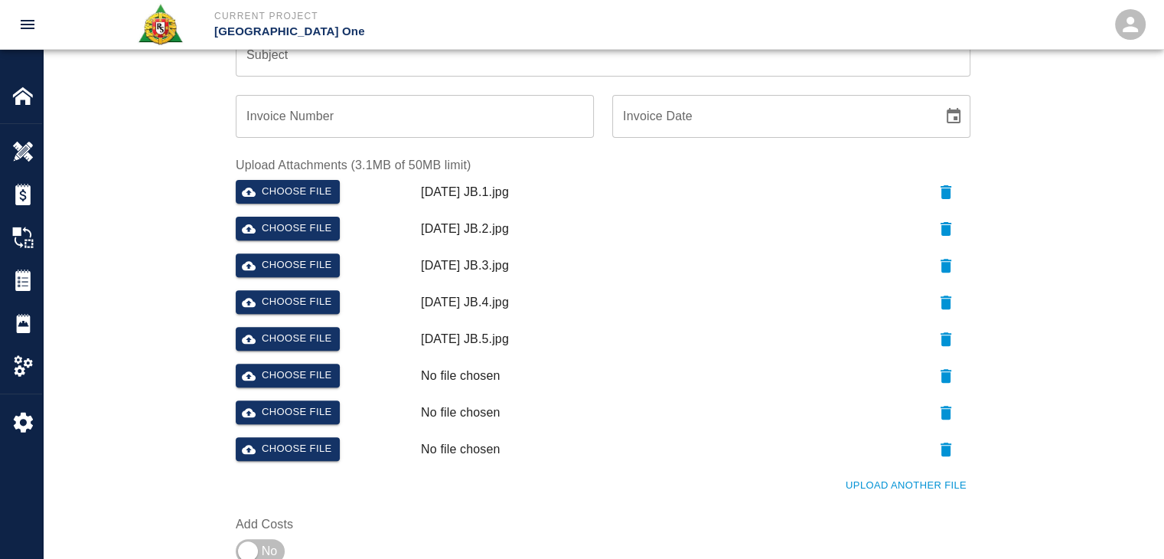
click at [855, 481] on button "Upload Another File" at bounding box center [906, 486] width 129 height 24
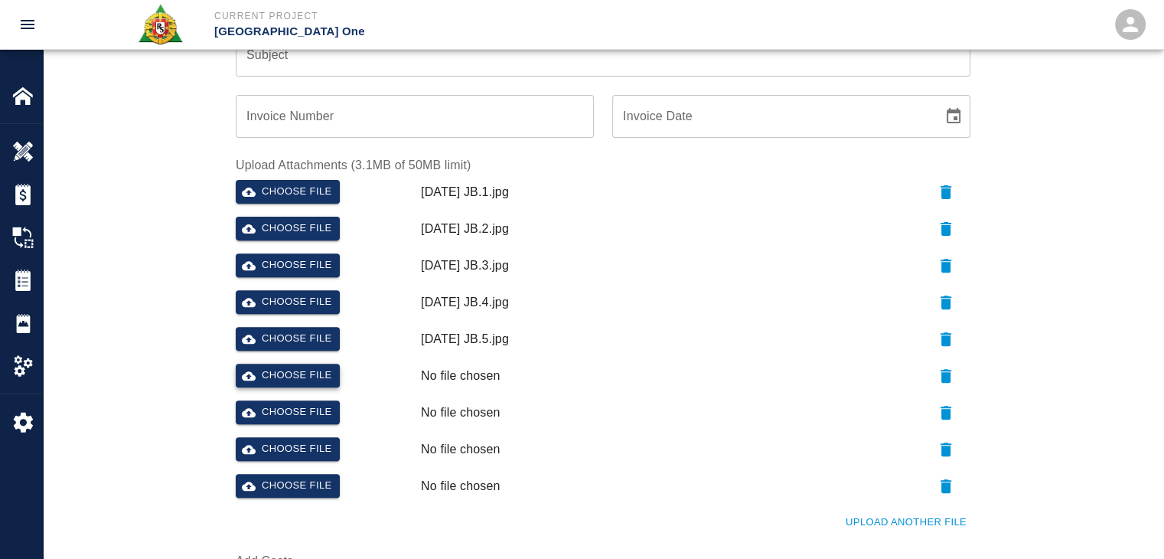
click at [324, 369] on button "Choose file" at bounding box center [288, 376] width 104 height 24
click at [276, 404] on button "Choose file" at bounding box center [288, 412] width 104 height 24
click at [276, 437] on button "Choose file" at bounding box center [288, 449] width 104 height 24
click at [288, 481] on button "Choose file" at bounding box center [288, 486] width 104 height 24
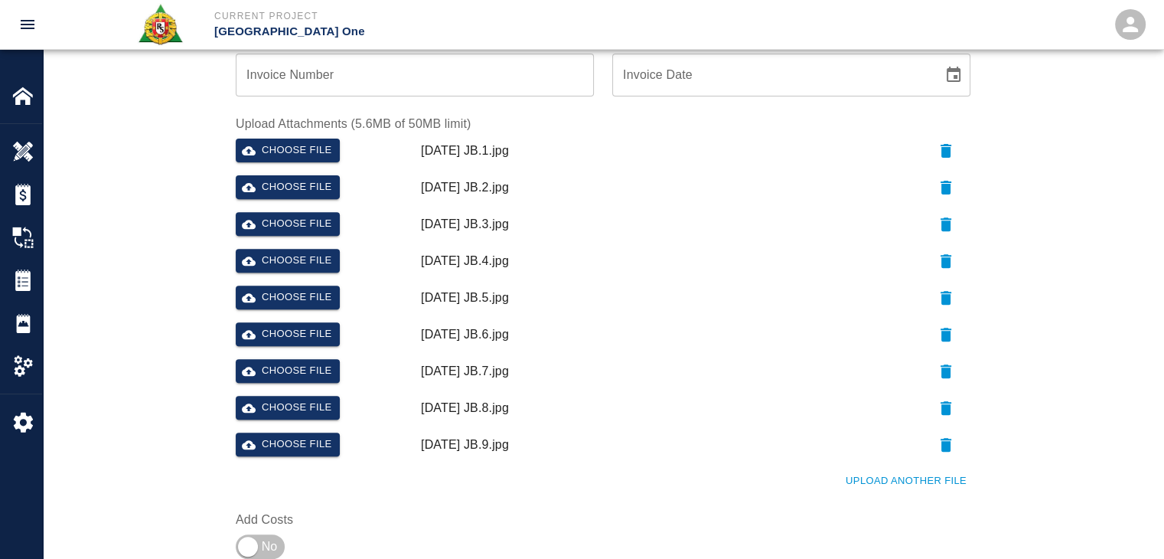
scroll to position [749, 0]
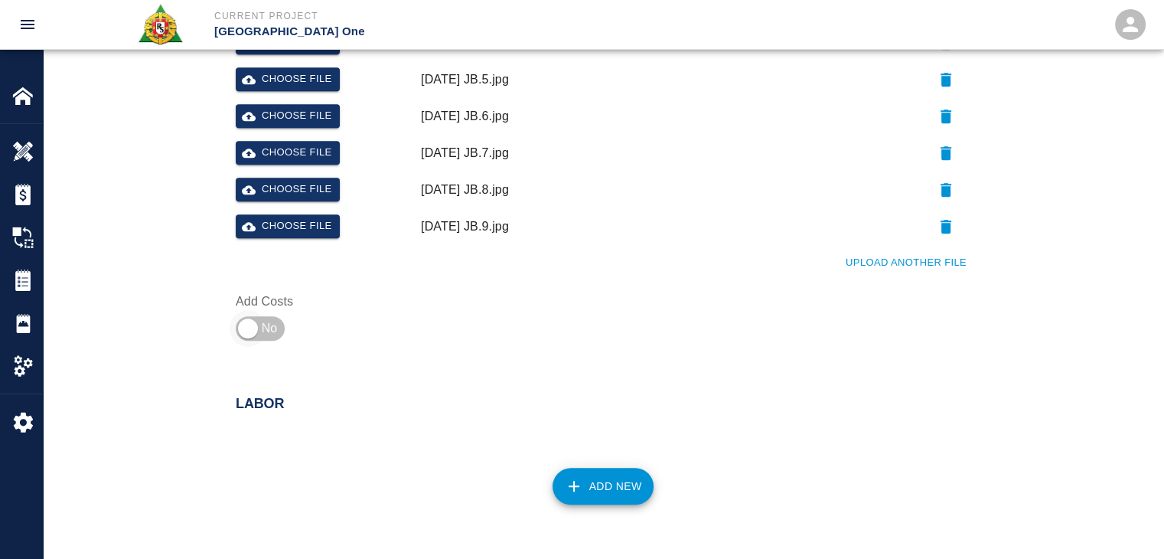
click at [252, 325] on input "checkbox" at bounding box center [248, 328] width 110 height 37
checkbox input "true"
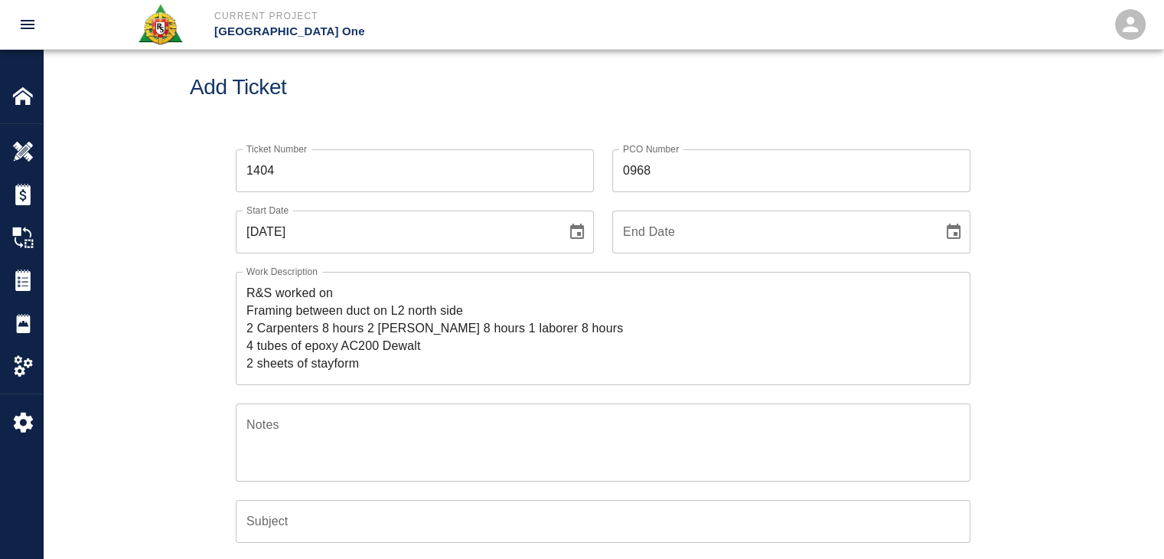
scroll to position [0, 0]
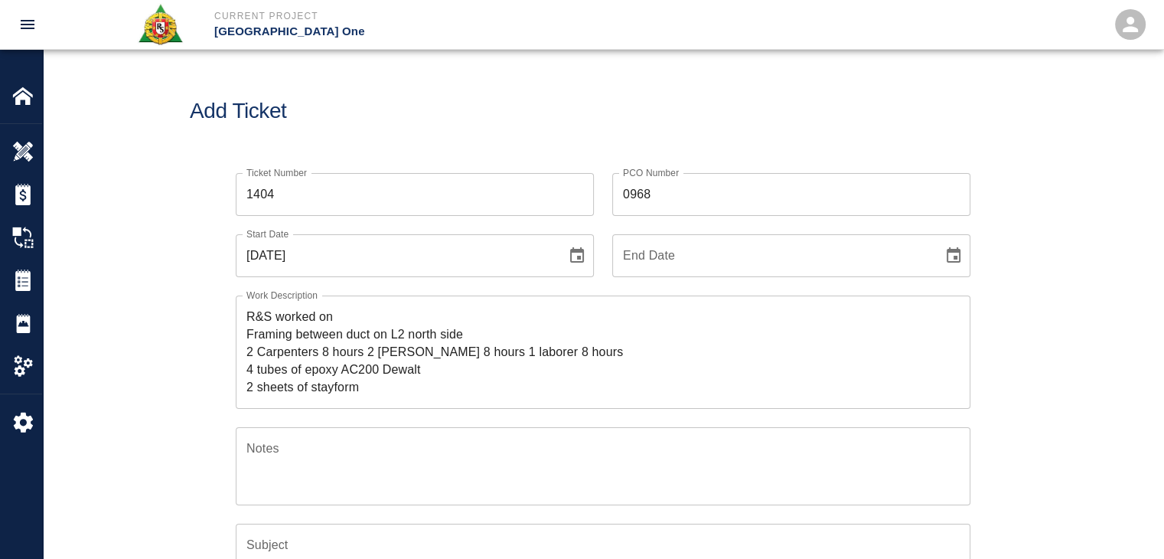
click at [294, 326] on textarea "R&S worked on Framing between duct on L2 north side 2 Carpenters 8 hours 2 [PER…" at bounding box center [602, 352] width 713 height 88
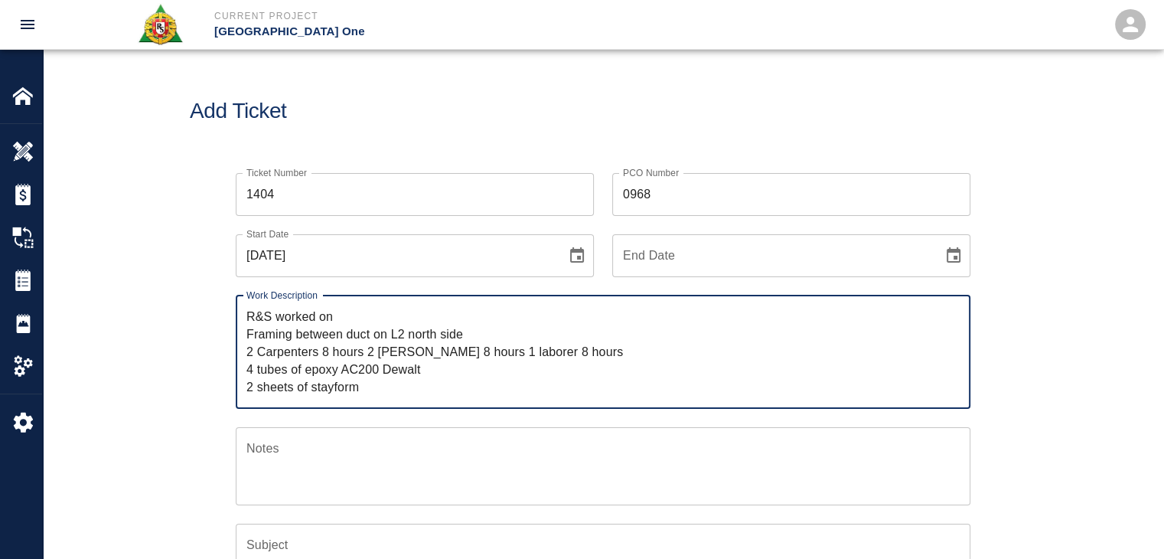
click at [253, 331] on textarea "R&S worked on Framing between duct on L2 north side 2 Carpenters 8 hours 2 [PER…" at bounding box center [602, 352] width 713 height 88
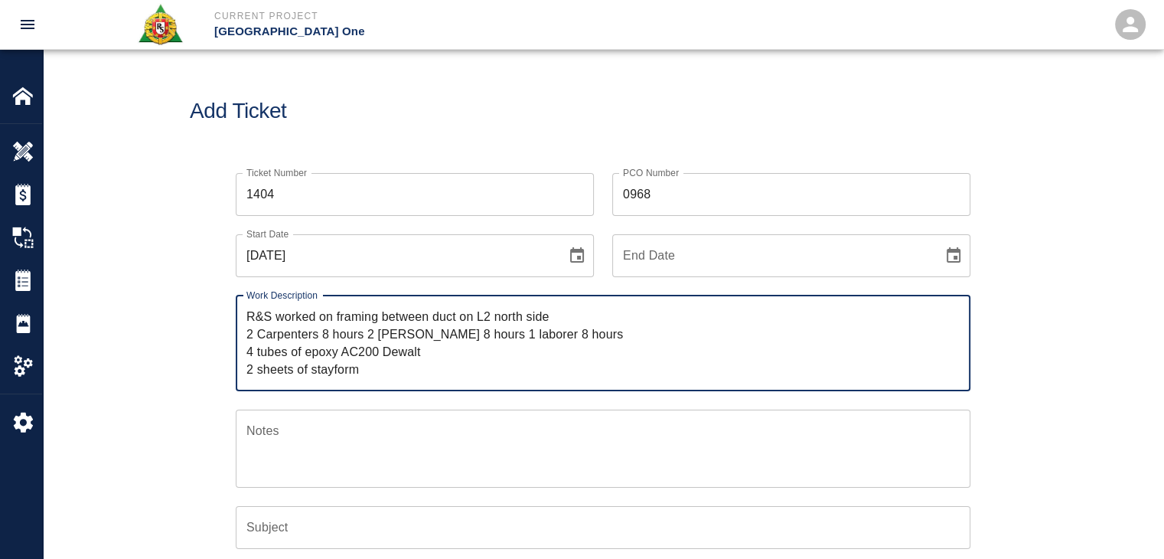
click at [484, 316] on textarea "R&S worked on framing between duct on L2 north side 2 Carpenters 8 hours 2 [PER…" at bounding box center [602, 343] width 713 height 70
click at [615, 318] on textarea "R&S worked on framing between duct on Level #2 north side 2 Carpenters 8 hours …" at bounding box center [602, 343] width 713 height 70
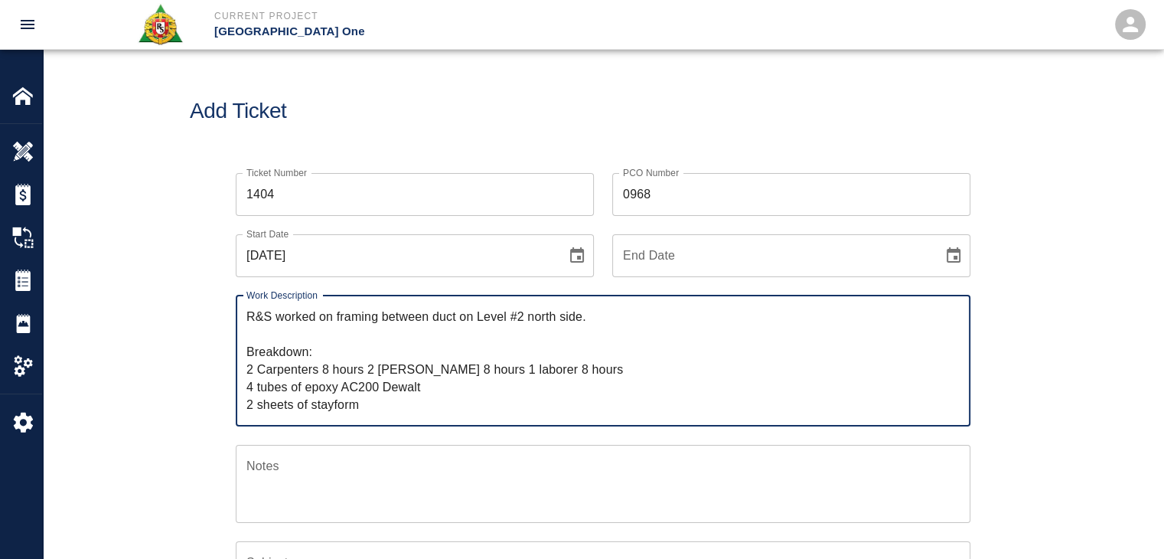
click at [361, 373] on textarea "R&S worked on framing between duct on Level #2 north side. Breakdown: 2 Carpent…" at bounding box center [602, 361] width 713 height 106
click at [350, 374] on textarea "R&S worked on framing between duct on Level #2 north side. Breakdown: 2 Carpent…" at bounding box center [602, 361] width 713 height 106
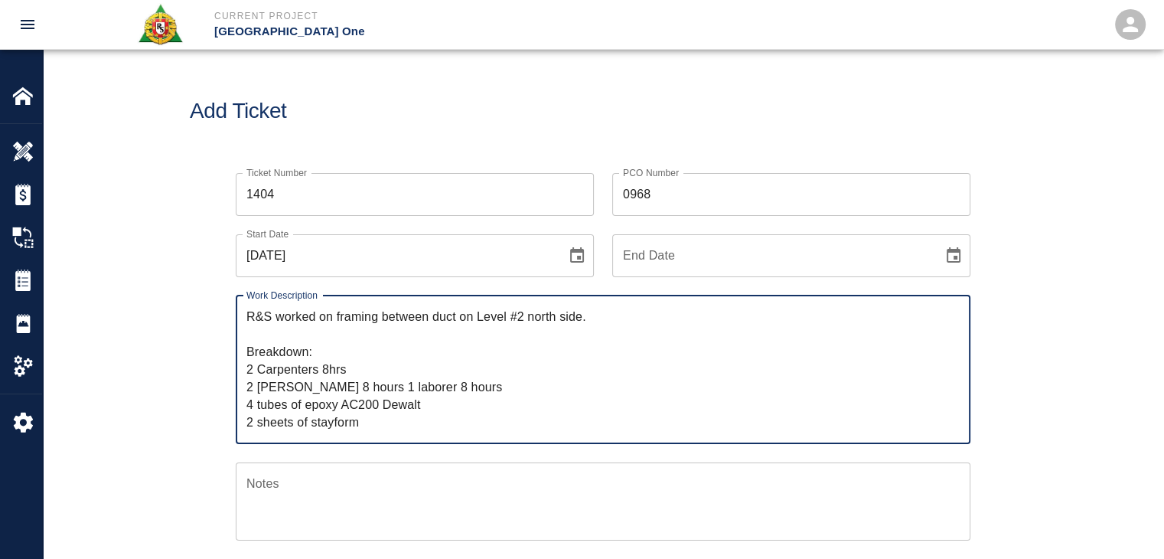
click at [331, 389] on textarea "R&S worked on framing between duct on Level #2 north side. Breakdown: 2 Carpent…" at bounding box center [602, 369] width 713 height 123
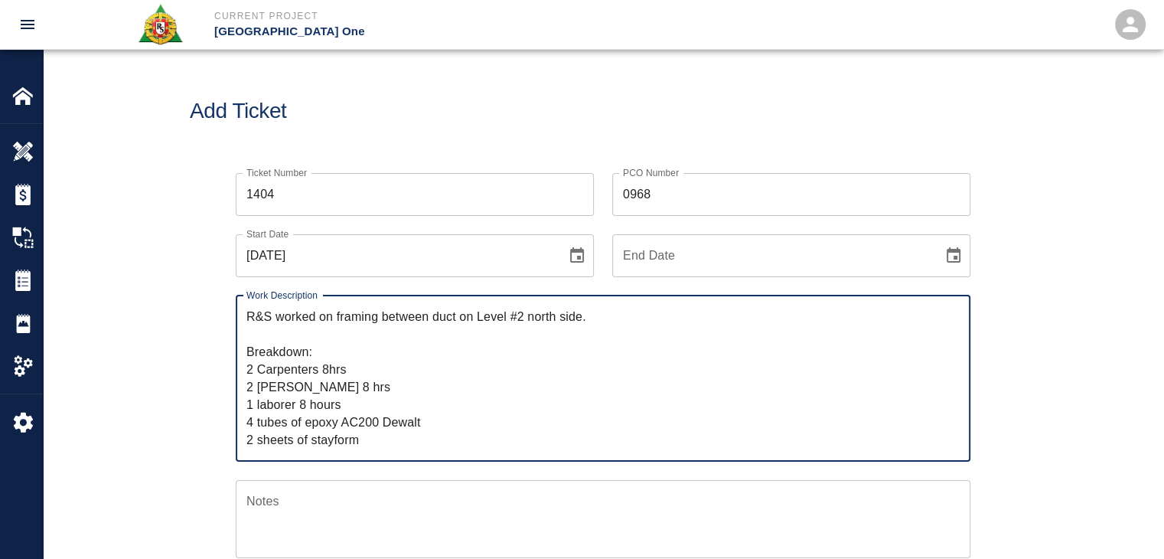
click at [326, 400] on textarea "R&S worked on framing between duct on Level #2 north side. Breakdown: 2 Carpent…" at bounding box center [602, 378] width 713 height 141
click at [331, 403] on textarea "R&S worked on framing between duct on Level #2 north side. Breakdown: 2 Carpent…" at bounding box center [602, 378] width 713 height 141
click at [309, 389] on textarea "R&S worked on framing between duct on Level #2 north side. Breakdown: 2 Carpent…" at bounding box center [602, 378] width 713 height 141
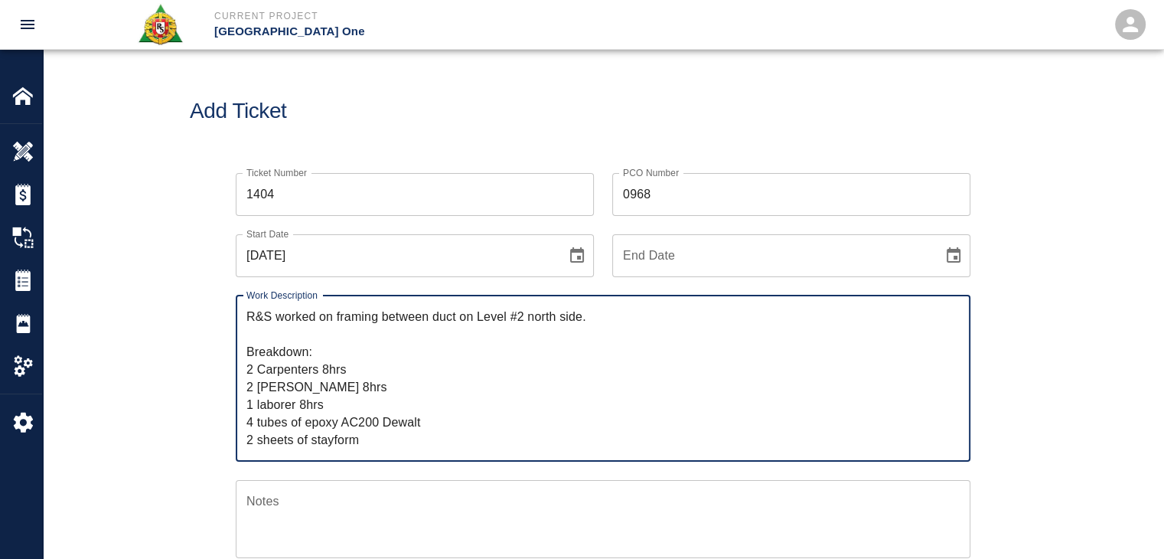
click at [328, 391] on textarea "R&S worked on framing between duct on Level #2 north side. Breakdown: 2 Carpent…" at bounding box center [602, 378] width 713 height 141
click at [344, 414] on textarea "R&S worked on framing between duct on Level #2 north side. Breakdown: 2 Carpent…" at bounding box center [602, 378] width 713 height 141
click at [335, 405] on textarea "R&S worked on framing between duct on Level #2 north side. Breakdown: 2 Carpent…" at bounding box center [602, 378] width 713 height 141
click at [329, 393] on textarea "R&S worked on framing between duct on Level #2 north side. Breakdown: 2 Carpent…" at bounding box center [602, 378] width 713 height 141
click at [321, 366] on textarea "R&S worked on framing between duct on Level #2 north side. Breakdown: 2 Carpent…" at bounding box center [602, 378] width 713 height 141
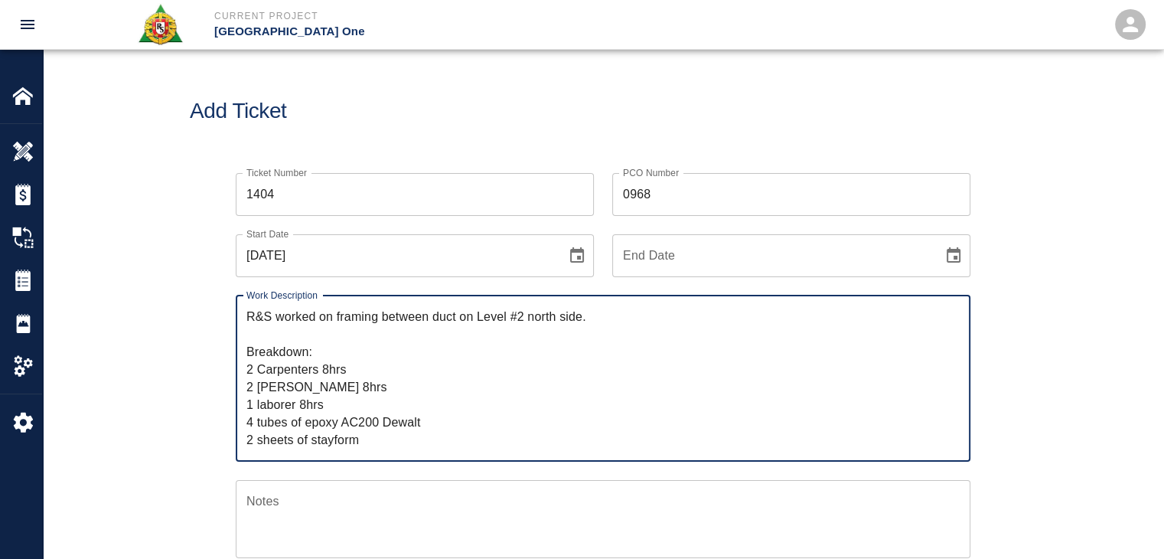
click at [360, 398] on textarea "R&S worked on framing between duct on Level #2 north side. Breakdown: 2 Carpent…" at bounding box center [602, 378] width 713 height 141
click at [381, 426] on textarea "R&S worked on framing between duct on Level #2 north side. Breakdown: 2 Carpent…" at bounding box center [602, 378] width 713 height 141
click at [317, 434] on textarea "R&S worked on framing between duct on Level #2 north side. Breakdown: 2 Carpent…" at bounding box center [602, 378] width 713 height 141
click at [346, 436] on textarea "R&S worked on framing between duct on Level #2 north side. Breakdown: 2 Carpent…" at bounding box center [602, 378] width 713 height 141
type textarea "R&S worked on framing between duct on Level #2 north side. Breakdown: 2 Carpent…"
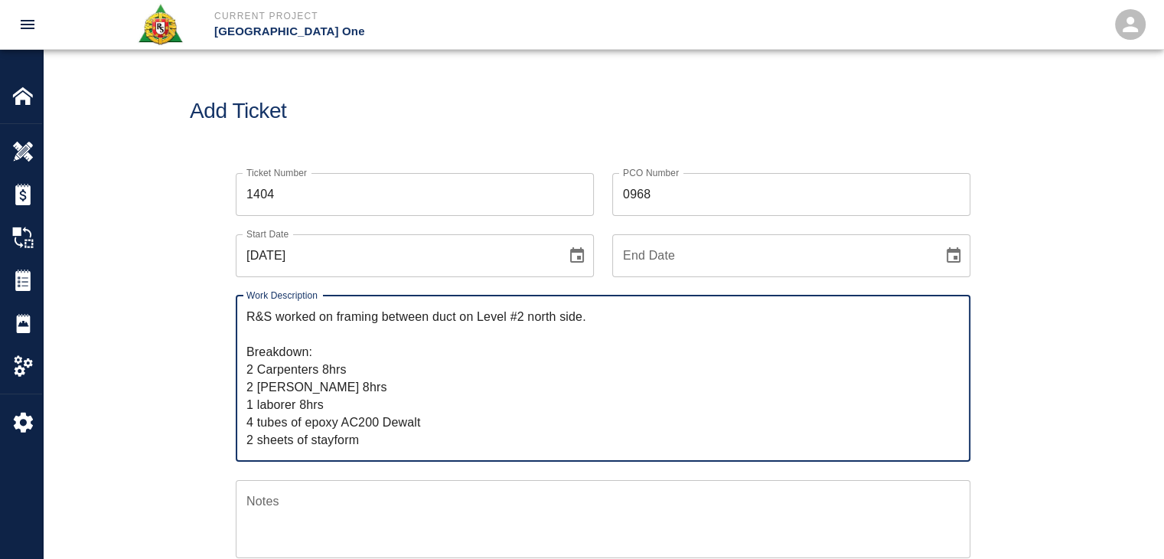
click at [497, 142] on div "Add Ticket" at bounding box center [603, 111] width 1121 height 123
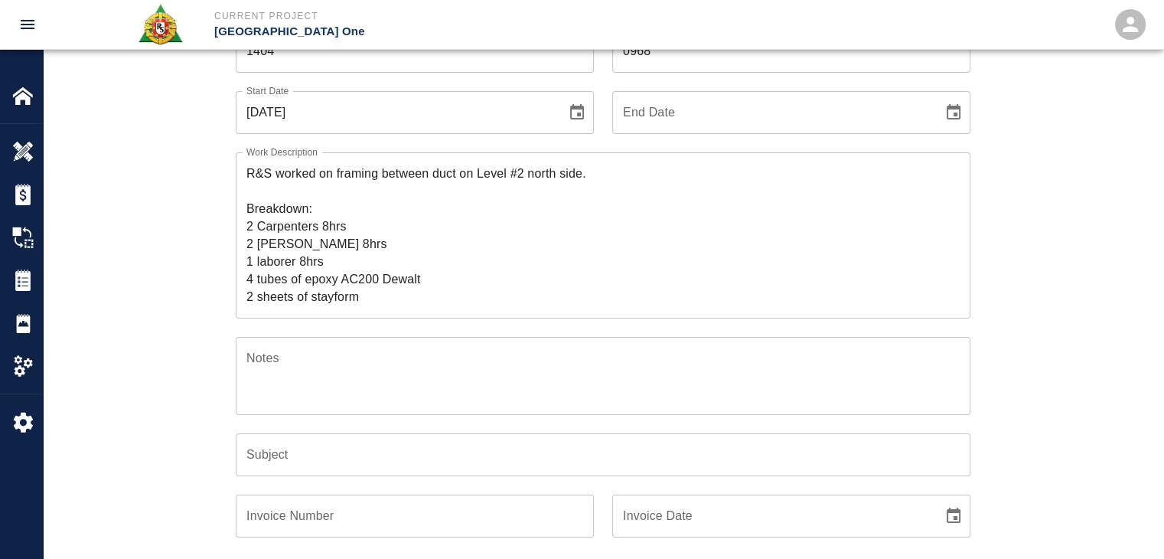
scroll to position [142, 0]
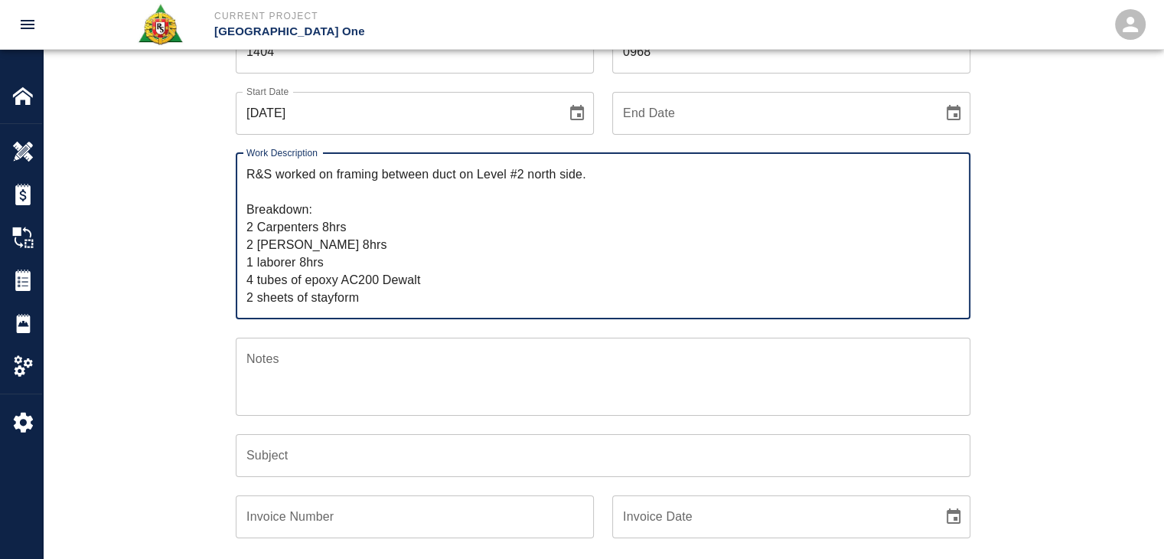
drag, startPoint x: 344, startPoint y: 197, endPoint x: 334, endPoint y: 178, distance: 20.9
click at [334, 178] on textarea "R&S worked on framing between duct on Level #2 north side. Breakdown: 2 Carpent…" at bounding box center [602, 235] width 713 height 141
click at [295, 455] on input "Subject" at bounding box center [603, 455] width 735 height 43
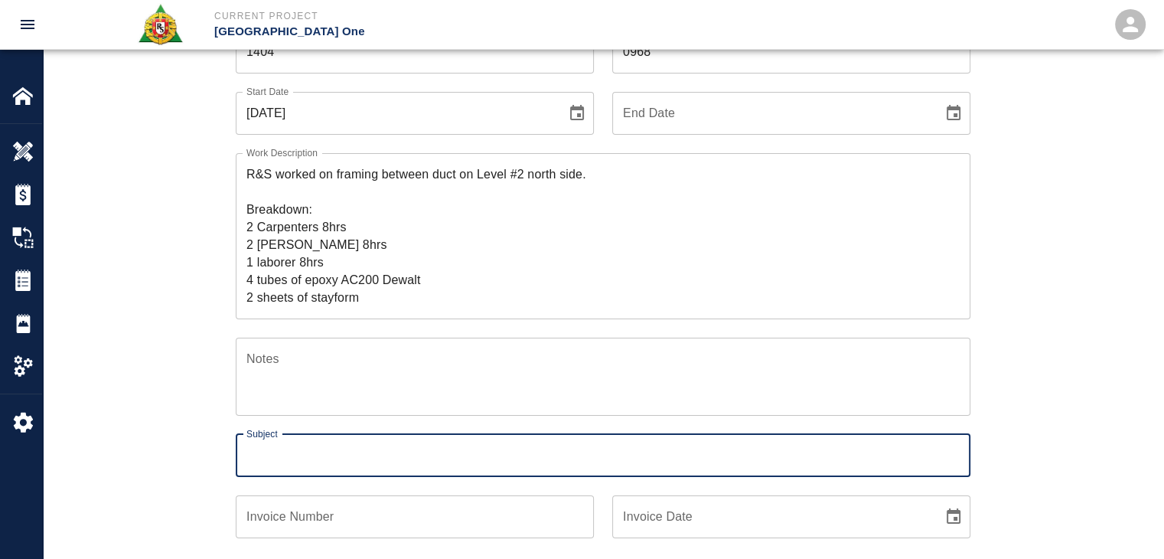
paste input "framing between duct on Level #2 north side."
click at [236, 452] on input "framing between duct on Level #2 north side." at bounding box center [603, 455] width 735 height 43
type input "framing between duct on Level #2 north side."
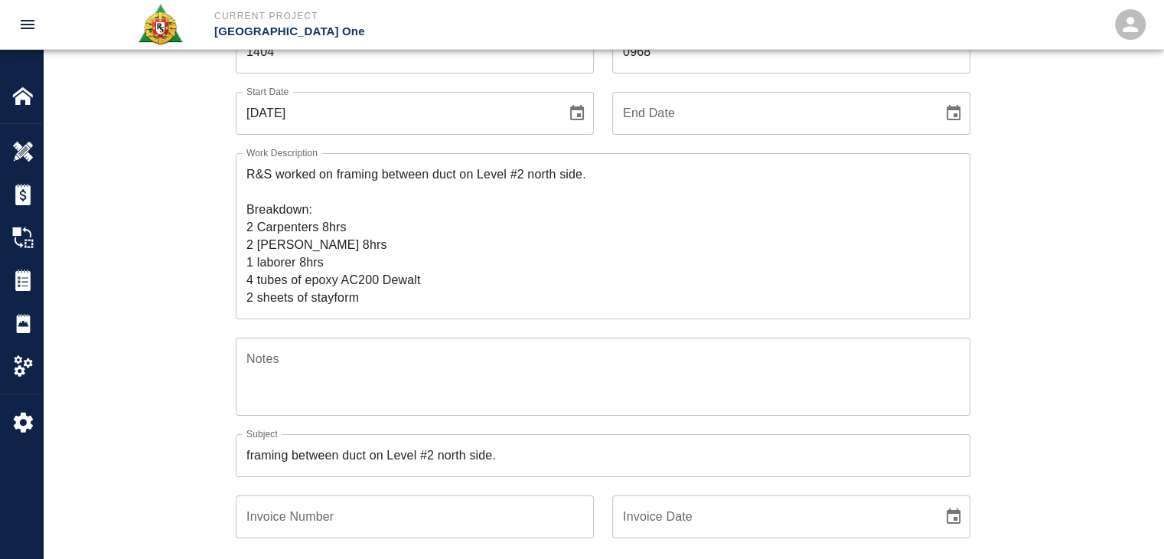
click at [201, 429] on div "Ticket Number 1404 Ticket Number PCO Number 0968 PCO Number Start Date [DATE] S…" at bounding box center [603, 509] width 827 height 995
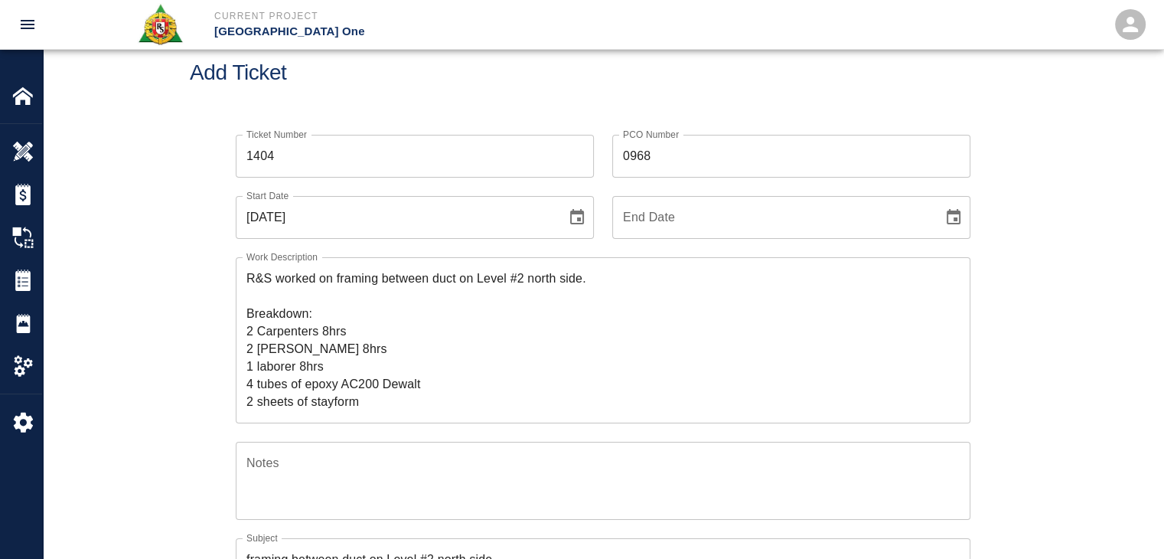
scroll to position [0, 0]
